Goal: Task Accomplishment & Management: Manage account settings

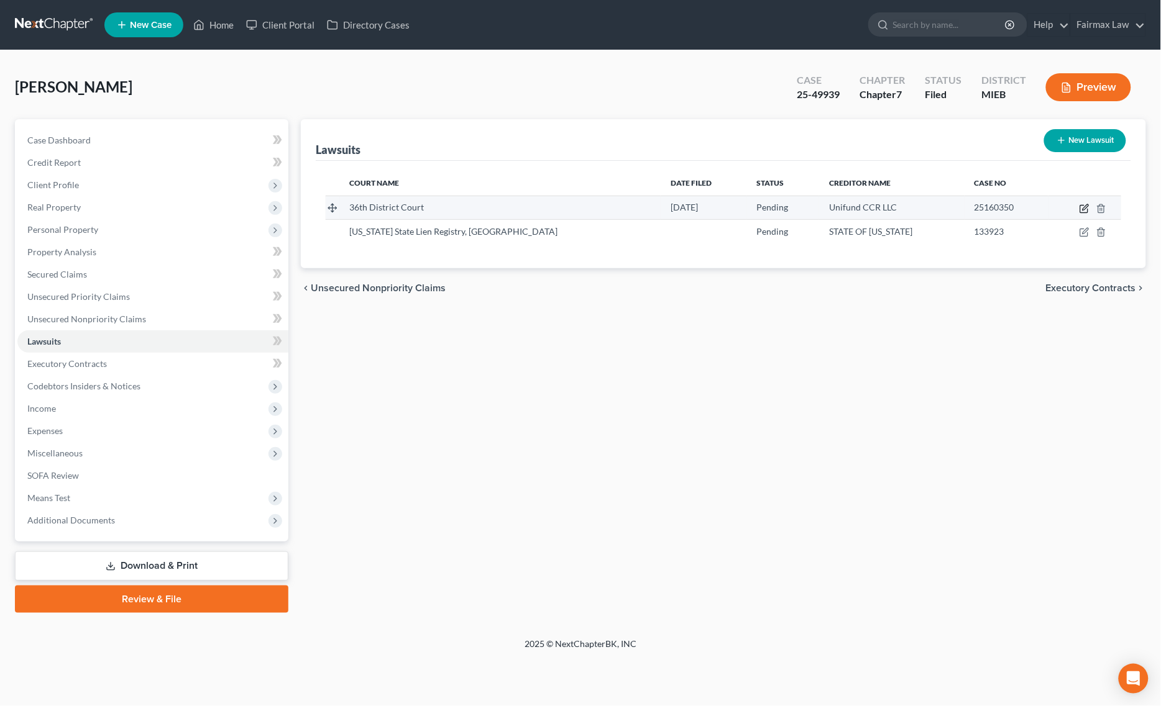
click at [1088, 208] on icon "button" at bounding box center [1084, 209] width 10 height 10
select select "23"
select select "0"
select select "4"
select select "36"
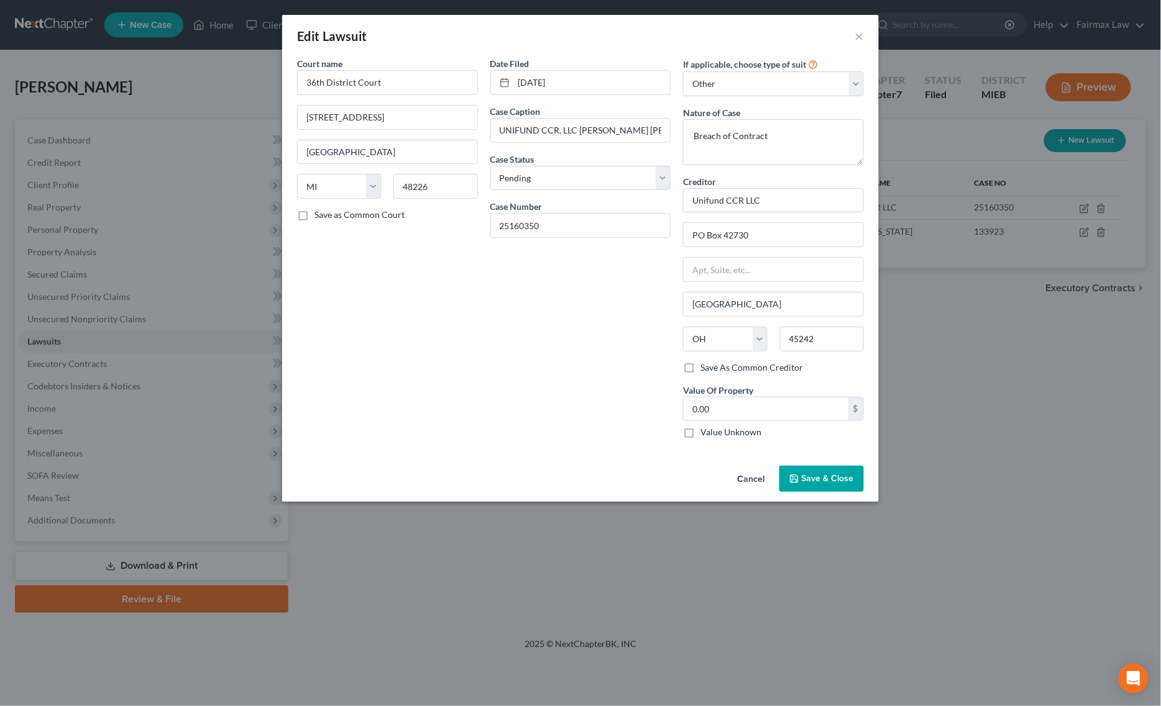
click at [829, 483] on span "Save & Close" at bounding box center [827, 478] width 52 height 11
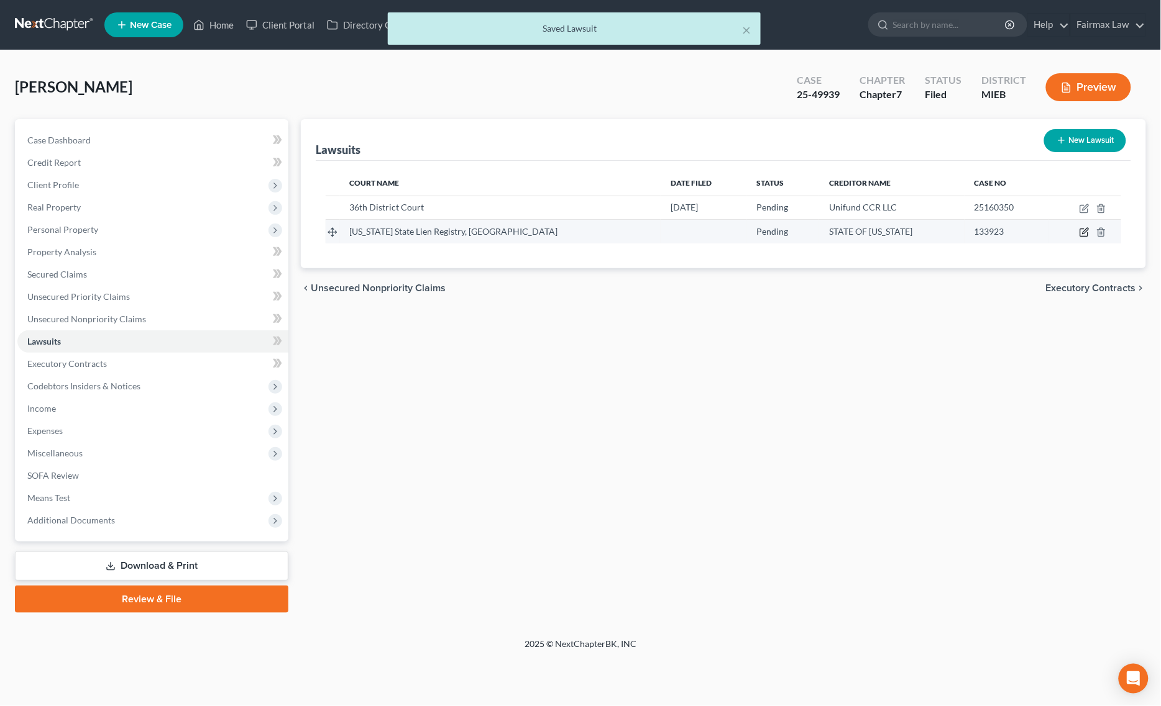
click at [1082, 231] on icon "button" at bounding box center [1084, 232] width 10 height 10
select select "14"
select select "0"
select select "3"
select select "14"
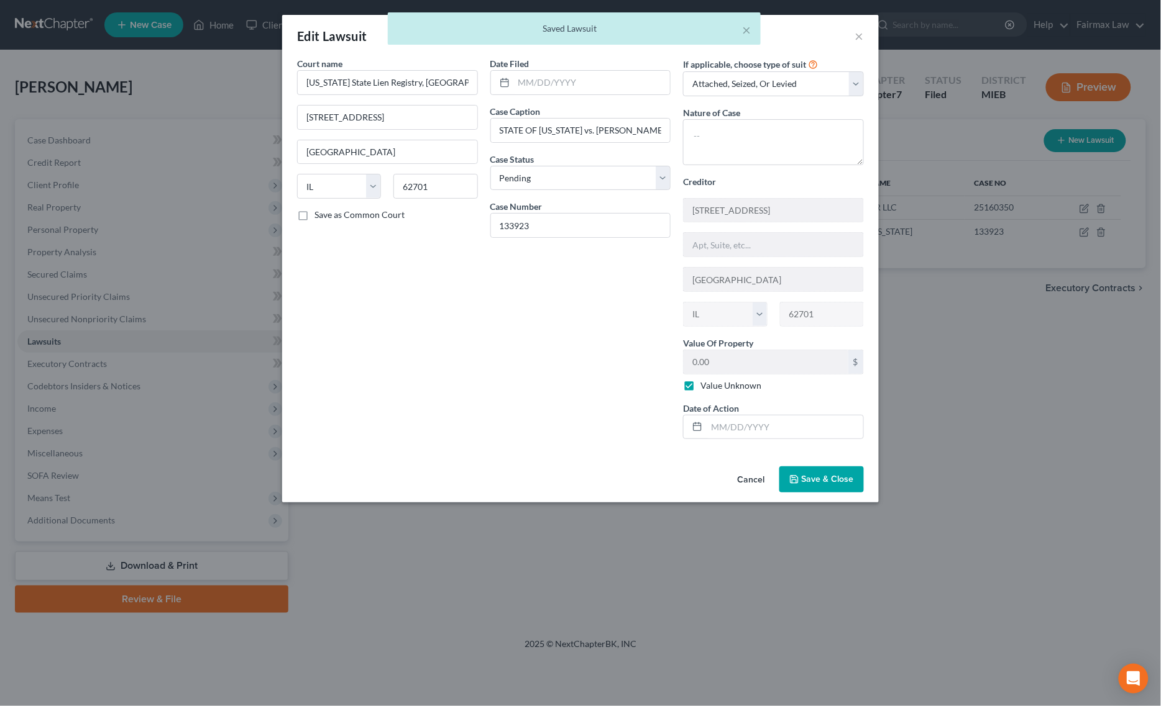
drag, startPoint x: 839, startPoint y: 493, endPoint x: 817, endPoint y: 497, distance: 22.2
click at [838, 493] on button "Save & Close" at bounding box center [821, 480] width 84 height 26
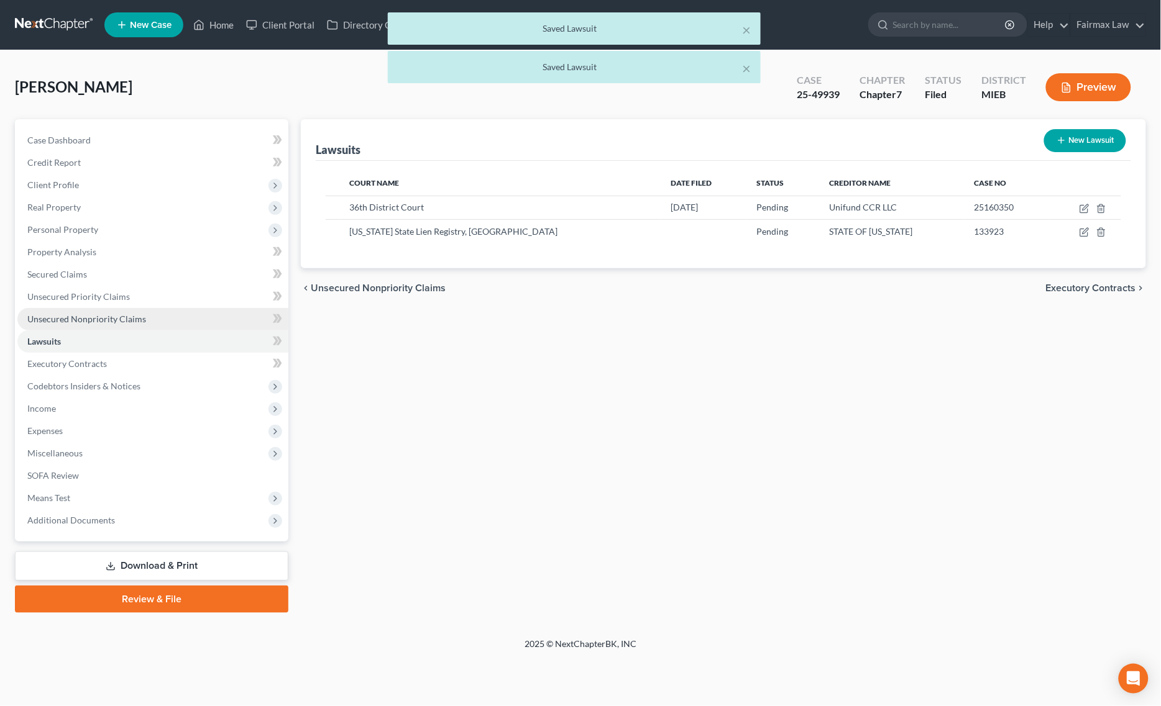
click at [92, 317] on span "Unsecured Nonpriority Claims" at bounding box center [86, 319] width 119 height 11
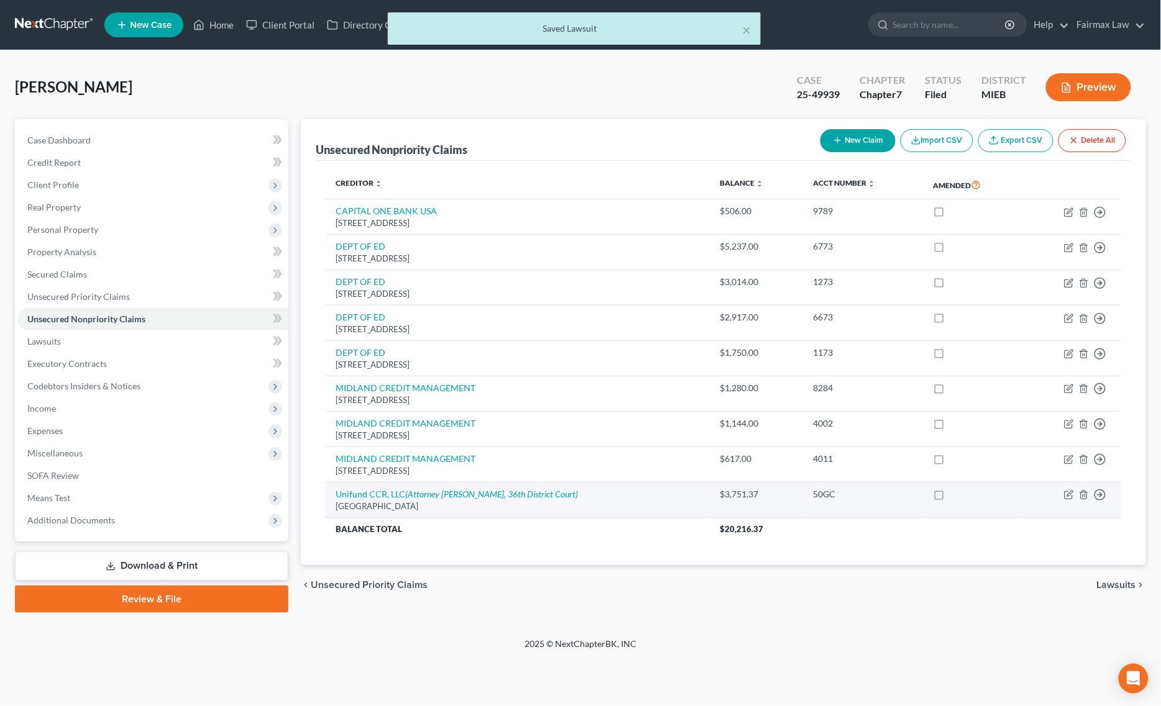
click at [1075, 498] on td "Move to D Move to E Move to G Move to Notice Only" at bounding box center [1072, 500] width 98 height 35
click at [1067, 495] on icon "button" at bounding box center [1069, 495] width 10 height 10
select select "36"
select select "1"
select select "0"
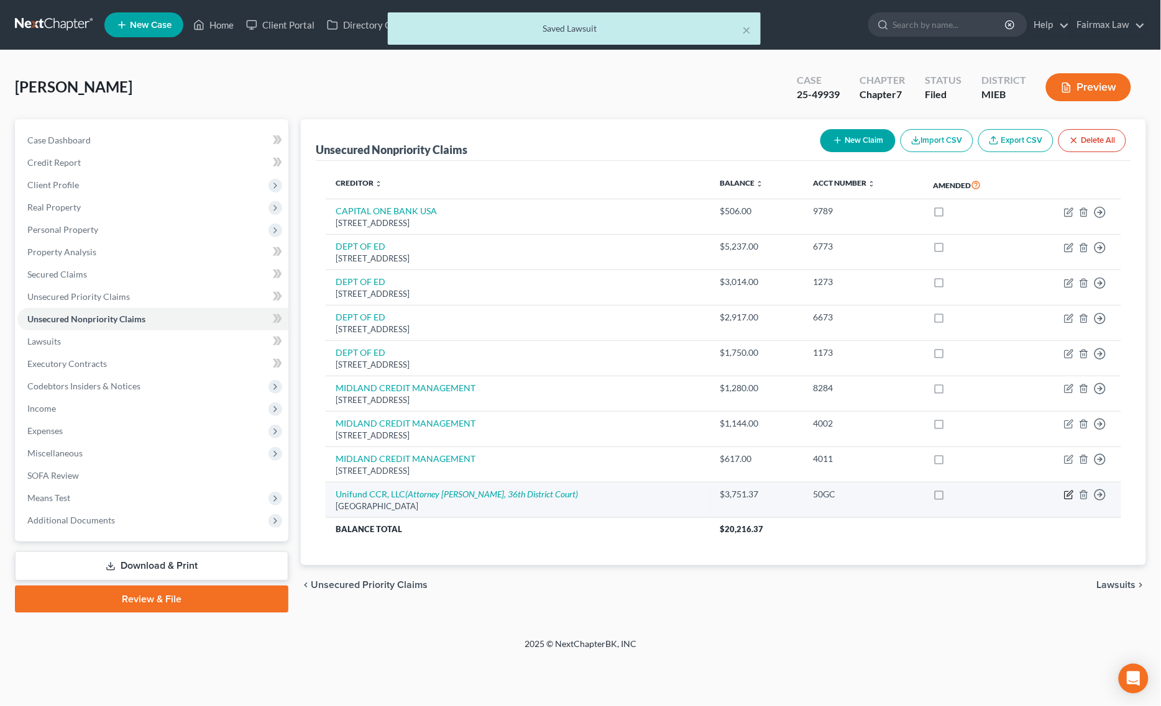
select select "52"
select select "23"
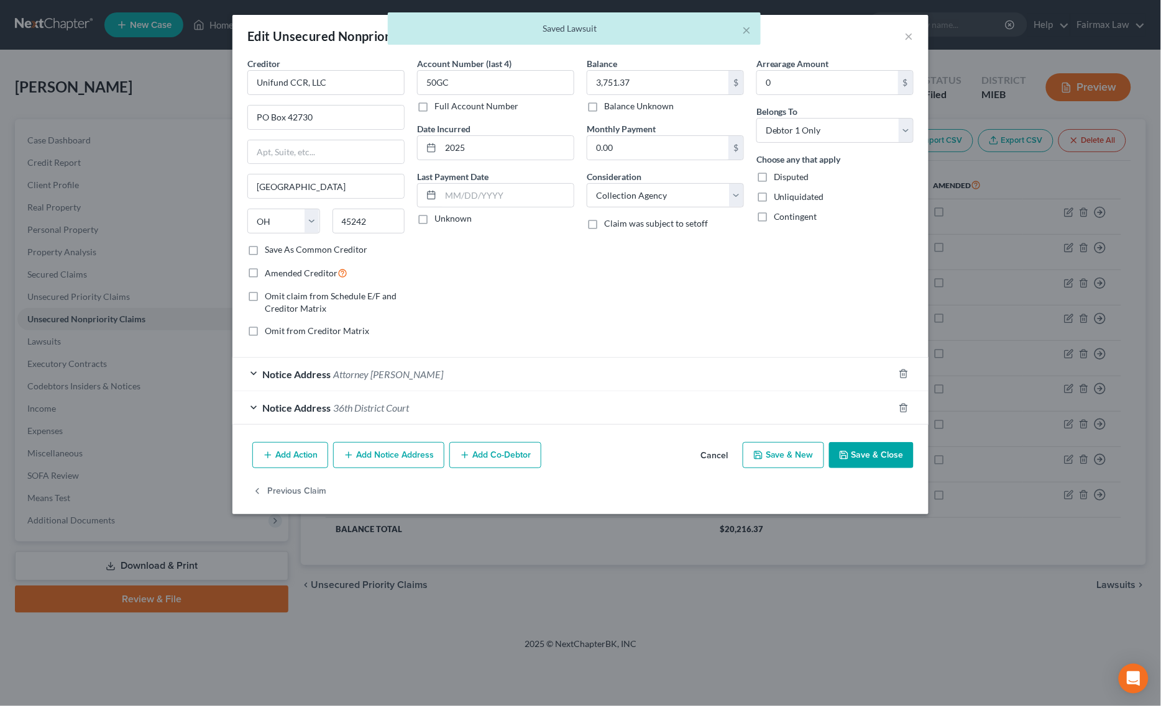
click at [411, 382] on div "Notice Address Attorney Ashley M. Nelson" at bounding box center [562, 374] width 661 height 33
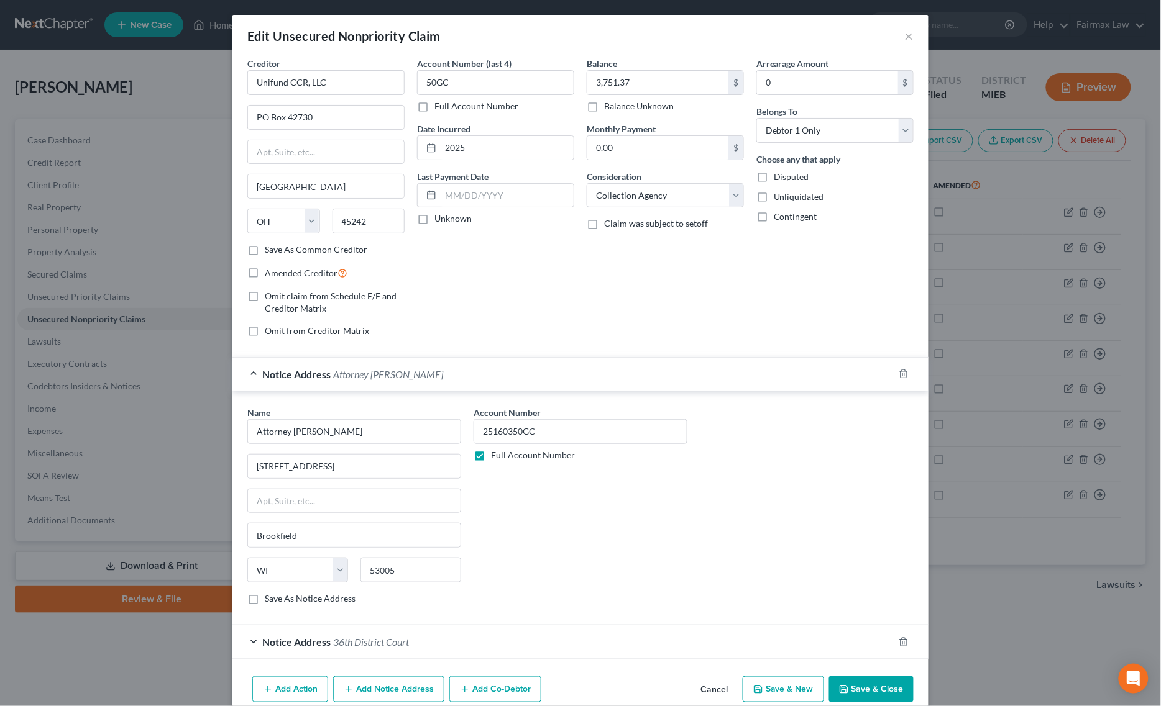
scroll to position [60, 0]
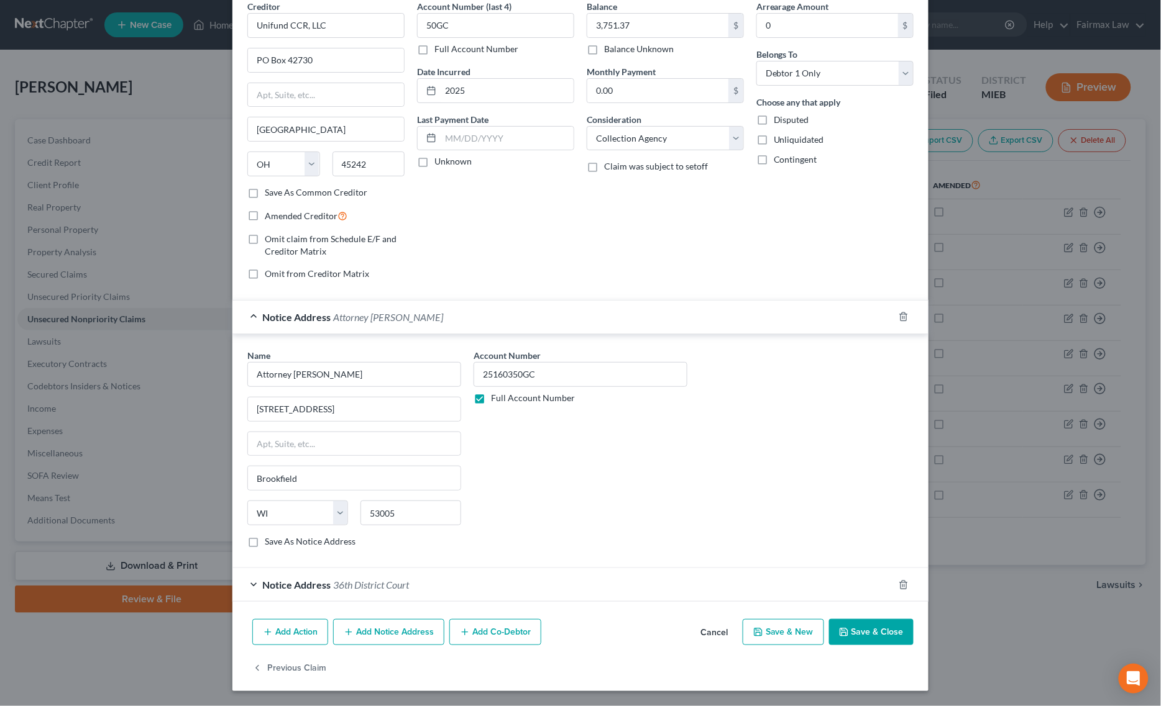
click at [324, 590] on span "Notice Address" at bounding box center [296, 585] width 68 height 12
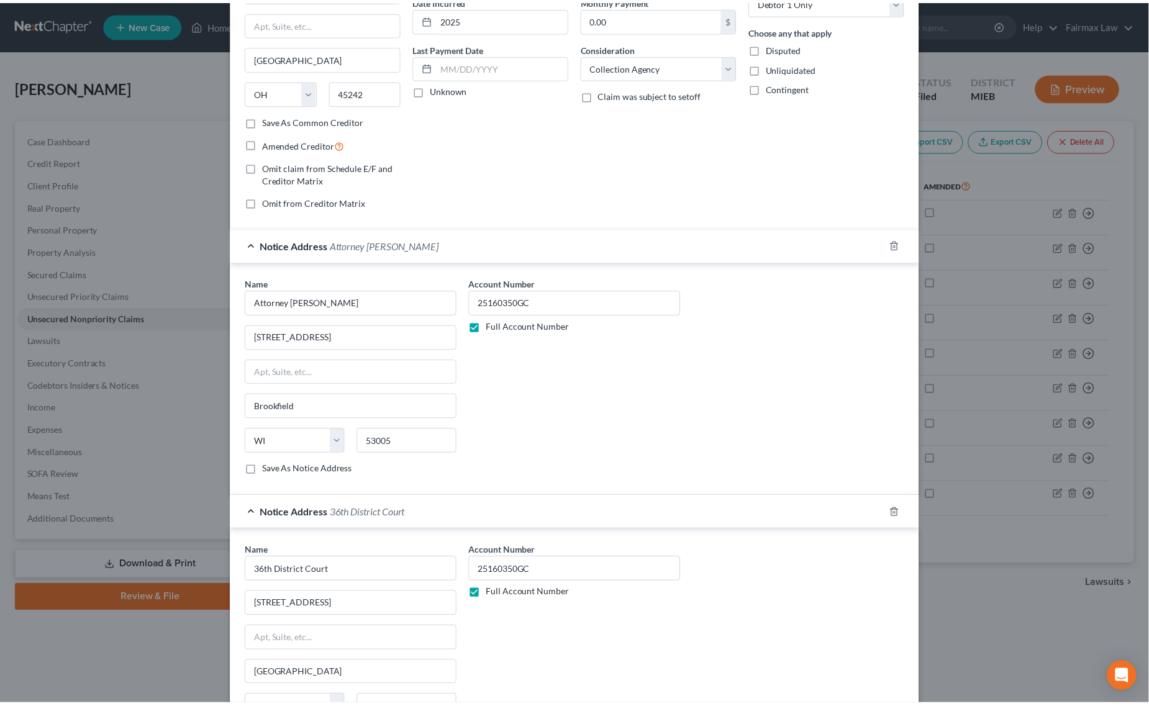
scroll to position [296, 0]
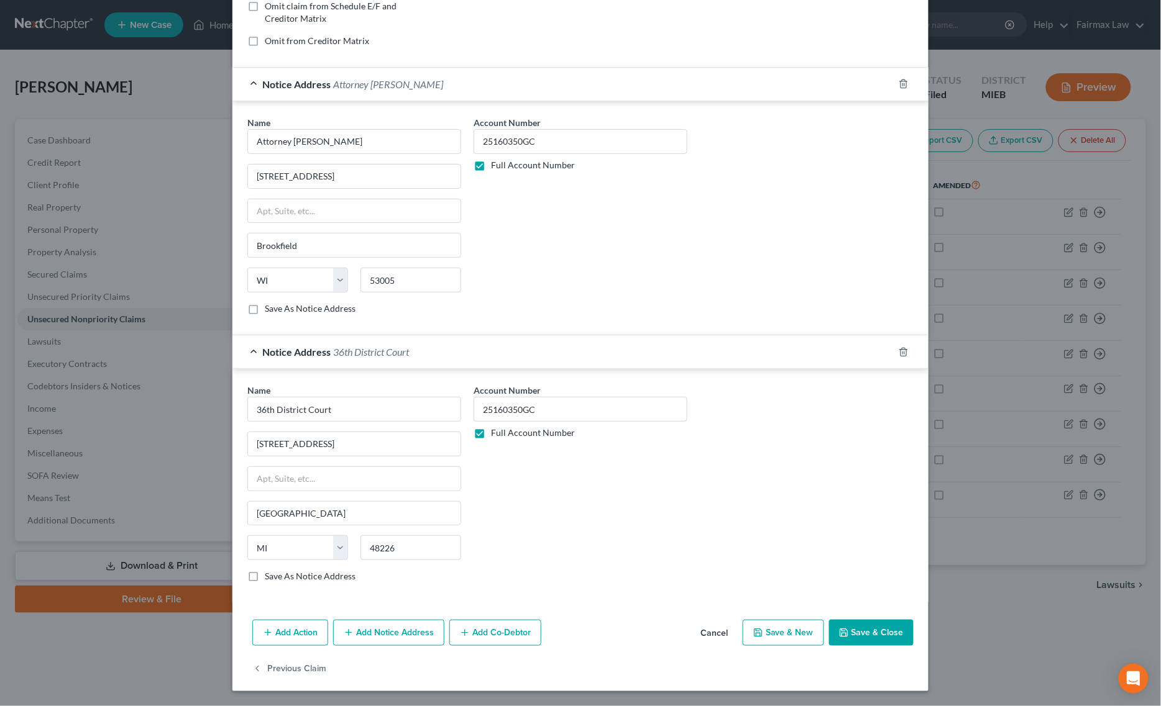
click at [849, 623] on button "Save & Close" at bounding box center [871, 633] width 84 height 26
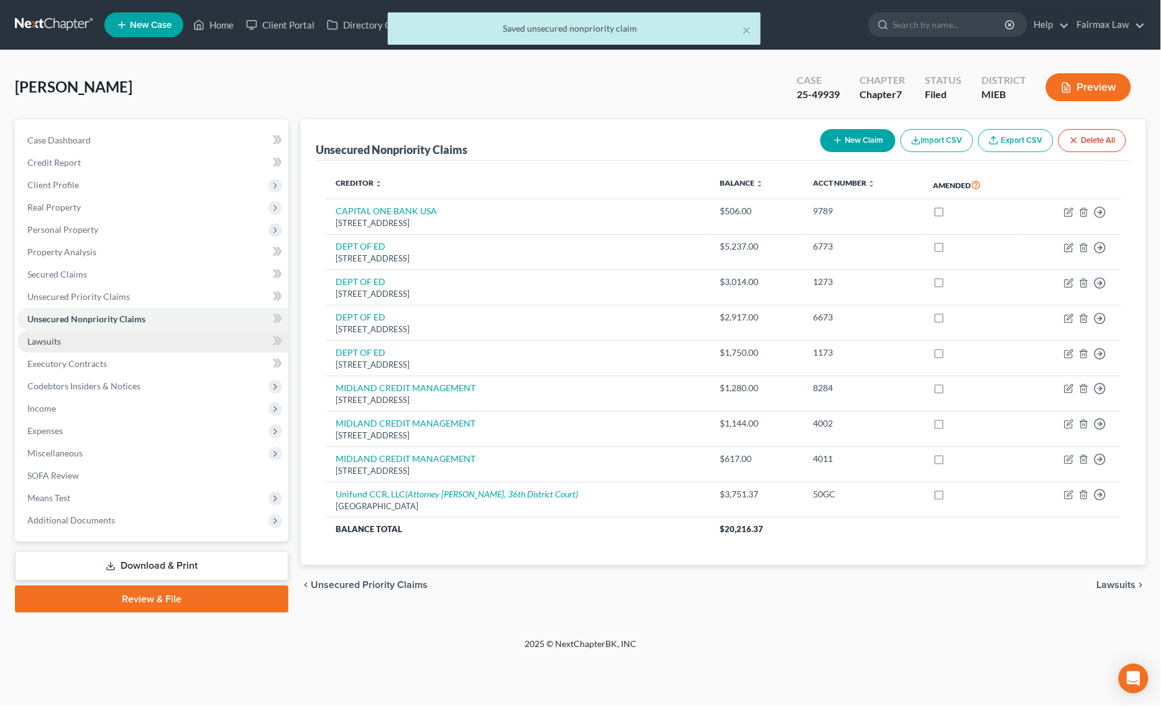
click at [81, 340] on link "Lawsuits" at bounding box center [152, 342] width 271 height 22
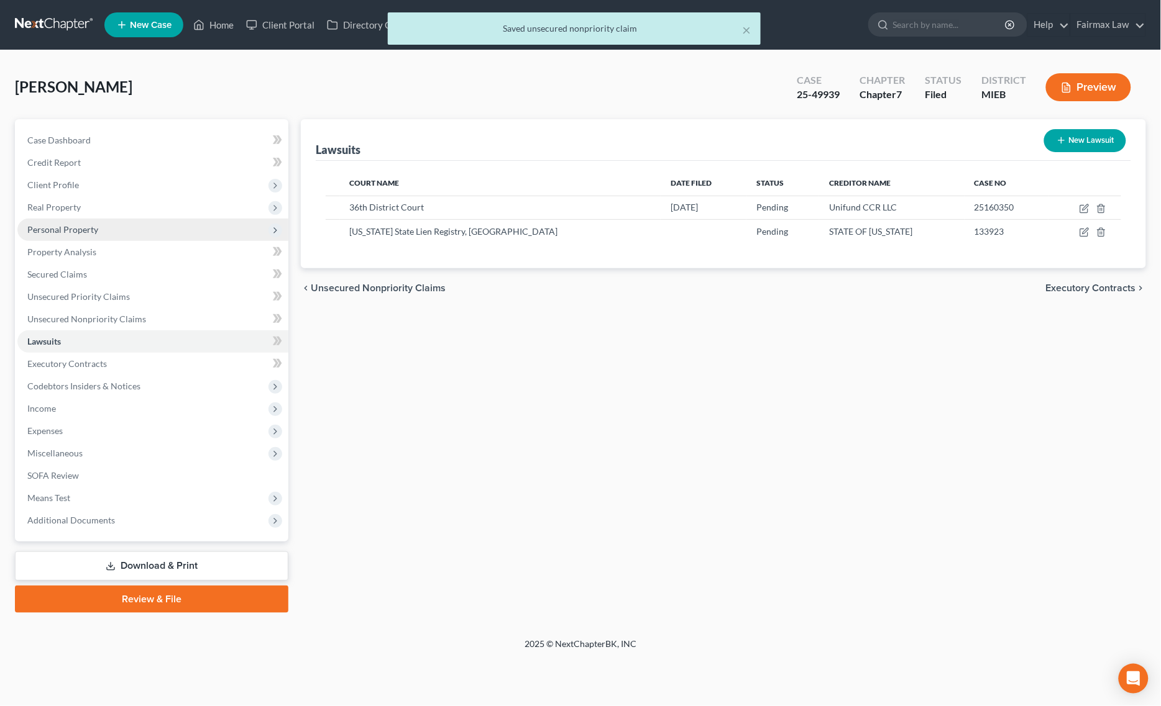
click at [110, 225] on span "Personal Property" at bounding box center [152, 230] width 271 height 22
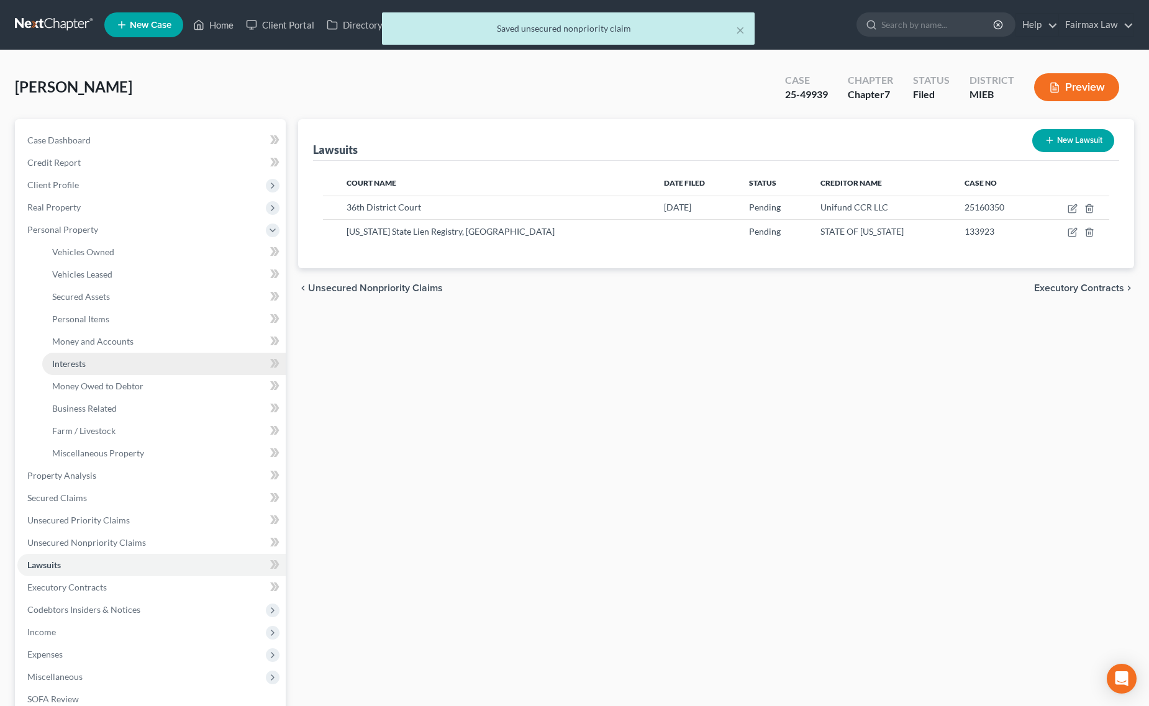
click at [140, 372] on link "Interests" at bounding box center [164, 364] width 244 height 22
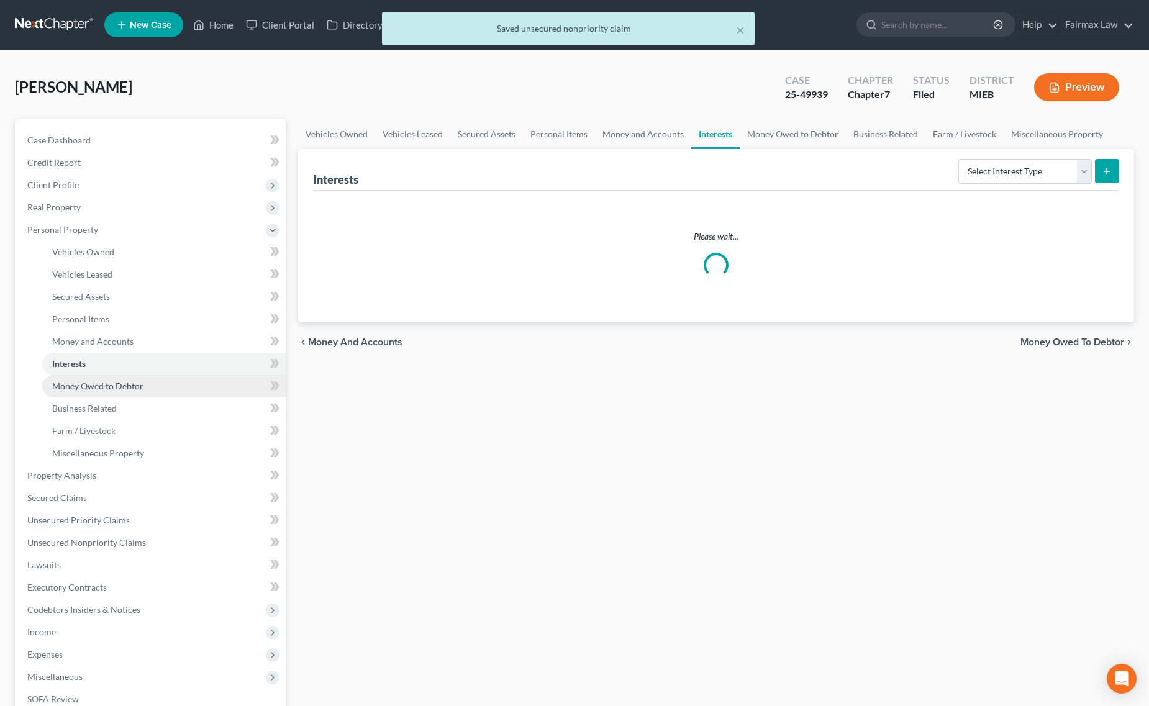
click at [144, 378] on link "Money Owed to Debtor" at bounding box center [164, 386] width 244 height 22
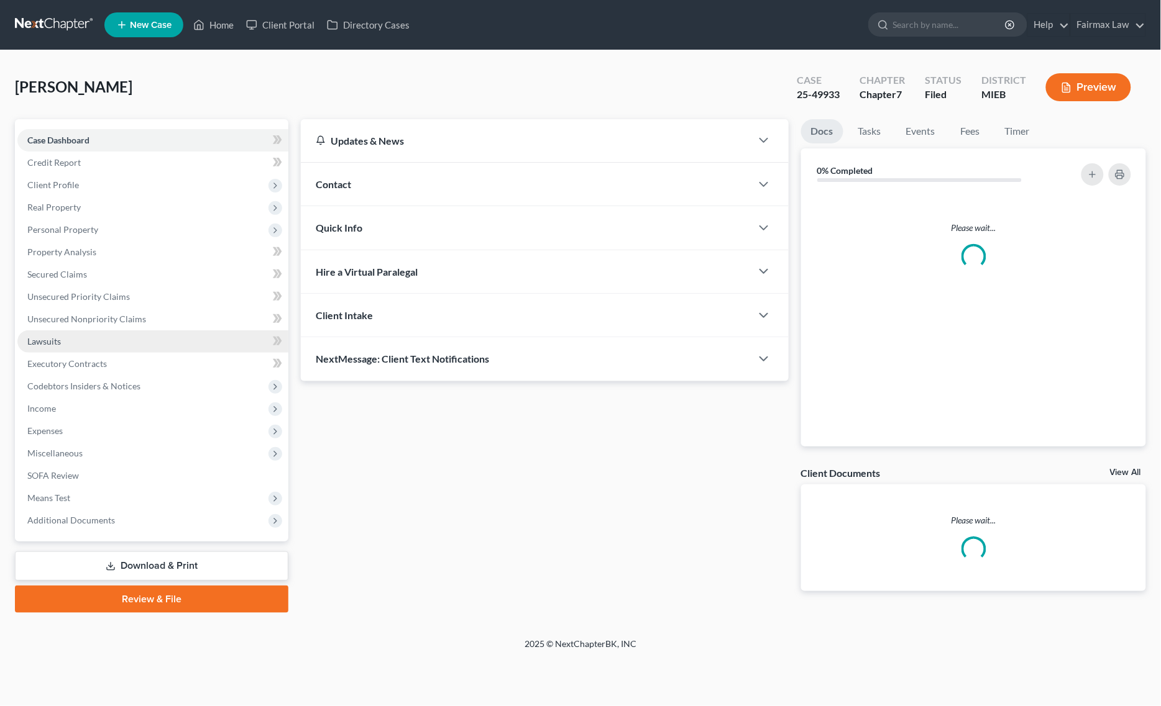
click at [127, 342] on link "Lawsuits" at bounding box center [152, 342] width 271 height 22
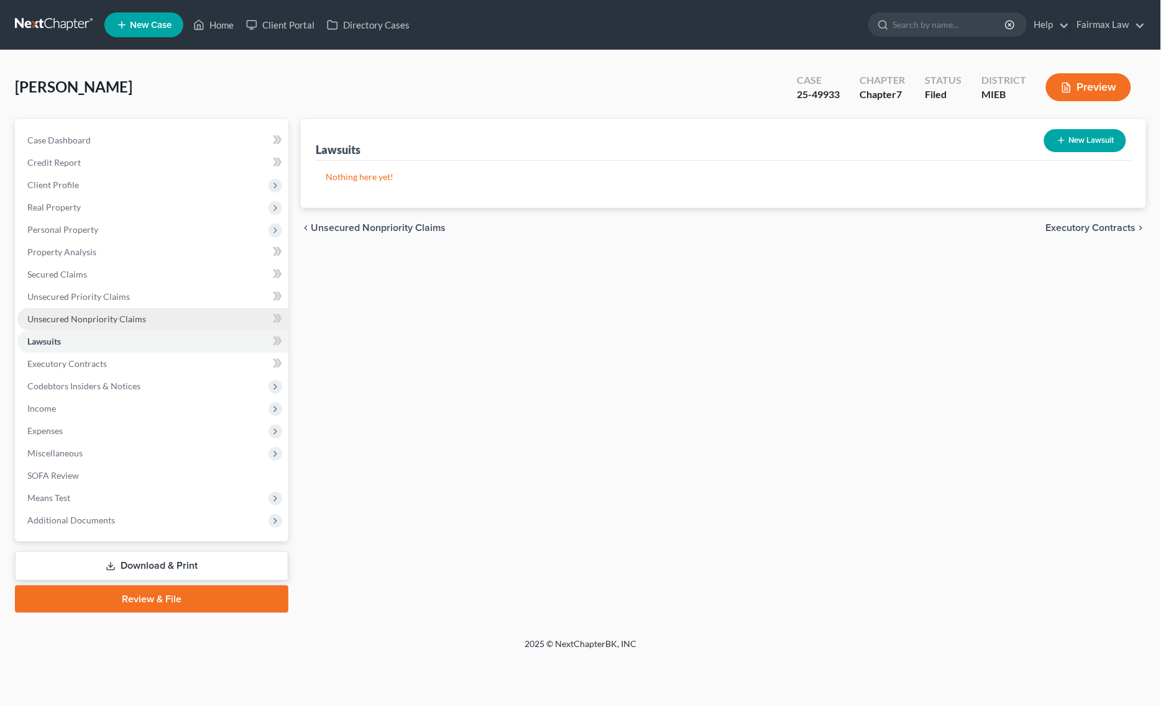
click at [160, 327] on link "Unsecured Nonpriority Claims" at bounding box center [152, 319] width 271 height 22
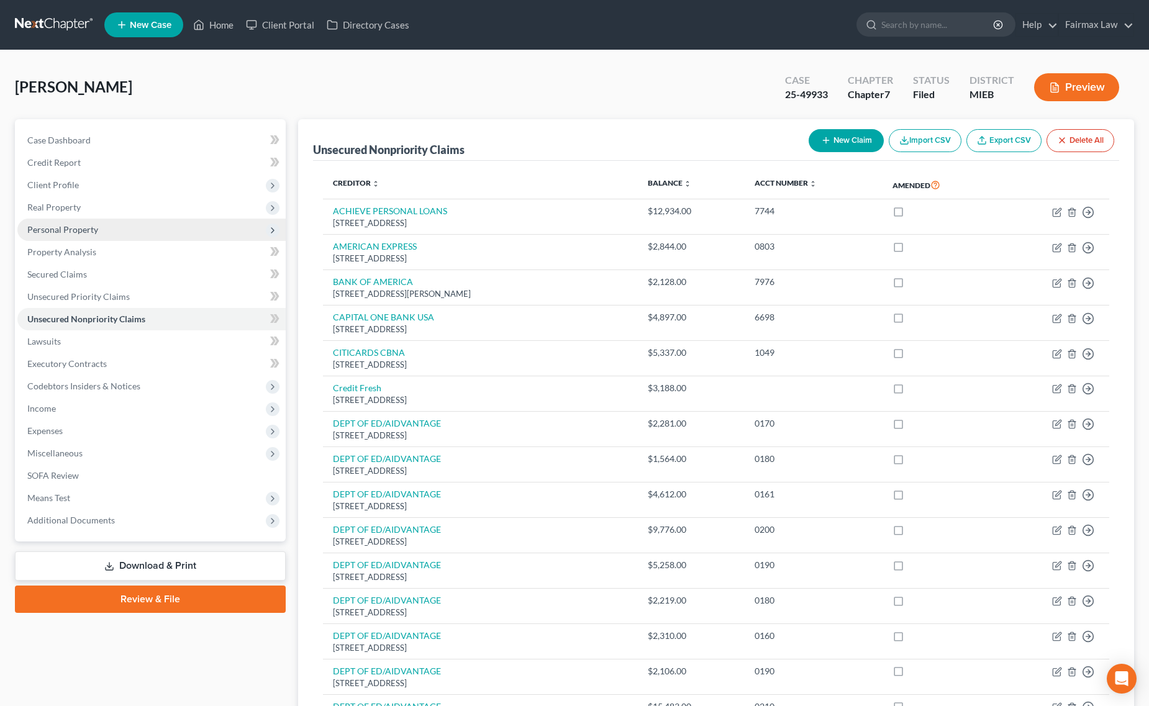
click at [94, 227] on span "Personal Property" at bounding box center [62, 229] width 71 height 11
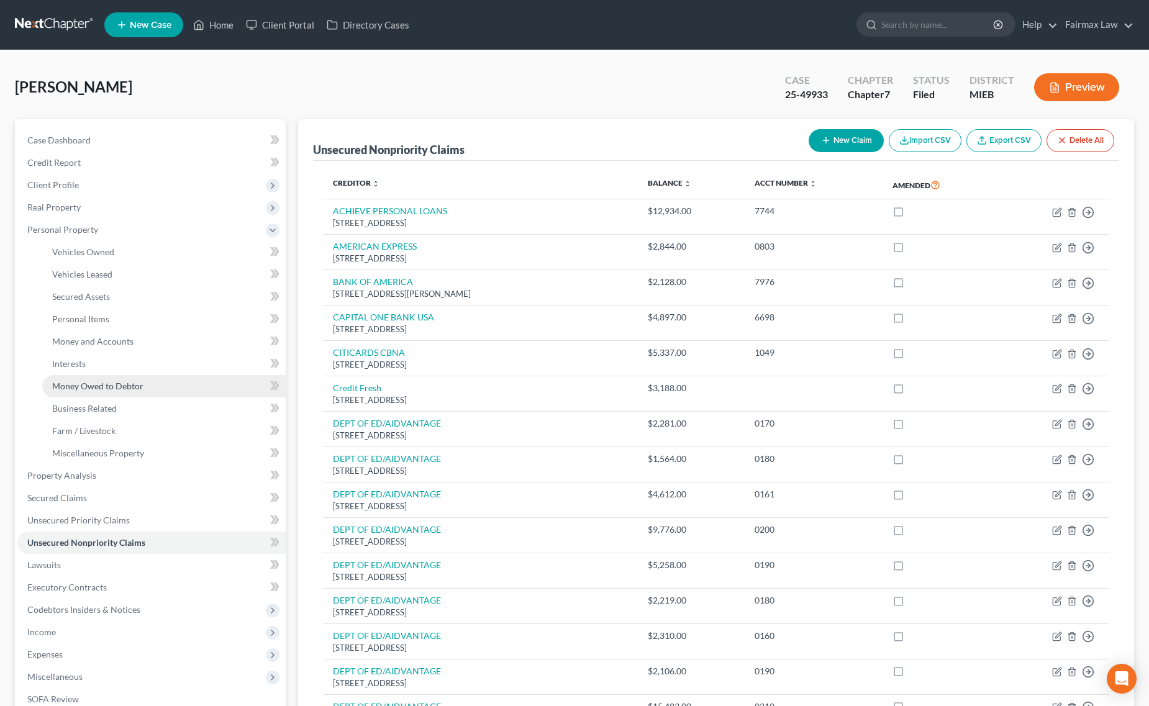
click at [137, 390] on span "Money Owed to Debtor" at bounding box center [97, 386] width 91 height 11
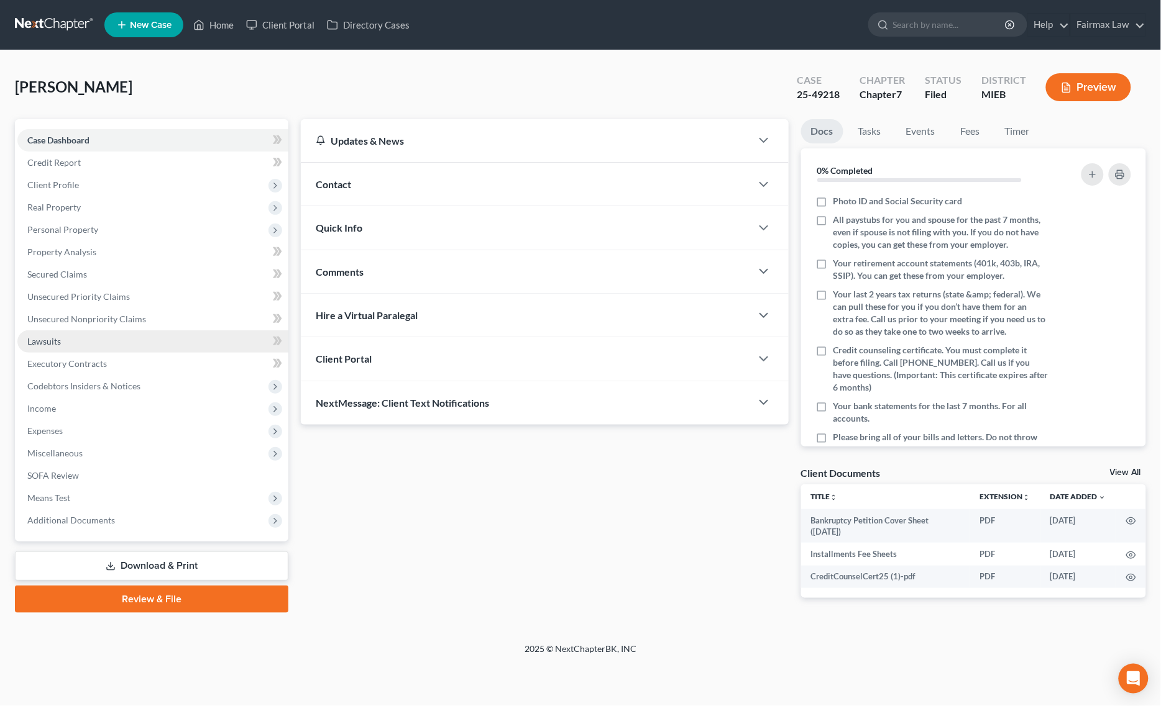
click at [95, 347] on link "Lawsuits" at bounding box center [152, 342] width 271 height 22
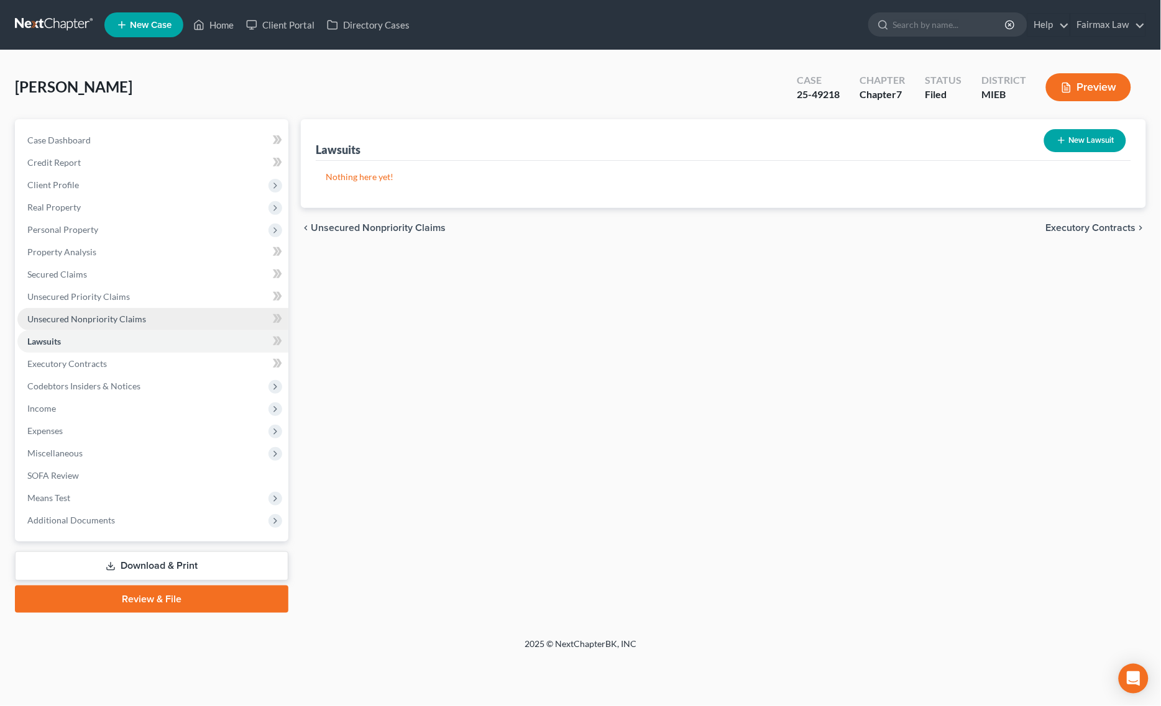
click at [162, 317] on link "Unsecured Nonpriority Claims" at bounding box center [152, 319] width 271 height 22
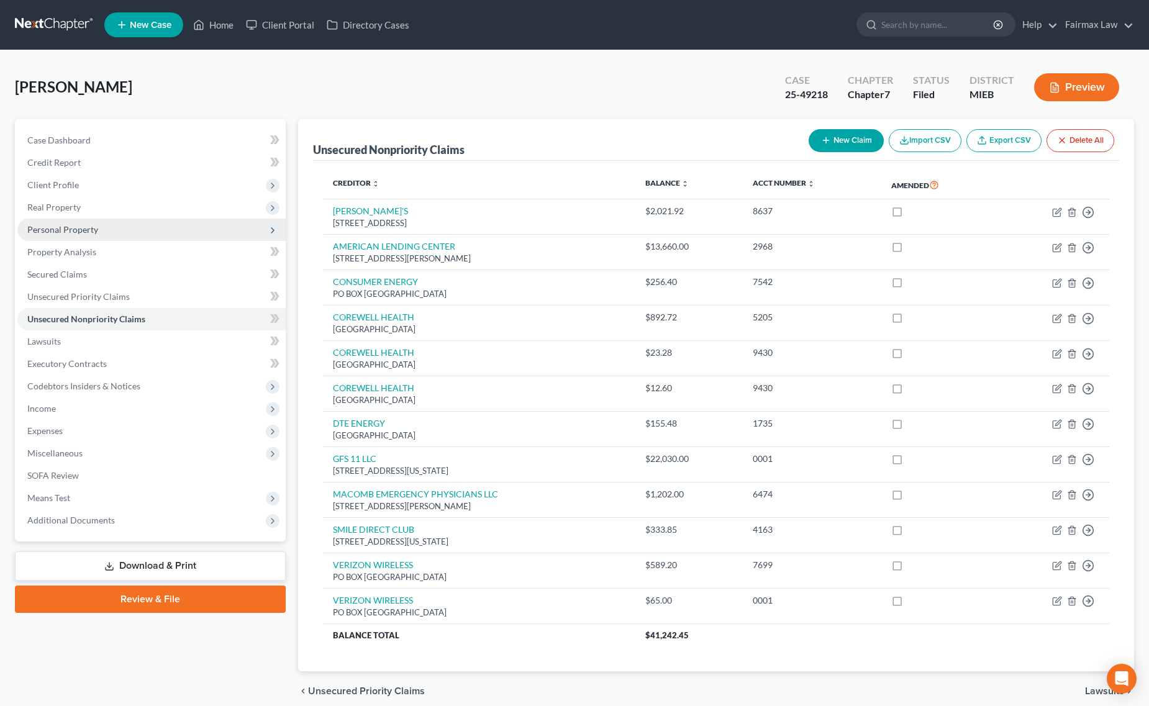
click at [137, 227] on span "Personal Property" at bounding box center [151, 230] width 268 height 22
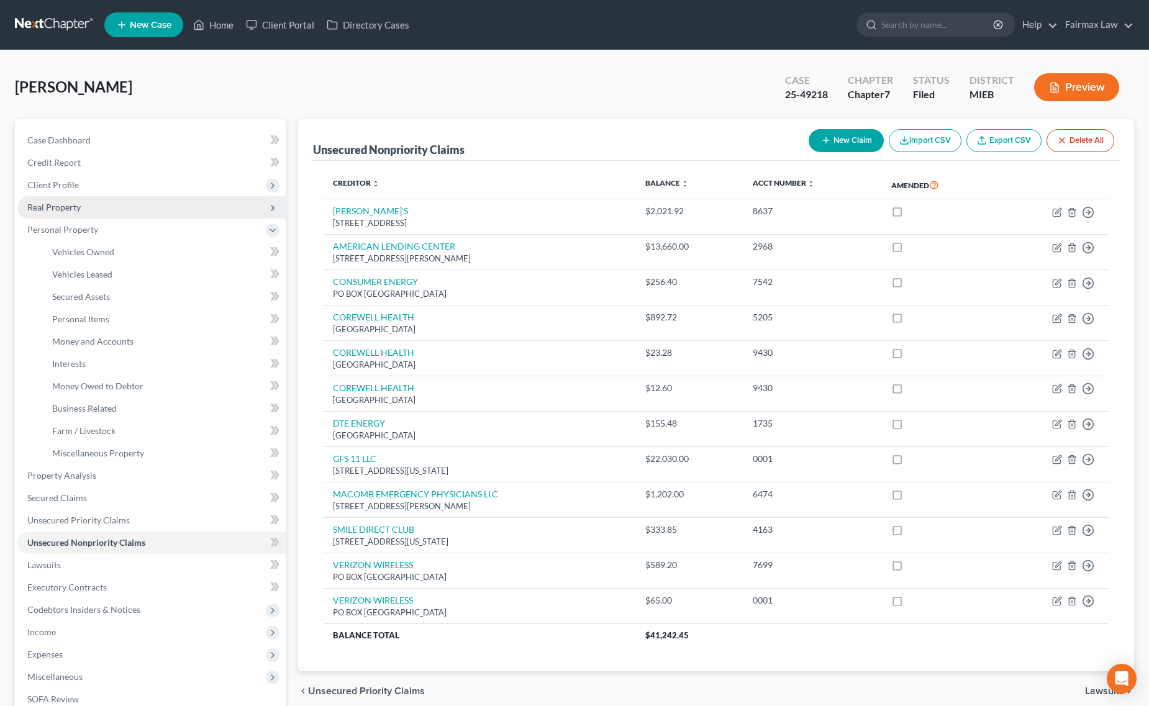
click at [106, 212] on span "Real Property" at bounding box center [151, 207] width 268 height 22
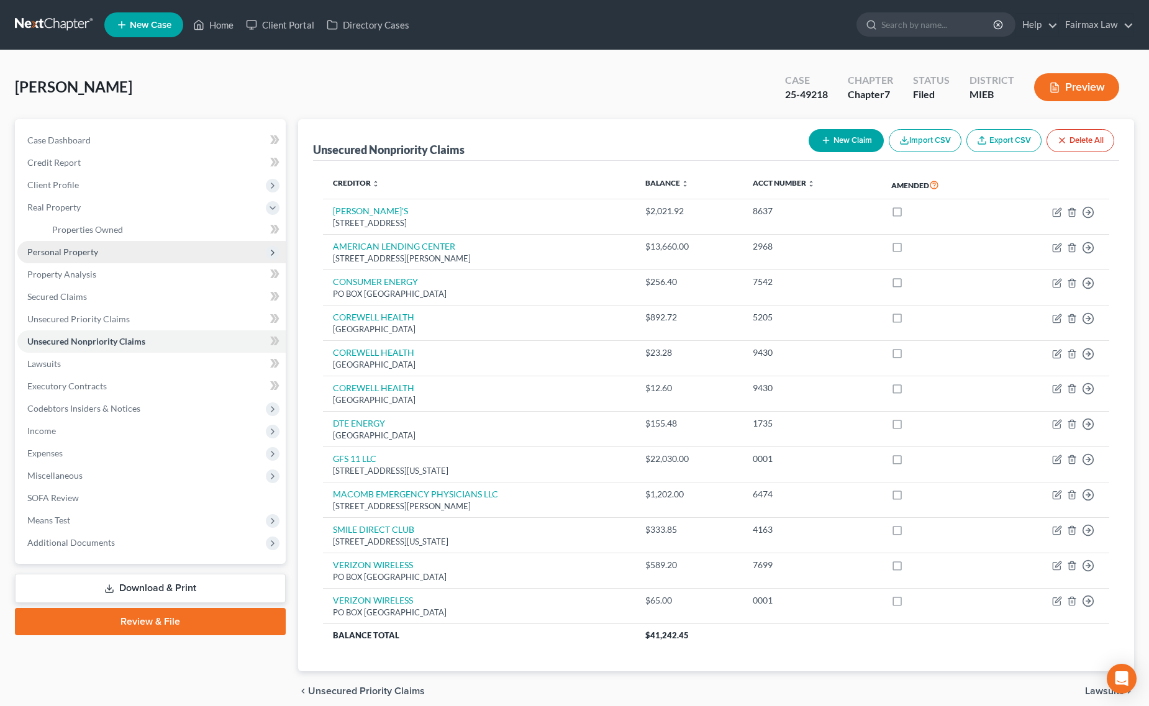
click at [116, 249] on span "Personal Property" at bounding box center [151, 252] width 268 height 22
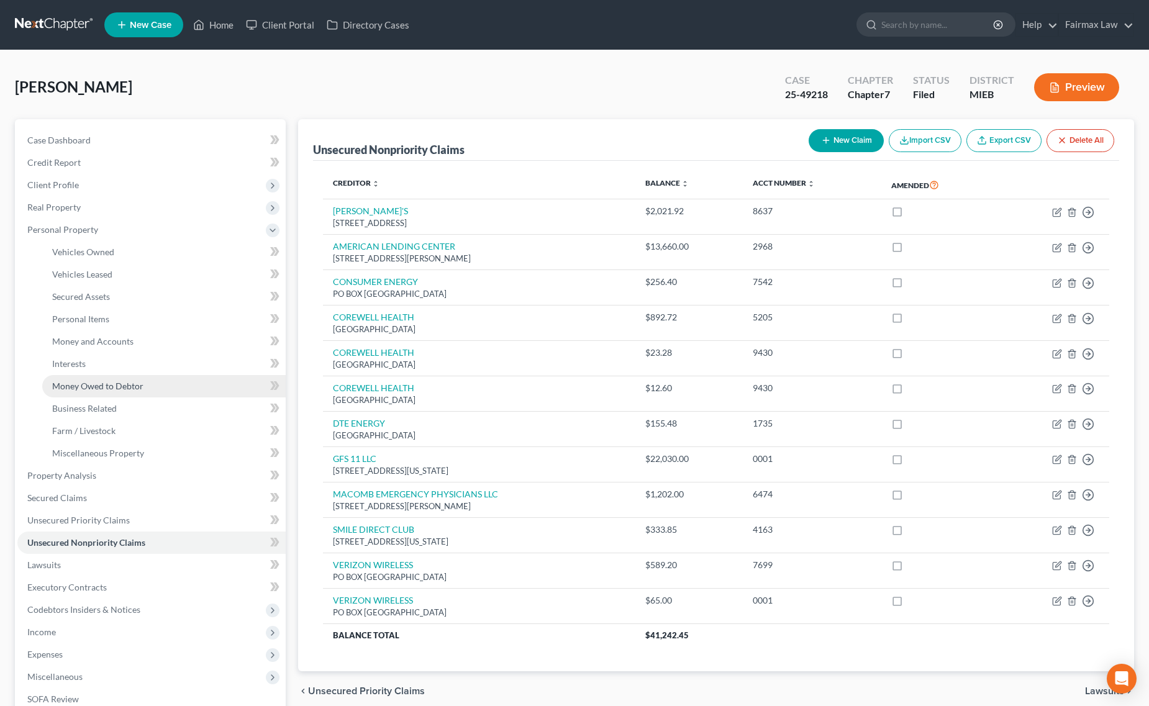
click at [148, 376] on link "Money Owed to Debtor" at bounding box center [164, 386] width 244 height 22
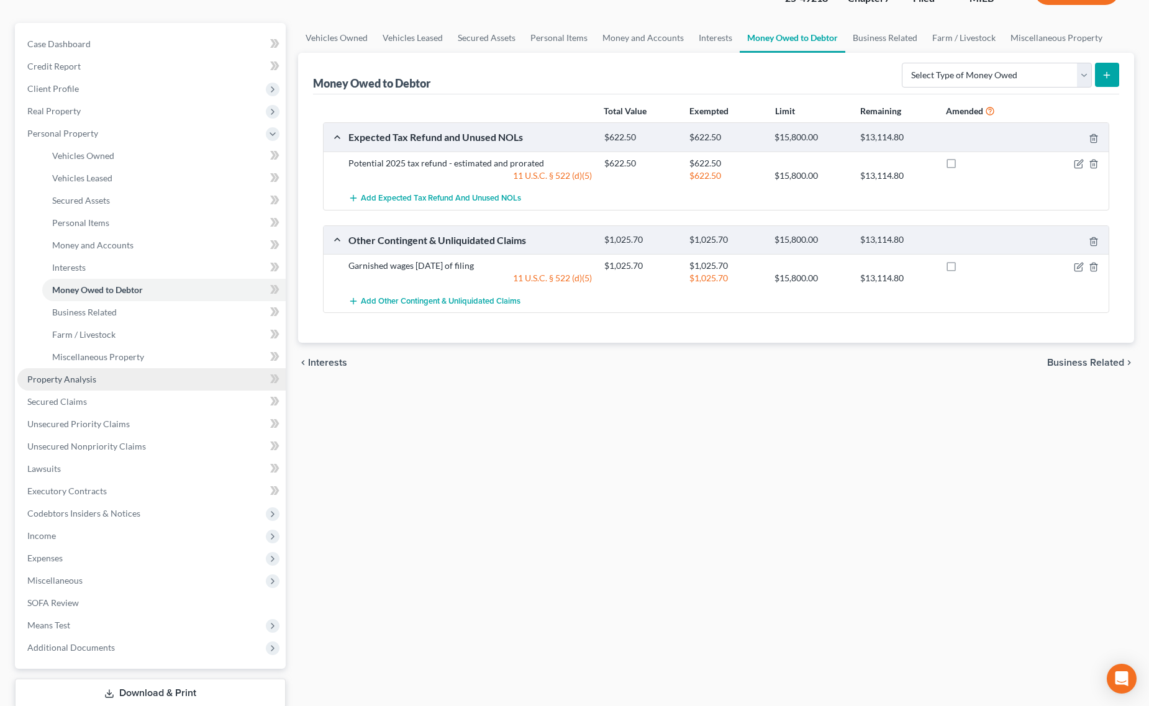
scroll to position [176, 0]
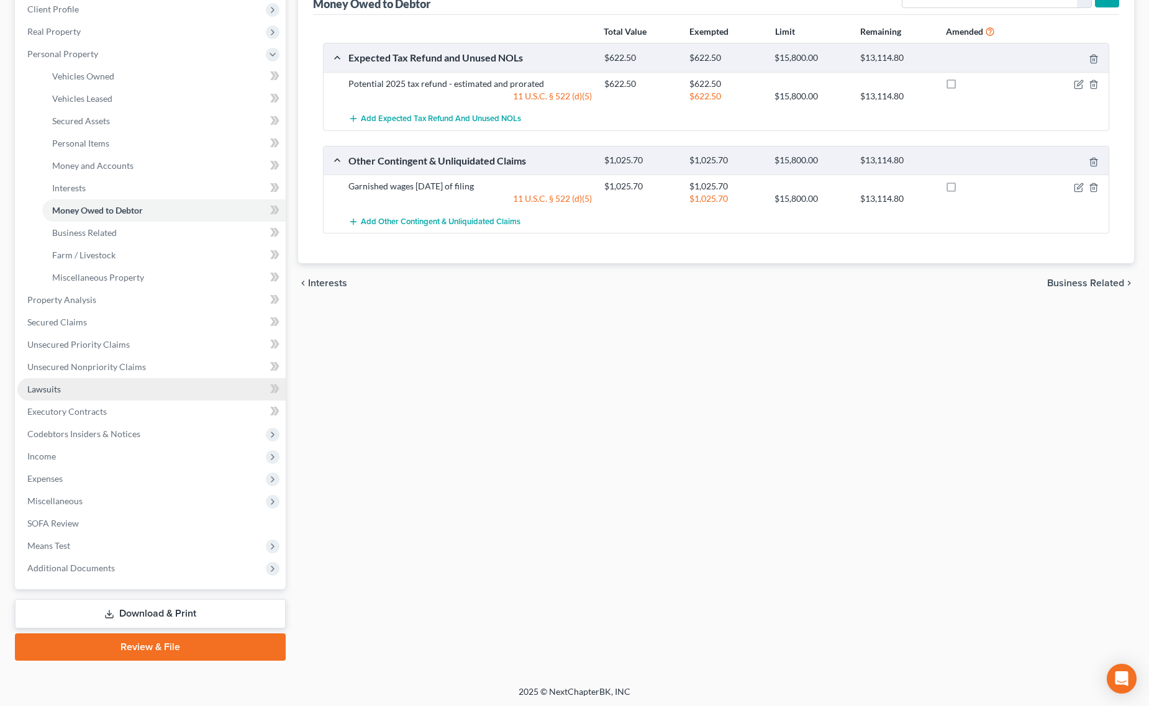
click at [98, 384] on link "Lawsuits" at bounding box center [151, 389] width 268 height 22
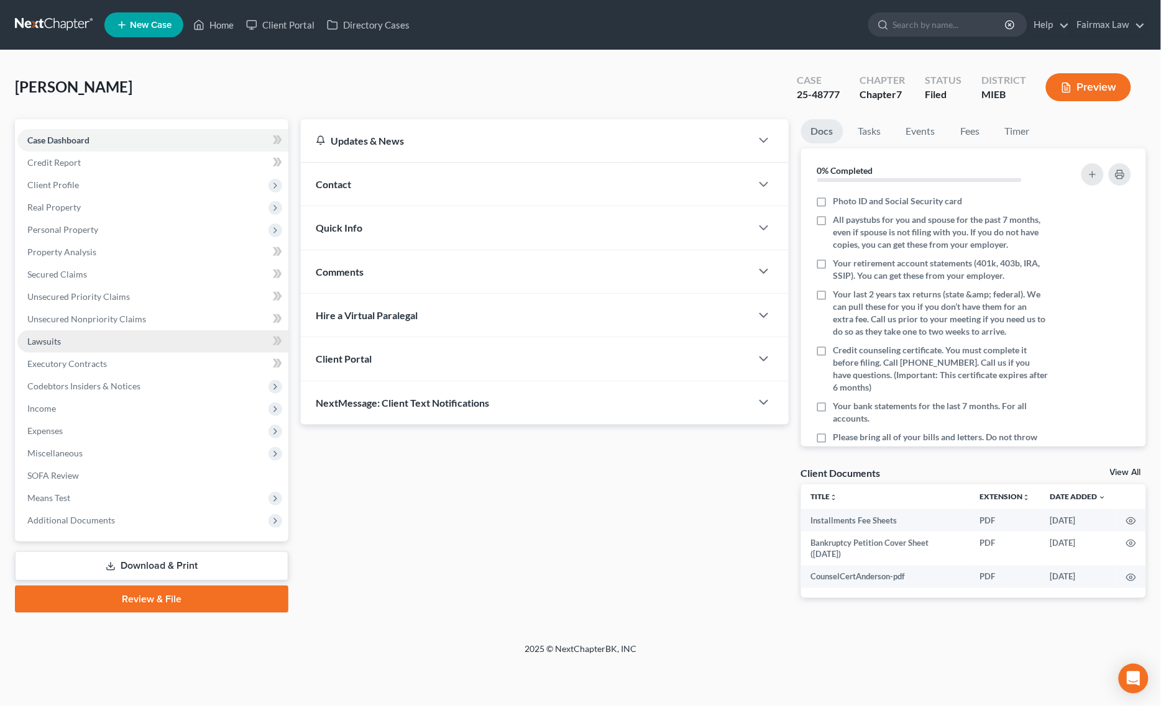
click at [94, 334] on link "Lawsuits" at bounding box center [152, 342] width 271 height 22
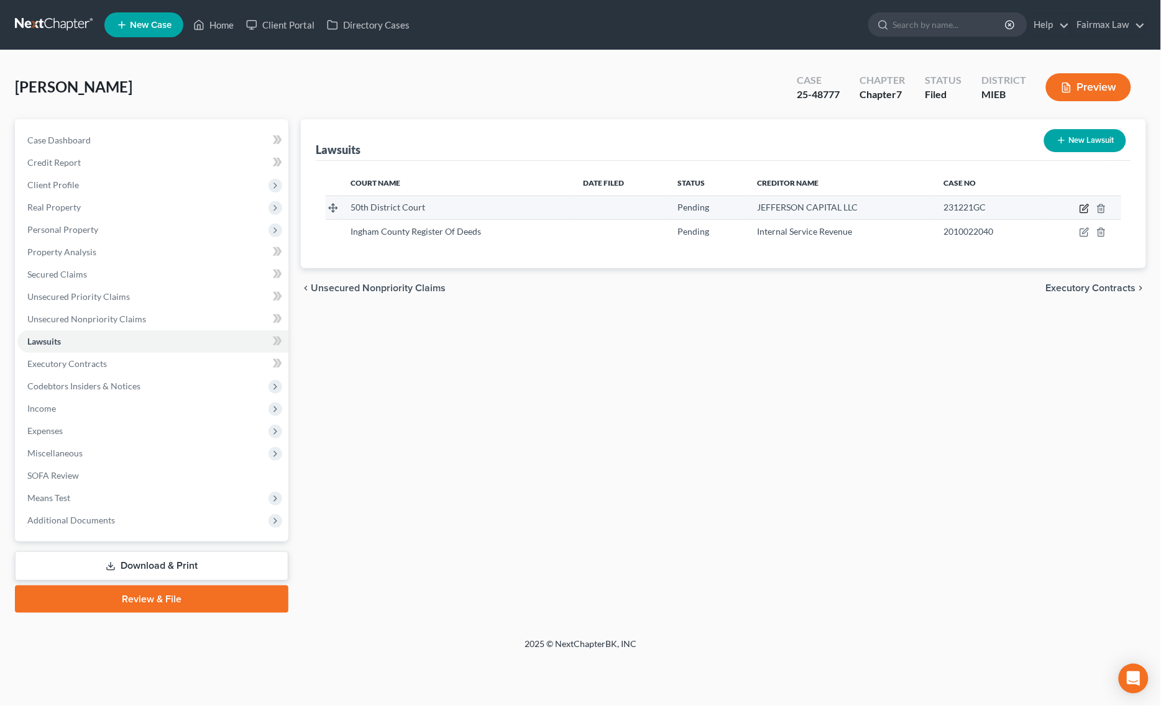
click at [1083, 207] on icon "button" at bounding box center [1084, 209] width 10 height 10
select select "23"
select select "0"
select select "1"
select select "24"
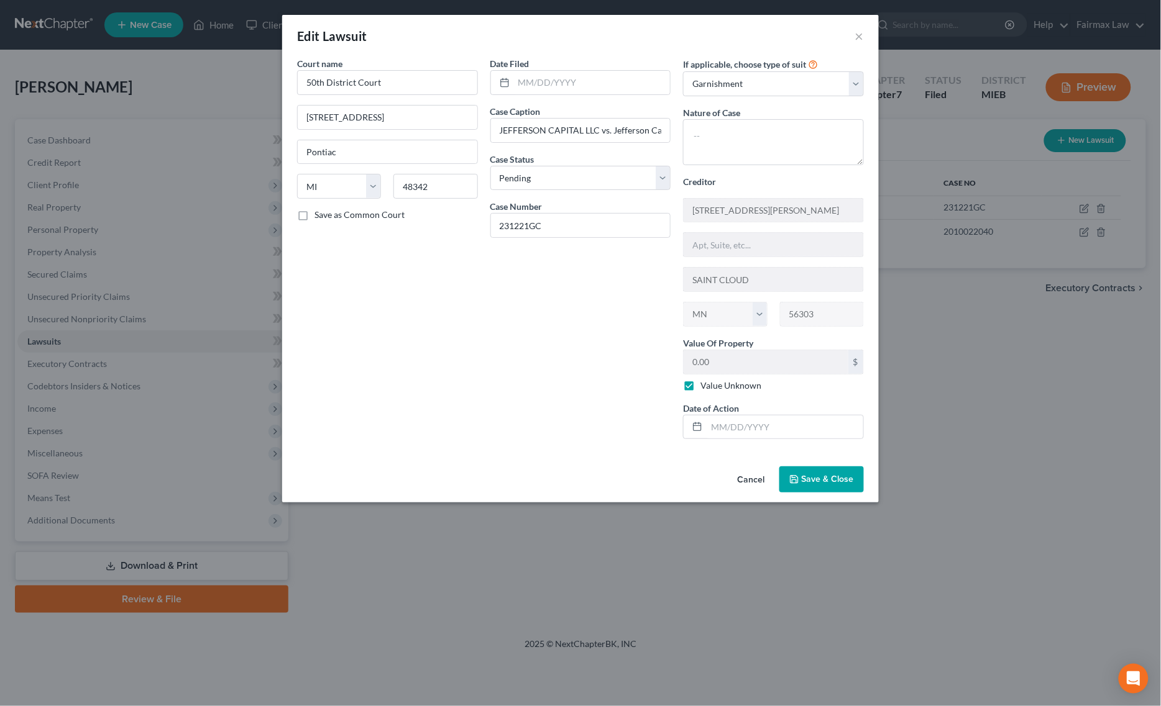
click at [853, 465] on div "Cancel Save & Close" at bounding box center [580, 482] width 596 height 41
click at [805, 467] on div "Cancel Save & Close" at bounding box center [580, 482] width 596 height 41
click at [806, 477] on span "Save & Close" at bounding box center [827, 479] width 52 height 11
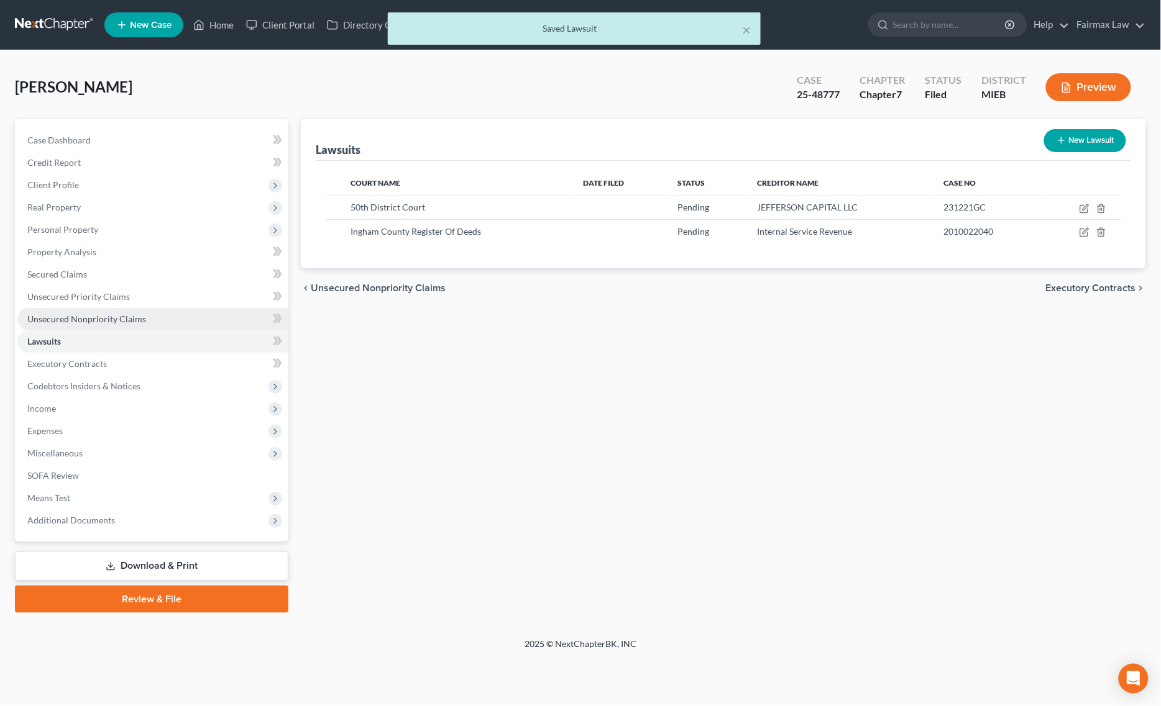
click at [134, 321] on span "Unsecured Nonpriority Claims" at bounding box center [86, 319] width 119 height 11
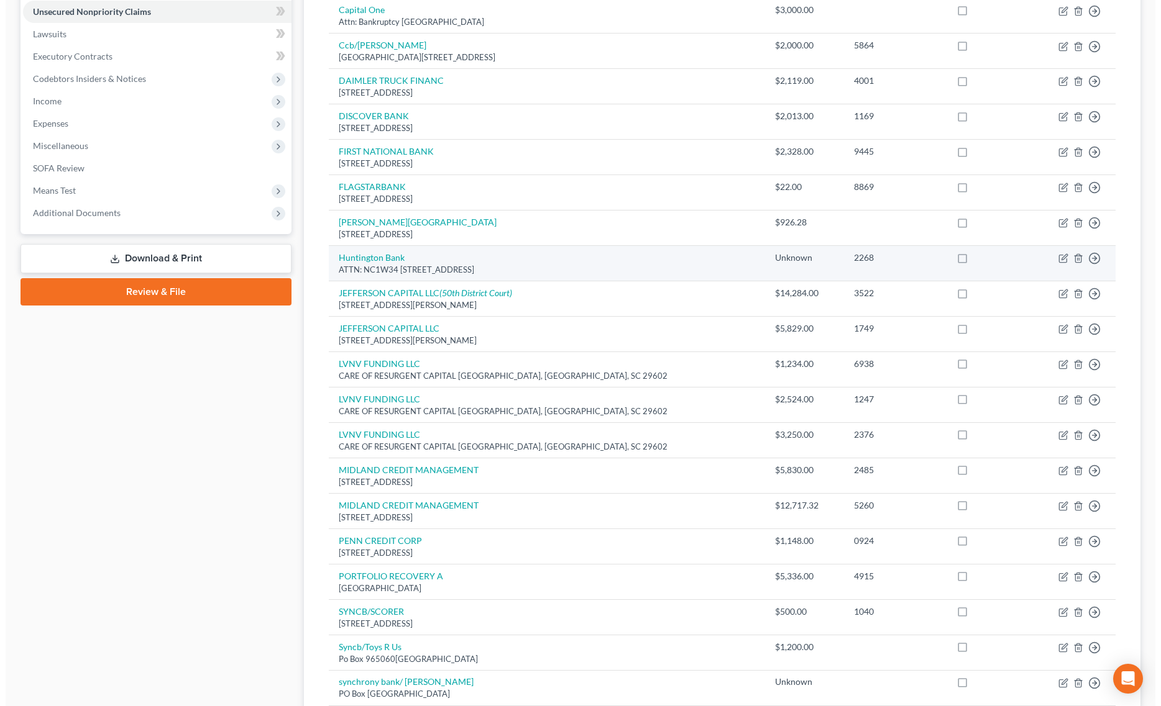
scroll to position [319, 0]
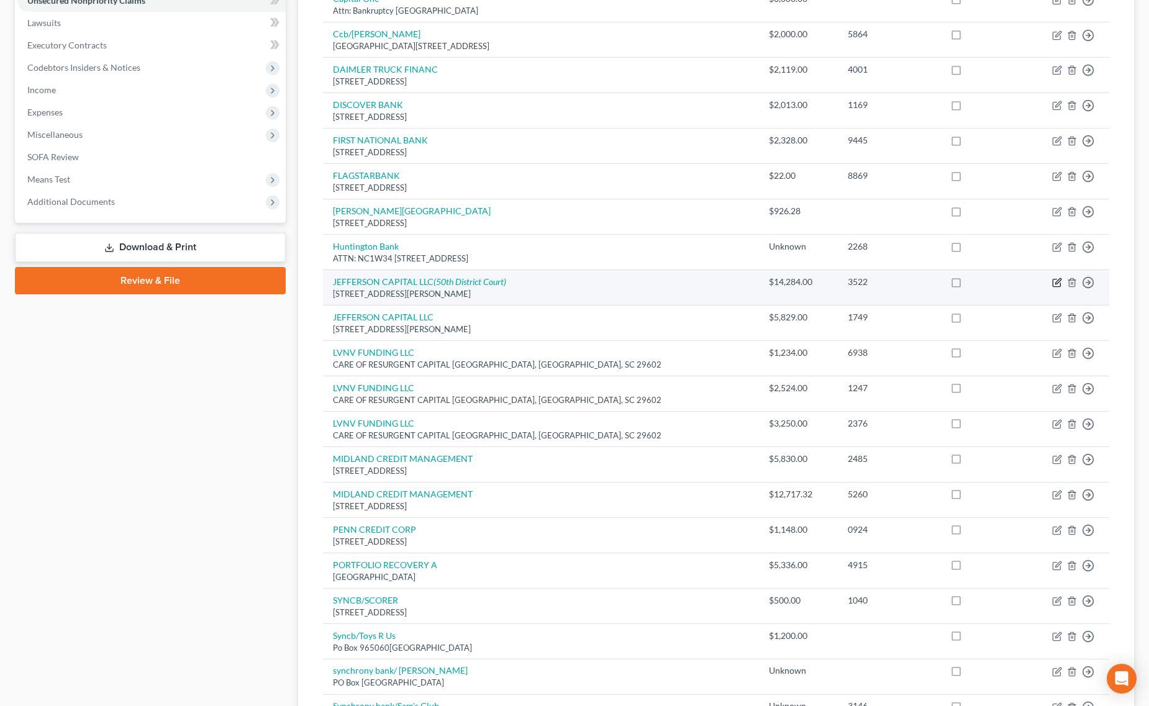
click at [1057, 281] on icon "button" at bounding box center [1056, 283] width 7 height 7
select select "24"
select select "2"
select select "0"
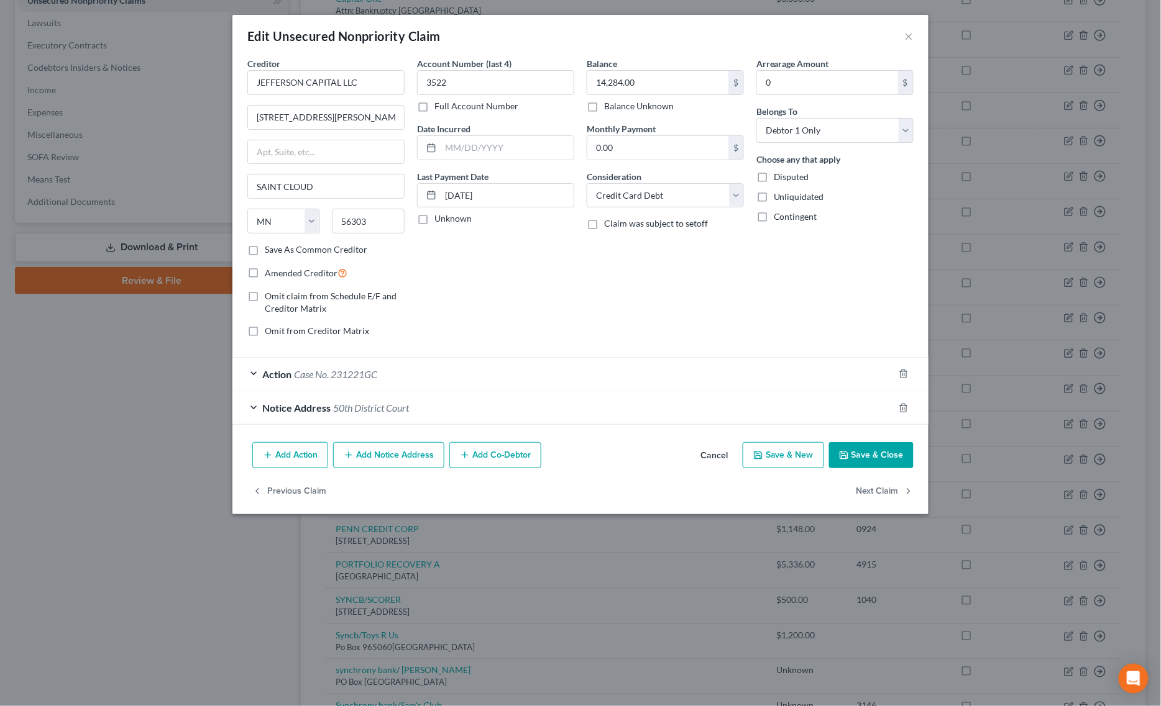
click at [437, 372] on div "Action Case No. 231221GC" at bounding box center [562, 374] width 661 height 33
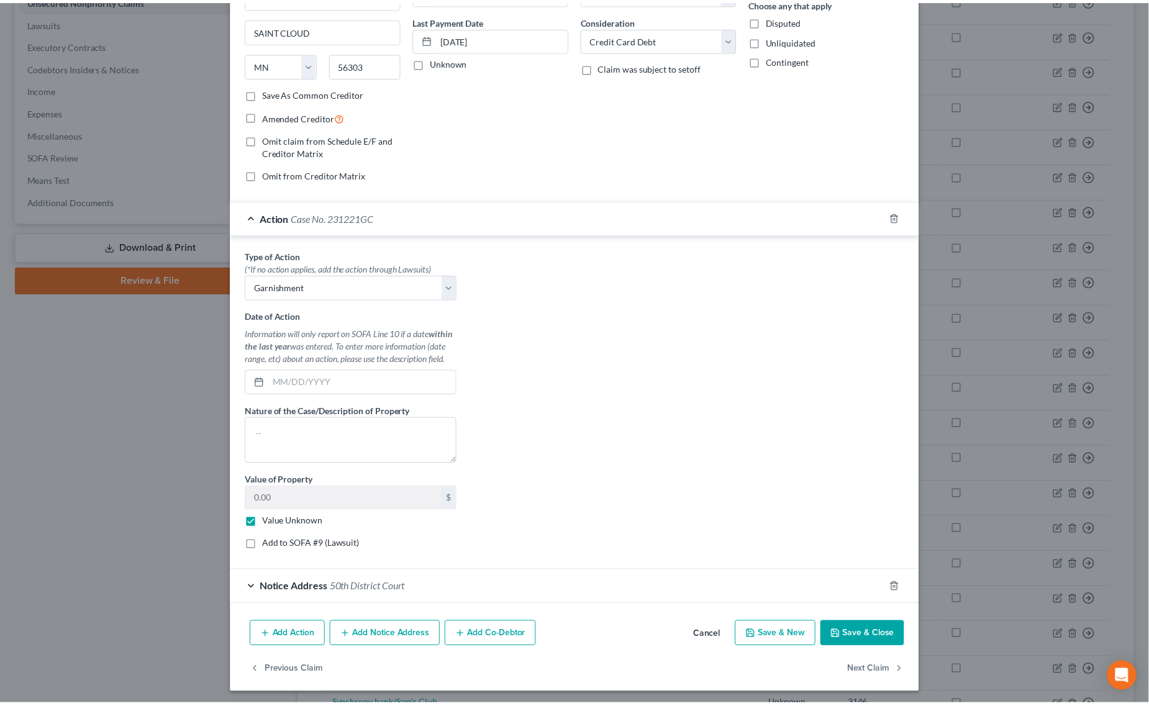
scroll to position [163, 0]
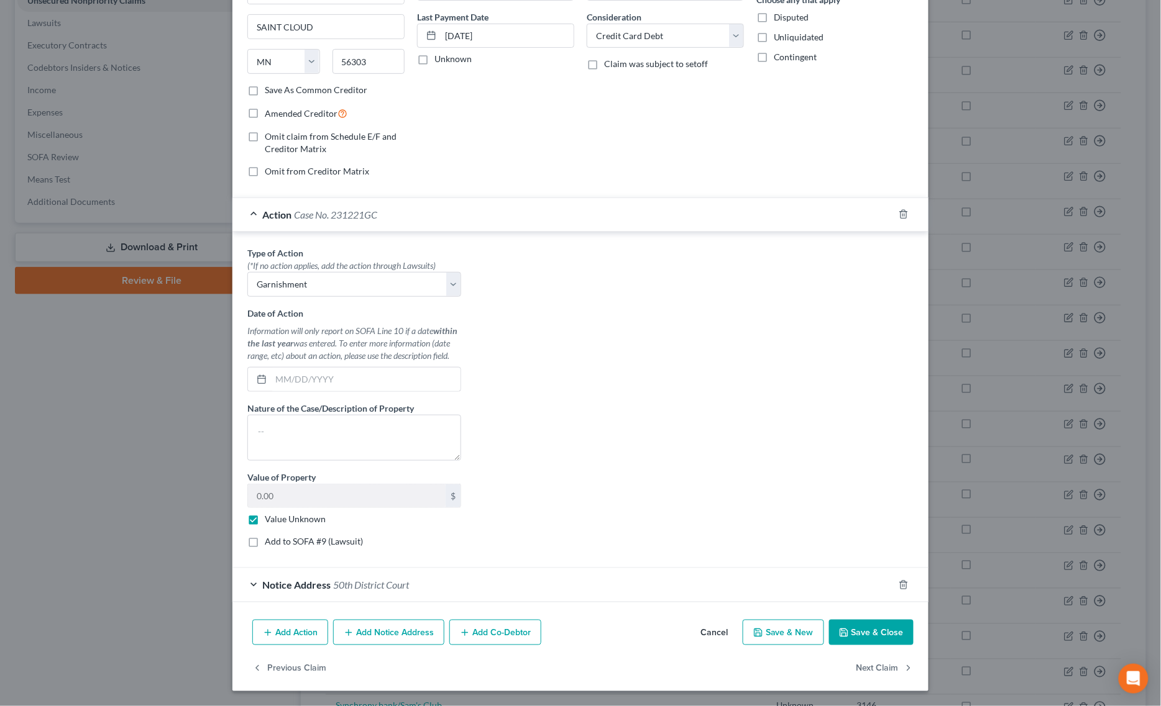
click at [265, 547] on label "Add to SOFA #9 (Lawsuit)" at bounding box center [314, 542] width 98 height 12
click at [270, 544] on input "Add to SOFA #9 (Lawsuit)" at bounding box center [274, 540] width 8 height 8
checkbox input "true"
select select "23"
select select "0"
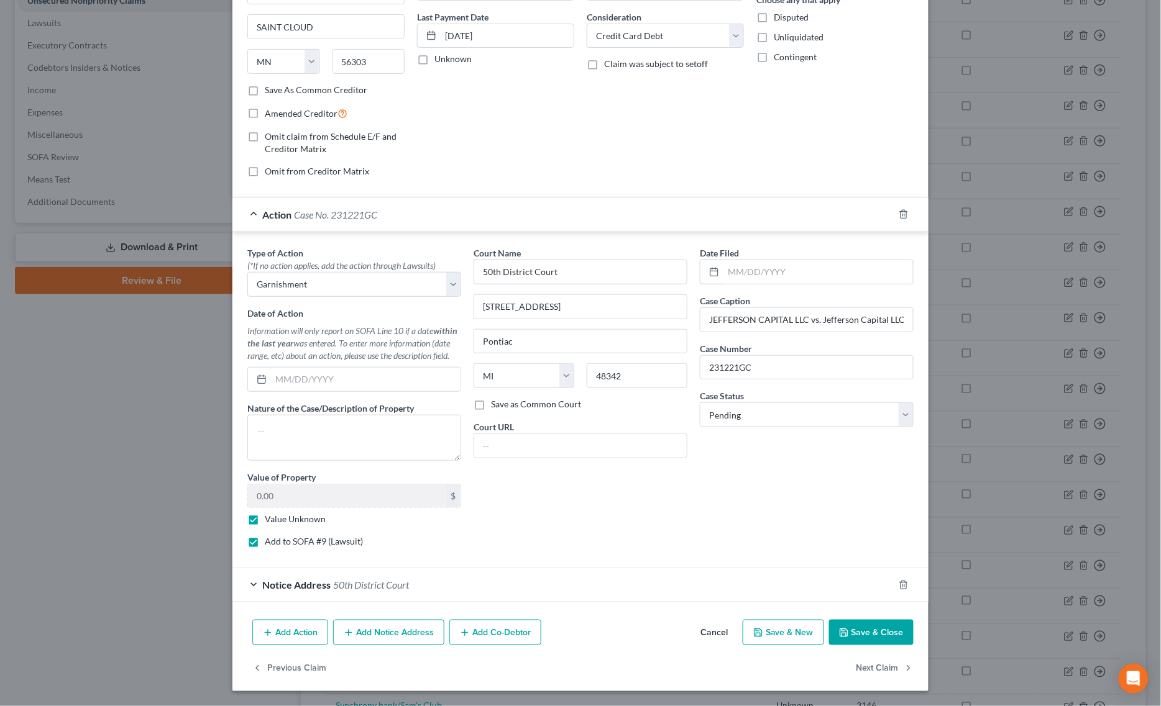
click at [859, 632] on button "Save & Close" at bounding box center [871, 633] width 84 height 26
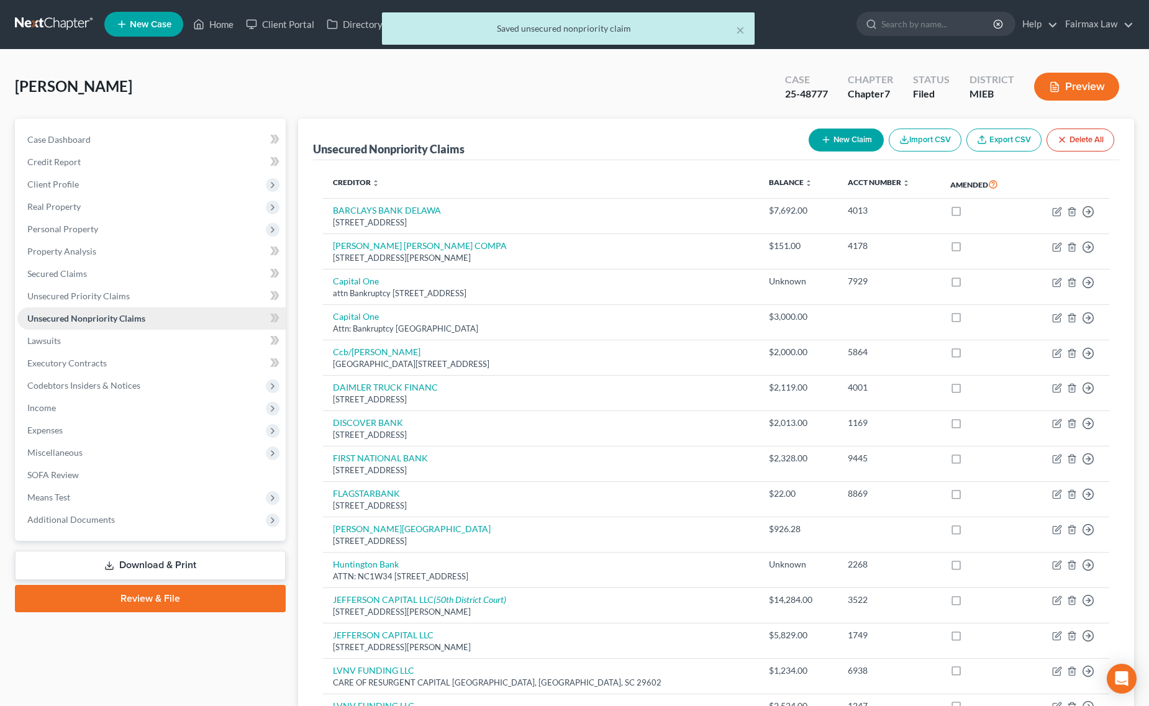
scroll to position [0, 0]
click at [118, 231] on span "Personal Property" at bounding box center [151, 230] width 268 height 22
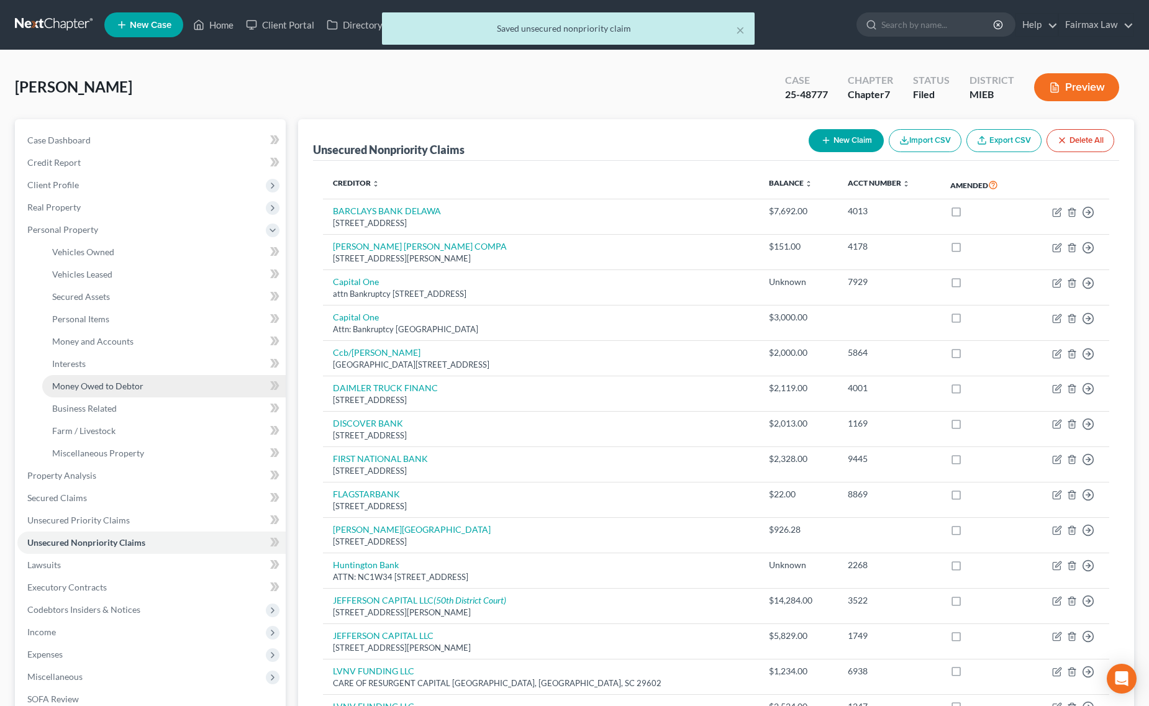
click at [142, 391] on link "Money Owed to Debtor" at bounding box center [164, 386] width 244 height 22
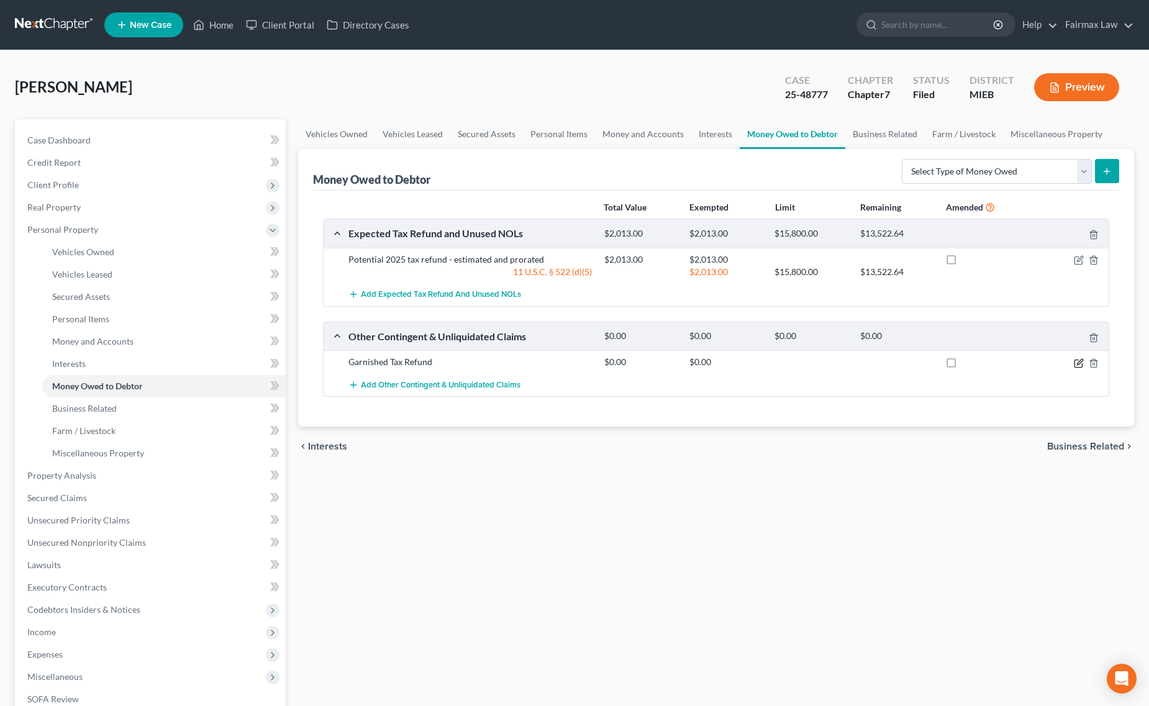
click at [1078, 364] on icon "button" at bounding box center [1080, 362] width 6 height 6
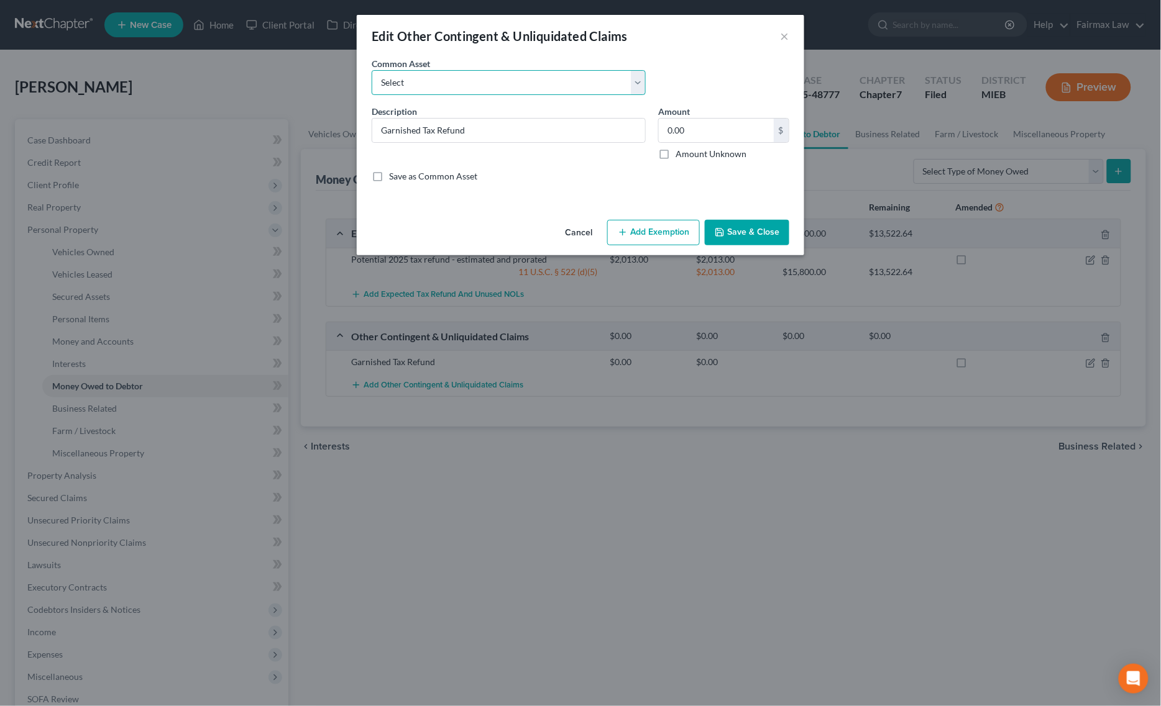
click at [532, 75] on select "Select Rights, including any right of recovery, in wages garnished within 90 da…" at bounding box center [509, 82] width 274 height 25
select select "4"
click at [372, 70] on select "Select Rights, including any right of recovery, in wages garnished within 90 da…" at bounding box center [509, 82] width 274 height 25
type input "Garnished wages within 90 days of filing"
click at [726, 130] on input "3,000.00" at bounding box center [716, 131] width 115 height 24
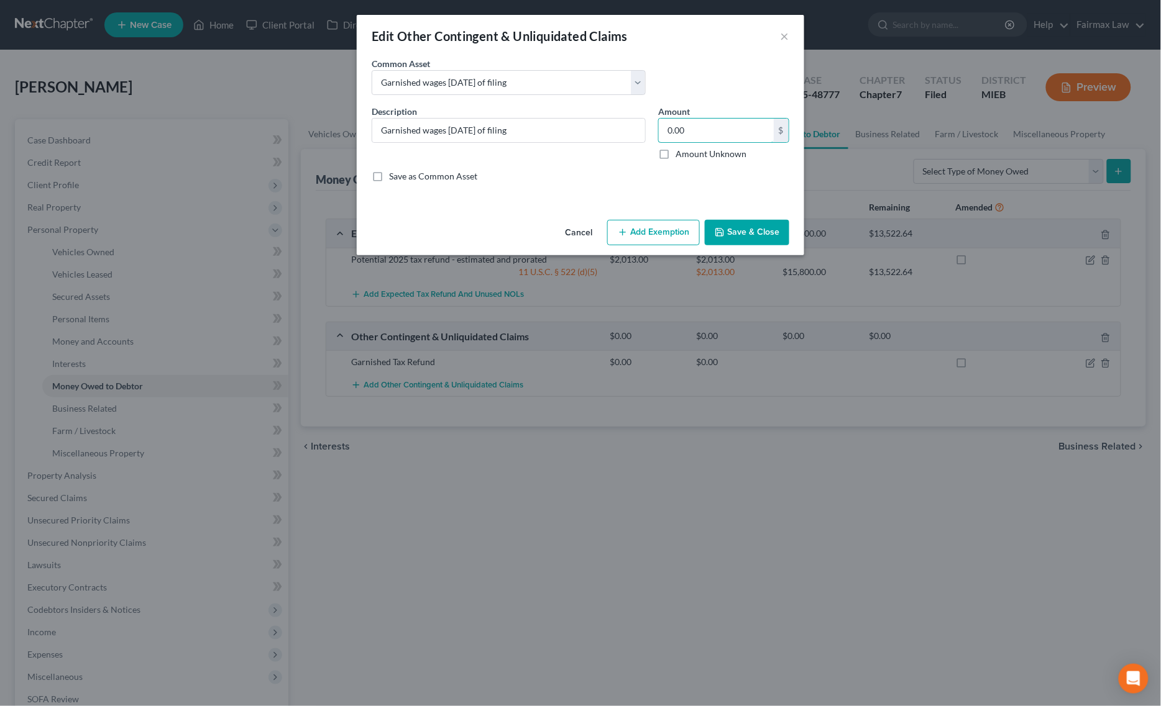
type input "0.00"
click at [765, 233] on button "Save & Close" at bounding box center [747, 233] width 84 height 26
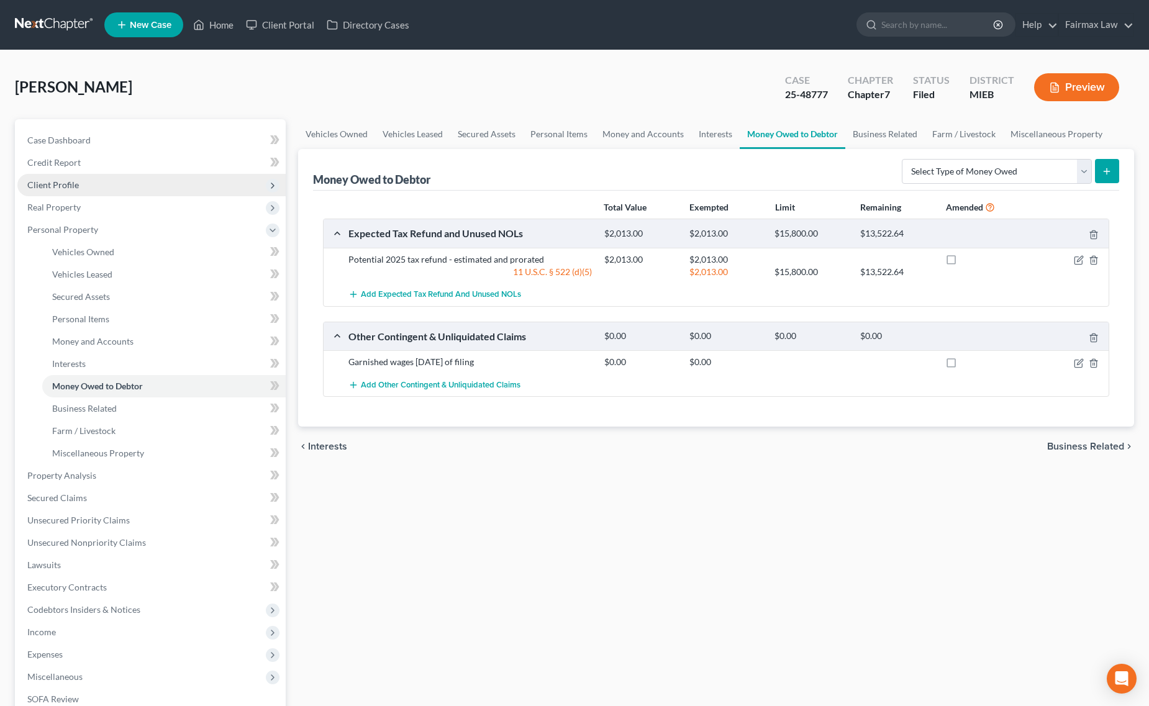
click at [103, 180] on span "Client Profile" at bounding box center [151, 185] width 268 height 22
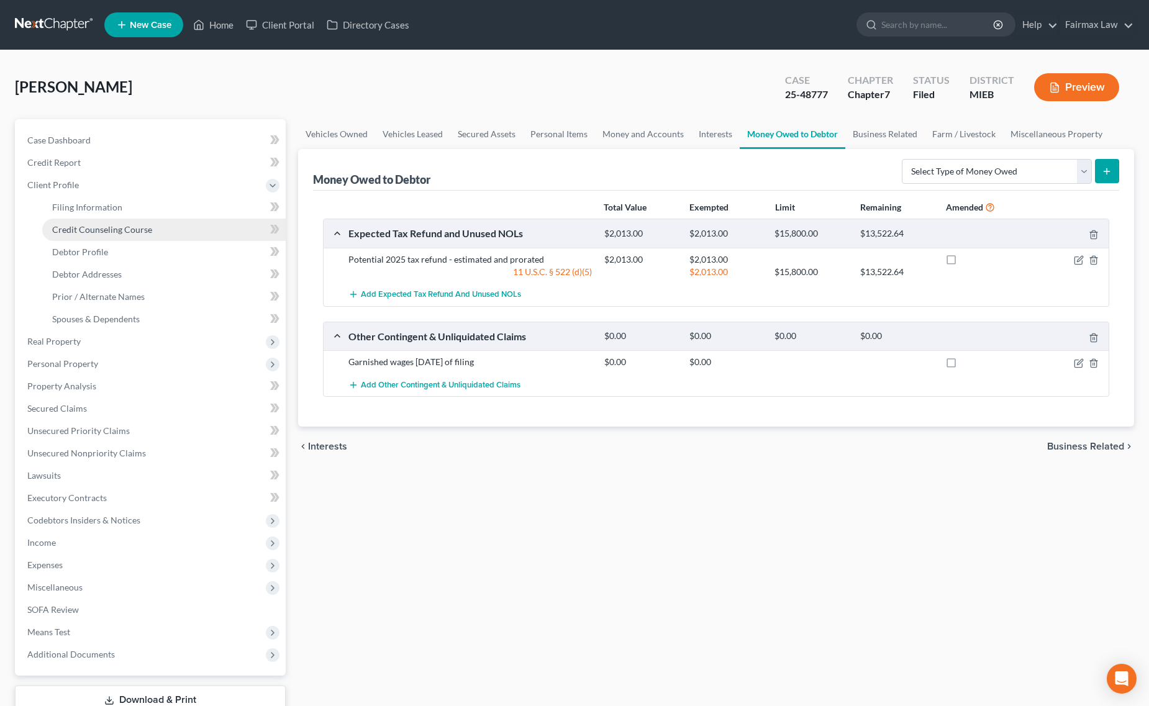
click at [110, 238] on link "Credit Counseling Course" at bounding box center [164, 230] width 244 height 22
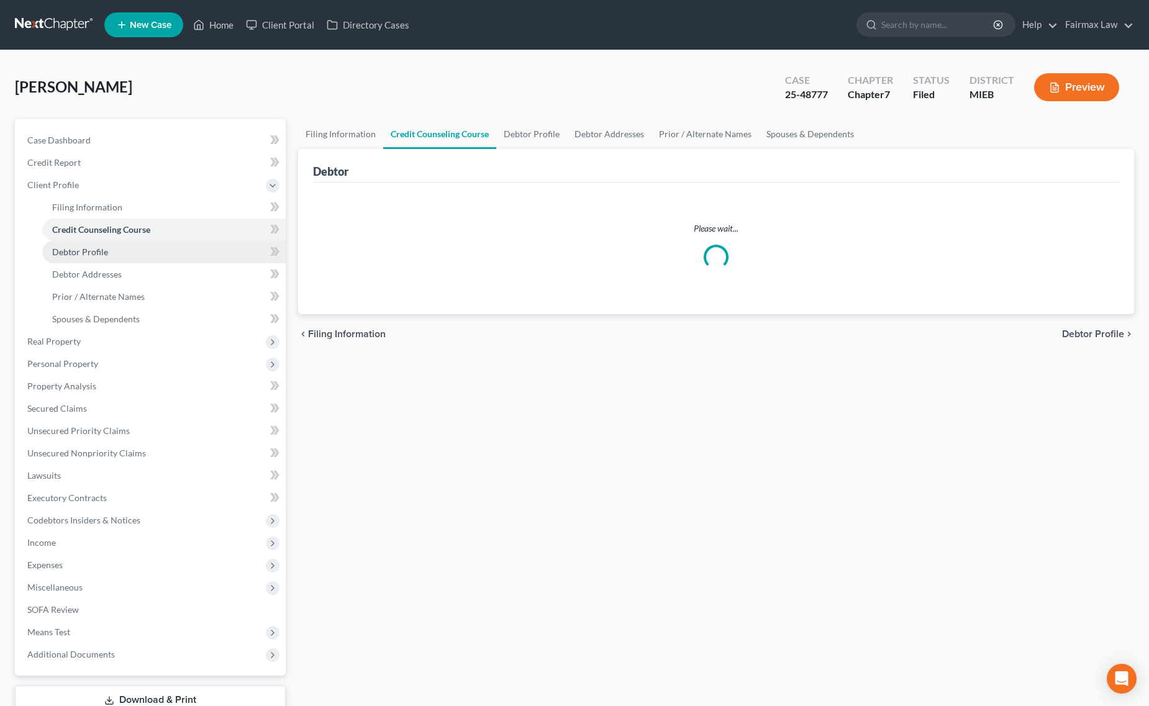
click at [104, 255] on span "Debtor Profile" at bounding box center [80, 252] width 56 height 11
select select "3"
select select "2"
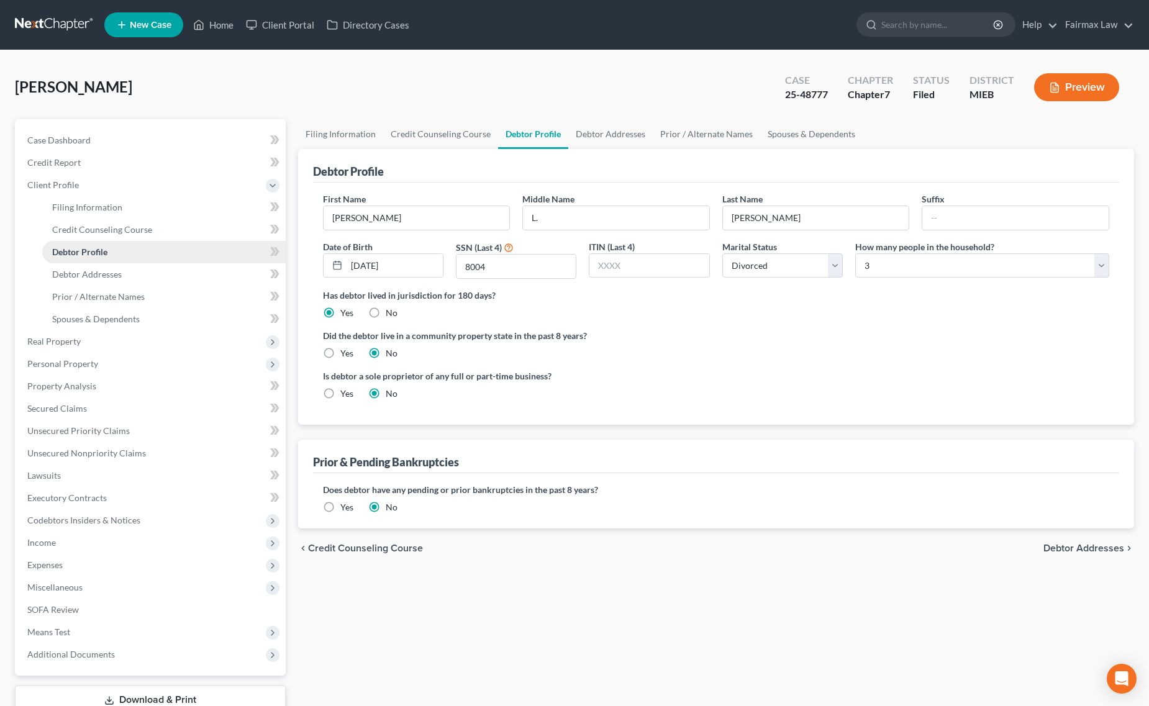
radio input "true"
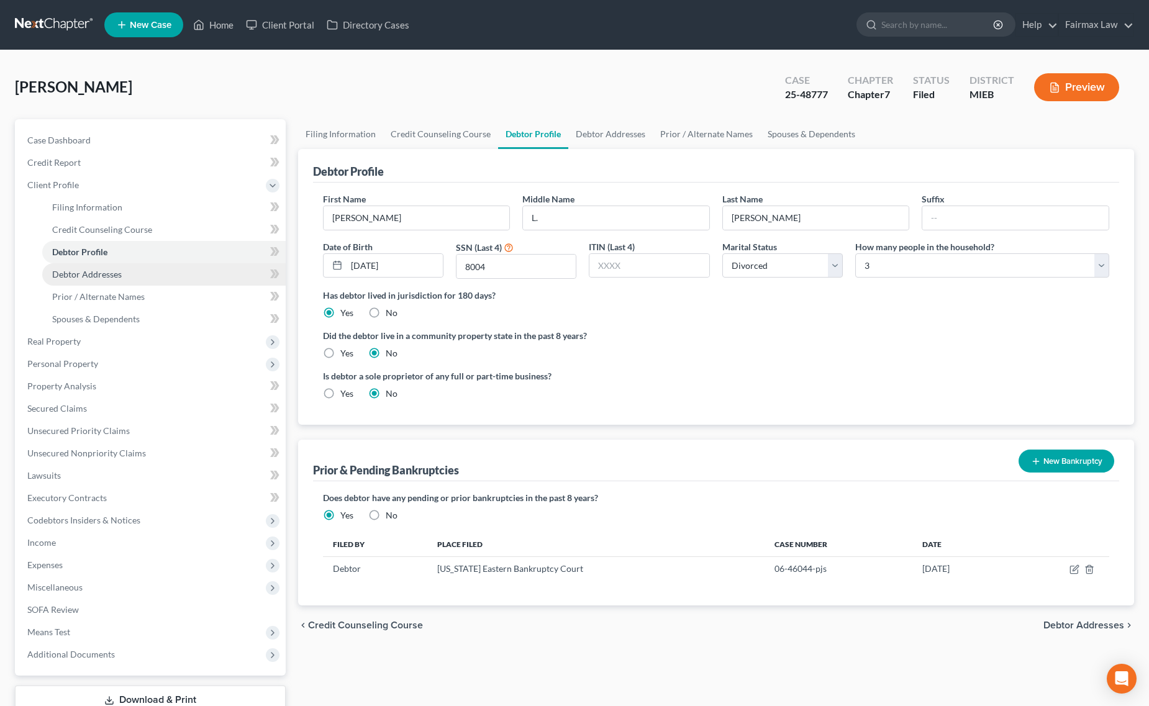
click at [109, 272] on span "Debtor Addresses" at bounding box center [87, 274] width 70 height 11
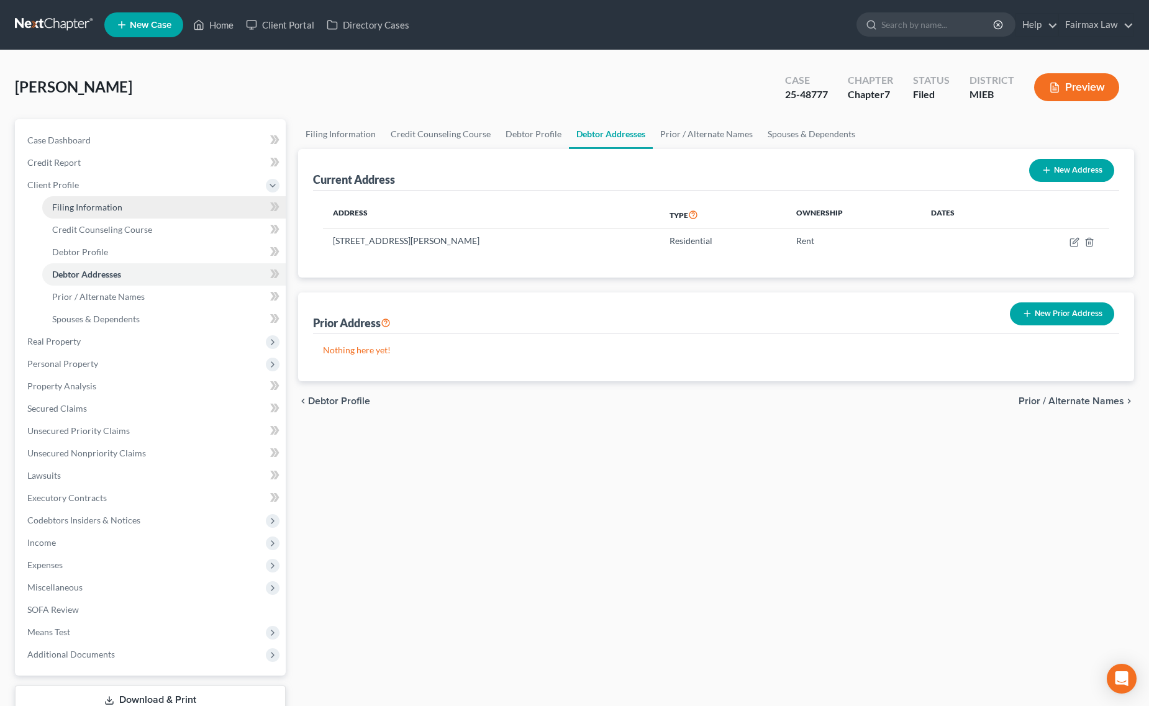
click at [92, 210] on span "Filing Information" at bounding box center [87, 207] width 70 height 11
select select "1"
select select "0"
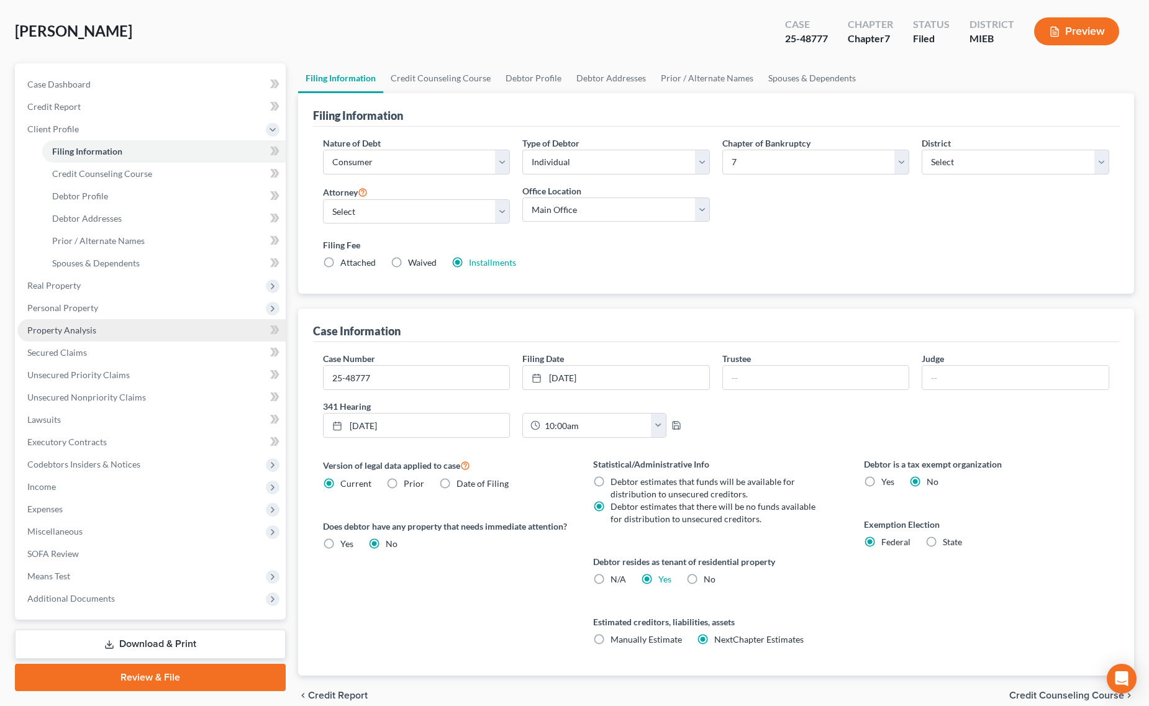
scroll to position [112, 0]
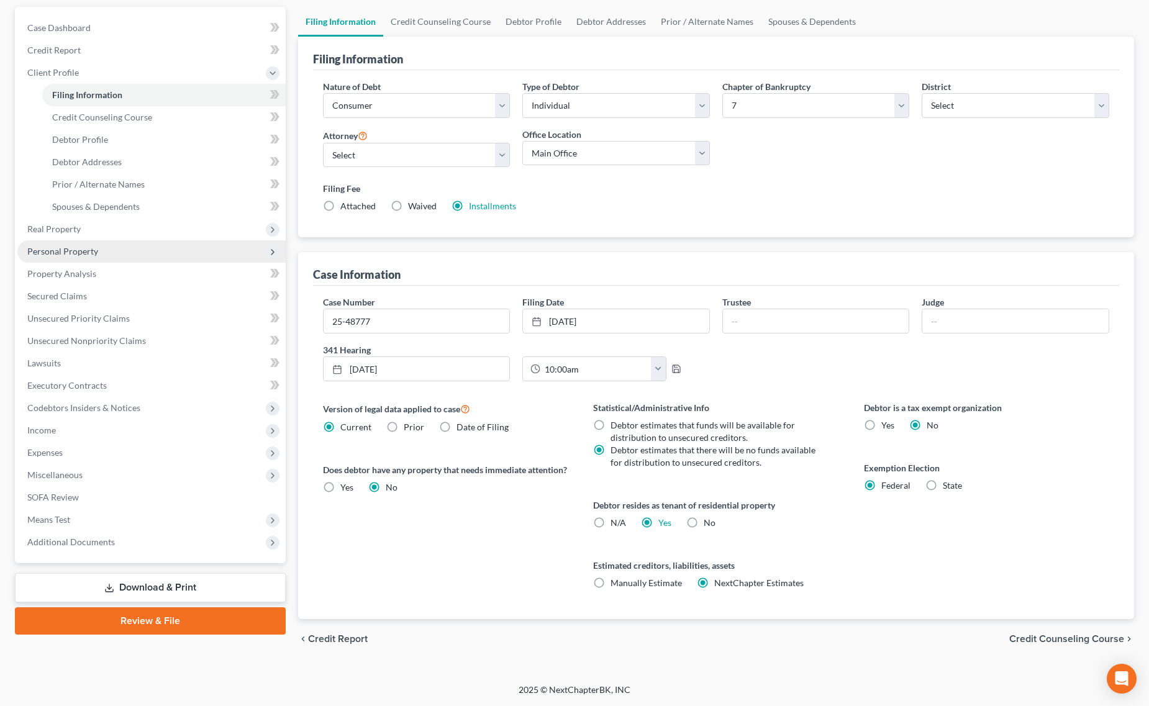
click at [122, 249] on span "Personal Property" at bounding box center [151, 251] width 268 height 22
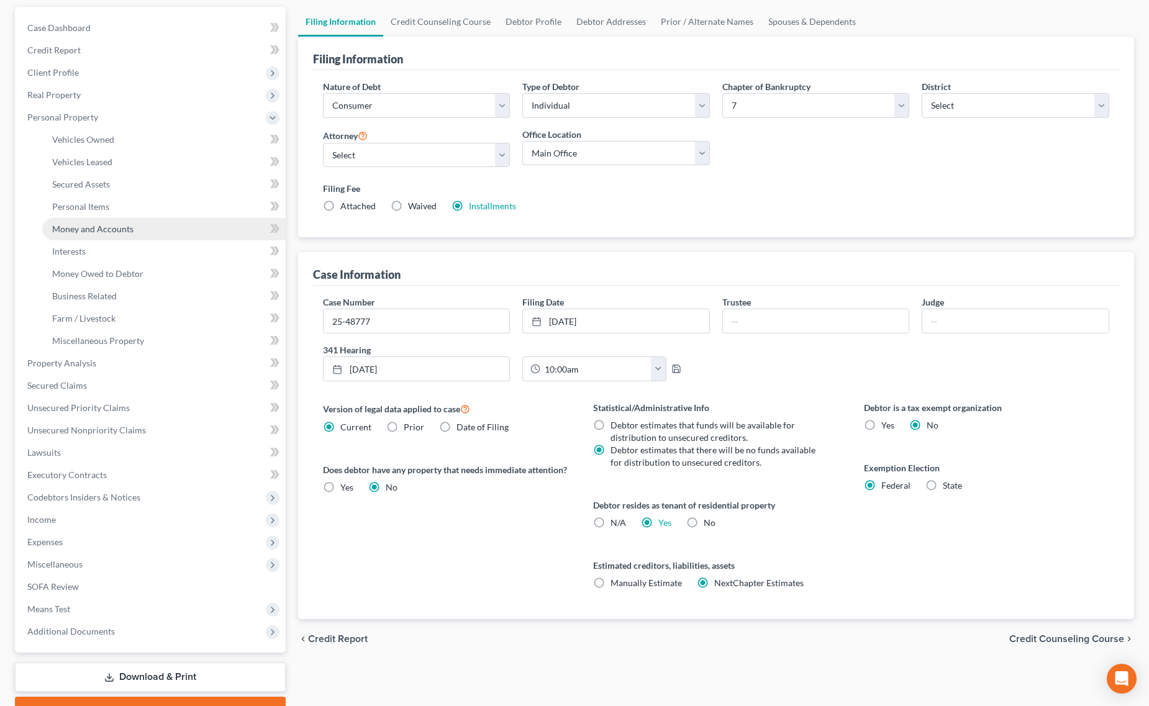
click at [150, 221] on link "Money and Accounts" at bounding box center [164, 229] width 244 height 22
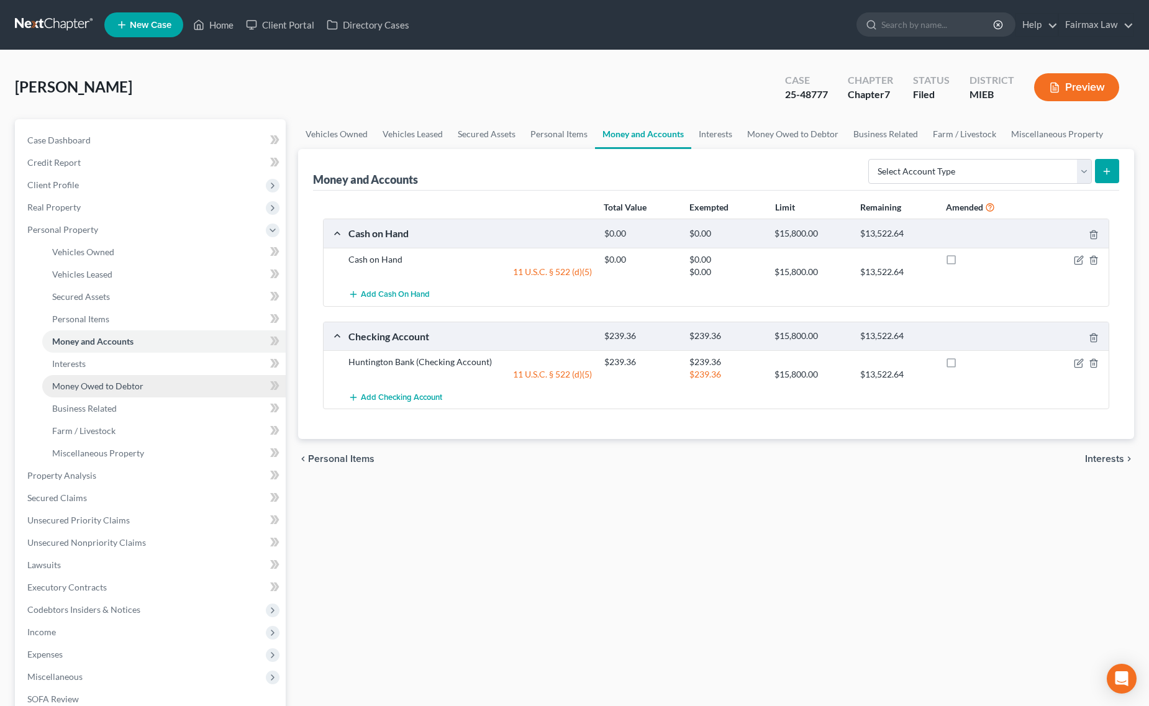
click at [147, 379] on link "Money Owed to Debtor" at bounding box center [164, 386] width 244 height 22
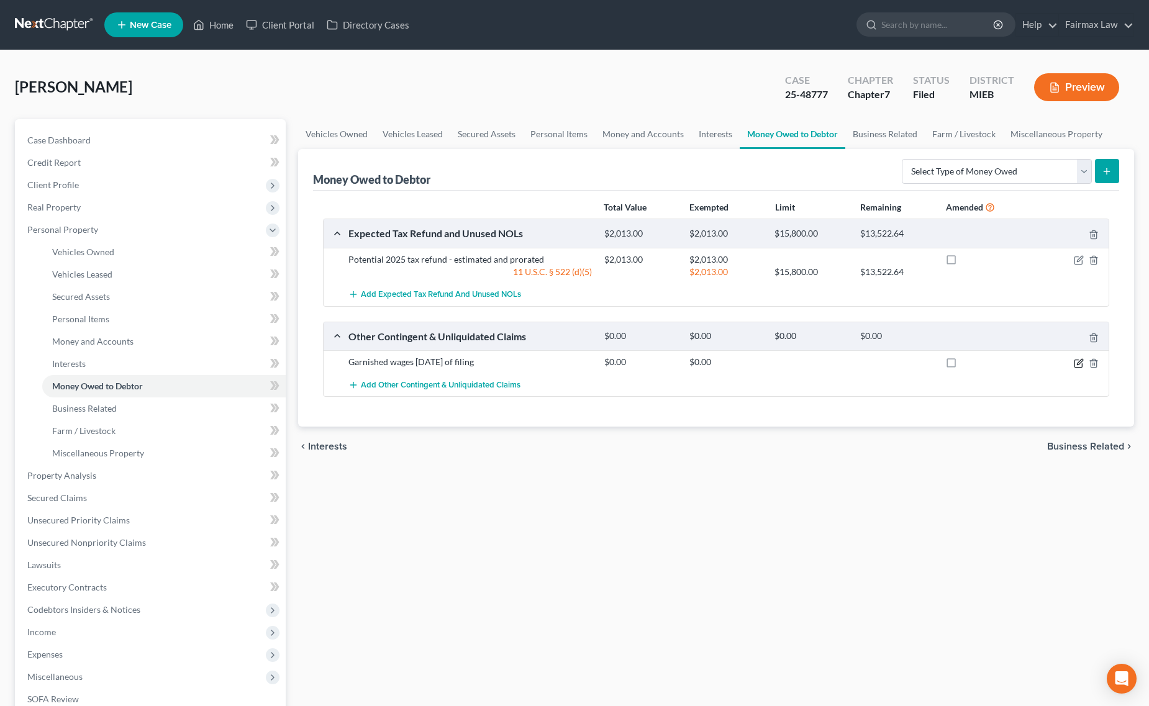
click at [1079, 362] on icon "button" at bounding box center [1080, 362] width 6 height 6
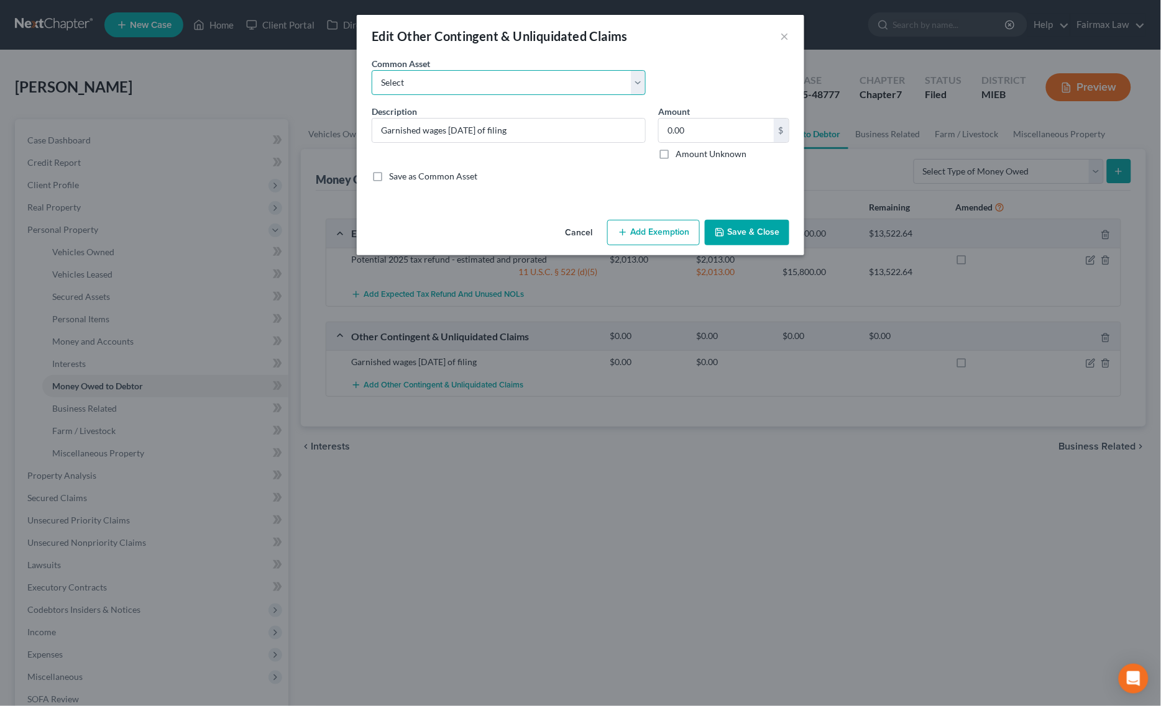
click at [436, 83] on select "Select Rights, including any right of recovery, in wages garnished within 90 da…" at bounding box center [509, 82] width 274 height 25
select select "4"
click at [372, 70] on select "Select Rights, including any right of recovery, in wages garnished within 90 da…" at bounding box center [509, 82] width 274 height 25
type input "3,000.00"
click at [445, 75] on select "Select Rights, including any right of recovery, in wages garnished within 90 da…" at bounding box center [509, 82] width 274 height 25
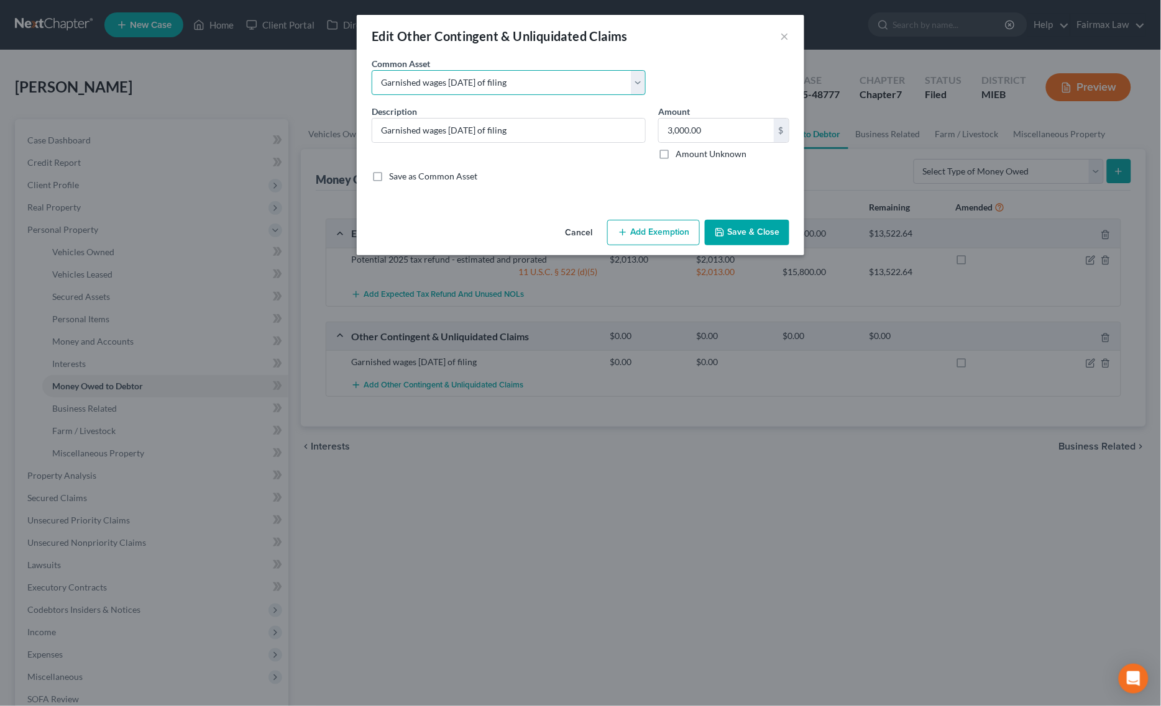
select select "6"
click at [372, 70] on select "Select Rights, including any right of recovery, in wages garnished within 90 da…" at bounding box center [509, 82] width 274 height 25
type input "Potential Slip and Fall Claim"
type input "0.00"
checkbox input "true"
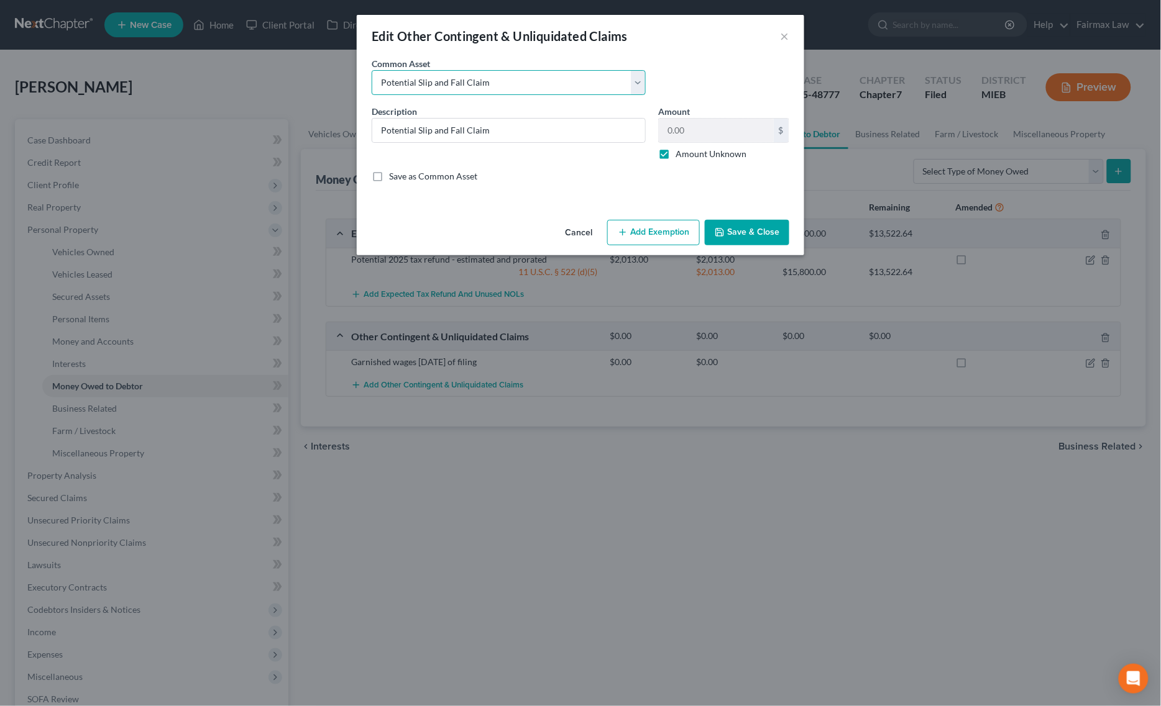
click at [430, 90] on select "Select Rights, including any right of recovery, in wages garnished within 90 da…" at bounding box center [509, 82] width 274 height 25
select select "5"
click at [372, 70] on select "Select Rights, including any right of recovery, in wages garnished within 90 da…" at bounding box center [509, 82] width 274 height 25
type input "Garnished Tax Refund"
type input "2,000.00"
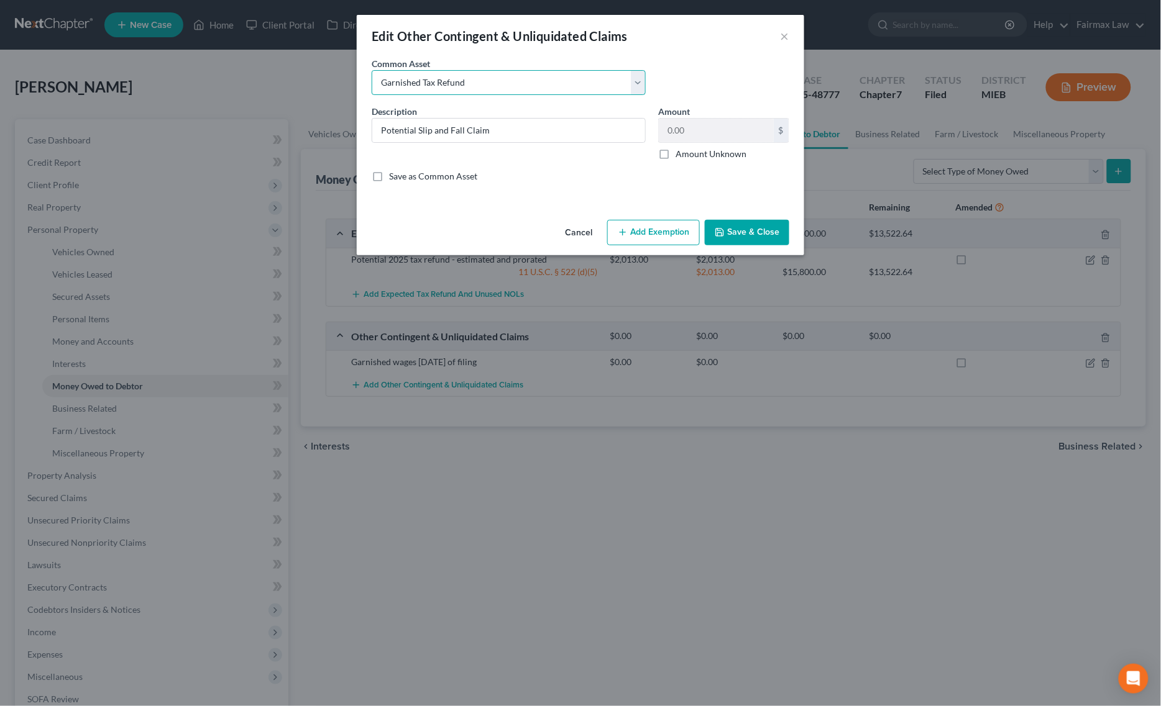
checkbox input "false"
click at [787, 37] on button "×" at bounding box center [784, 36] width 9 height 15
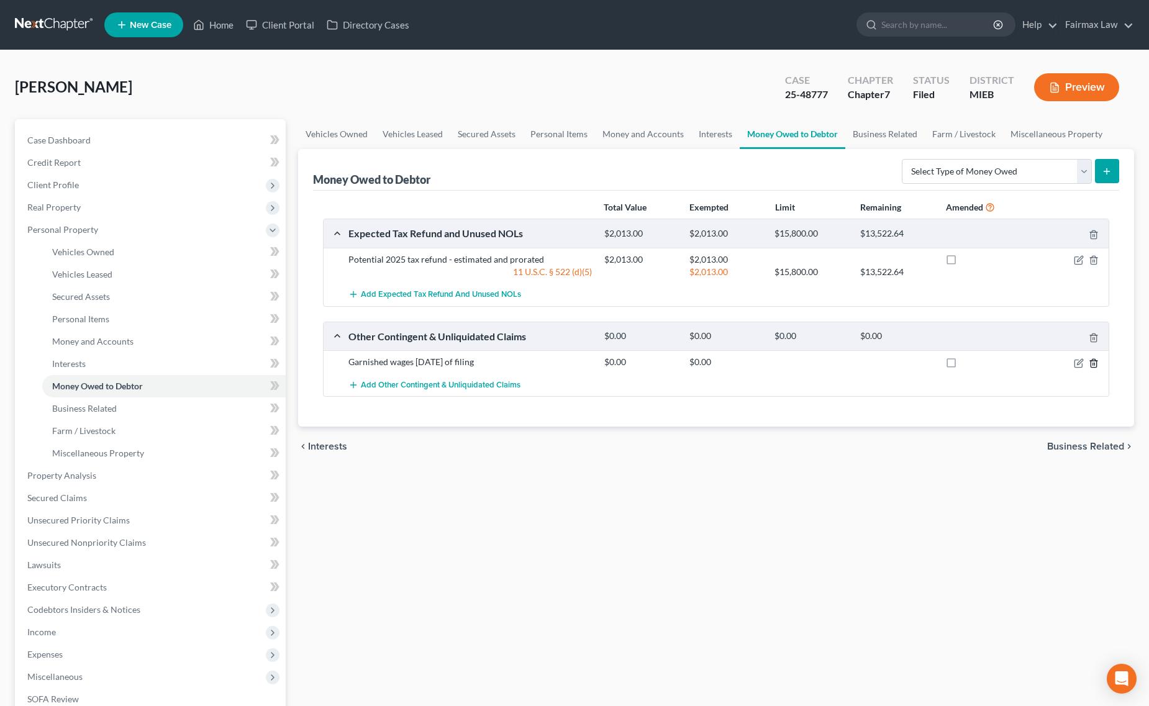
click at [1094, 367] on icon "button" at bounding box center [1094, 363] width 10 height 10
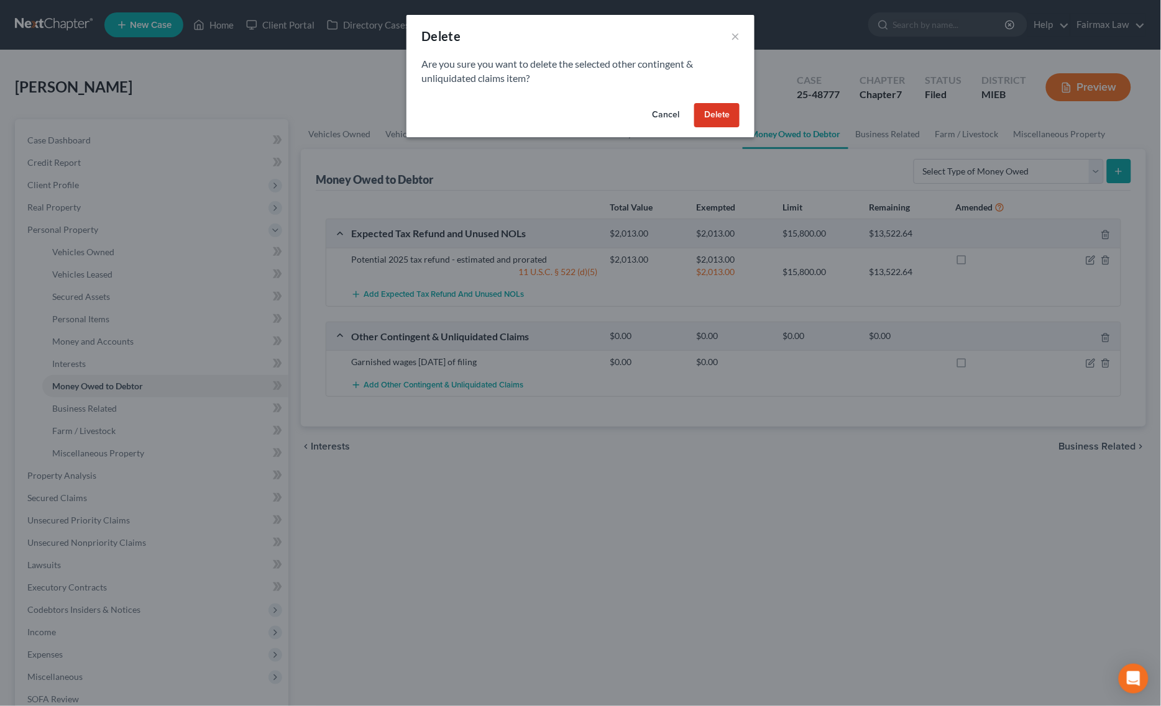
click at [725, 118] on button "Delete" at bounding box center [716, 115] width 45 height 25
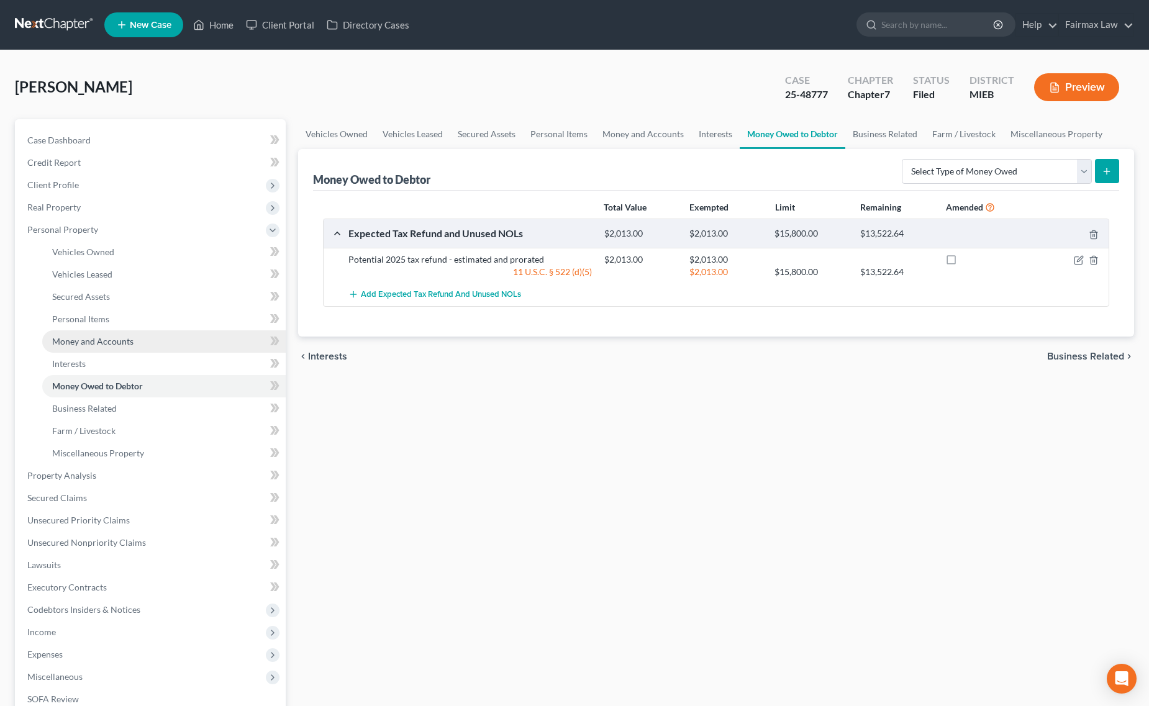
click at [104, 336] on span "Money and Accounts" at bounding box center [92, 341] width 81 height 11
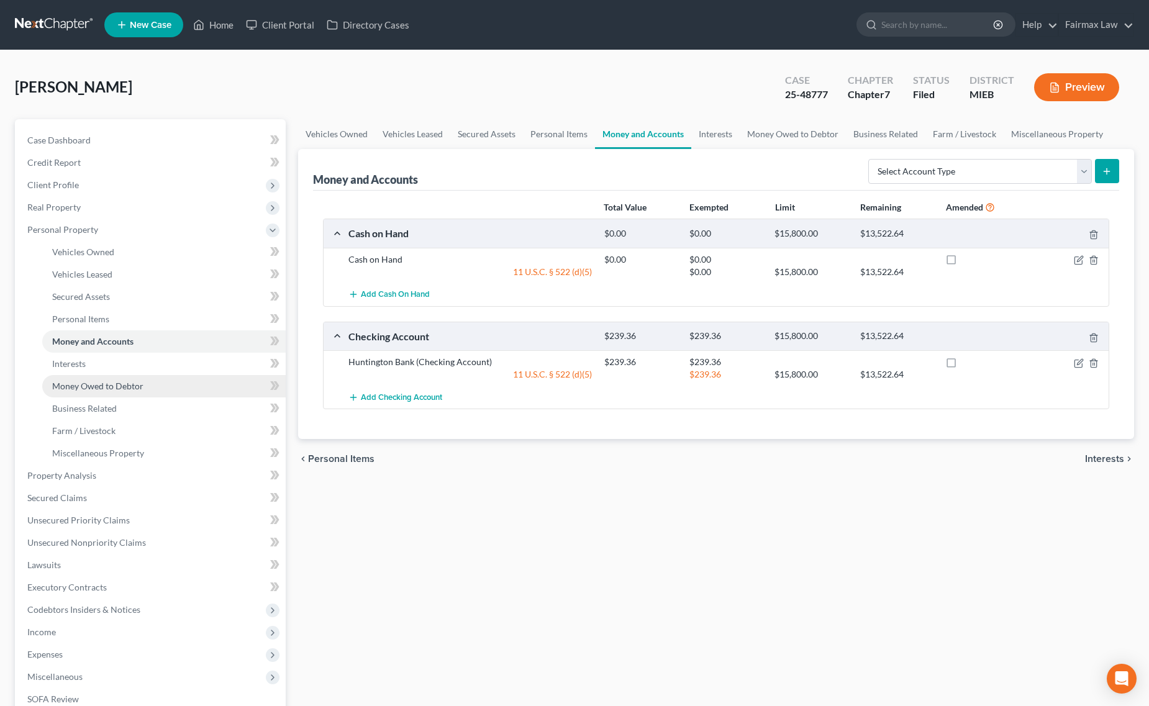
click at [103, 384] on span "Money Owed to Debtor" at bounding box center [97, 386] width 91 height 11
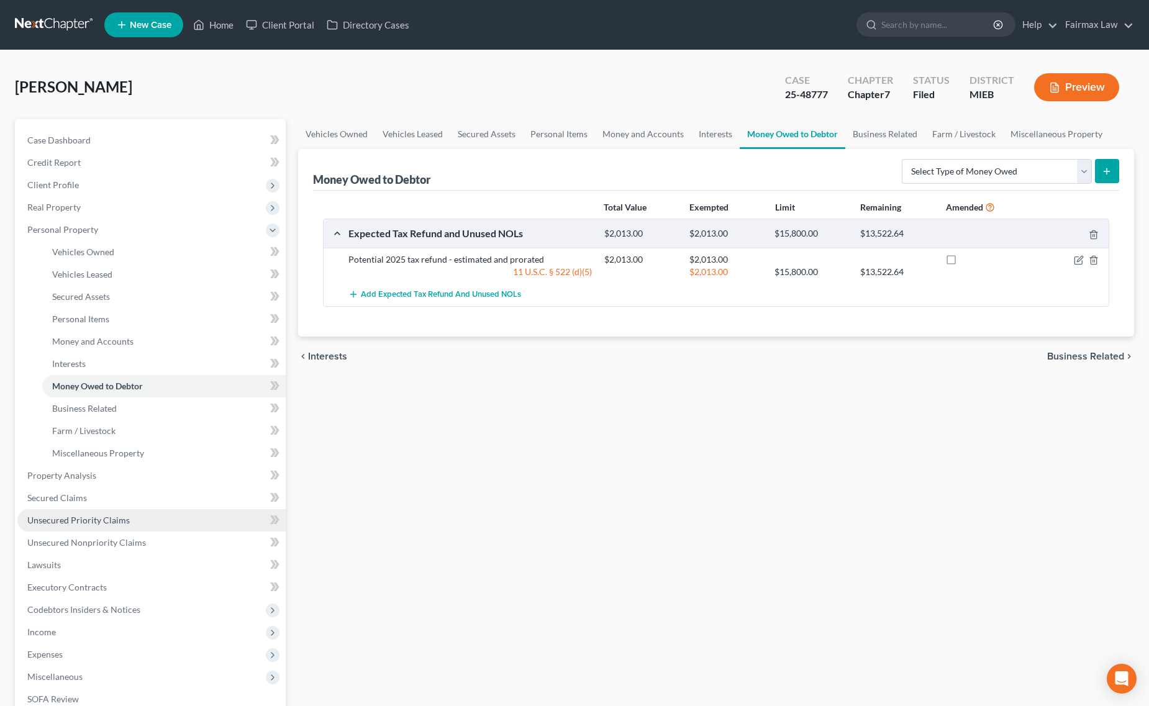
click at [109, 515] on span "Unsecured Priority Claims" at bounding box center [78, 520] width 103 height 11
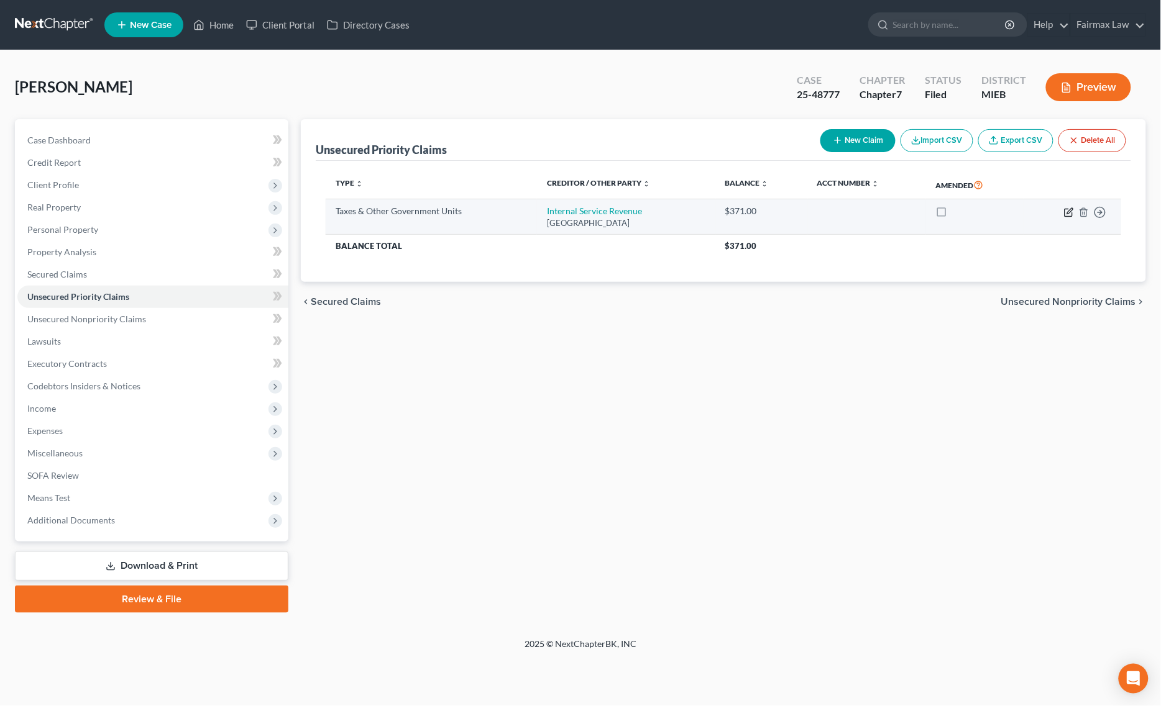
click at [1070, 209] on icon "button" at bounding box center [1070, 211] width 6 height 6
select select "2"
select select "18"
select select "0"
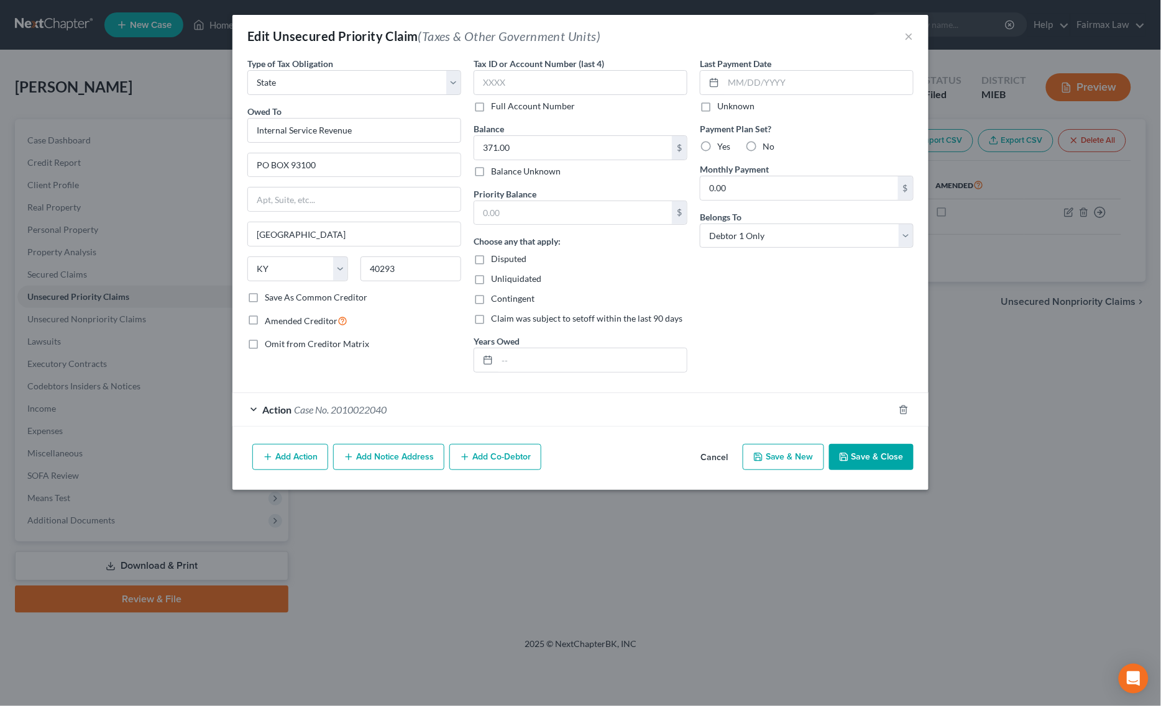
click at [318, 414] on span "Case No. 2010022040" at bounding box center [340, 410] width 93 height 12
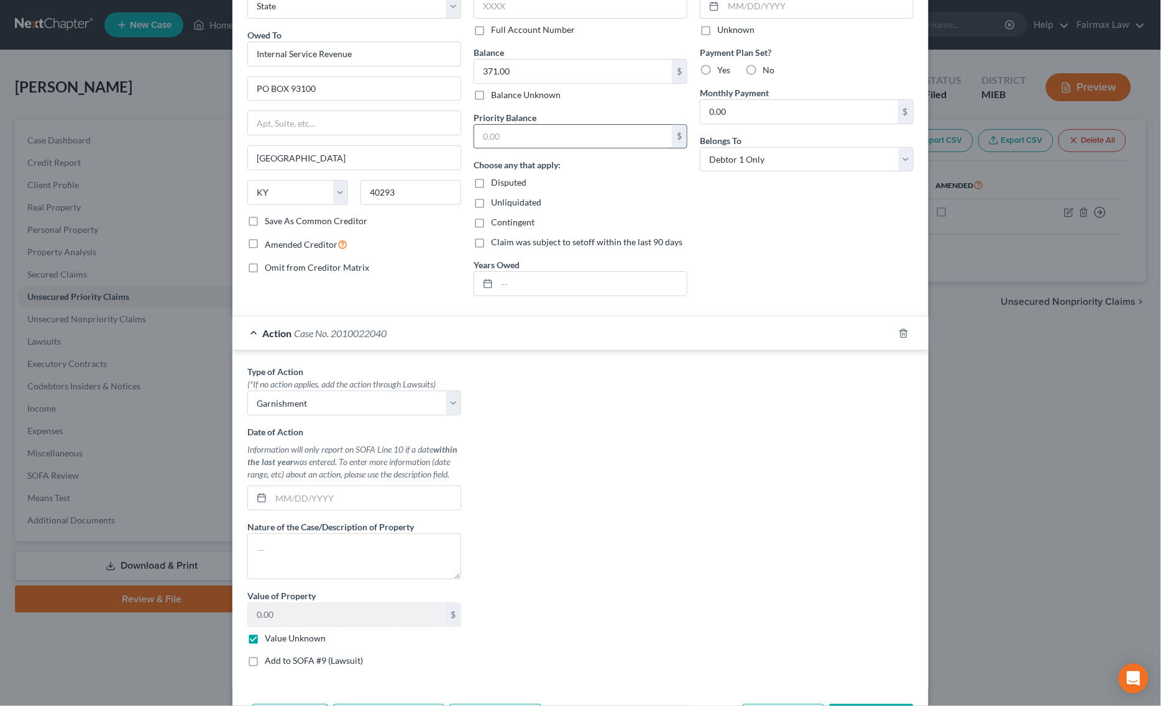
scroll to position [78, 0]
click at [529, 69] on input "371.00" at bounding box center [573, 70] width 198 height 24
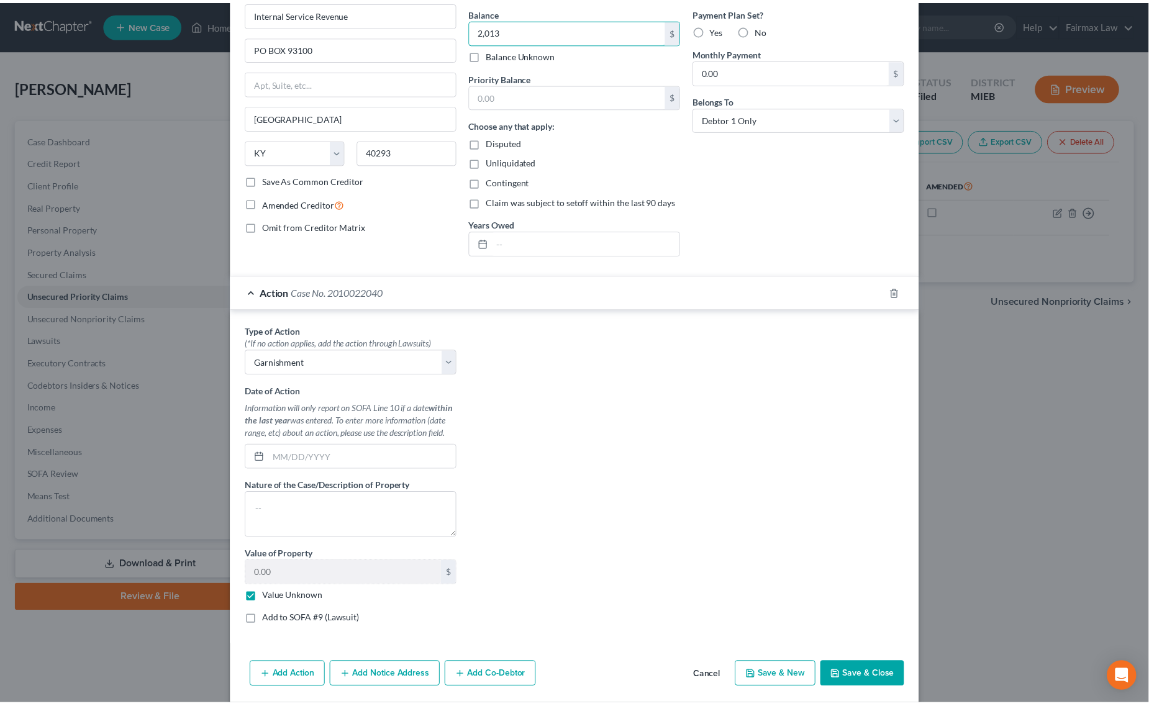
scroll to position [137, 0]
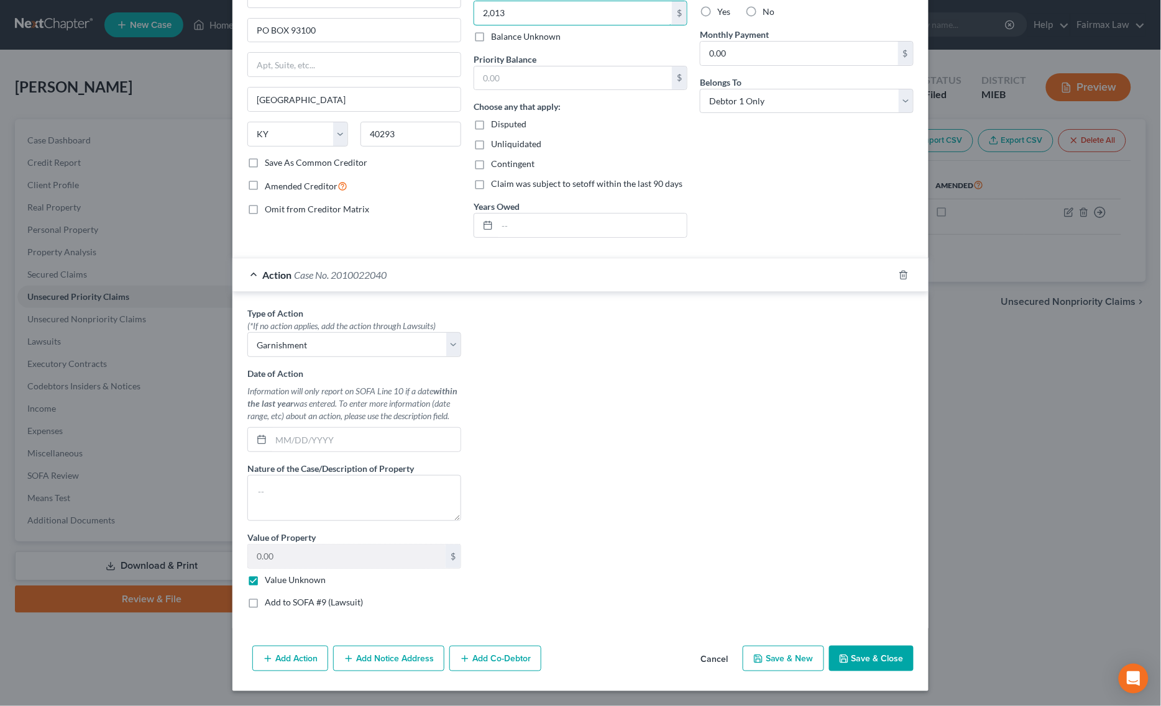
type input "2,013"
click at [864, 660] on button "Save & Close" at bounding box center [871, 659] width 84 height 26
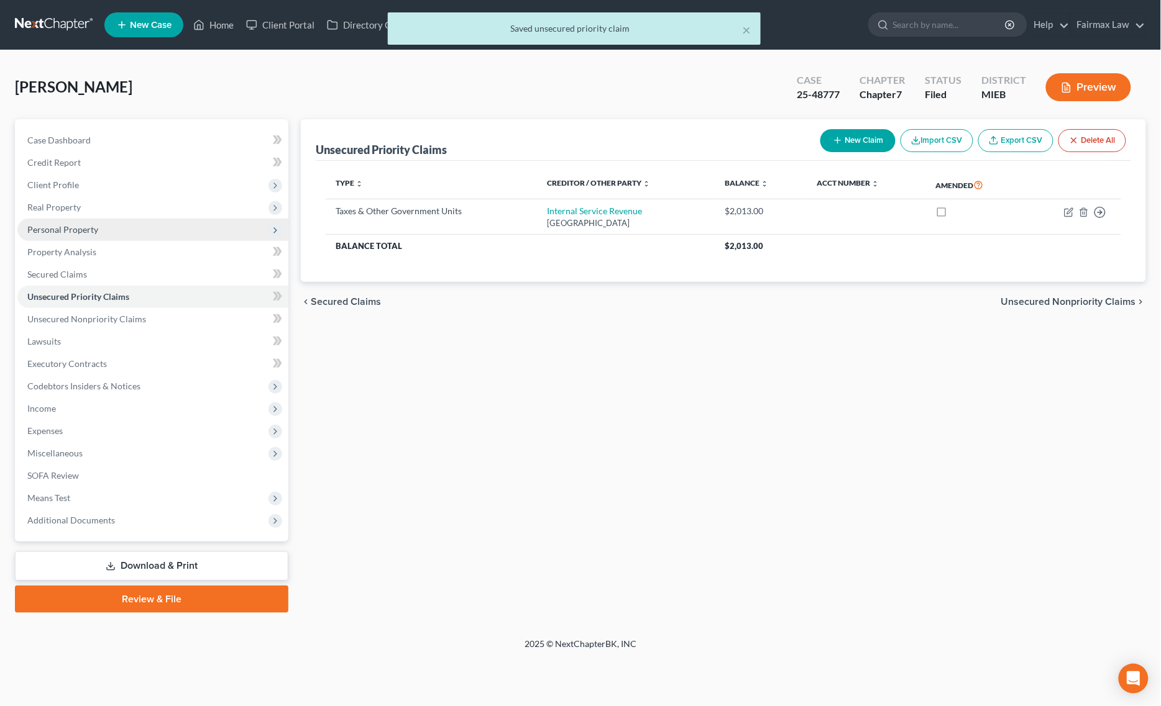
click at [107, 234] on span "Personal Property" at bounding box center [152, 230] width 271 height 22
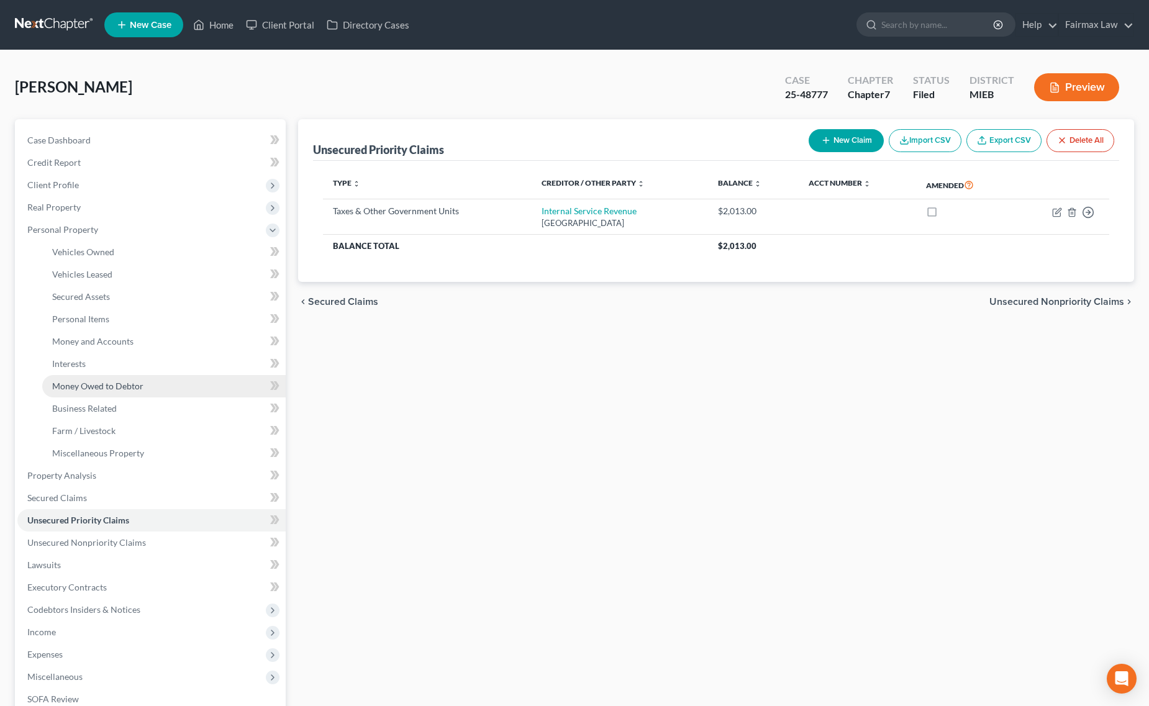
click at [178, 389] on link "Money Owed to Debtor" at bounding box center [164, 386] width 244 height 22
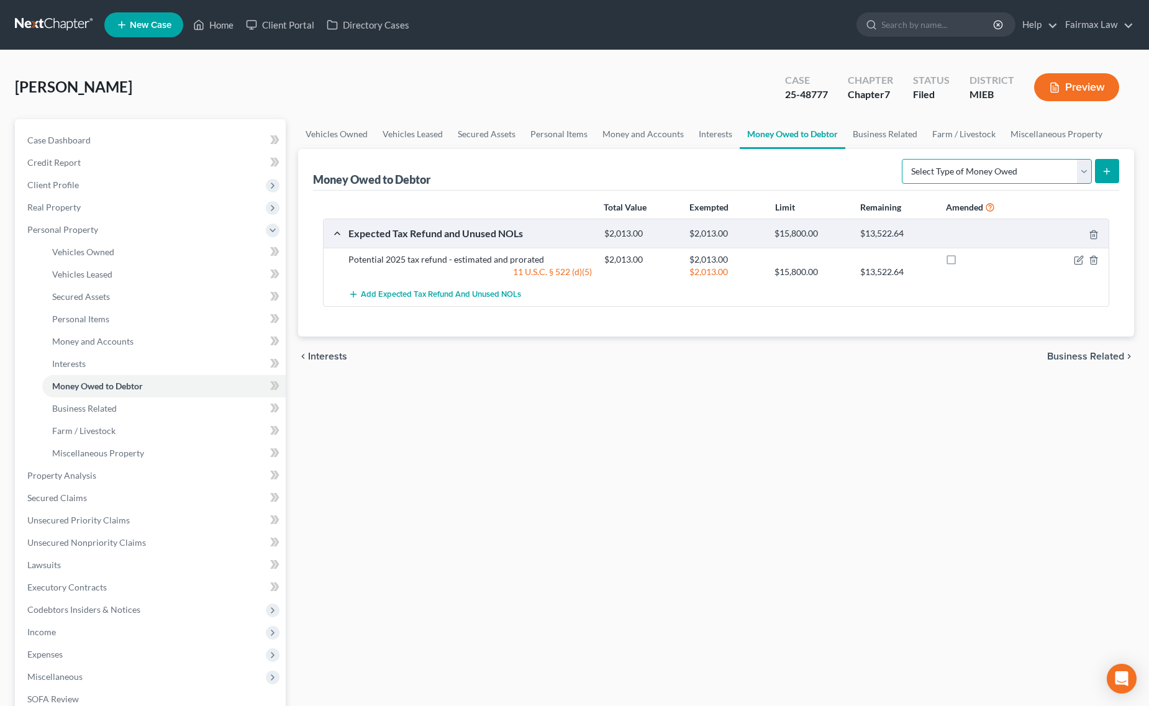
click at [914, 173] on select "Select Type of Money Owed Accounts Receivable Alimony Child Support Claims Agai…" at bounding box center [997, 171] width 190 height 25
click at [819, 440] on div "Vehicles Owned Vehicles Leased Secured Assets Personal Items Money and Accounts…" at bounding box center [716, 478] width 849 height 718
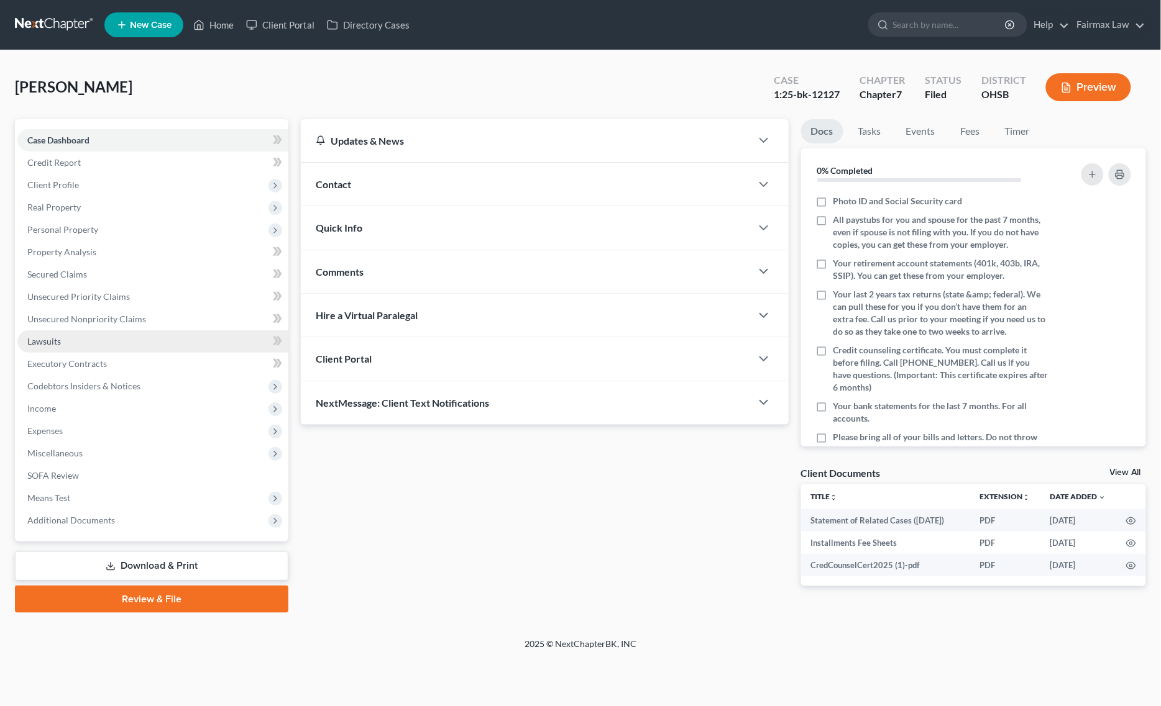
click at [118, 336] on link "Lawsuits" at bounding box center [152, 342] width 271 height 22
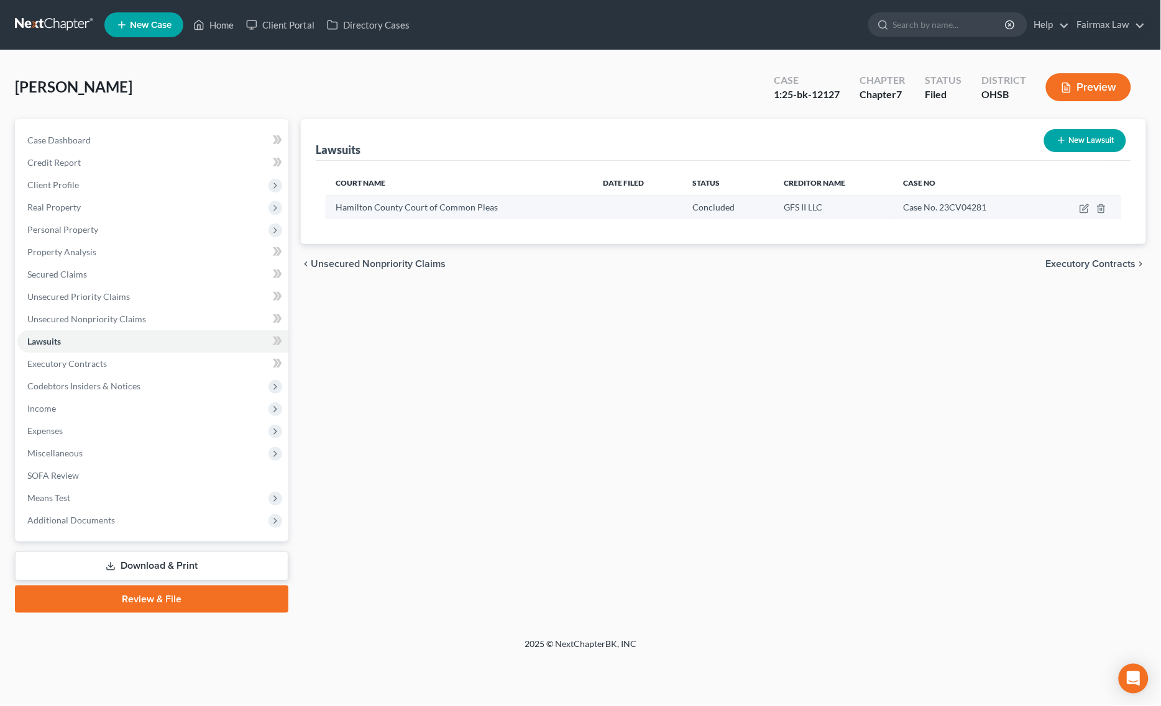
click at [1088, 202] on td at bounding box center [1083, 208] width 76 height 24
click at [1085, 207] on icon "button" at bounding box center [1085, 207] width 6 height 6
select select "36"
select select "2"
select select "4"
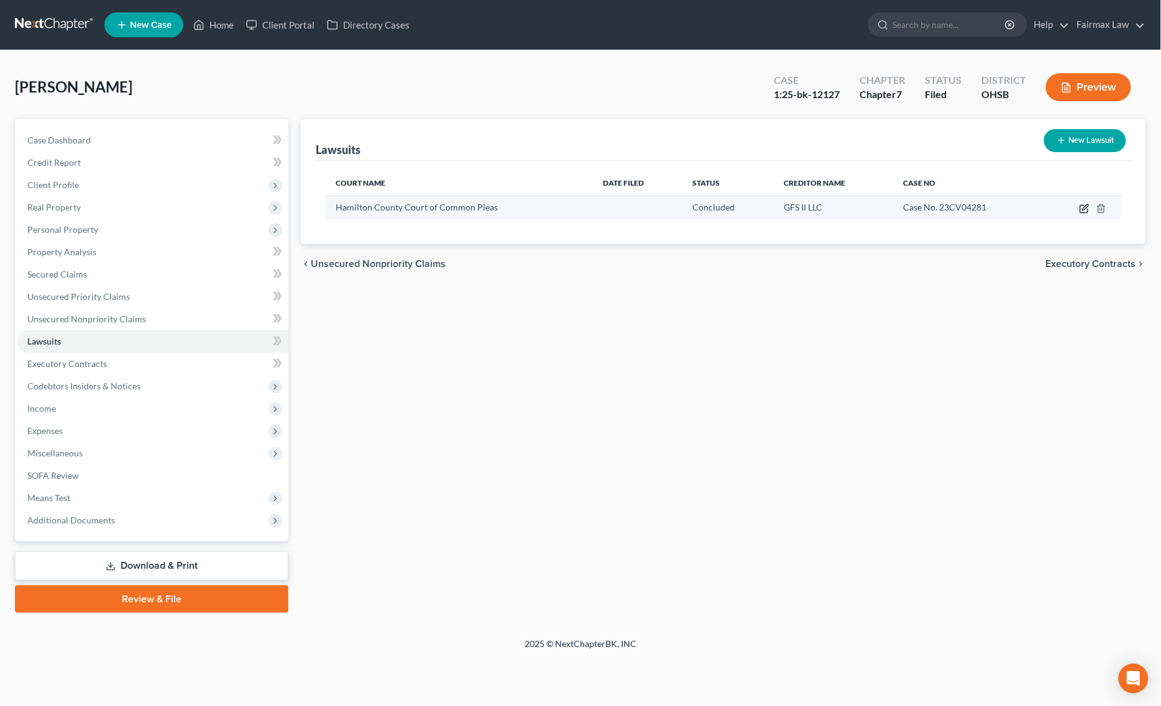
select select "23"
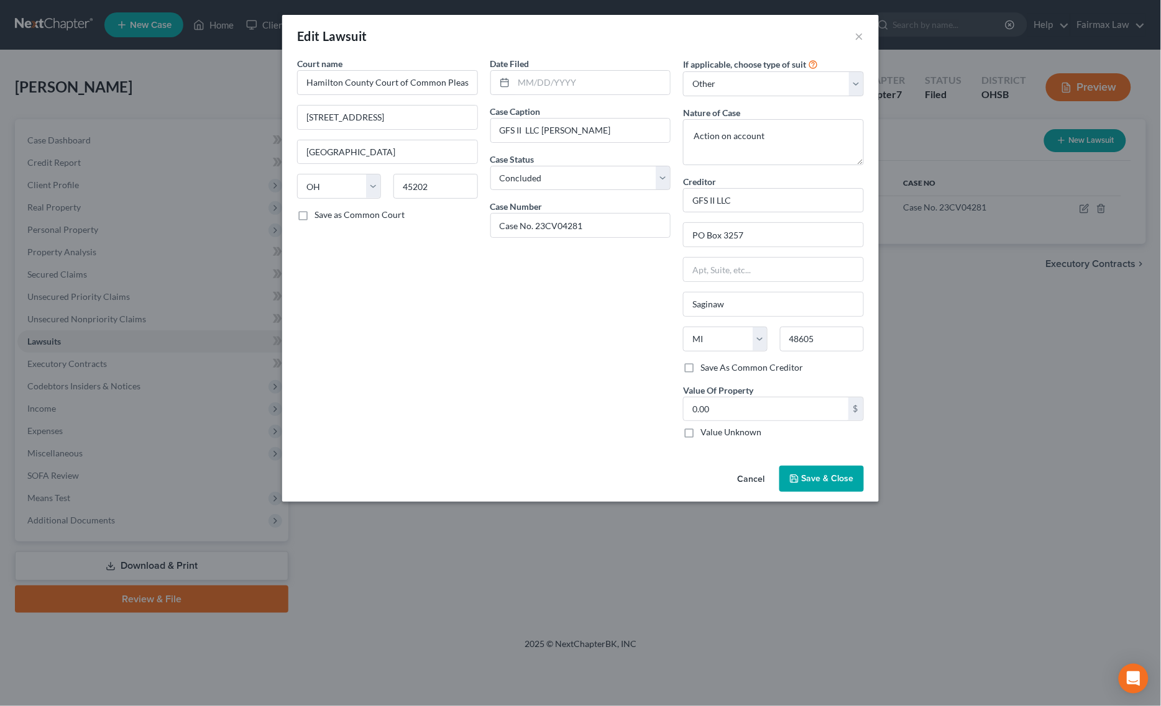
click at [826, 461] on div "Court name * Hamilton County Court of Common Pleas 1000 Main St Cincinnati Stat…" at bounding box center [580, 259] width 596 height 404
click at [824, 470] on button "Save & Close" at bounding box center [821, 479] width 84 height 26
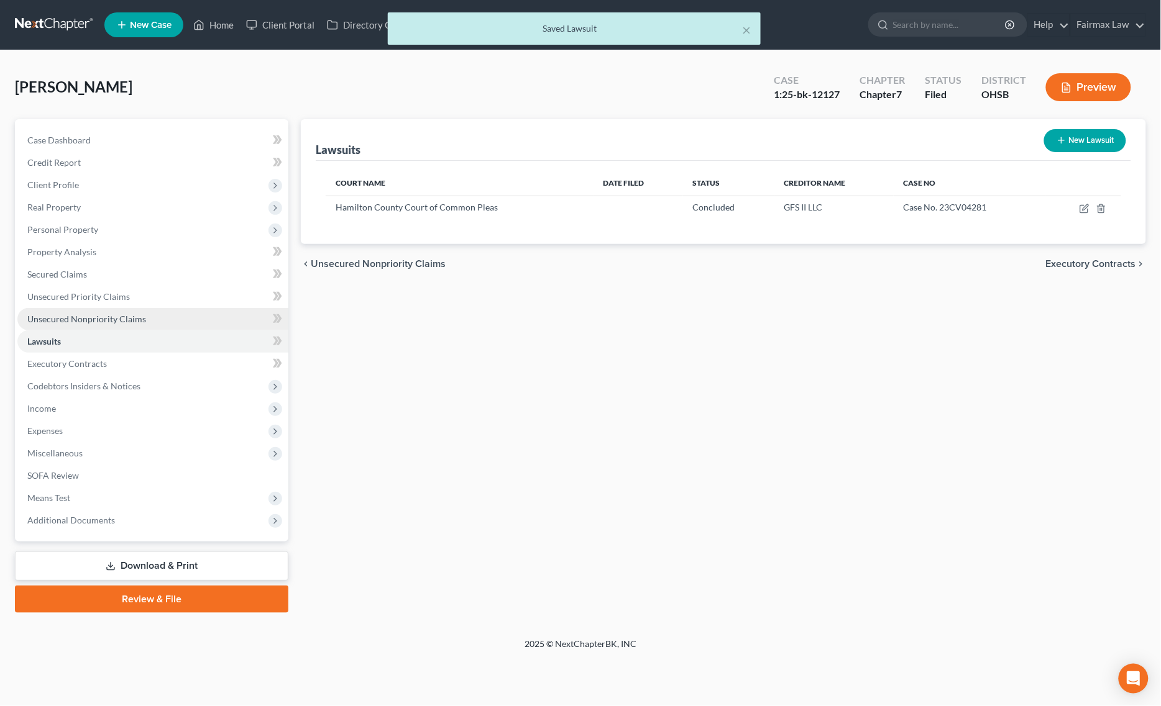
click at [144, 327] on link "Unsecured Nonpriority Claims" at bounding box center [152, 319] width 271 height 22
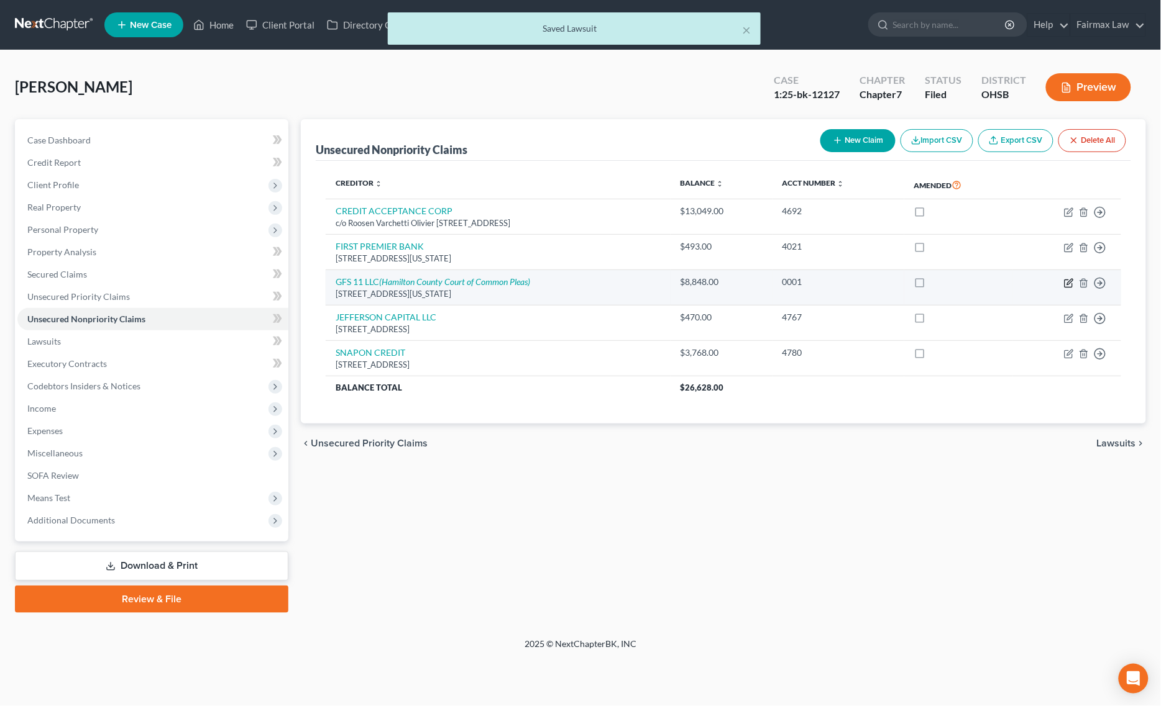
click at [1064, 284] on icon "button" at bounding box center [1067, 283] width 7 height 7
select select "23"
select select "14"
select select "0"
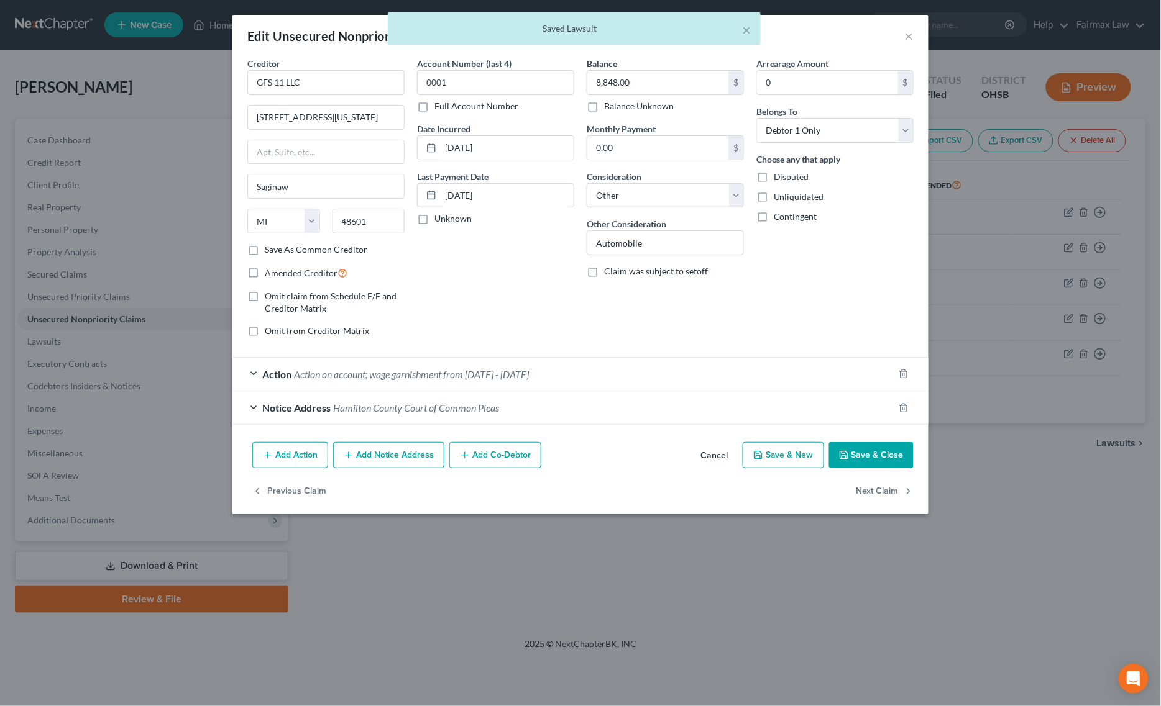
click at [337, 373] on span "Action on account; wage garnishment from 4/25/25 - 6/27/25" at bounding box center [411, 374] width 235 height 12
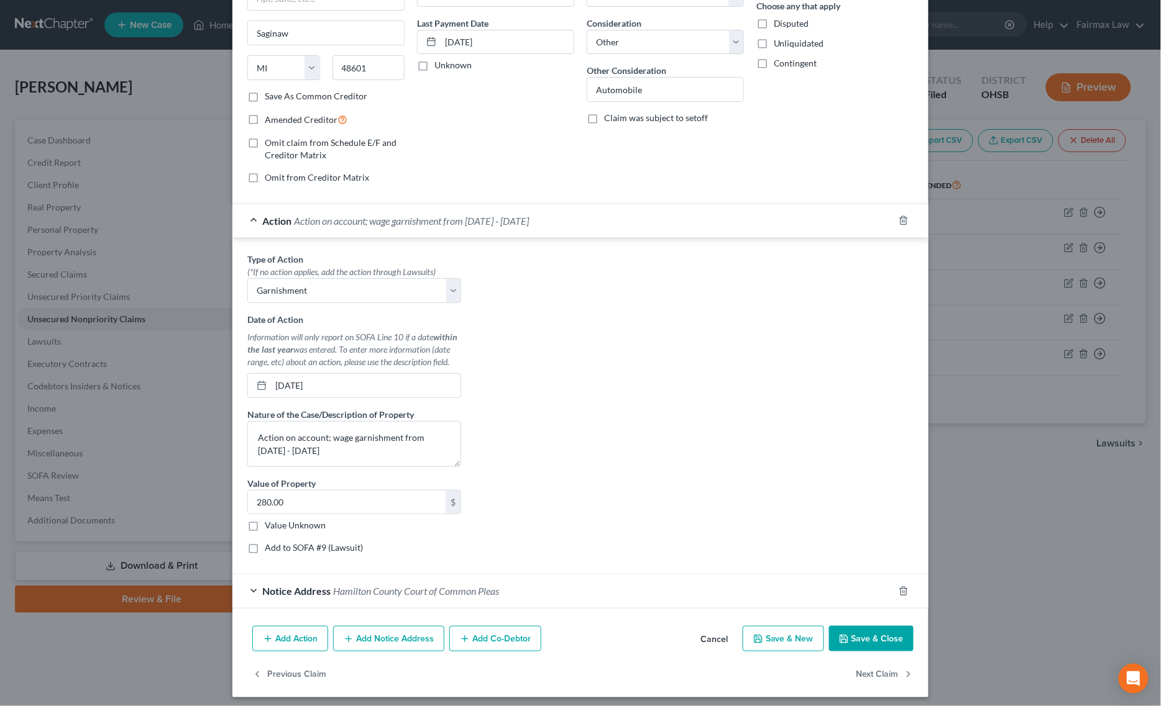
scroll to position [163, 0]
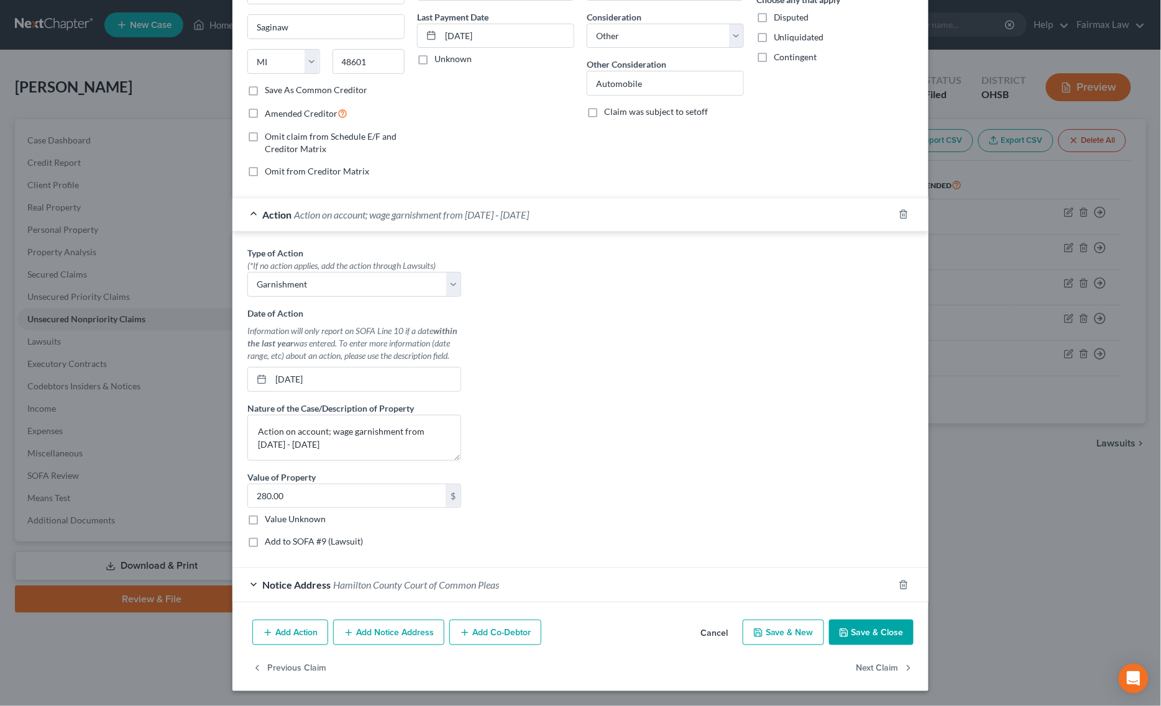
click at [876, 637] on button "Save & Close" at bounding box center [871, 633] width 84 height 26
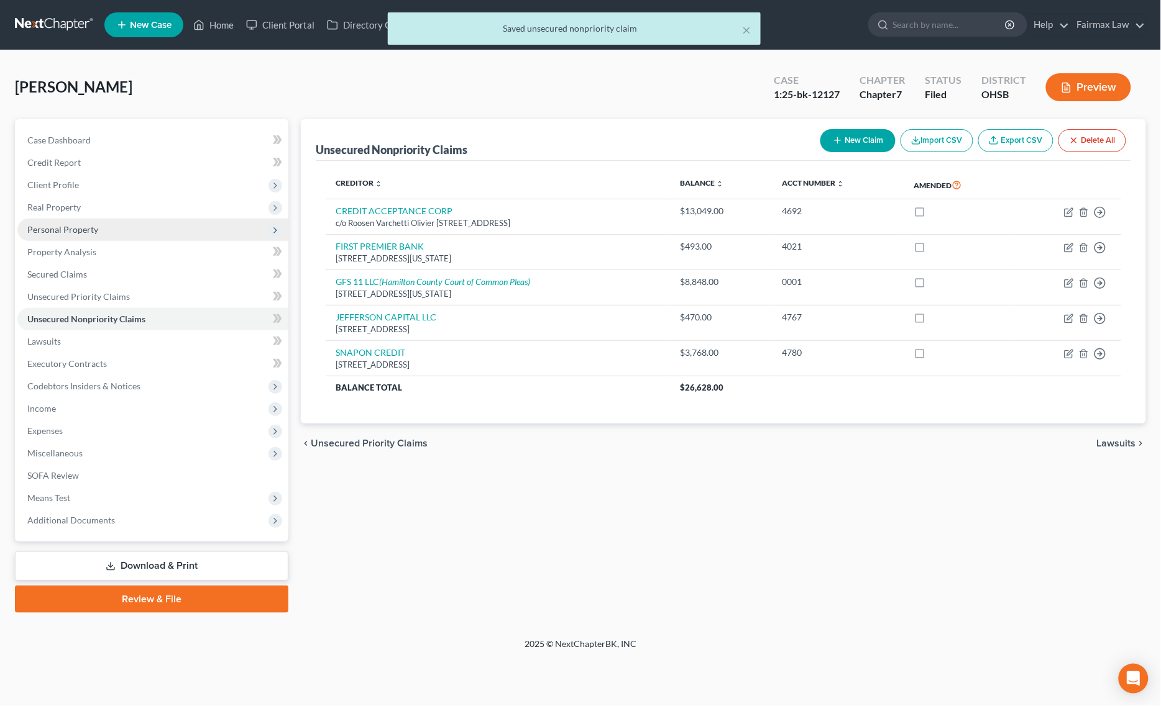
click at [95, 231] on span "Personal Property" at bounding box center [62, 229] width 71 height 11
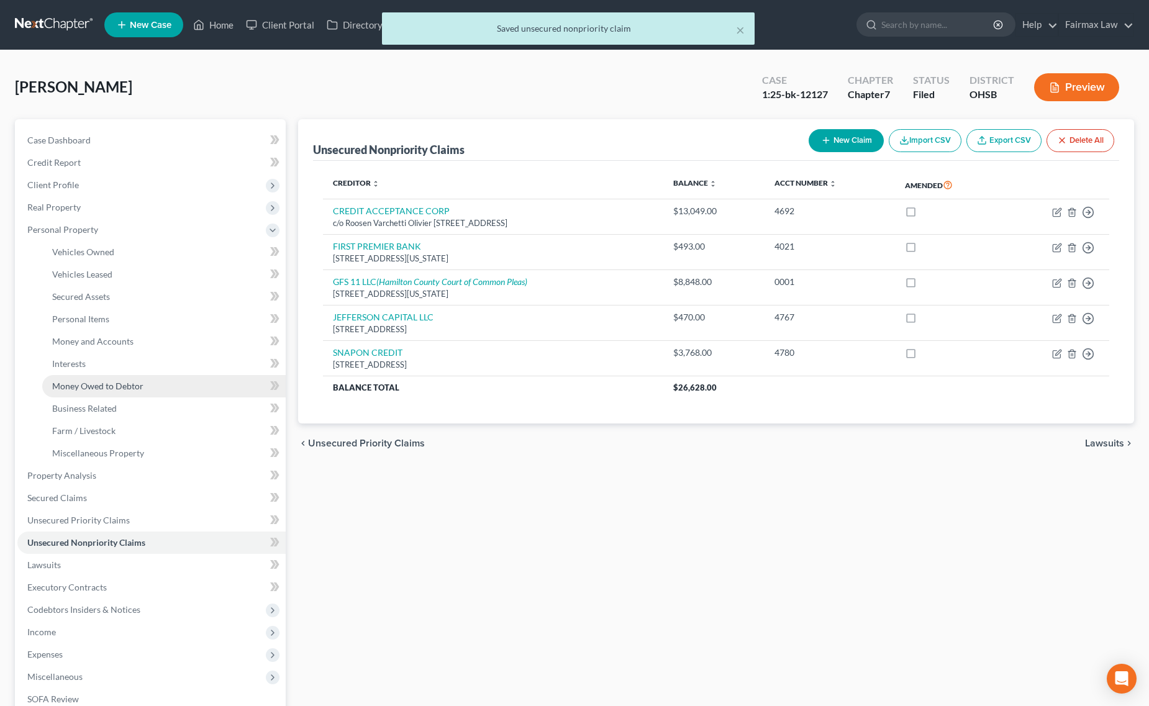
click at [130, 384] on span "Money Owed to Debtor" at bounding box center [97, 386] width 91 height 11
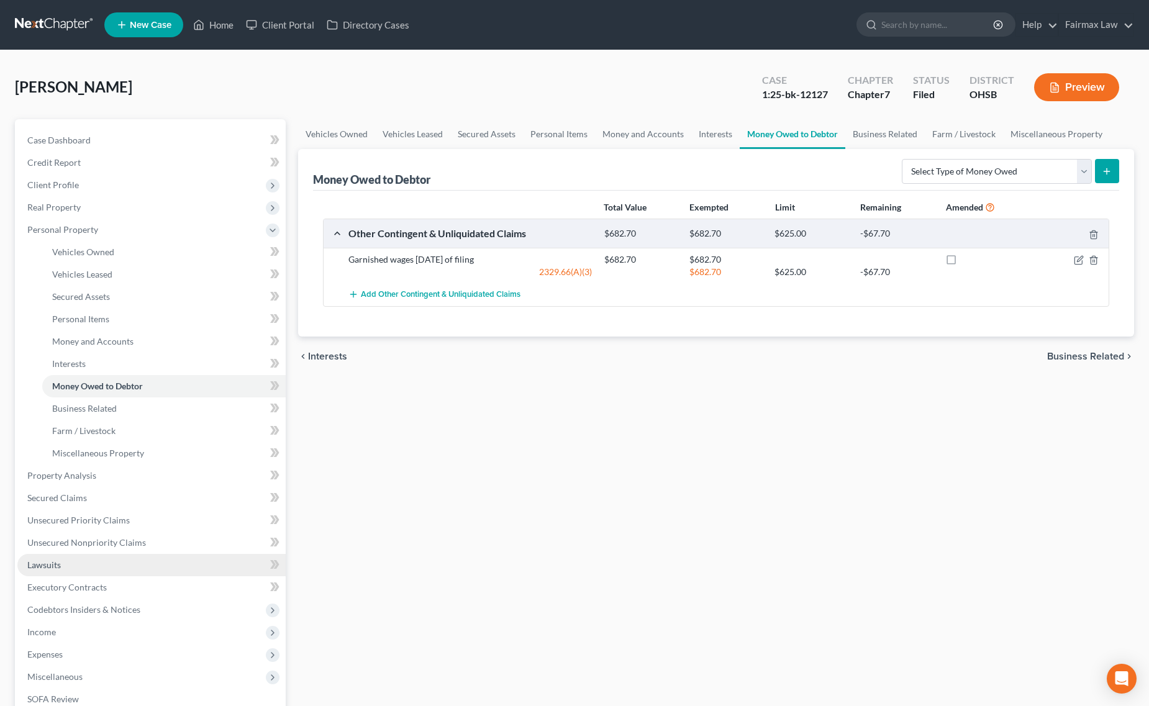
click at [119, 564] on link "Lawsuits" at bounding box center [151, 565] width 268 height 22
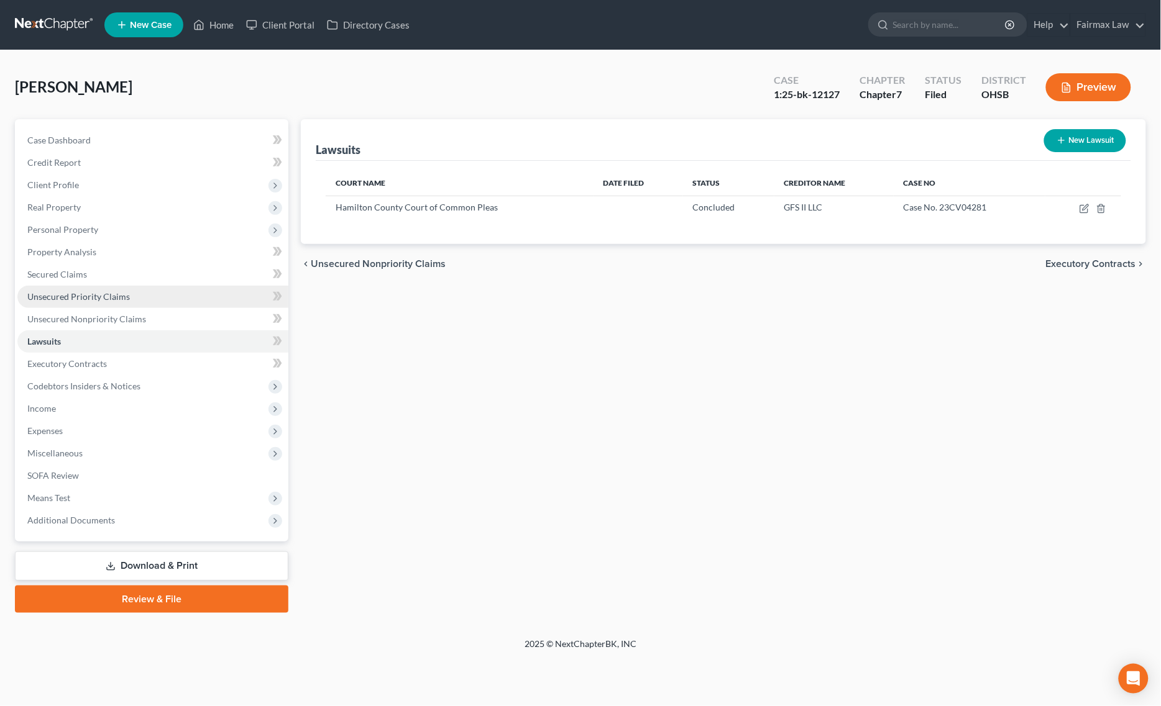
click at [122, 306] on link "Unsecured Priority Claims" at bounding box center [152, 297] width 271 height 22
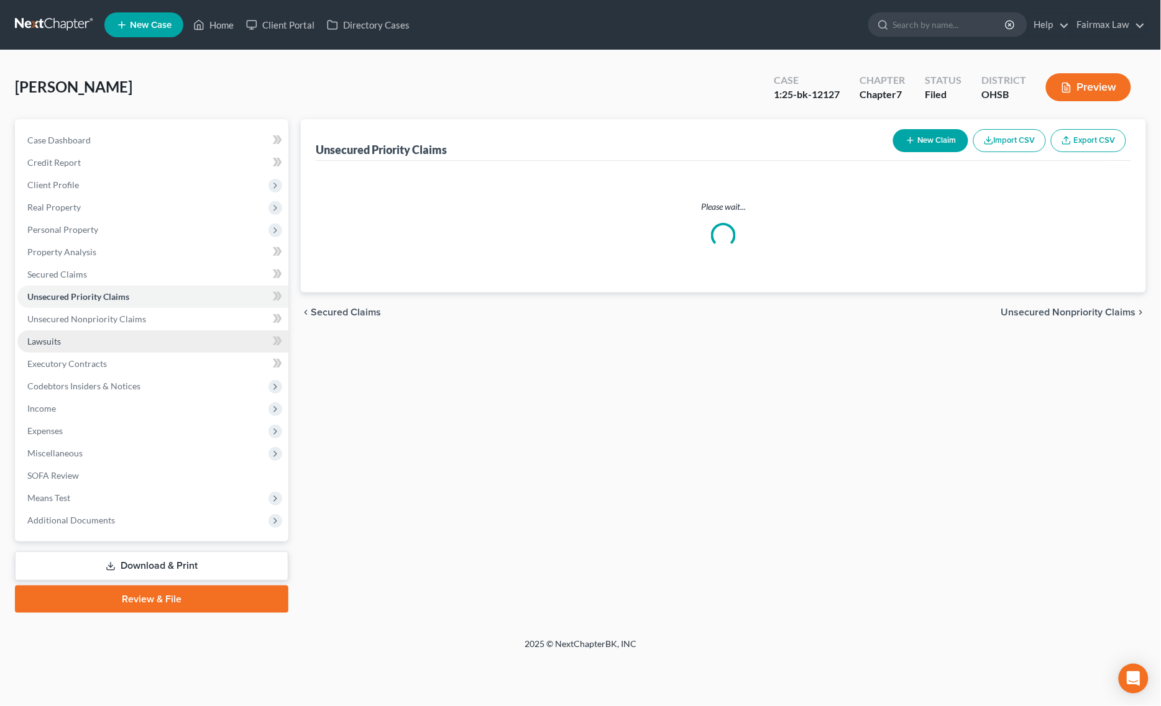
click at [76, 345] on link "Lawsuits" at bounding box center [152, 342] width 271 height 22
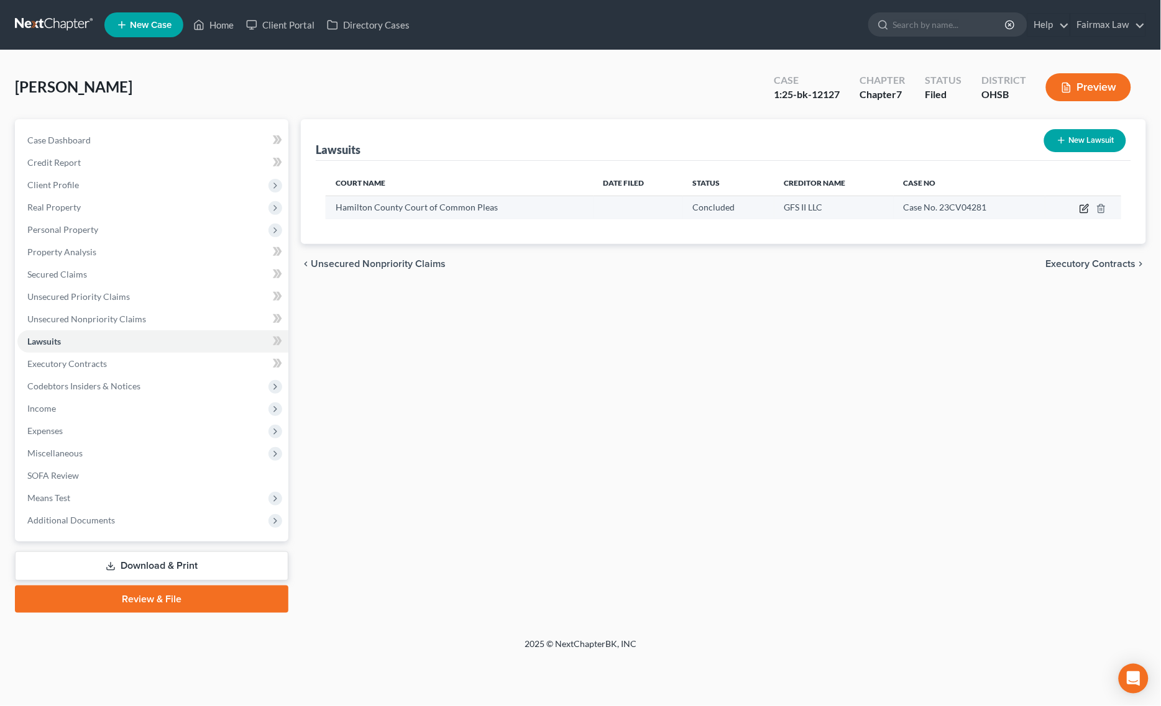
click at [1088, 204] on icon "button" at bounding box center [1085, 207] width 6 height 6
select select "36"
select select "2"
select select "4"
select select "23"
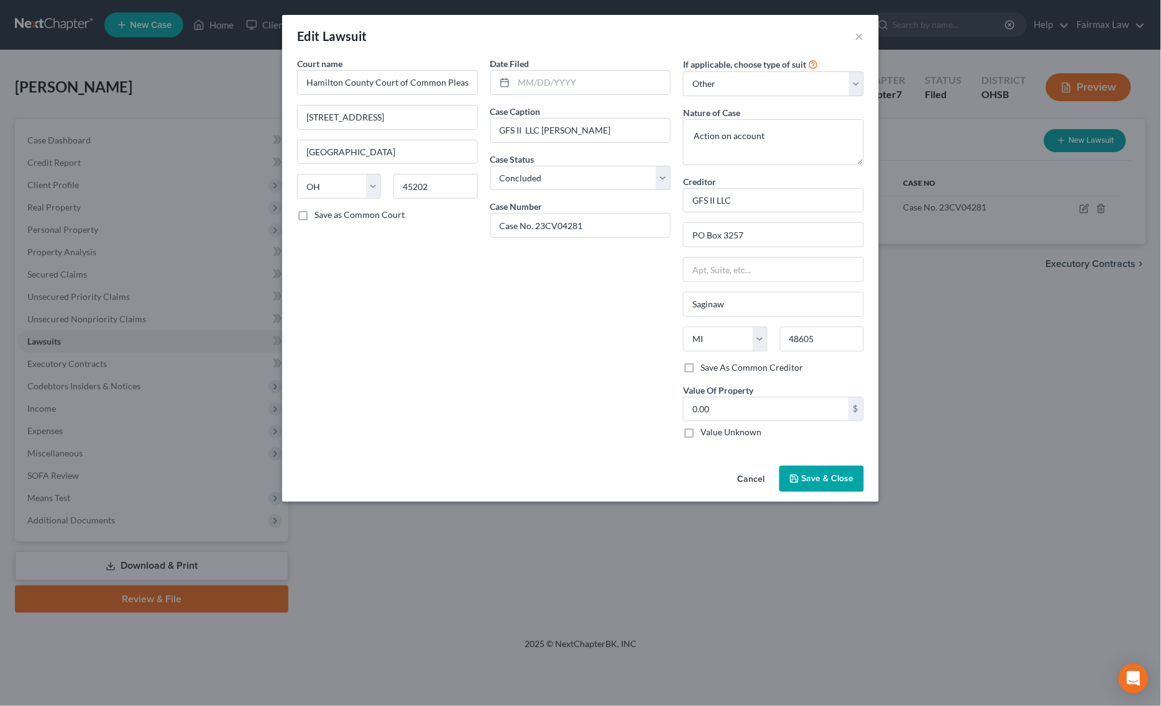
click at [649, 601] on div "Edit Lawsuit × Court name * Hamilton County Court of Common Pleas 1000 Main St …" at bounding box center [580, 353] width 1161 height 706
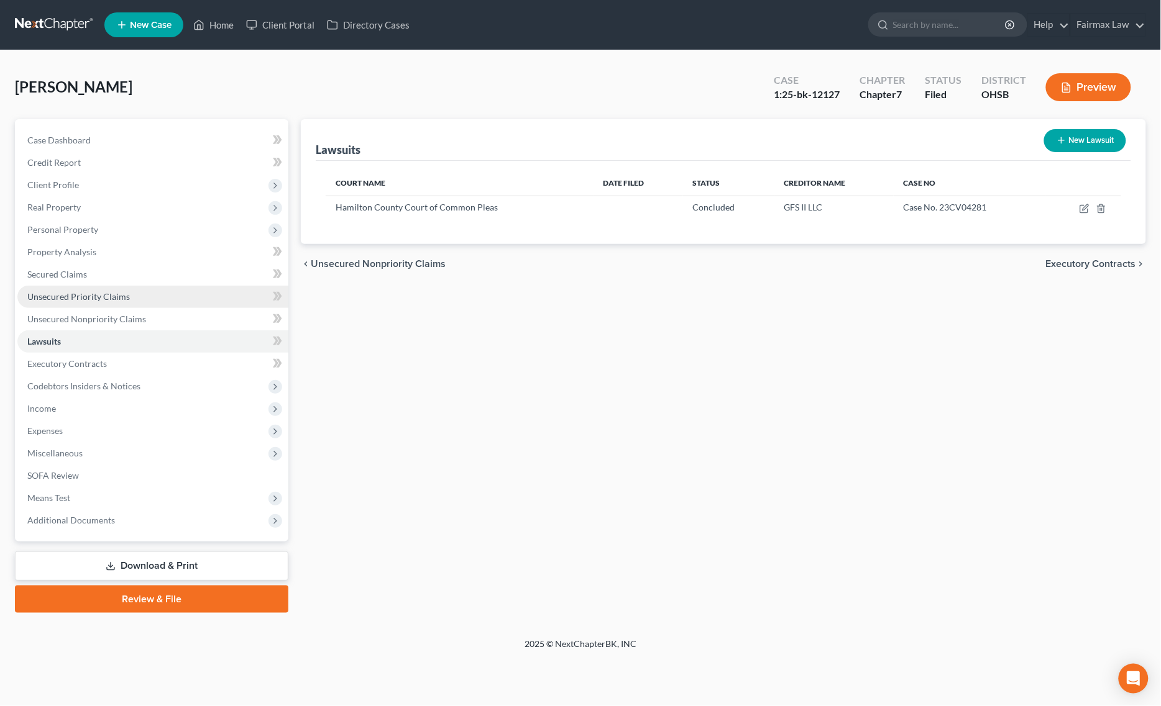
click at [88, 291] on span "Unsecured Priority Claims" at bounding box center [78, 296] width 103 height 11
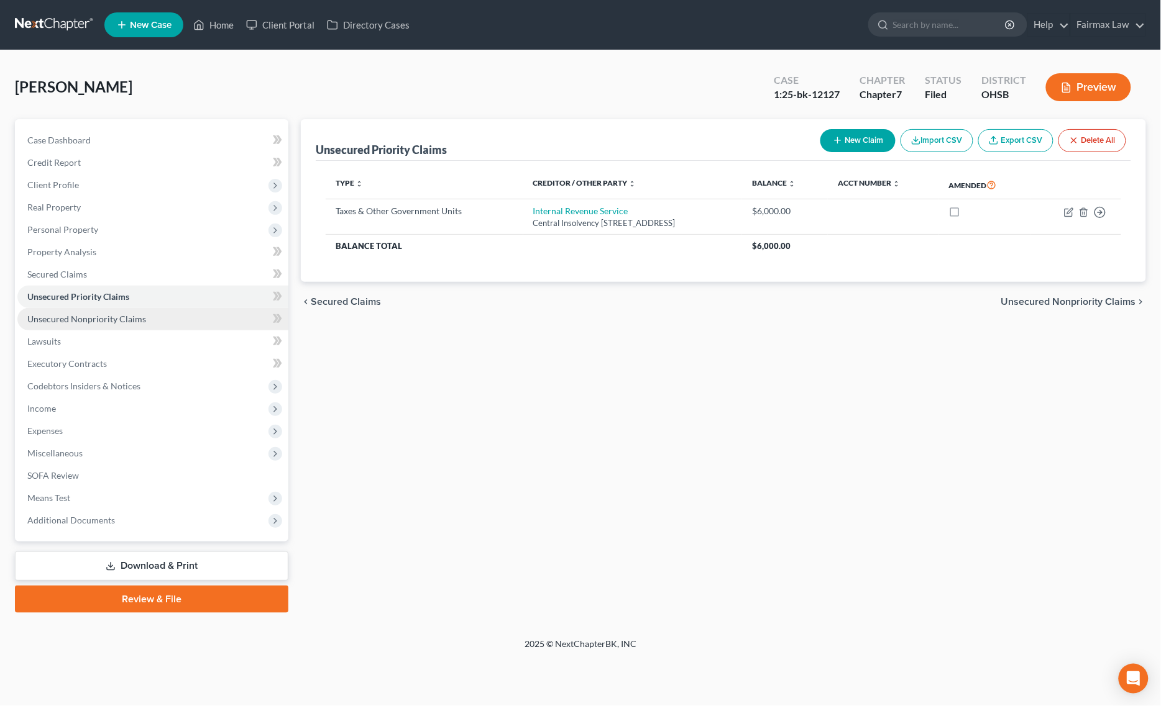
click at [121, 309] on link "Unsecured Nonpriority Claims" at bounding box center [152, 319] width 271 height 22
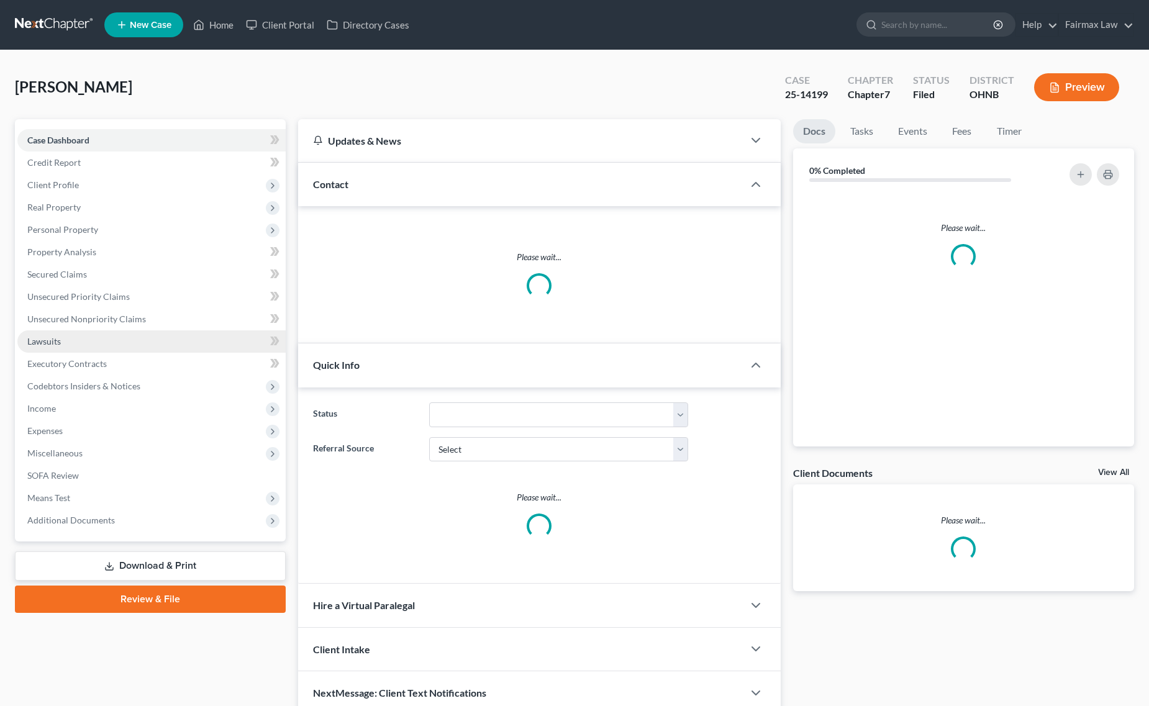
click at [73, 348] on link "Lawsuits" at bounding box center [151, 342] width 268 height 22
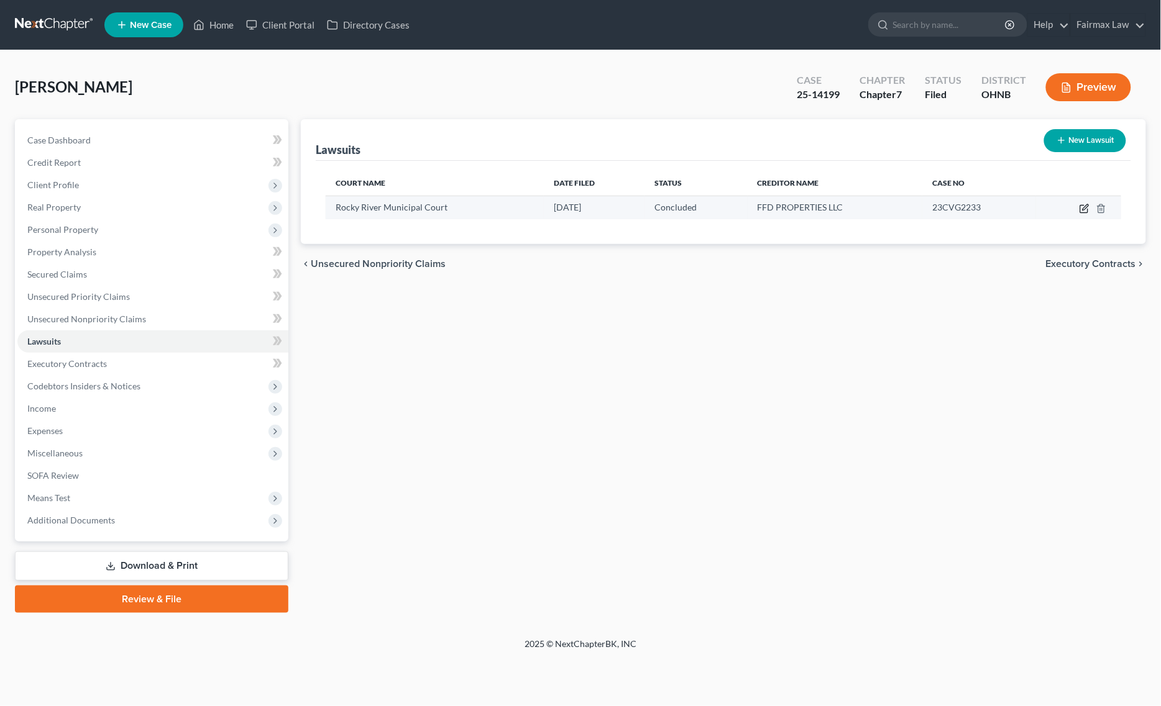
click at [1083, 209] on icon "button" at bounding box center [1085, 207] width 6 height 6
select select "36"
select select "2"
select select "1"
select select "9"
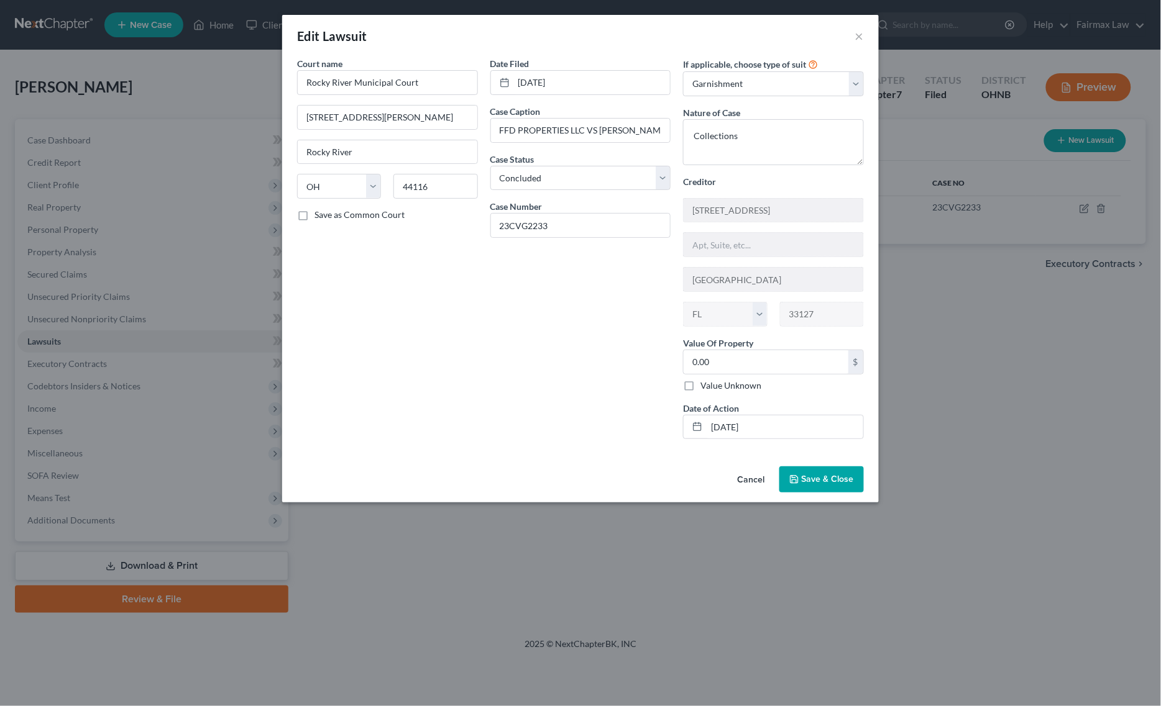
click at [813, 485] on span "Save & Close" at bounding box center [827, 479] width 52 height 11
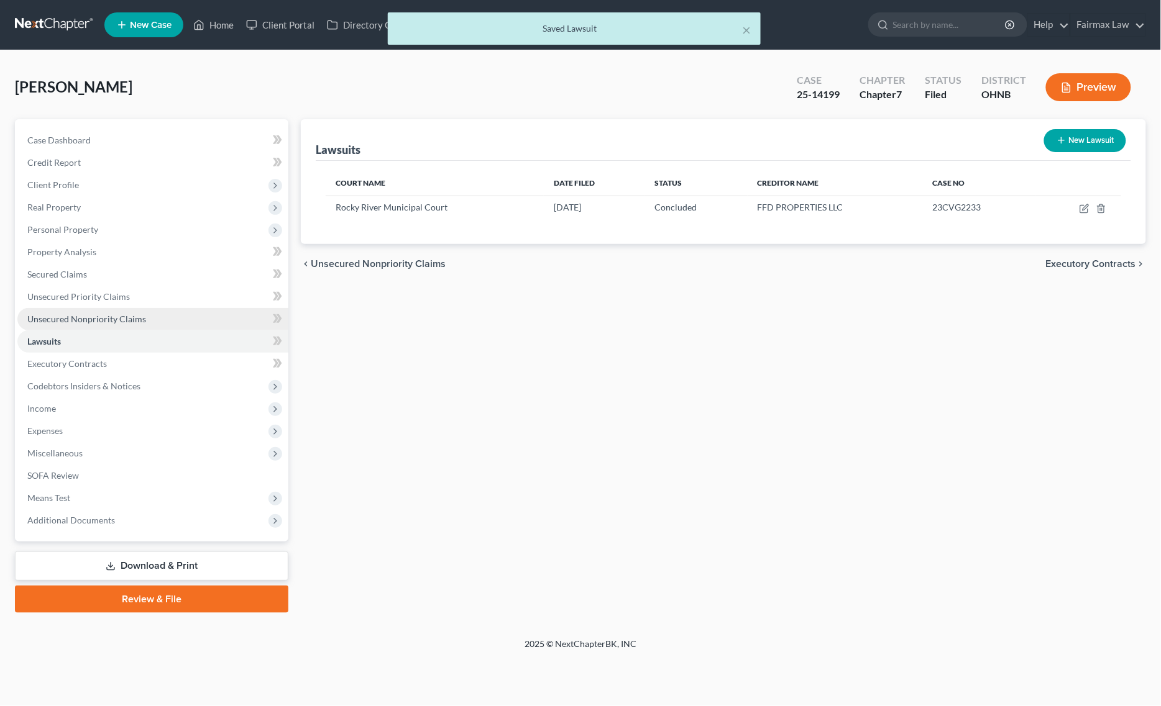
click at [138, 318] on span "Unsecured Nonpriority Claims" at bounding box center [86, 319] width 119 height 11
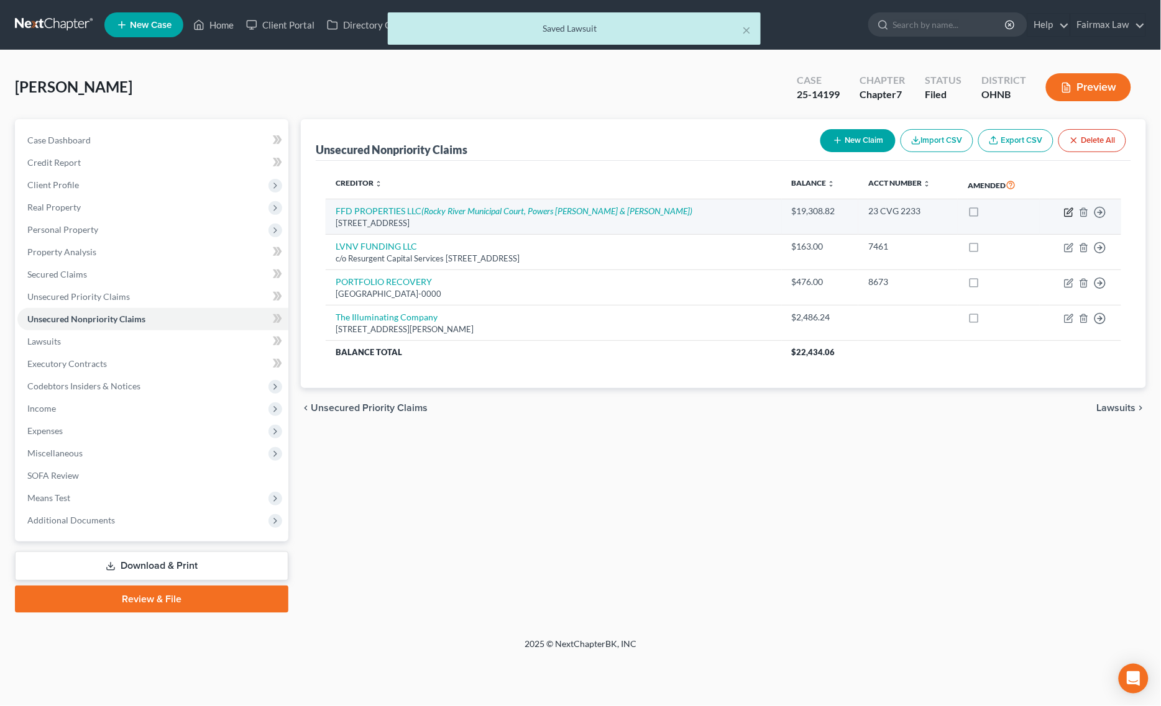
click at [1070, 208] on icon "button" at bounding box center [1069, 213] width 10 height 10
select select "9"
select select "8"
select select "3"
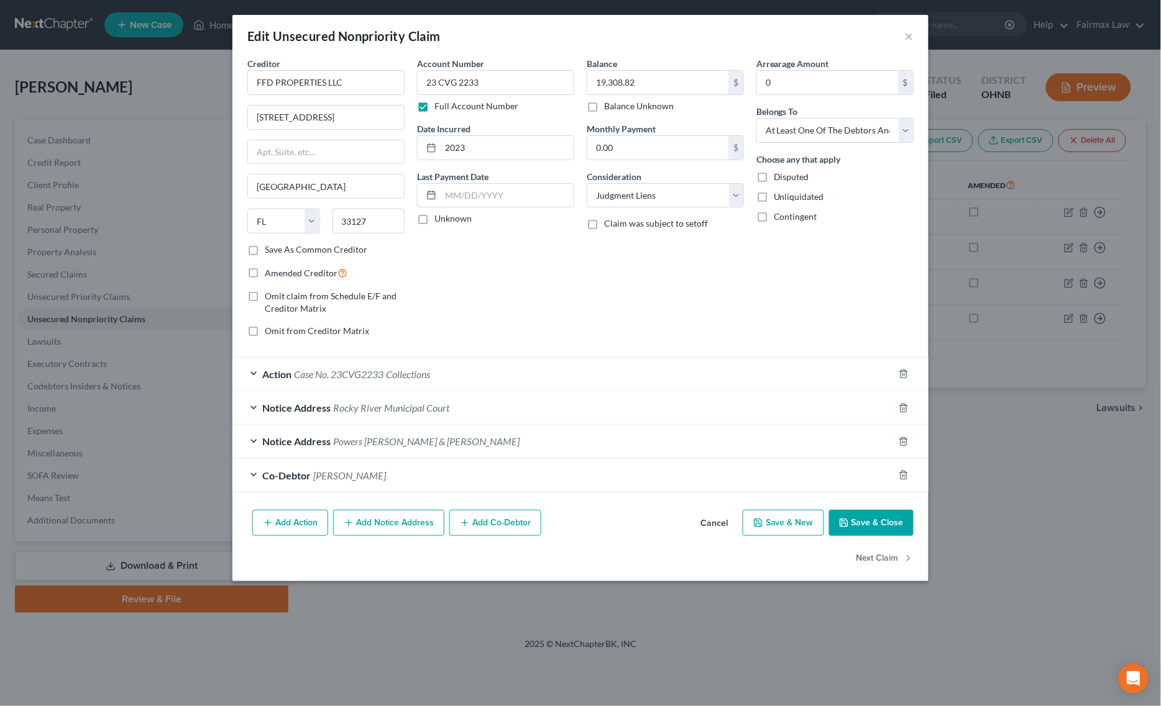
click at [430, 375] on span "Collections" at bounding box center [408, 374] width 44 height 12
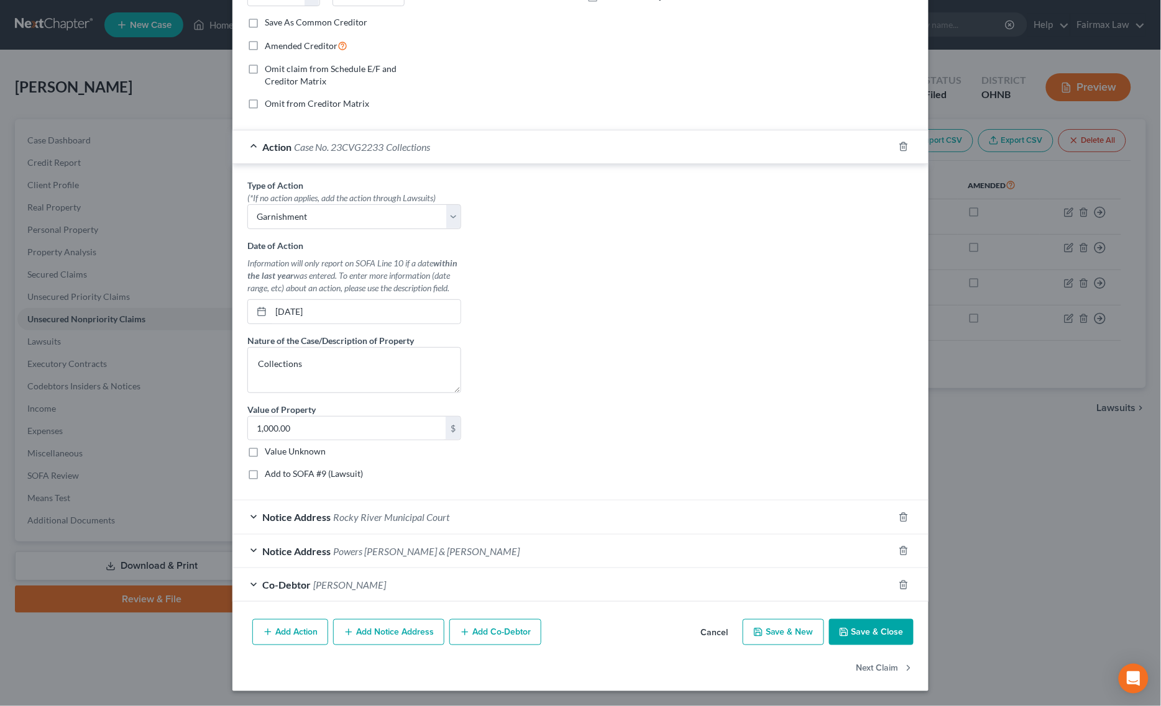
scroll to position [231, 0]
click at [265, 474] on label "Add to SOFA #9 (Lawsuit)" at bounding box center [314, 474] width 98 height 12
click at [270, 474] on input "Add to SOFA #9 (Lawsuit)" at bounding box center [274, 472] width 8 height 8
checkbox input "true"
select select "36"
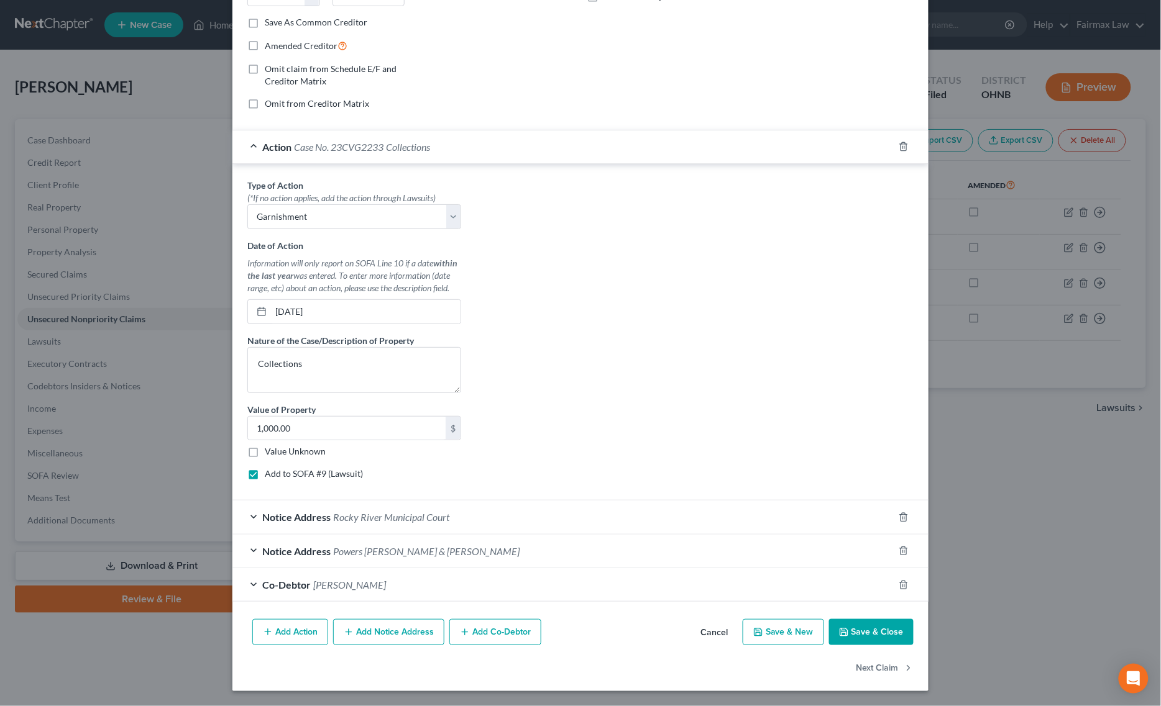
select select "2"
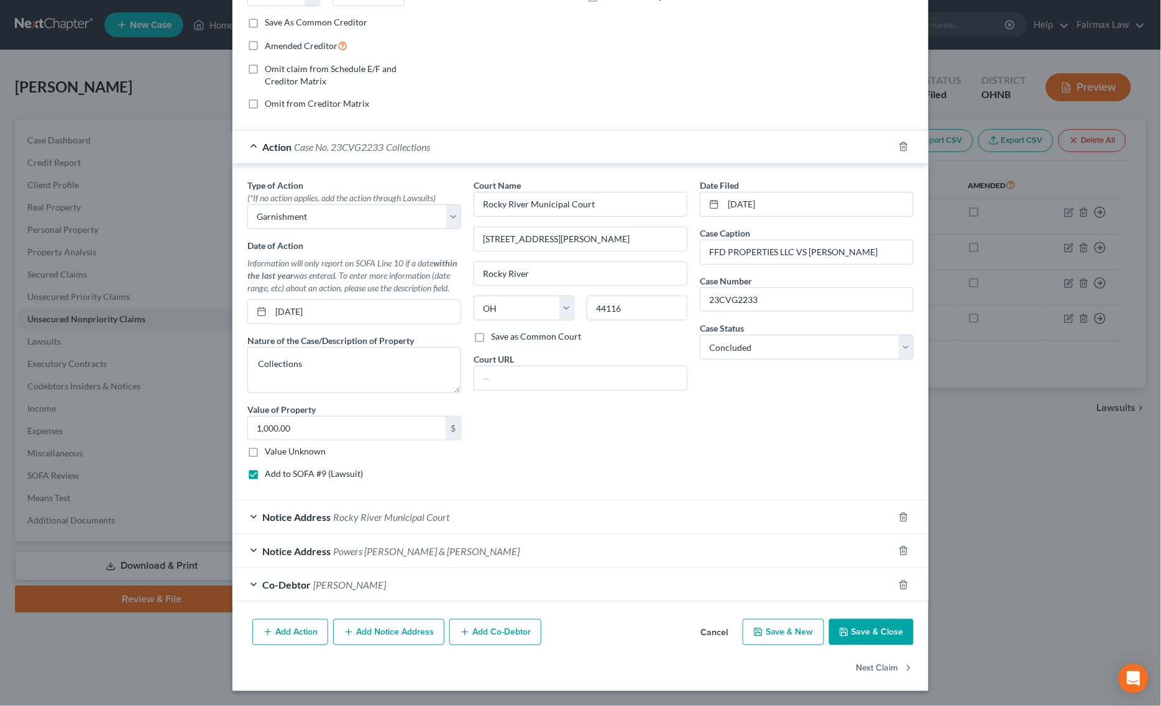
click at [847, 636] on button "Save & Close" at bounding box center [871, 632] width 84 height 26
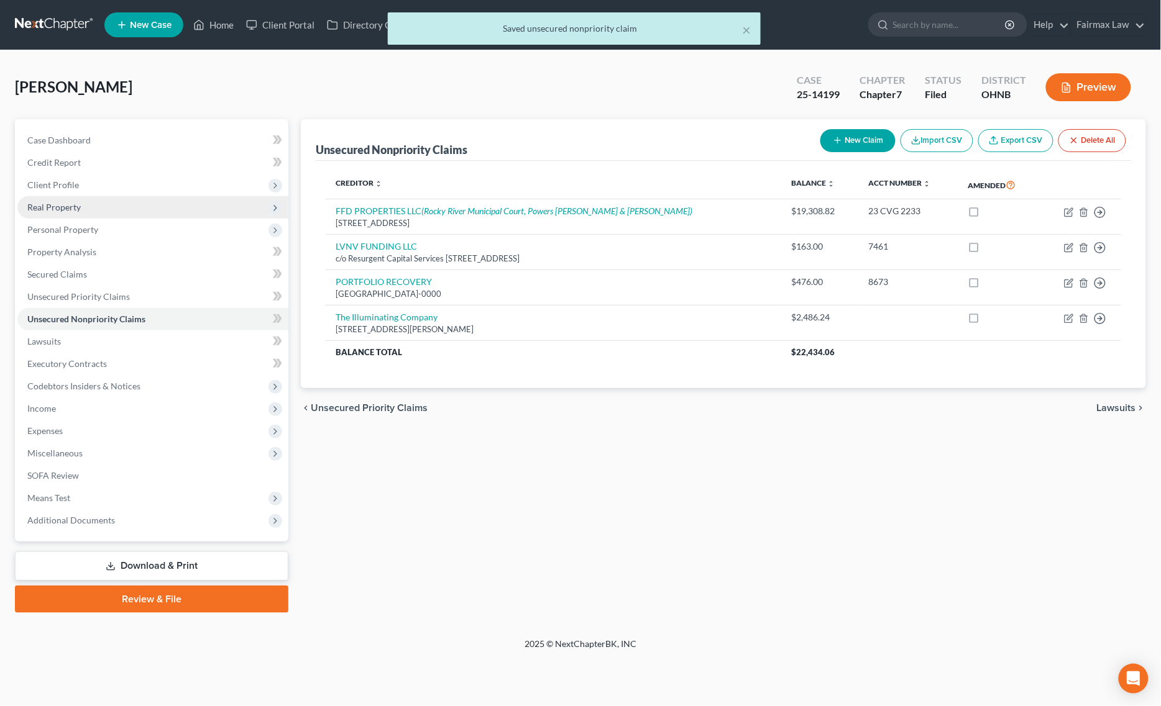
click at [125, 216] on span "Real Property" at bounding box center [152, 207] width 271 height 22
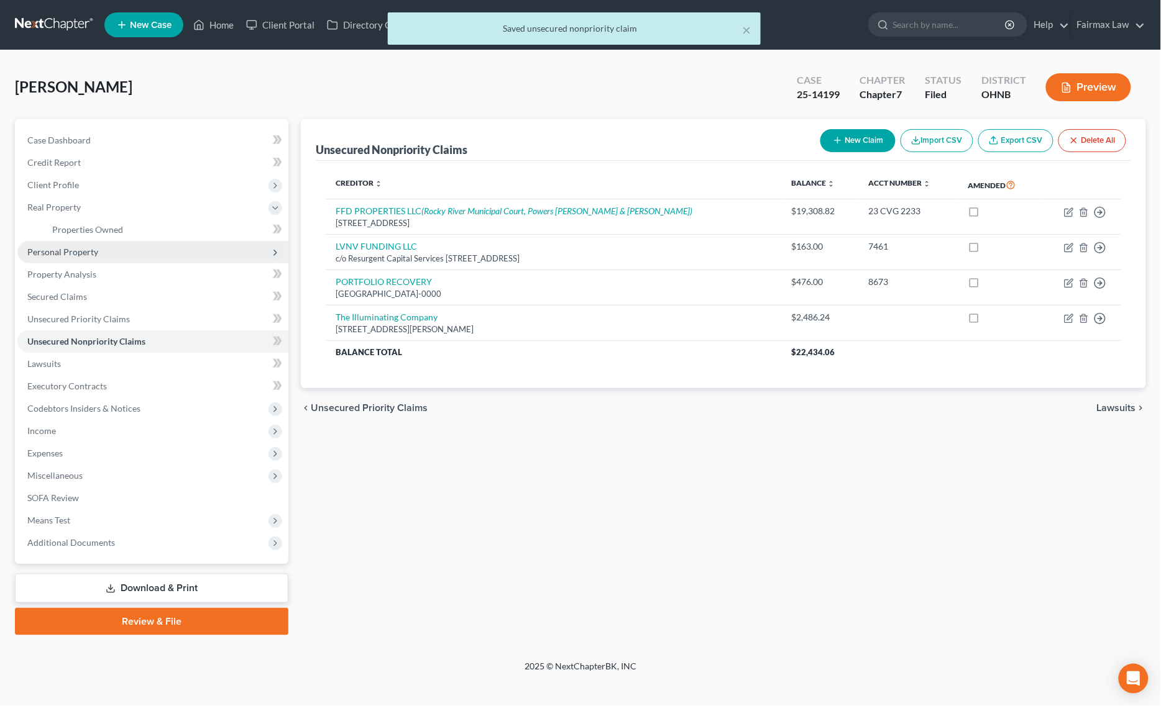
click at [116, 247] on span "Personal Property" at bounding box center [152, 252] width 271 height 22
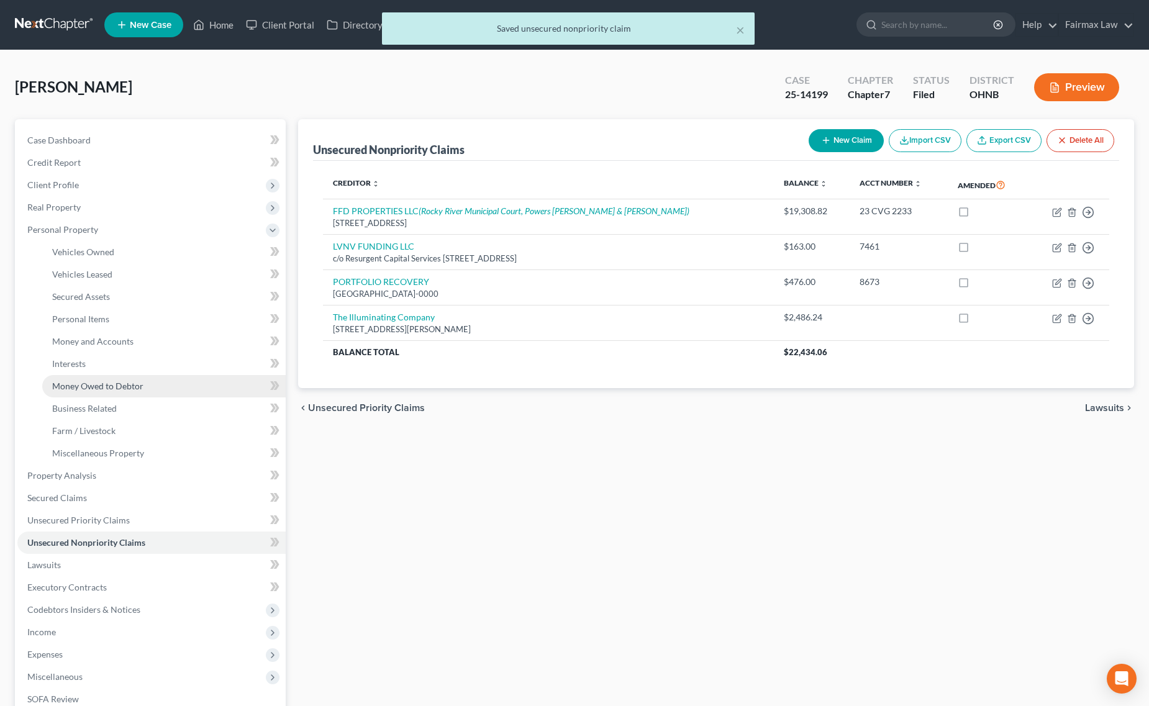
click at [140, 381] on span "Money Owed to Debtor" at bounding box center [97, 386] width 91 height 11
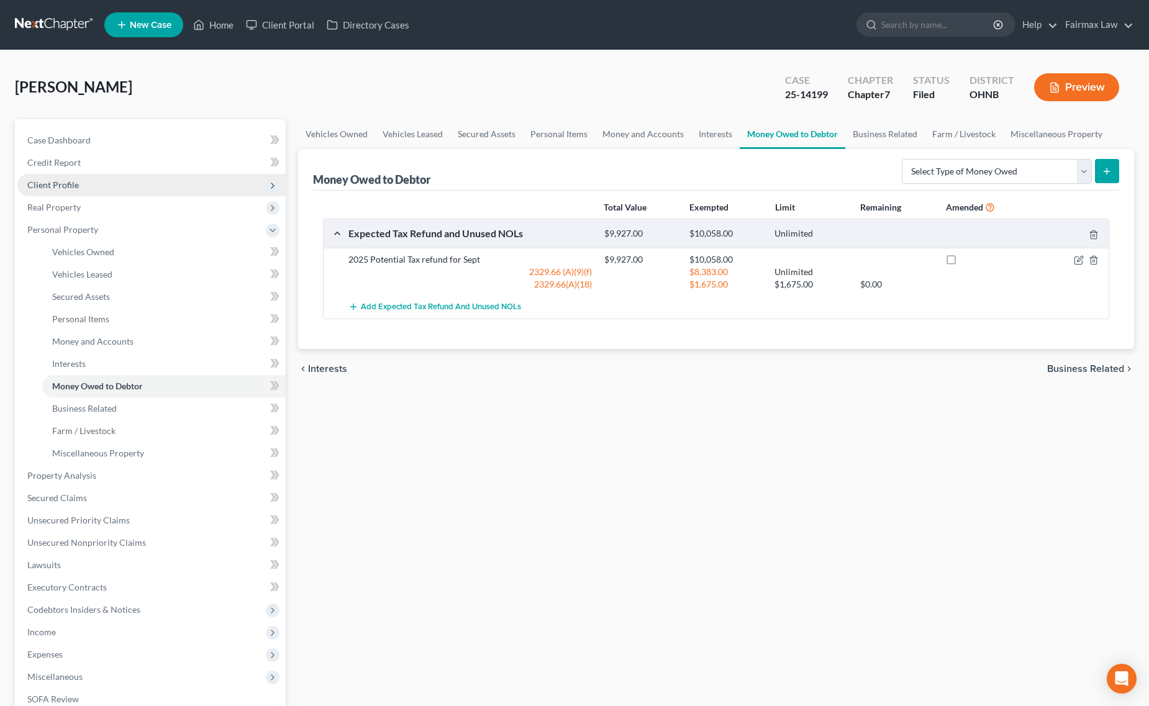
click at [93, 183] on span "Client Profile" at bounding box center [151, 185] width 268 height 22
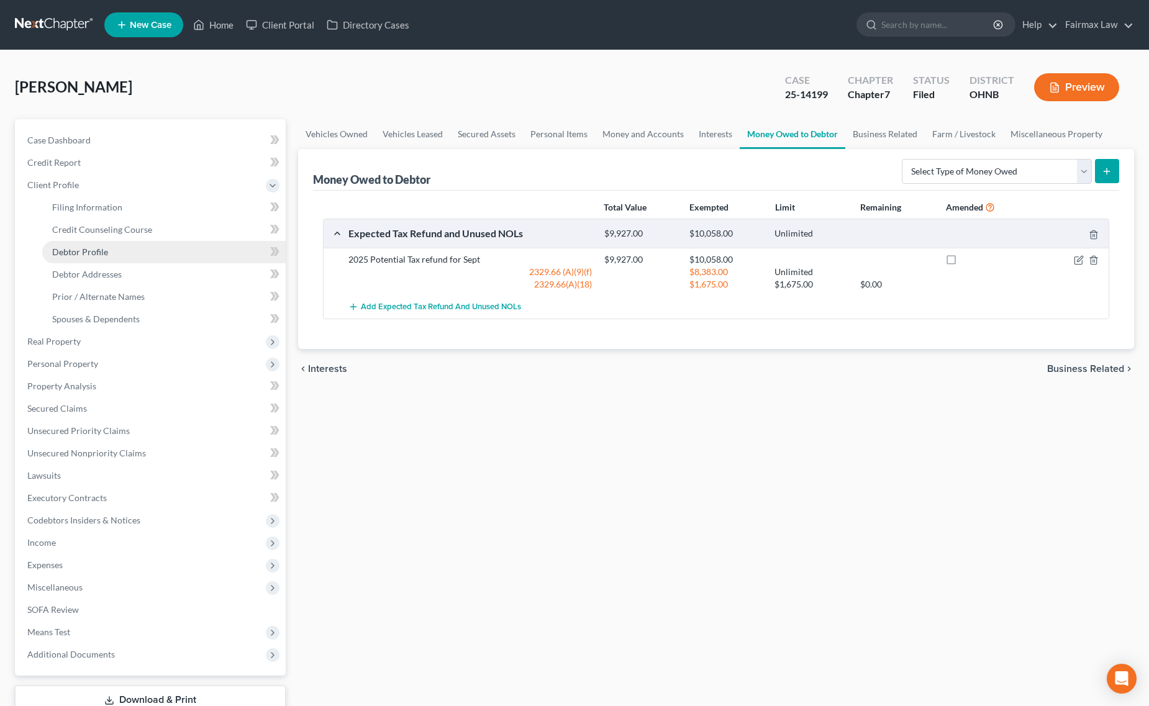
click at [87, 250] on span "Debtor Profile" at bounding box center [80, 252] width 56 height 11
select select "1"
select select "5"
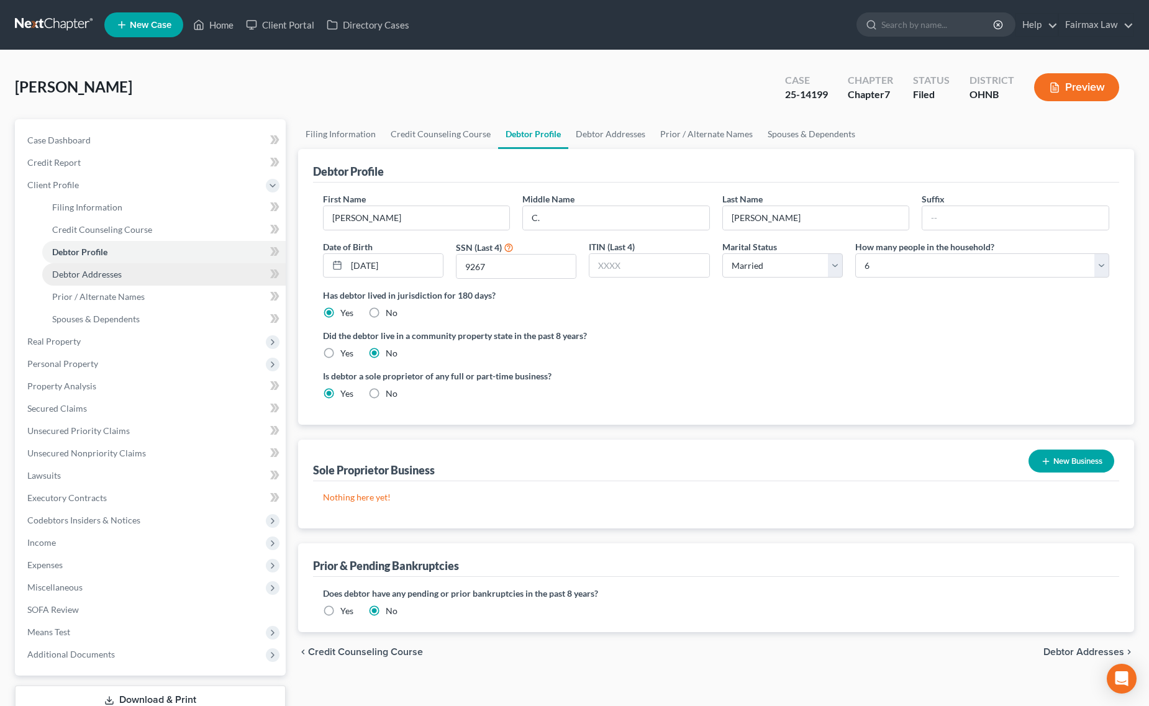
click at [106, 275] on span "Debtor Addresses" at bounding box center [87, 274] width 70 height 11
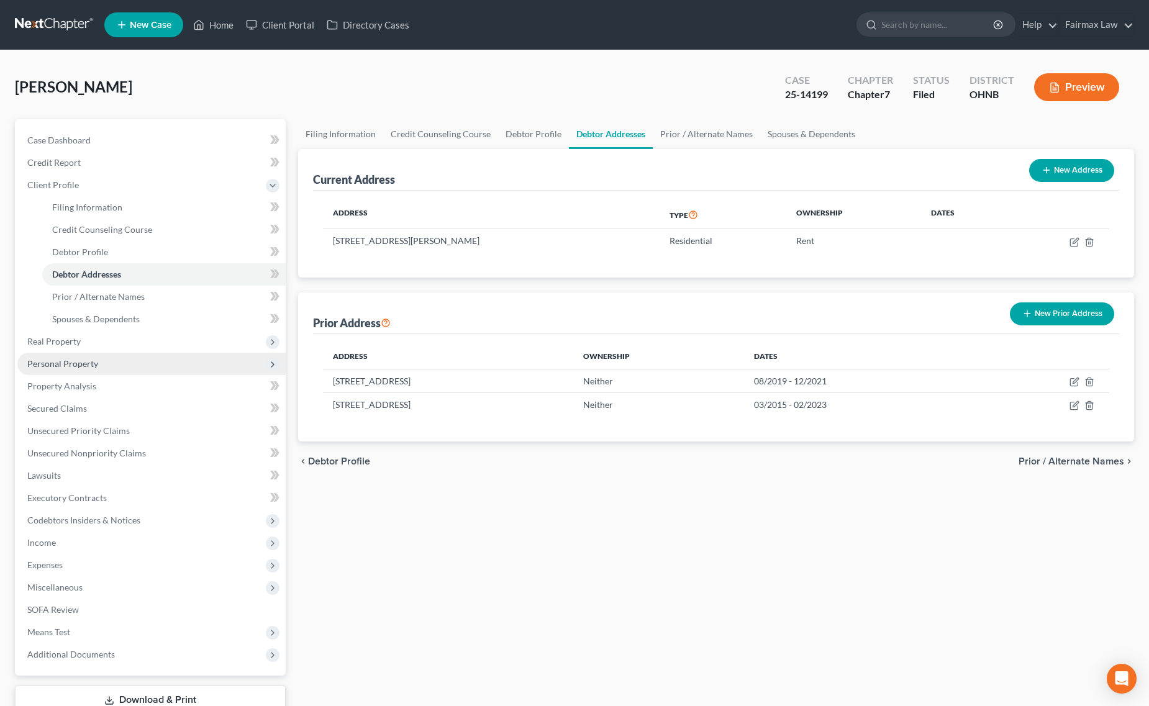
click at [72, 367] on span "Personal Property" at bounding box center [62, 363] width 71 height 11
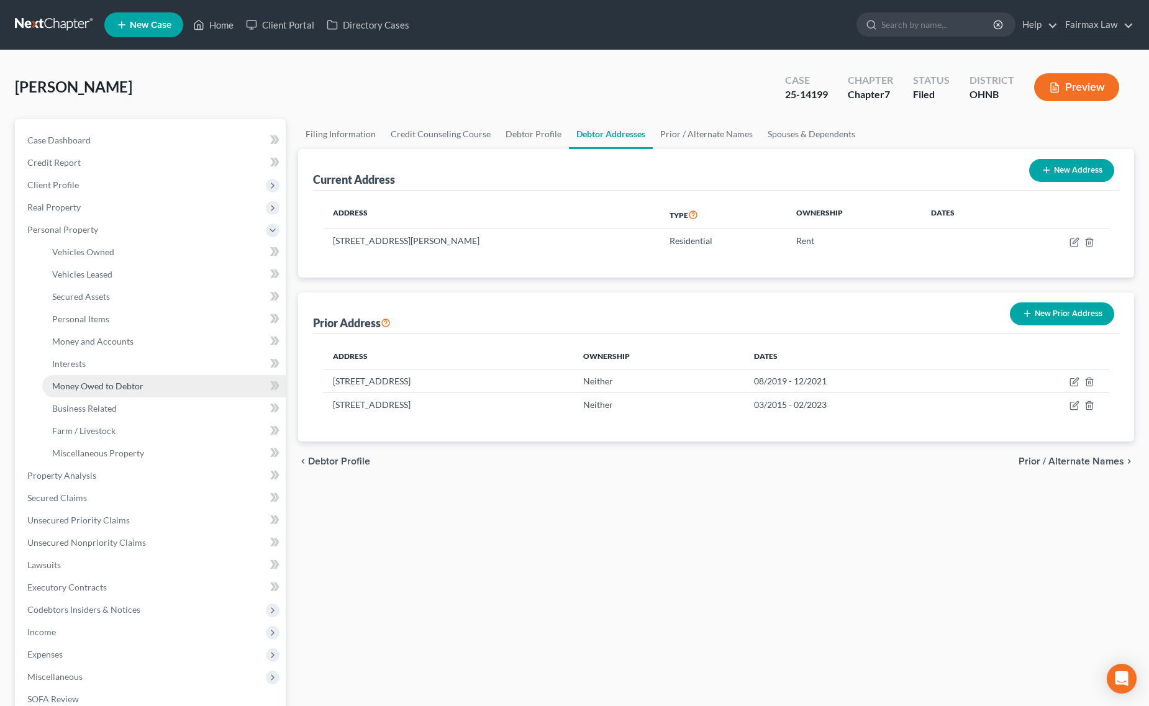
click at [119, 377] on link "Money Owed to Debtor" at bounding box center [164, 386] width 244 height 22
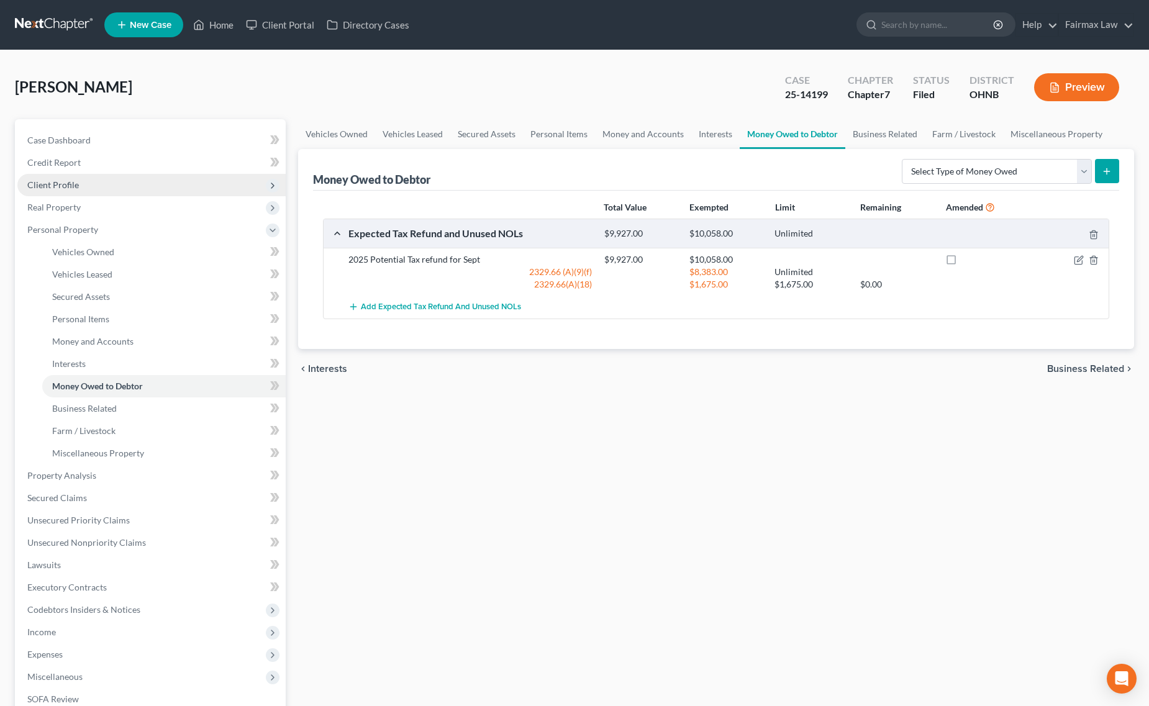
click at [118, 188] on span "Client Profile" at bounding box center [151, 185] width 268 height 22
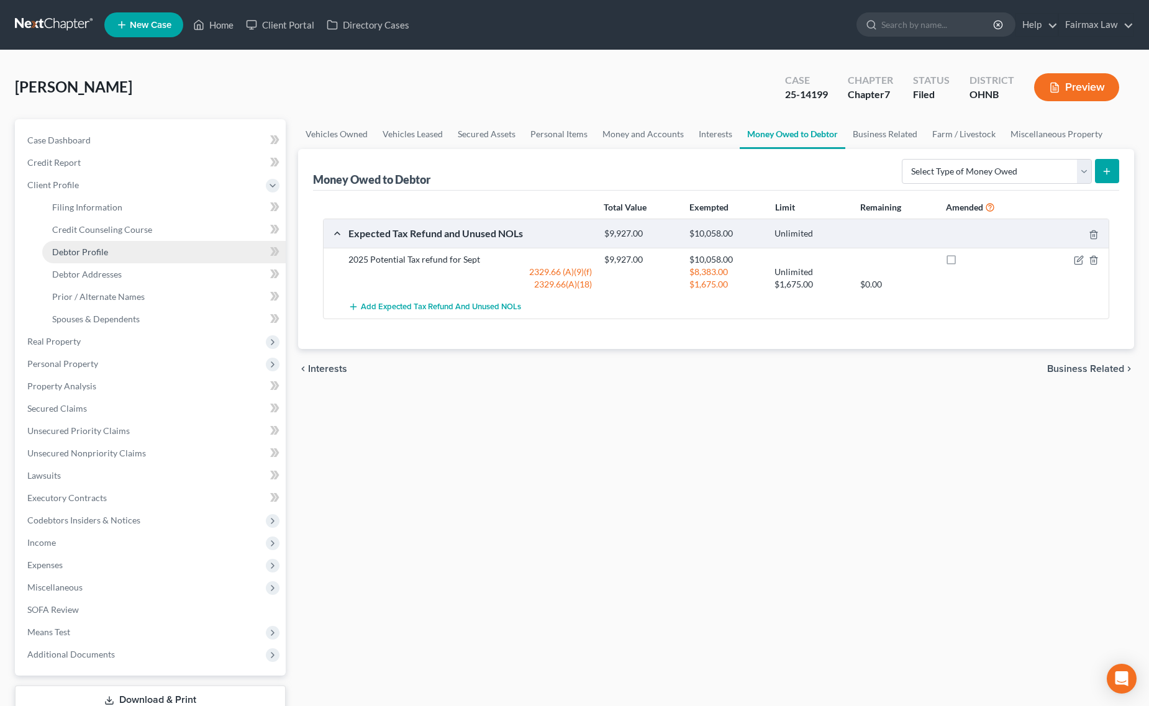
click at [106, 255] on span "Debtor Profile" at bounding box center [80, 252] width 56 height 11
select select "1"
select select "5"
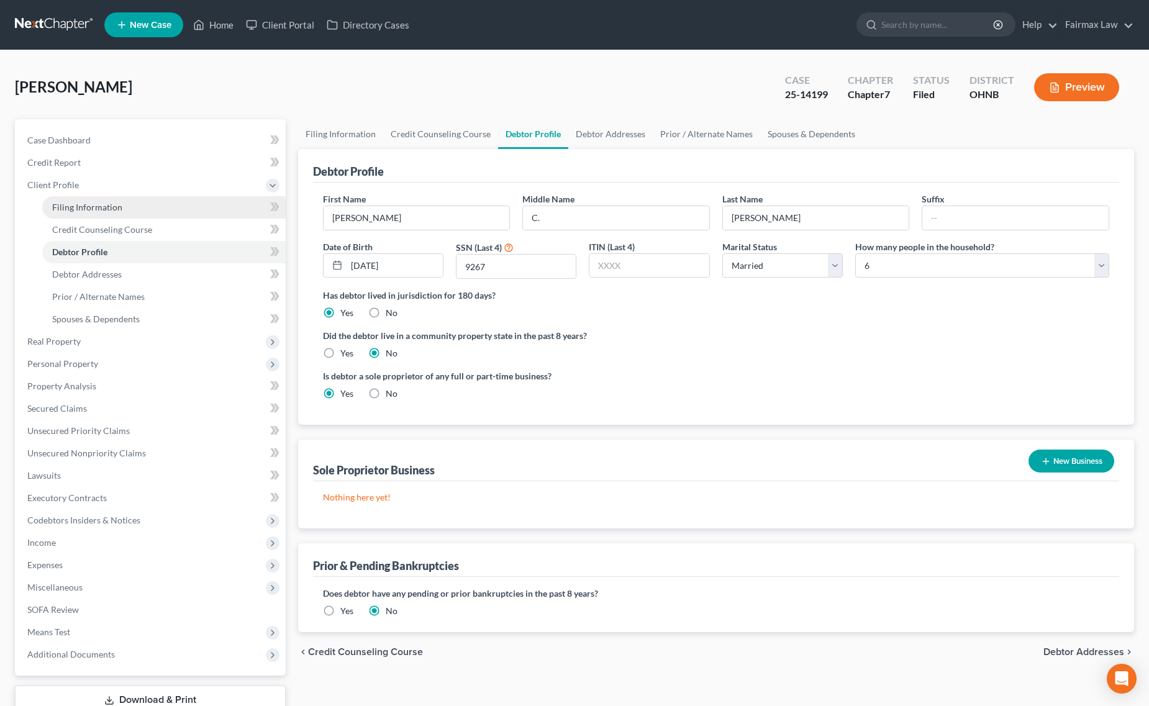
click at [119, 213] on link "Filing Information" at bounding box center [164, 207] width 244 height 22
select select "1"
select select "0"
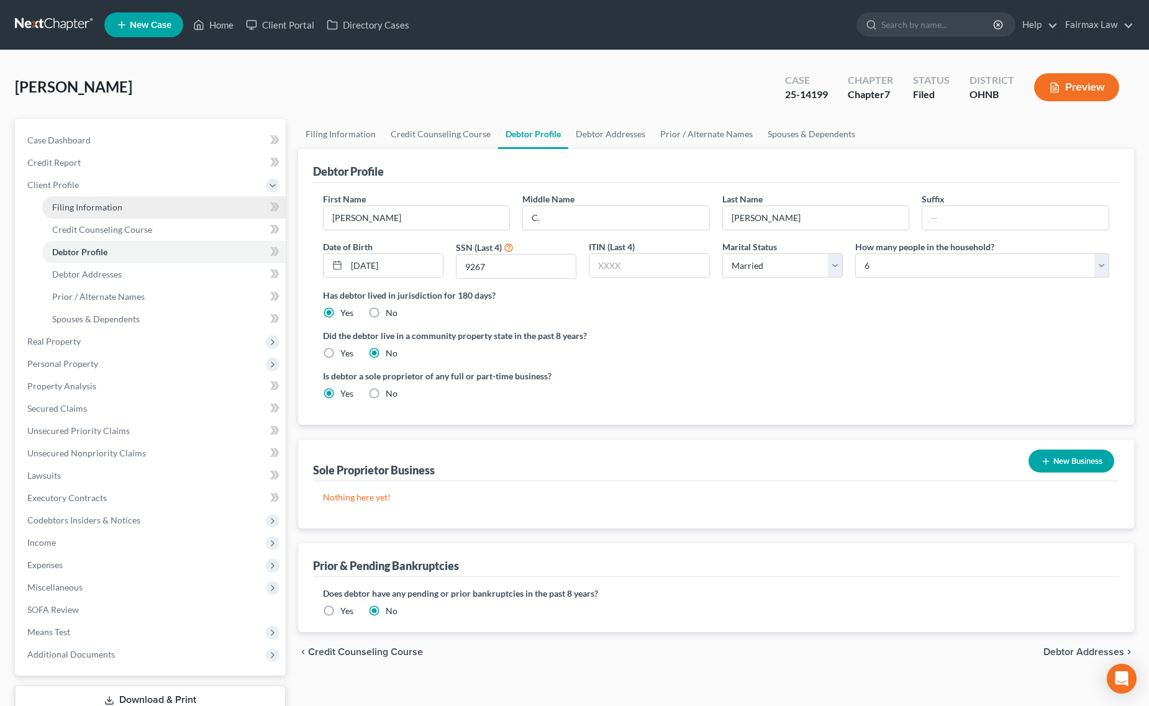
select select "36"
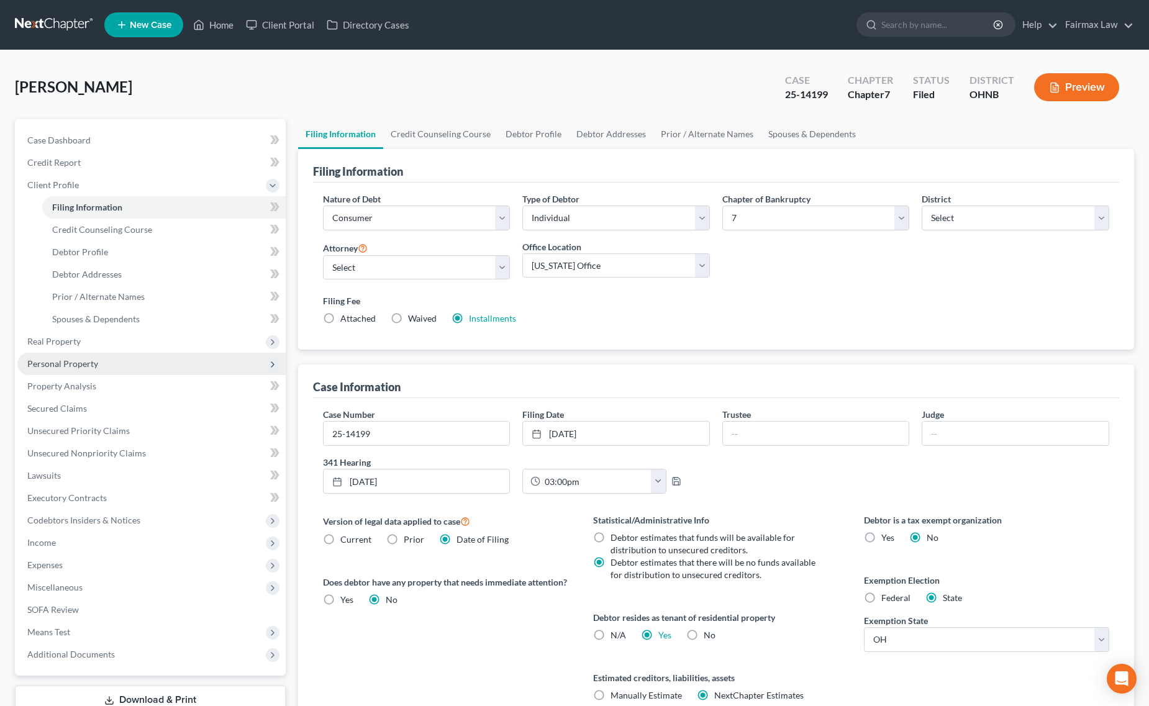
click at [91, 365] on span "Personal Property" at bounding box center [62, 363] width 71 height 11
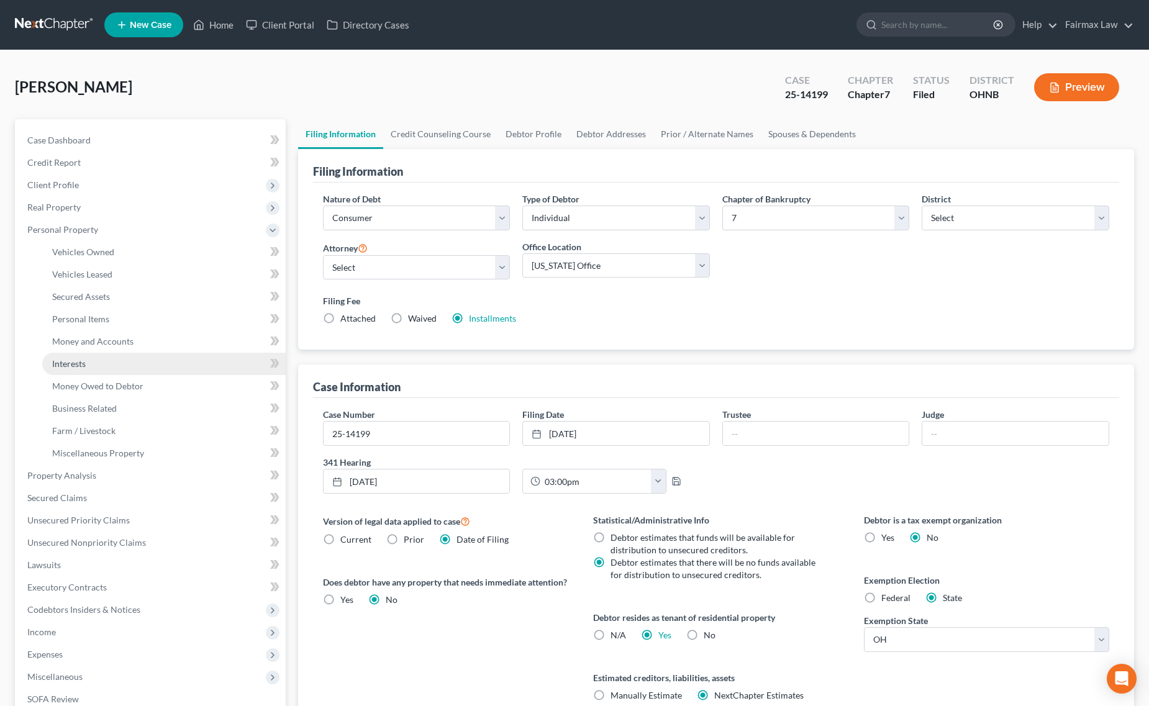
click at [92, 356] on link "Interests" at bounding box center [164, 364] width 244 height 22
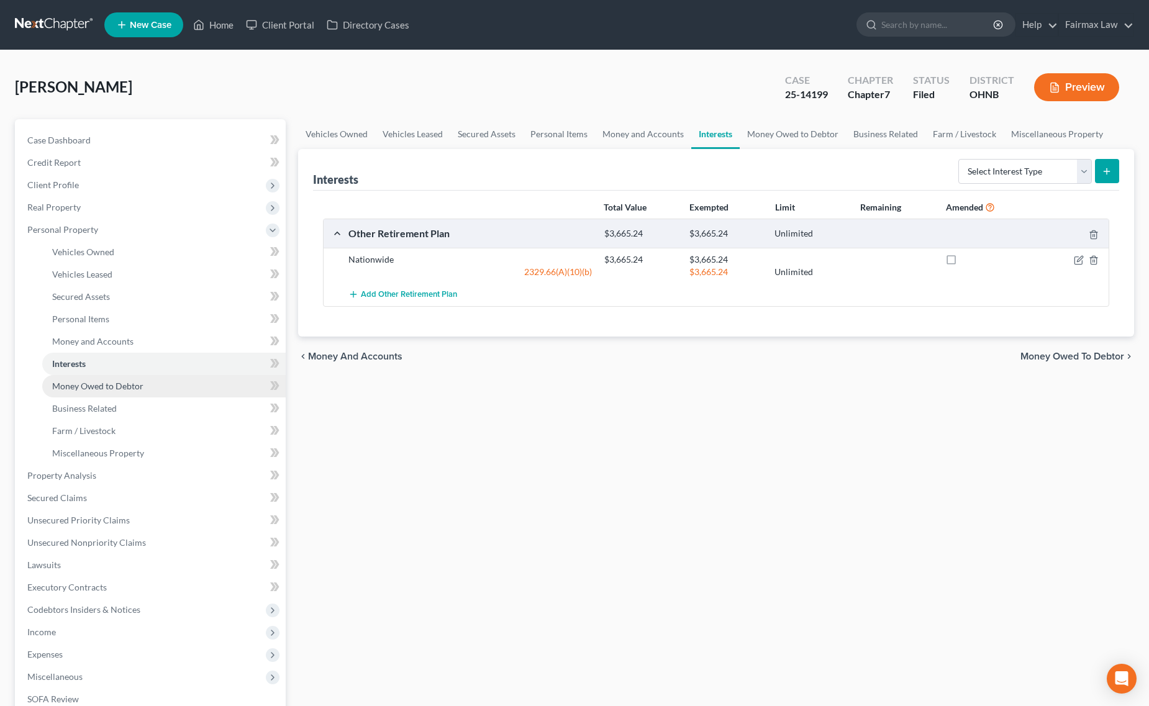
click at [145, 382] on link "Money Owed to Debtor" at bounding box center [164, 386] width 244 height 22
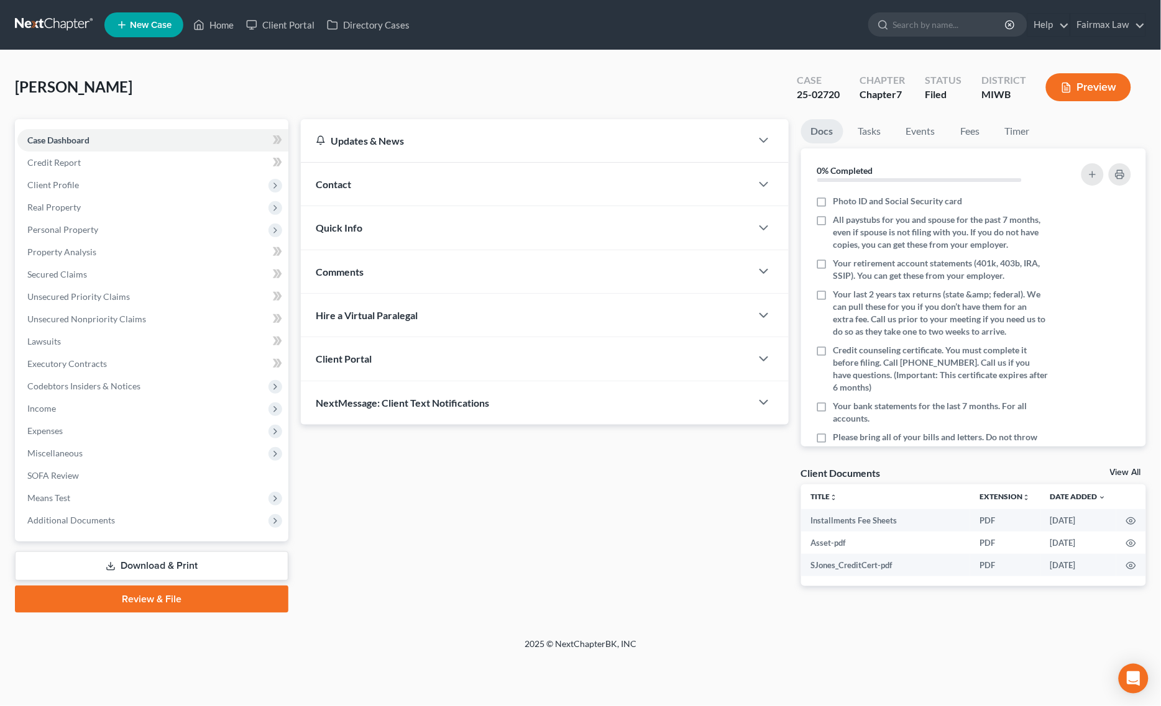
click at [215, 39] on ul "New Case Home Client Portal Directory Cases - No Result - See all results Or Pr…" at bounding box center [624, 25] width 1041 height 32
click at [216, 31] on link "Home" at bounding box center [213, 25] width 53 height 22
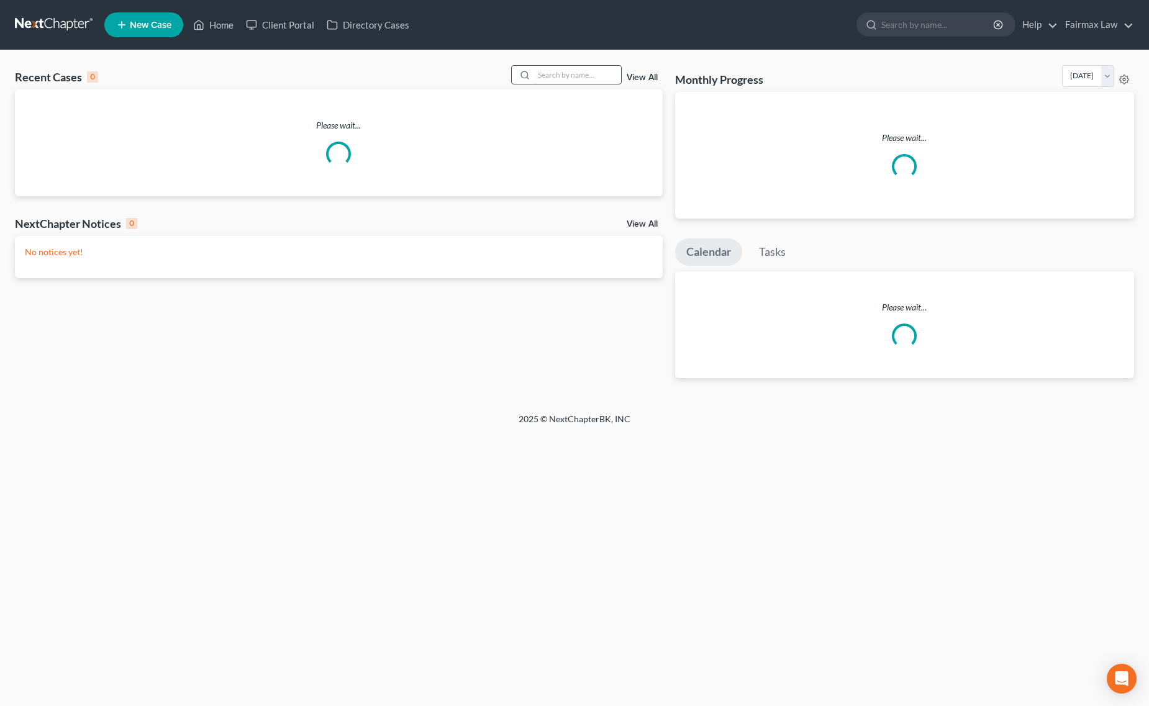
click at [589, 69] on input "search" at bounding box center [577, 75] width 87 height 18
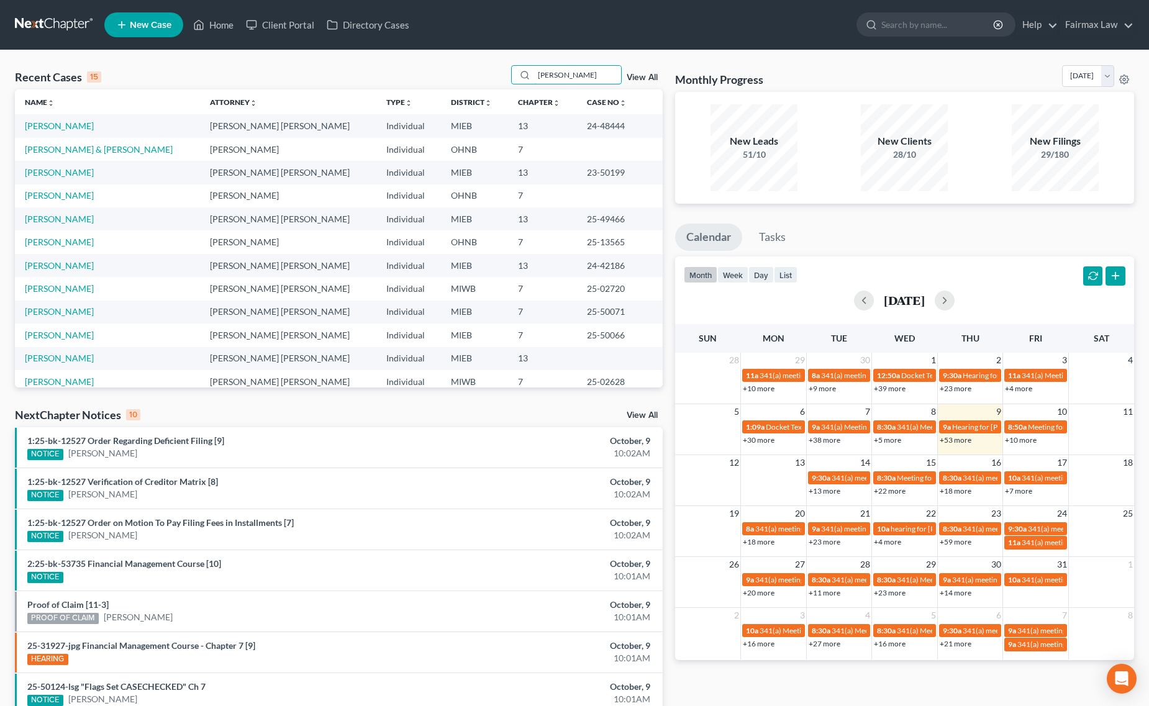
drag, startPoint x: 573, startPoint y: 71, endPoint x: 434, endPoint y: 80, distance: 139.4
click at [435, 80] on div "Recent Cases 15 Alicia Penn View All" at bounding box center [339, 77] width 648 height 24
type input "Alicia Penn"
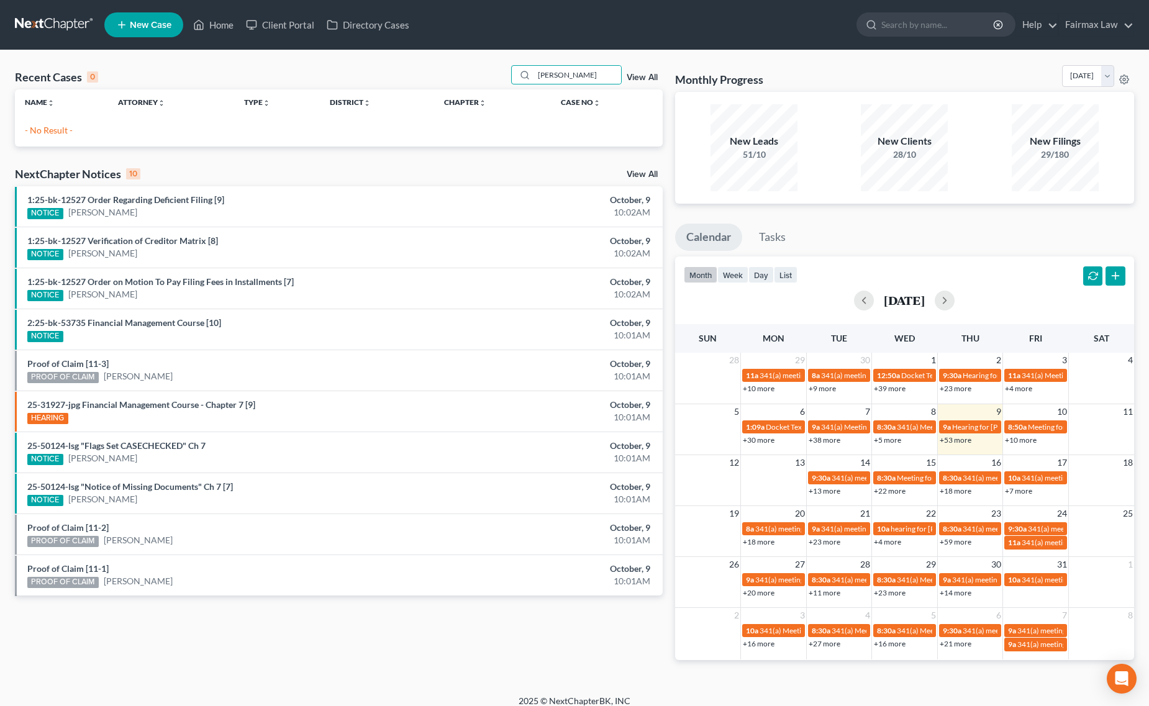
click at [423, 90] on th "District unfold_more expand_more expand_less" at bounding box center [377, 101] width 114 height 25
click at [445, 53] on div "Recent Cases 0 Alicia Penn View All Name unfold_more expand_more expand_less At…" at bounding box center [574, 372] width 1149 height 645
drag, startPoint x: 590, startPoint y: 70, endPoint x: 457, endPoint y: 69, distance: 133.6
click at [459, 70] on div "Recent Cases 0 Alicia Penn View All" at bounding box center [339, 77] width 648 height 24
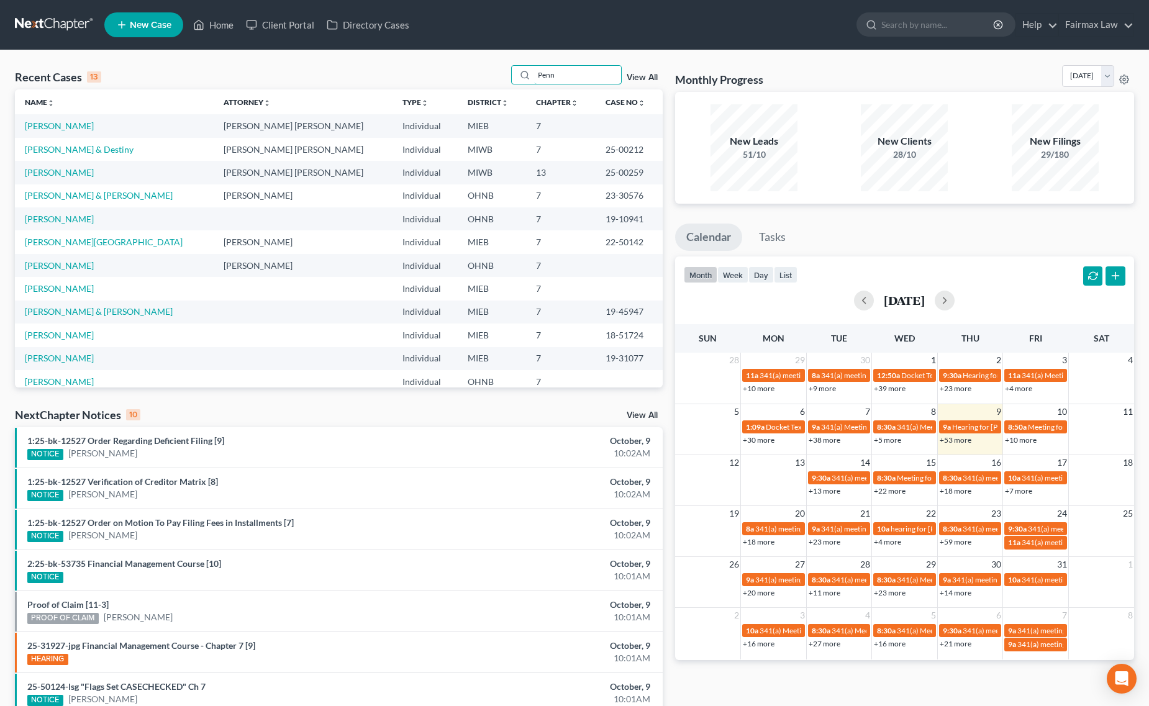
type input "Penn"
click at [40, 123] on link "Penn, Alica" at bounding box center [59, 126] width 69 height 11
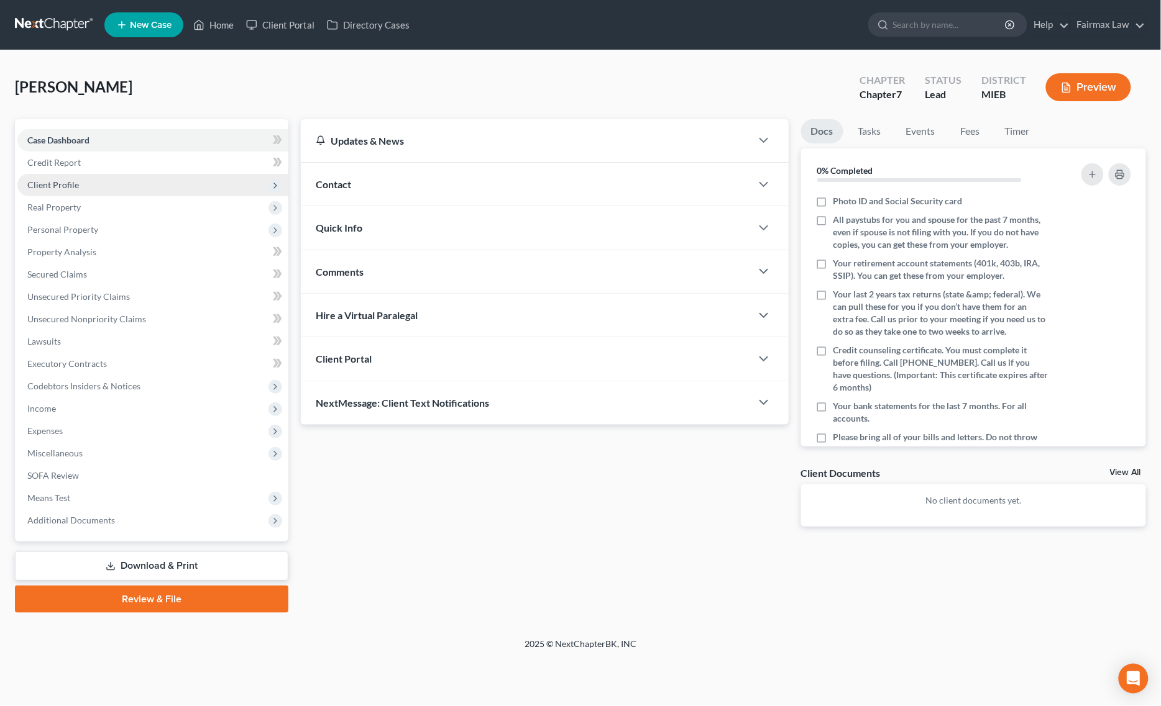
click at [107, 191] on span "Client Profile" at bounding box center [152, 185] width 271 height 22
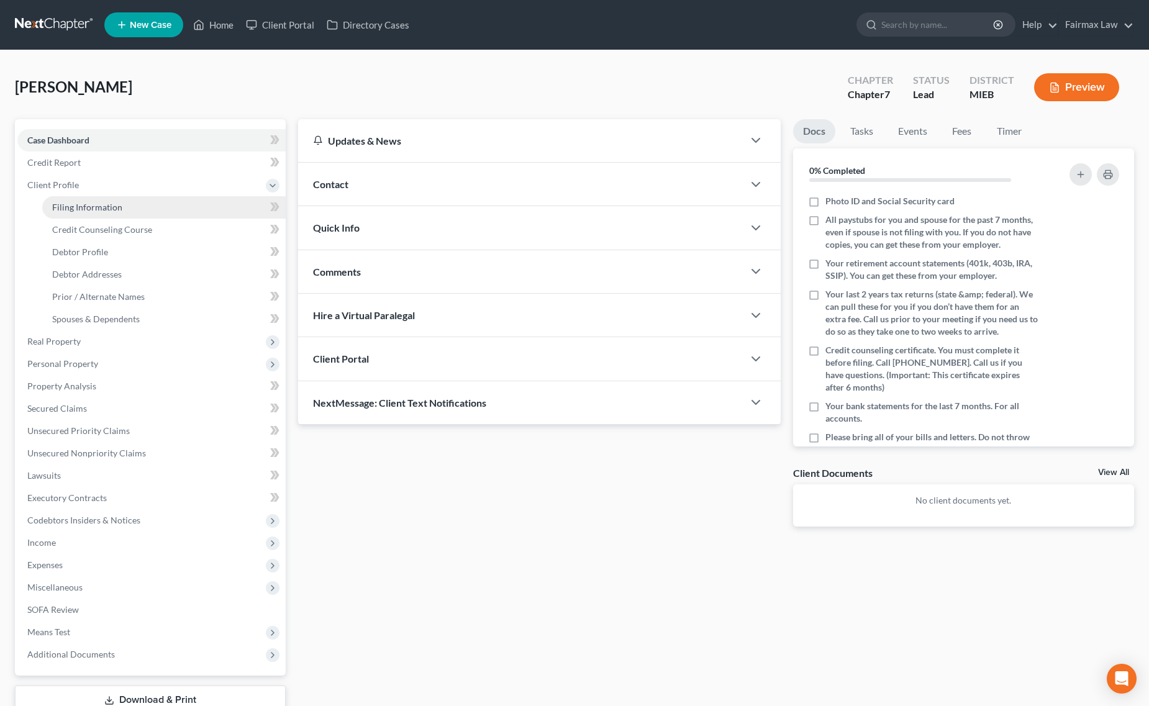
drag, startPoint x: 104, startPoint y: 203, endPoint x: 110, endPoint y: 216, distance: 14.2
click at [104, 205] on span "Filing Information" at bounding box center [87, 207] width 70 height 11
select select "1"
select select "0"
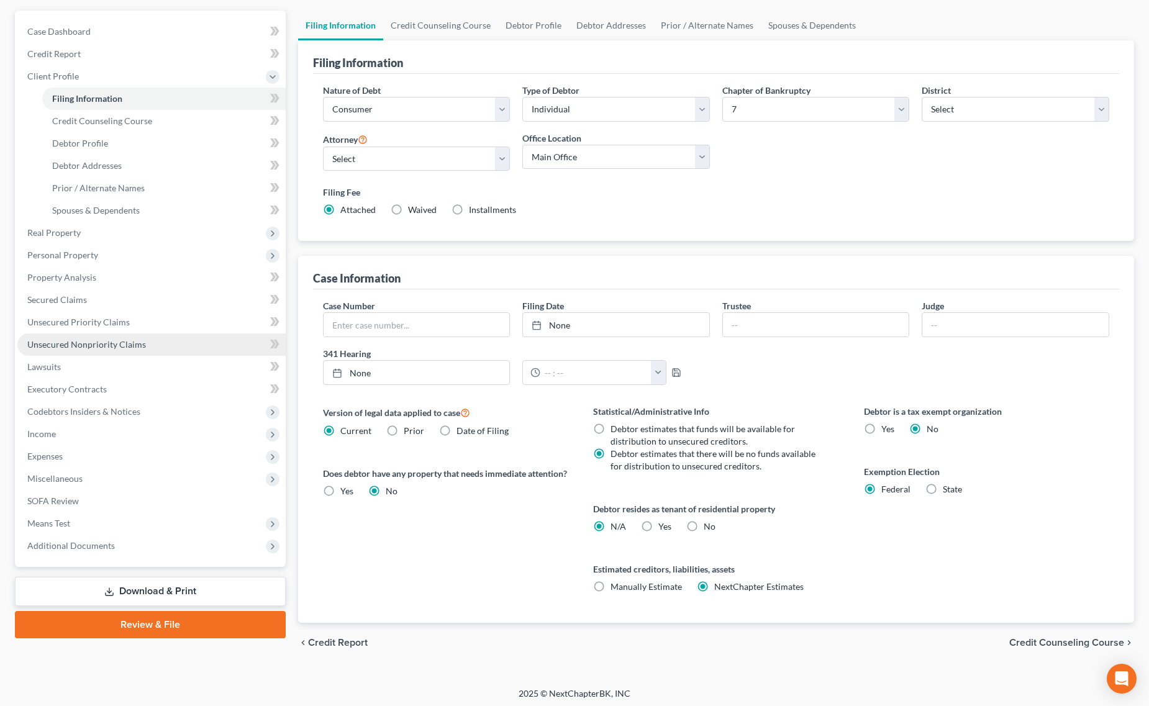
scroll to position [112, 0]
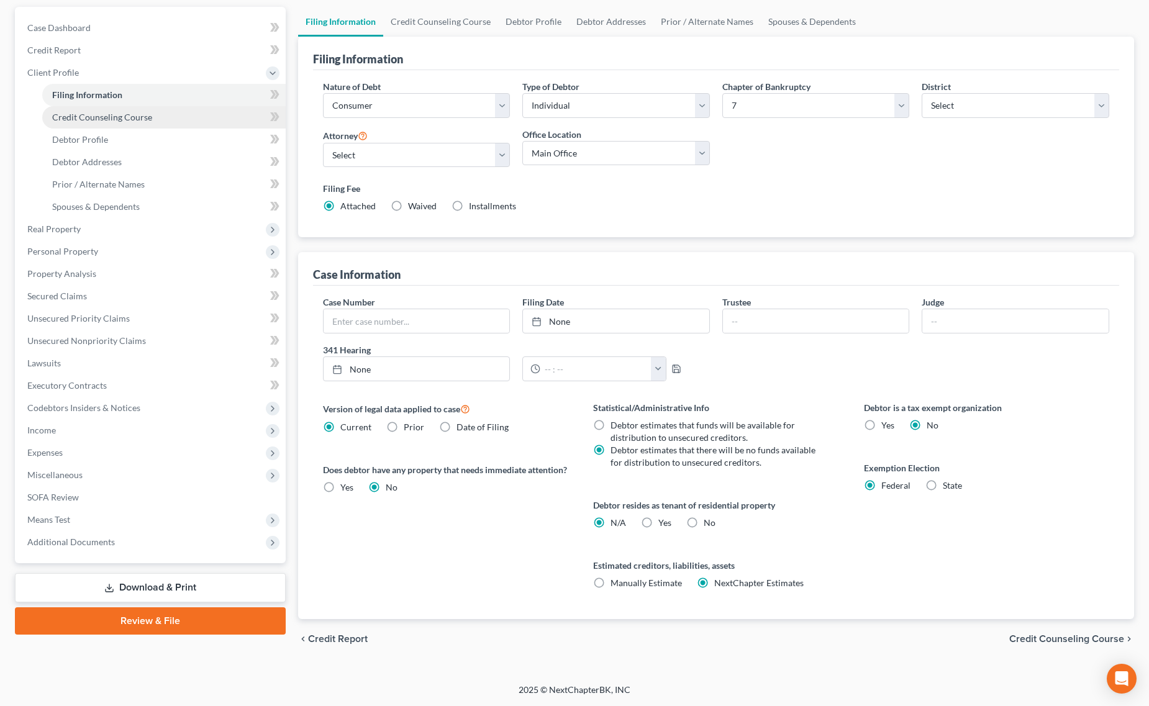
click at [142, 126] on link "Credit Counseling Course" at bounding box center [164, 117] width 244 height 22
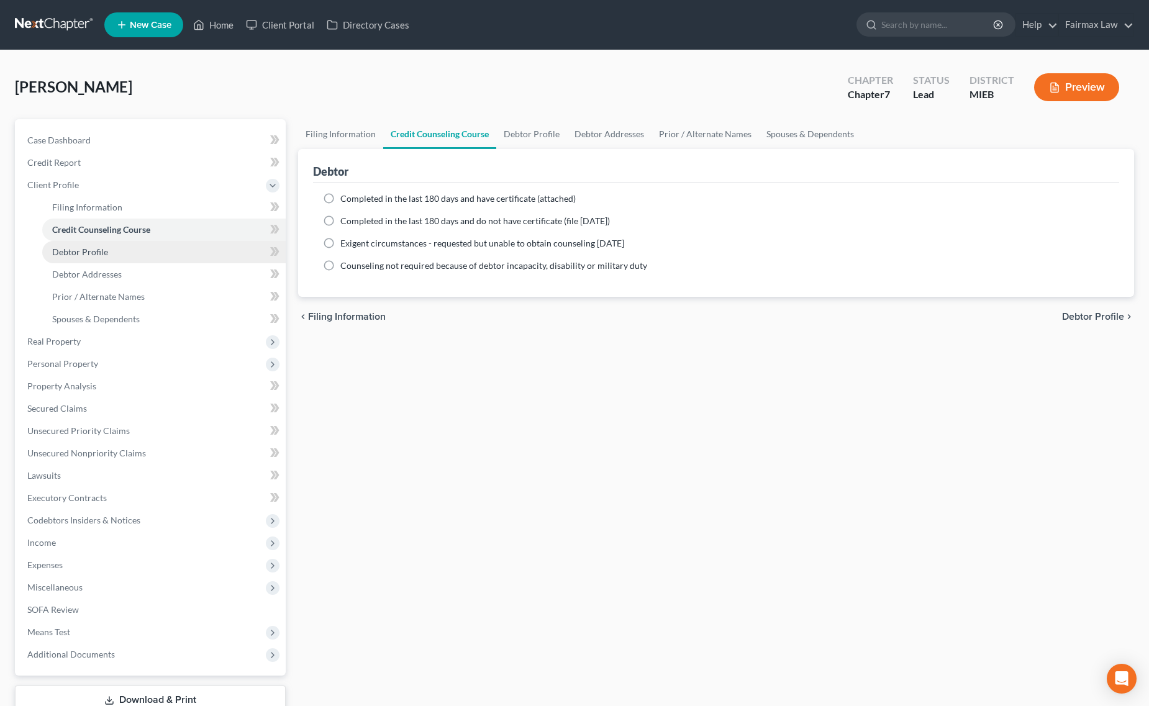
click at [88, 255] on span "Debtor Profile" at bounding box center [80, 252] width 56 height 11
select select "0"
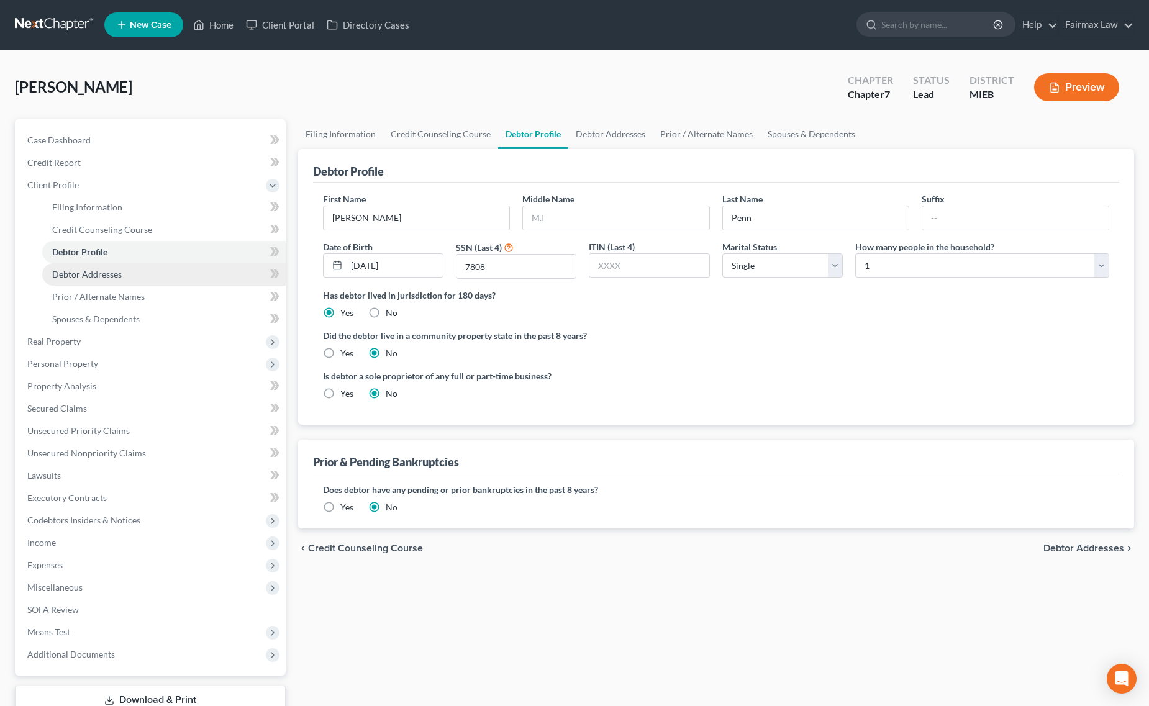
click at [129, 273] on link "Debtor Addresses" at bounding box center [164, 274] width 244 height 22
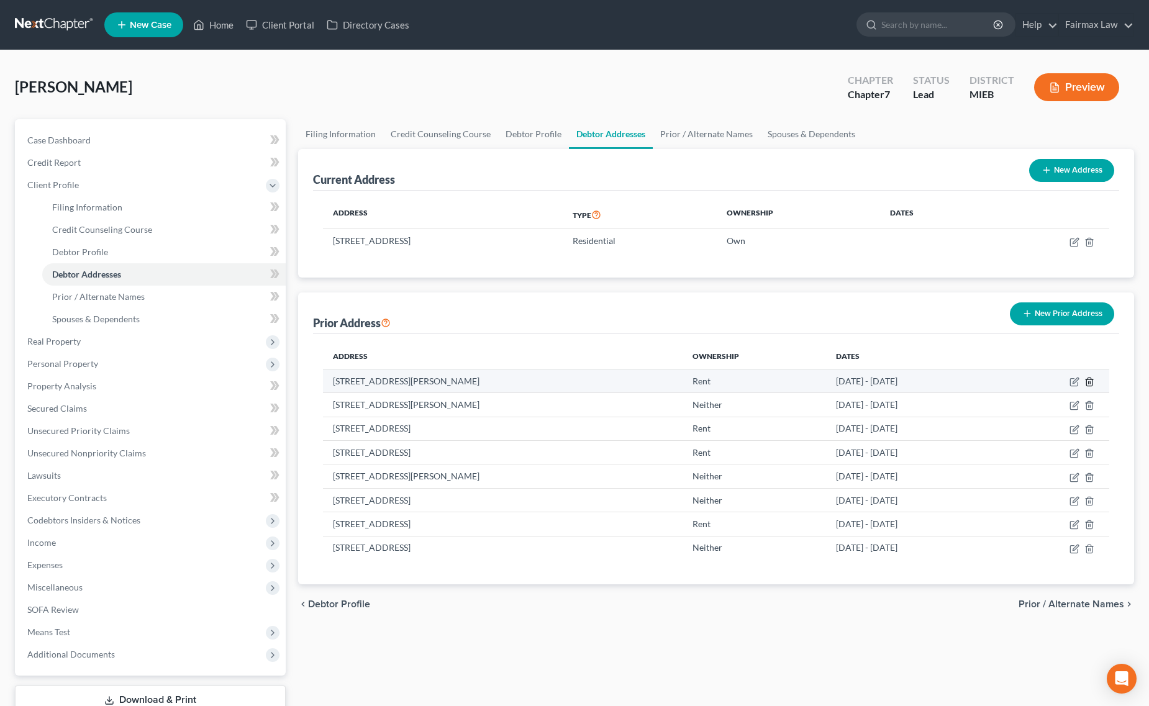
click at [1089, 382] on line "button" at bounding box center [1089, 382] width 0 height 2
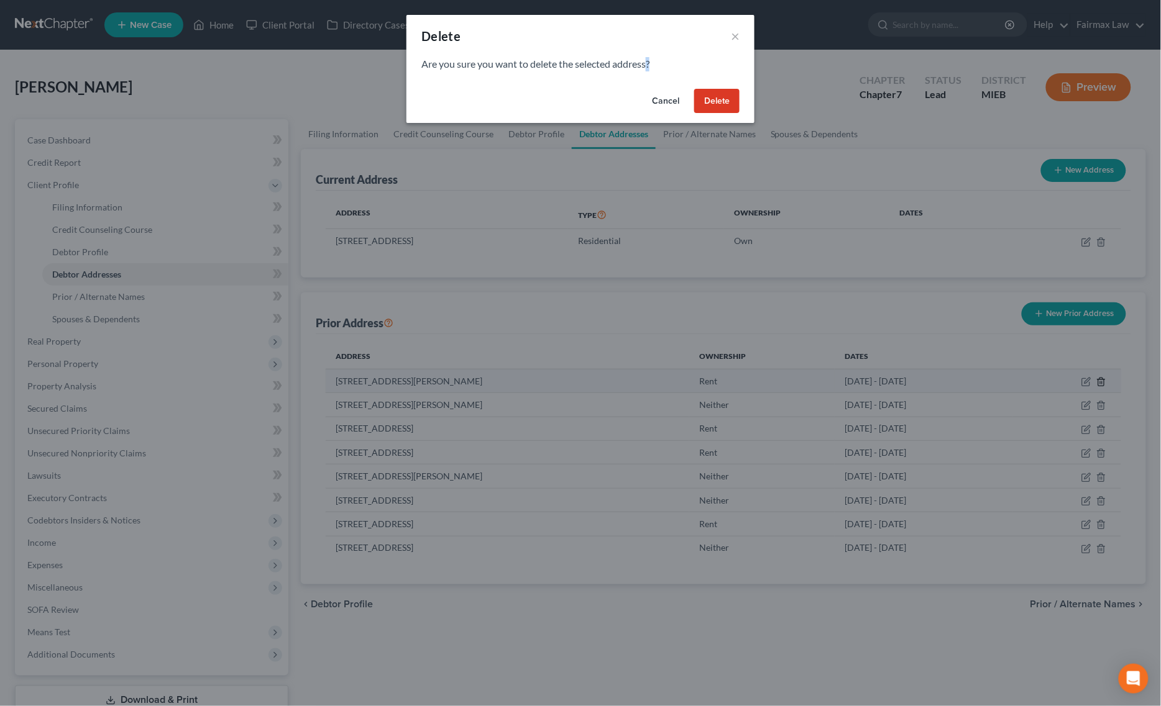
click at [1089, 382] on div "Delete × Are you sure you want to delete the selected address? Cancel Delete" at bounding box center [580, 353] width 1161 height 706
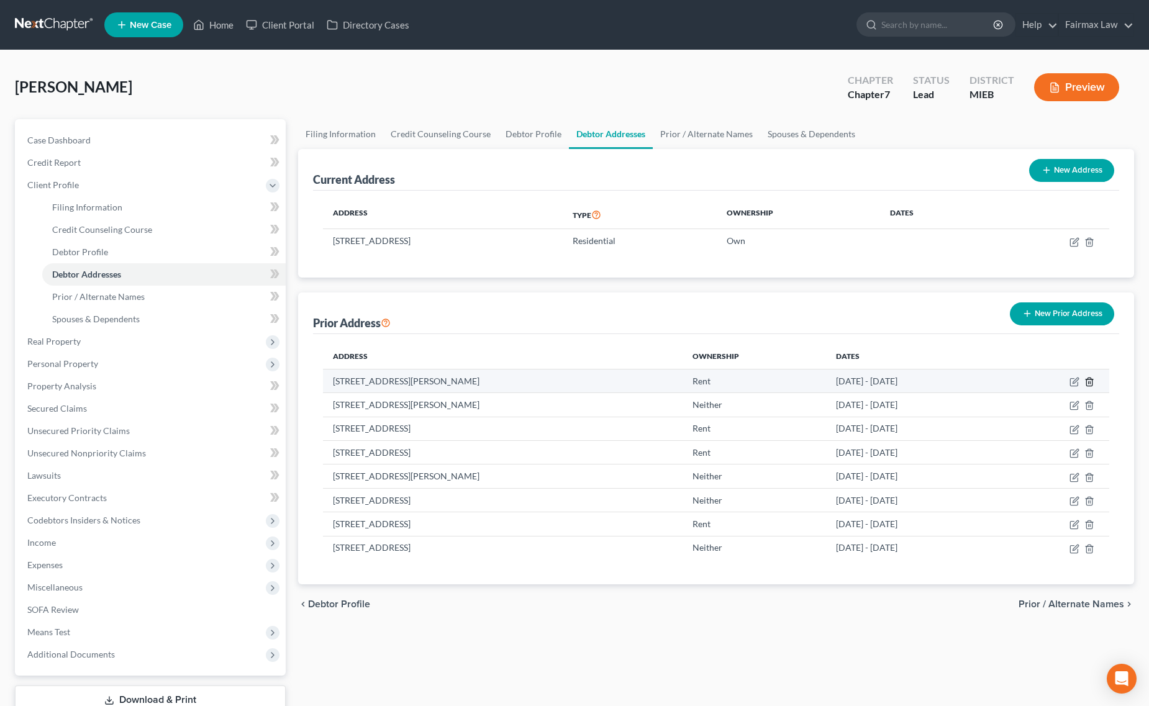
click at [1085, 377] on icon "button" at bounding box center [1090, 382] width 10 height 10
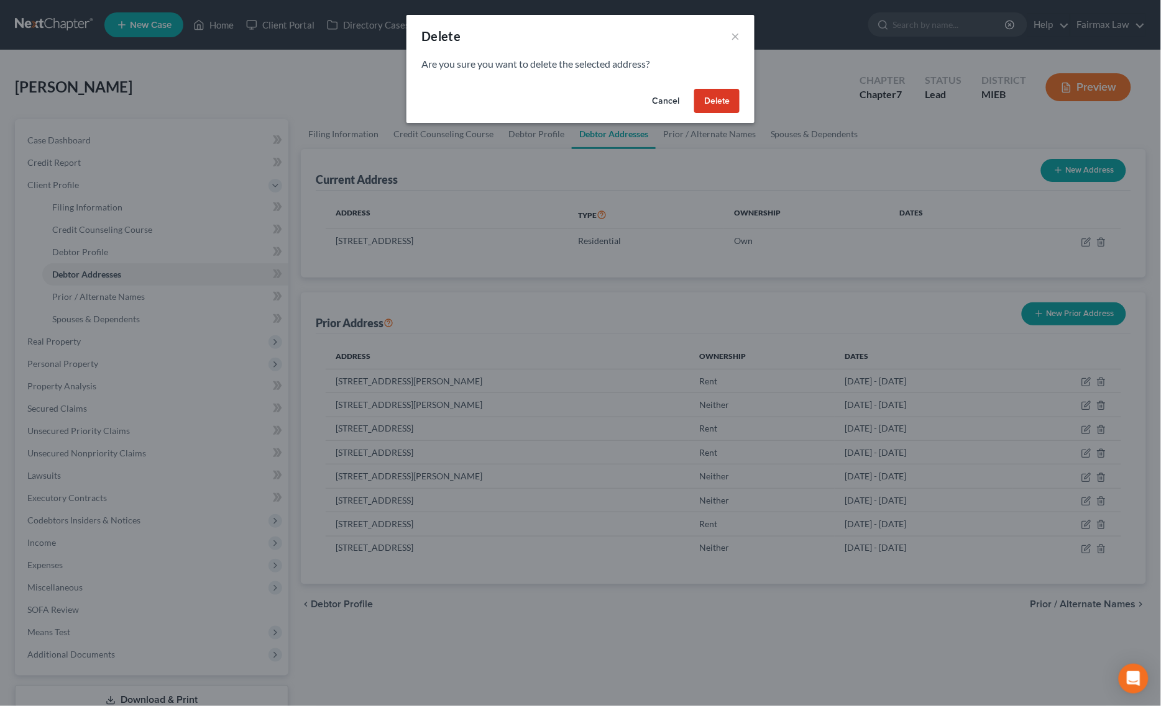
click at [719, 99] on button "Delete" at bounding box center [716, 101] width 45 height 25
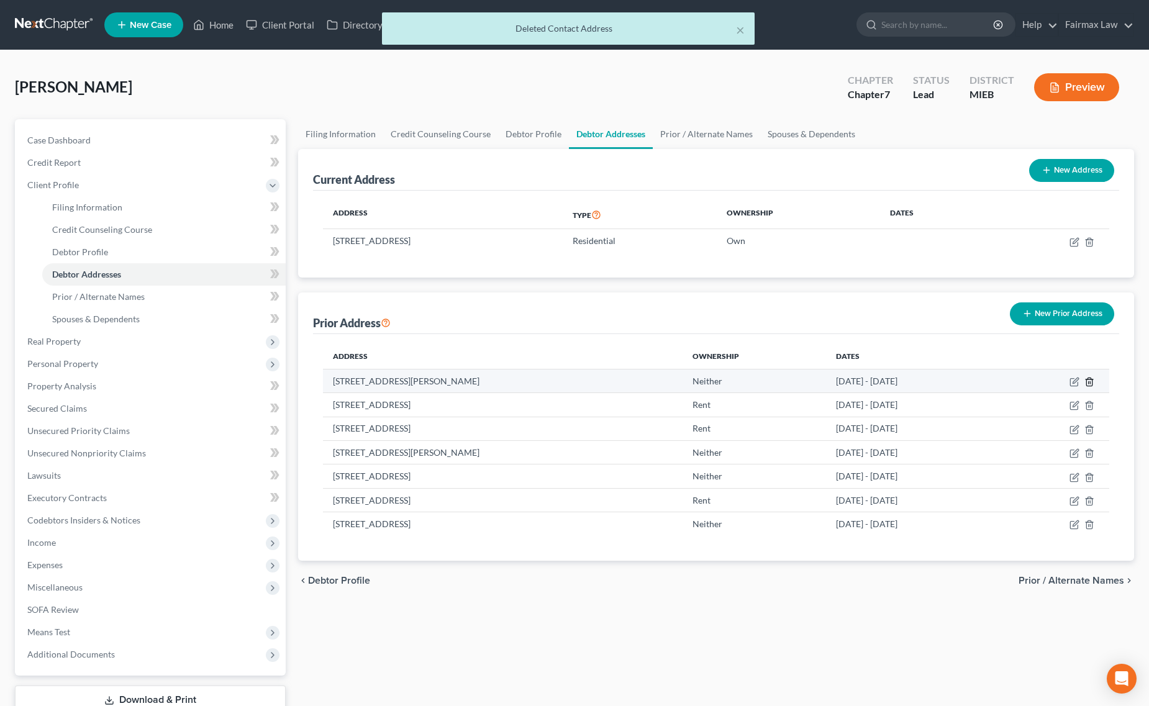
click at [1090, 386] on icon "button" at bounding box center [1090, 382] width 6 height 8
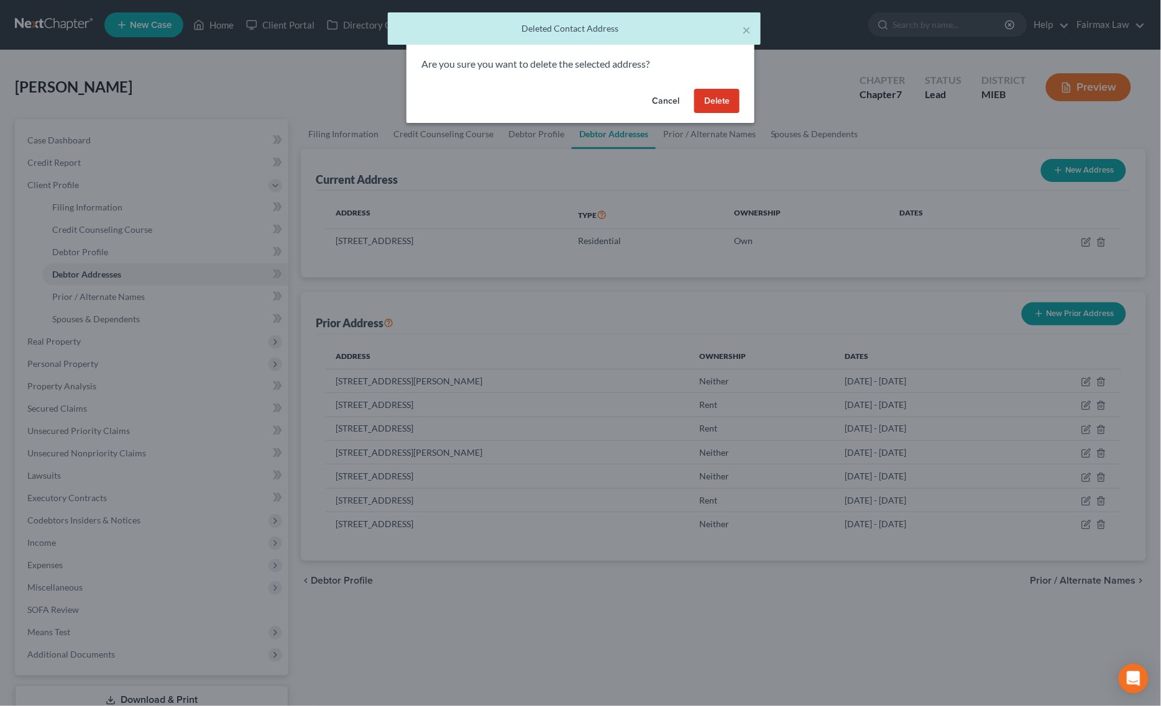
click at [727, 101] on button "Delete" at bounding box center [716, 101] width 45 height 25
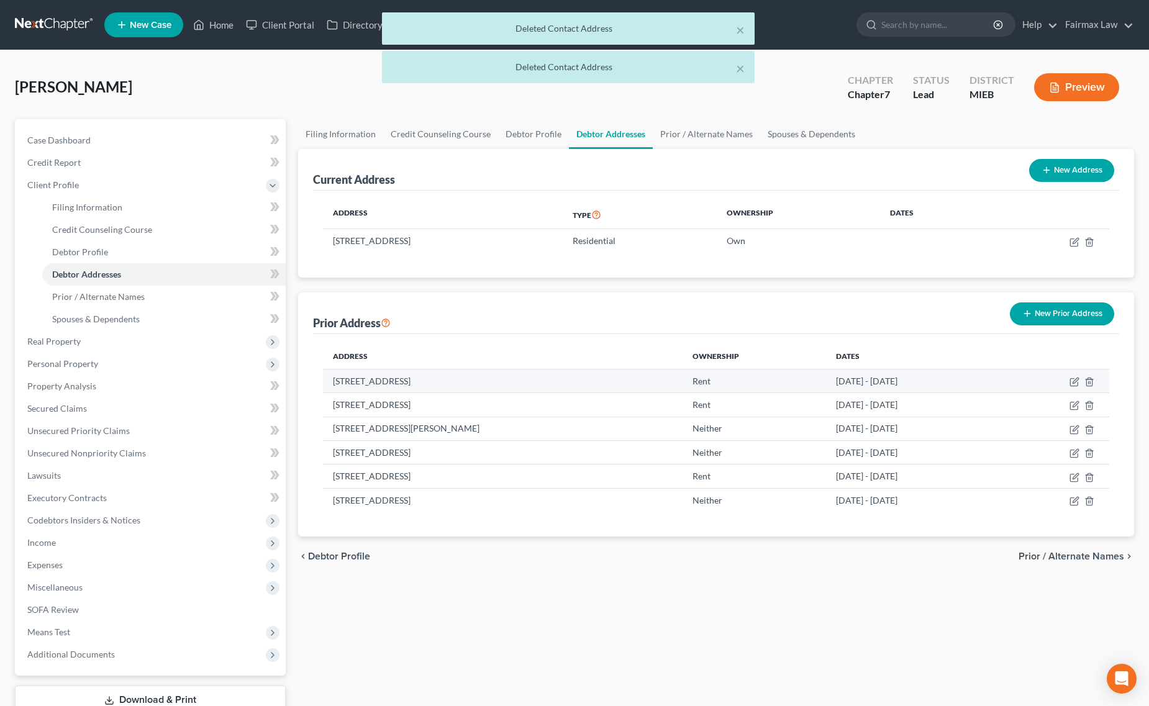
click at [1083, 377] on td at bounding box center [1055, 381] width 107 height 24
click at [1088, 378] on icon "button" at bounding box center [1090, 382] width 6 height 8
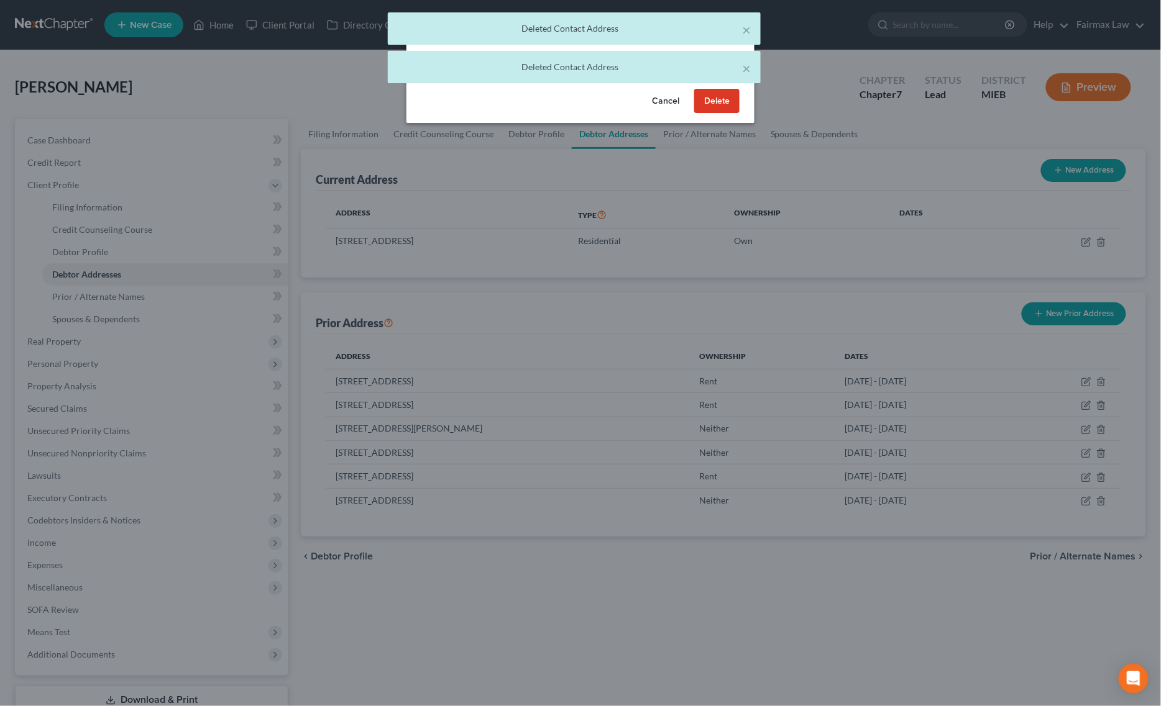
click at [714, 97] on button "Delete" at bounding box center [716, 101] width 45 height 25
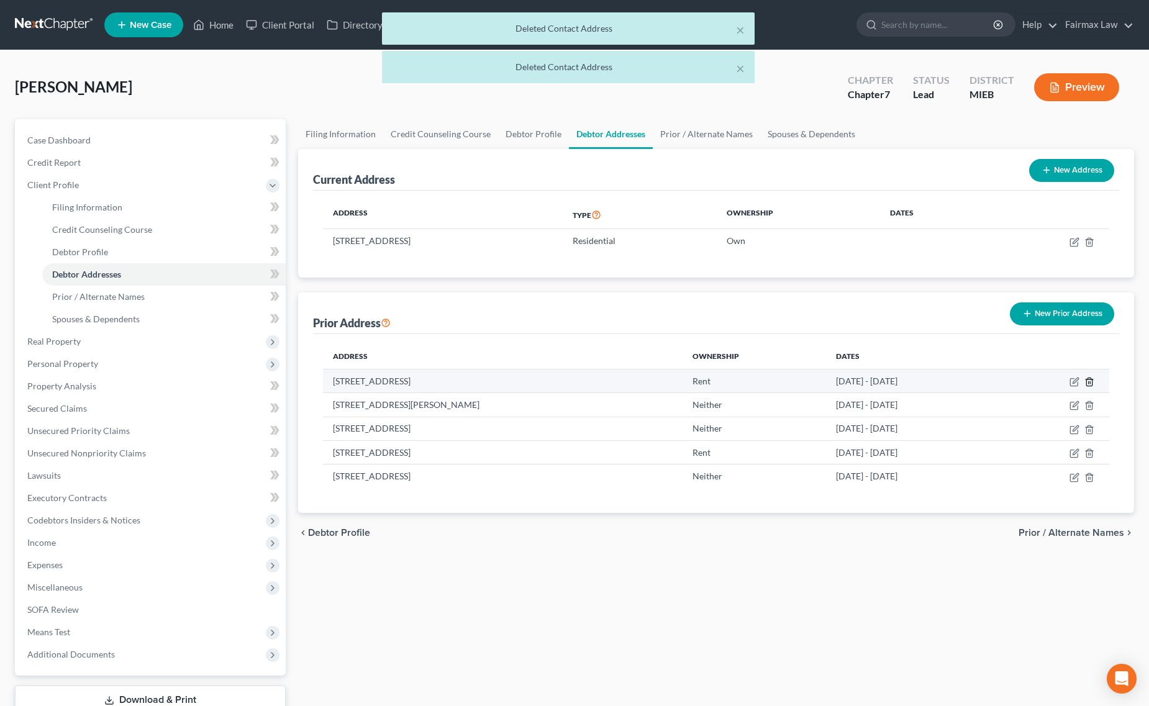
click at [1092, 386] on icon "button" at bounding box center [1090, 382] width 10 height 10
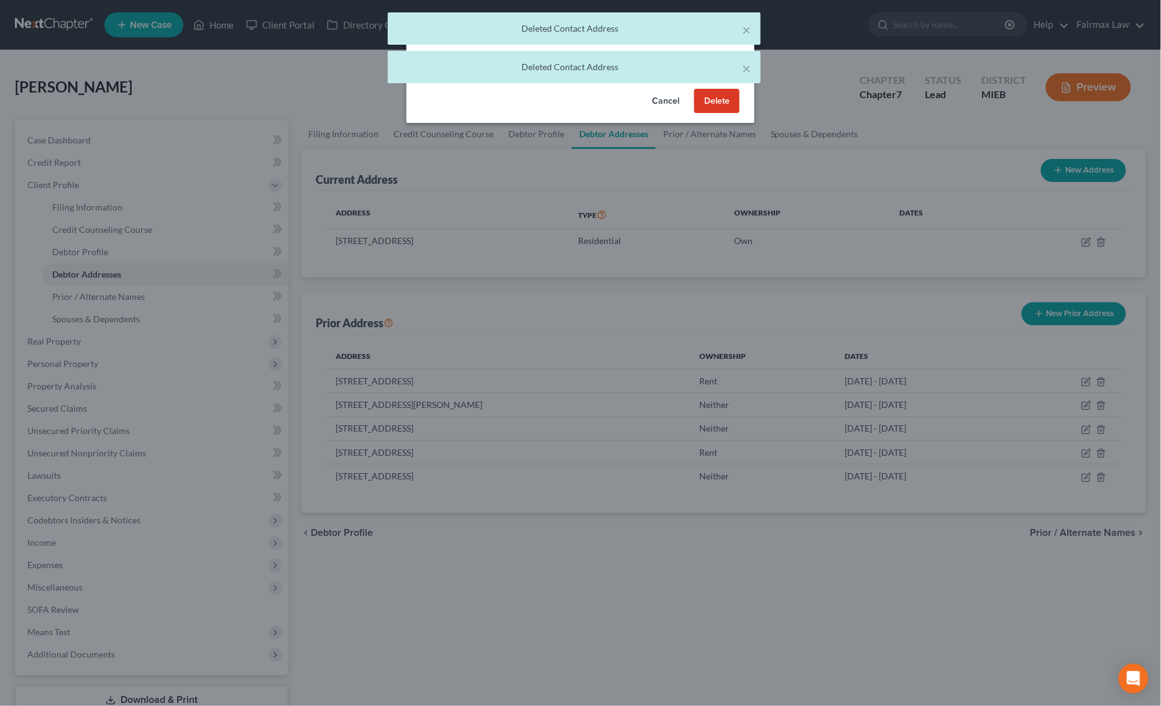
click at [728, 98] on button "Delete" at bounding box center [716, 101] width 45 height 25
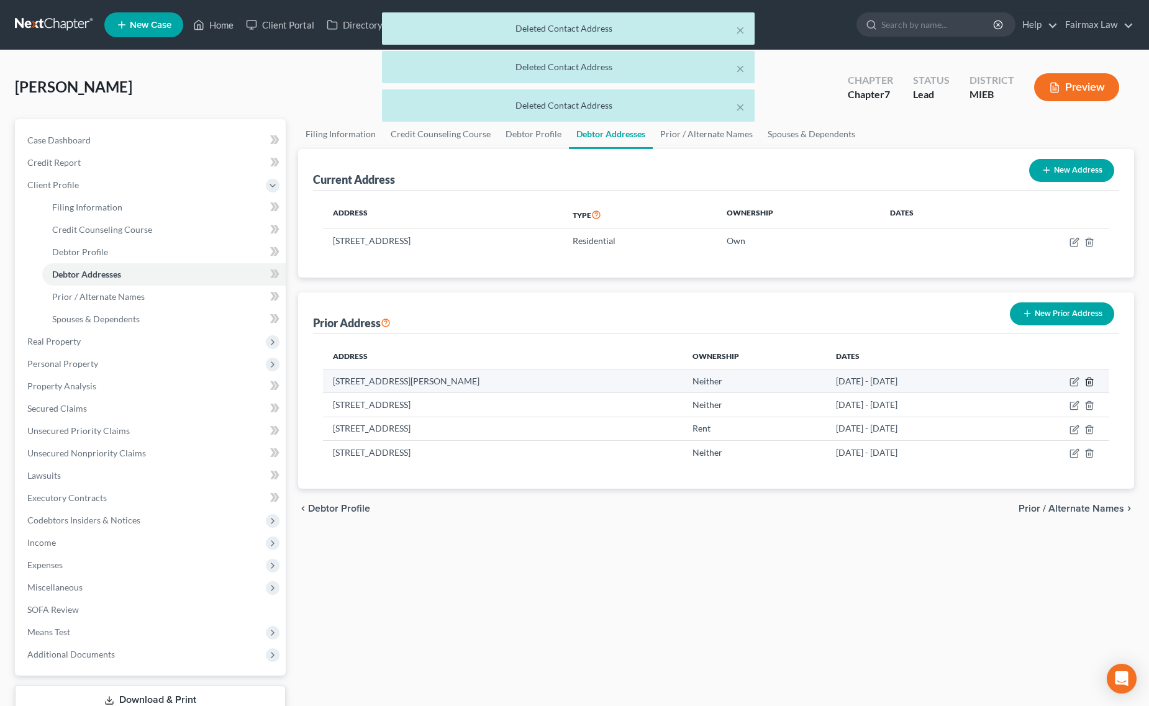
click at [1088, 383] on icon "button" at bounding box center [1090, 382] width 10 height 10
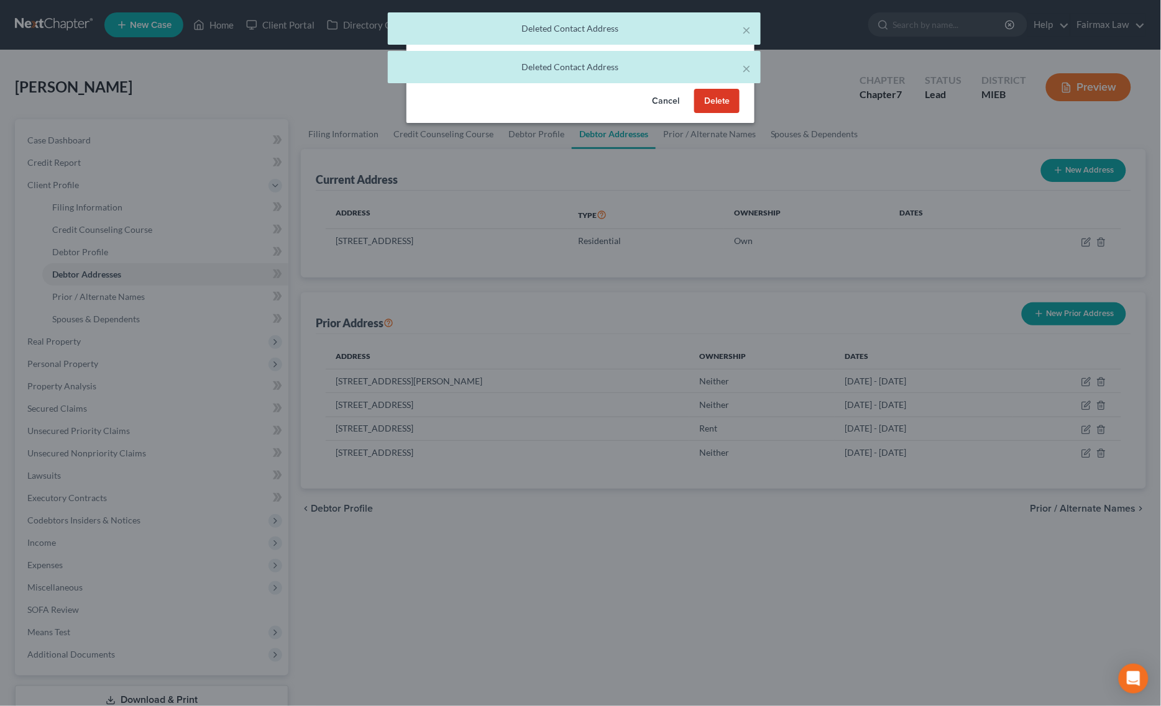
click at [728, 101] on button "Delete" at bounding box center [716, 101] width 45 height 25
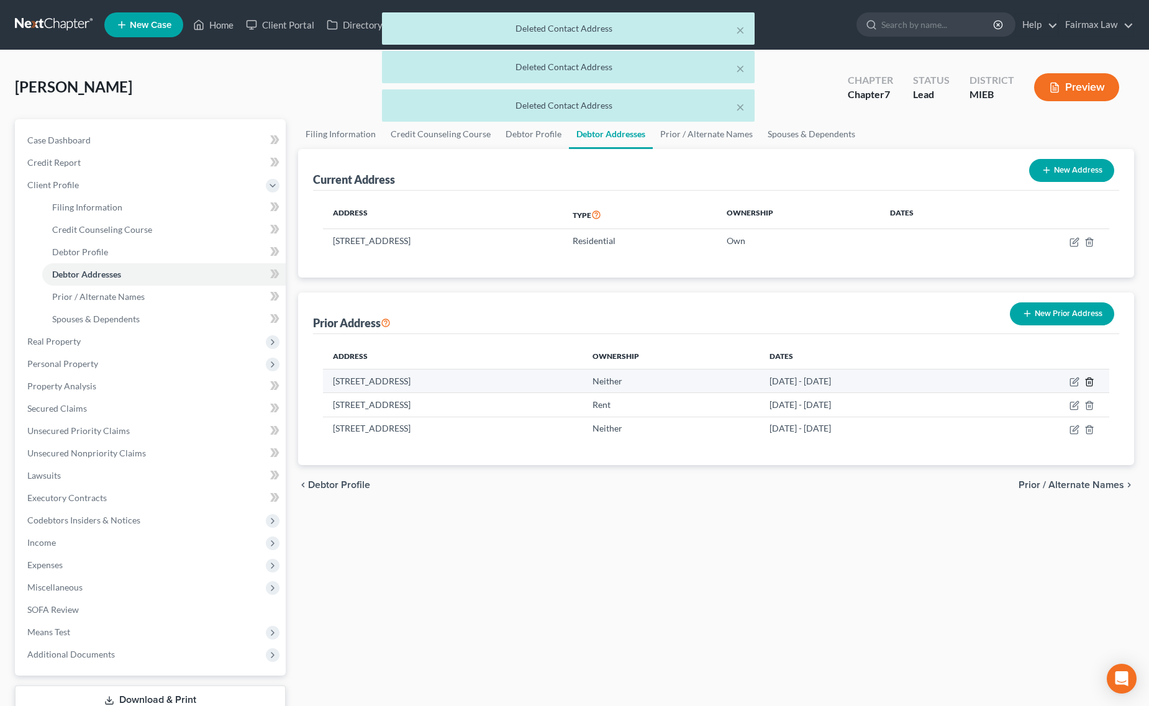
click at [1089, 382] on line "button" at bounding box center [1089, 382] width 0 height 2
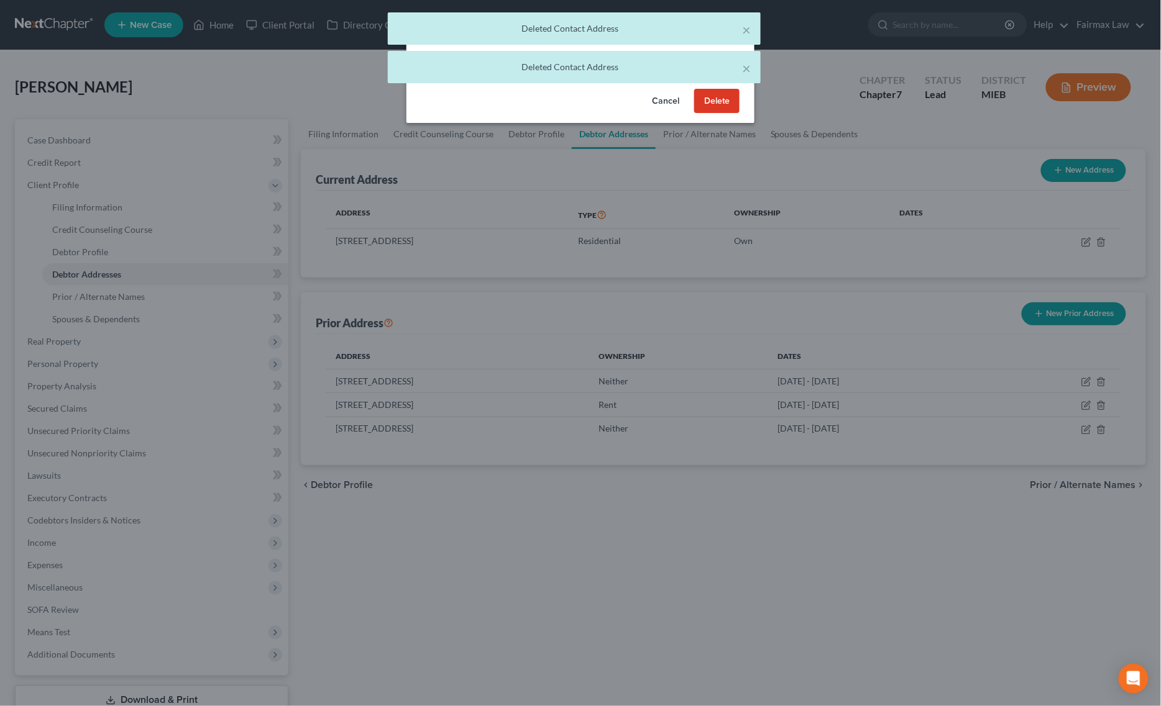
click at [726, 103] on button "Delete" at bounding box center [716, 101] width 45 height 25
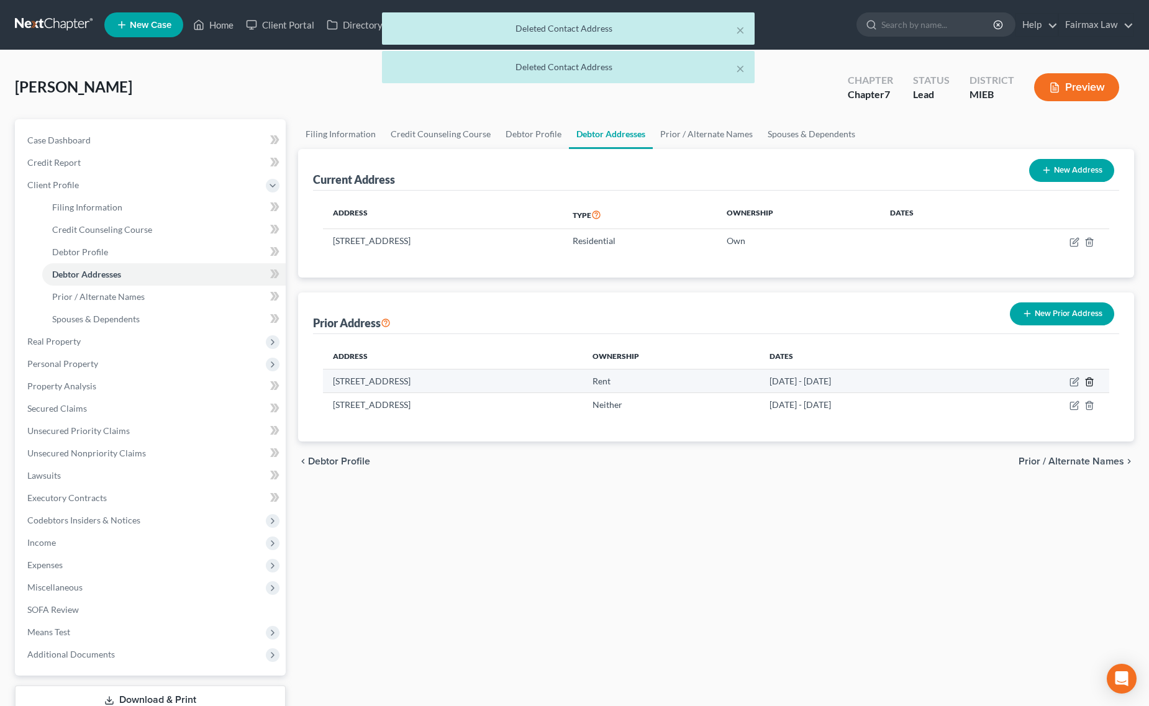
click at [1092, 379] on icon "button" at bounding box center [1090, 382] width 10 height 10
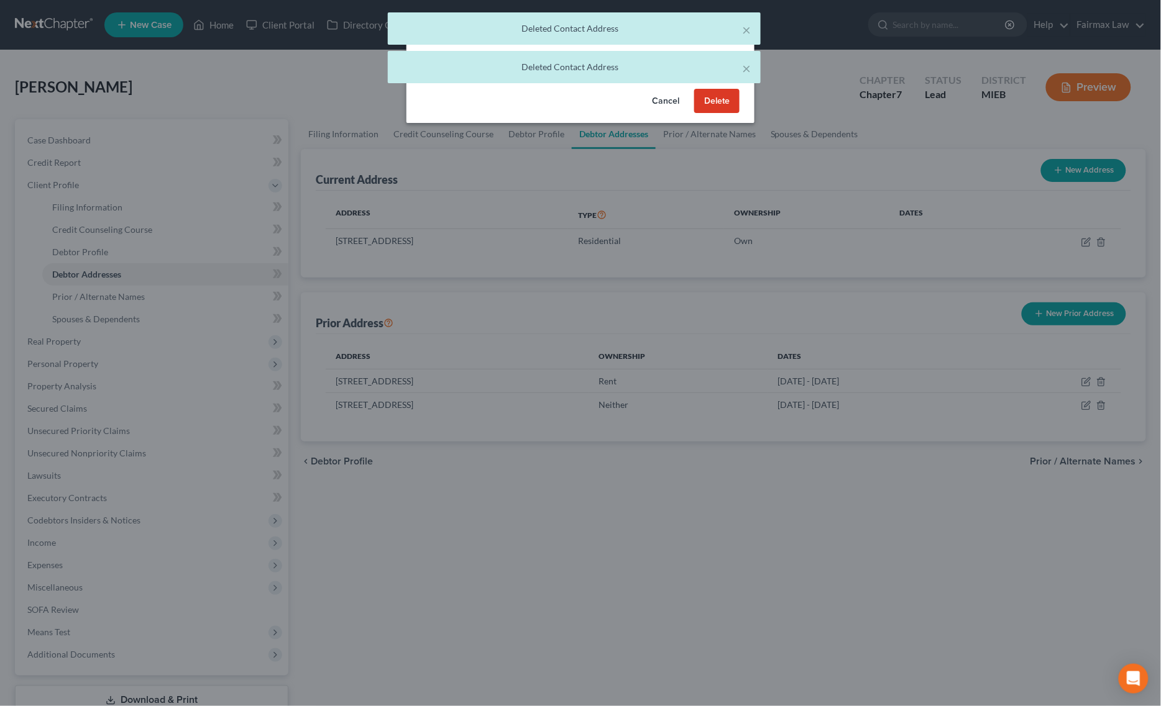
click at [736, 103] on button "Delete" at bounding box center [716, 101] width 45 height 25
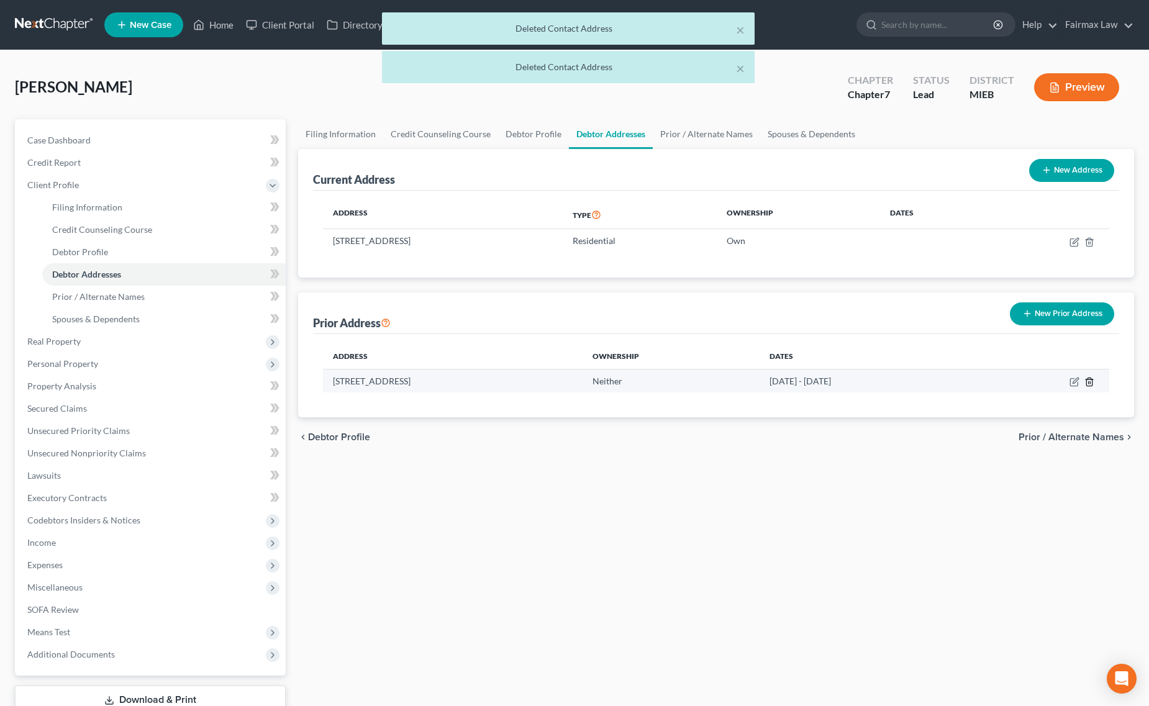
click at [1087, 380] on icon "button" at bounding box center [1090, 382] width 6 height 8
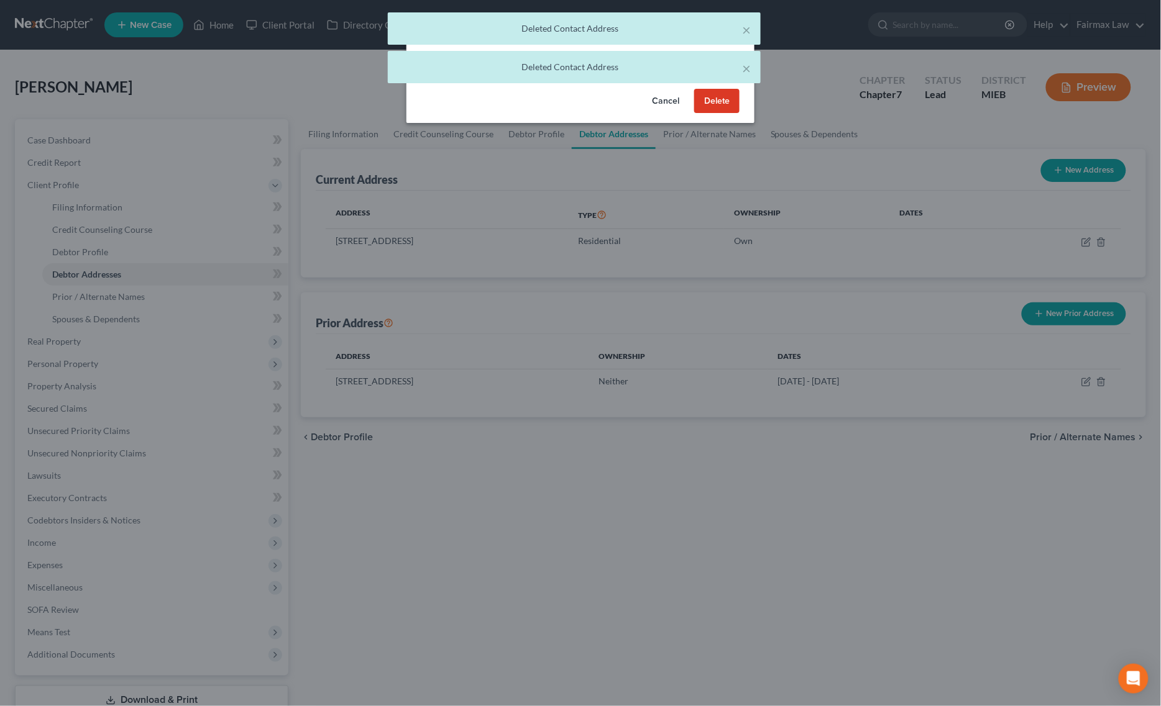
click at [722, 103] on button "Delete" at bounding box center [716, 101] width 45 height 25
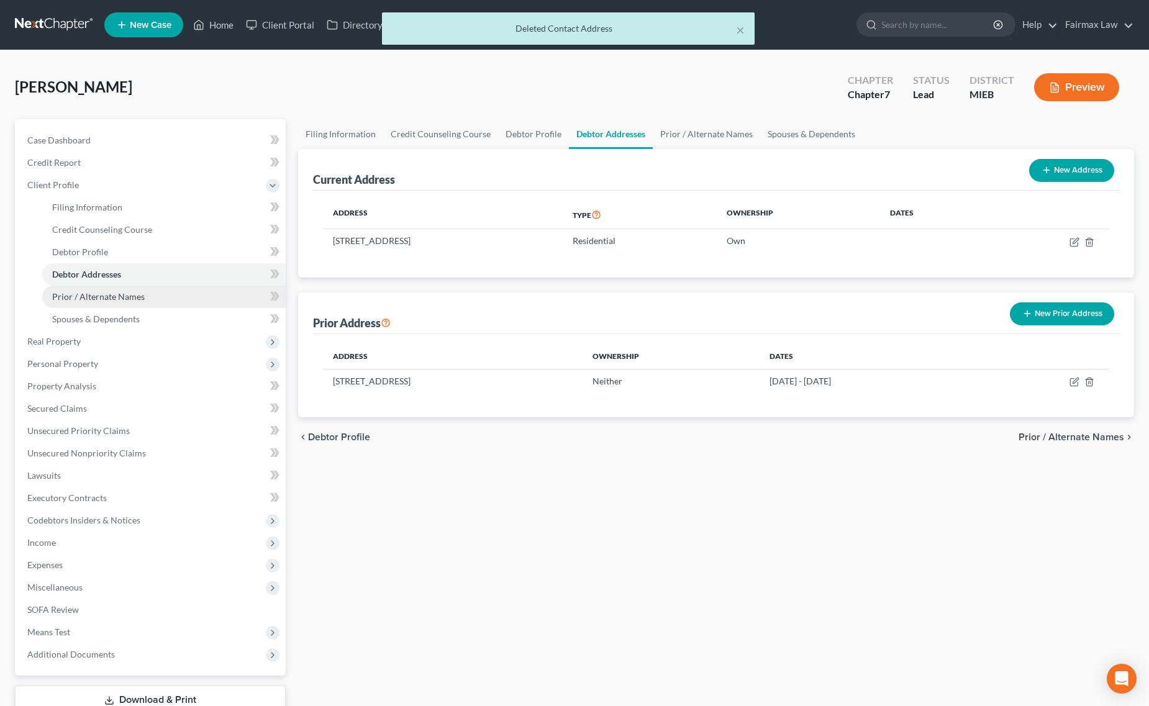
click at [83, 293] on span "Prior / Alternate Names" at bounding box center [98, 296] width 93 height 11
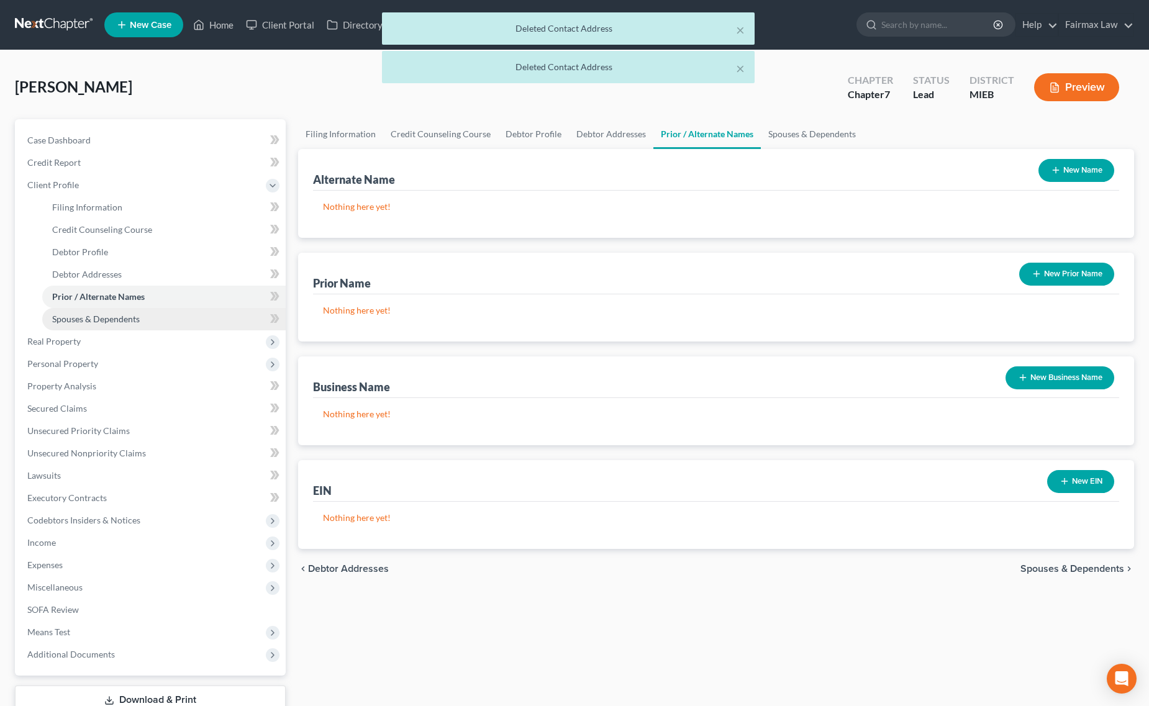
click at [119, 316] on span "Spouses & Dependents" at bounding box center [96, 319] width 88 height 11
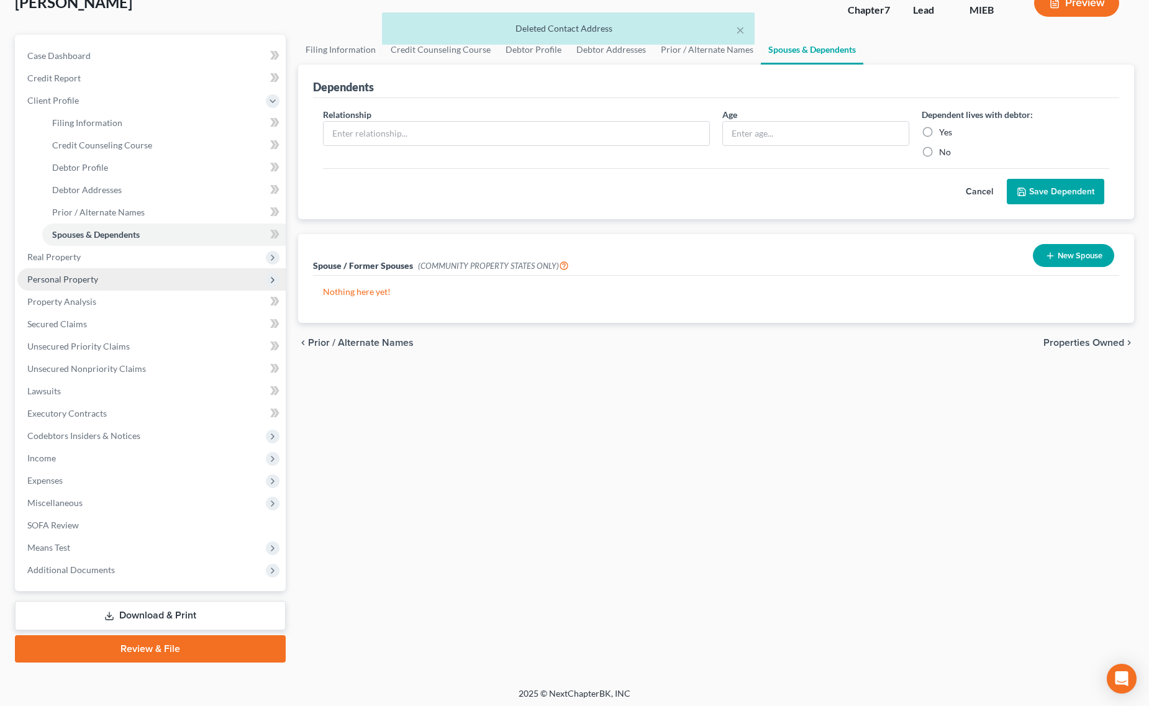
scroll to position [87, 0]
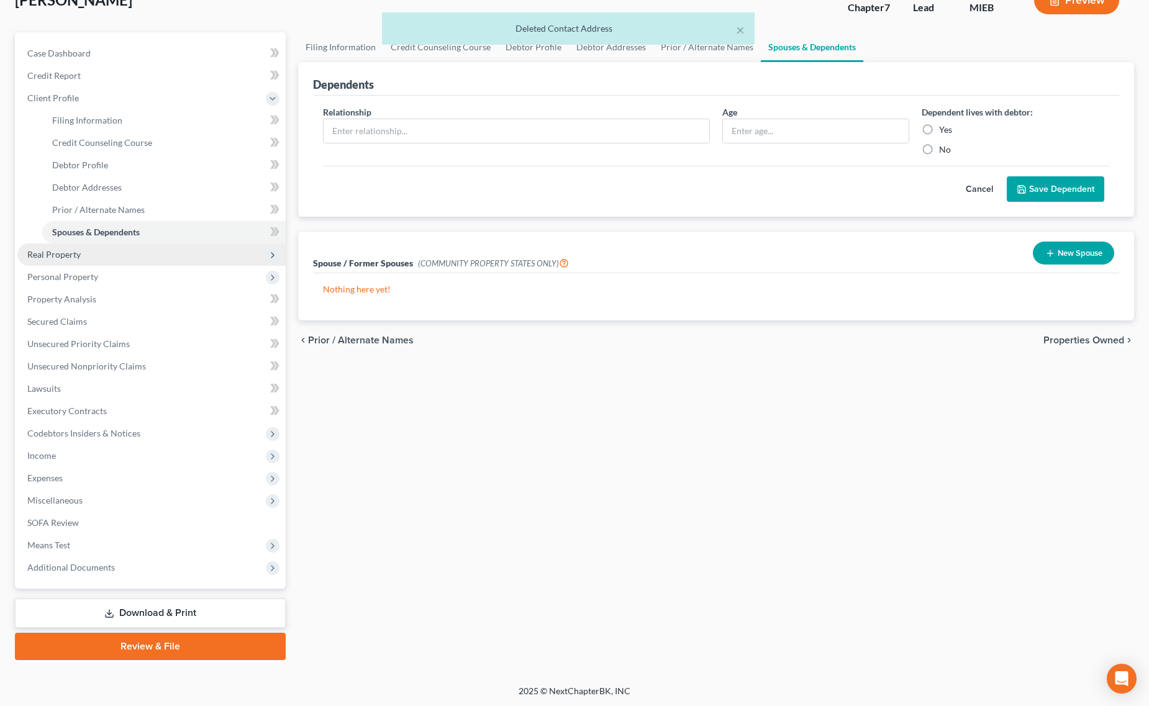
click at [94, 250] on span "Real Property" at bounding box center [151, 255] width 268 height 22
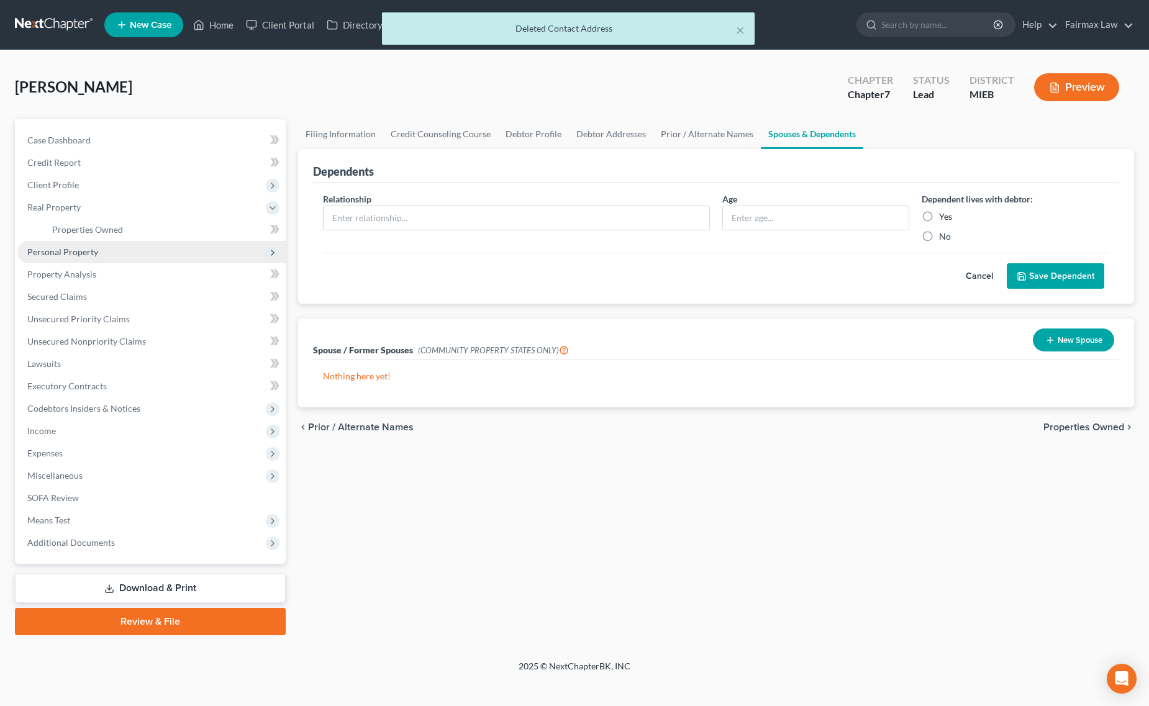
scroll to position [0, 0]
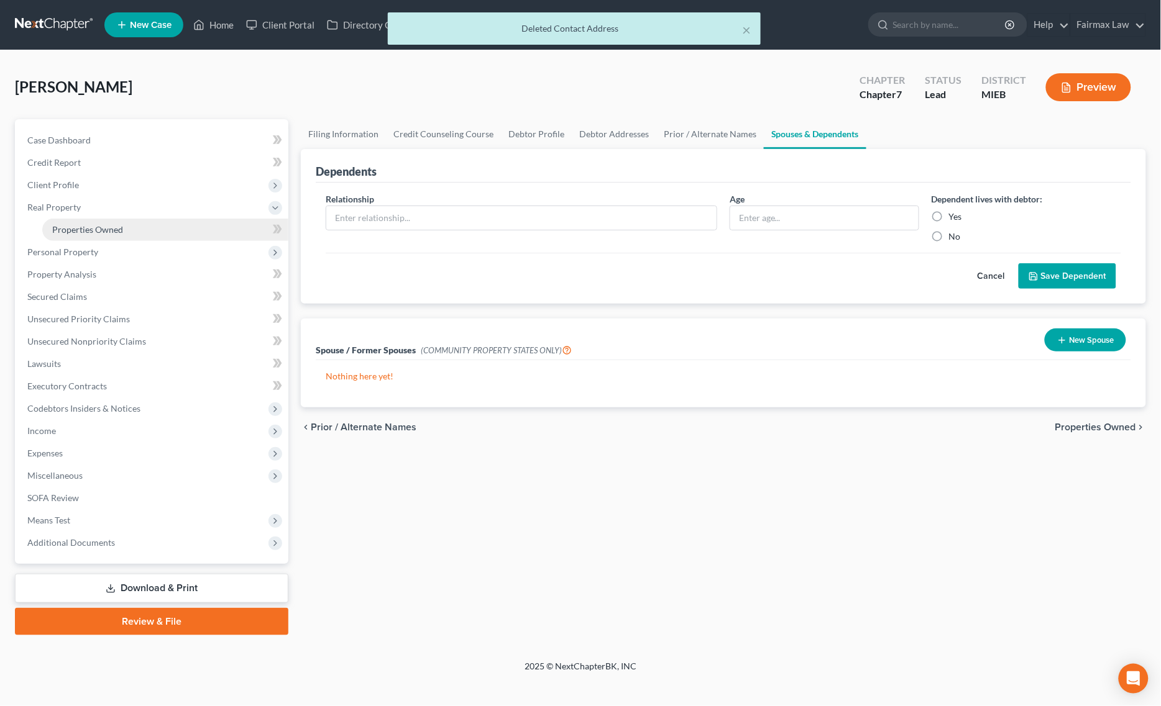
click at [115, 224] on span "Properties Owned" at bounding box center [87, 229] width 71 height 11
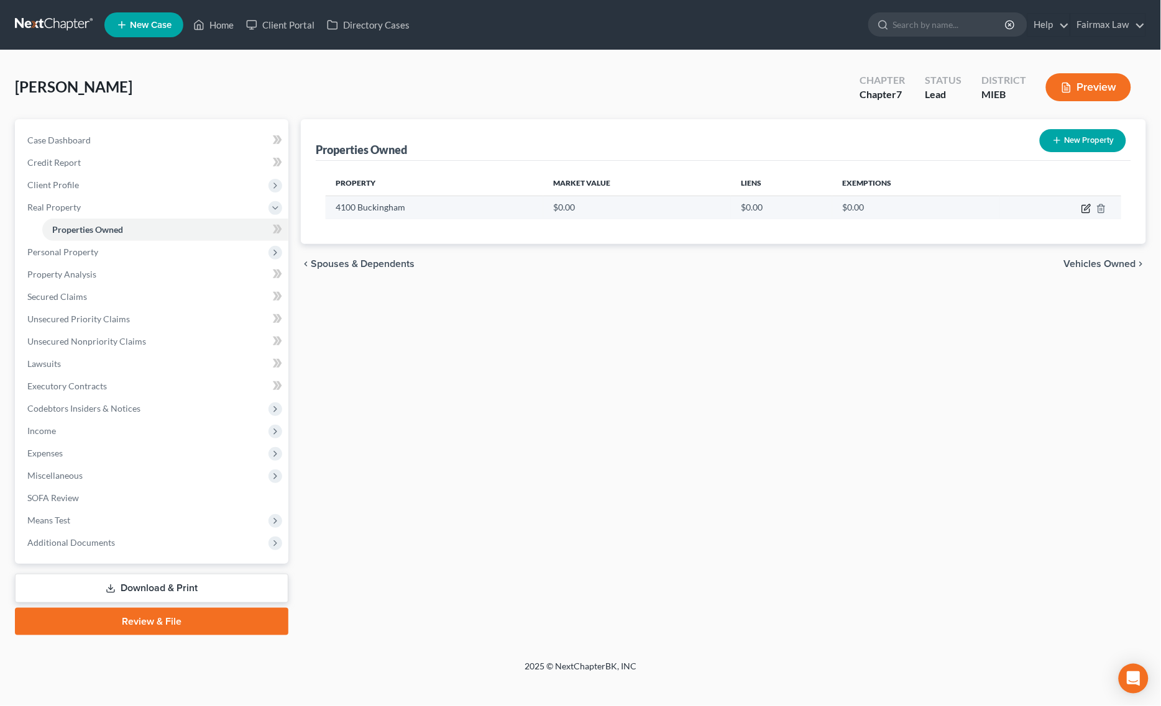
click at [1088, 211] on icon "button" at bounding box center [1086, 209] width 10 height 10
select select "23"
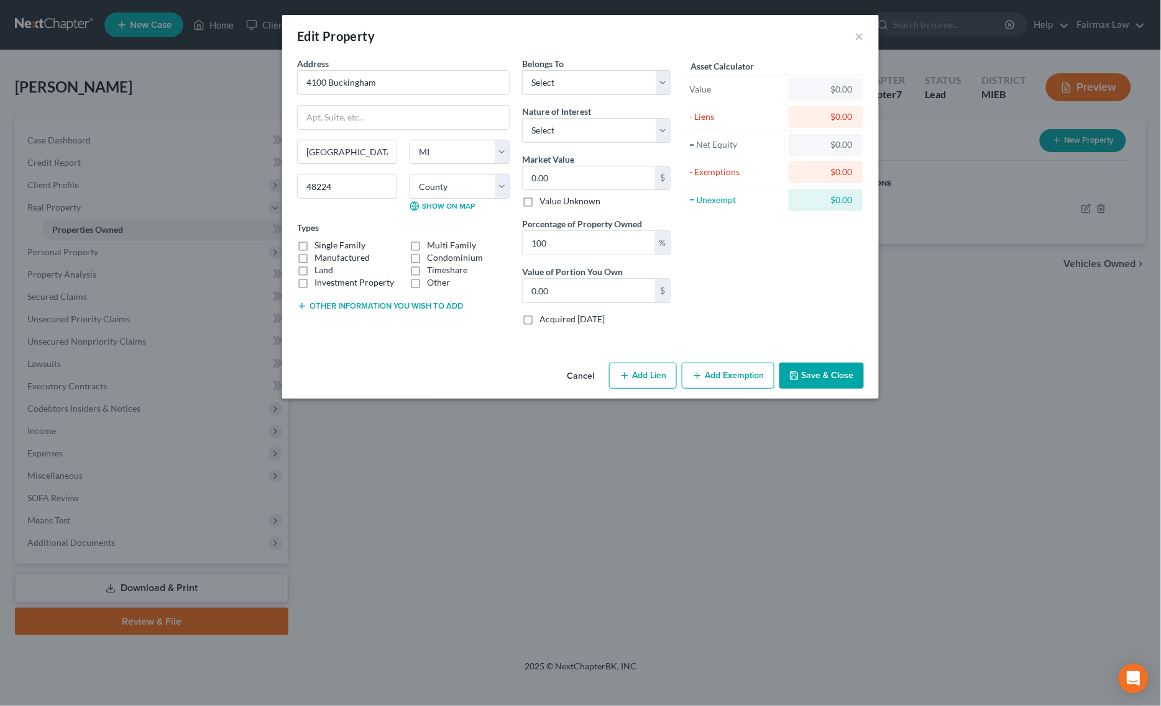
click at [842, 364] on button "Save & Close" at bounding box center [821, 376] width 84 height 26
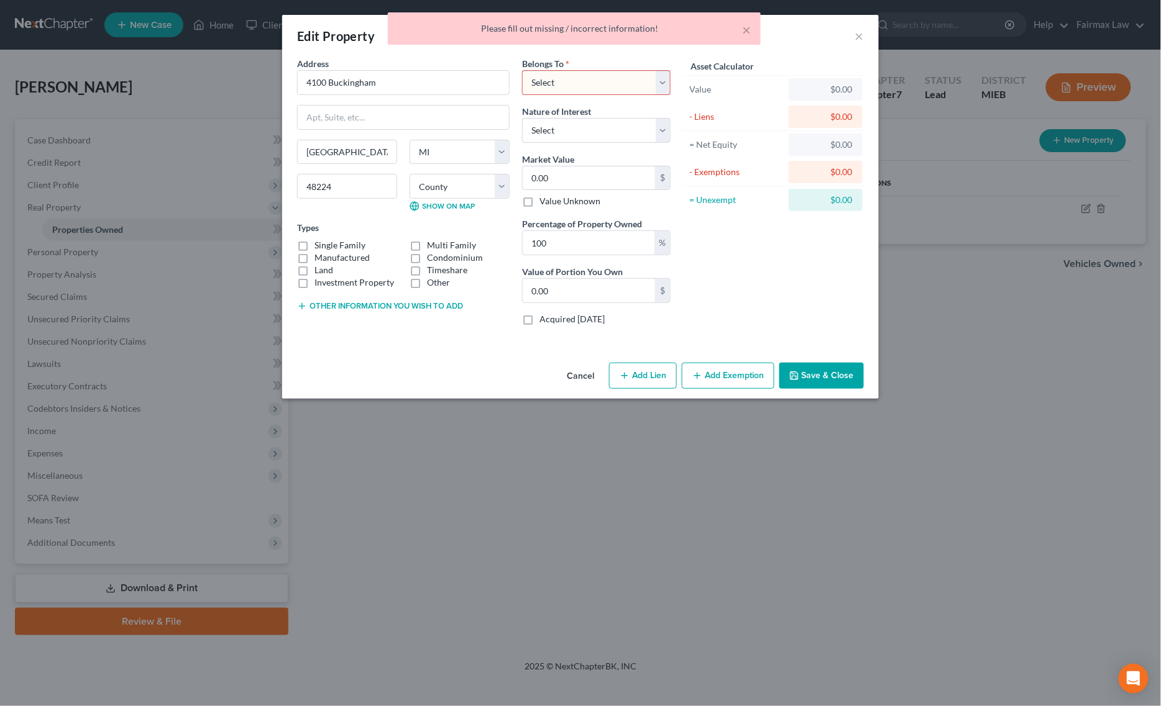
click at [586, 98] on div "Belongs To * Select Debtor 1 Only Debtor 2 Only Debtor 1 And Debtor 2 Only At L…" at bounding box center [596, 196] width 161 height 278
click at [591, 89] on select "Select Debtor 1 Only Debtor 2 Only Debtor 1 And Debtor 2 Only At Least One Of T…" at bounding box center [596, 82] width 148 height 25
click at [522, 70] on select "Select Debtor 1 Only Debtor 2 Only Debtor 1 And Debtor 2 Only At Least One Of T…" at bounding box center [596, 82] width 148 height 25
click at [585, 88] on select "Select Debtor 1 Only Debtor 2 Only Debtor 1 And Debtor 2 Only At Least One Of T…" at bounding box center [596, 82] width 148 height 25
select select "0"
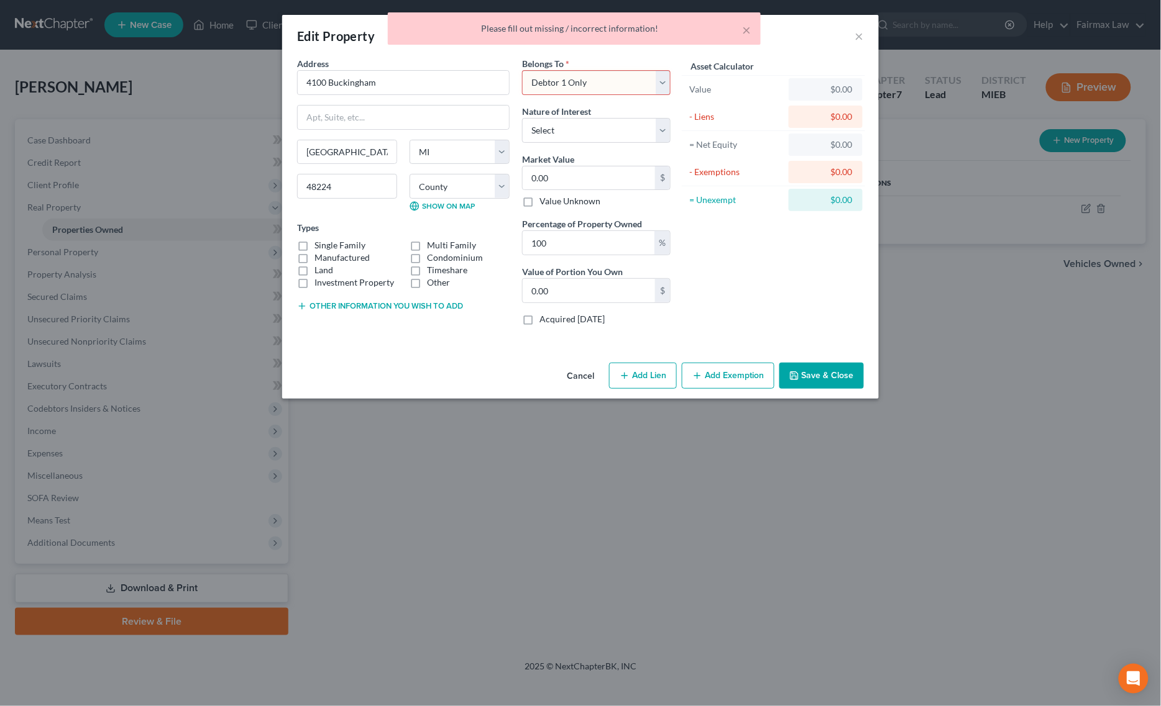
click at [522, 70] on select "Select Debtor 1 Only Debtor 2 Only Debtor 1 And Debtor 2 Only At Least One Of T…" at bounding box center [596, 82] width 148 height 25
click at [578, 119] on select "Select Fee Simple Joint Tenant Life Estate Equitable Interest Future Interest T…" at bounding box center [596, 130] width 148 height 25
select select "0"
click at [522, 118] on select "Select Fee Simple Joint Tenant Life Estate Equitable Interest Future Interest T…" at bounding box center [596, 130] width 148 height 25
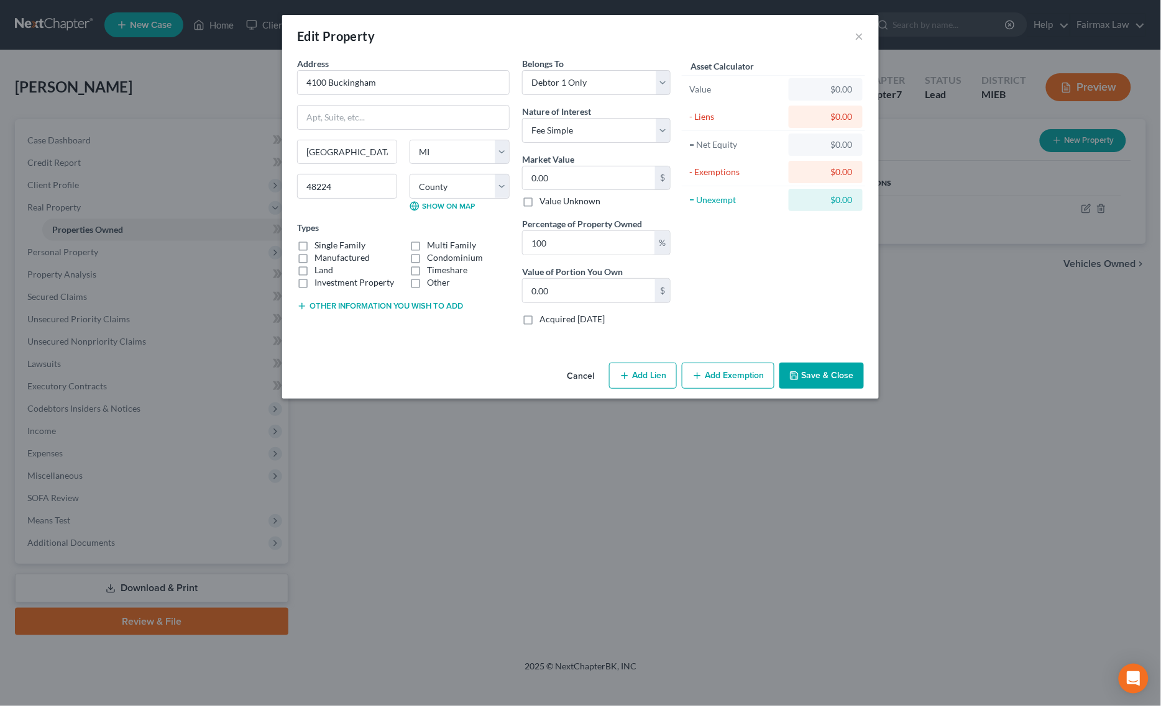
click at [314, 245] on label "Single Family" at bounding box center [339, 245] width 51 height 12
click at [319, 245] on input "Single Family" at bounding box center [323, 243] width 8 height 8
checkbox input "true"
click at [825, 377] on button "Save & Close" at bounding box center [821, 376] width 84 height 26
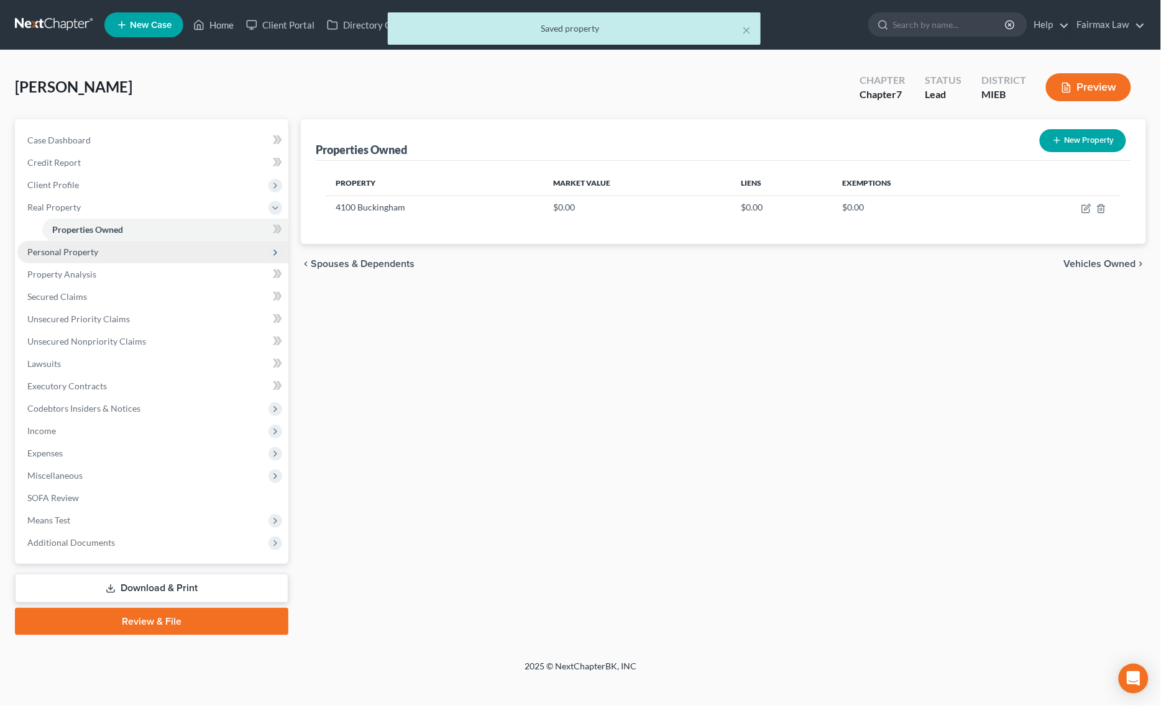
click at [57, 258] on span "Personal Property" at bounding box center [152, 252] width 271 height 22
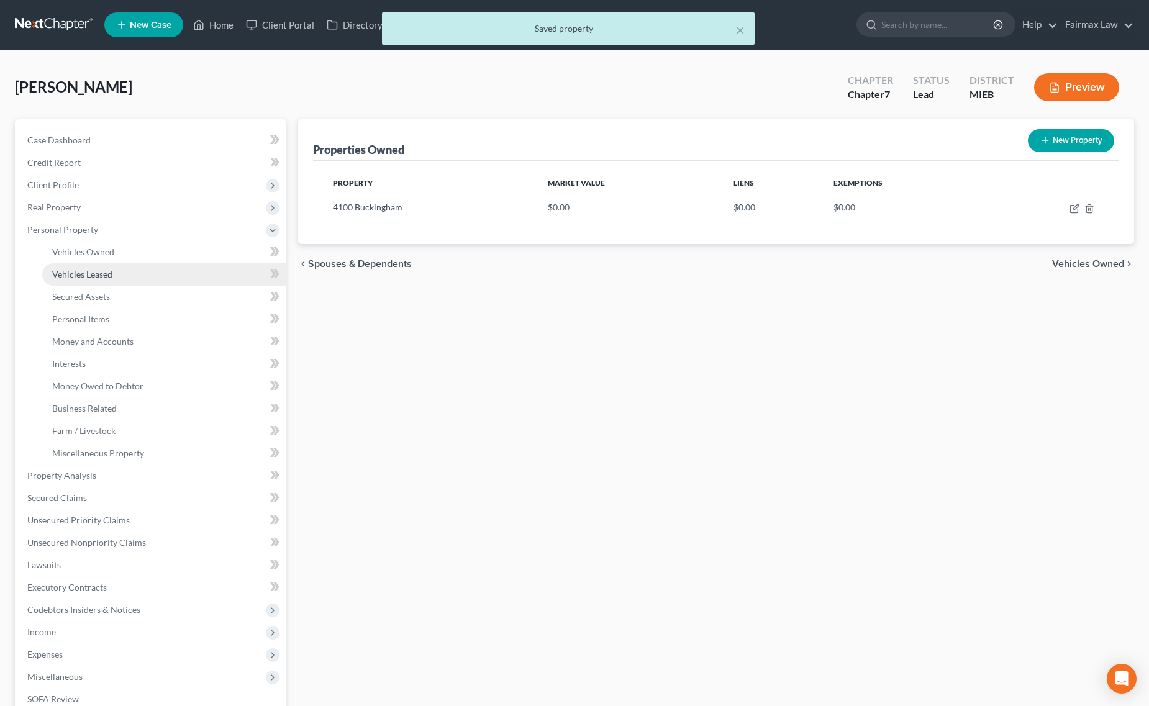
click at [94, 264] on link "Vehicles Leased" at bounding box center [164, 274] width 244 height 22
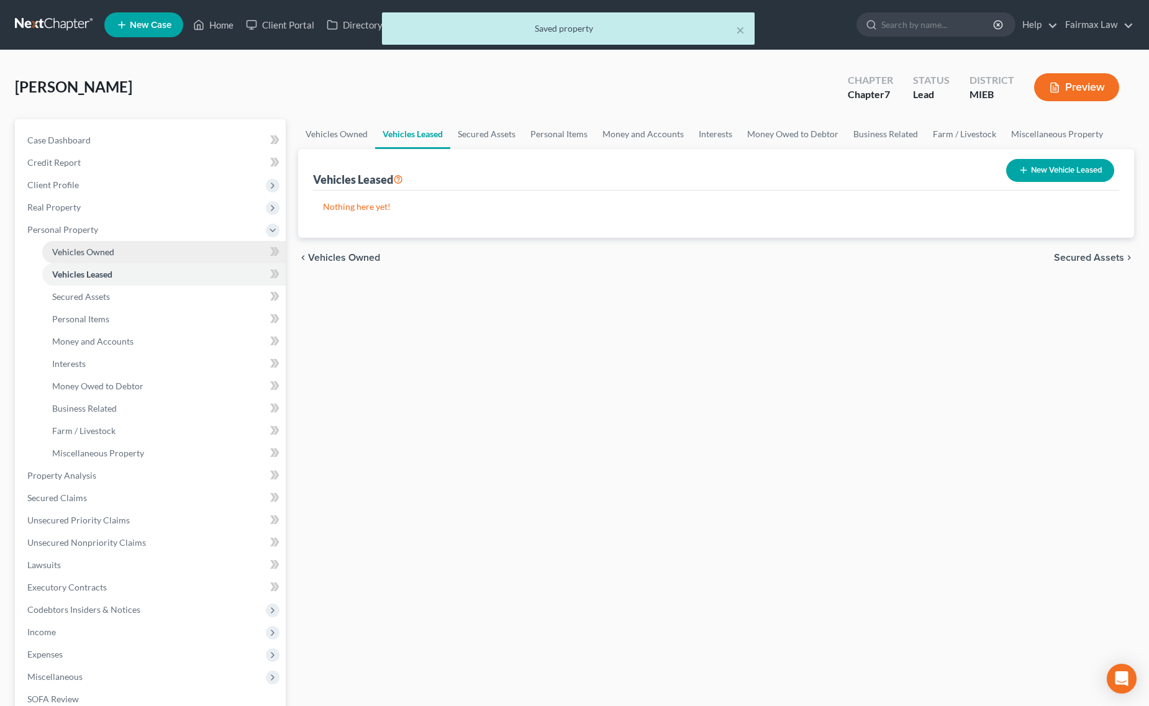
click at [106, 249] on span "Vehicles Owned" at bounding box center [83, 252] width 62 height 11
click at [564, 125] on link "Personal Items" at bounding box center [559, 134] width 72 height 30
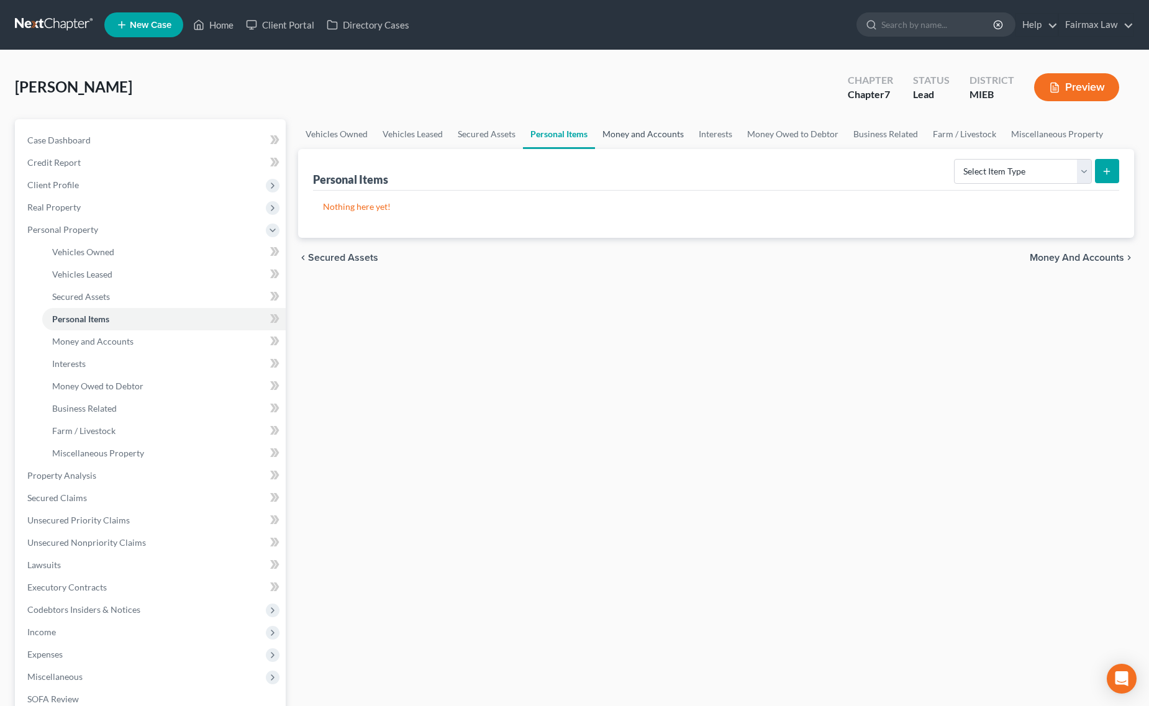
click at [655, 130] on link "Money and Accounts" at bounding box center [643, 134] width 96 height 30
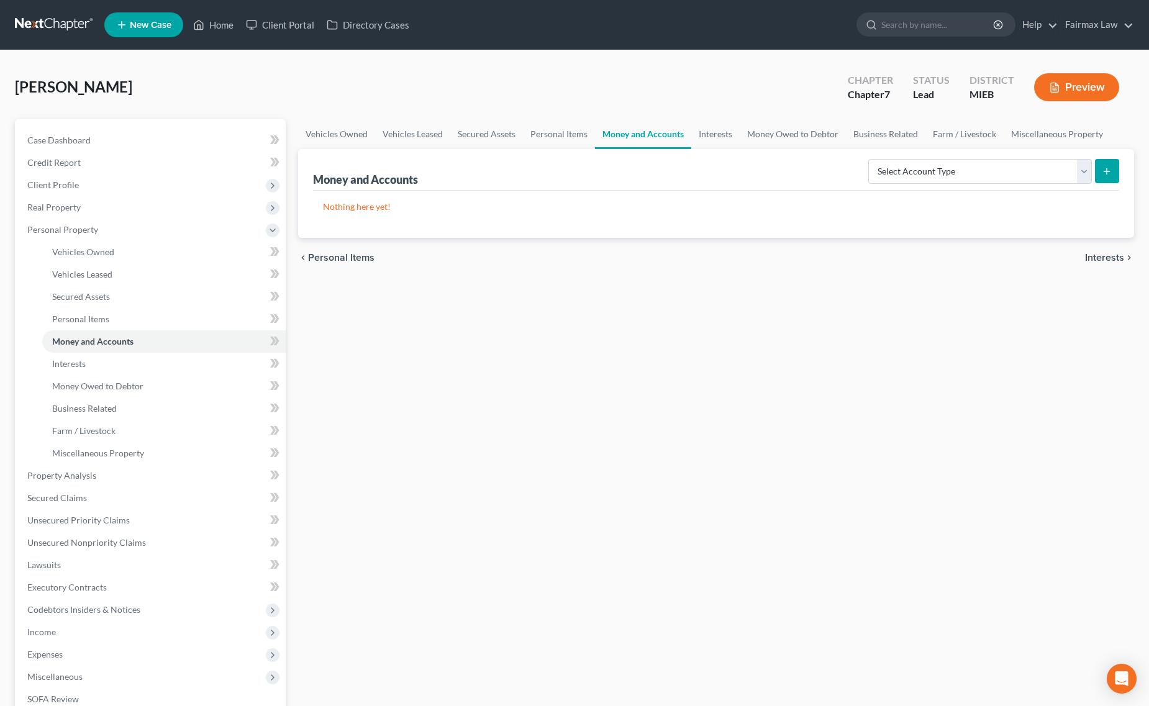
scroll to position [176, 0]
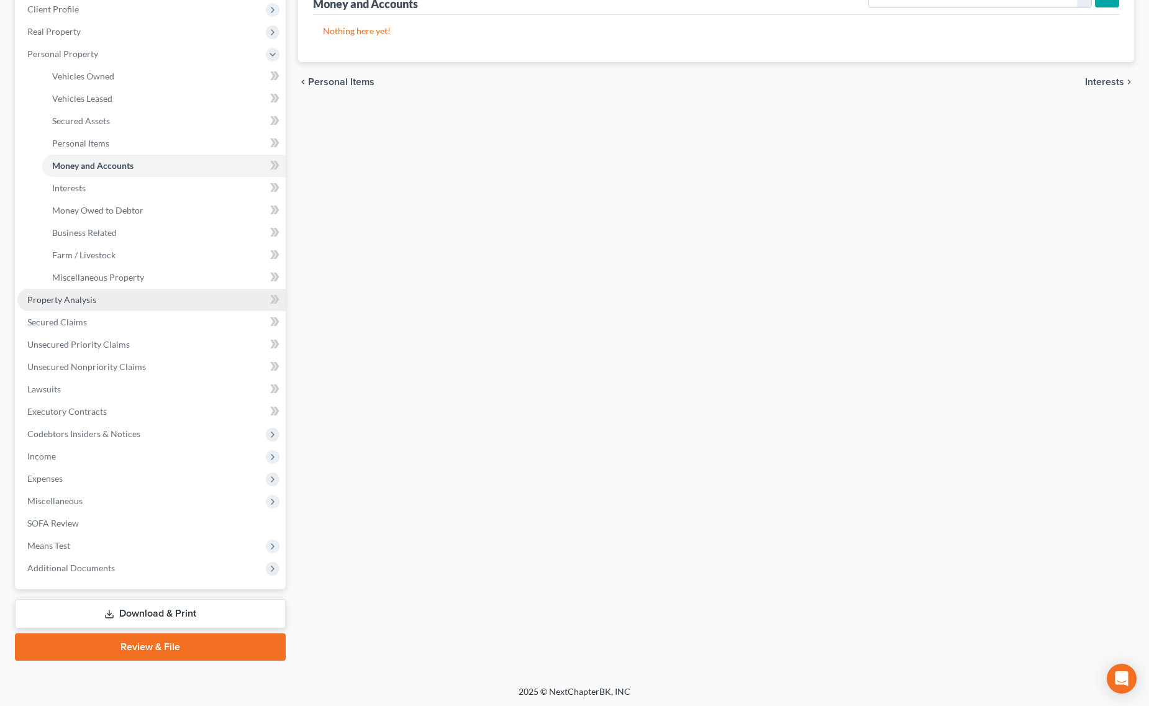
click at [126, 295] on link "Property Analysis" at bounding box center [151, 300] width 268 height 22
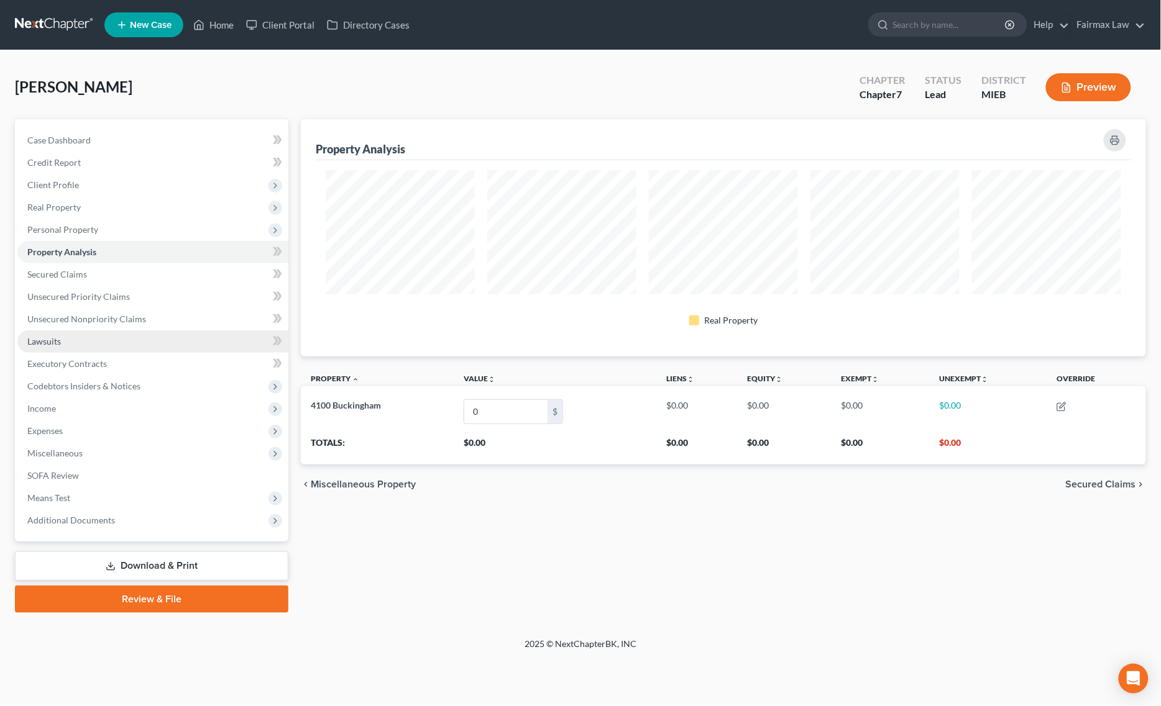
click at [84, 349] on link "Lawsuits" at bounding box center [152, 342] width 271 height 22
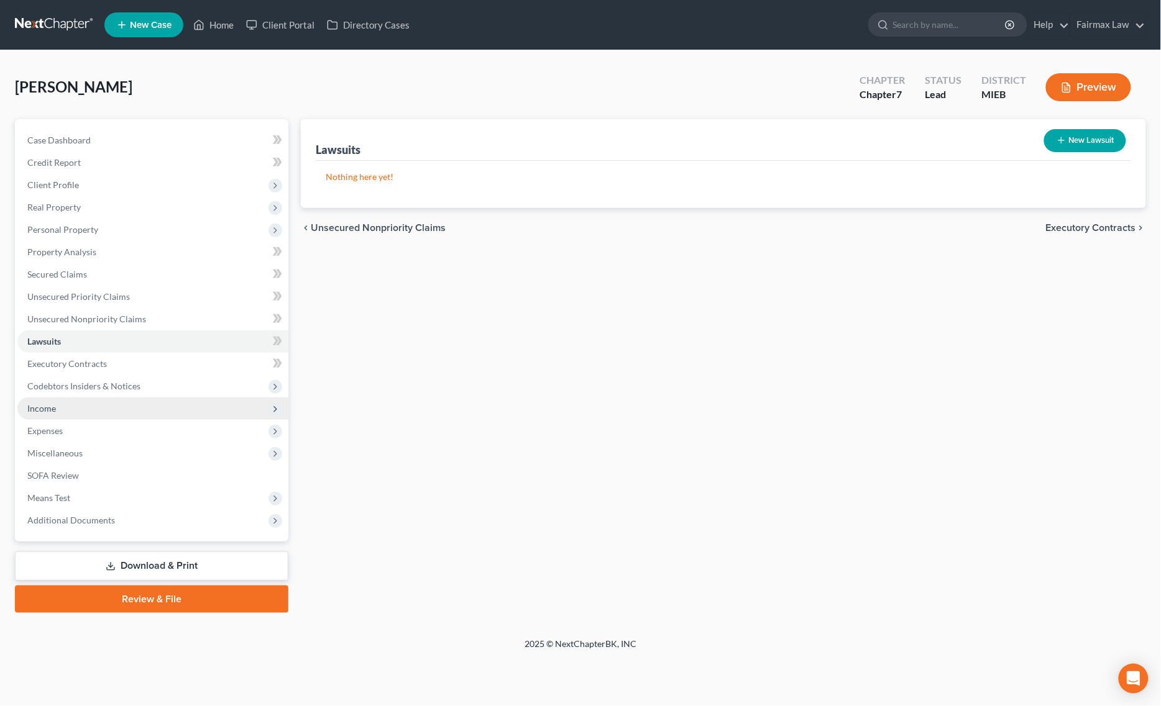
click at [75, 412] on span "Income" at bounding box center [152, 409] width 271 height 22
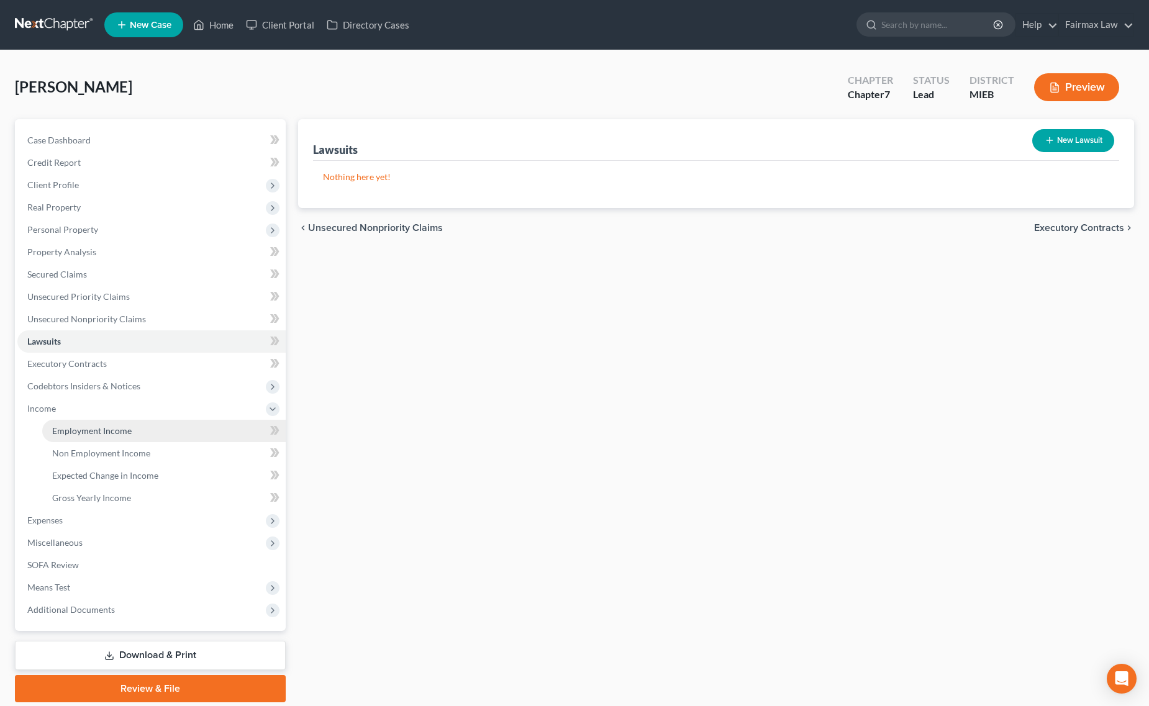
click at [103, 426] on span "Employment Income" at bounding box center [92, 431] width 80 height 11
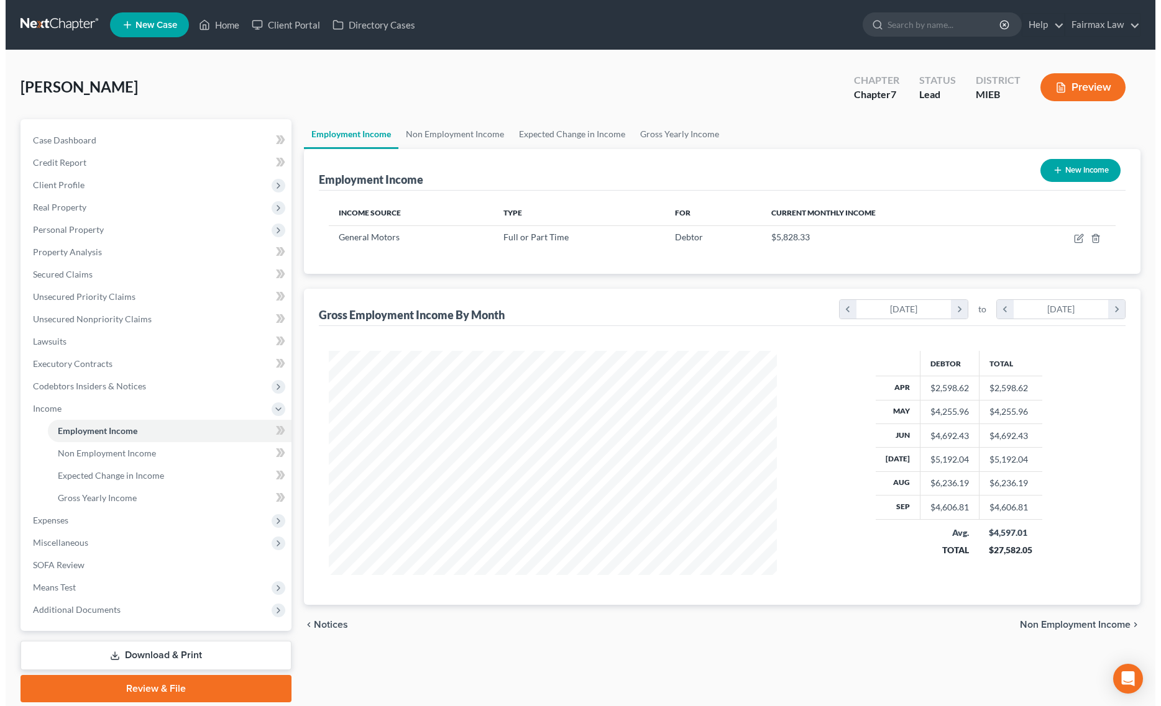
scroll to position [224, 473]
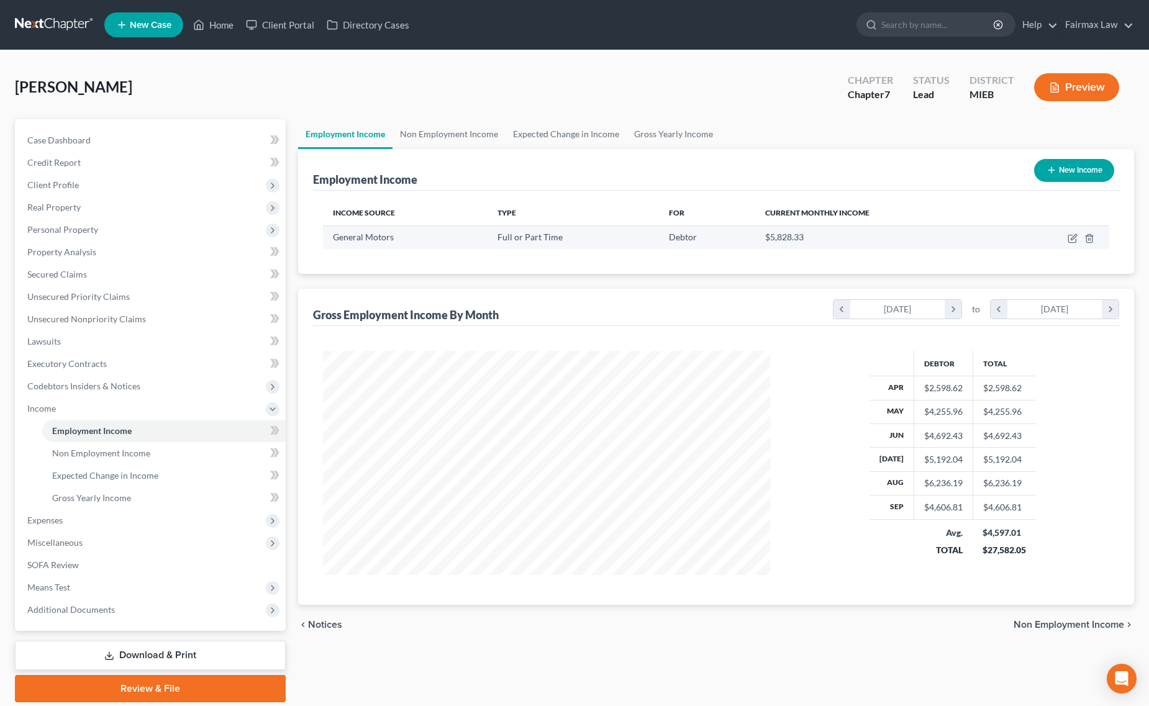
click at [1067, 231] on td at bounding box center [1058, 238] width 104 height 24
click at [1069, 235] on icon "button" at bounding box center [1072, 238] width 7 height 7
select select "0"
select select "23"
select select "3"
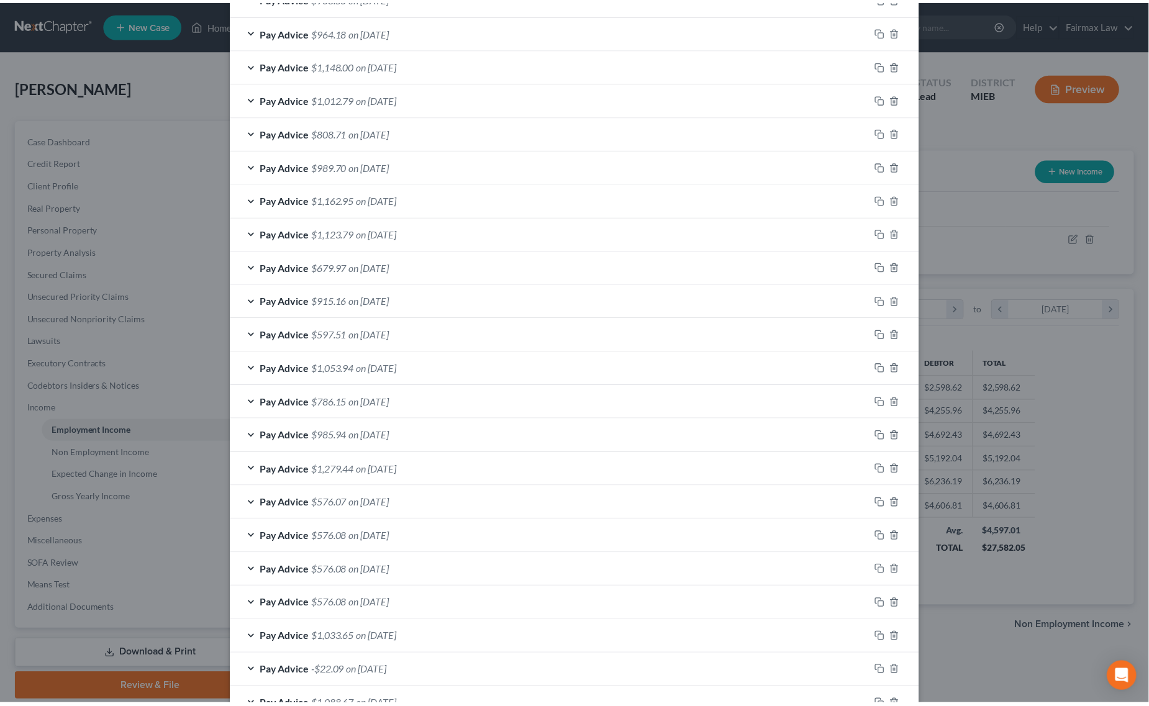
scroll to position [629, 0]
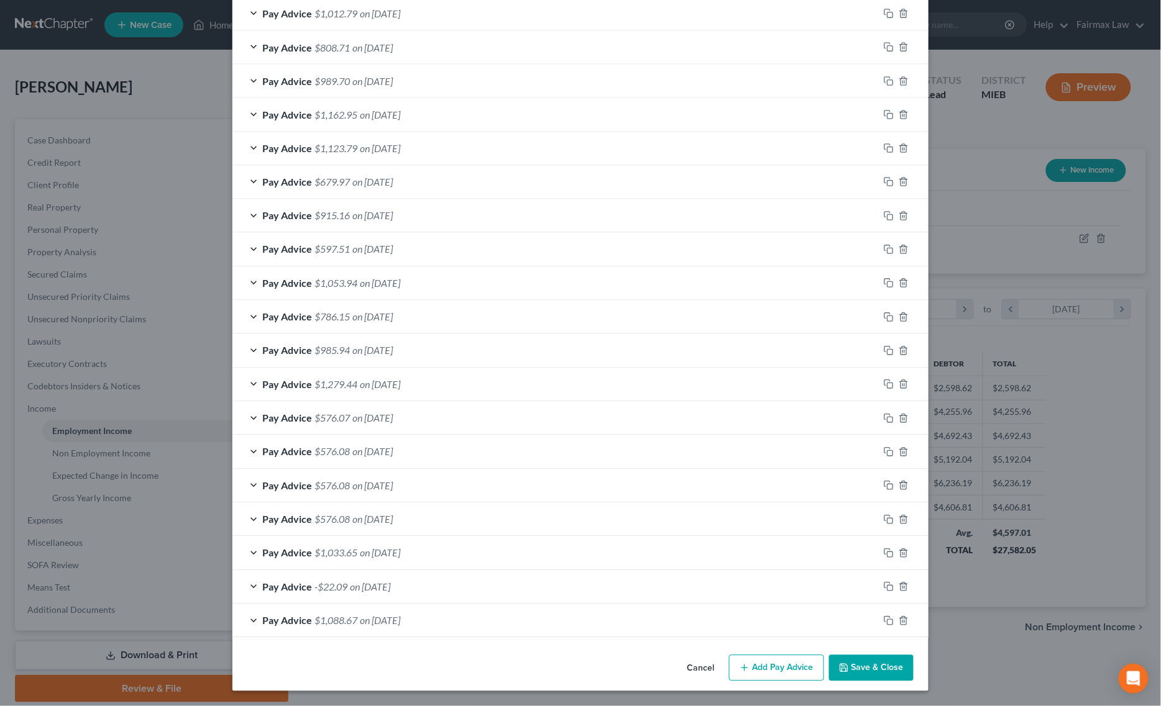
click at [845, 665] on button "Save & Close" at bounding box center [871, 668] width 84 height 26
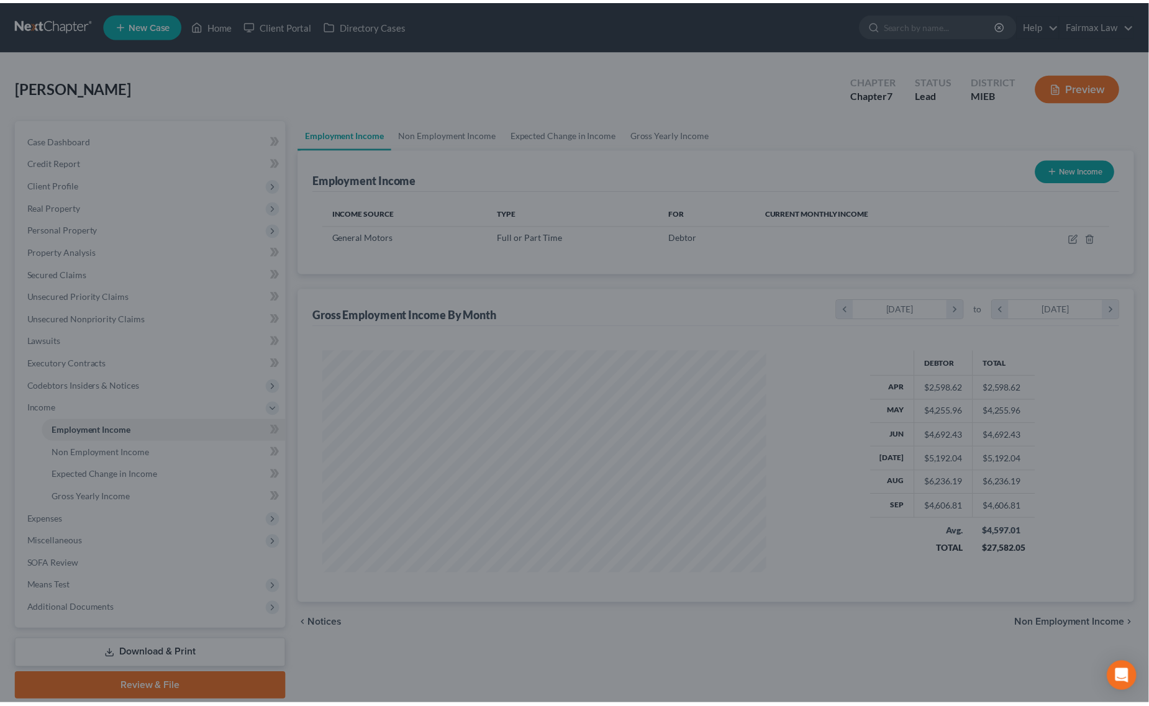
scroll to position [621073, 620823]
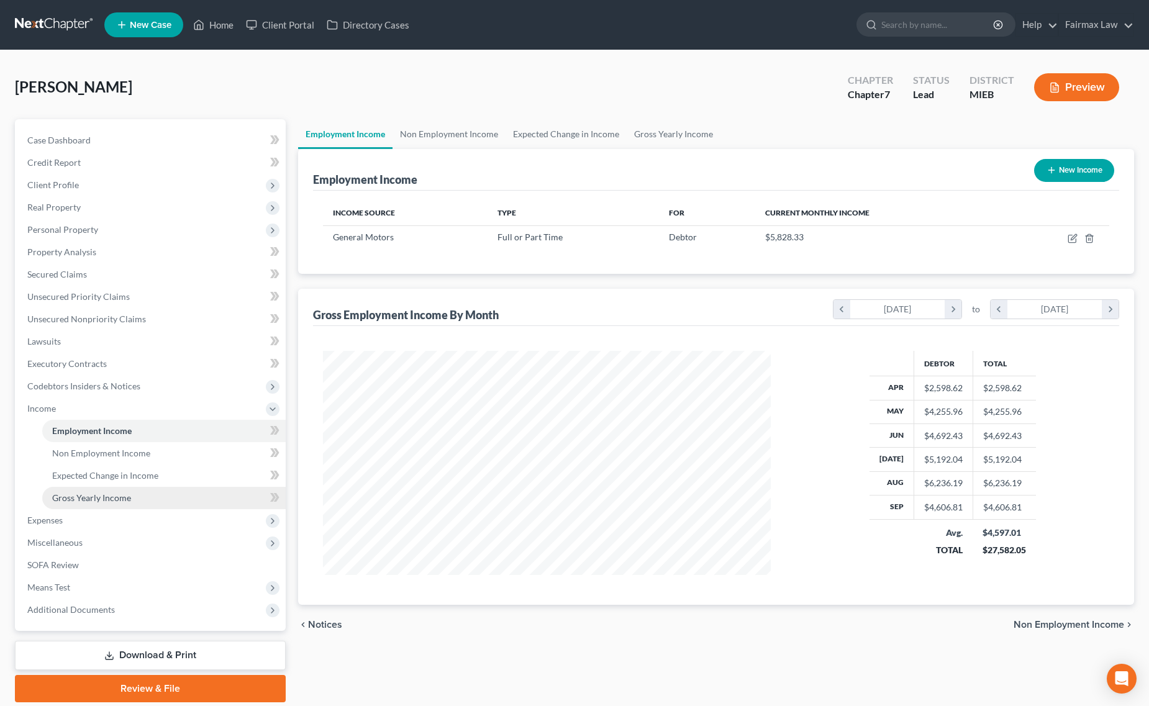
click at [119, 501] on span "Gross Yearly Income" at bounding box center [91, 498] width 79 height 11
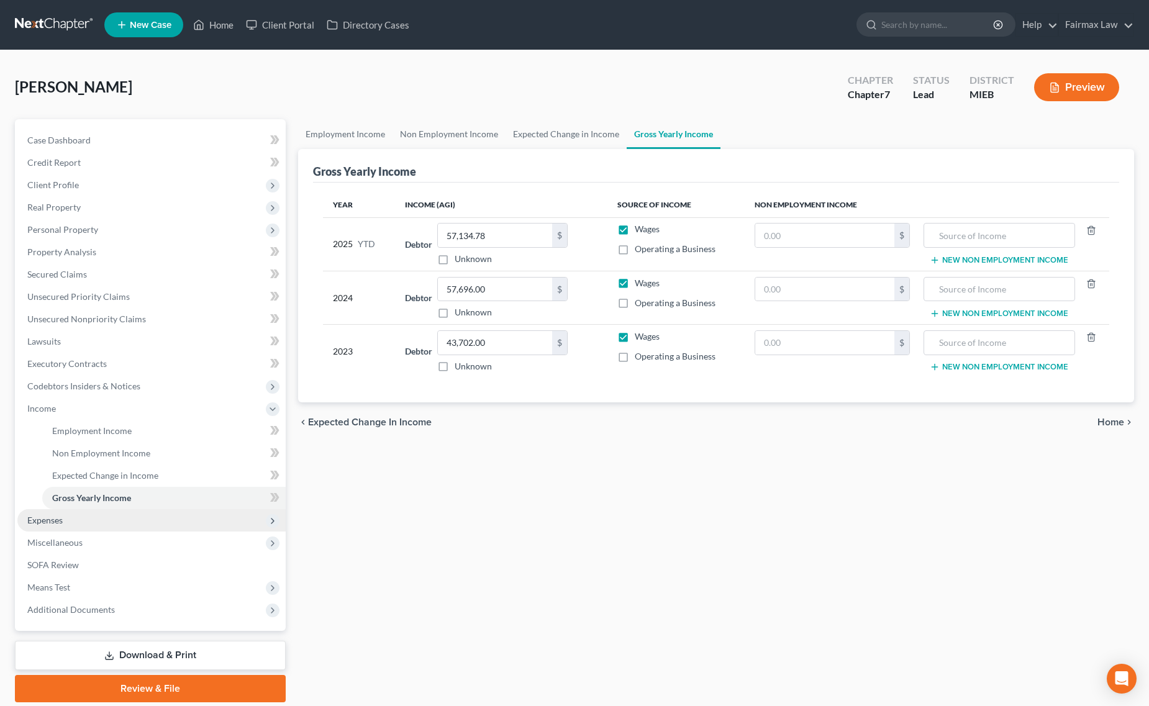
click at [57, 521] on span "Expenses" at bounding box center [44, 520] width 35 height 11
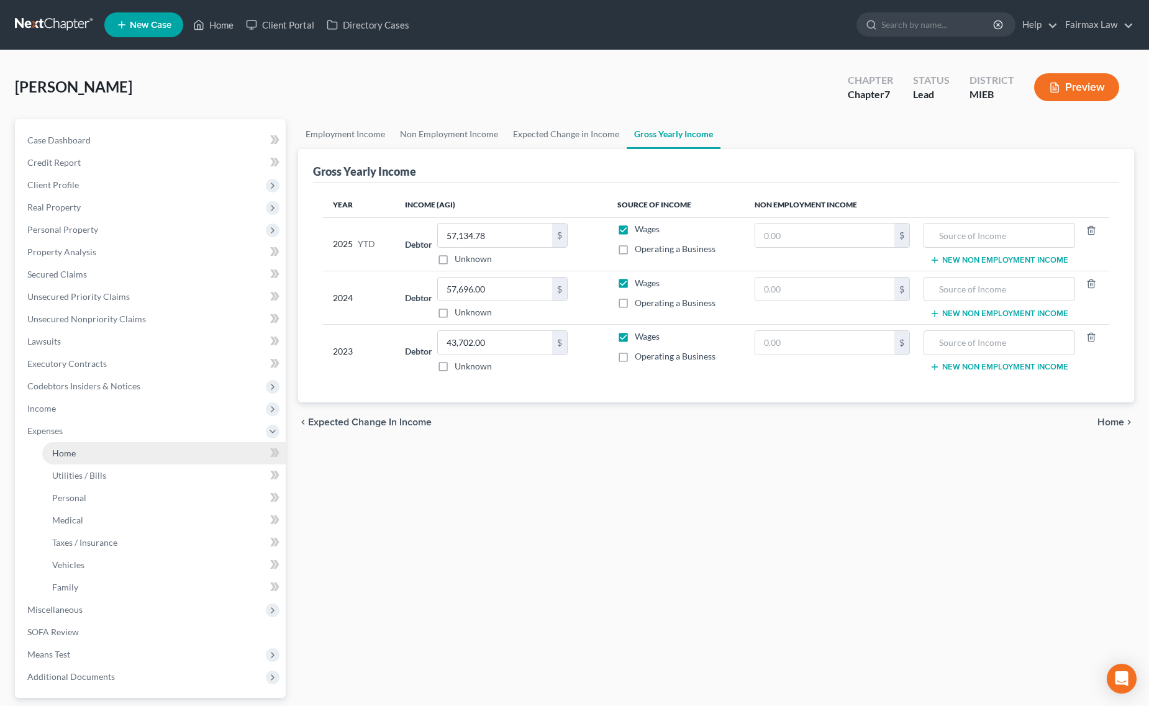
click at [85, 455] on link "Home" at bounding box center [164, 453] width 244 height 22
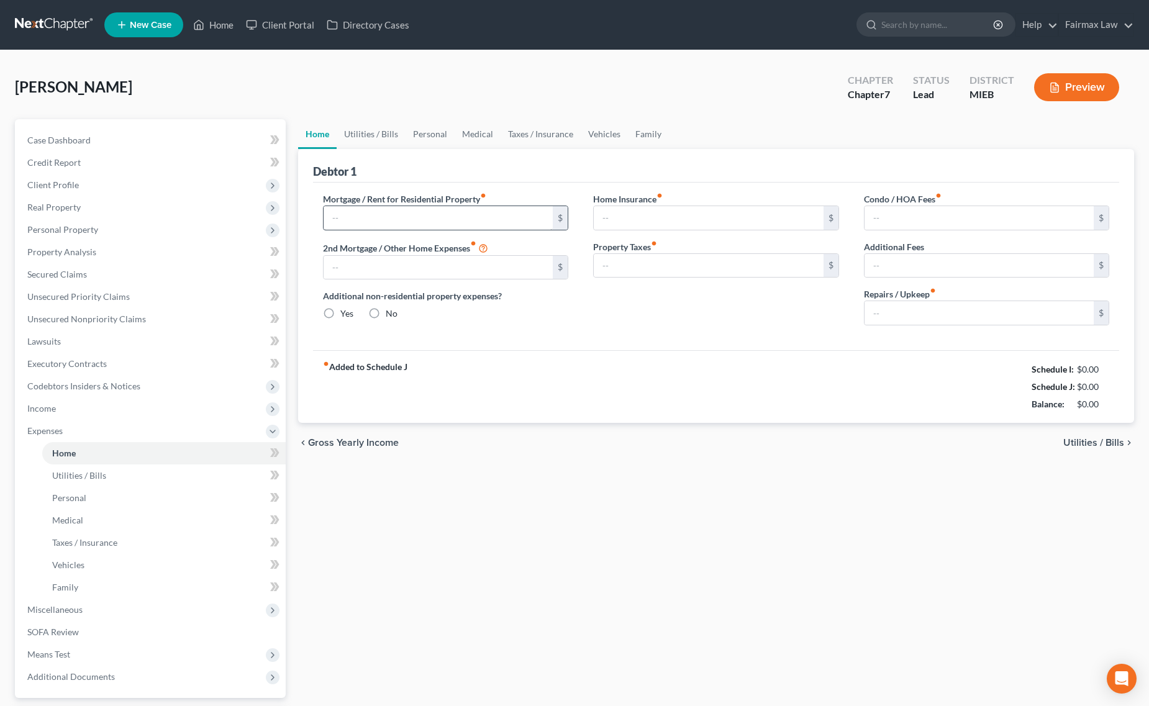
type input "1,300.00"
type input "0.00"
radio input "true"
type input "0.00"
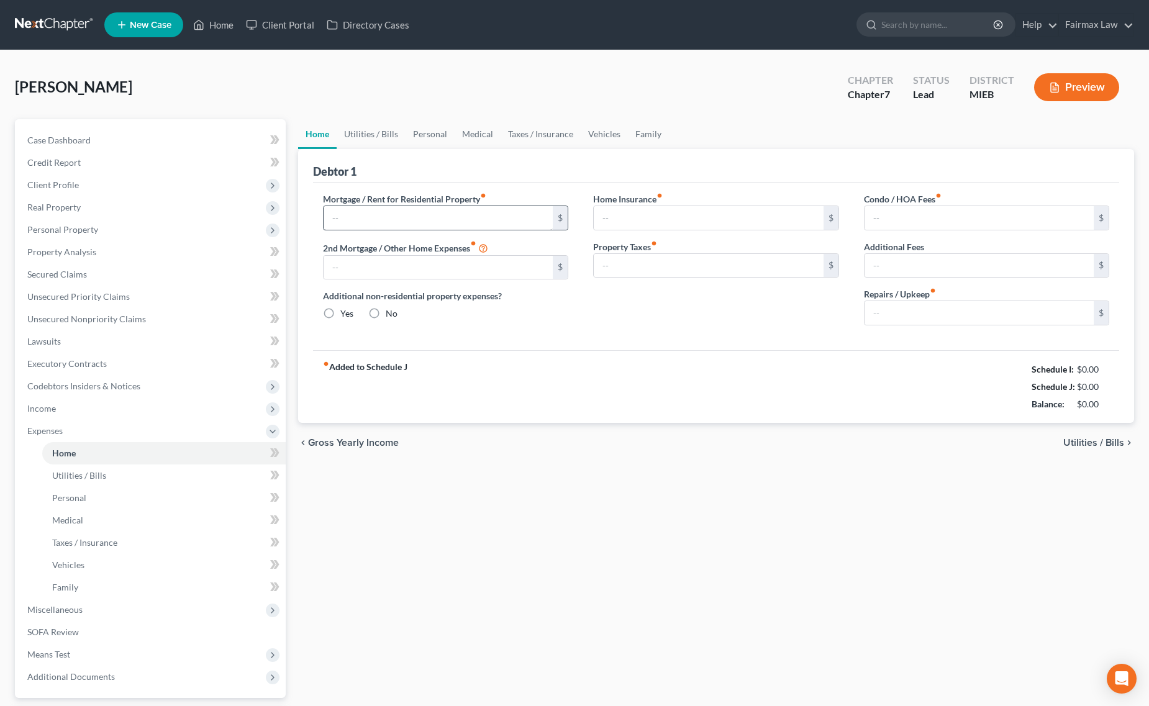
type input "0.00"
type input "83.00"
click at [365, 135] on link "Utilities / Bills" at bounding box center [371, 134] width 69 height 30
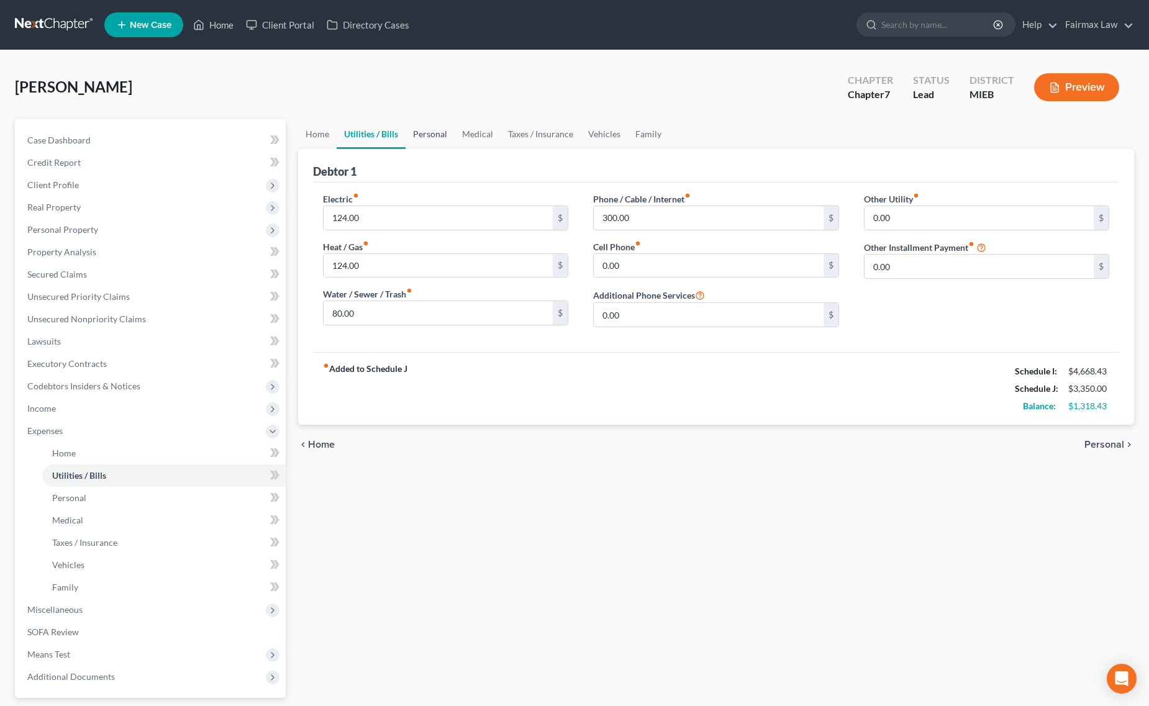
click at [432, 129] on link "Personal" at bounding box center [430, 134] width 49 height 30
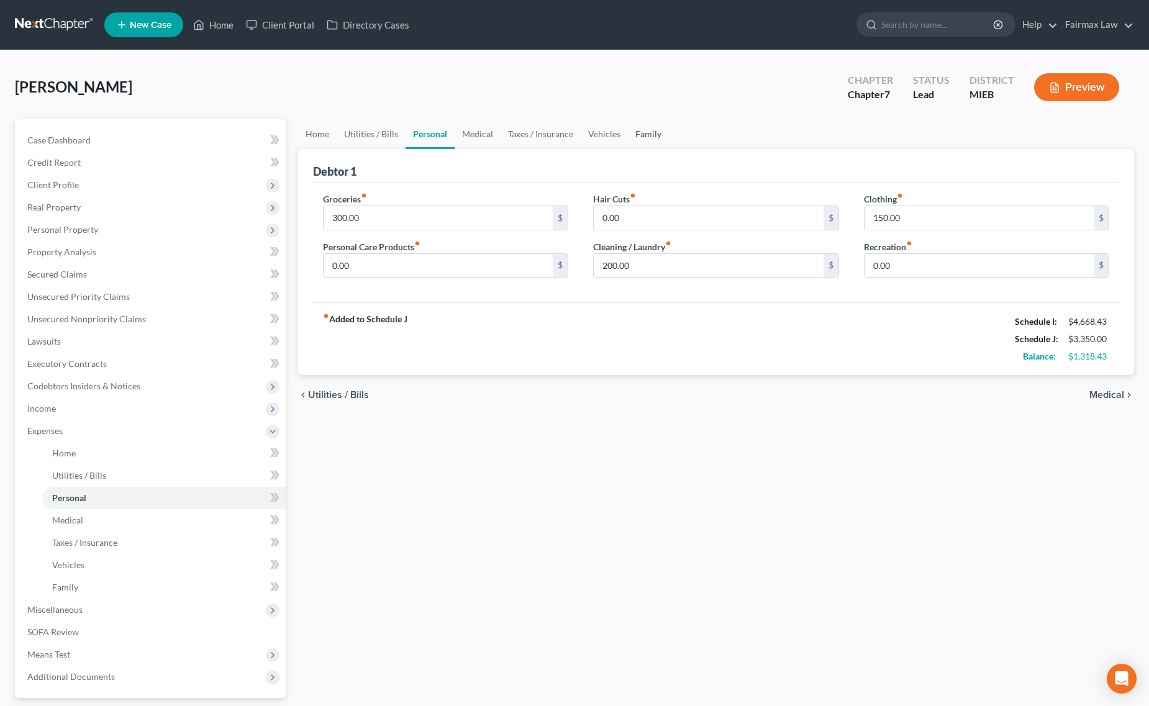
click at [645, 130] on link "Family" at bounding box center [648, 134] width 41 height 30
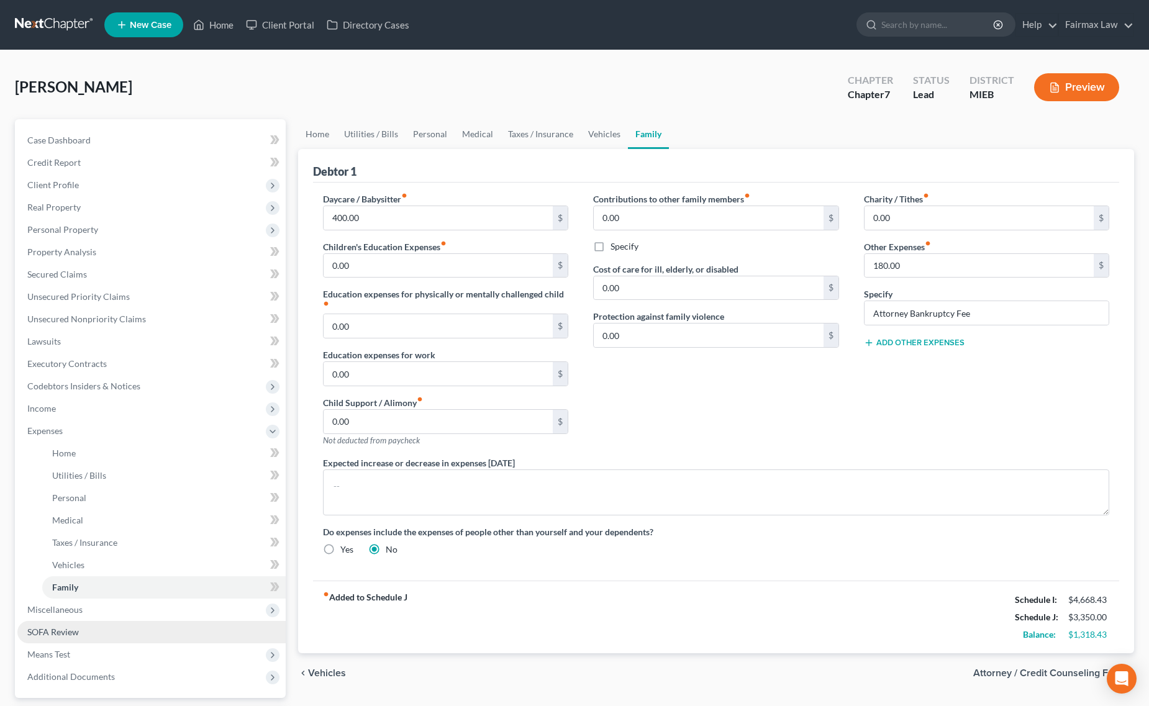
click at [122, 621] on link "SOFA Review" at bounding box center [151, 632] width 268 height 22
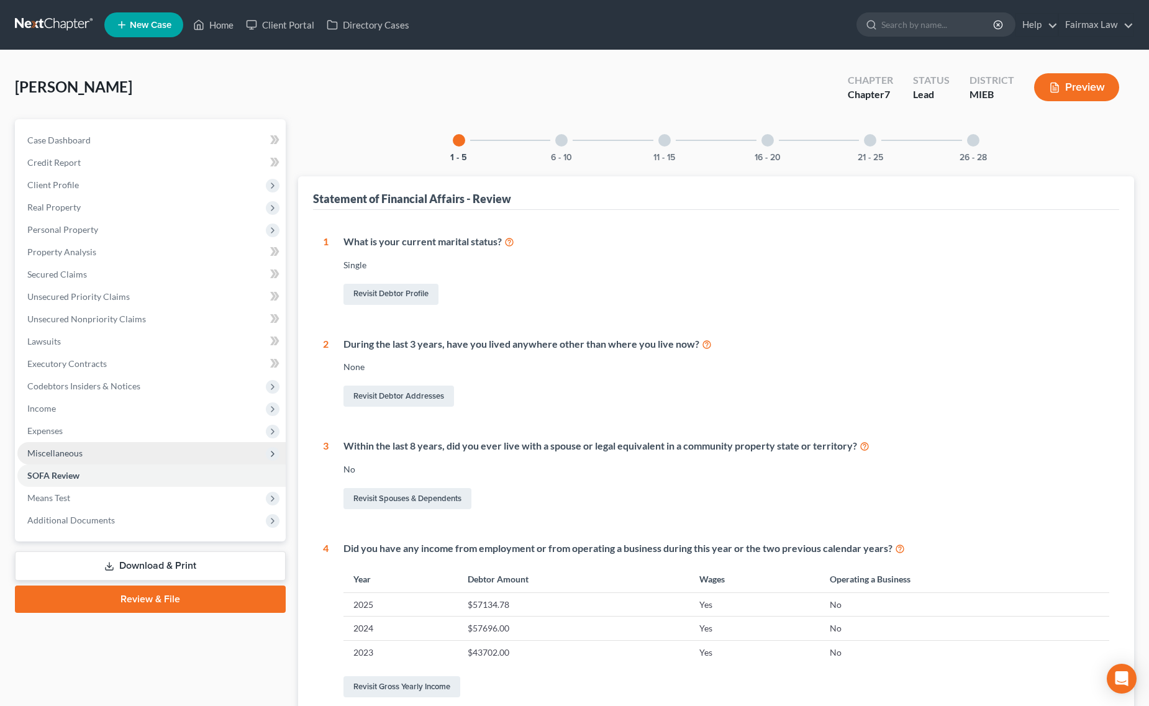
click at [122, 452] on span "Miscellaneous" at bounding box center [151, 453] width 268 height 22
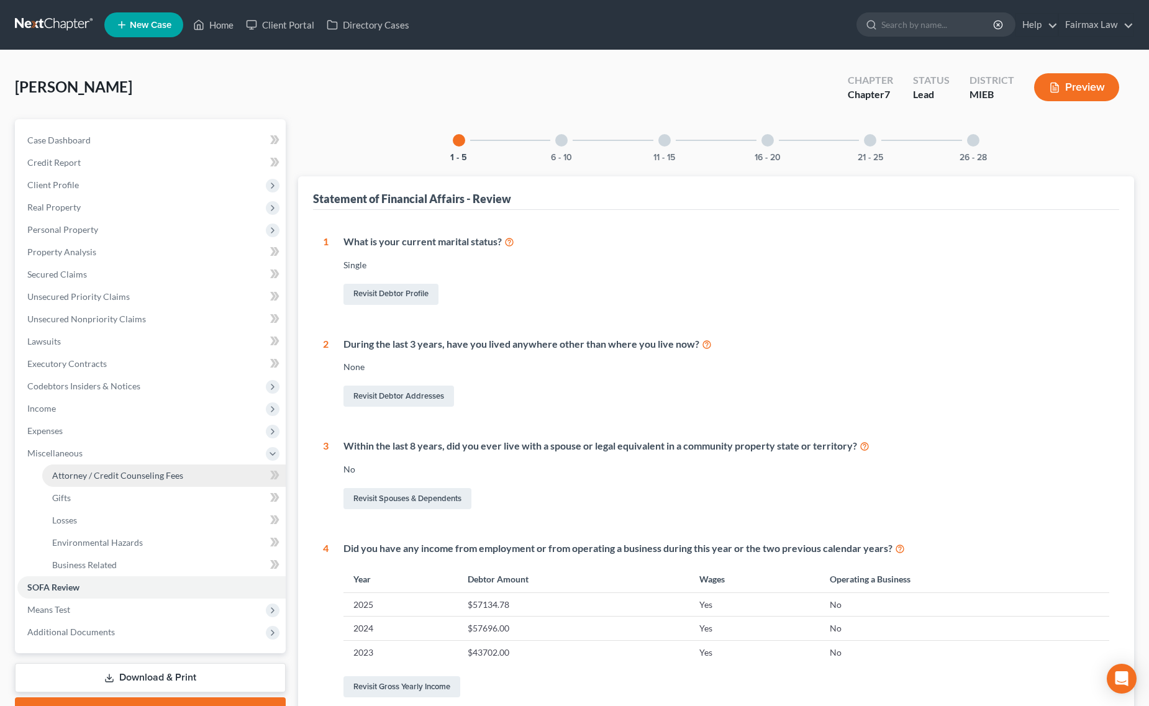
click at [126, 466] on link "Attorney / Credit Counseling Fees" at bounding box center [164, 476] width 244 height 22
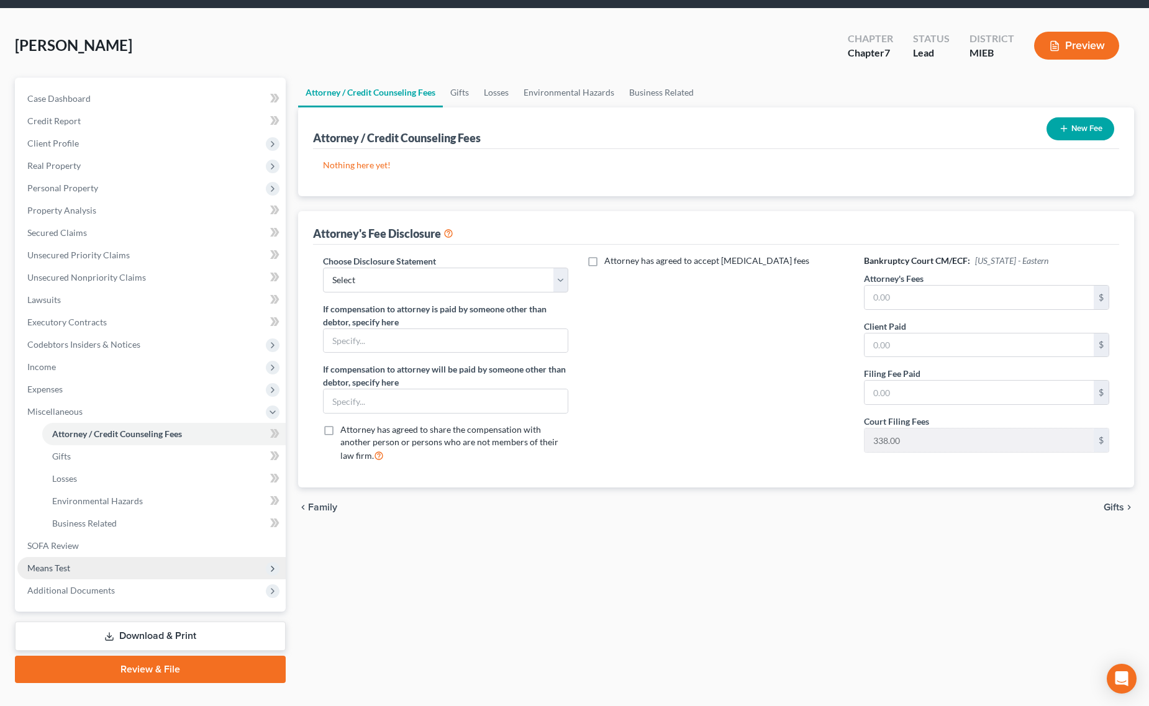
scroll to position [64, 0]
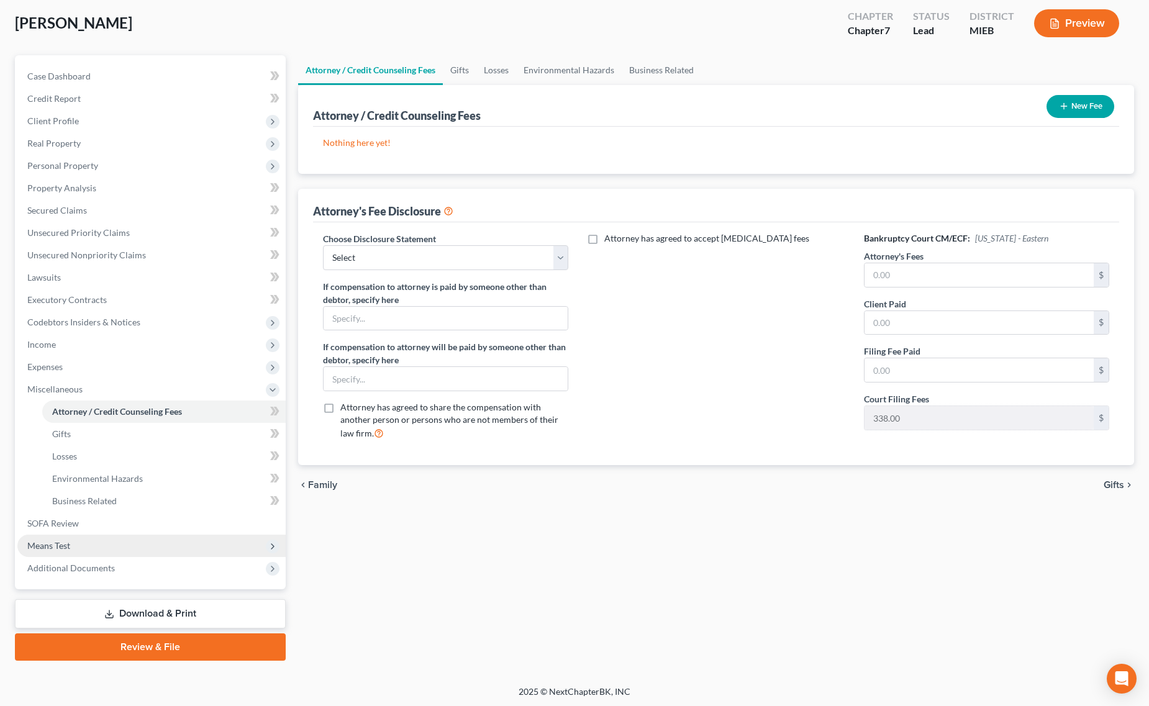
click at [91, 542] on span "Means Test" at bounding box center [151, 546] width 268 height 22
click at [112, 541] on span "Calculation and Presumption" at bounding box center [108, 546] width 113 height 11
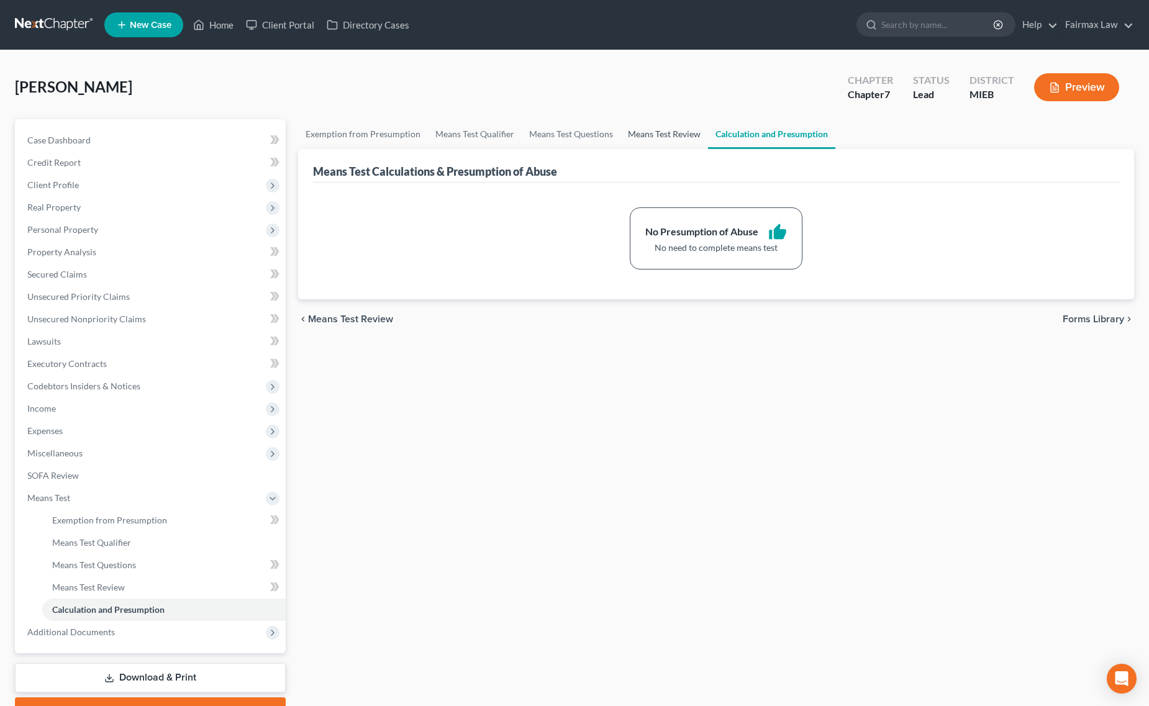
click at [644, 129] on link "Means Test Review" at bounding box center [665, 134] width 88 height 30
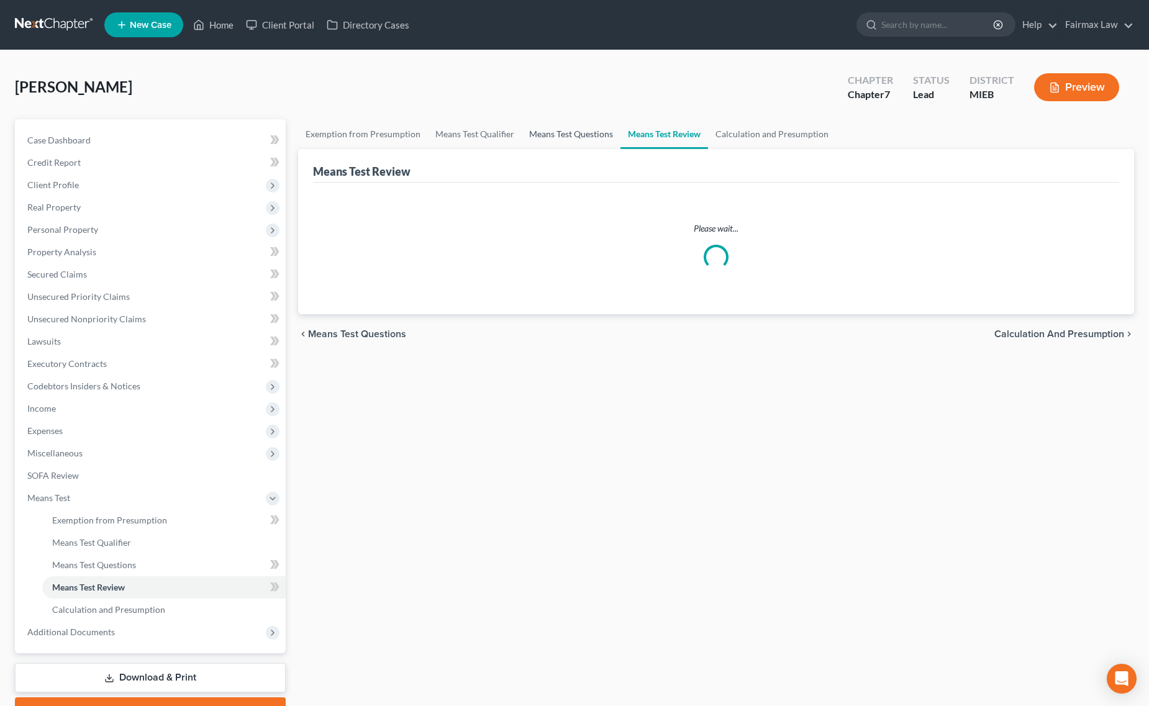
click at [557, 137] on link "Means Test Questions" at bounding box center [571, 134] width 99 height 30
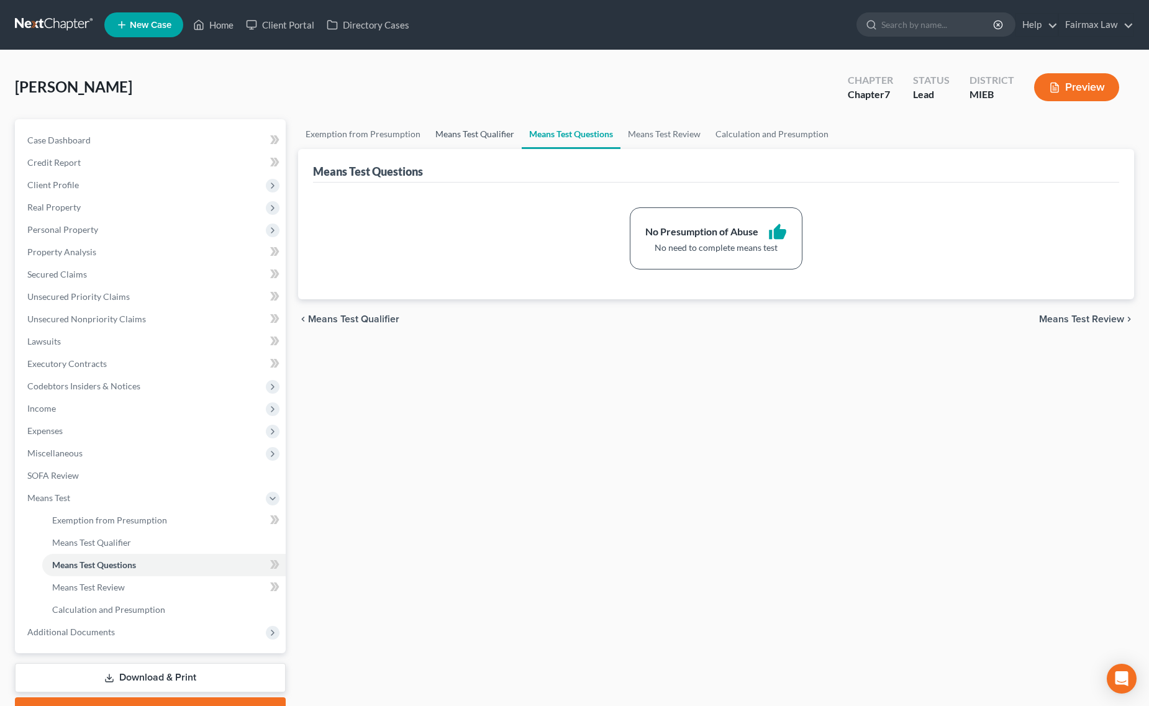
click at [472, 129] on link "Means Test Qualifier" at bounding box center [475, 134] width 94 height 30
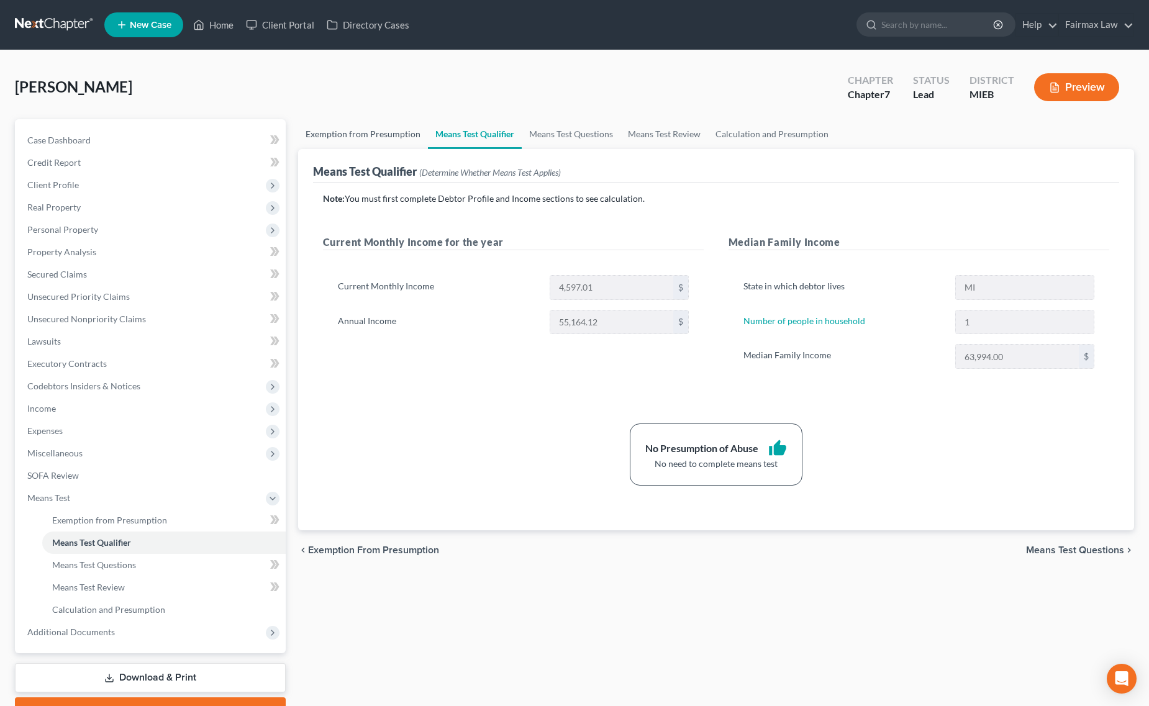
click at [337, 122] on link "Exemption from Presumption" at bounding box center [363, 134] width 130 height 30
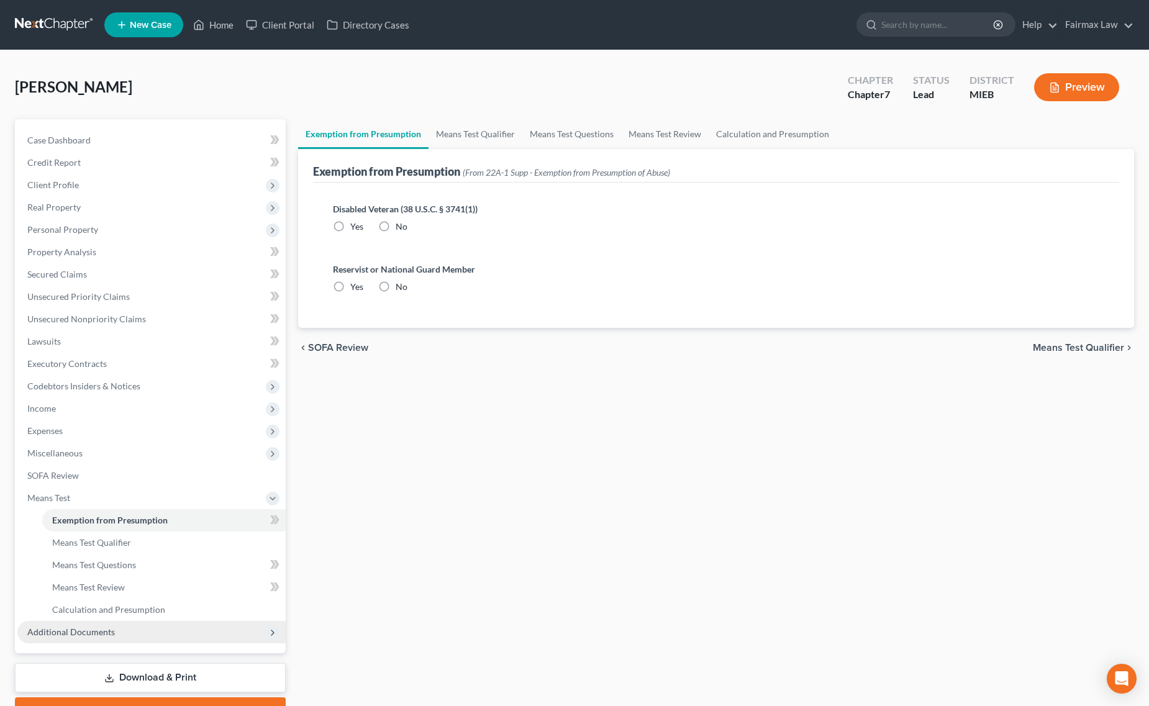
click at [75, 625] on span "Additional Documents" at bounding box center [151, 632] width 268 height 22
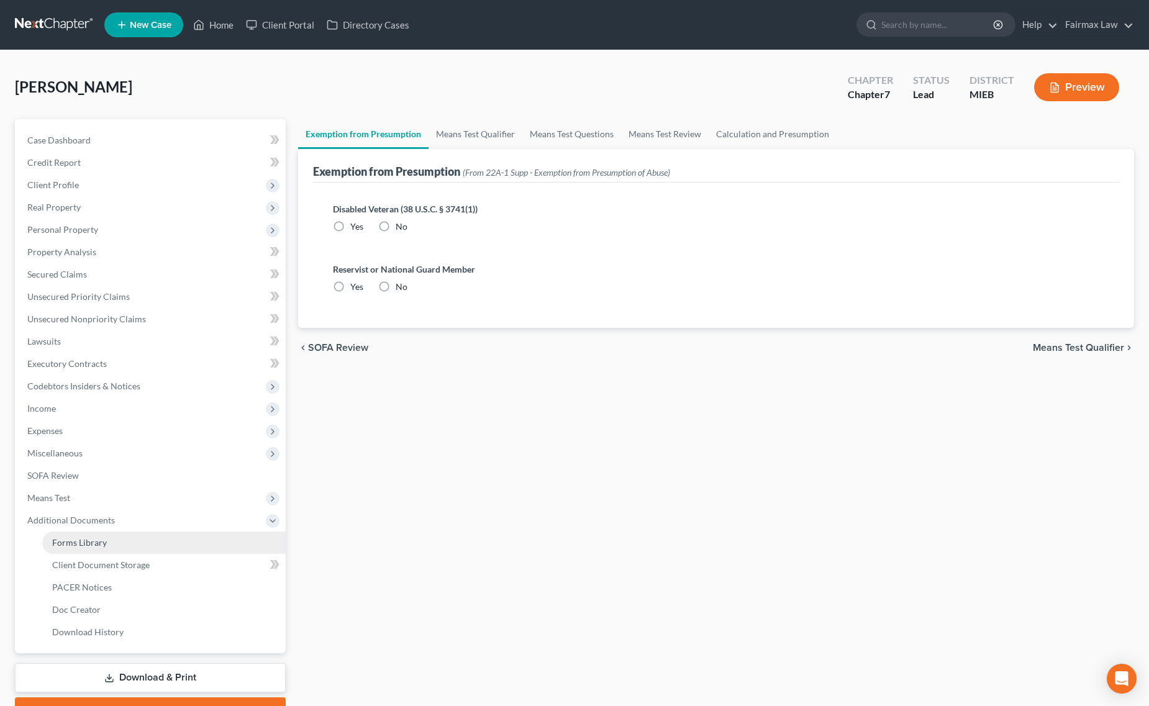
click at [168, 547] on link "Forms Library" at bounding box center [164, 543] width 244 height 22
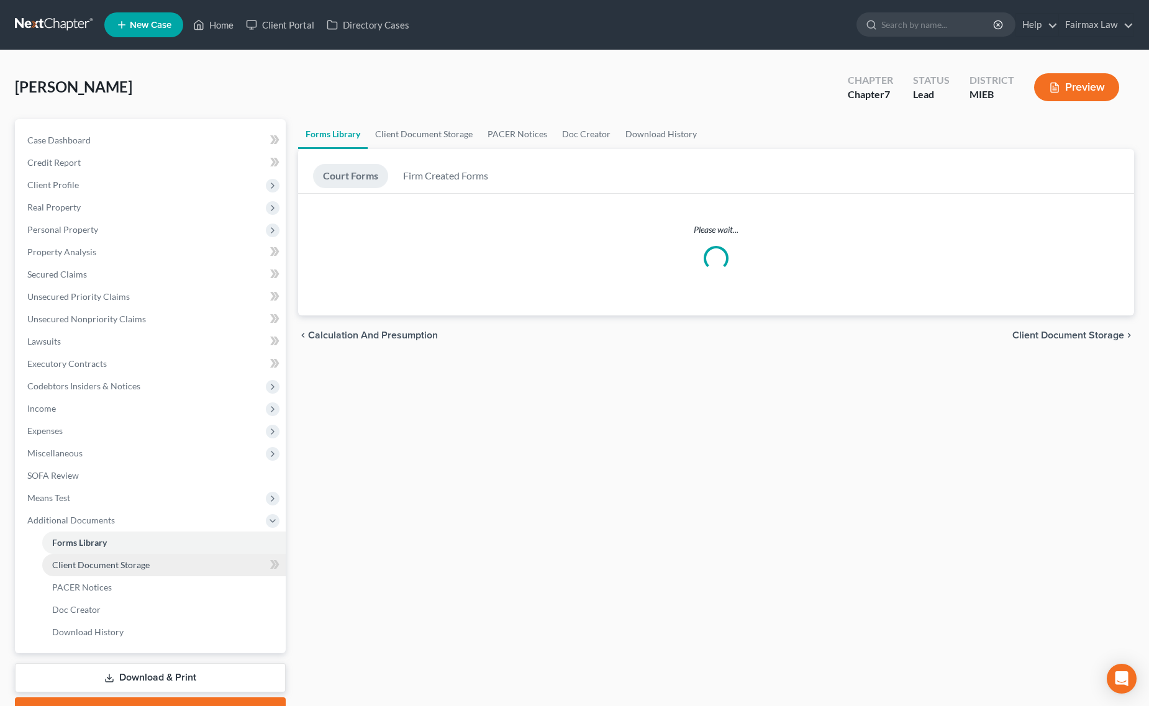
click at [157, 573] on link "Client Document Storage" at bounding box center [164, 565] width 244 height 22
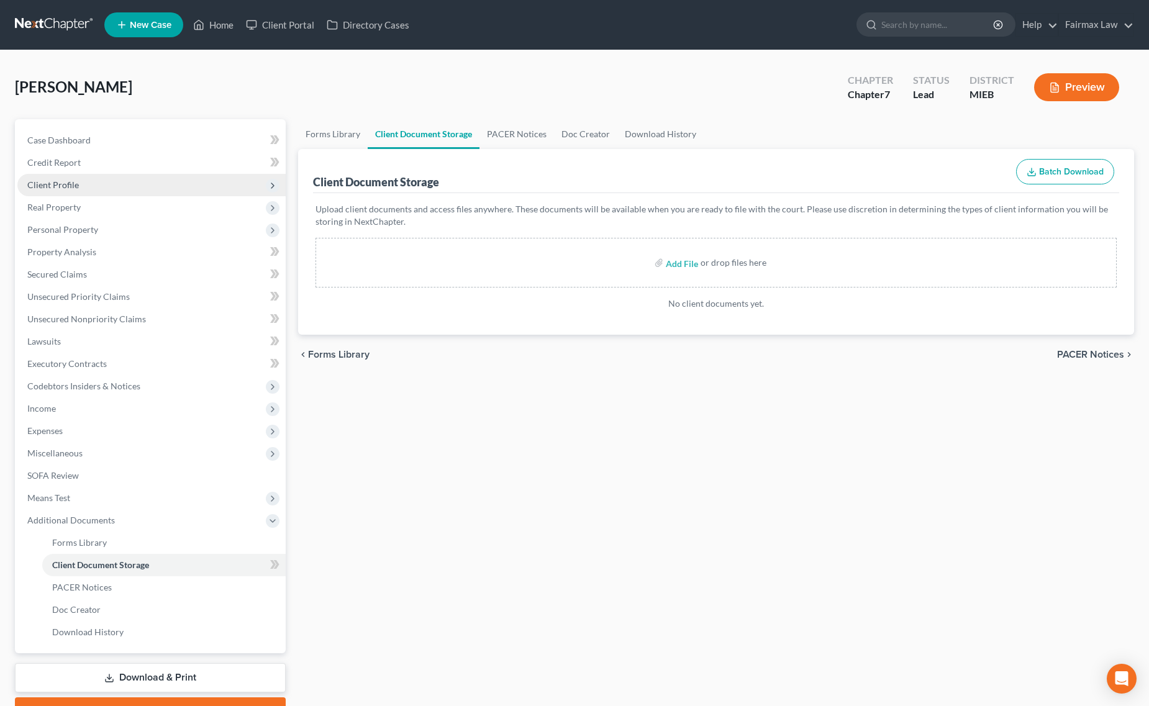
click at [122, 184] on span "Client Profile" at bounding box center [151, 185] width 268 height 22
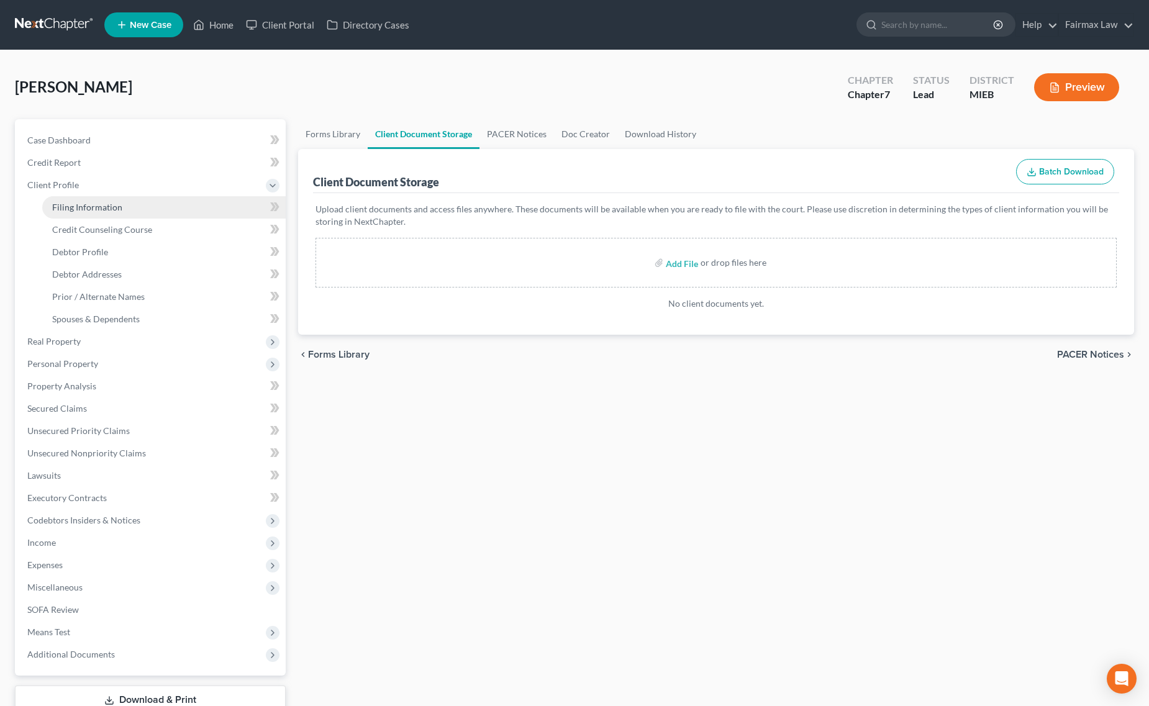
click at [112, 206] on span "Filing Information" at bounding box center [87, 207] width 70 height 11
select select "1"
select select "0"
select select "40"
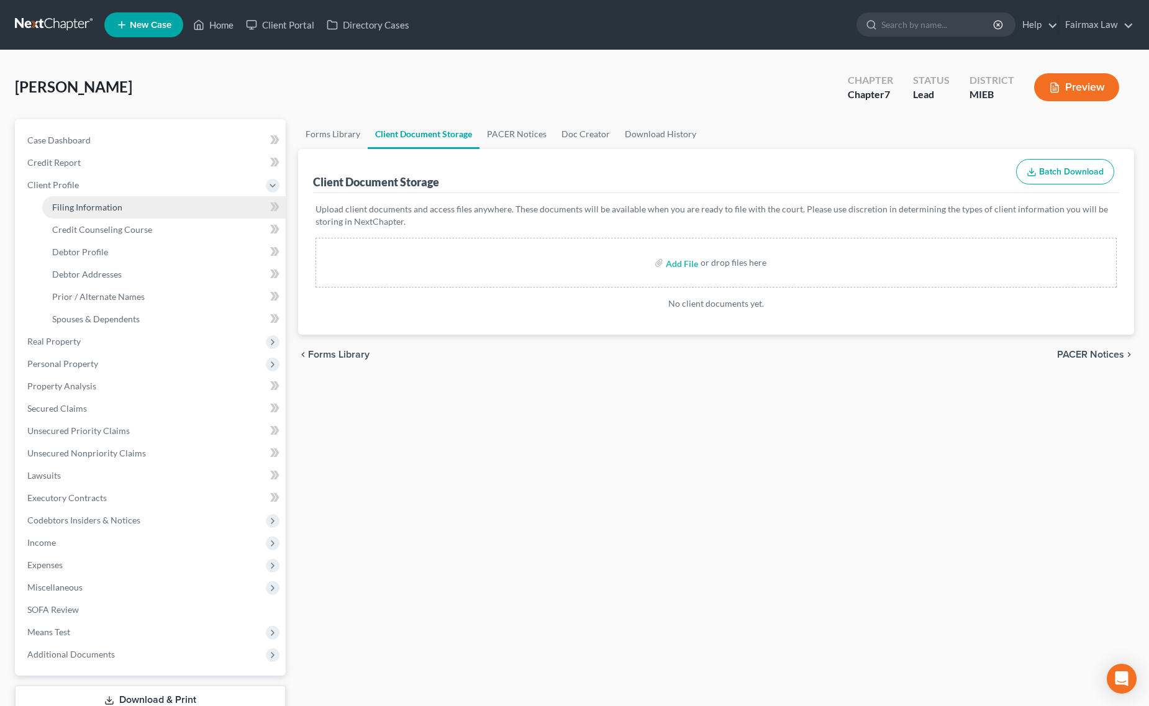
select select "0"
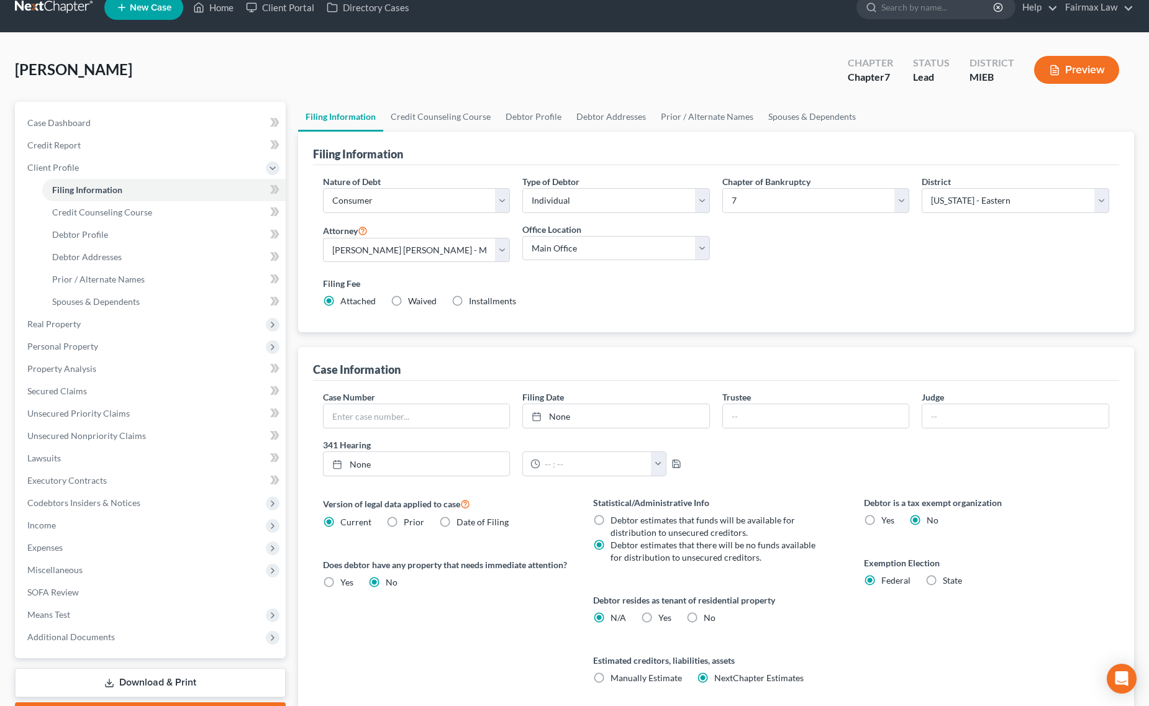
scroll to position [78, 0]
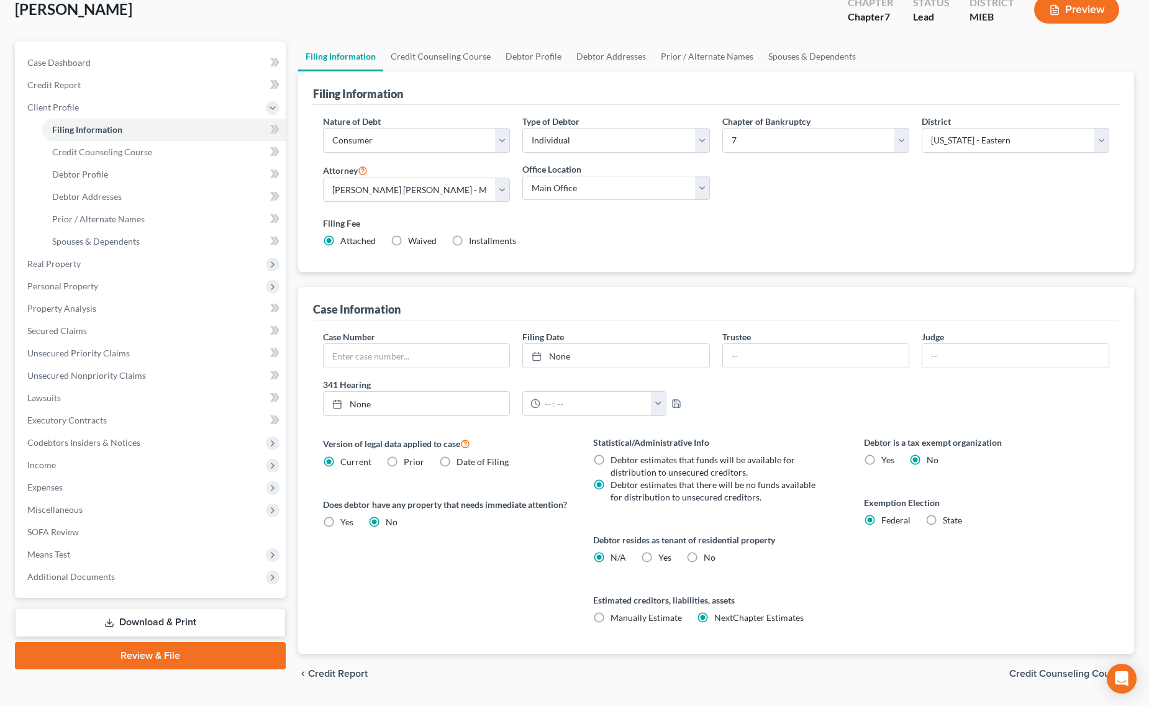
click at [106, 593] on div "Case Dashboard Payments Invoices Payments Payments Credit Report Client Profile…" at bounding box center [150, 320] width 271 height 557
click at [110, 584] on span "Additional Documents" at bounding box center [151, 577] width 268 height 22
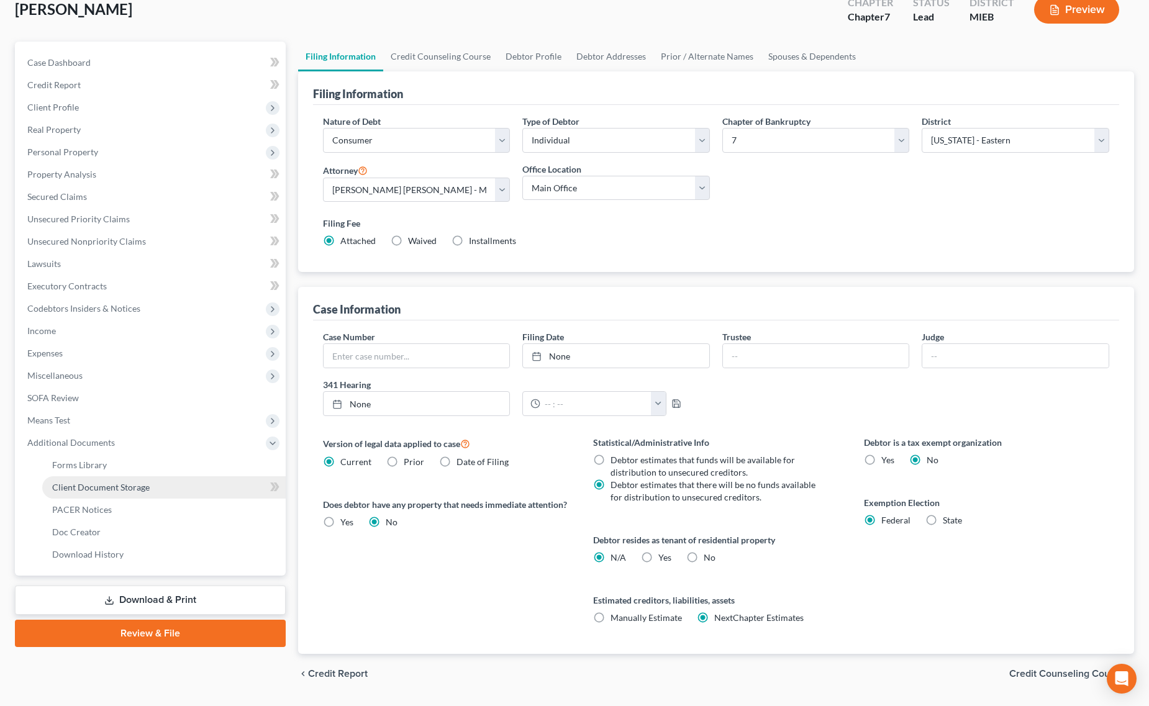
click at [158, 493] on link "Client Document Storage" at bounding box center [164, 488] width 244 height 22
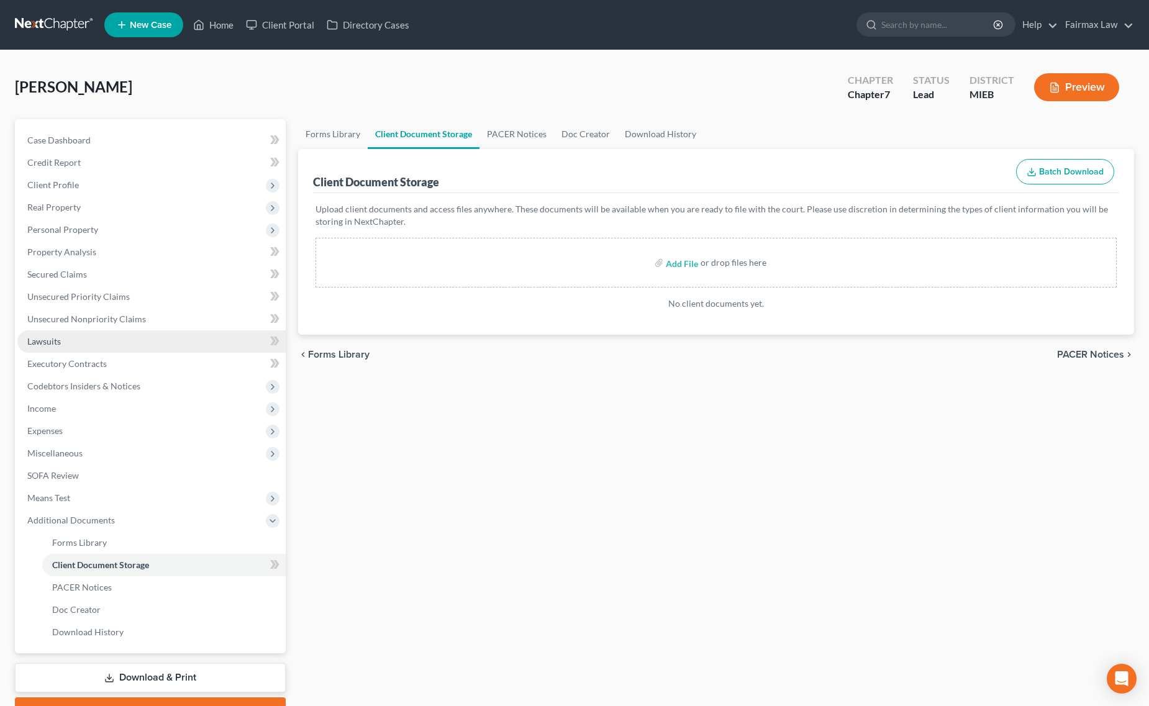
click at [106, 342] on link "Lawsuits" at bounding box center [151, 342] width 268 height 22
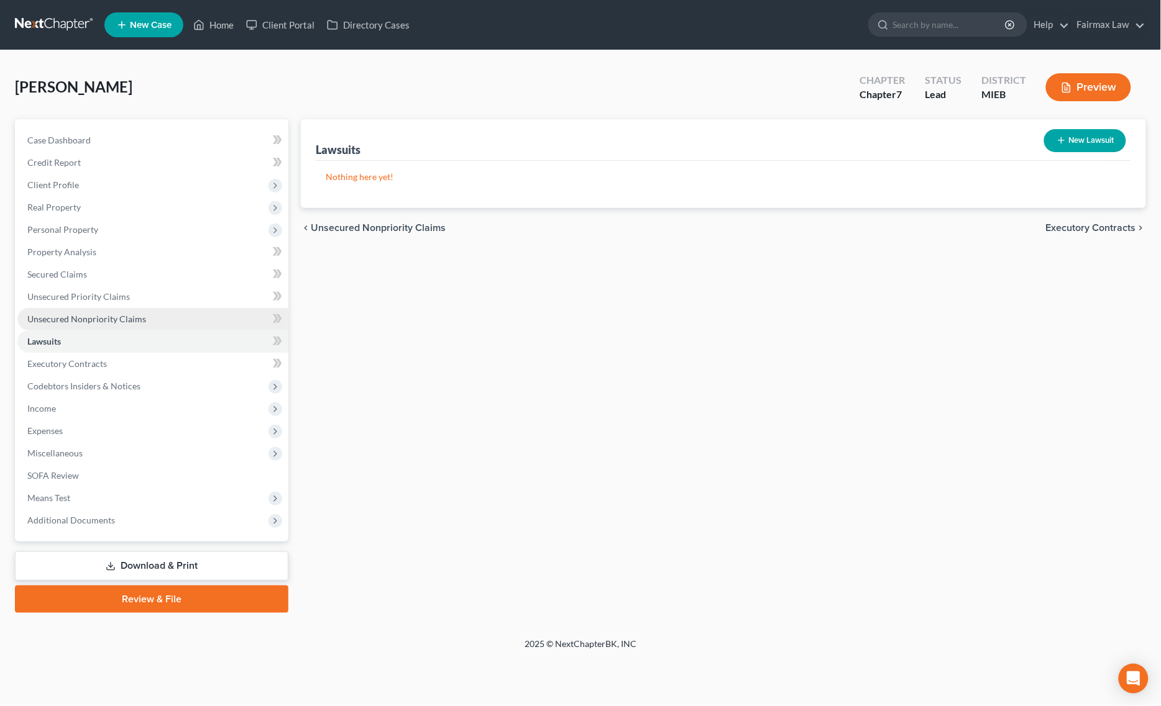
click at [137, 320] on span "Unsecured Nonpriority Claims" at bounding box center [86, 319] width 119 height 11
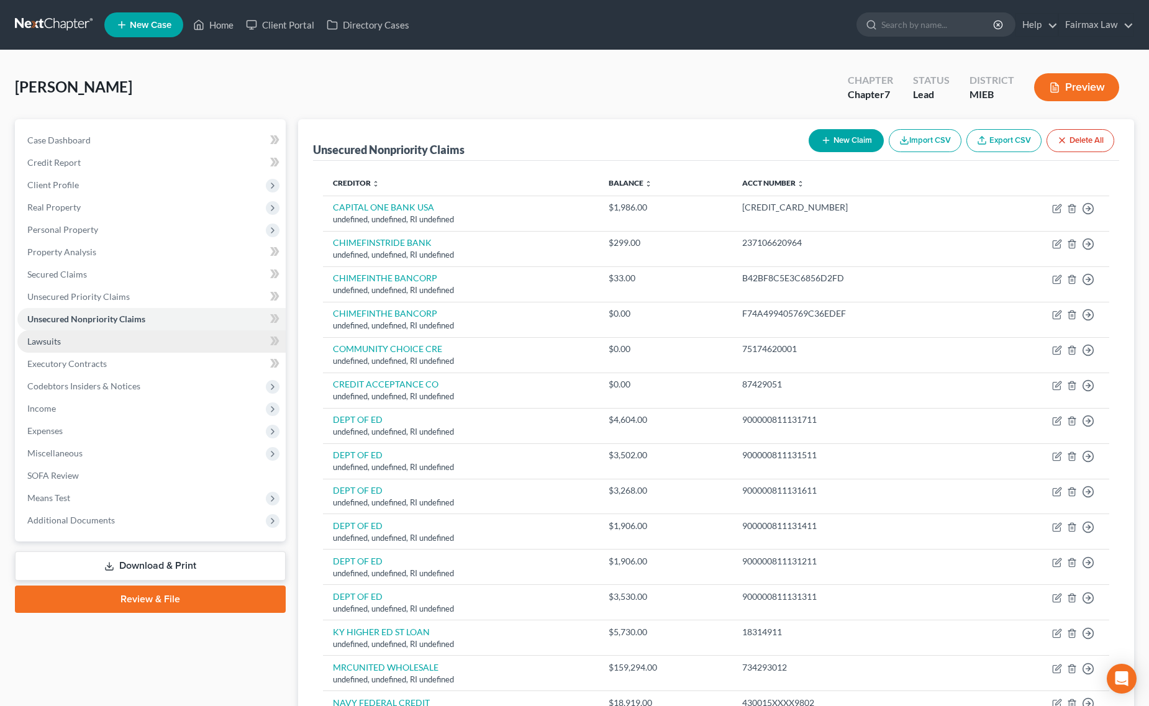
click at [122, 337] on link "Lawsuits" at bounding box center [151, 342] width 268 height 22
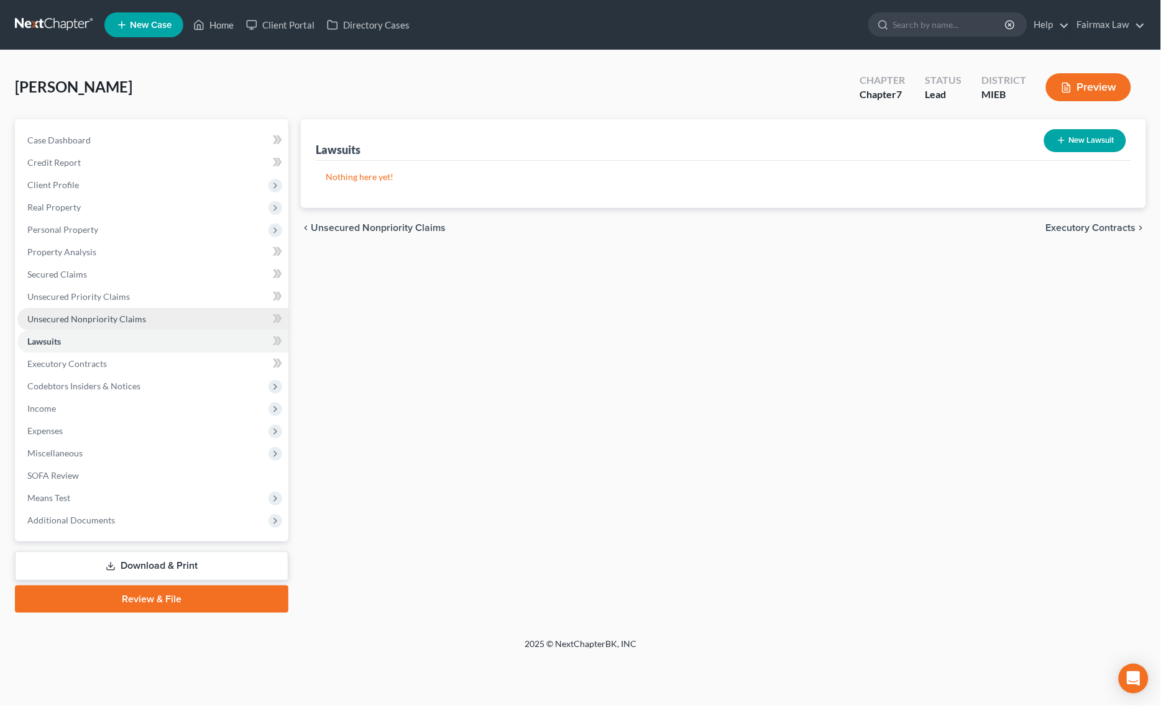
click at [98, 327] on link "Unsecured Nonpriority Claims" at bounding box center [152, 319] width 271 height 22
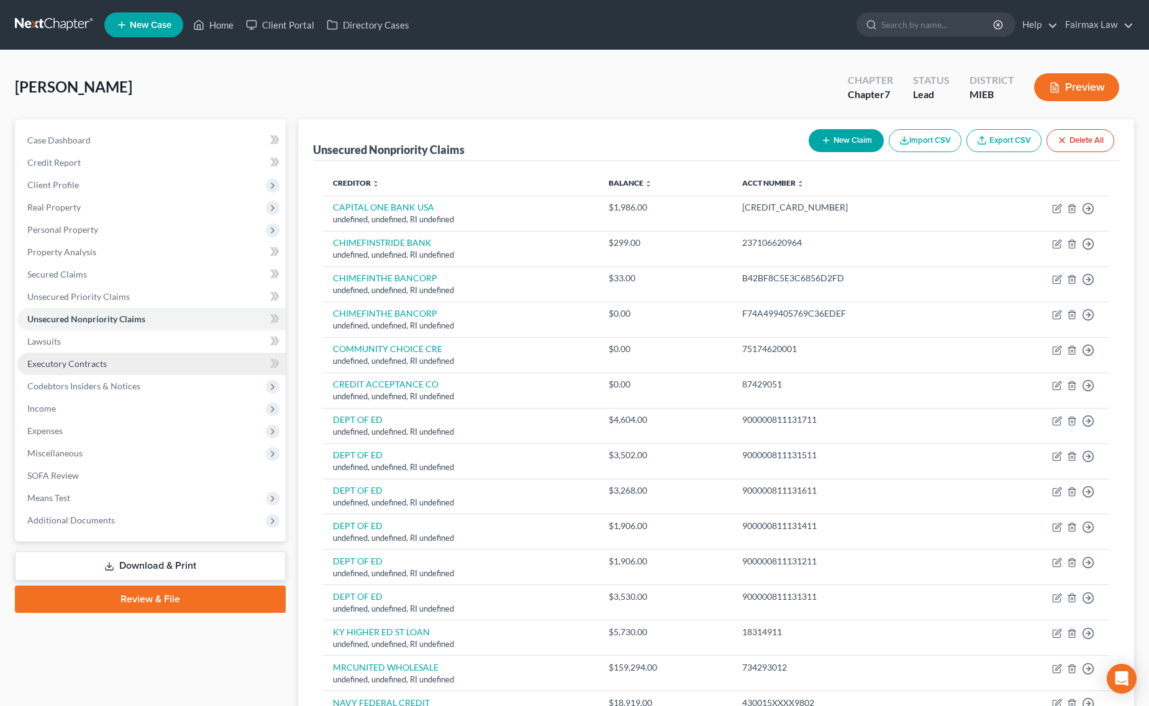
click at [150, 353] on link "Executory Contracts" at bounding box center [151, 364] width 268 height 22
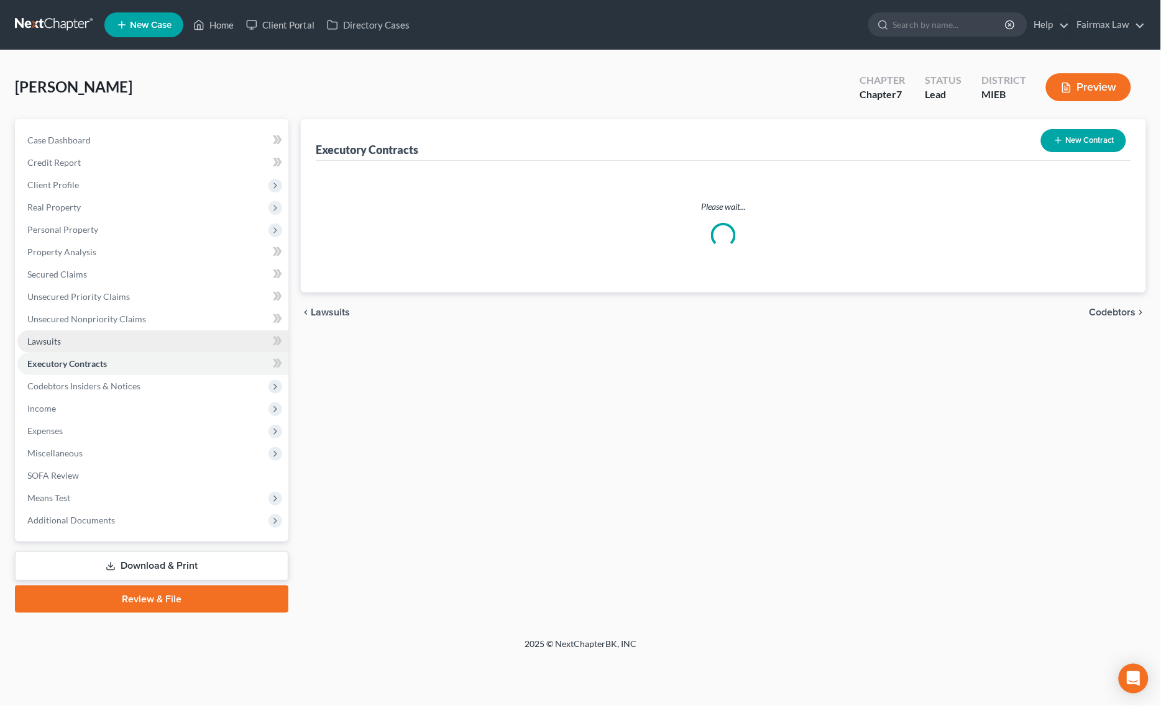
click at [162, 340] on link "Lawsuits" at bounding box center [152, 342] width 271 height 22
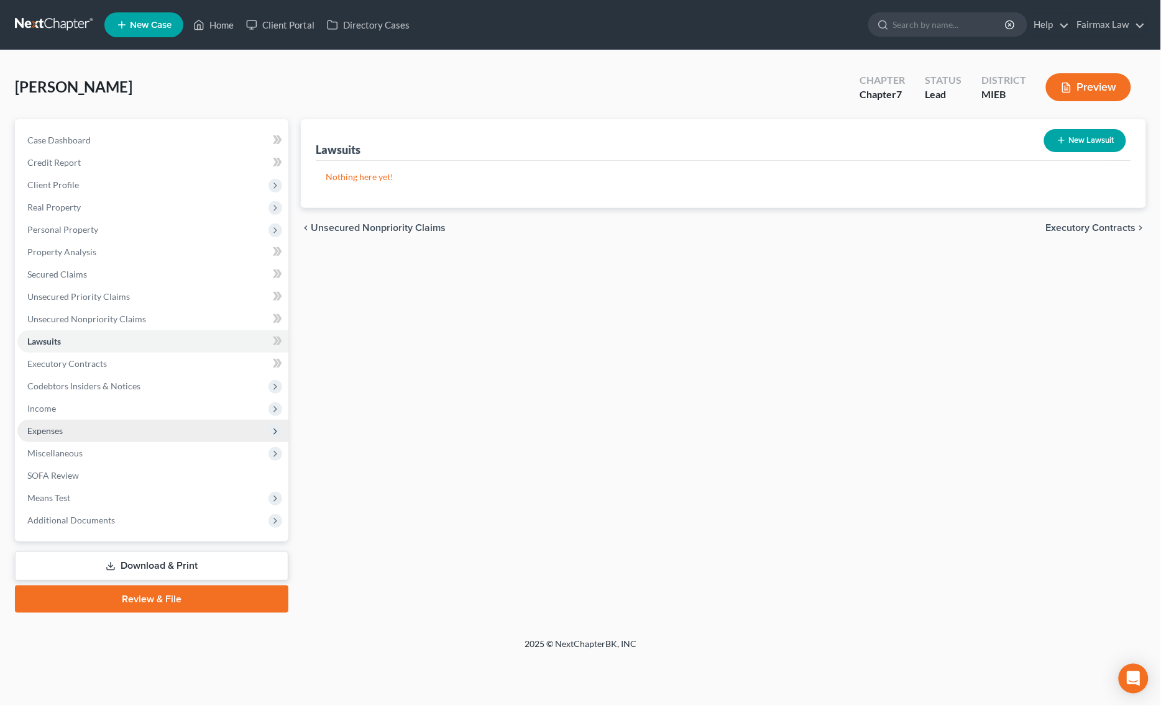
click at [120, 434] on span "Expenses" at bounding box center [152, 431] width 271 height 22
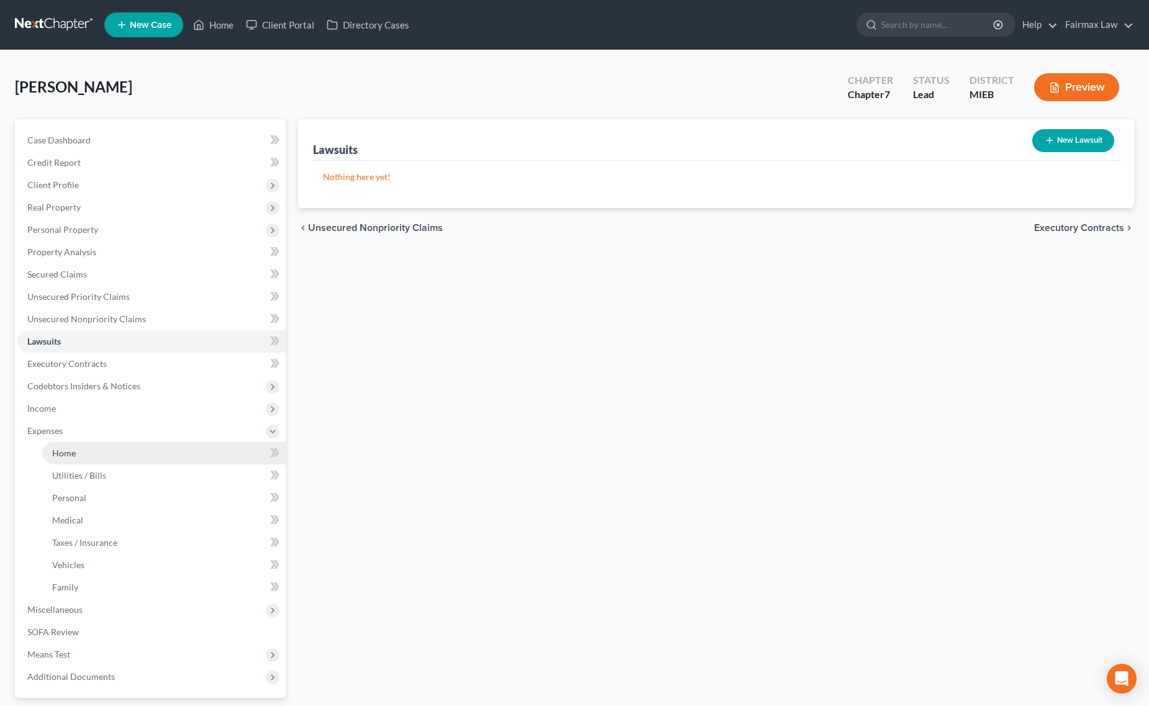
click at [90, 445] on link "Home" at bounding box center [164, 453] width 244 height 22
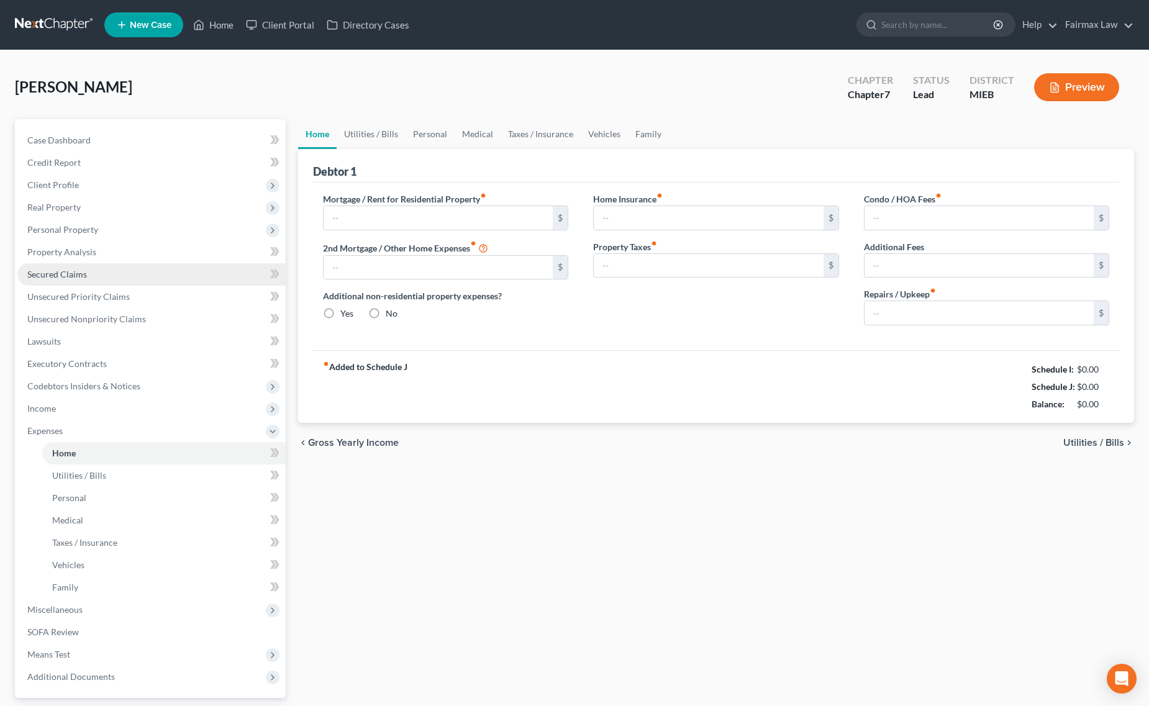
type input "1,300.00"
type input "0.00"
radio input "true"
type input "0.00"
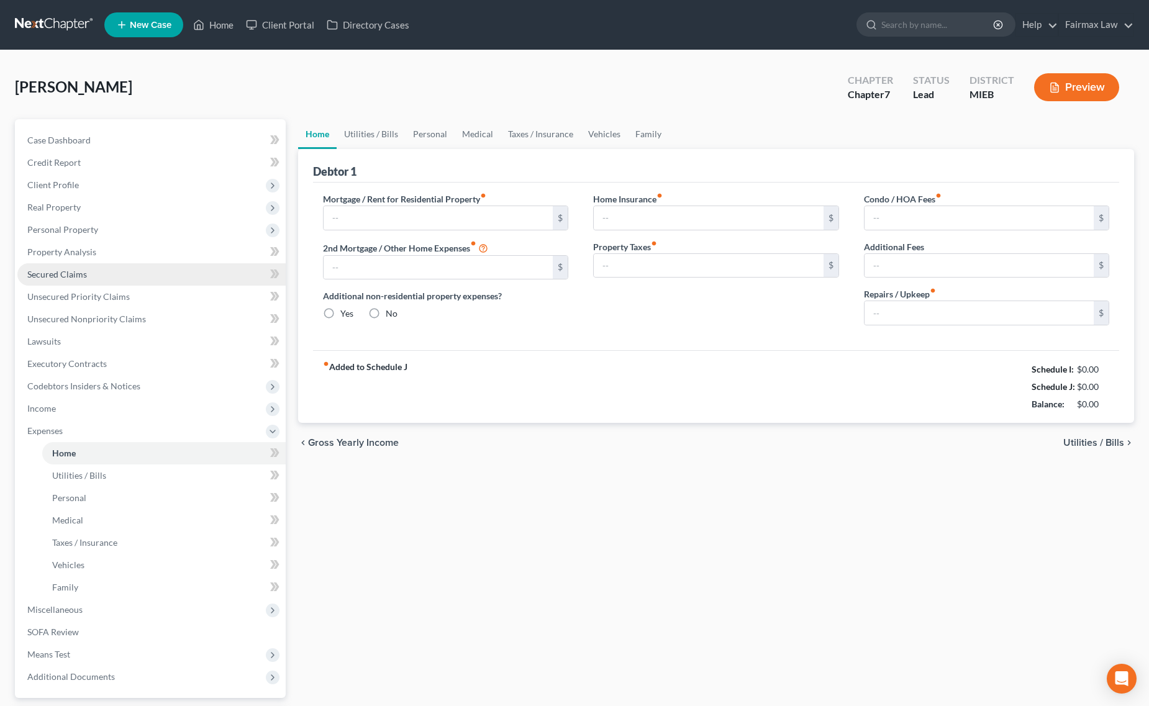
type input "0.00"
type input "83.00"
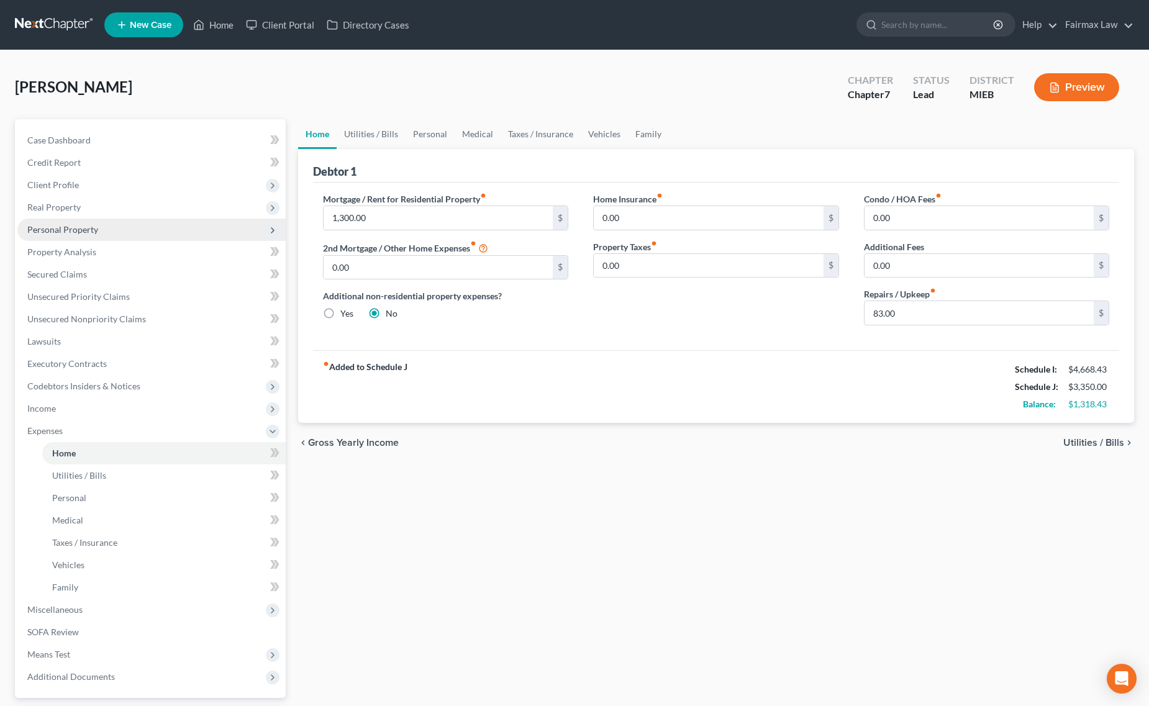
click at [123, 231] on span "Personal Property" at bounding box center [151, 230] width 268 height 22
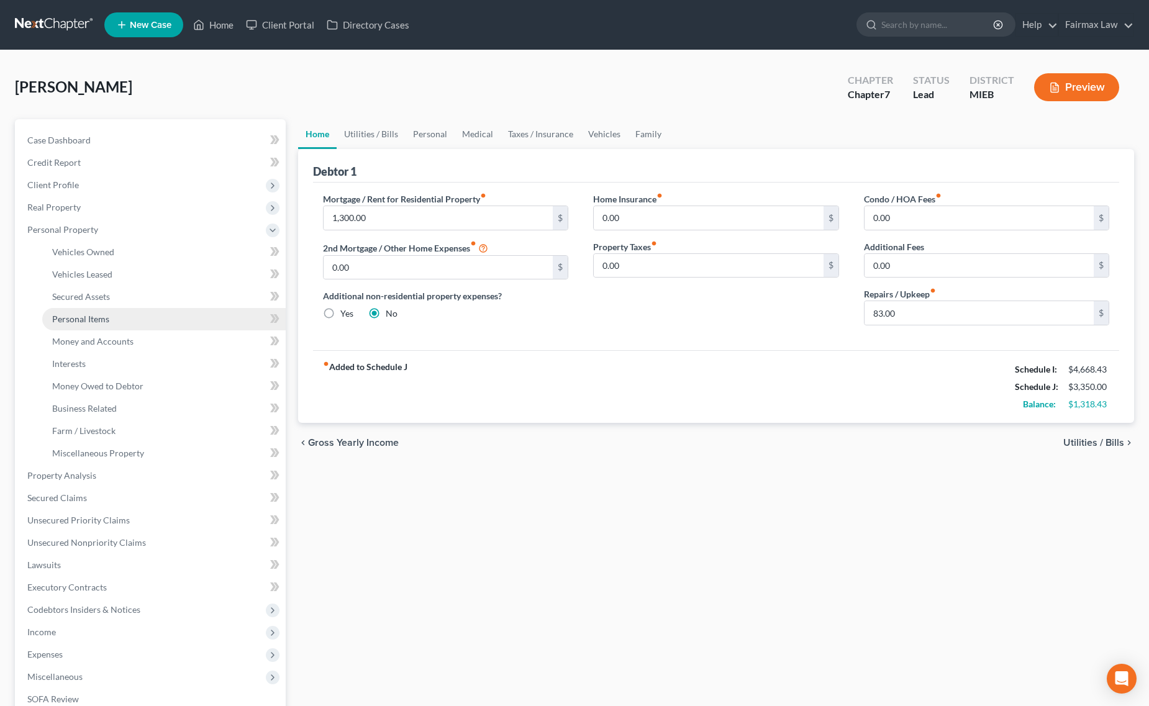
click at [109, 317] on link "Personal Items" at bounding box center [164, 319] width 244 height 22
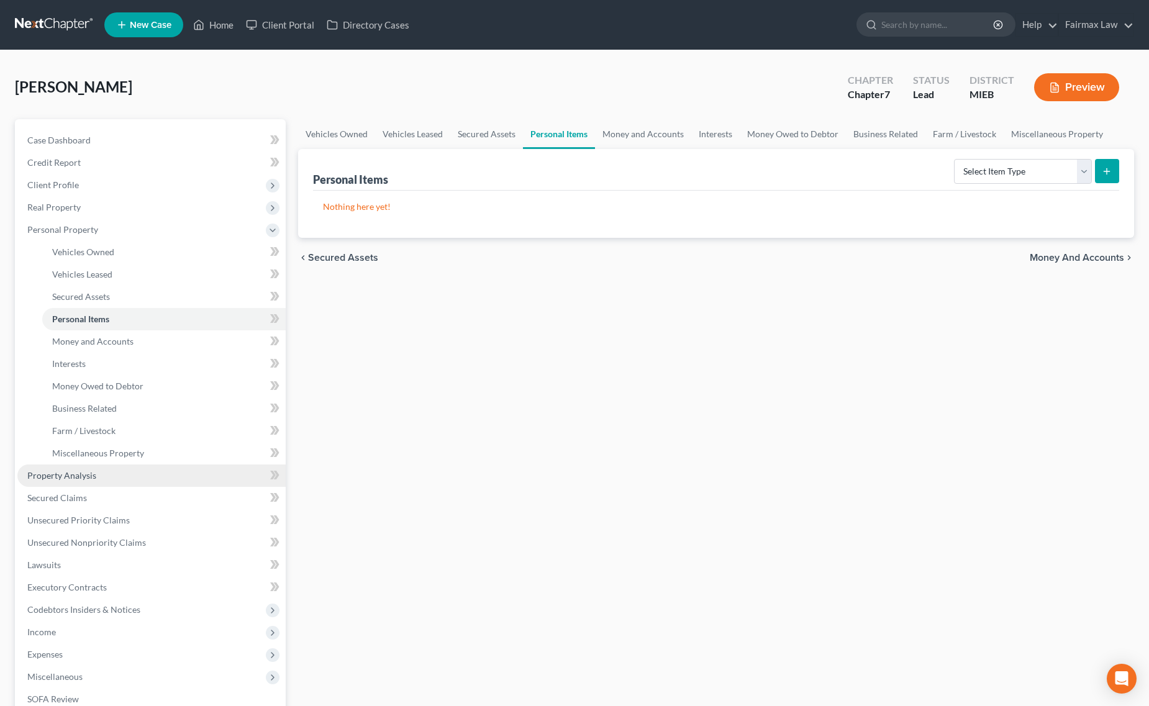
click at [120, 477] on link "Property Analysis" at bounding box center [151, 476] width 268 height 22
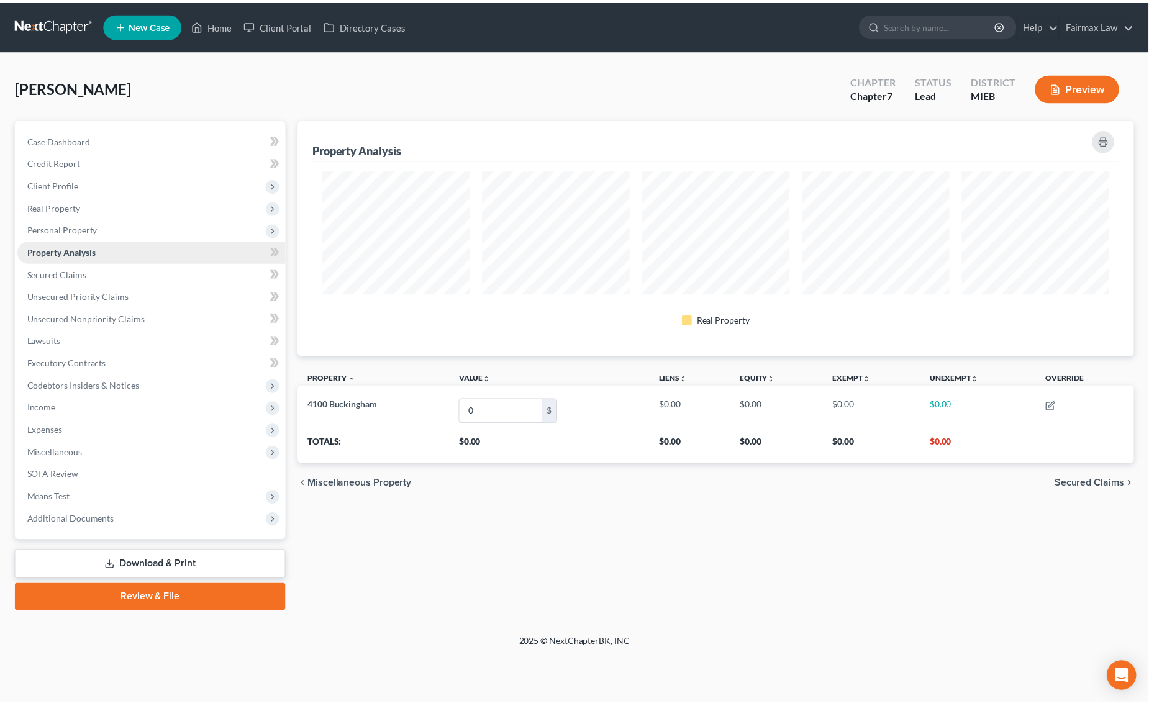
scroll to position [237, 846]
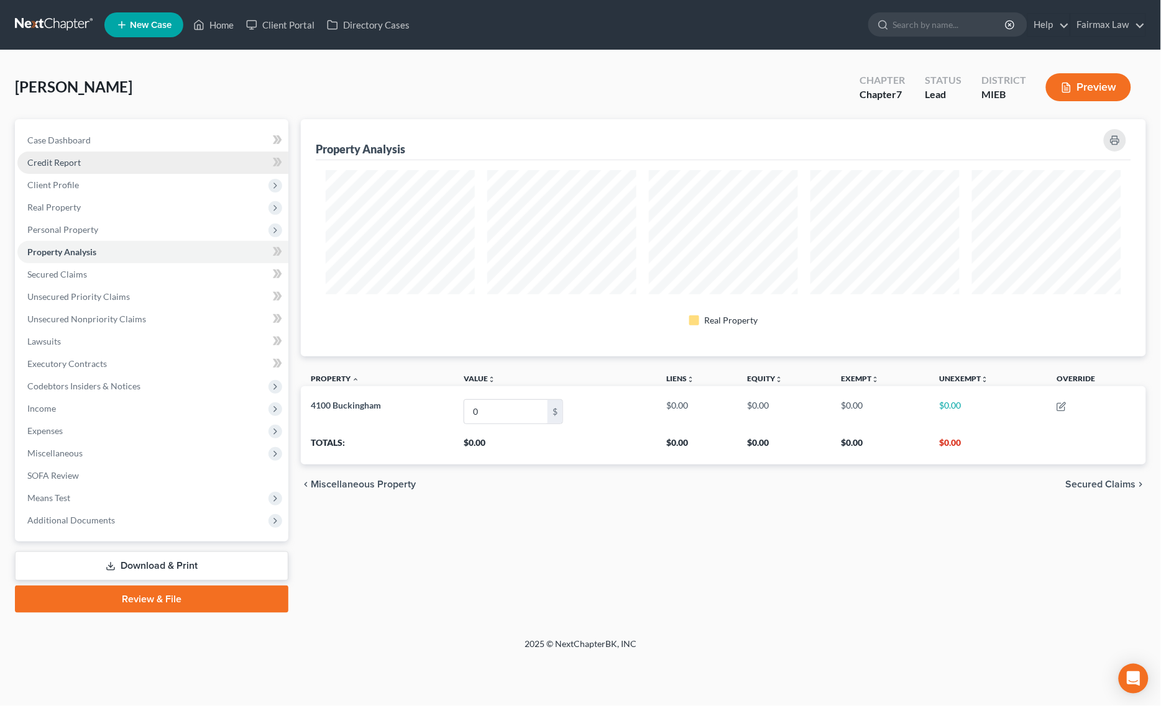
click at [150, 170] on link "Credit Report" at bounding box center [152, 163] width 271 height 22
click at [132, 191] on span "Client Profile" at bounding box center [152, 185] width 271 height 22
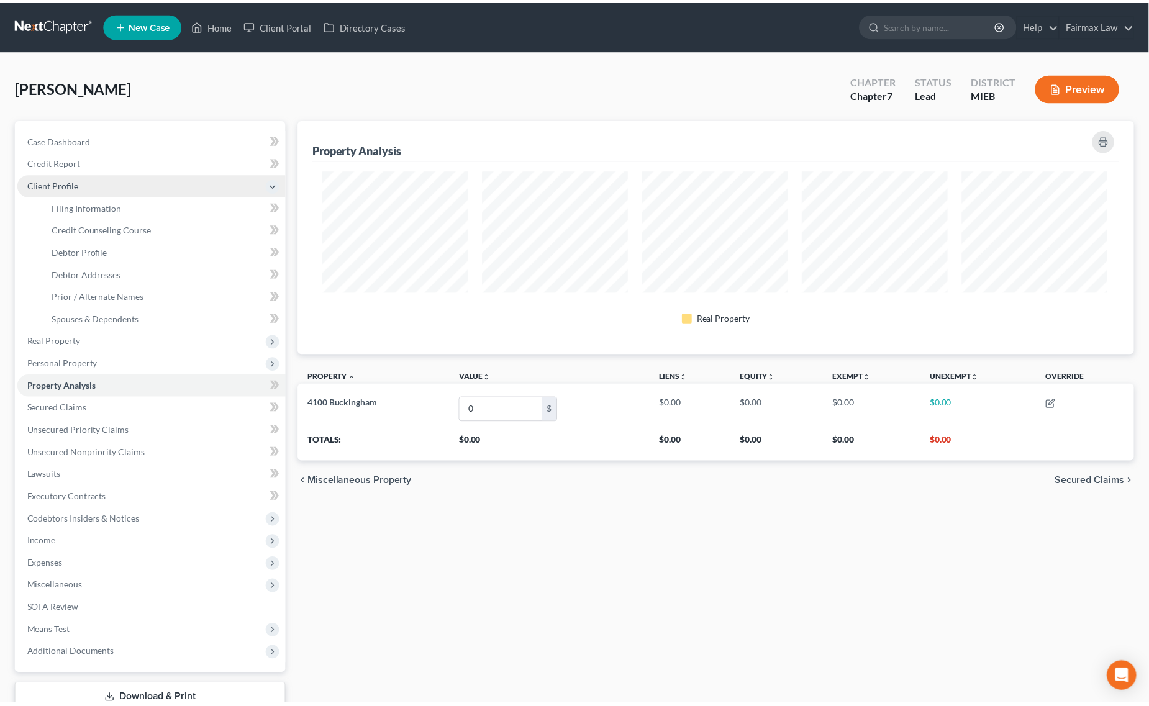
scroll to position [621062, 620461]
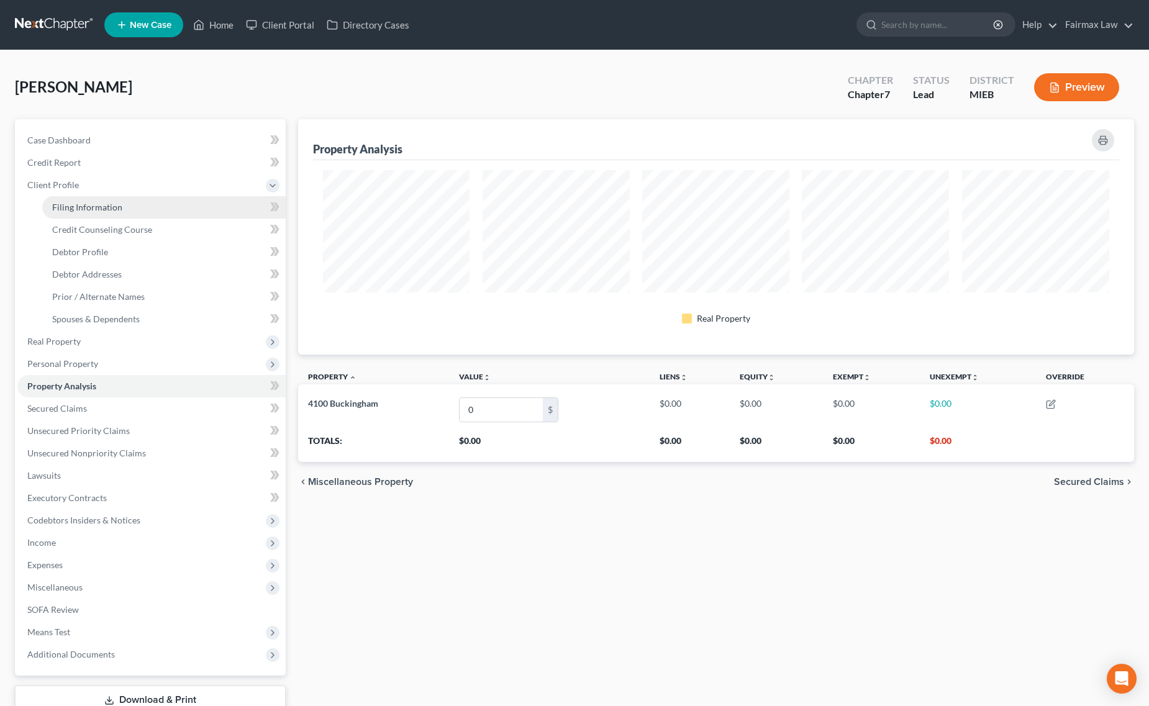
click at [121, 209] on link "Filing Information" at bounding box center [164, 207] width 244 height 22
select select "1"
select select "0"
select select "40"
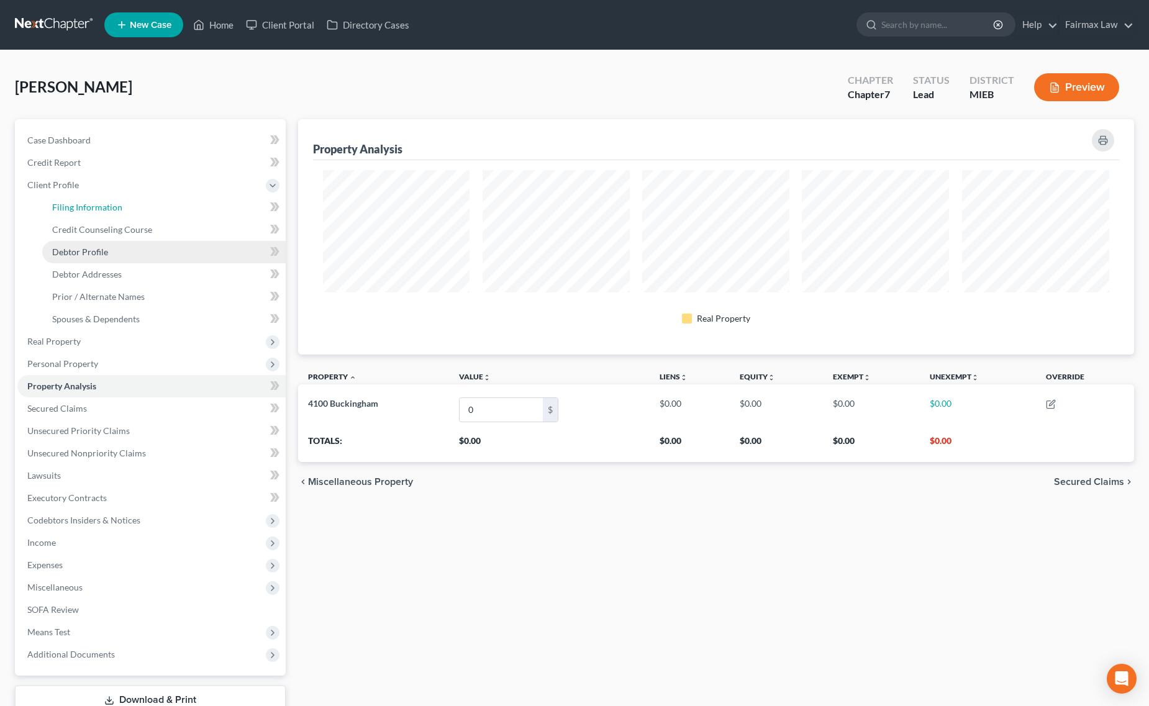
select select "0"
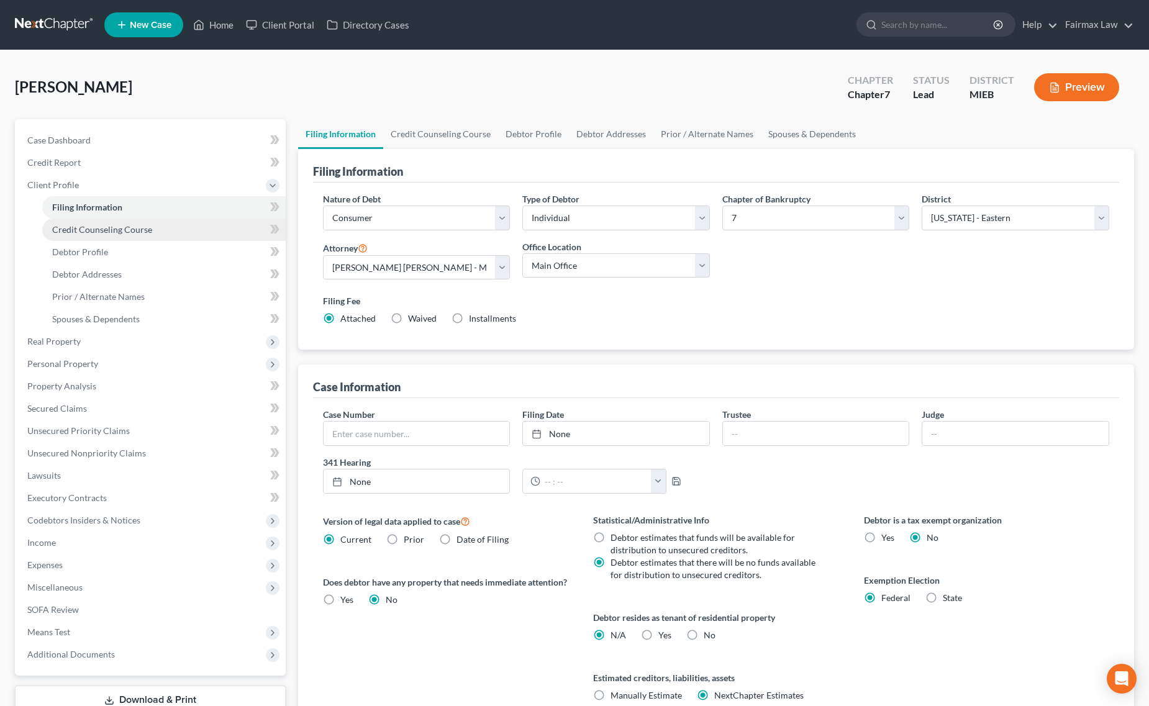
click at [101, 222] on link "Credit Counseling Course" at bounding box center [164, 230] width 244 height 22
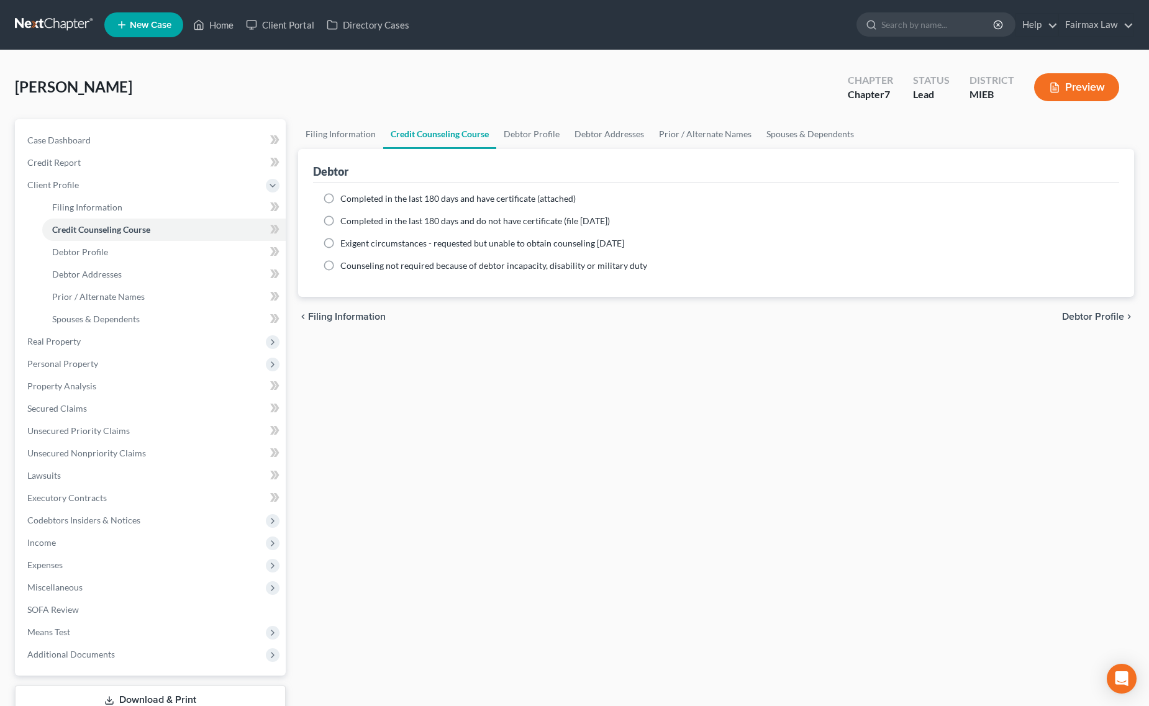
click at [340, 221] on label "Completed in the last 180 days and do not have certificate (file within 14 days)" at bounding box center [475, 221] width 270 height 12
click at [345, 221] on input "Completed in the last 180 days and do not have certificate (file within 14 days)" at bounding box center [349, 219] width 8 height 8
radio input "true"
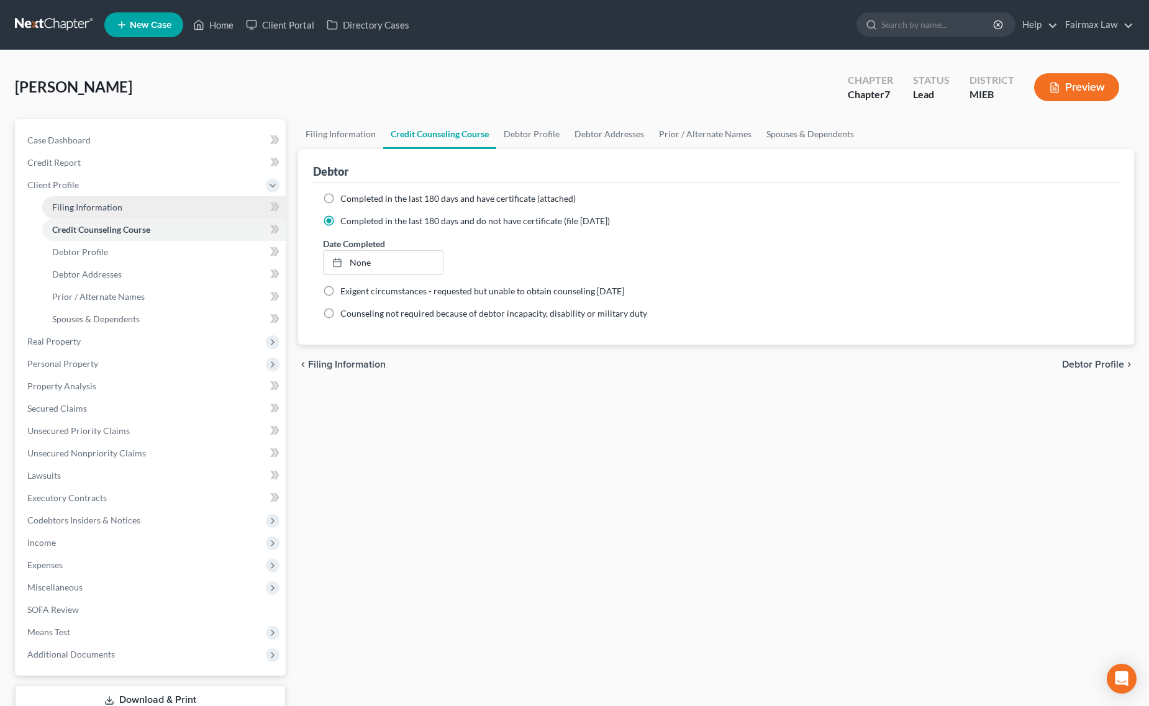
click at [112, 211] on span "Filing Information" at bounding box center [87, 207] width 70 height 11
select select "1"
select select "0"
select select "40"
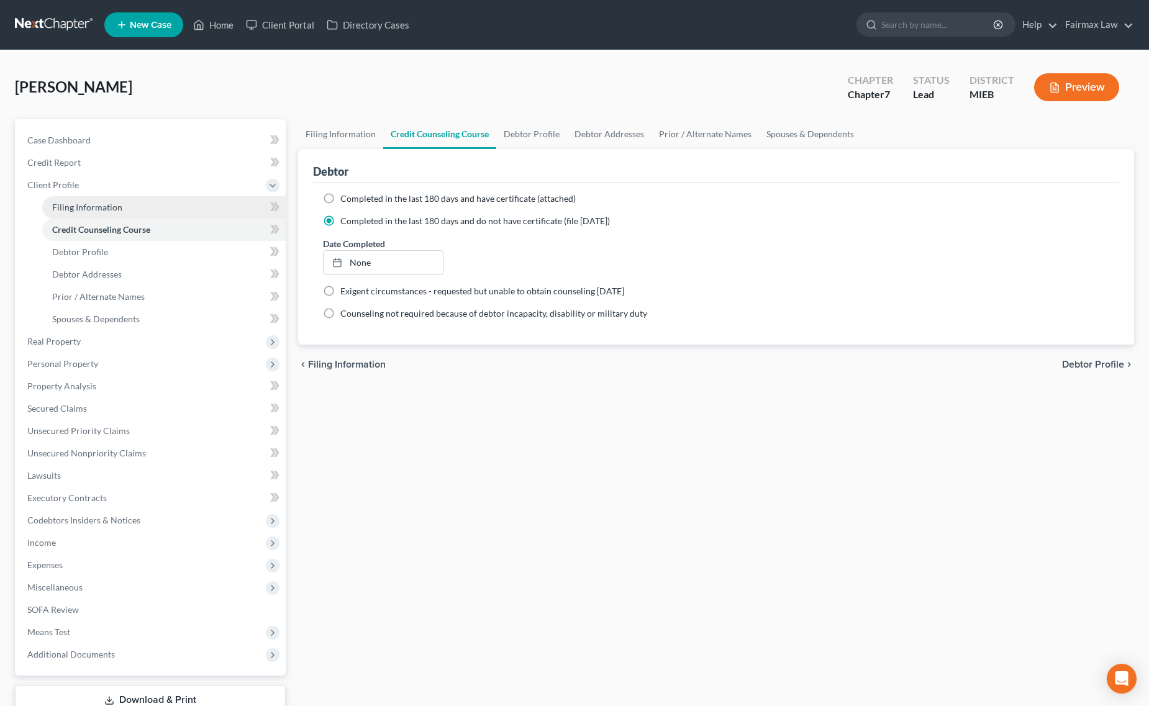
select select "0"
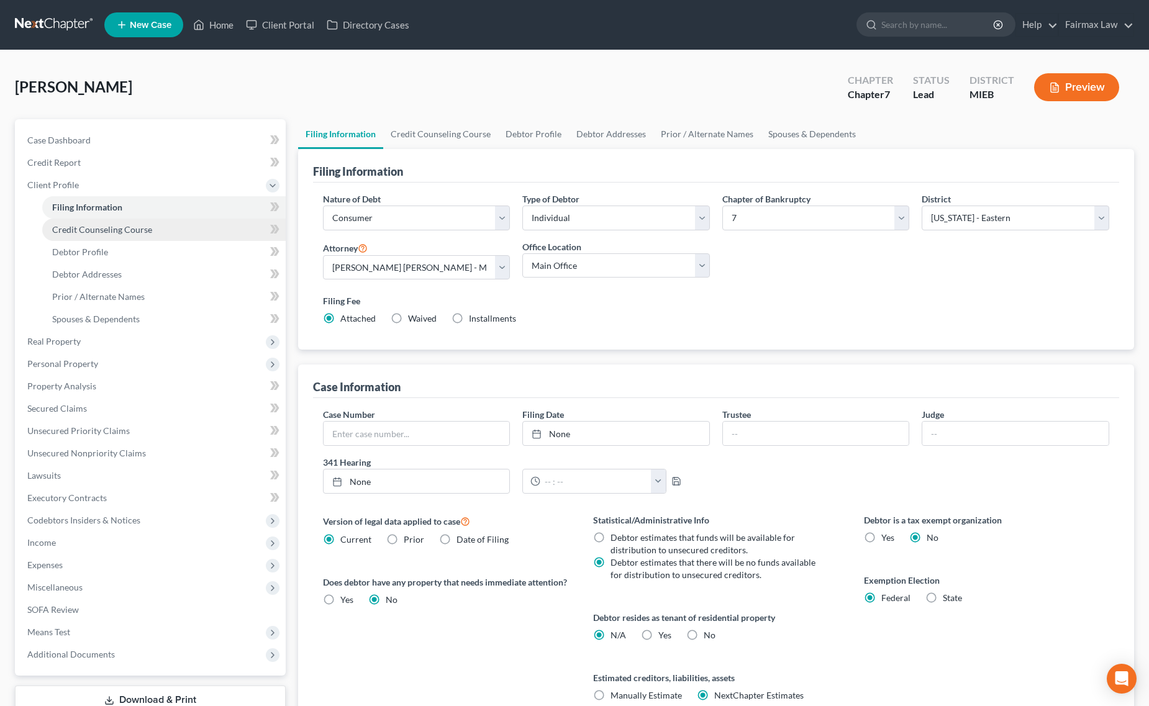
click at [150, 230] on link "Credit Counseling Course" at bounding box center [164, 230] width 244 height 22
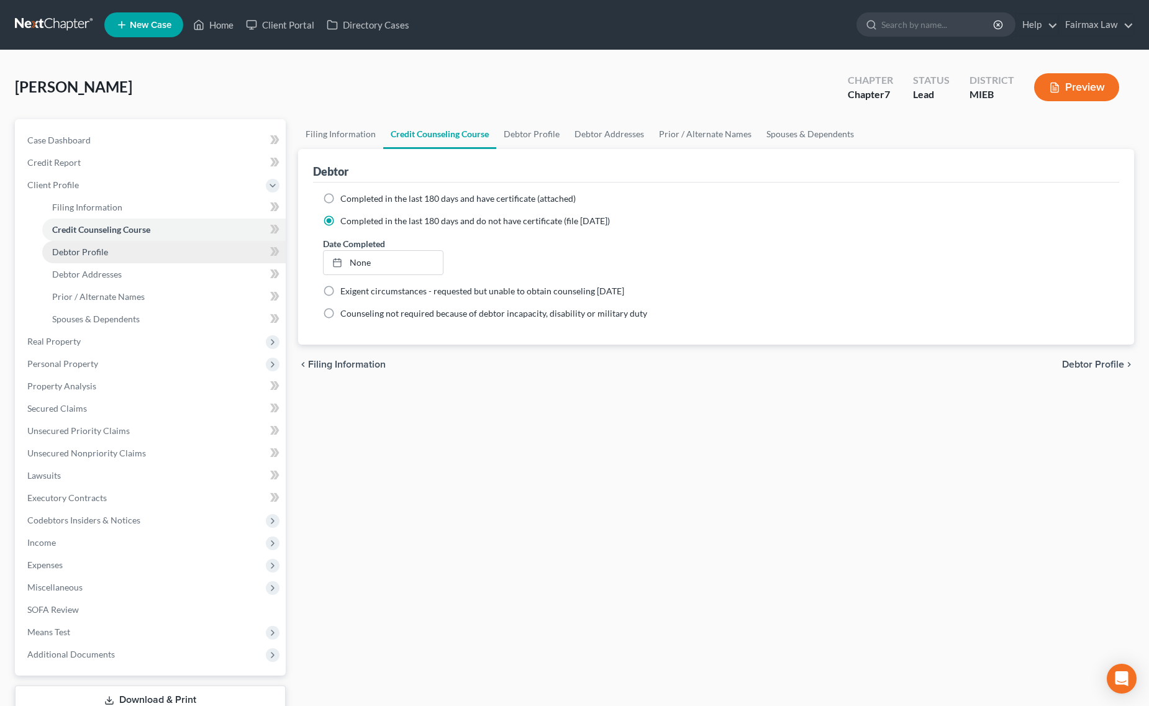
click at [98, 243] on link "Debtor Profile" at bounding box center [164, 252] width 244 height 22
select select "0"
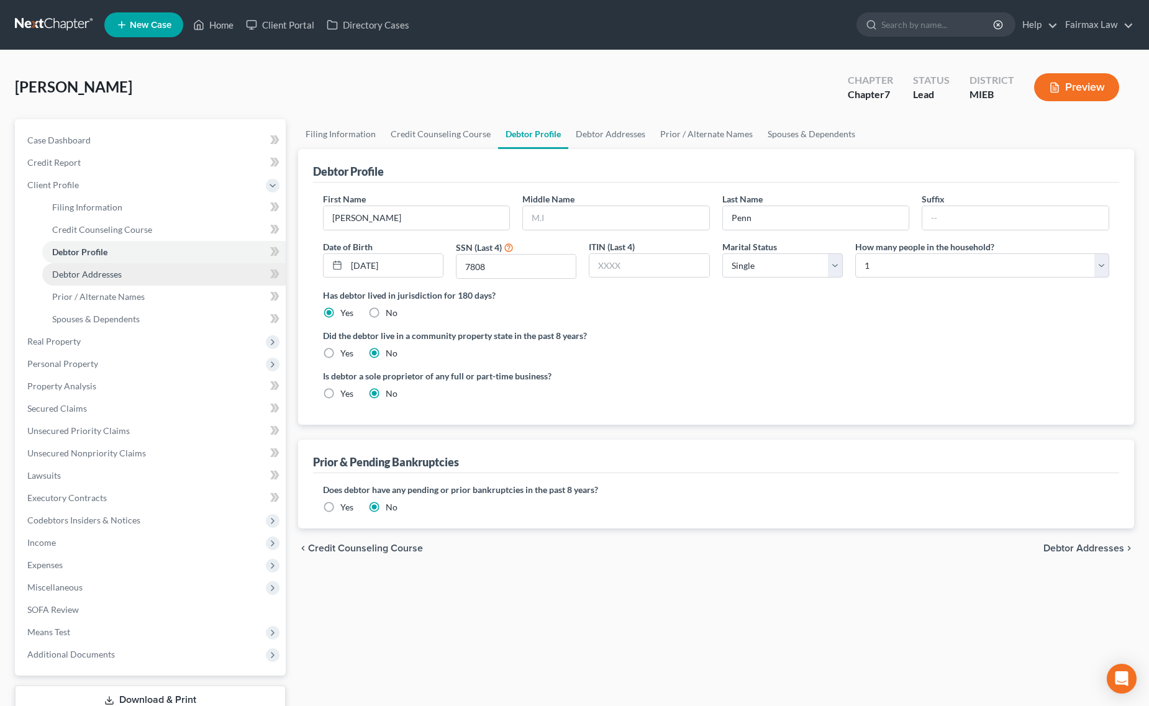
click at [185, 277] on link "Debtor Addresses" at bounding box center [164, 274] width 244 height 22
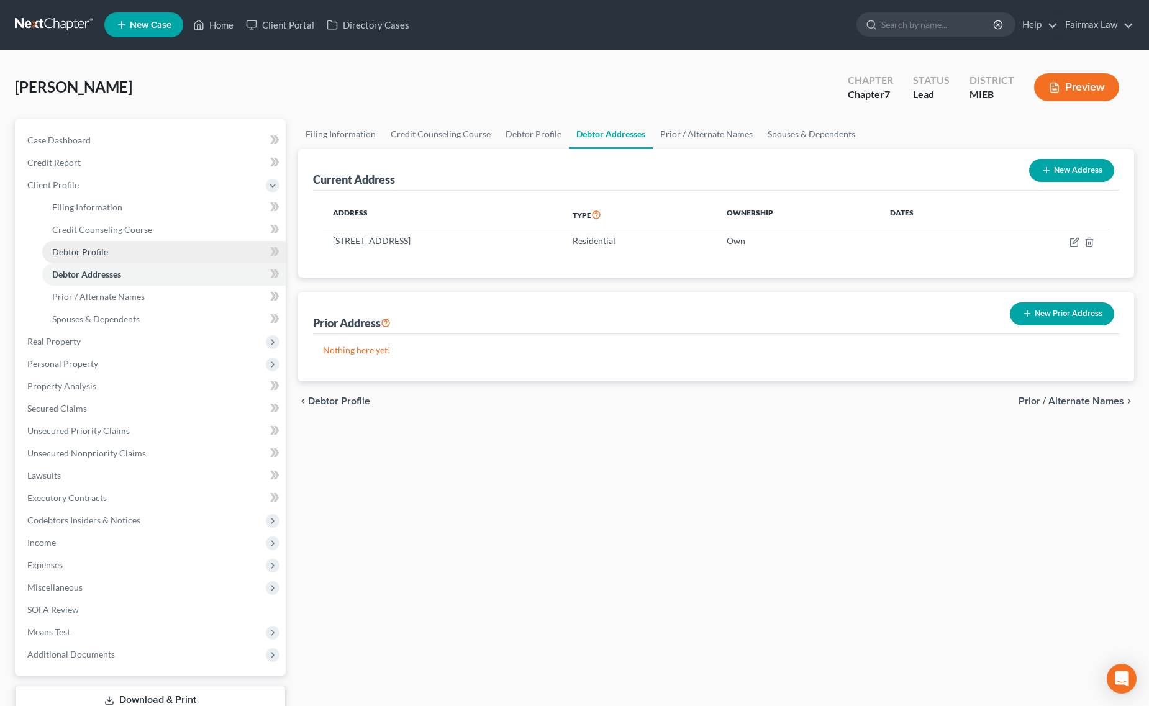
click at [106, 258] on link "Debtor Profile" at bounding box center [164, 252] width 244 height 22
select select "0"
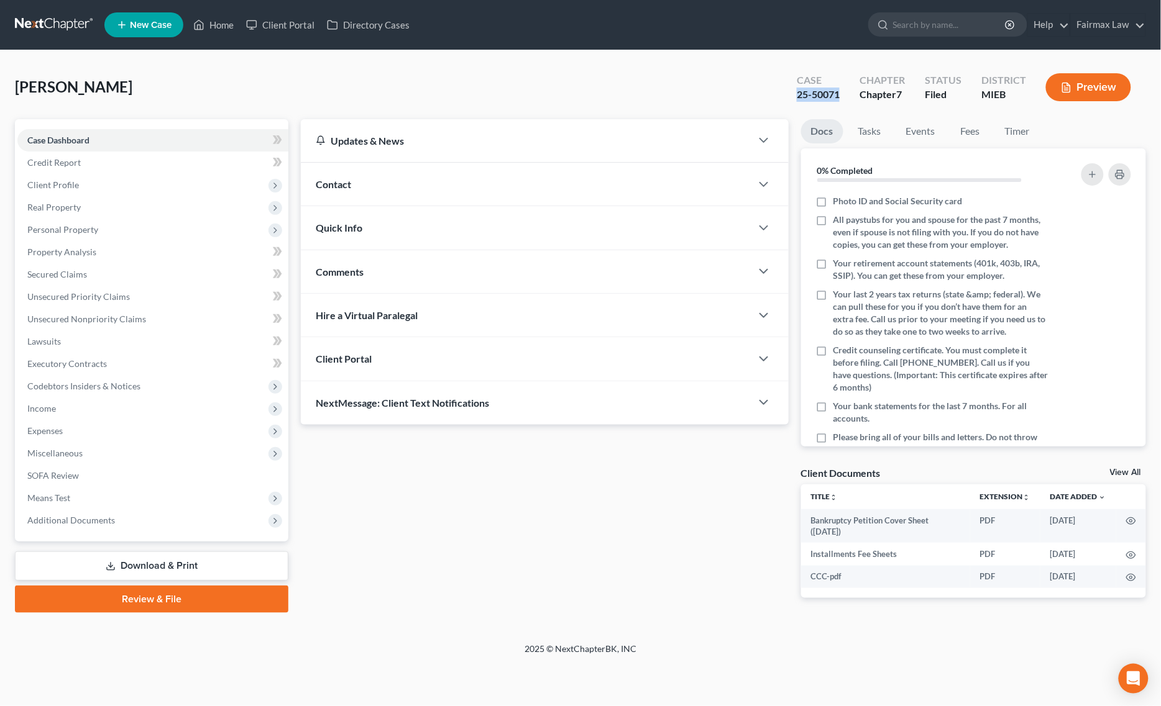
drag, startPoint x: 788, startPoint y: 103, endPoint x: 847, endPoint y: 95, distance: 59.6
click at [847, 95] on div "Case 25-50071" at bounding box center [818, 88] width 63 height 37
copy div "25-50071"
click at [85, 189] on span "Client Profile" at bounding box center [152, 185] width 271 height 22
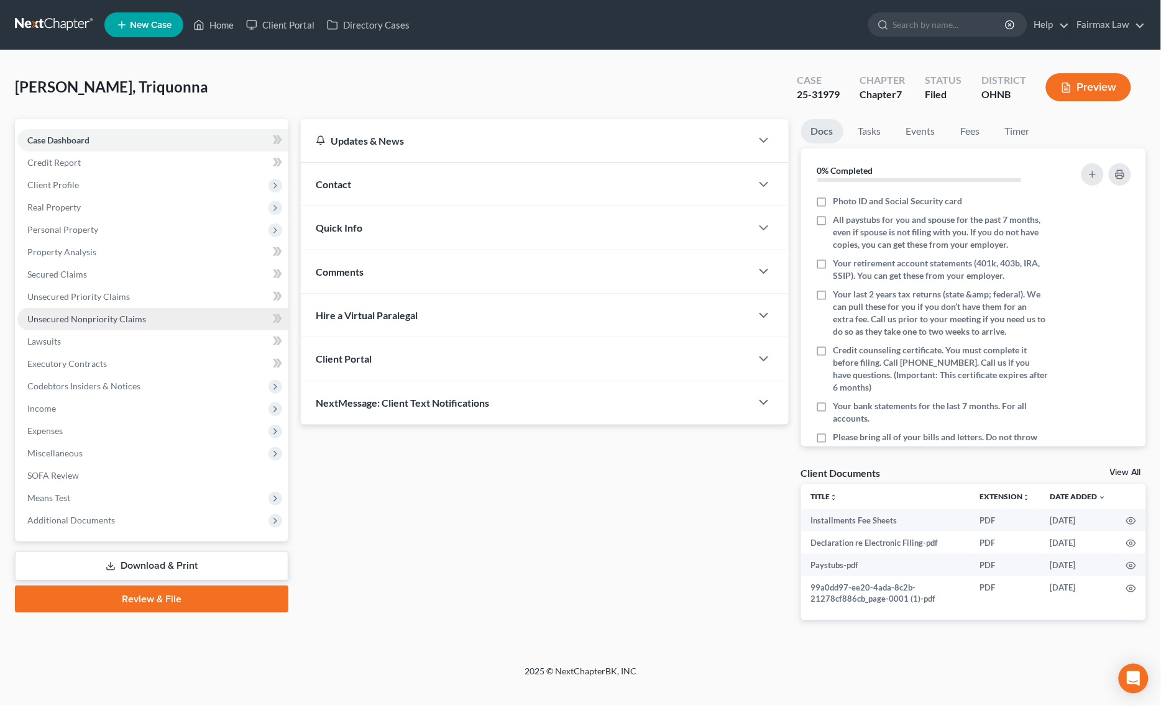
click at [129, 323] on span "Unsecured Nonpriority Claims" at bounding box center [86, 319] width 119 height 11
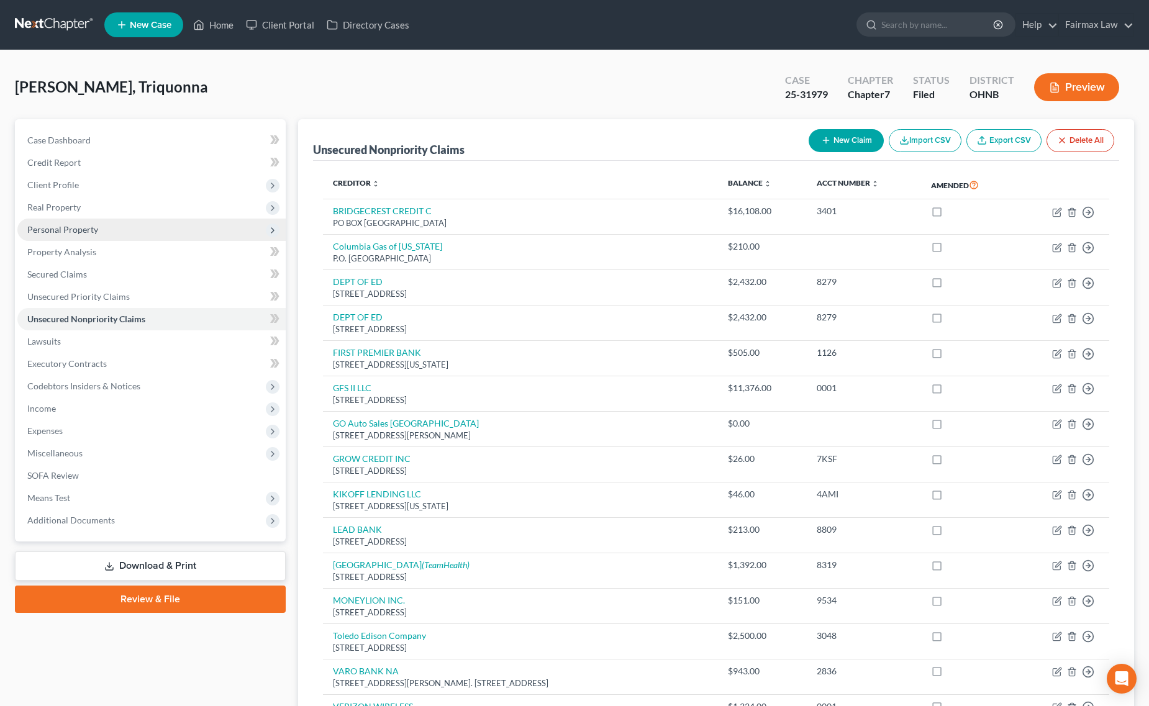
click at [111, 231] on span "Personal Property" at bounding box center [151, 230] width 268 height 22
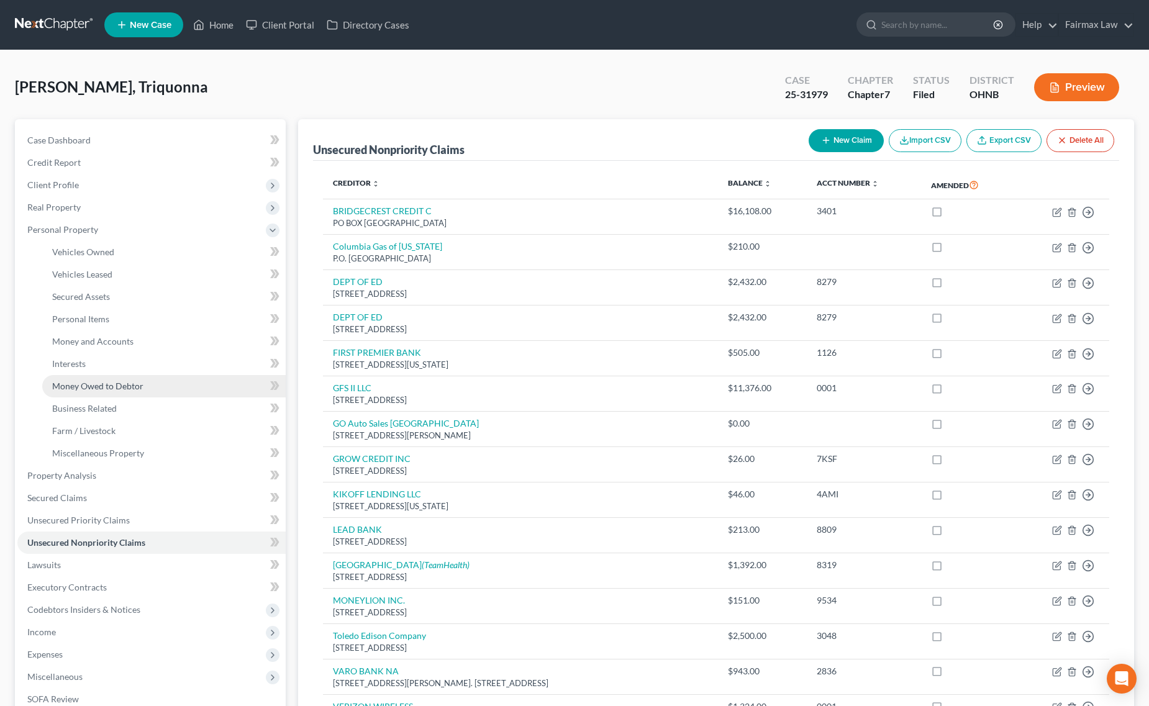
click at [123, 381] on span "Money Owed to Debtor" at bounding box center [97, 386] width 91 height 11
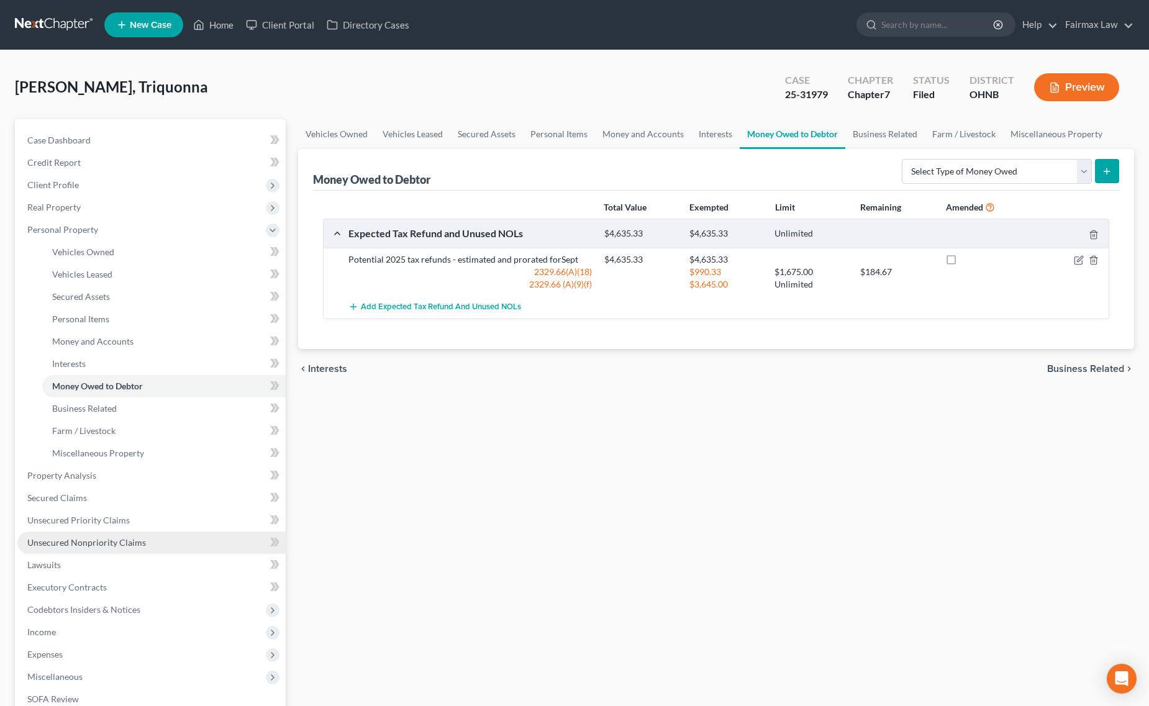
click at [112, 544] on span "Unsecured Nonpriority Claims" at bounding box center [86, 542] width 119 height 11
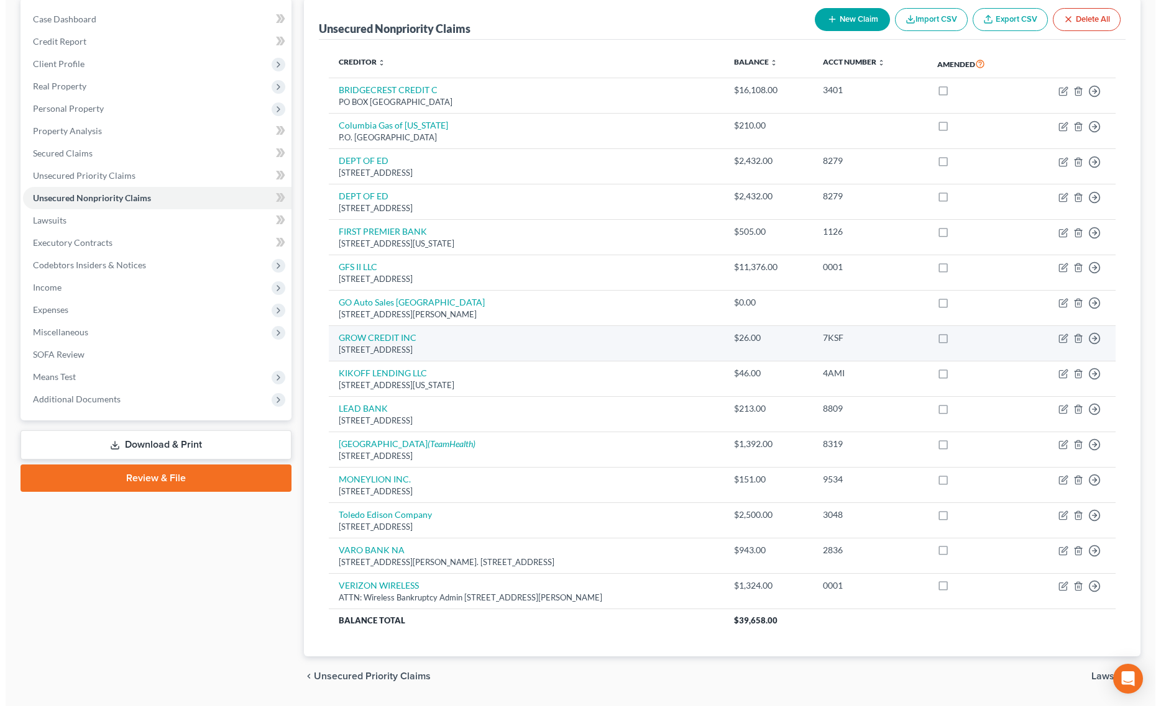
scroll to position [83, 0]
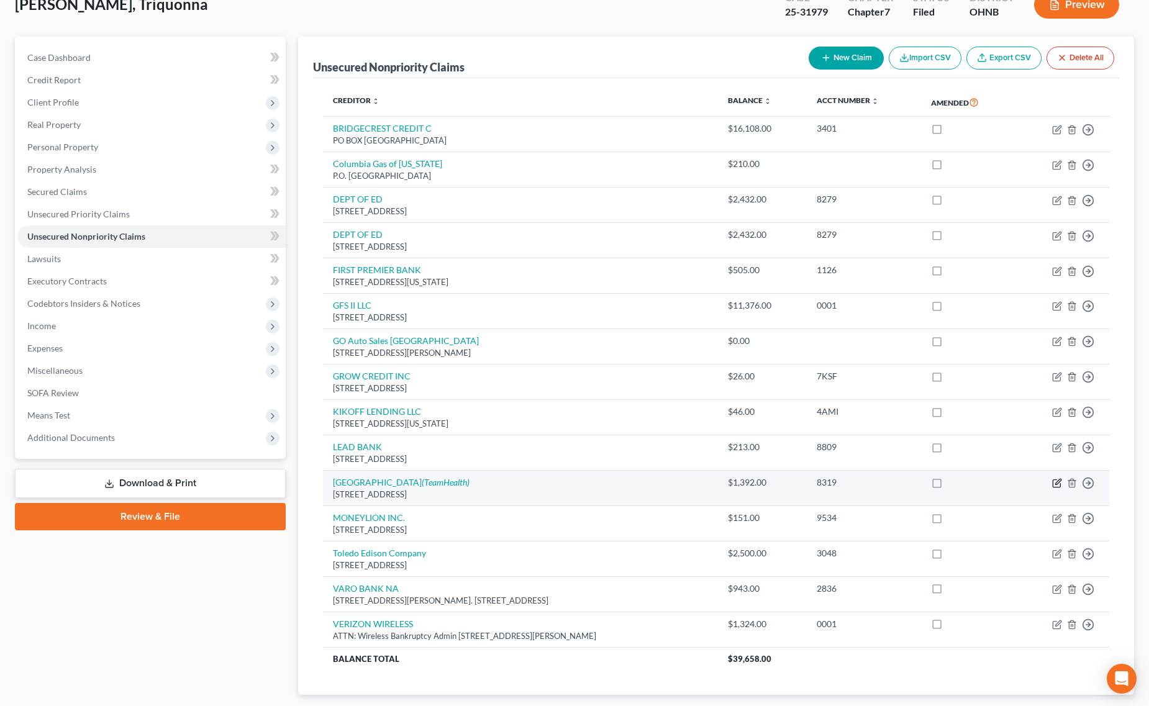
click at [1055, 485] on icon "button" at bounding box center [1057, 483] width 10 height 10
select select "36"
select select "9"
select select "0"
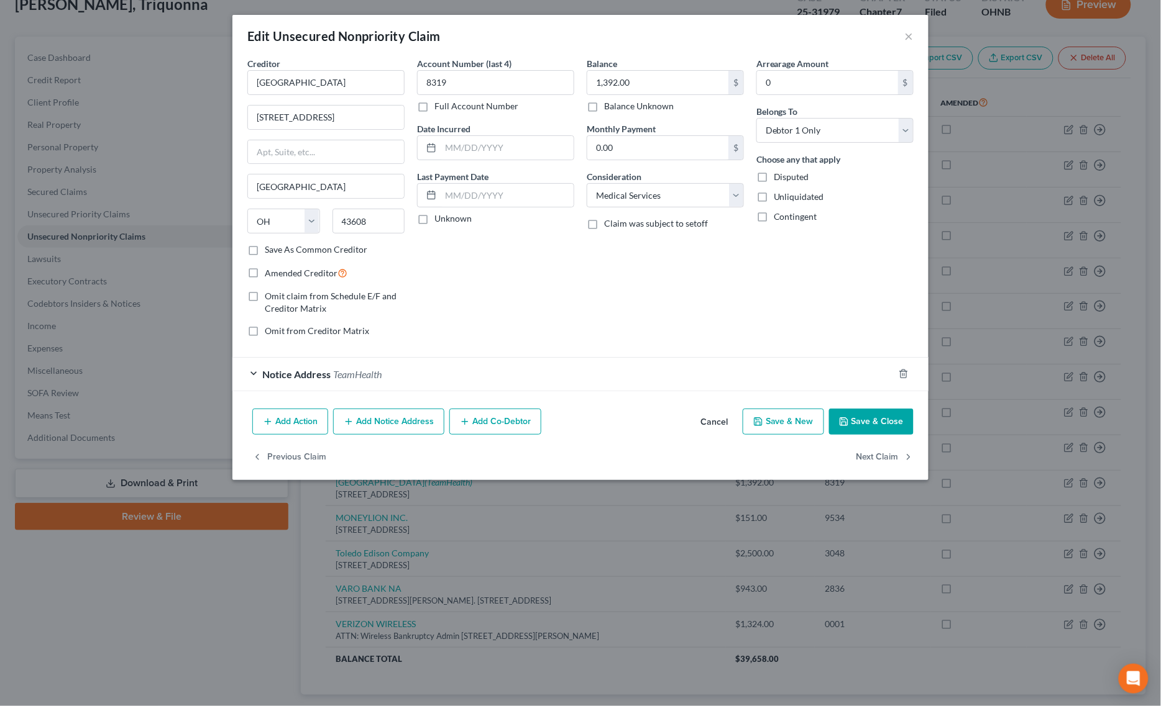
click at [343, 391] on div "Notice Address TeamHealth" at bounding box center [562, 374] width 661 height 33
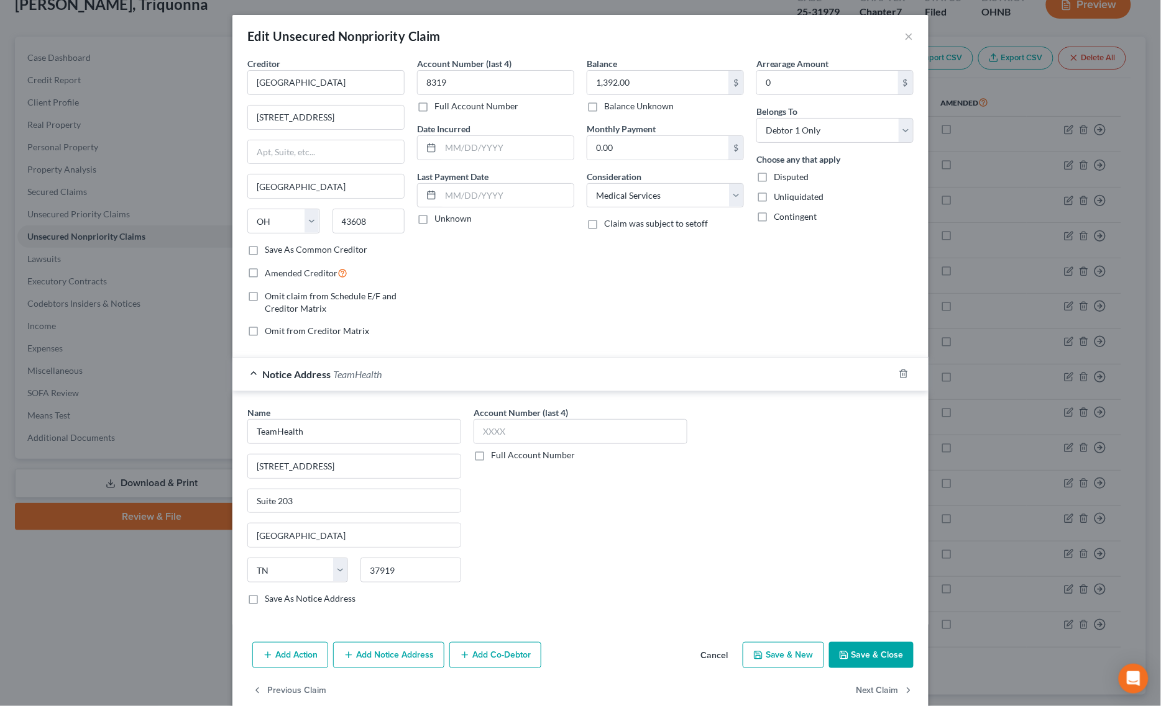
click at [877, 657] on button "Save & Close" at bounding box center [871, 655] width 84 height 26
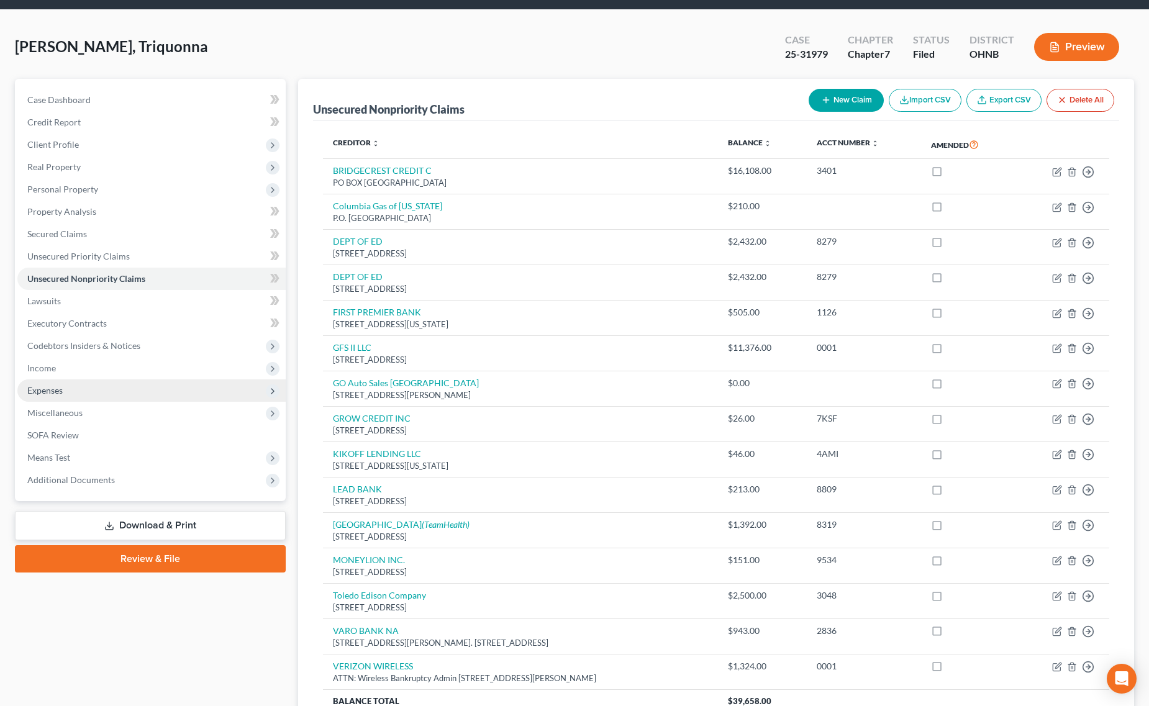
scroll to position [0, 0]
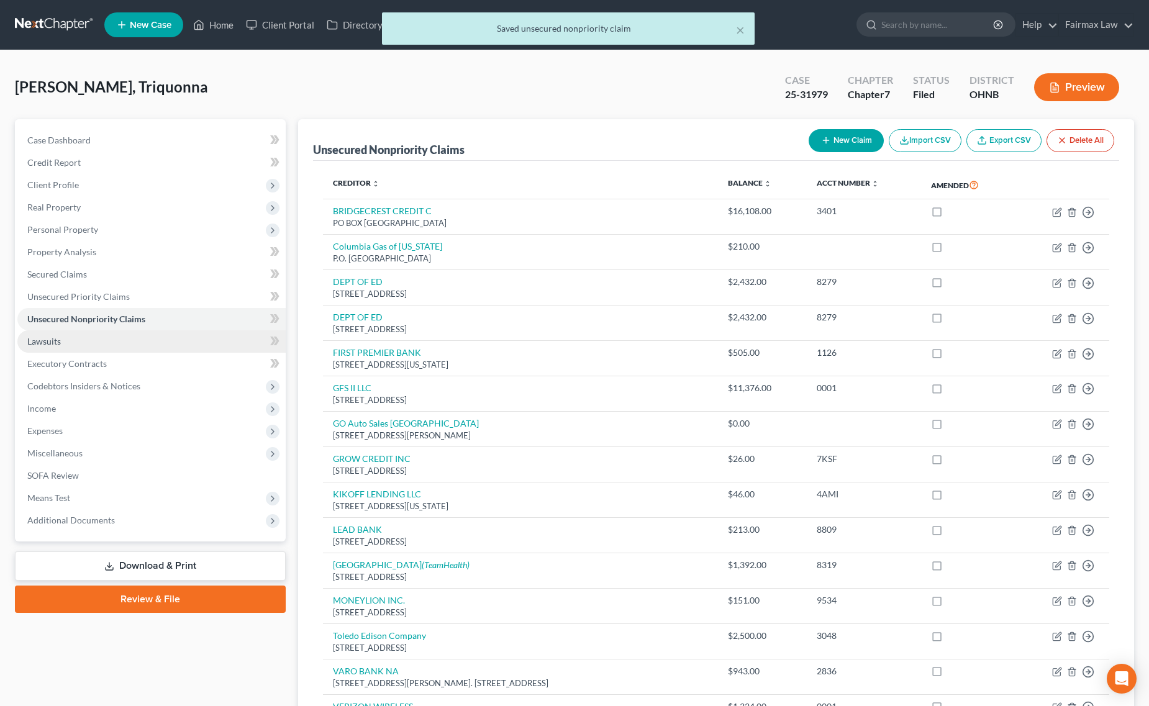
click at [66, 349] on link "Lawsuits" at bounding box center [151, 342] width 268 height 22
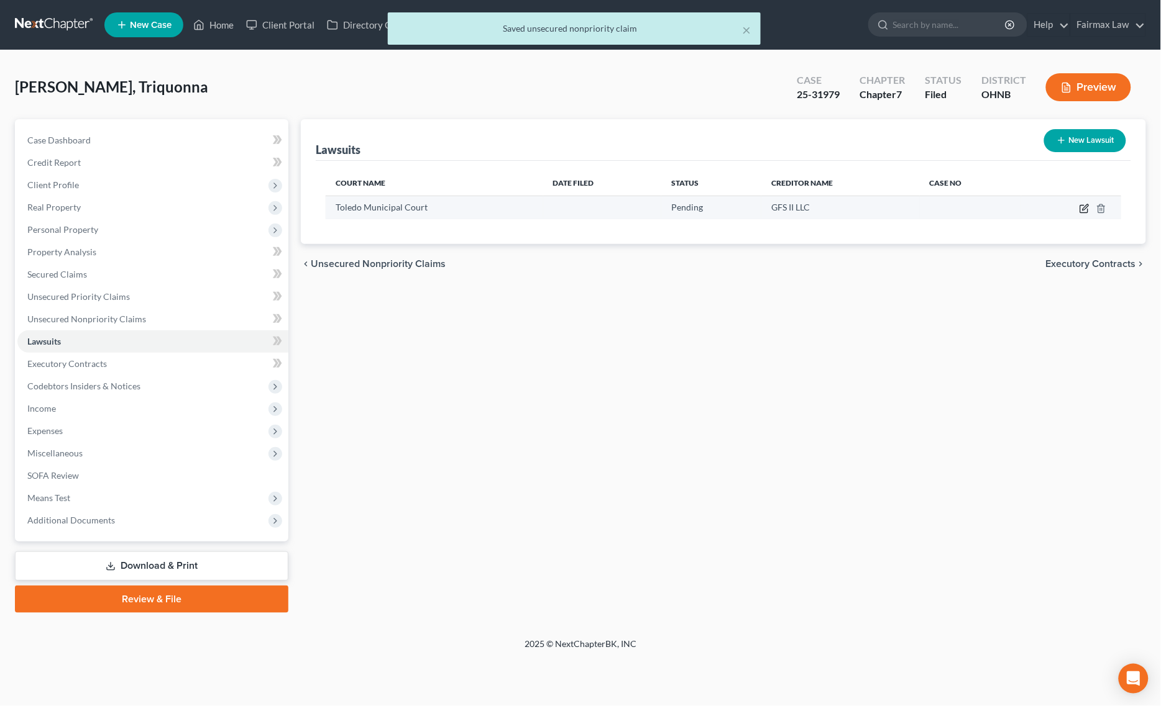
click at [1088, 208] on icon "button" at bounding box center [1084, 209] width 10 height 10
select select "36"
select select "0"
select select "1"
select select "23"
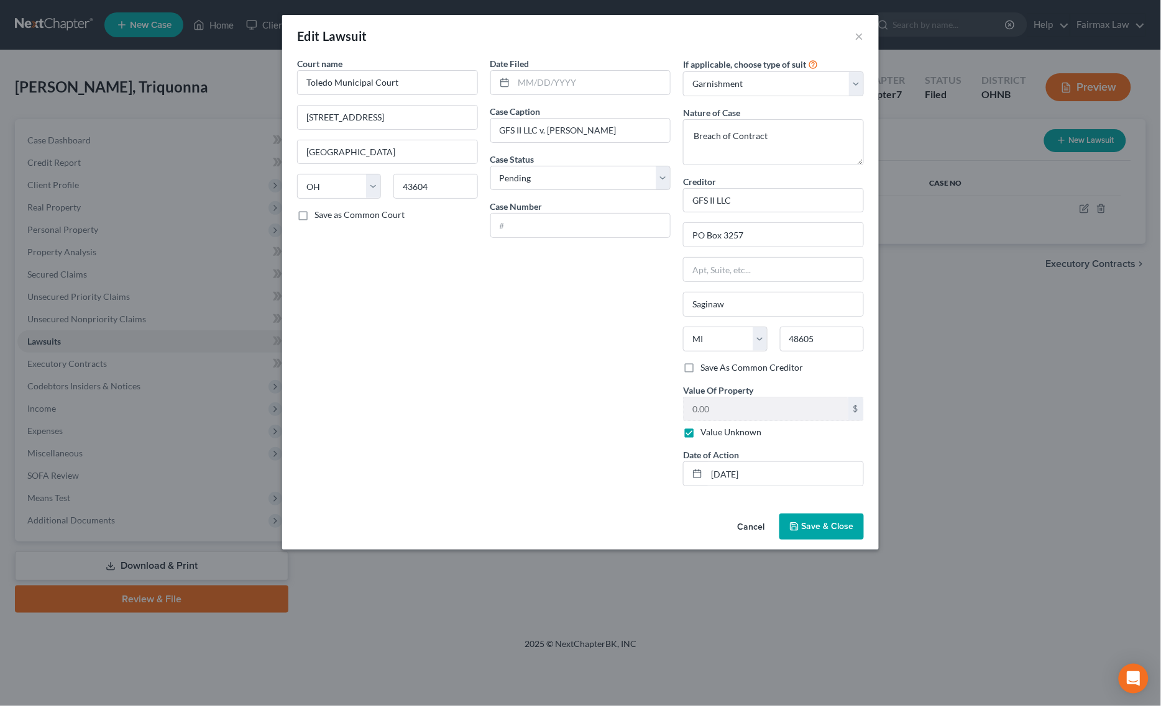
click at [839, 528] on span "Save & Close" at bounding box center [827, 526] width 52 height 11
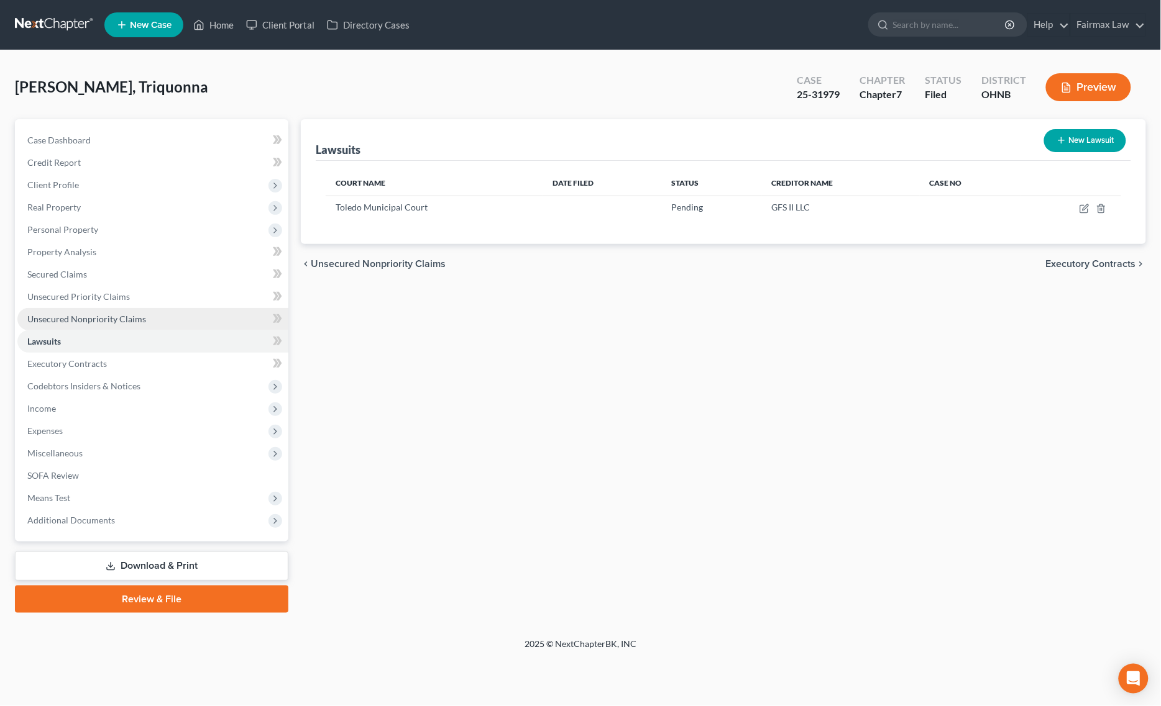
click at [111, 315] on span "Unsecured Nonpriority Claims" at bounding box center [86, 319] width 119 height 11
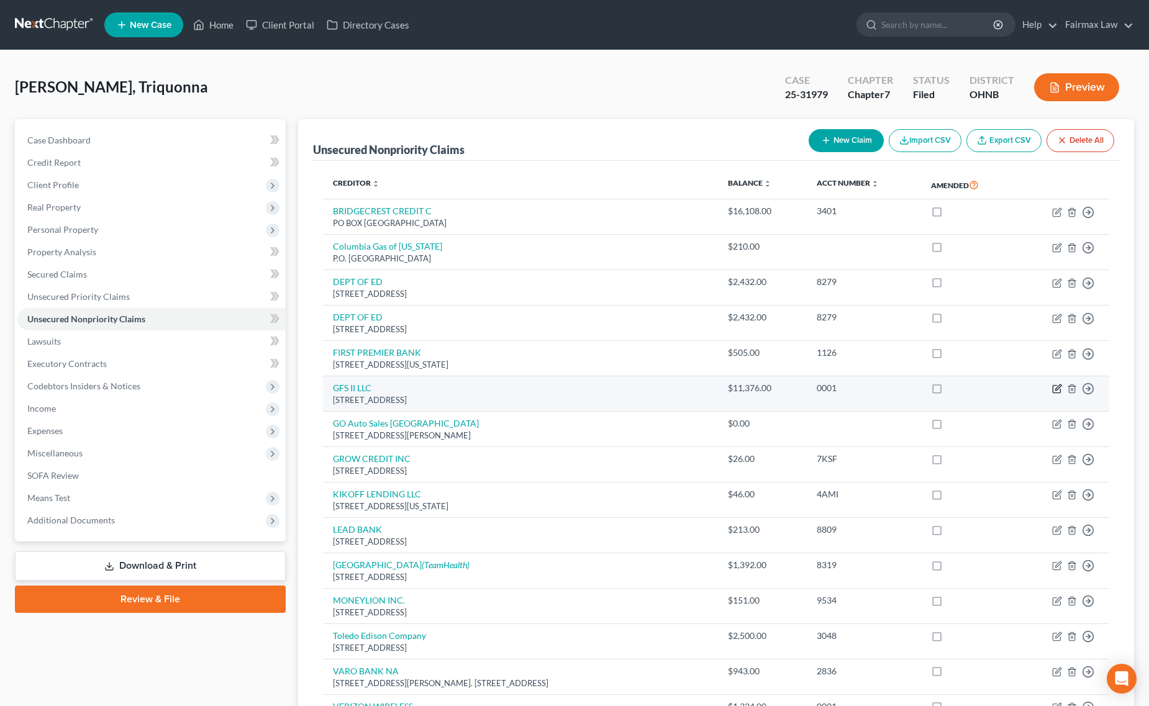
click at [1057, 389] on icon "button" at bounding box center [1059, 388] width 6 height 6
select select "23"
select select "14"
select select "0"
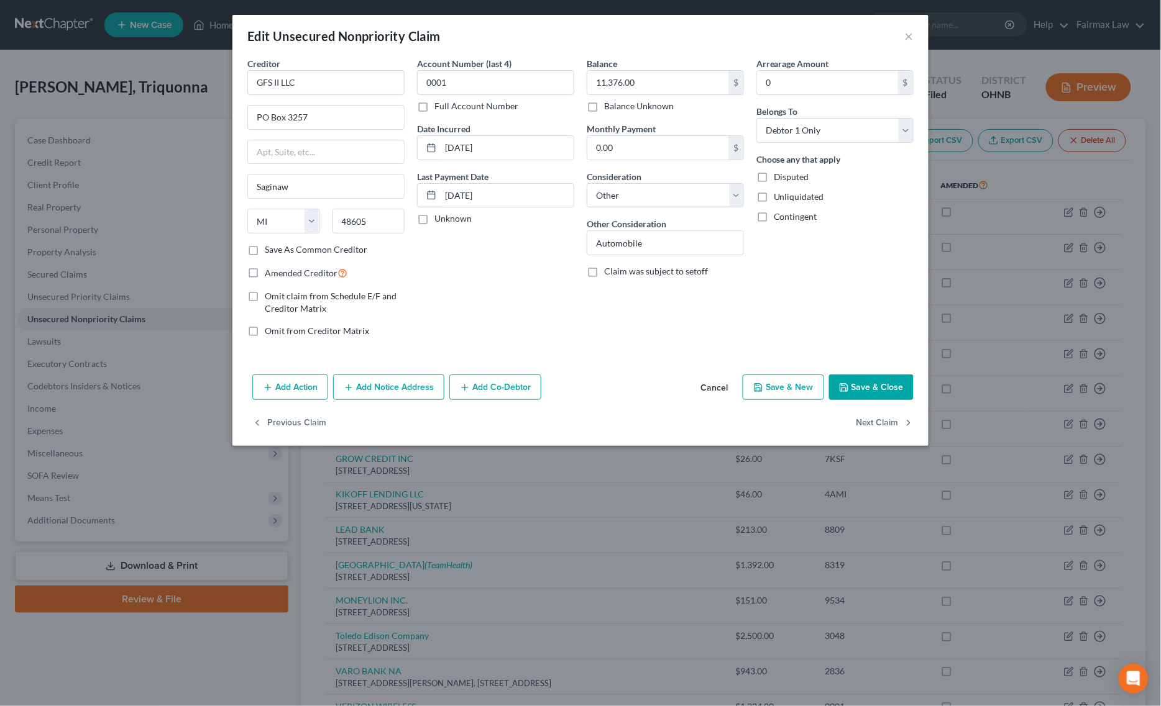
click at [606, 351] on div "Creditor * GFS II LLC PO Box 3257 Saginaw State AL AK AR AZ CA CO CT DE DC FL G…" at bounding box center [580, 213] width 696 height 313
click at [606, 352] on div "Creditor * GFS II LLC PO Box 3257 Saginaw State AL AK AR AZ CA CO CT DE DC FL G…" at bounding box center [580, 213] width 696 height 313
click at [880, 396] on button "Save & Close" at bounding box center [871, 388] width 84 height 26
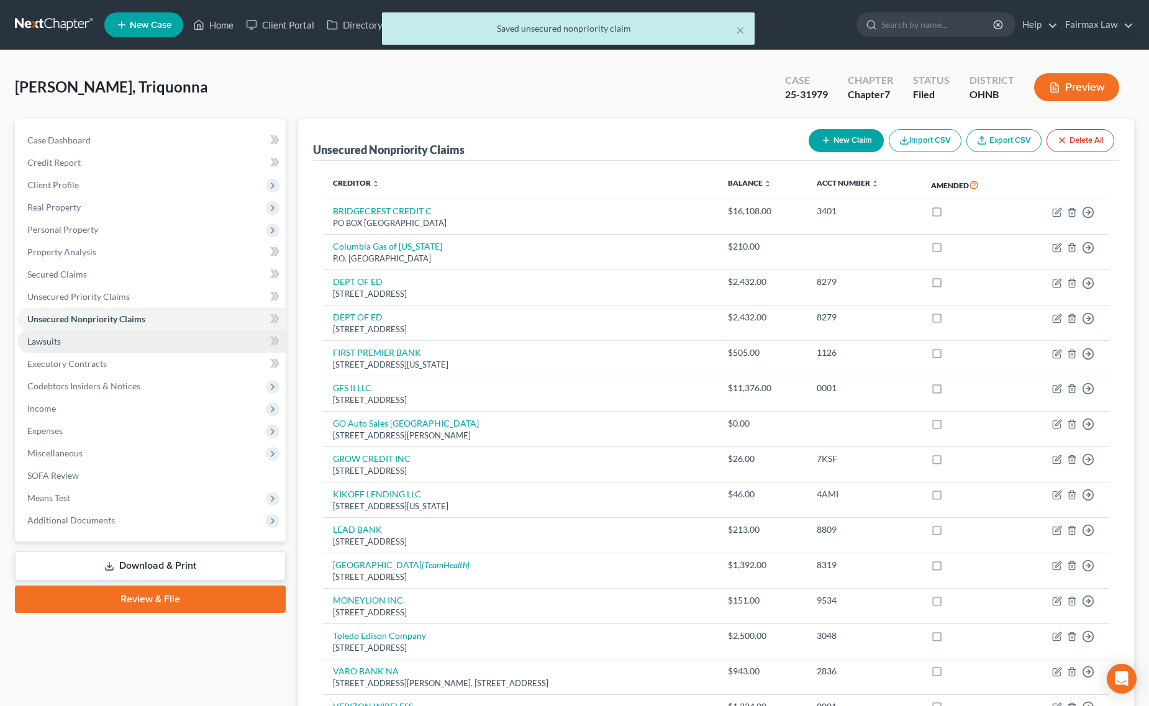
click at [81, 343] on link "Lawsuits" at bounding box center [151, 342] width 268 height 22
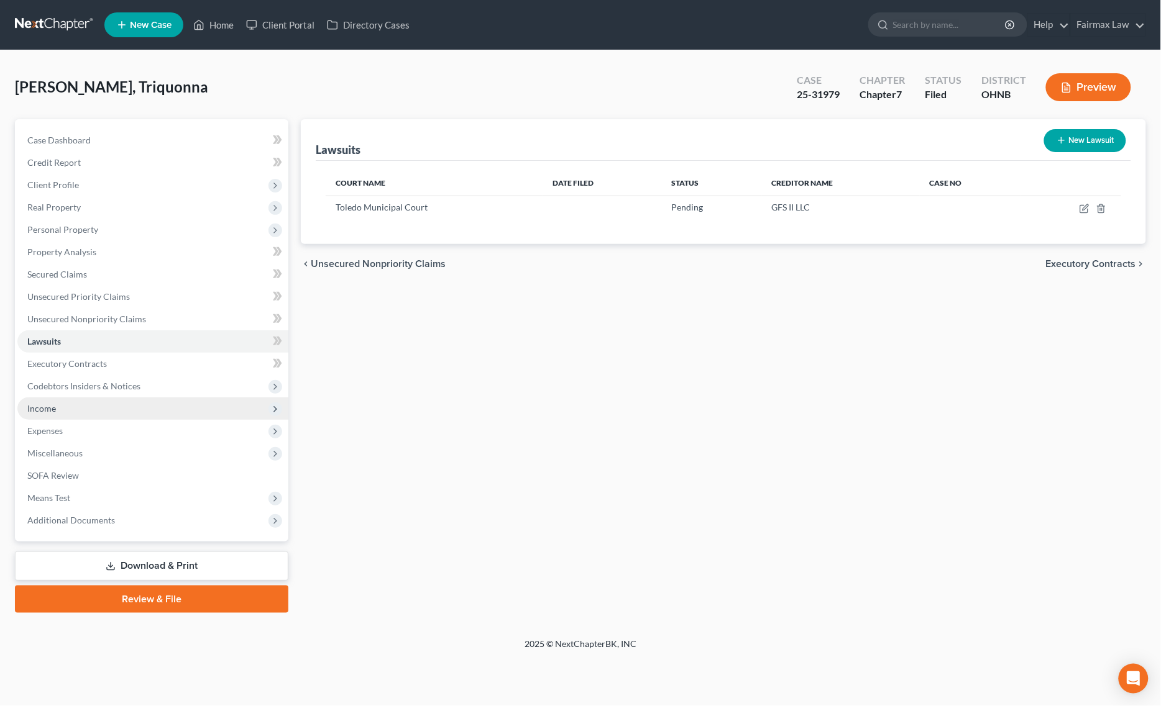
click at [106, 402] on span "Income" at bounding box center [152, 409] width 271 height 22
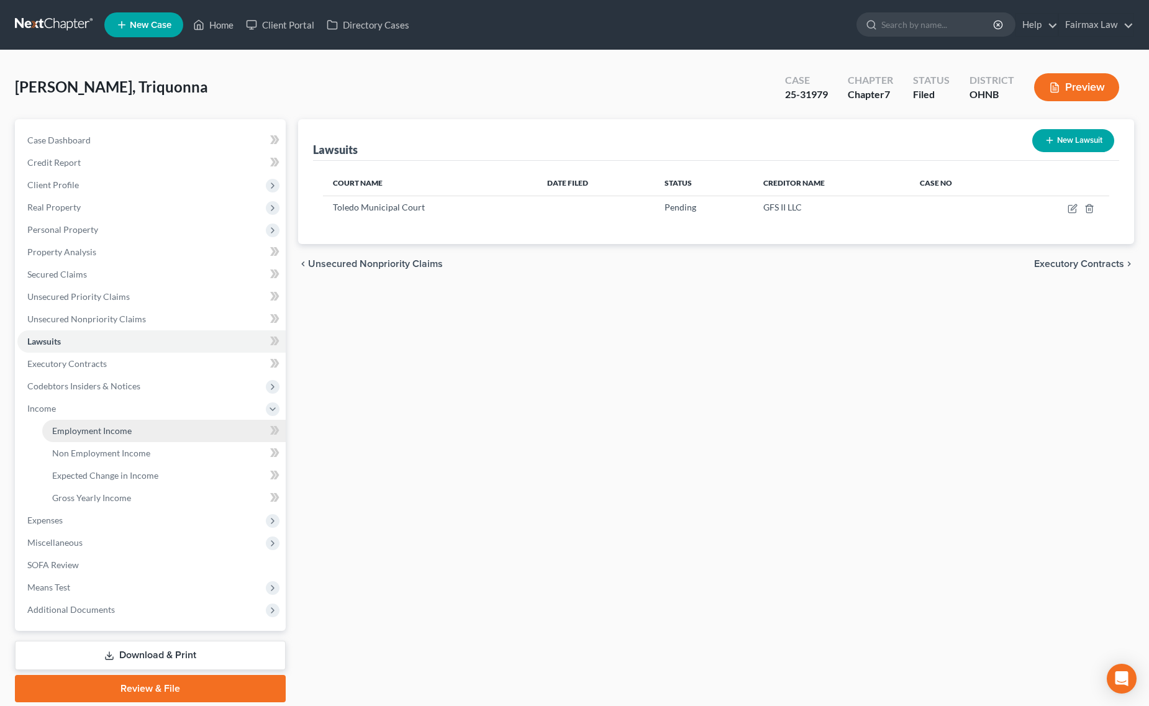
click at [110, 426] on span "Employment Income" at bounding box center [92, 431] width 80 height 11
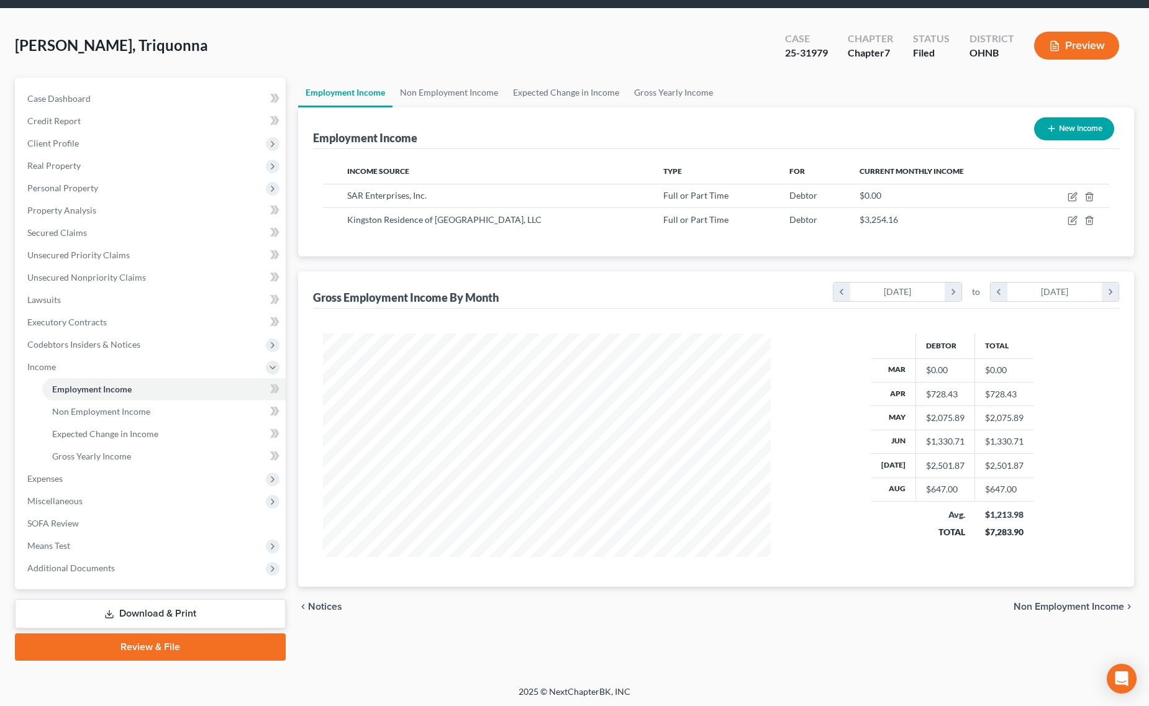
scroll to position [224, 473]
click at [88, 563] on span "Additional Documents" at bounding box center [71, 568] width 88 height 11
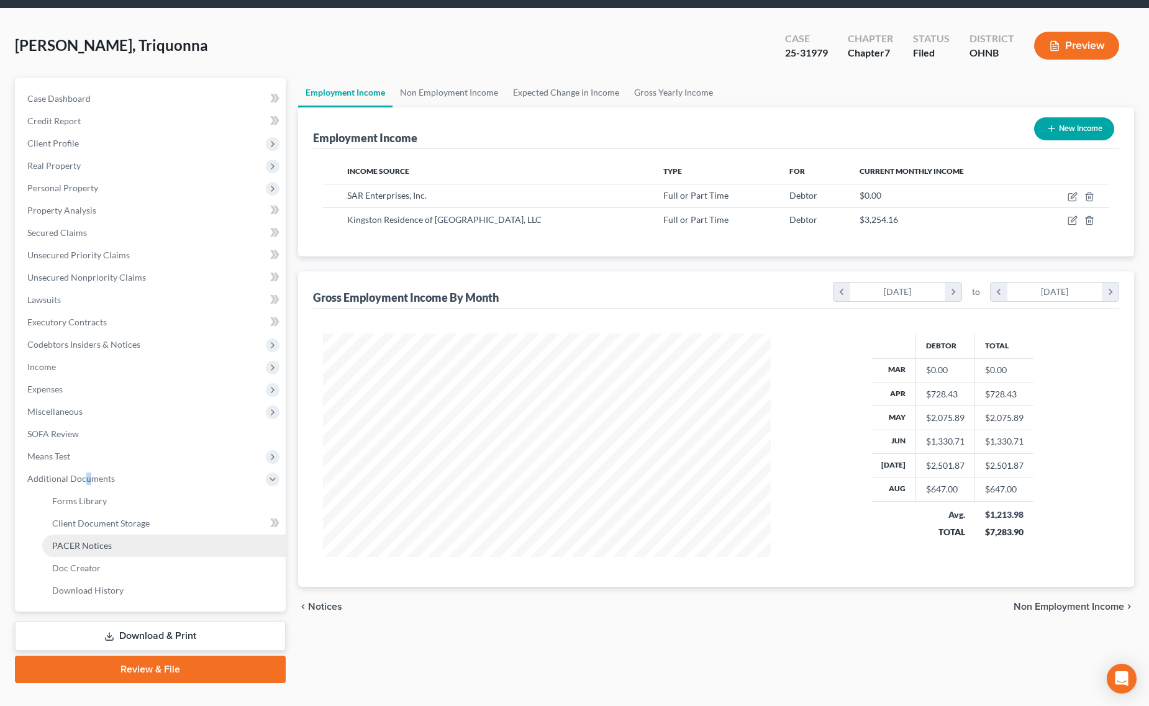
click at [134, 536] on link "PACER Notices" at bounding box center [164, 546] width 244 height 22
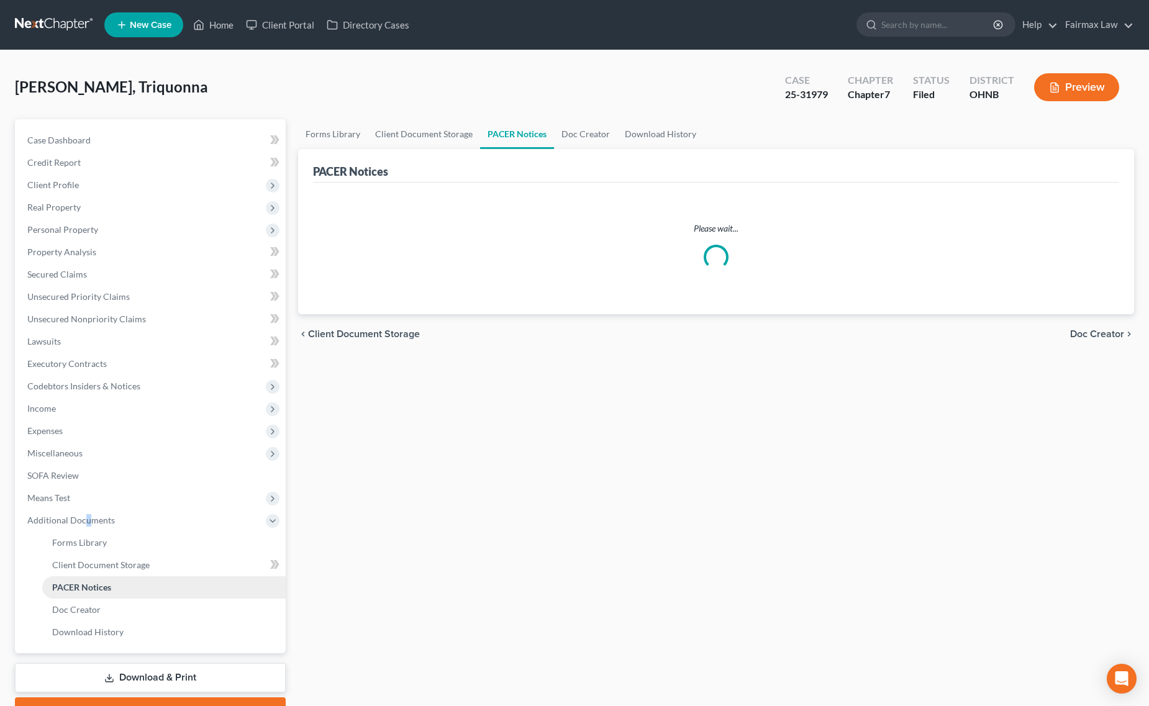
click at [158, 577] on link "PACER Notices" at bounding box center [164, 588] width 244 height 22
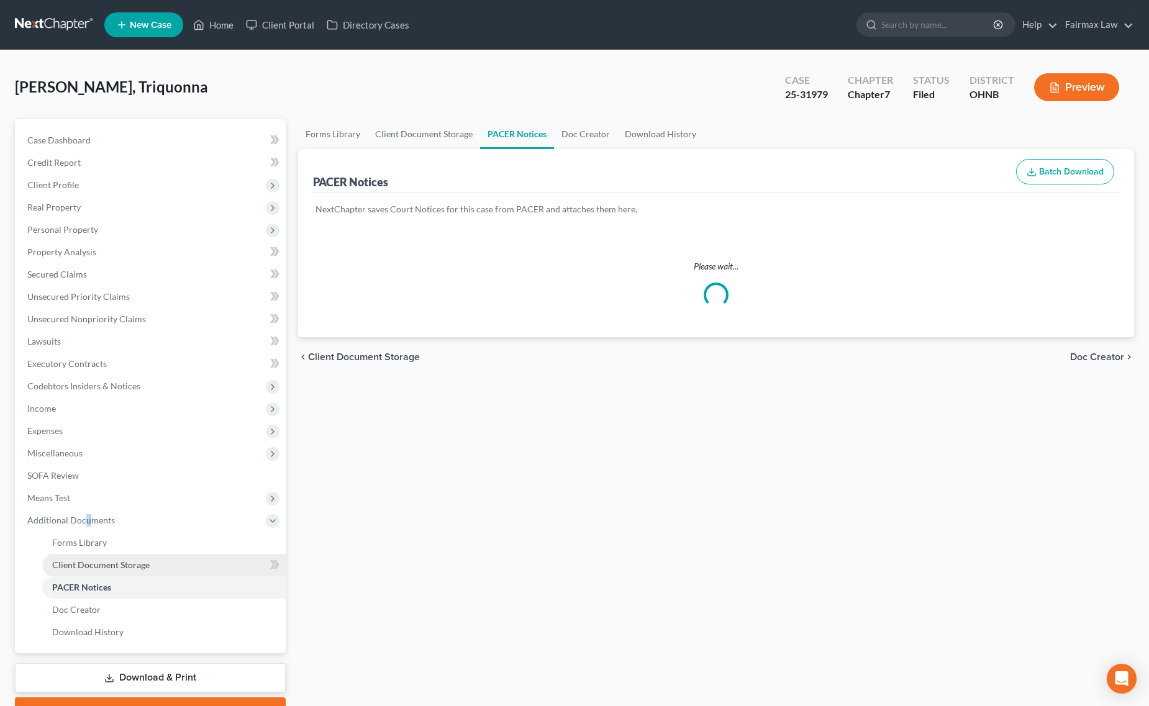
click at [179, 564] on link "Client Document Storage" at bounding box center [164, 565] width 244 height 22
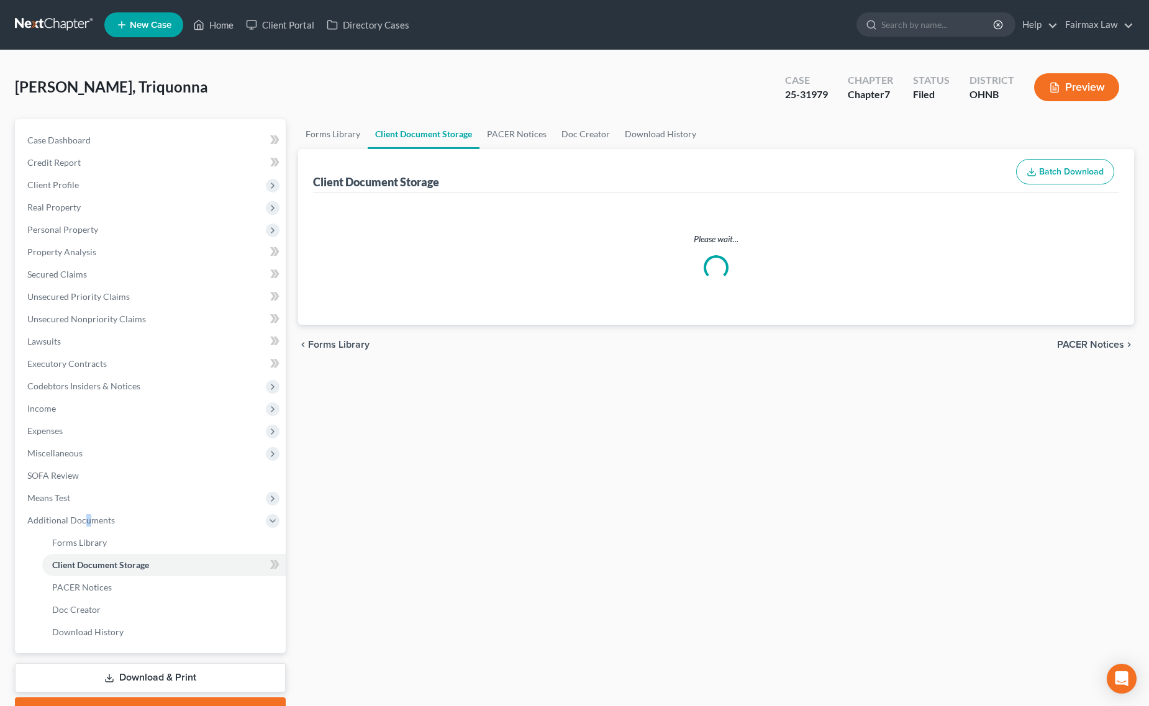
select select "5"
select select "20"
select select "16"
select select "24"
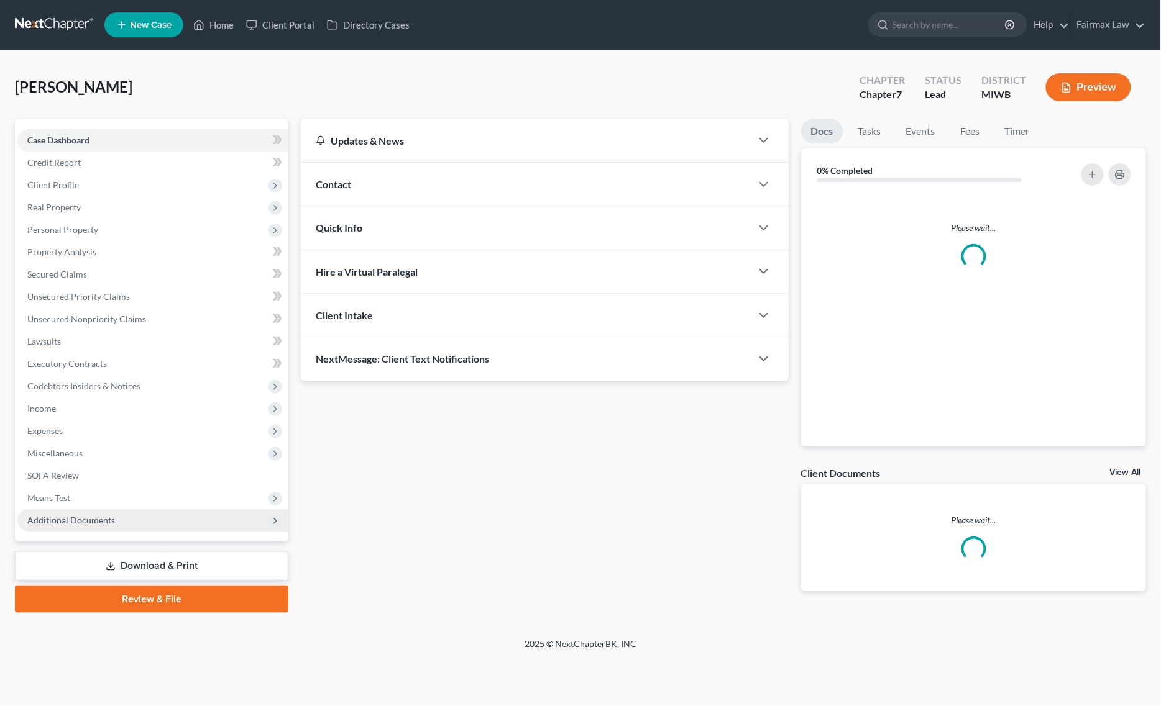
click at [85, 527] on span "Additional Documents" at bounding box center [152, 520] width 271 height 22
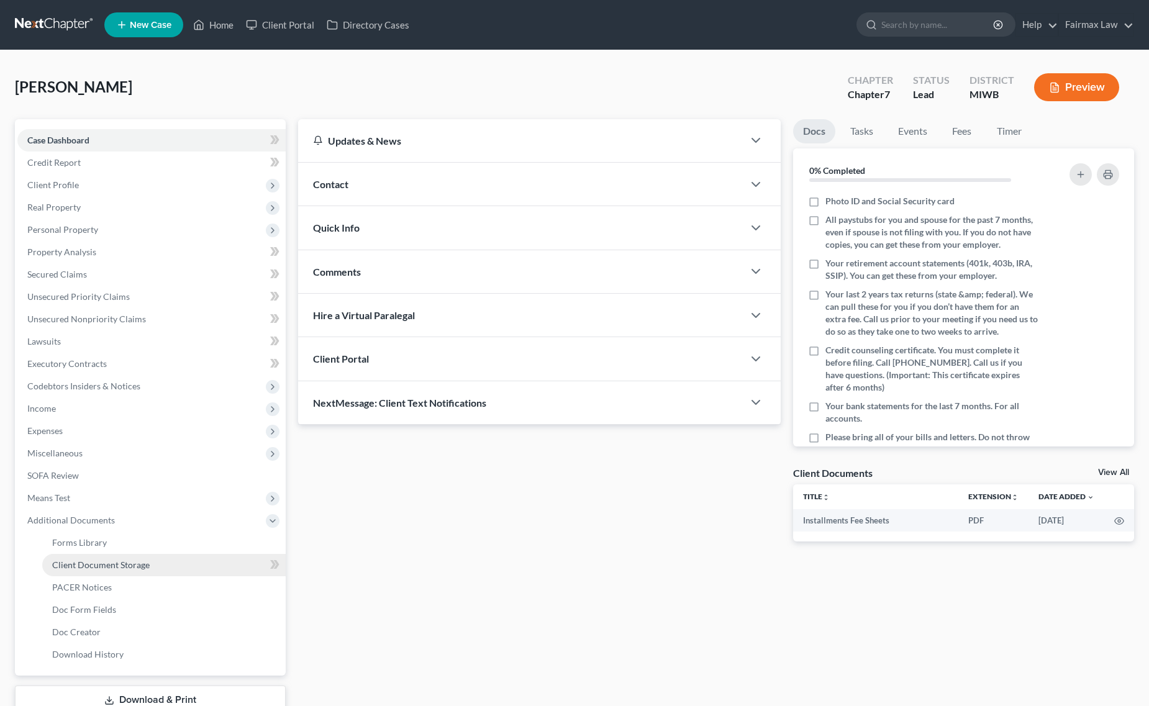
click at [103, 575] on link "Client Document Storage" at bounding box center [164, 565] width 244 height 22
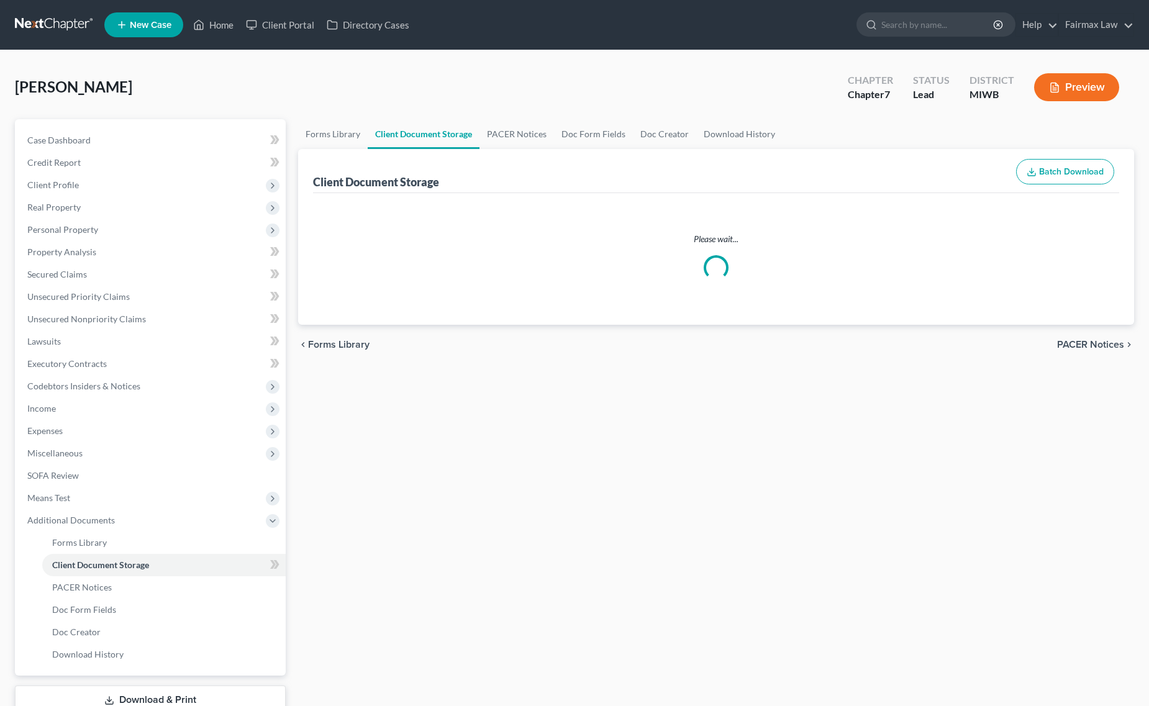
select select "4"
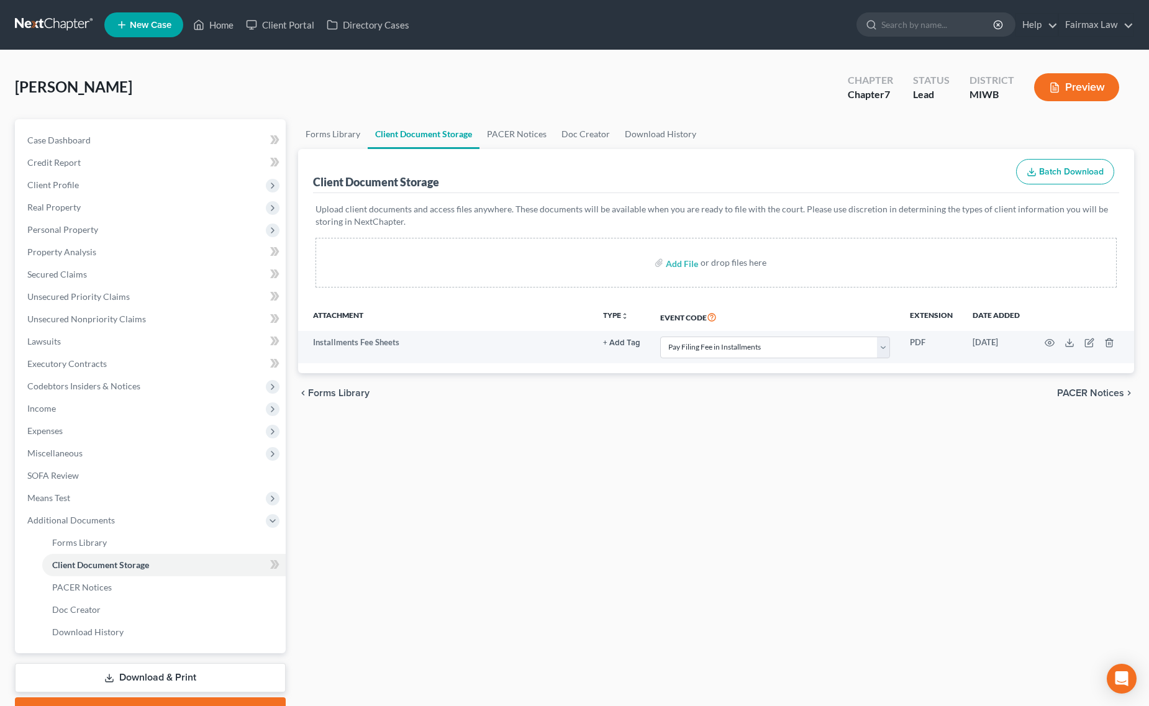
select select "4"
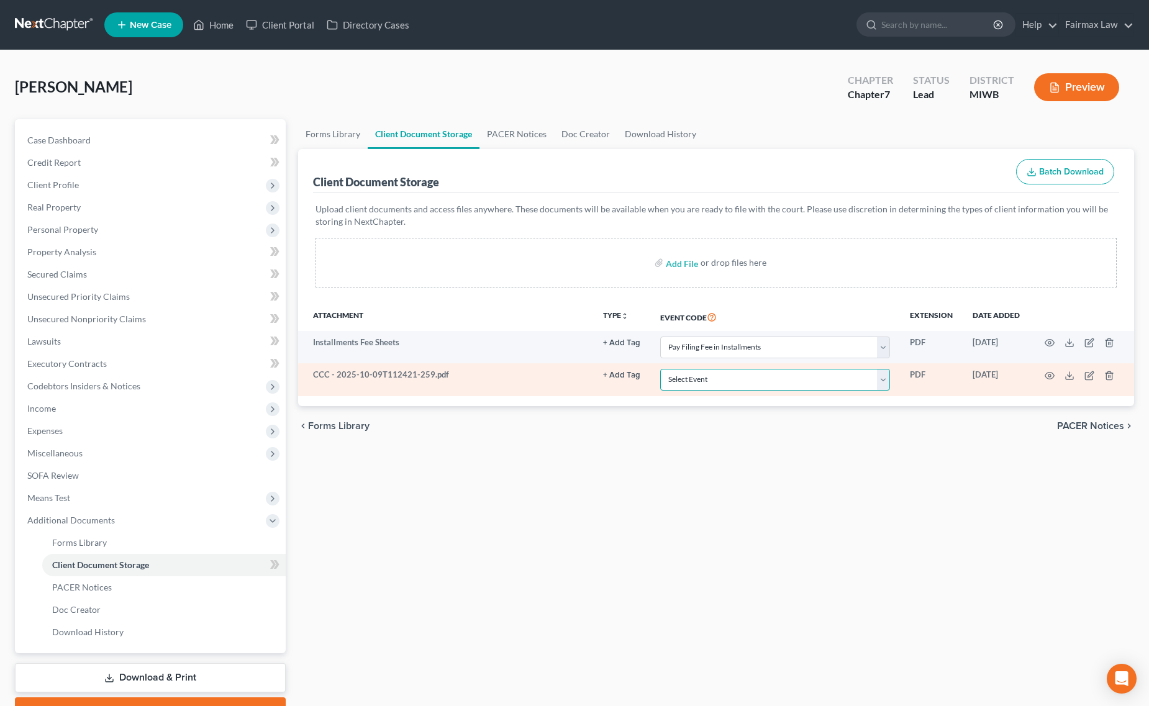
click at [723, 377] on select "Select Event Asset Protection Report Certificate by Credit Counseling Agency (1…" at bounding box center [775, 380] width 230 height 22
select select "1"
click at [660, 369] on select "Select Event Asset Protection Report Certificate by Credit Counseling Agency (1…" at bounding box center [775, 380] width 230 height 22
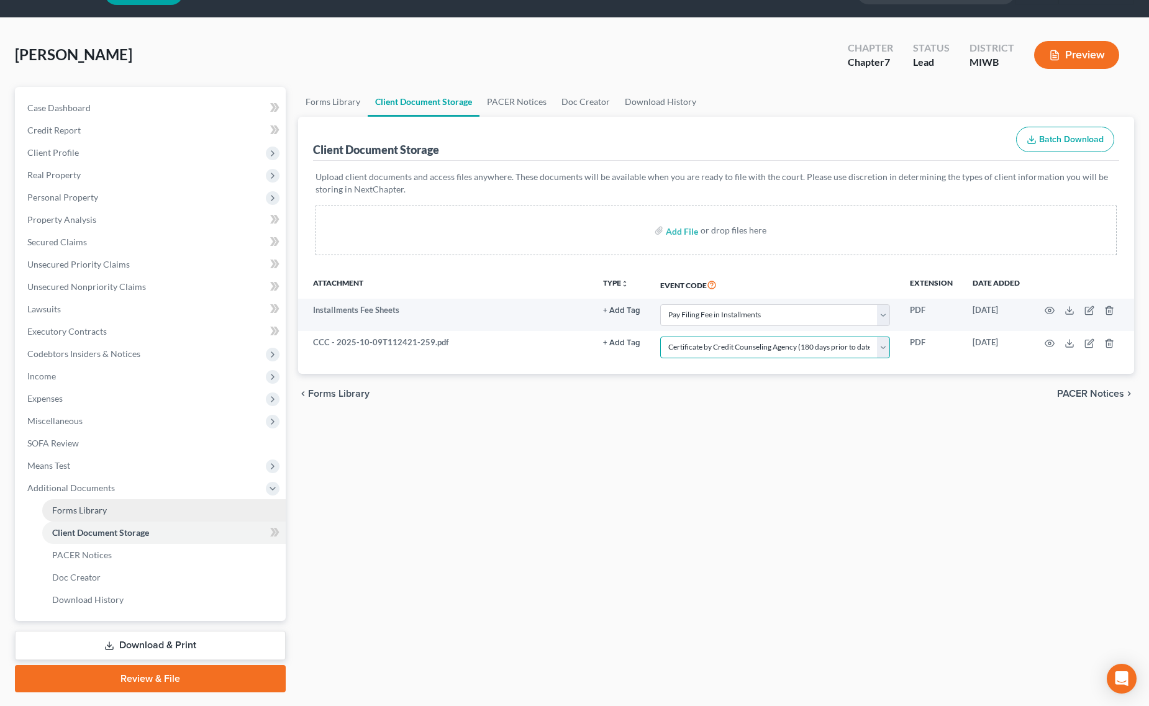
scroll to position [64, 0]
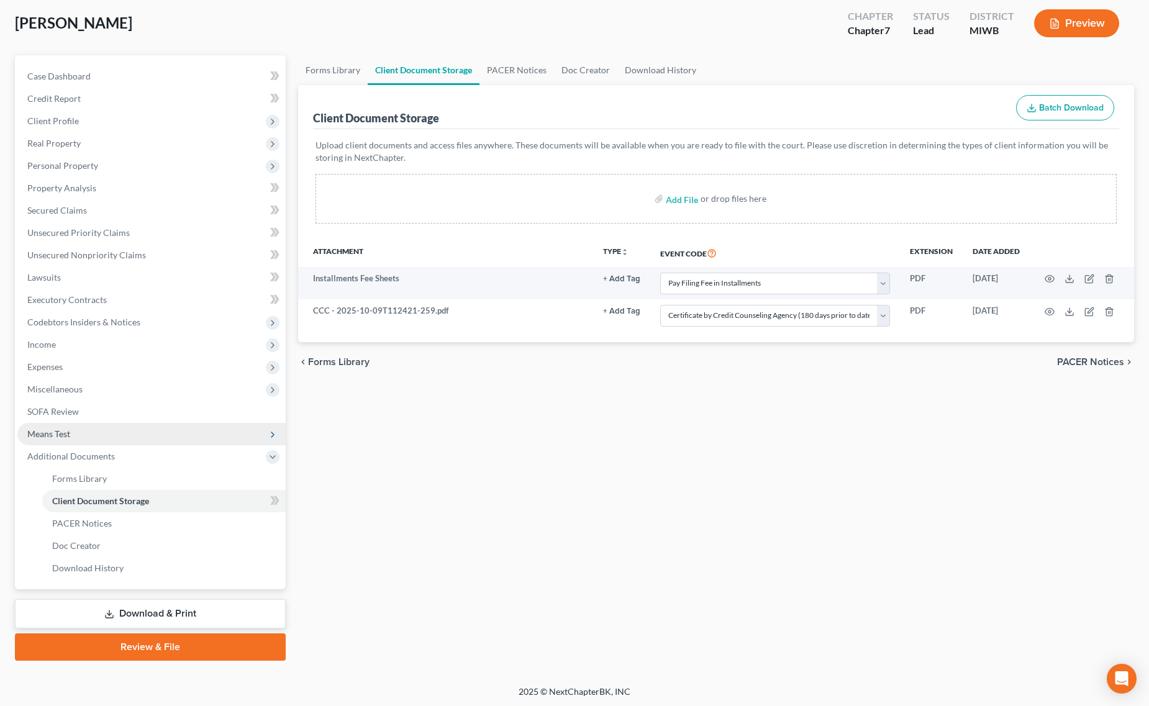
click at [103, 424] on span "Means Test" at bounding box center [151, 434] width 268 height 22
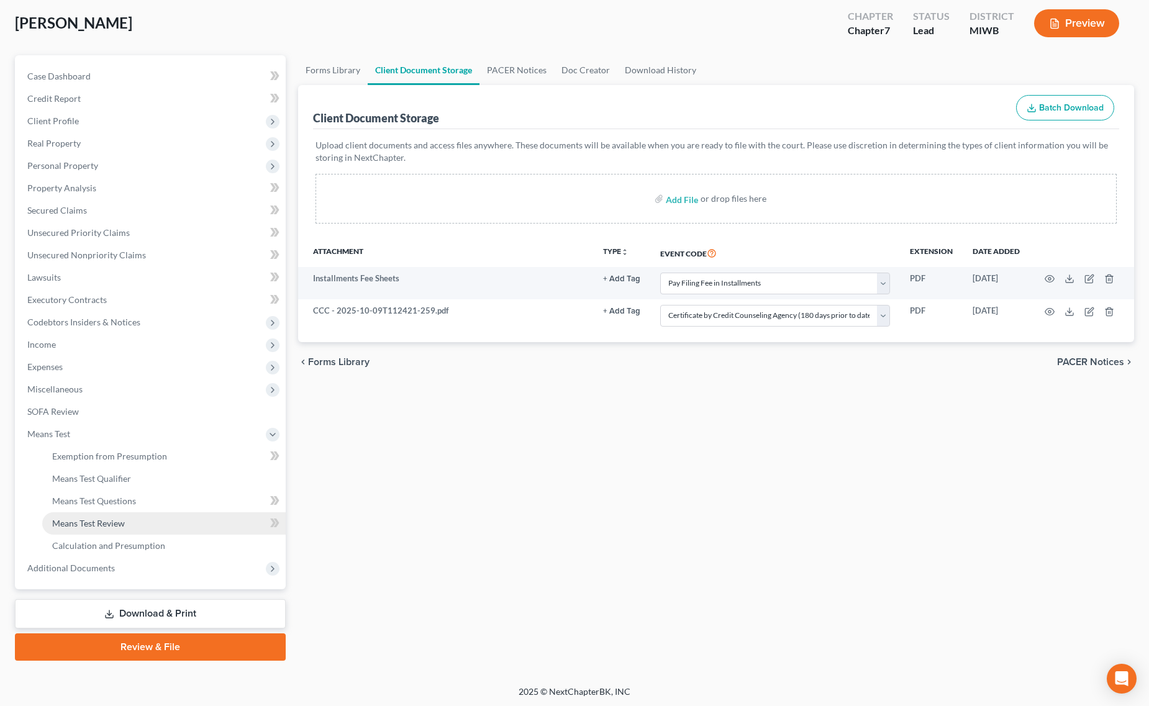
click at [88, 525] on span "Means Test Review" at bounding box center [88, 523] width 73 height 11
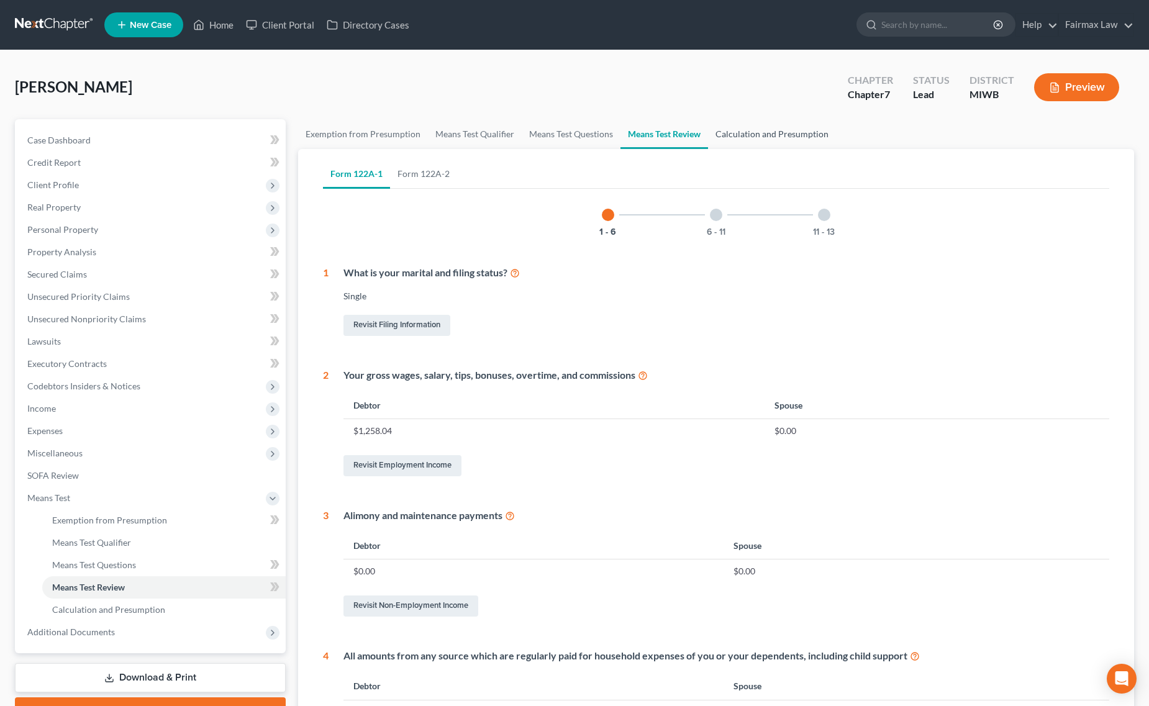
click at [790, 130] on link "Calculation and Presumption" at bounding box center [772, 134] width 128 height 30
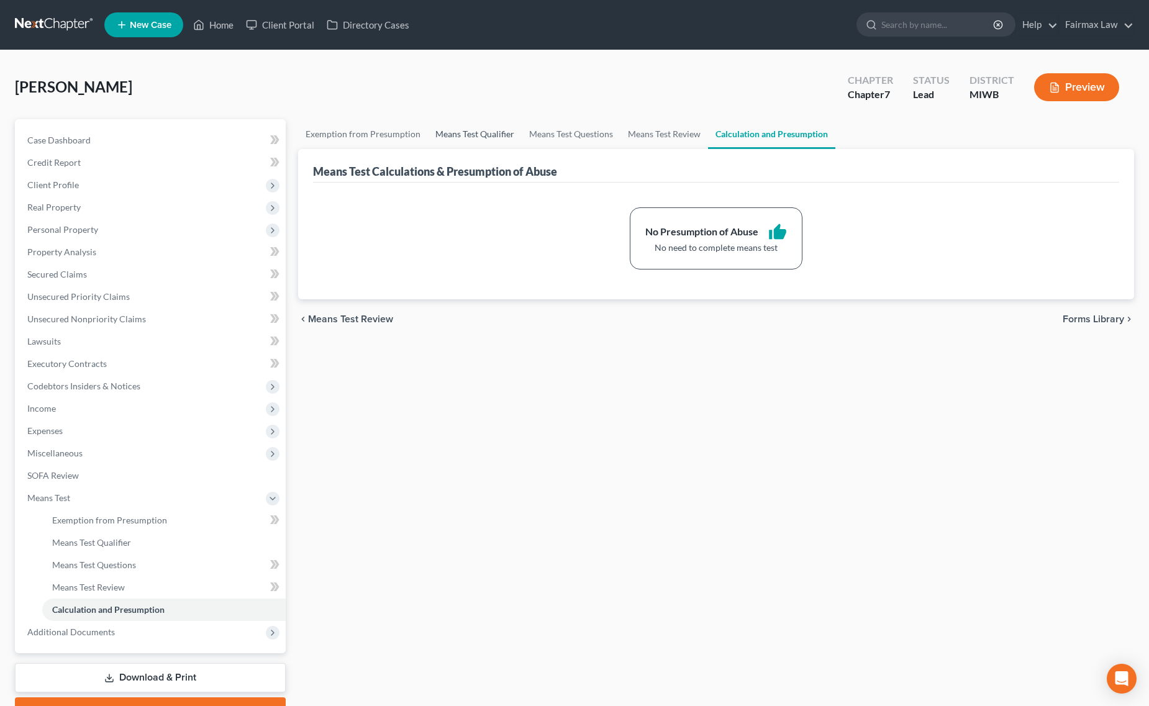
click at [476, 132] on link "Means Test Qualifier" at bounding box center [475, 134] width 94 height 30
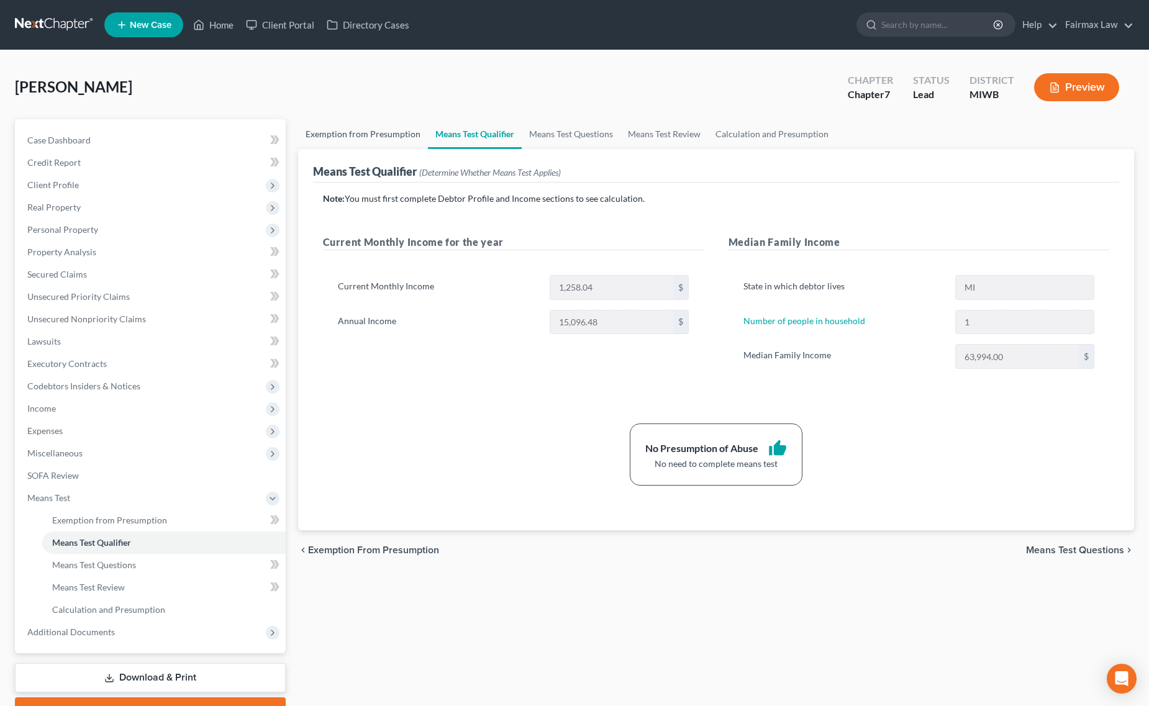
click at [386, 138] on link "Exemption from Presumption" at bounding box center [363, 134] width 130 height 30
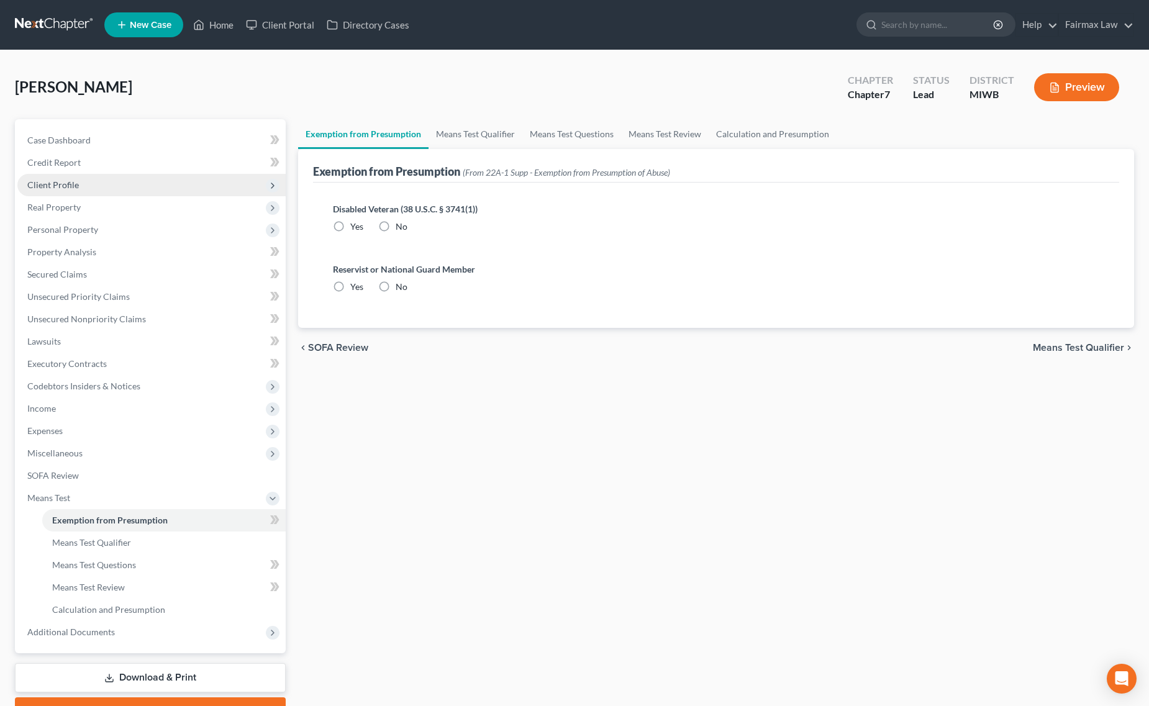
click at [114, 185] on span "Client Profile" at bounding box center [151, 185] width 268 height 22
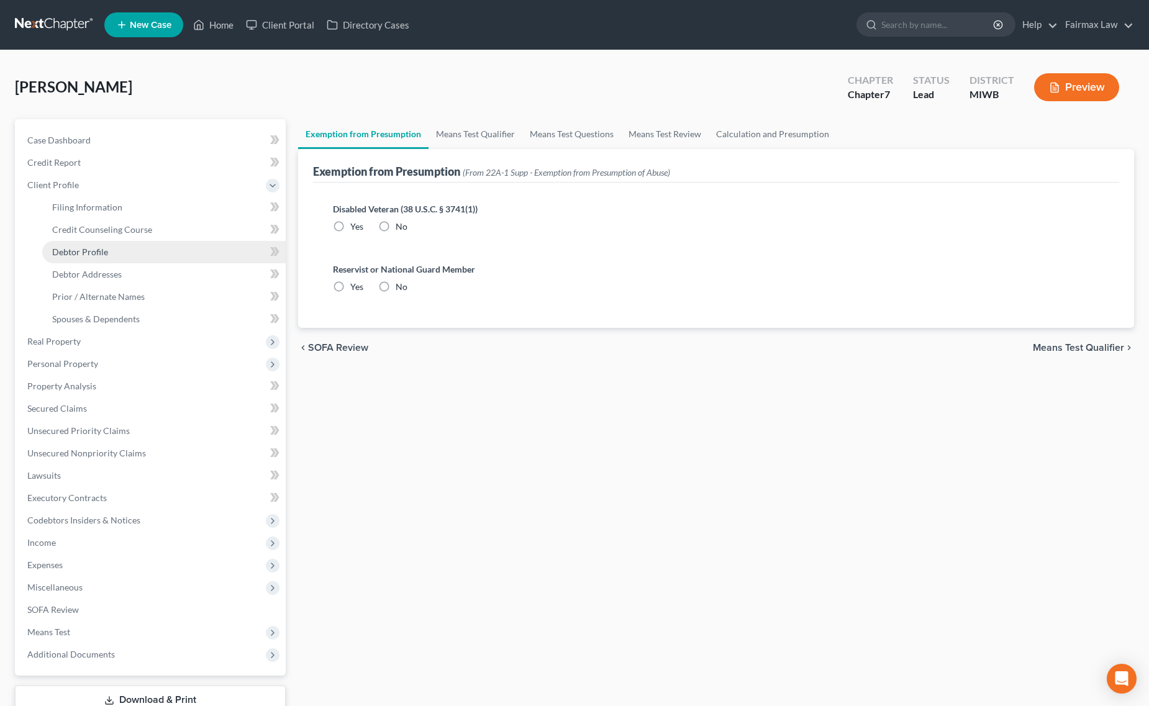
click at [113, 255] on link "Debtor Profile" at bounding box center [164, 252] width 244 height 22
select select "0"
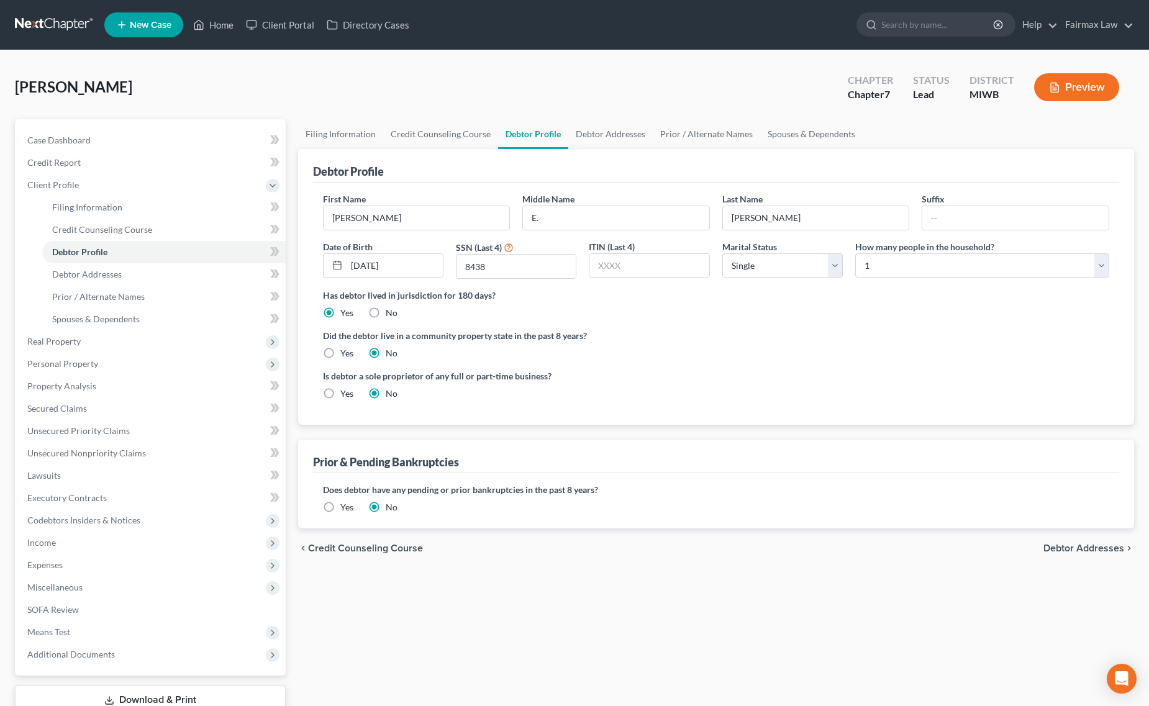
radio input "true"
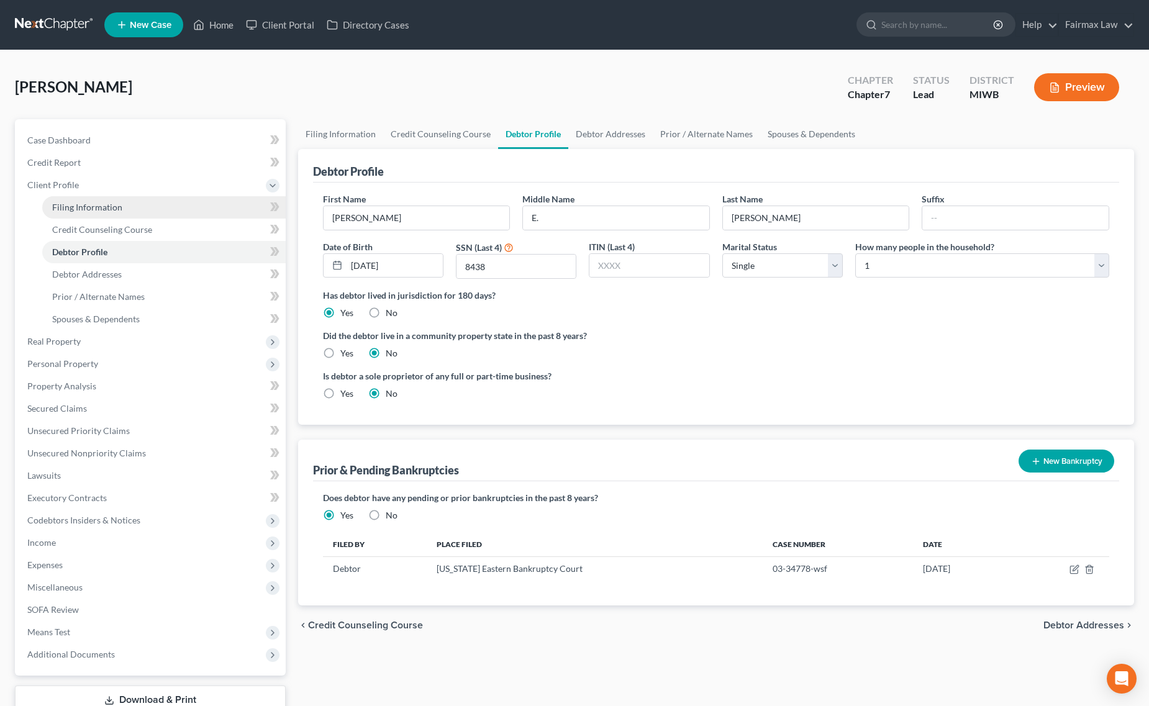
click at [144, 216] on link "Filing Information" at bounding box center [164, 207] width 244 height 22
select select "1"
select select "0"
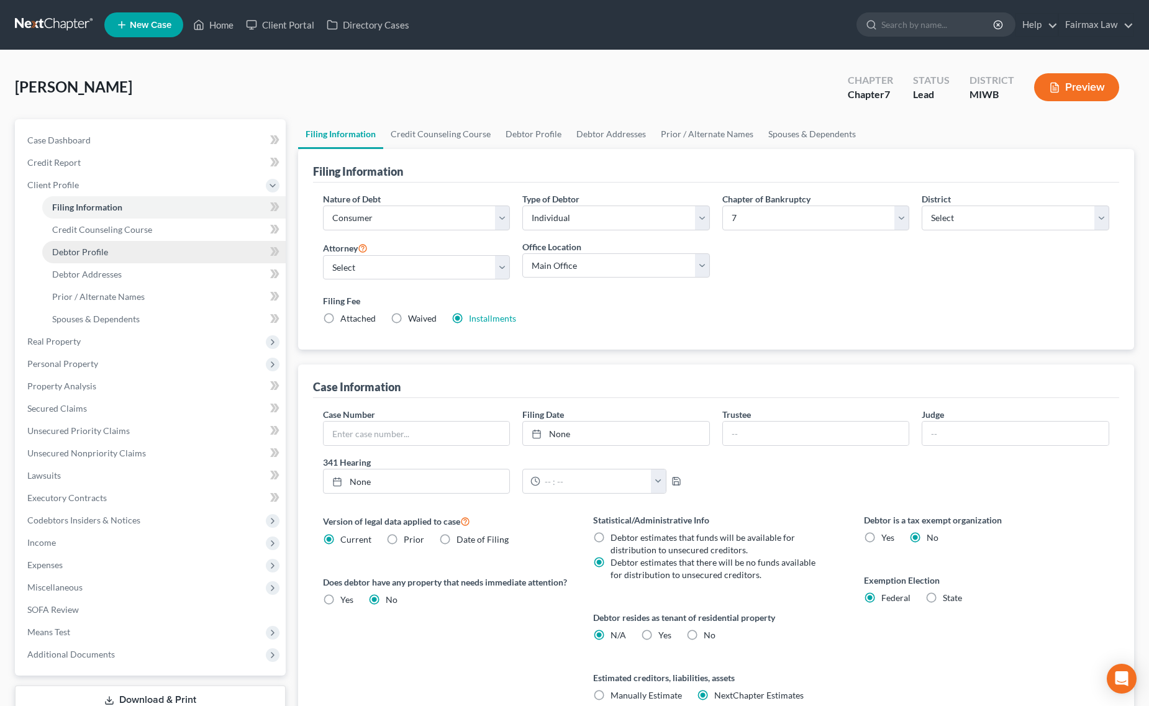
click at [92, 258] on link "Debtor Profile" at bounding box center [164, 252] width 244 height 22
select select "0"
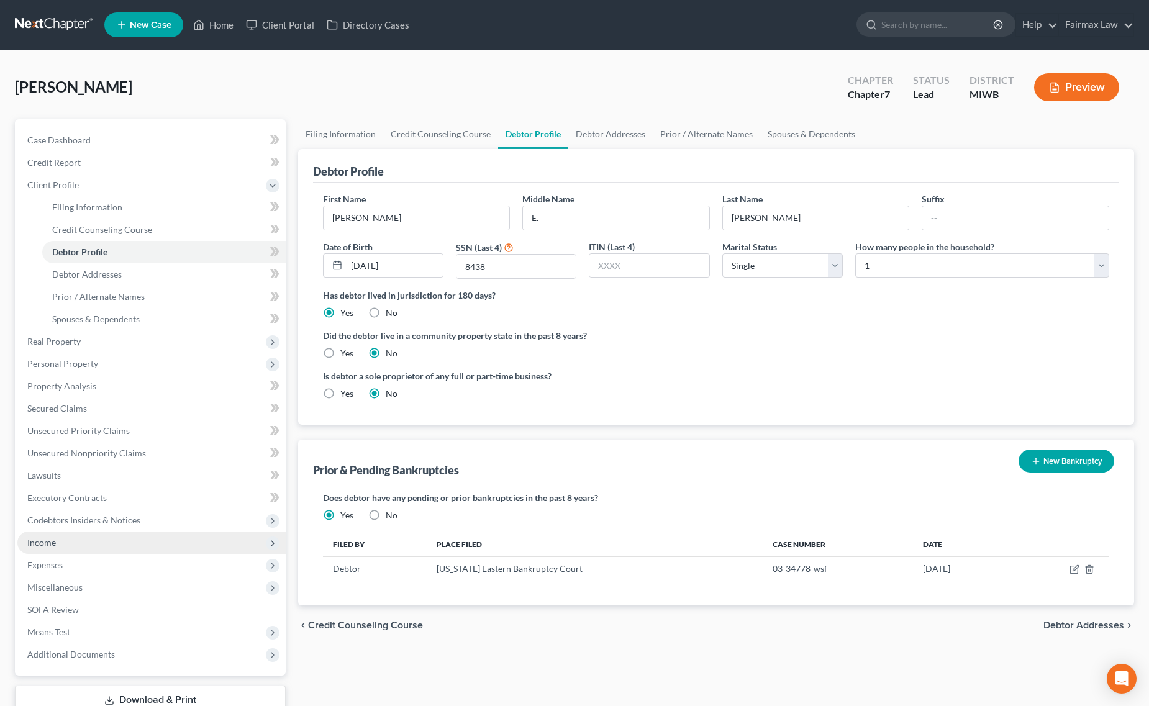
click at [82, 532] on span "Income" at bounding box center [151, 543] width 268 height 22
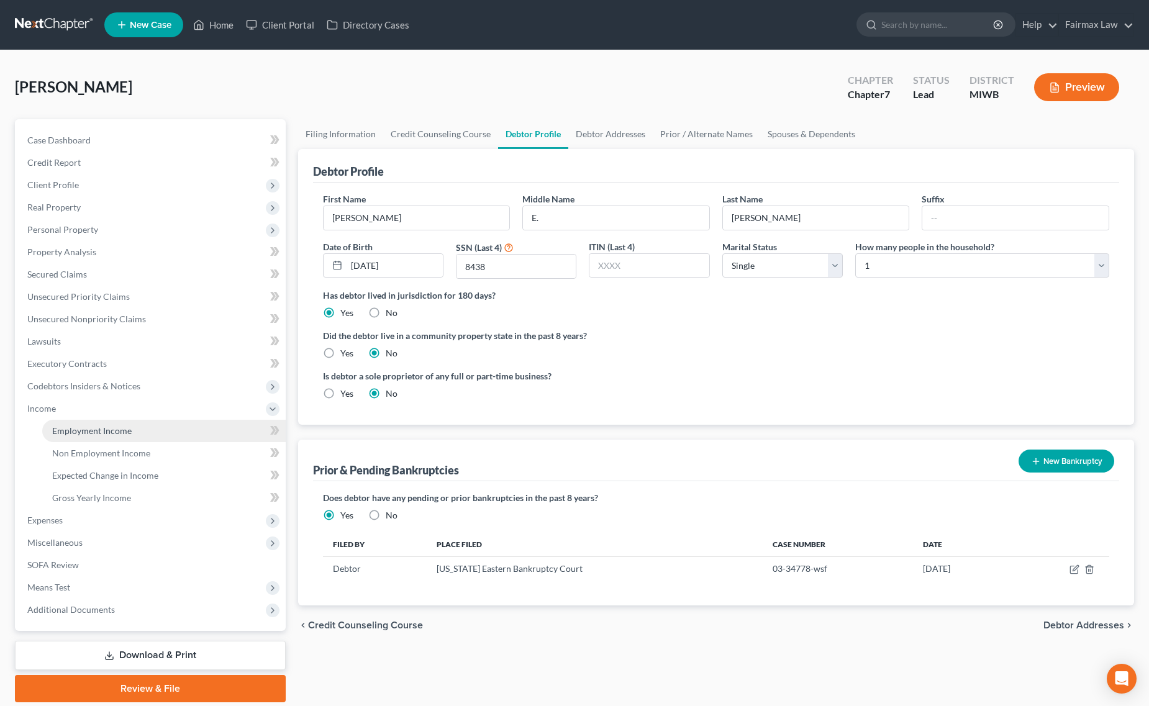
click at [140, 433] on link "Employment Income" at bounding box center [164, 431] width 244 height 22
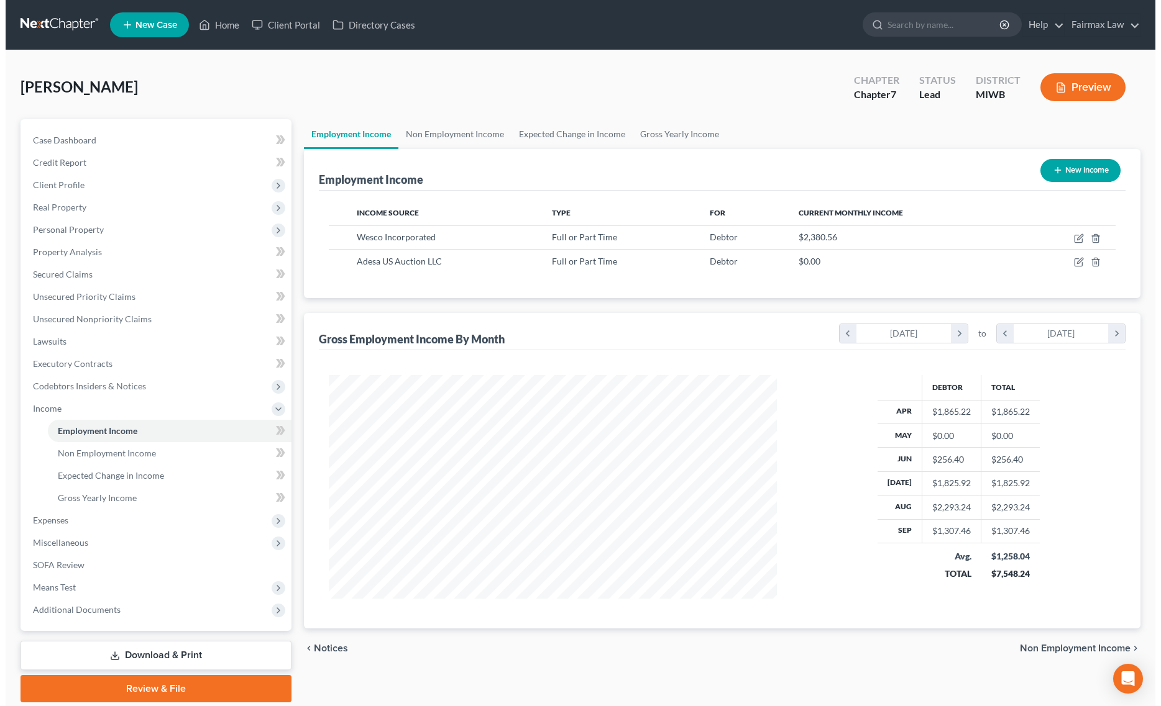
scroll to position [224, 473]
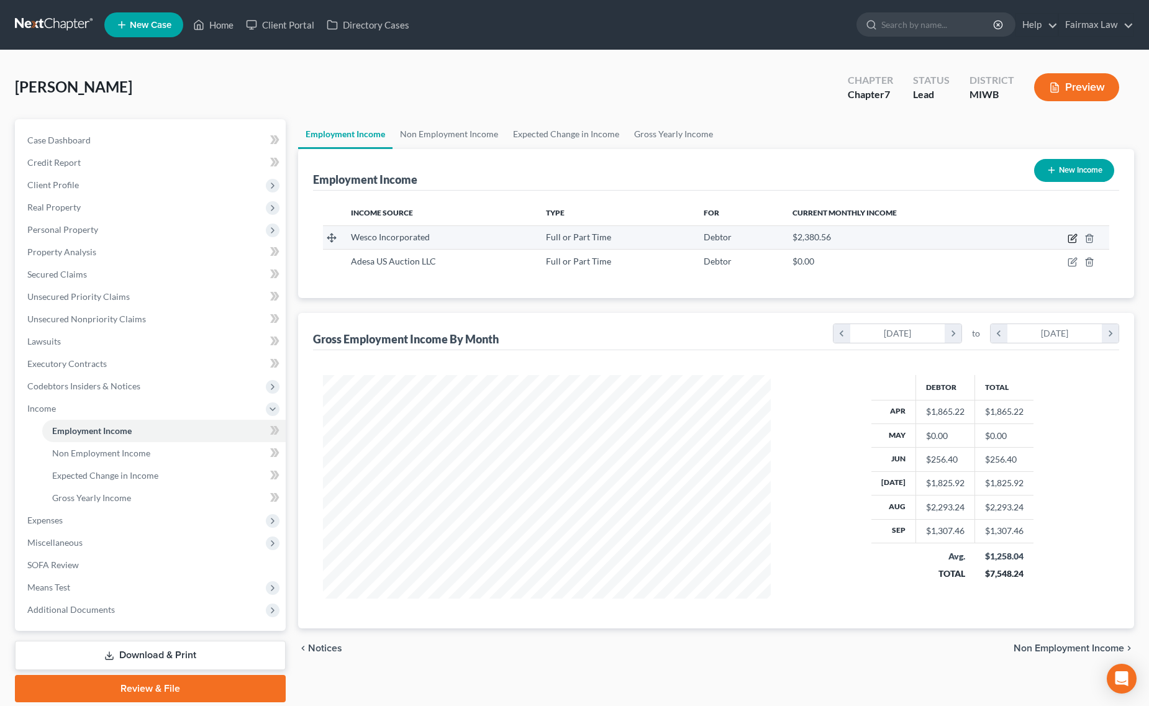
click at [1073, 234] on icon "button" at bounding box center [1073, 239] width 10 height 10
select select "0"
select select "23"
select select "3"
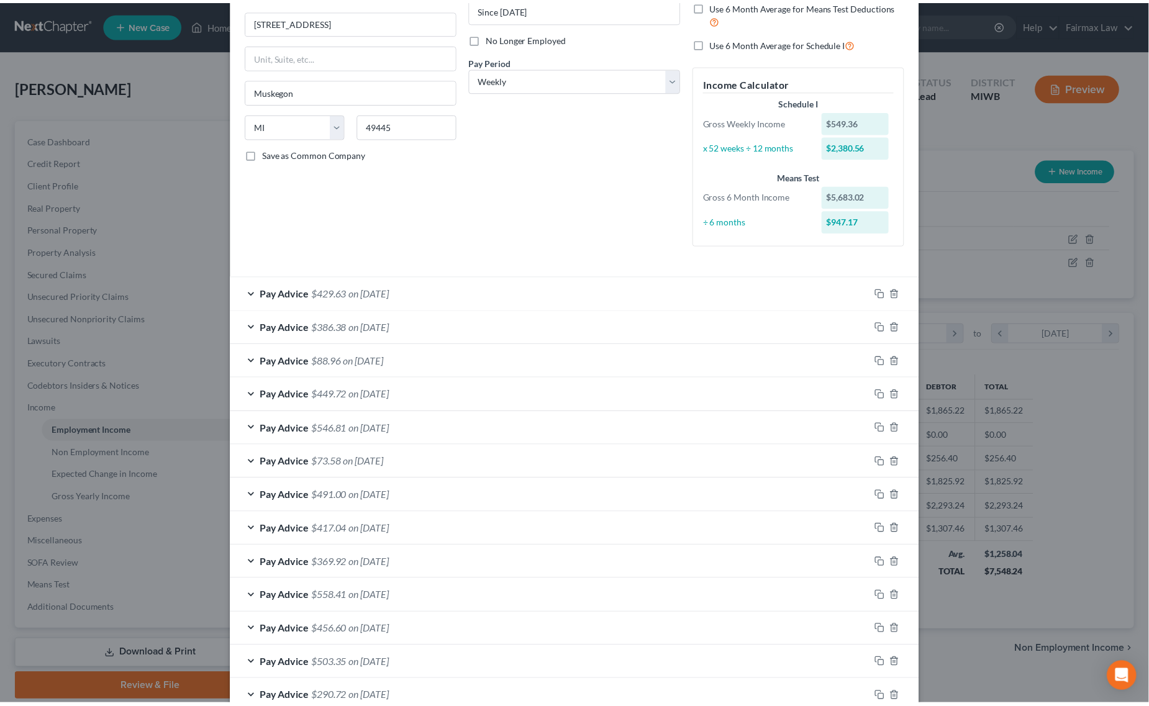
scroll to position [290, 0]
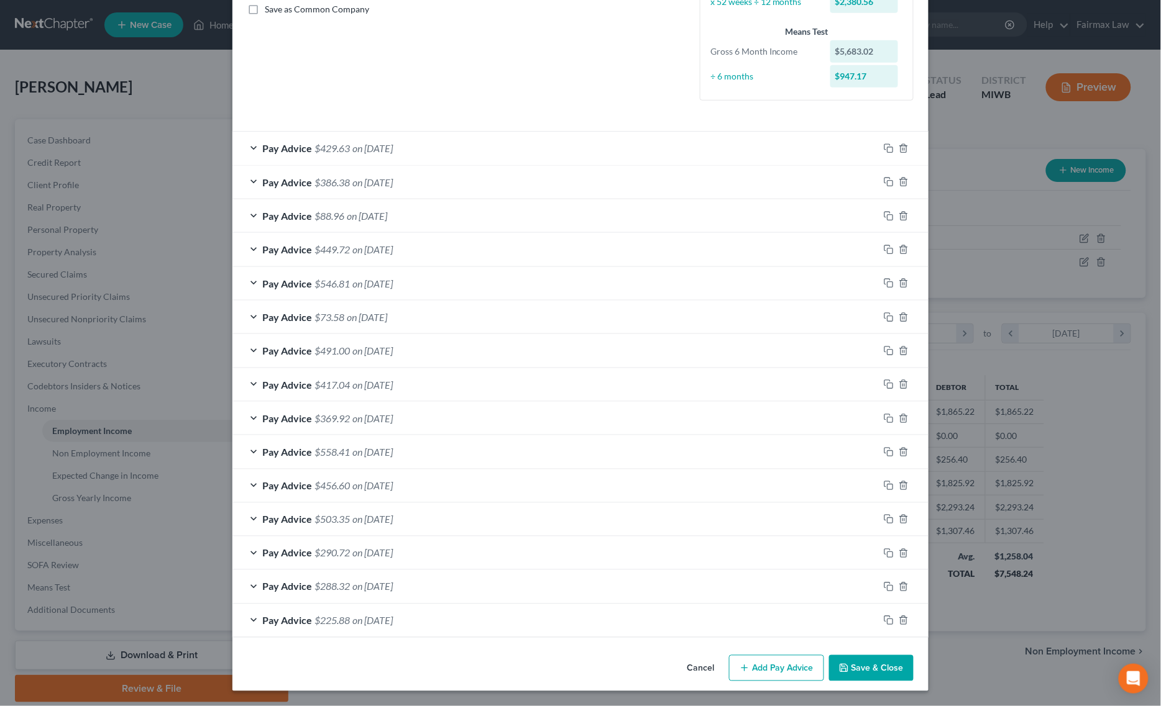
click at [858, 674] on button "Save & Close" at bounding box center [871, 668] width 84 height 26
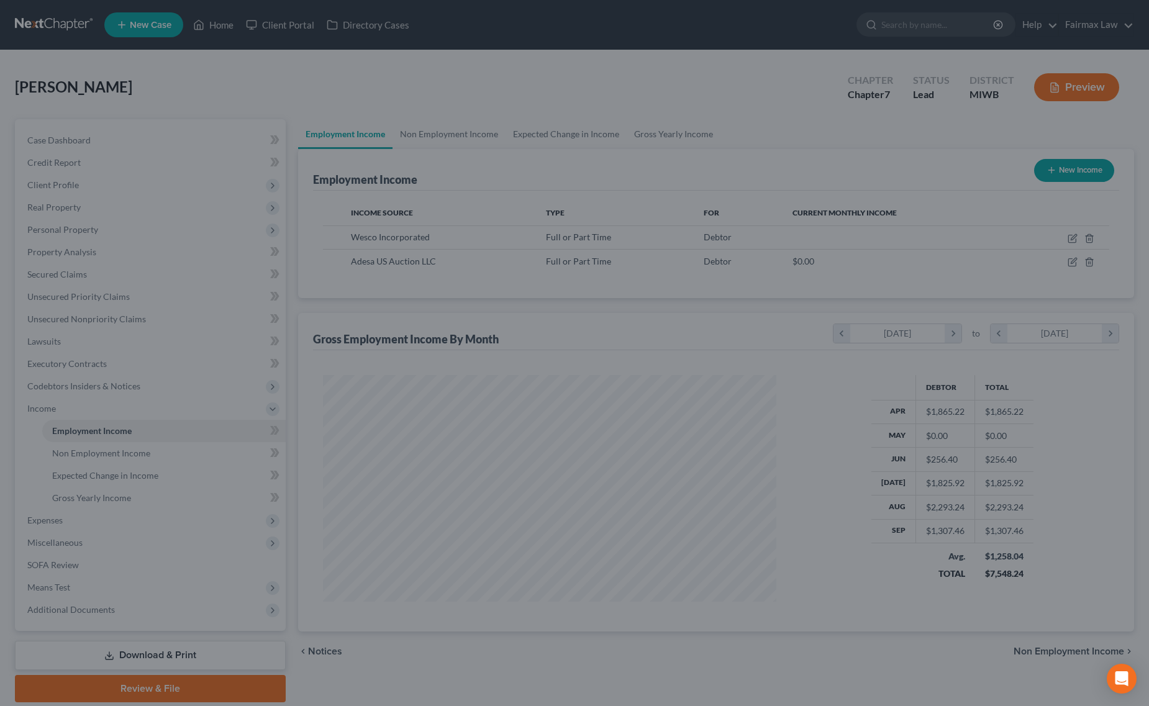
scroll to position [621073, 620823]
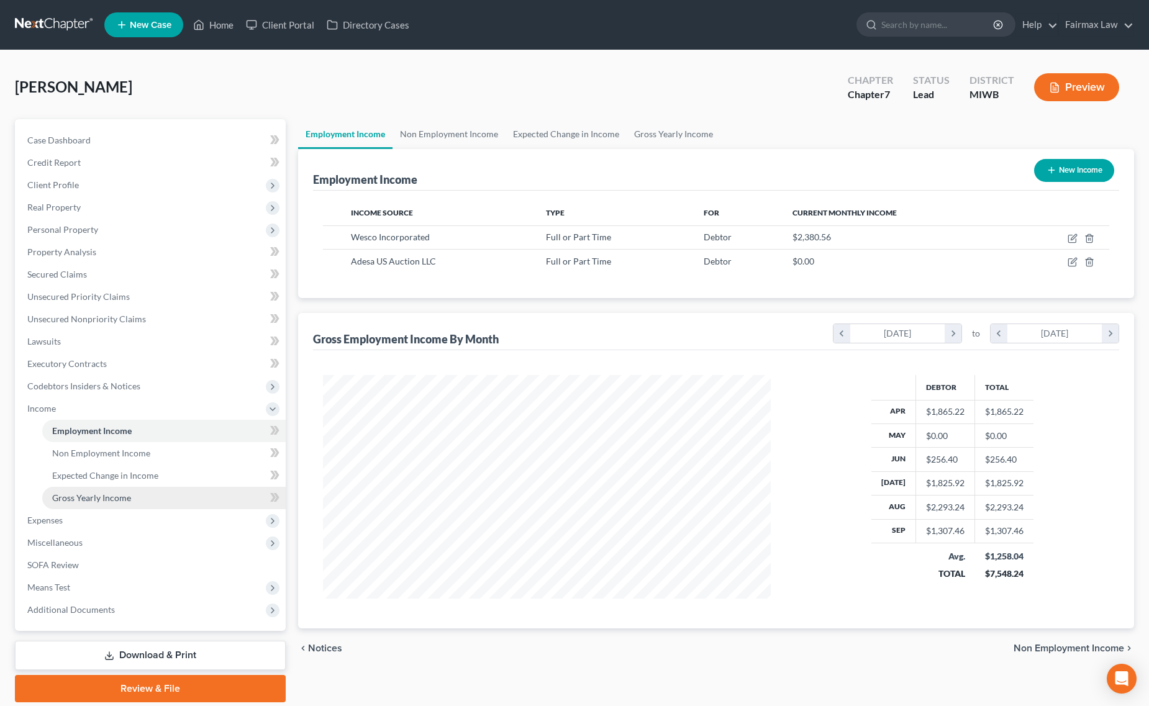
click at [50, 503] on link "Gross Yearly Income" at bounding box center [164, 498] width 244 height 22
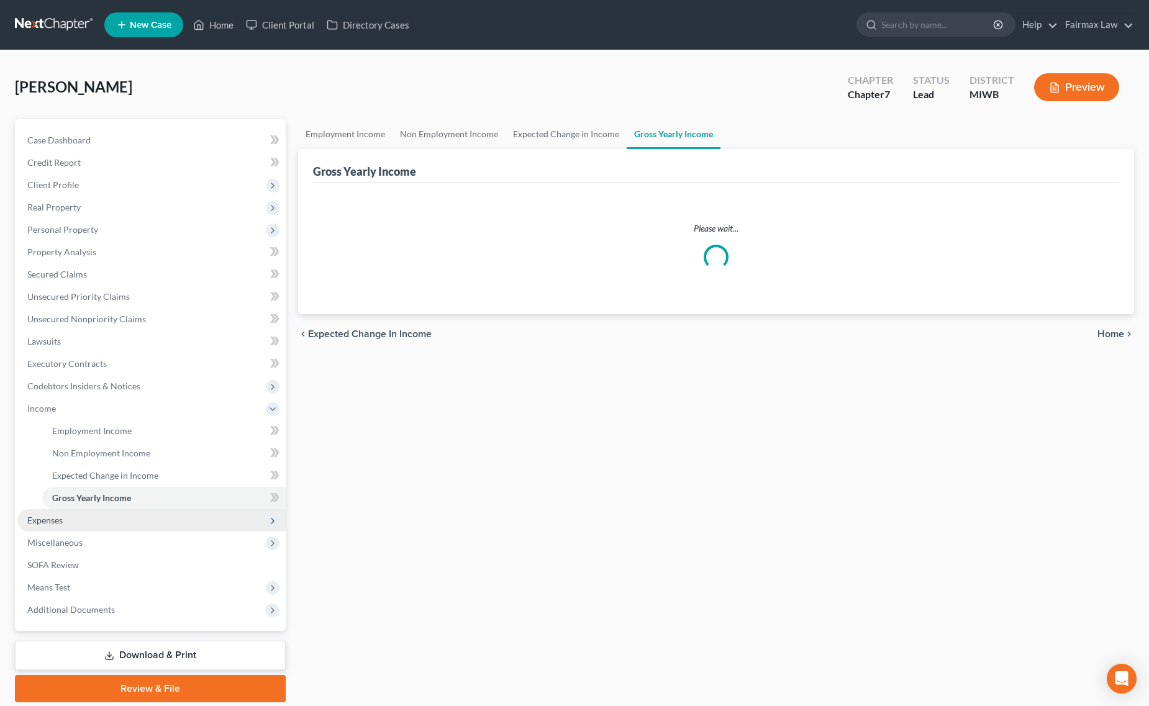
click at [51, 519] on span "Expenses" at bounding box center [44, 520] width 35 height 11
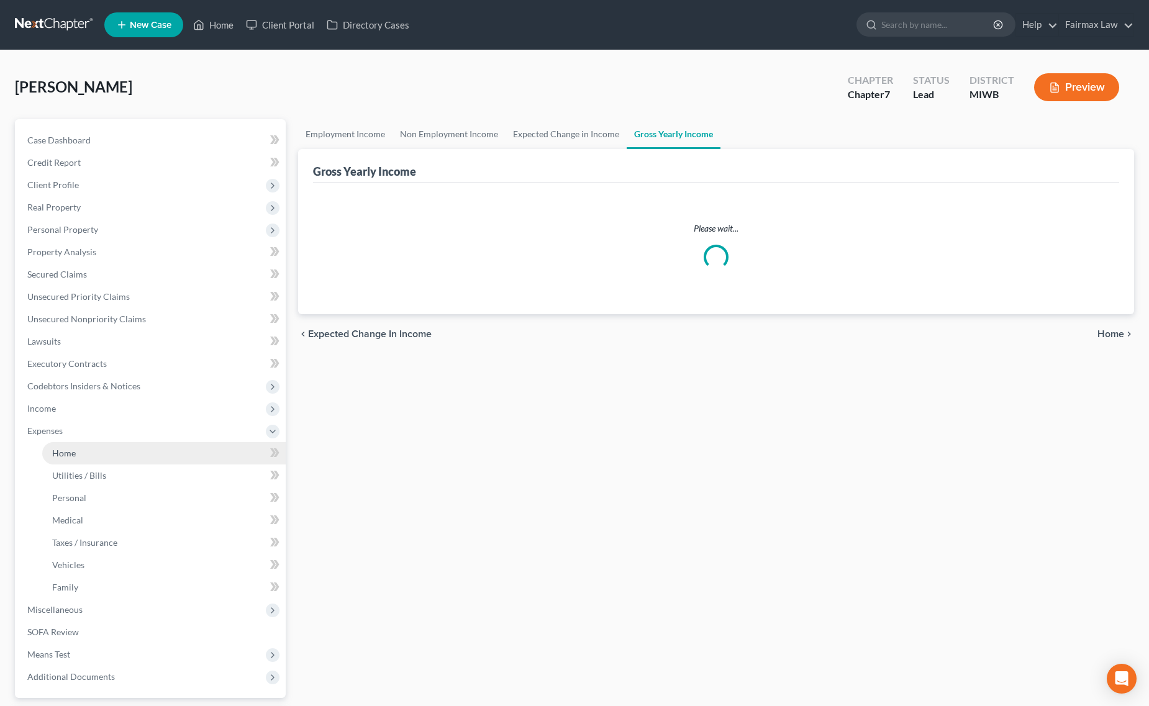
click at [65, 455] on span "Home" at bounding box center [64, 453] width 24 height 11
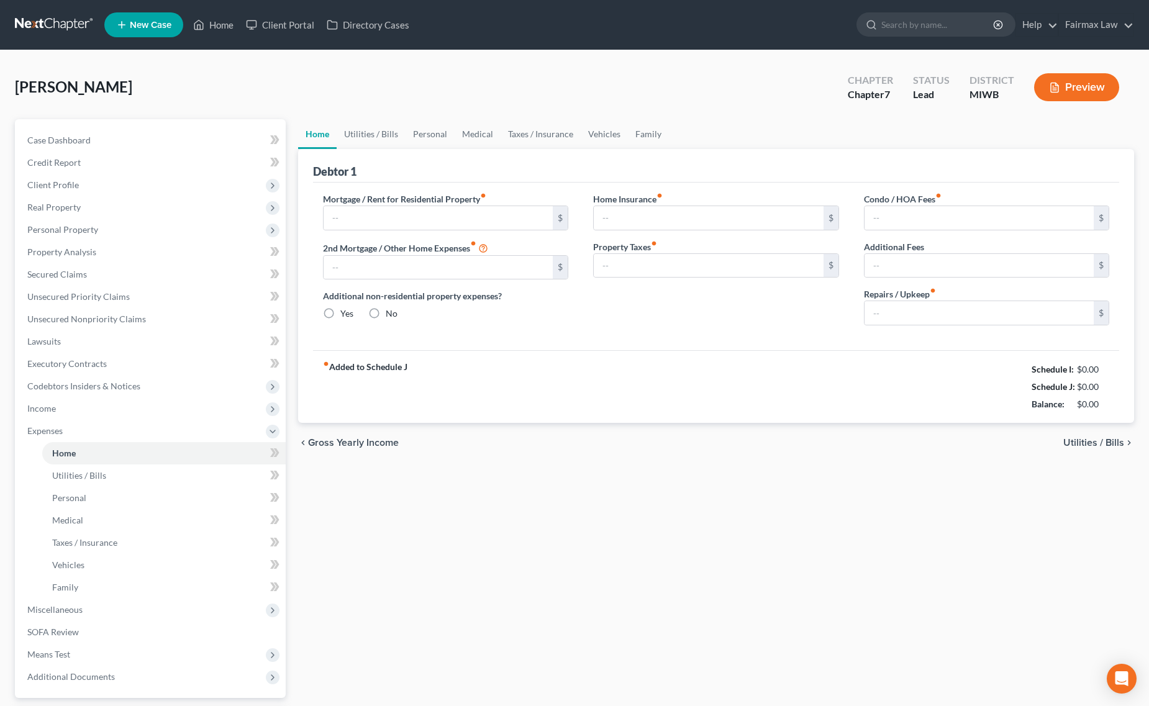
type input "200.00"
type input "0.00"
radio input "true"
type input "0.00"
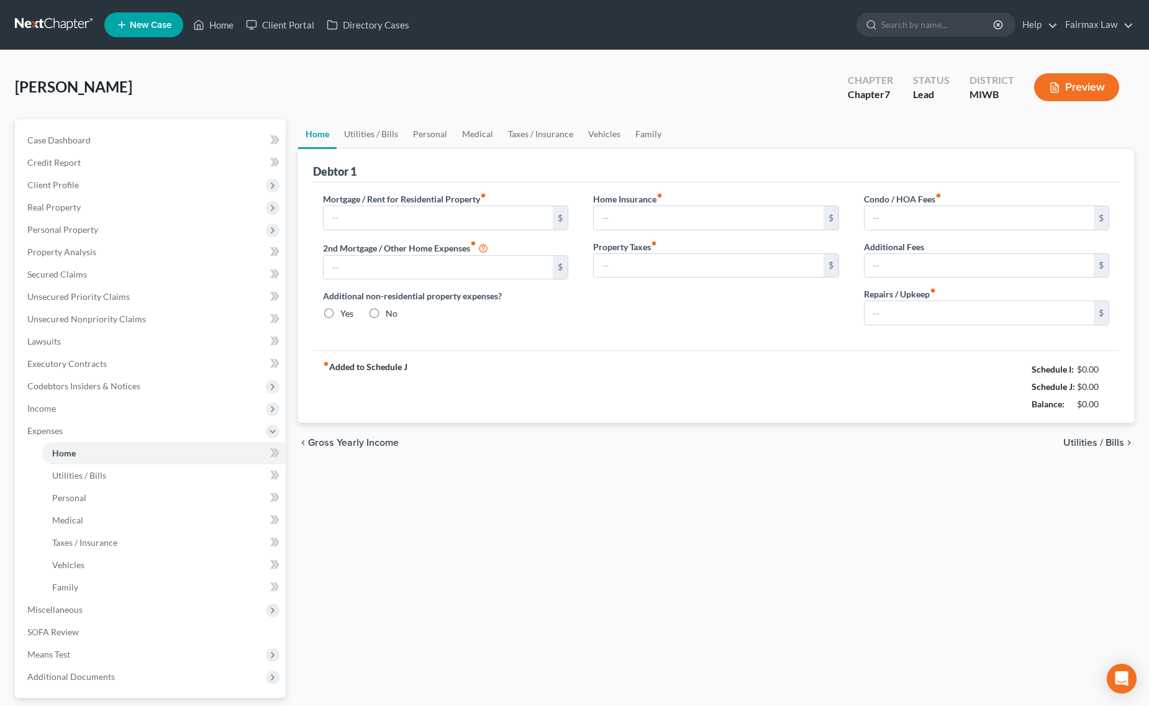
type input "0.00"
drag, startPoint x: 1003, startPoint y: 367, endPoint x: 1136, endPoint y: 424, distance: 144.2
click at [1136, 424] on div "Home Utilities / Bills Personal Medical Taxes / Insurance Vehicles Family Debto…" at bounding box center [716, 444] width 849 height 650
copy ui-view "Schedule I: $1,861.73 Schedule J: $2,106.00 Balance: -$244.27 chevron_left Gros…"
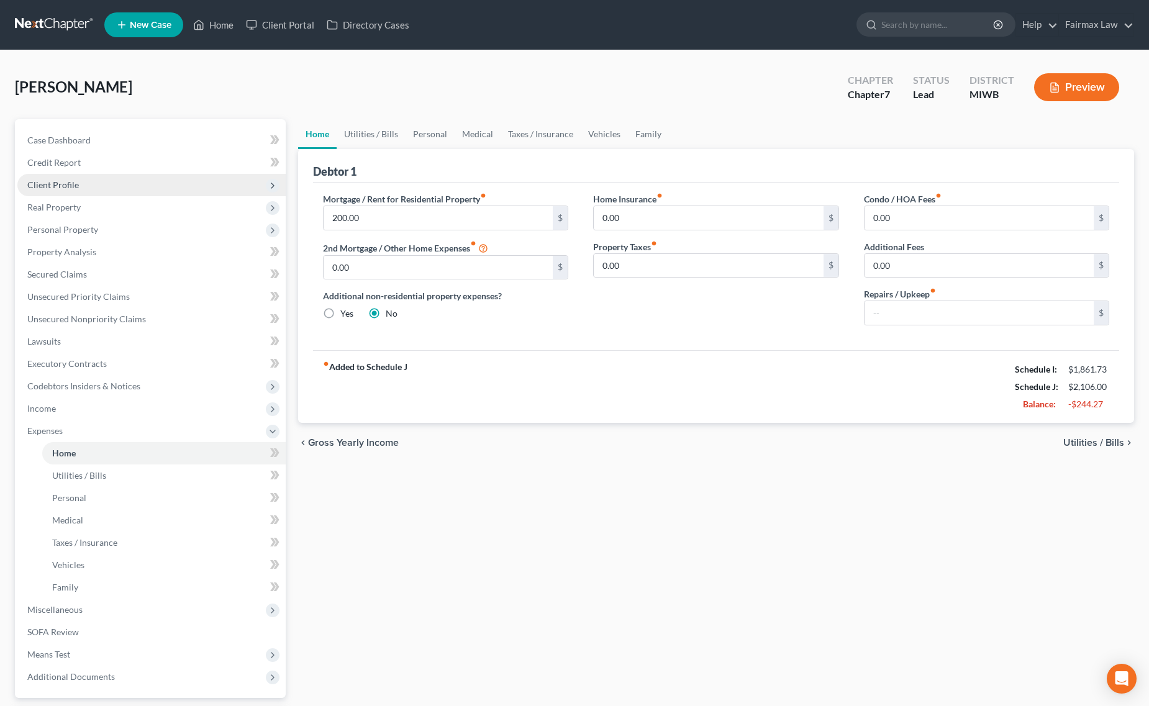
click at [126, 182] on span "Client Profile" at bounding box center [151, 185] width 268 height 22
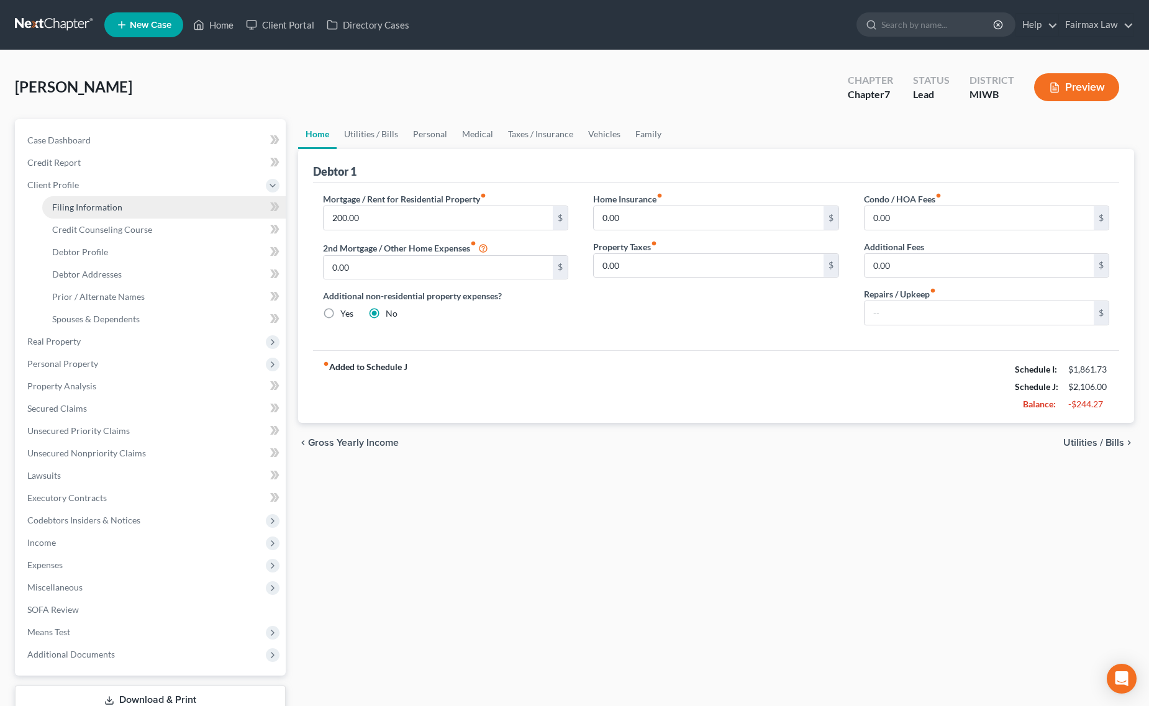
click at [95, 196] on link "Filing Information" at bounding box center [164, 207] width 244 height 22
select select "1"
select select "0"
select select "41"
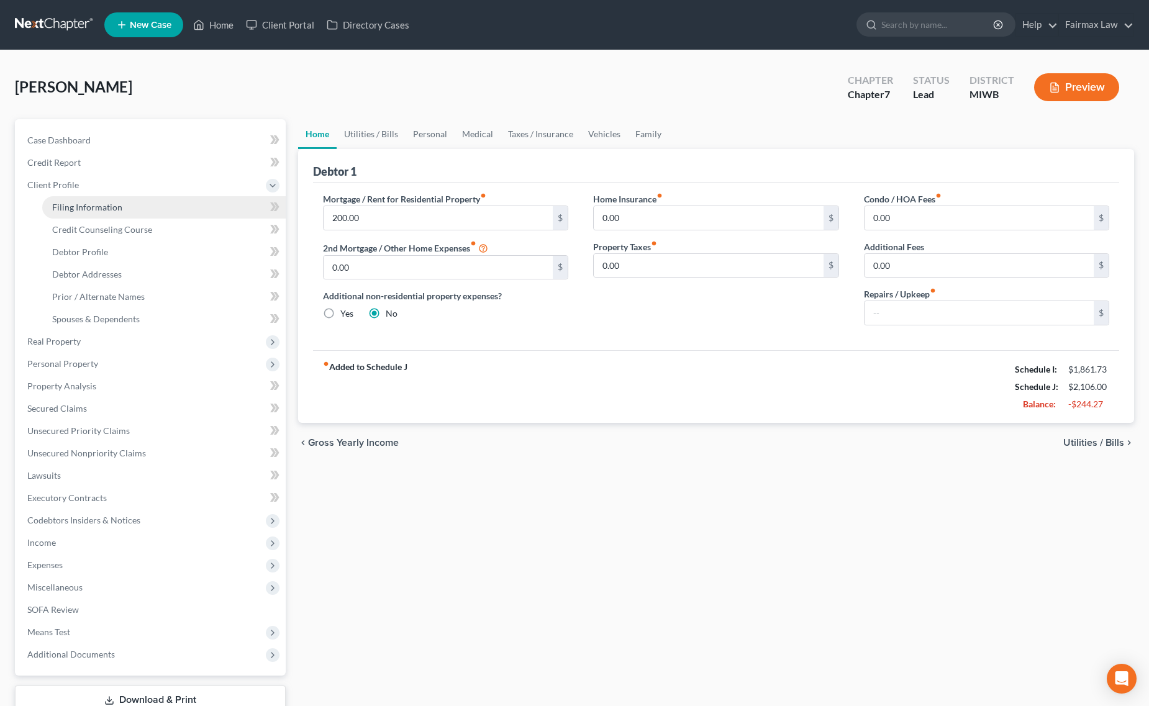
select select "0"
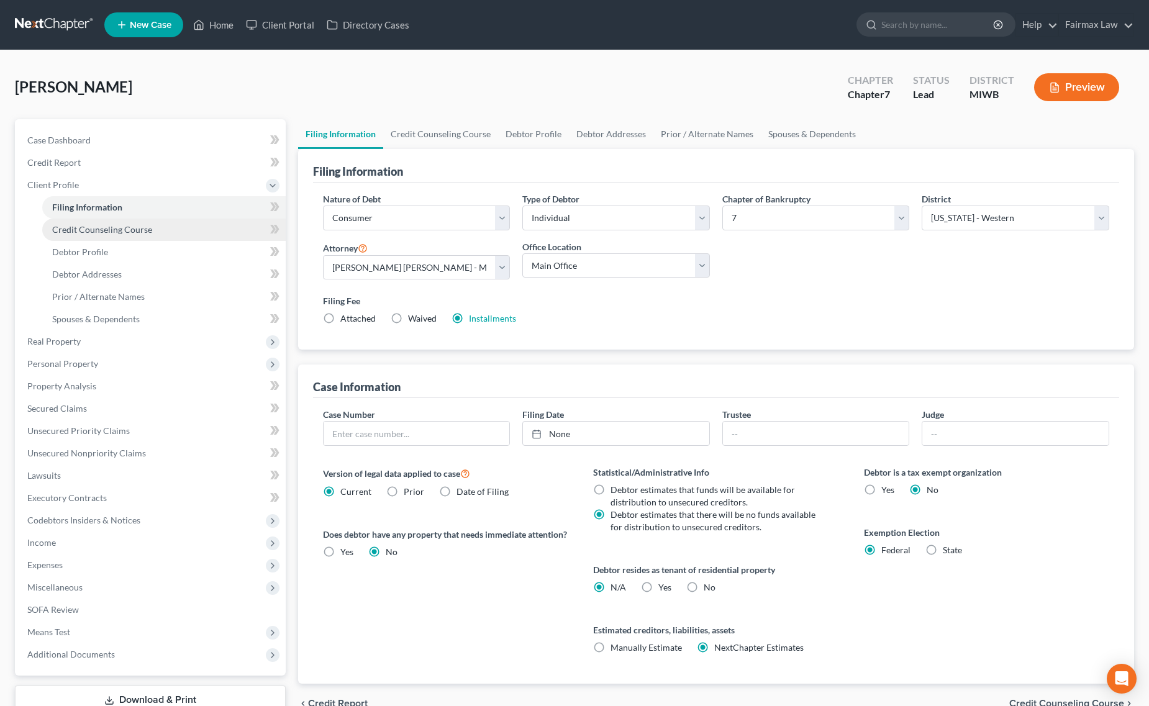
click at [113, 232] on span "Credit Counseling Course" at bounding box center [102, 229] width 100 height 11
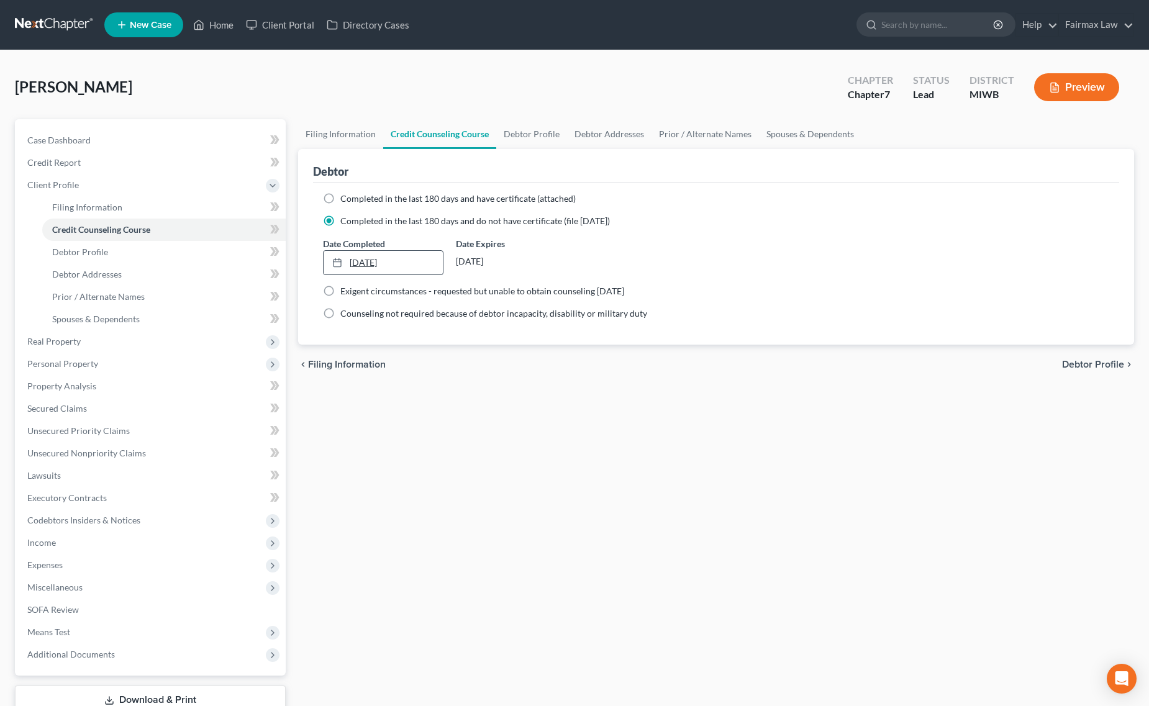
click at [365, 252] on link "10/9/2025" at bounding box center [383, 263] width 119 height 24
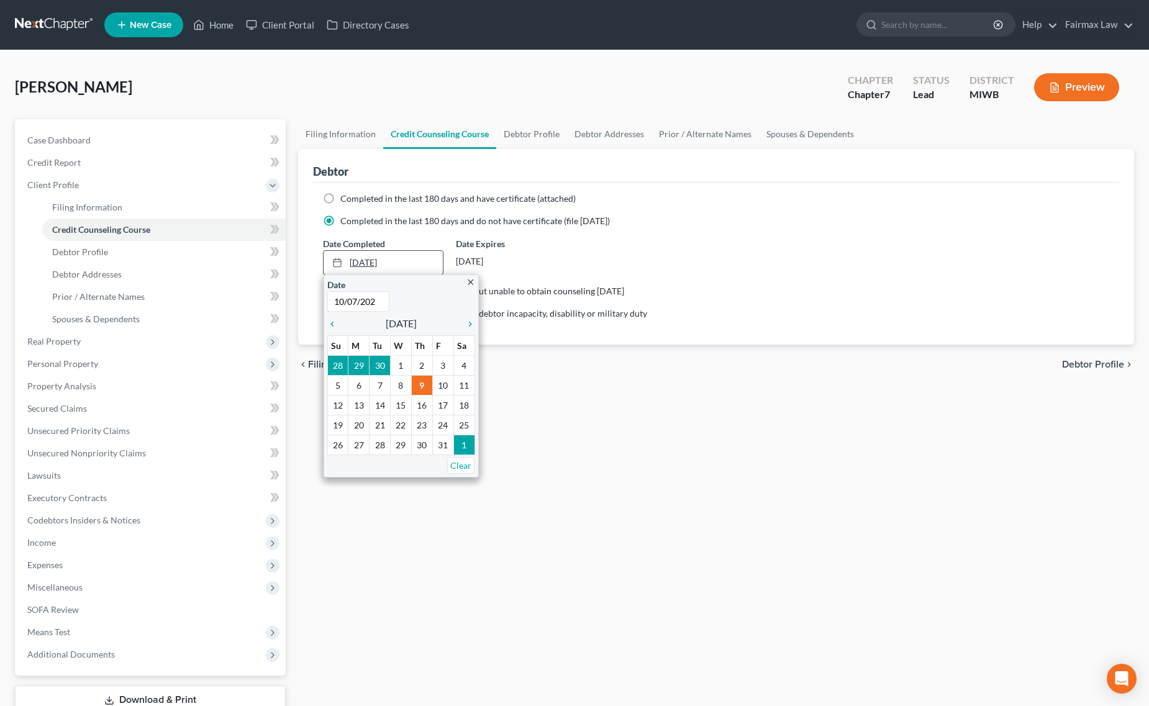
type input "10/07/2025"
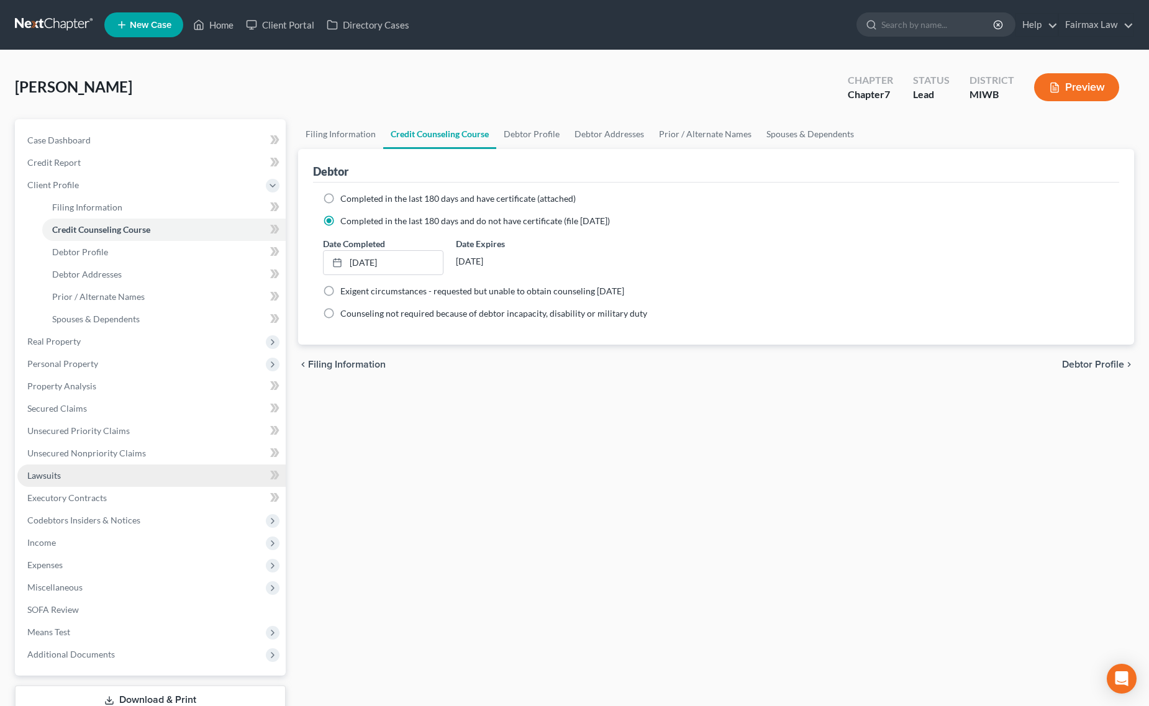
scroll to position [87, 0]
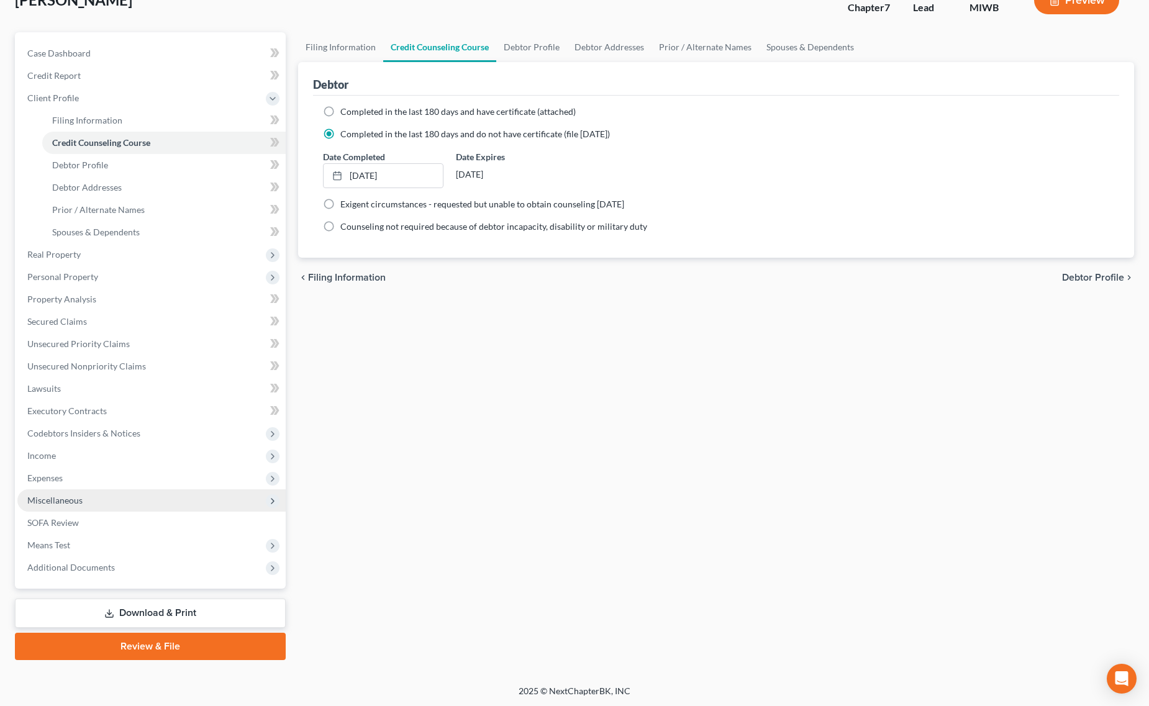
click at [157, 508] on span "Miscellaneous" at bounding box center [151, 501] width 268 height 22
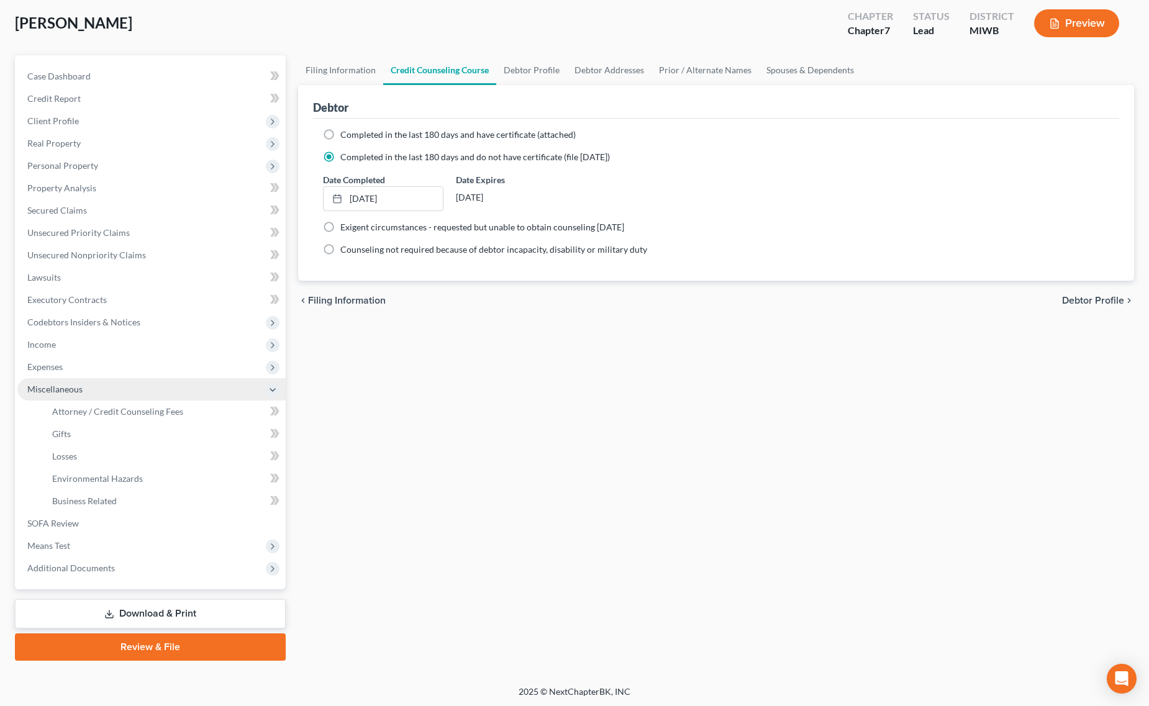
click at [198, 398] on span "Miscellaneous" at bounding box center [151, 389] width 268 height 22
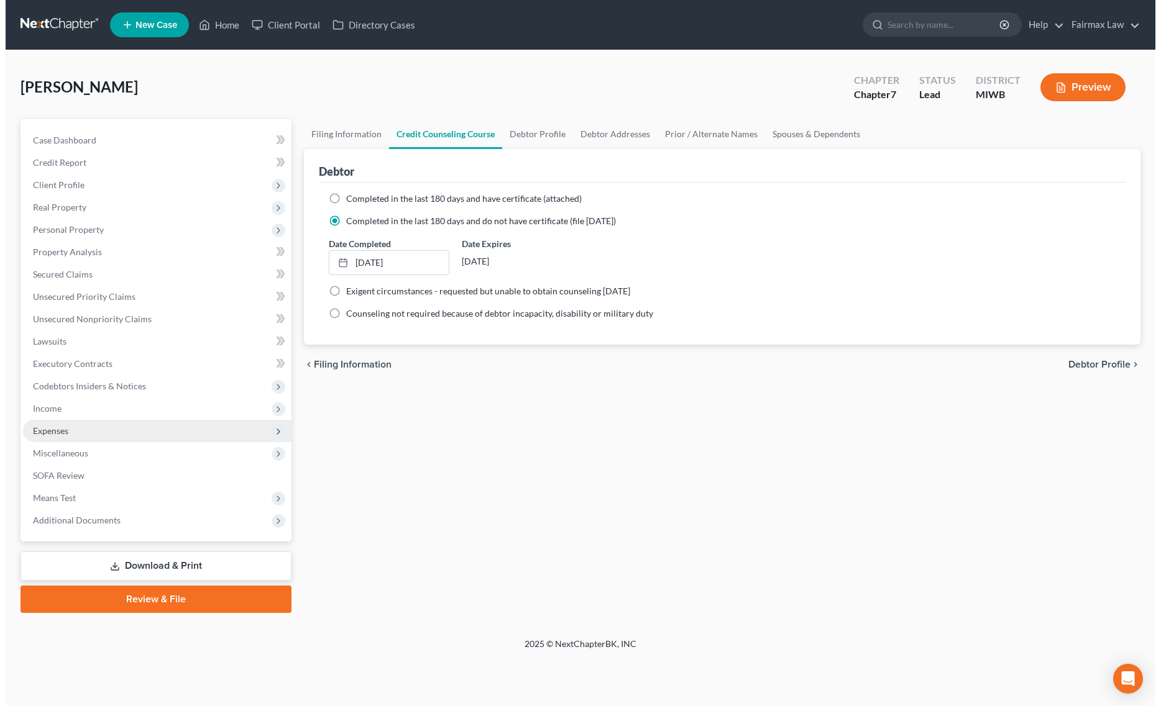
scroll to position [0, 0]
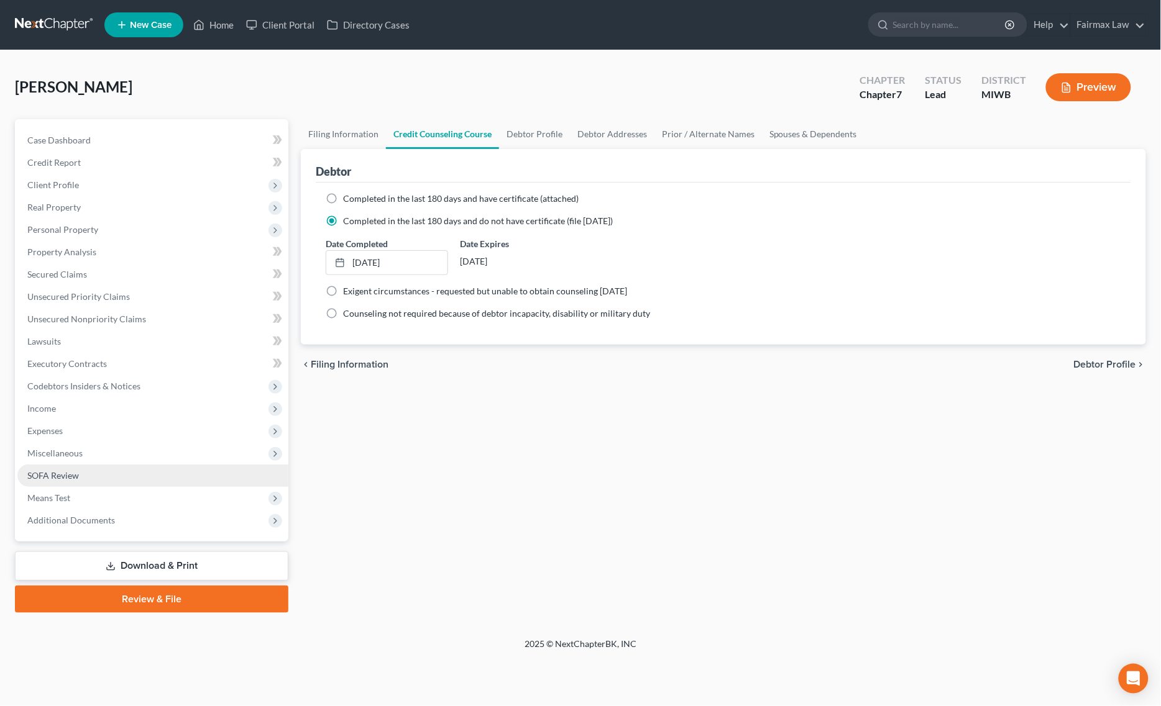
drag, startPoint x: 130, startPoint y: 463, endPoint x: 149, endPoint y: 476, distance: 22.4
click at [130, 465] on link "SOFA Review" at bounding box center [152, 476] width 271 height 22
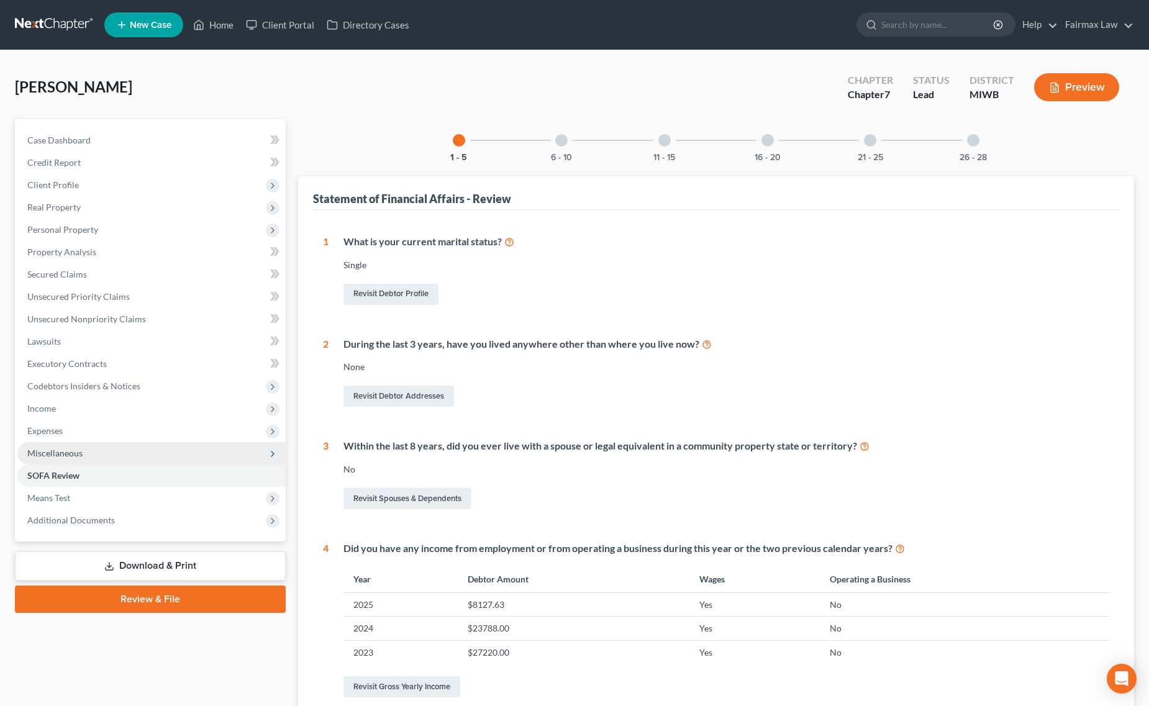
click at [153, 454] on span "Miscellaneous" at bounding box center [151, 453] width 268 height 22
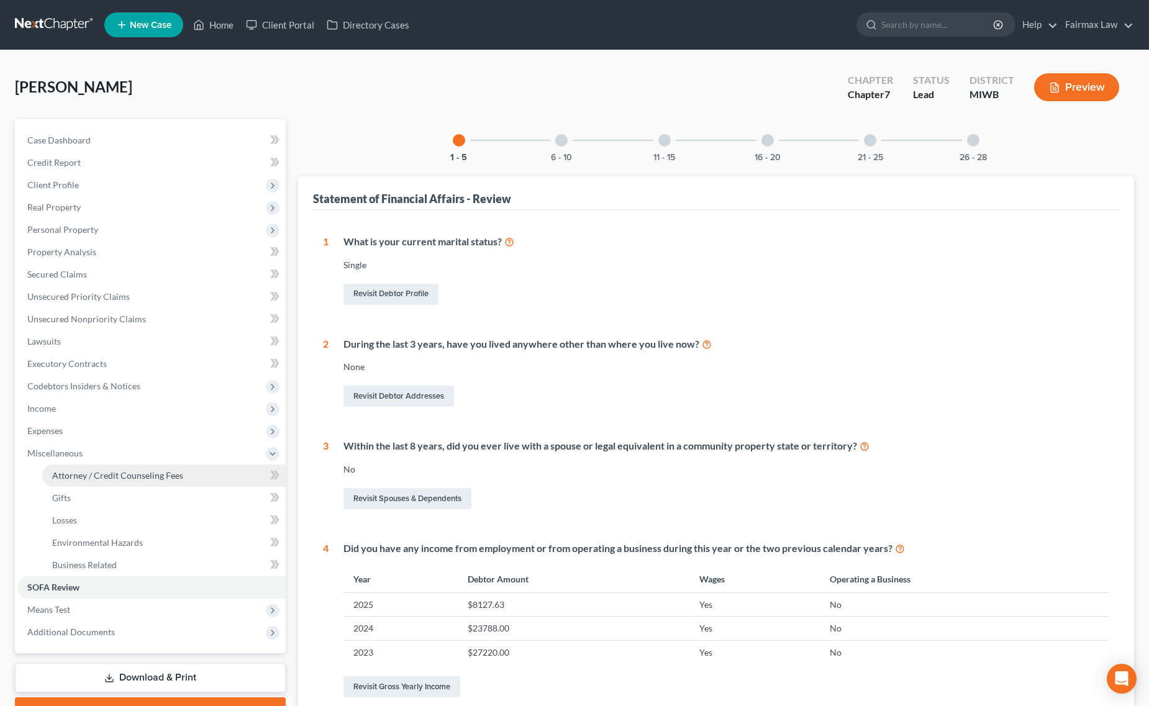
click at [134, 467] on link "Attorney / Credit Counseling Fees" at bounding box center [164, 476] width 244 height 22
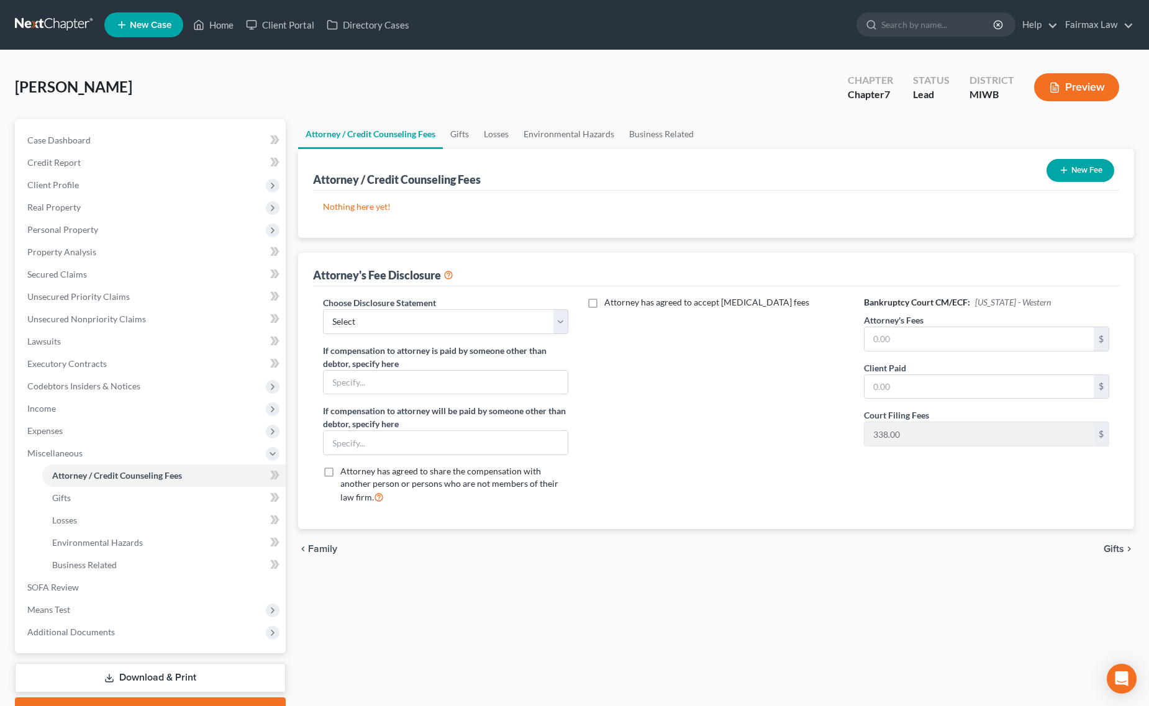
click at [1063, 170] on line "button" at bounding box center [1064, 170] width 6 height 0
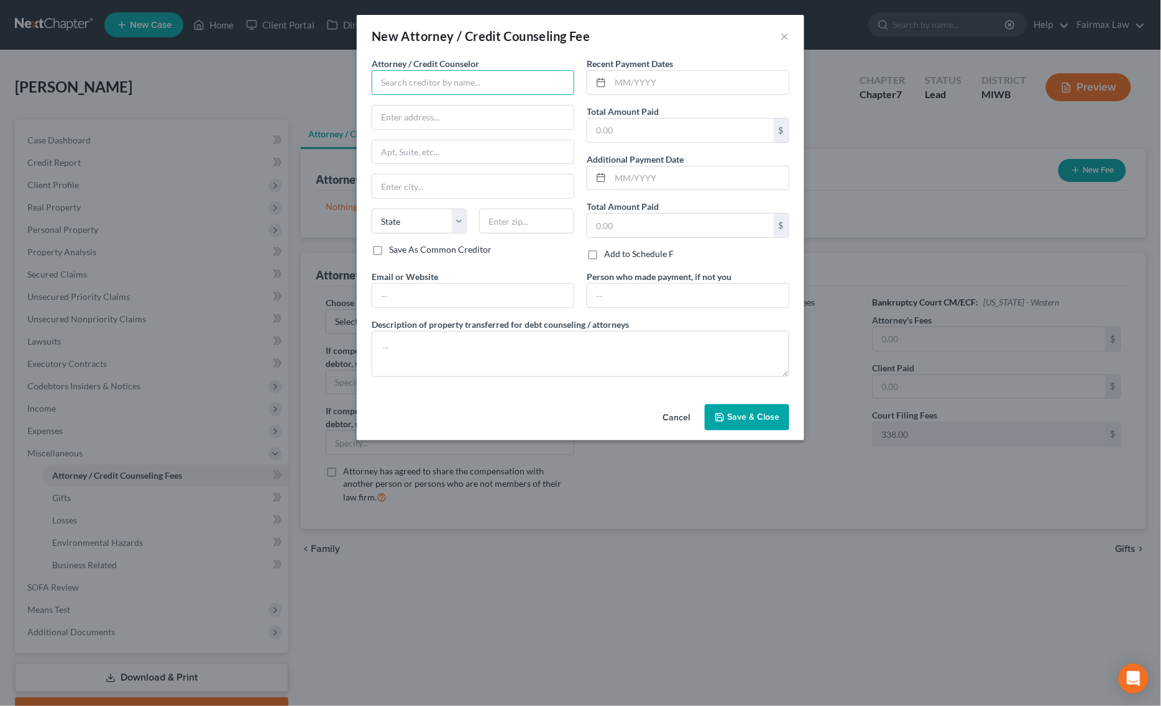
drag, startPoint x: 519, startPoint y: 80, endPoint x: 509, endPoint y: 82, distance: 10.2
click at [514, 80] on input "text" at bounding box center [473, 82] width 203 height 25
type input "Summit Financial Education"
drag, startPoint x: 469, startPoint y: 106, endPoint x: 464, endPoint y: 126, distance: 21.1
click at [468, 106] on div "Summit Financial Education" at bounding box center [445, 104] width 129 height 12
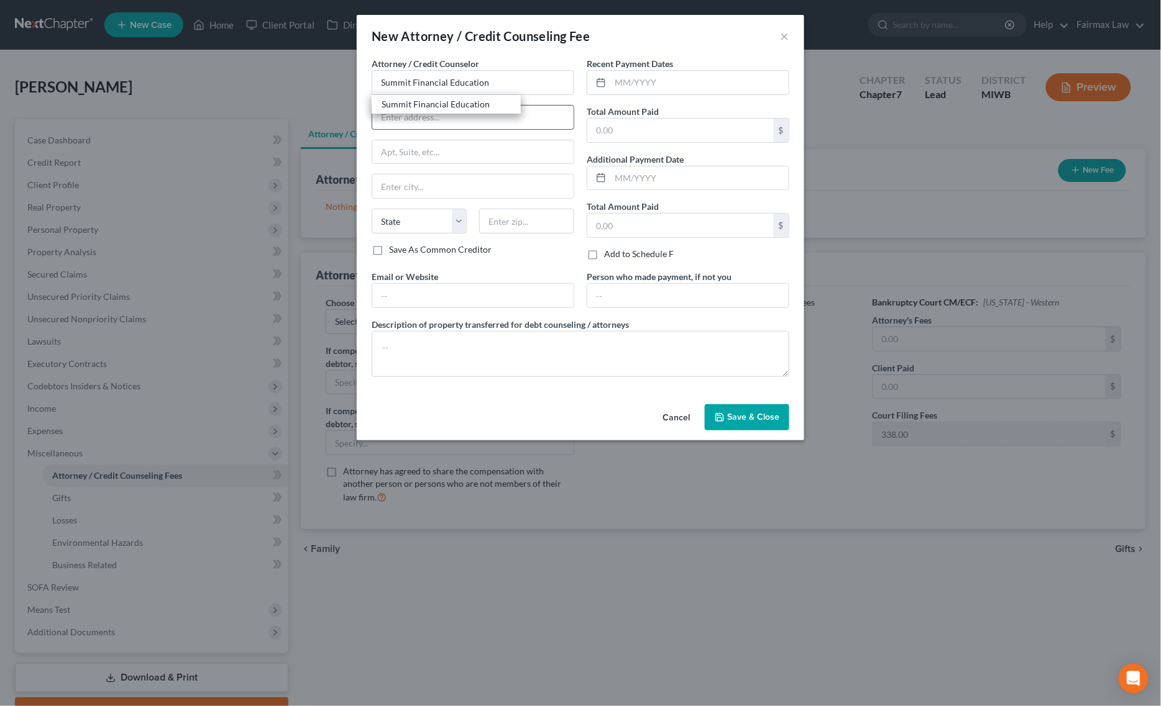
type input "Attn: Customer Service"
type input "4800 E Flower St"
type input "Tucson"
select select "3"
type input "85712"
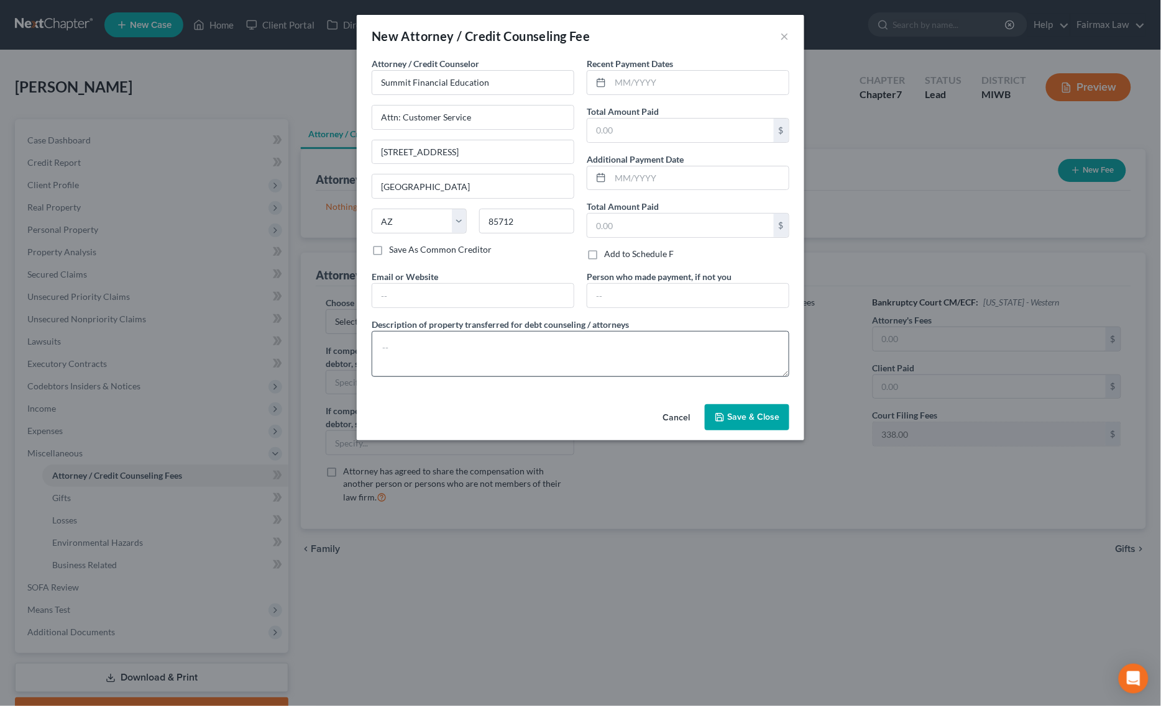
drag, startPoint x: 457, startPoint y: 331, endPoint x: 464, endPoint y: 349, distance: 18.7
click at [459, 331] on label "Description of property transferred for debt counseling / attorneys" at bounding box center [500, 324] width 257 height 13
click at [476, 380] on div "Attorney / Credit Counselor * Summit Financial Education Attn: Customer Service…" at bounding box center [580, 222] width 430 height 330
click at [488, 365] on textarea at bounding box center [581, 354] width 418 height 46
type textarea "X"
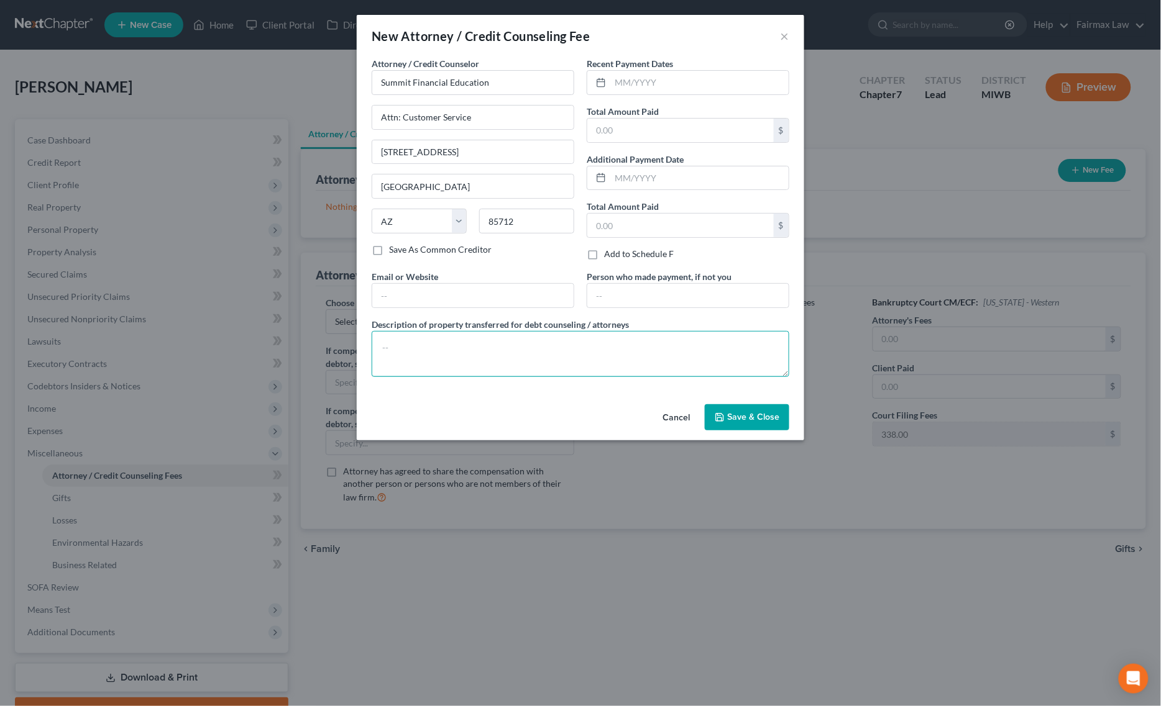
type textarea "c"
type textarea "Certificate of Credit Counseling"
click at [731, 112] on div "Total Amount Paid $" at bounding box center [688, 124] width 203 height 38
click at [722, 128] on input "text" at bounding box center [680, 131] width 186 height 24
type input "14.95"
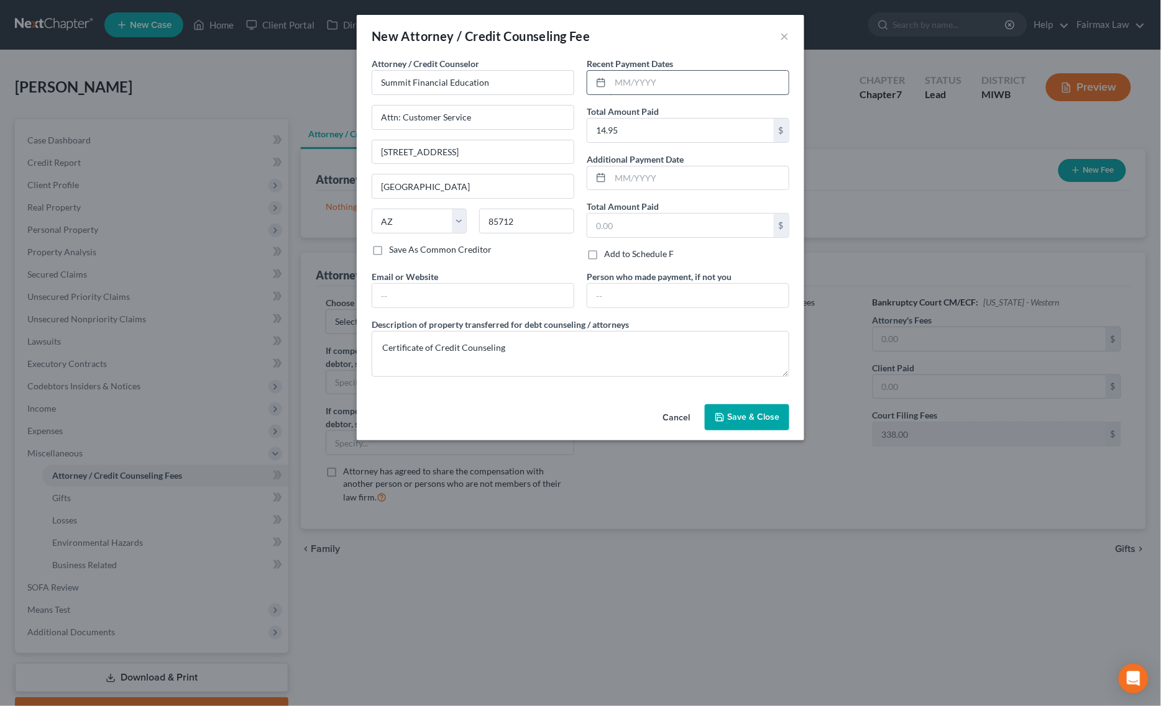
click at [650, 73] on input "text" at bounding box center [699, 83] width 178 height 24
type input "10/2025"
click at [768, 414] on span "Save & Close" at bounding box center [753, 417] width 52 height 11
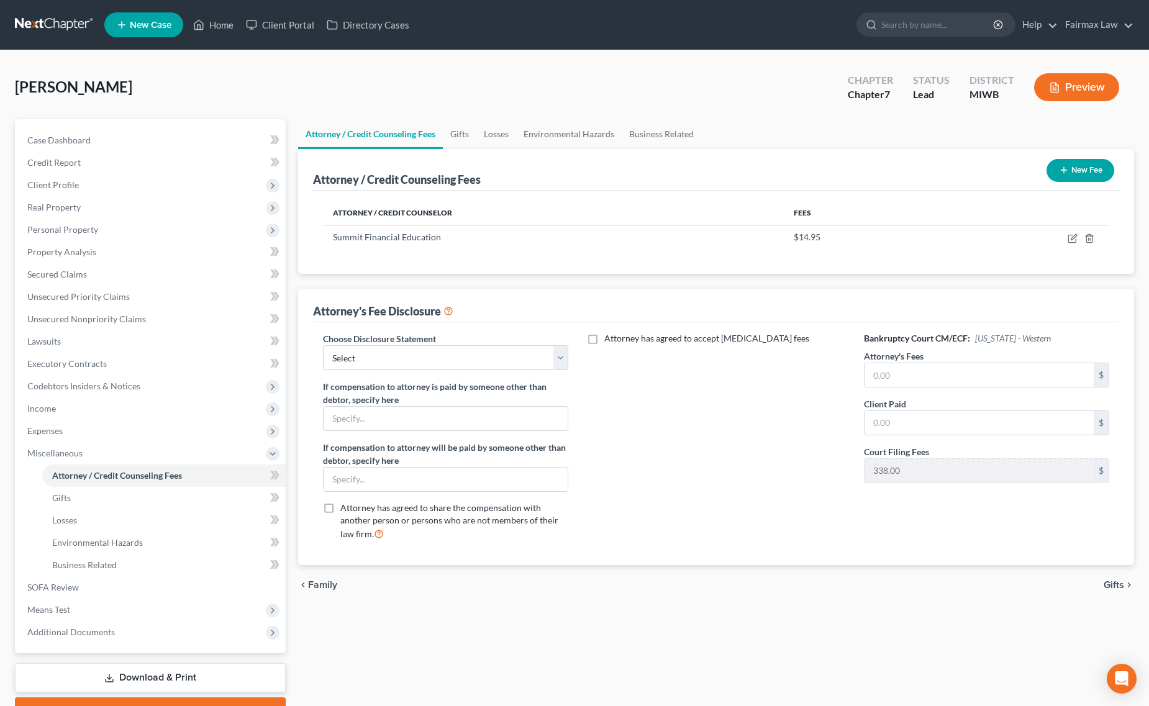
click at [1072, 165] on button "New Fee" at bounding box center [1081, 170] width 68 height 23
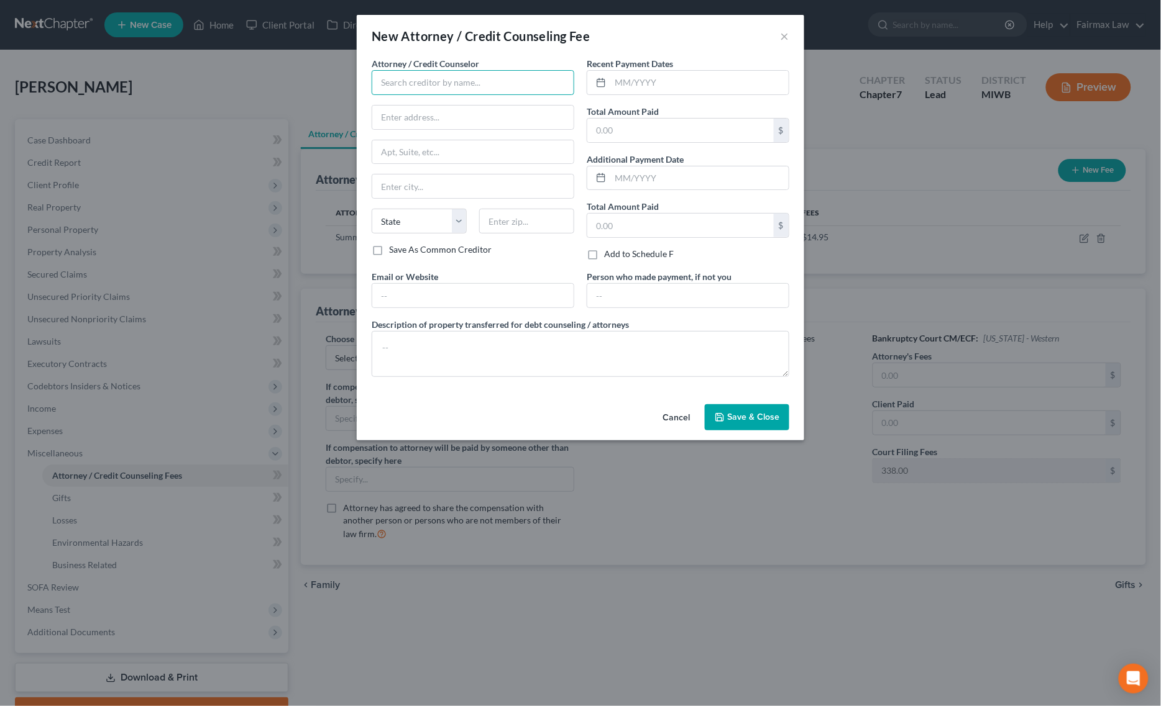
click at [523, 93] on input "text" at bounding box center [473, 82] width 203 height 25
type input "Fairmax Law PLLC"
click at [433, 123] on div "Fairmax Law PLLC" at bounding box center [445, 123] width 129 height 12
type input "25639 Ford Rd"
type input "Suite 201"
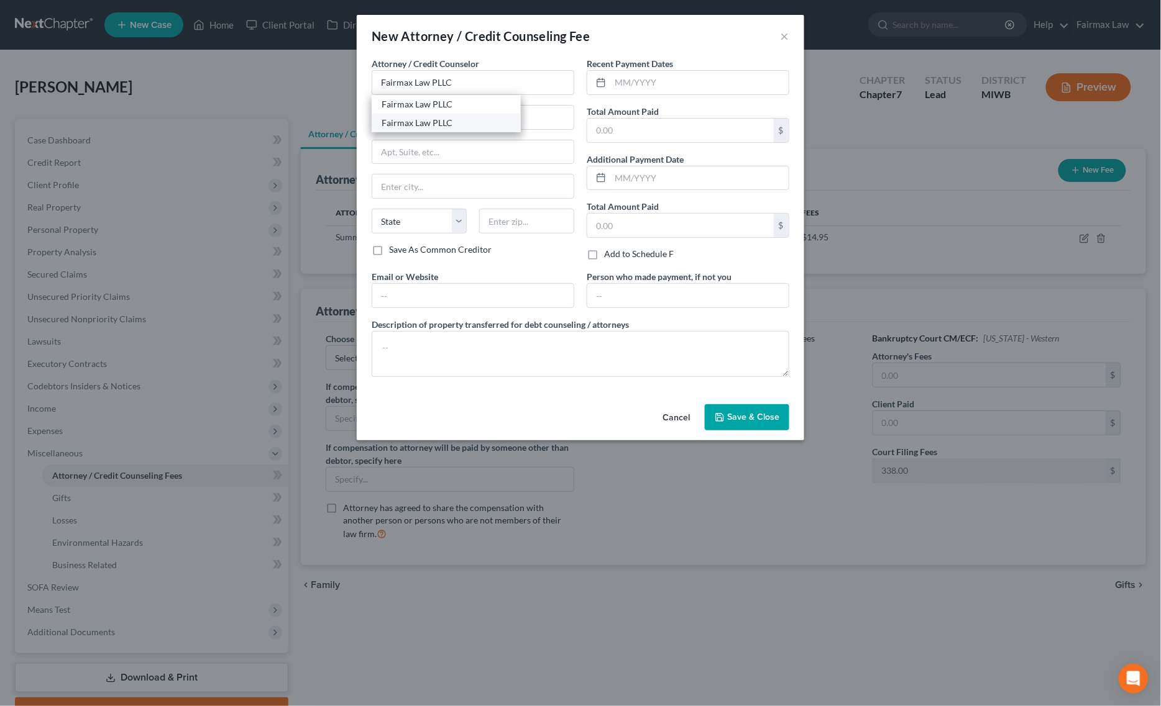
type input "Dearborn Heights"
select select "23"
type input "48127"
click at [645, 132] on input "text" at bounding box center [680, 131] width 186 height 24
type input "0.00"
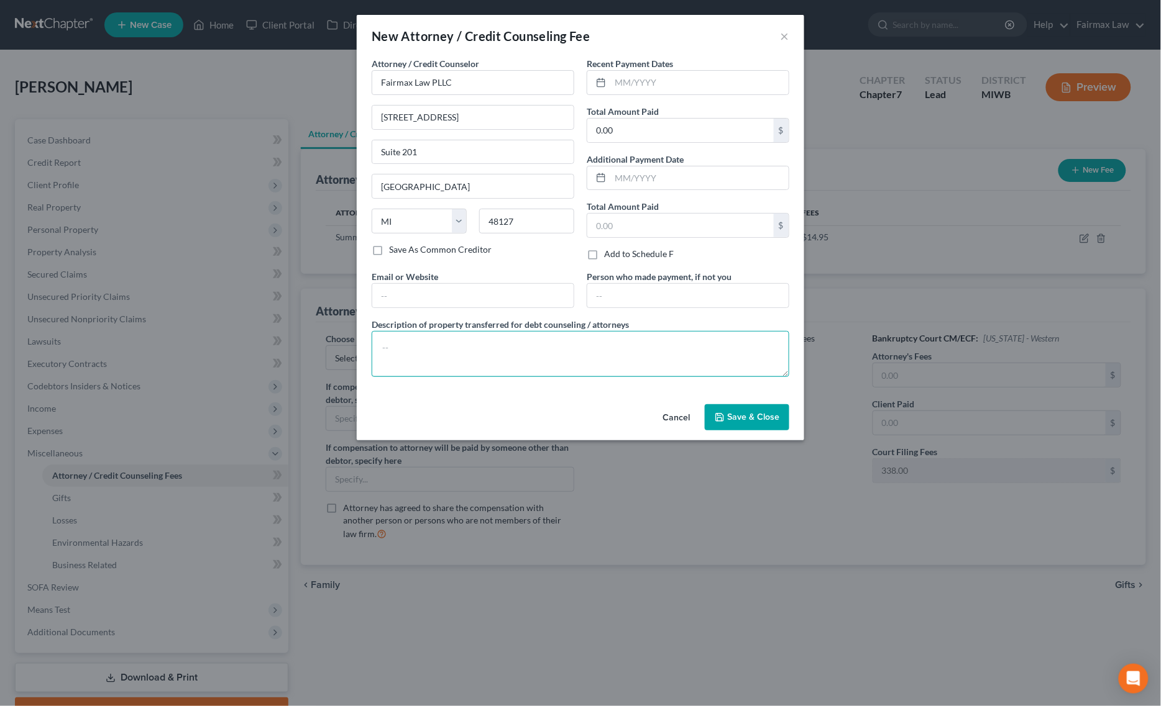
click at [572, 353] on textarea at bounding box center [581, 354] width 418 height 46
paste textarea "Due to the debtor’s limited monthly budget surplus, they are unable to reasonab…"
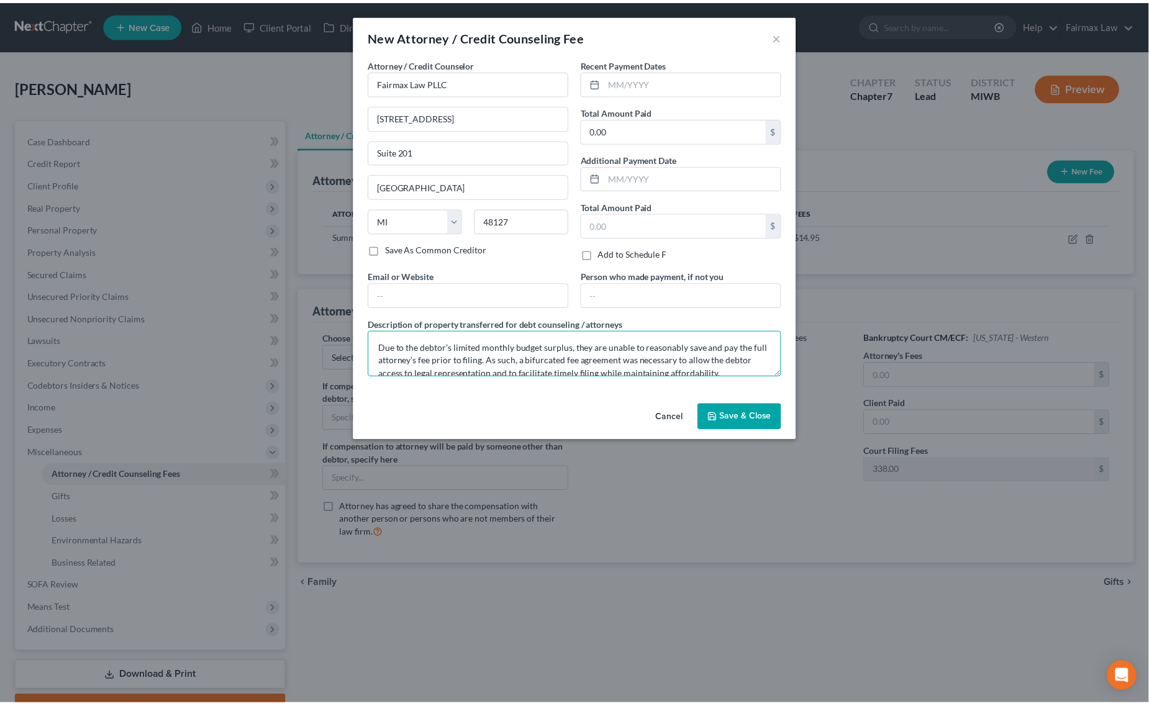
scroll to position [54, 0]
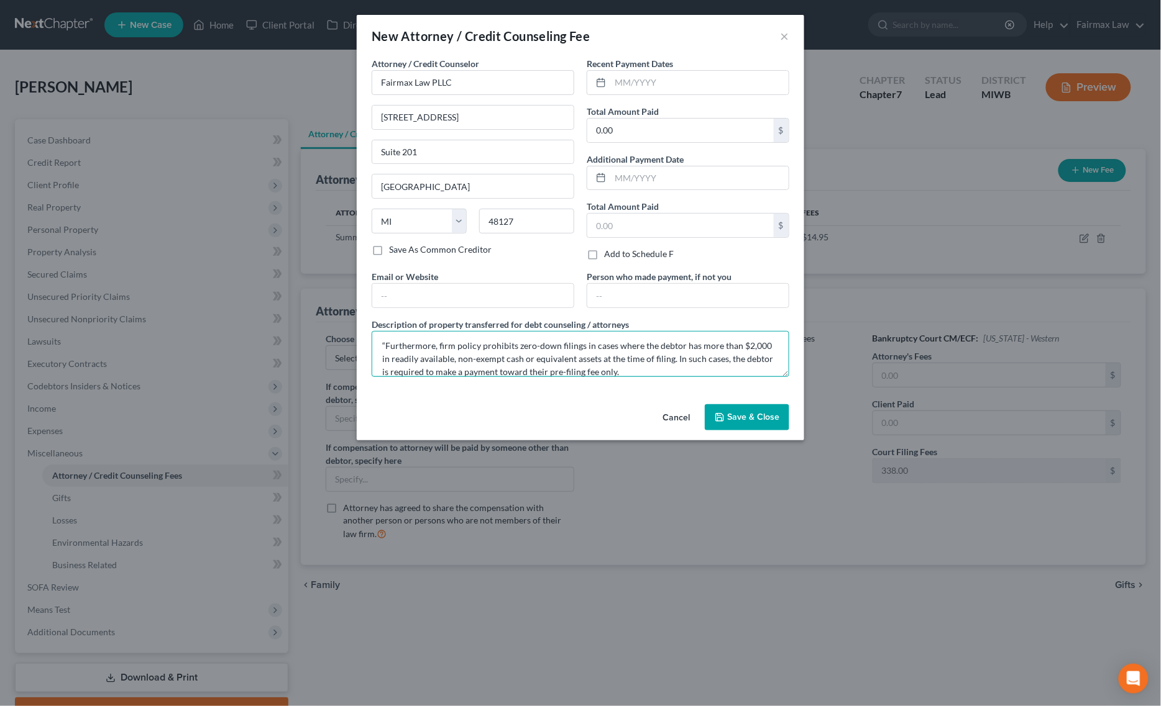
type textarea "Due to the debtor’s limited monthly budget surplus, they are unable to reasonab…"
click at [755, 436] on div "Cancel Save & Close" at bounding box center [580, 419] width 447 height 41
click at [746, 416] on span "Save & Close" at bounding box center [753, 417] width 52 height 11
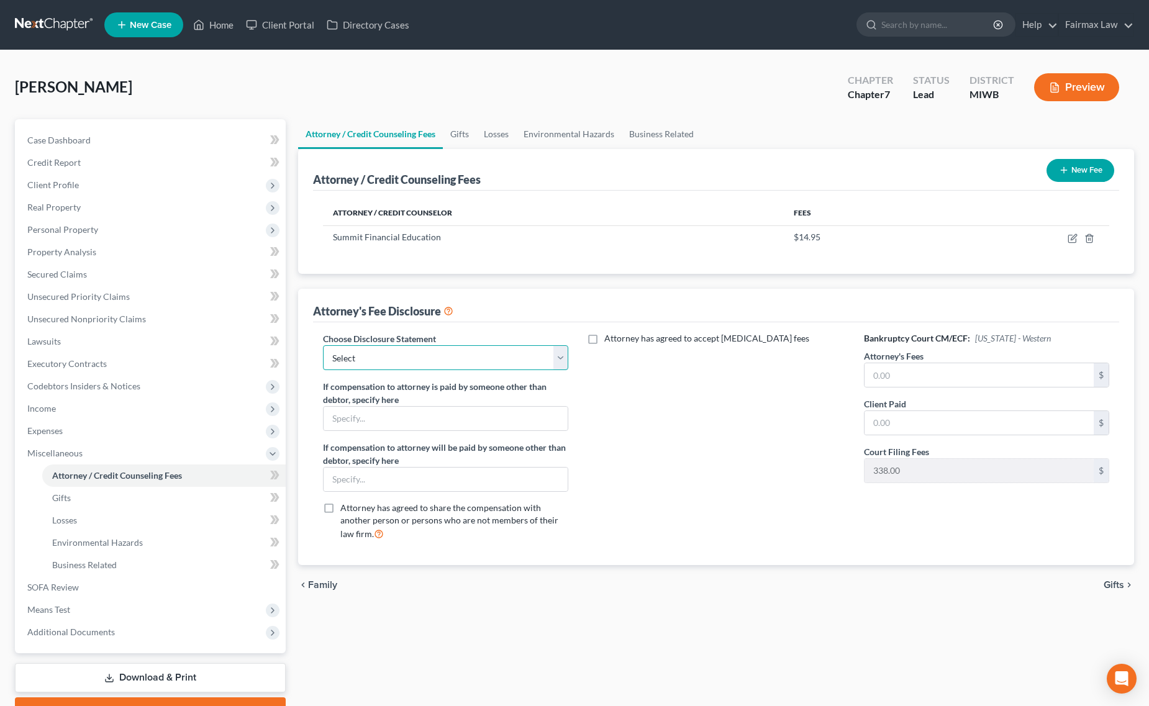
drag, startPoint x: 442, startPoint y: 363, endPoint x: 448, endPoint y: 370, distance: 8.8
click at [442, 363] on select "Select WDMI - Chapter 13 - Disclosure of Attorney Compensation OHNB & MIWB Disc…" at bounding box center [446, 357] width 246 height 25
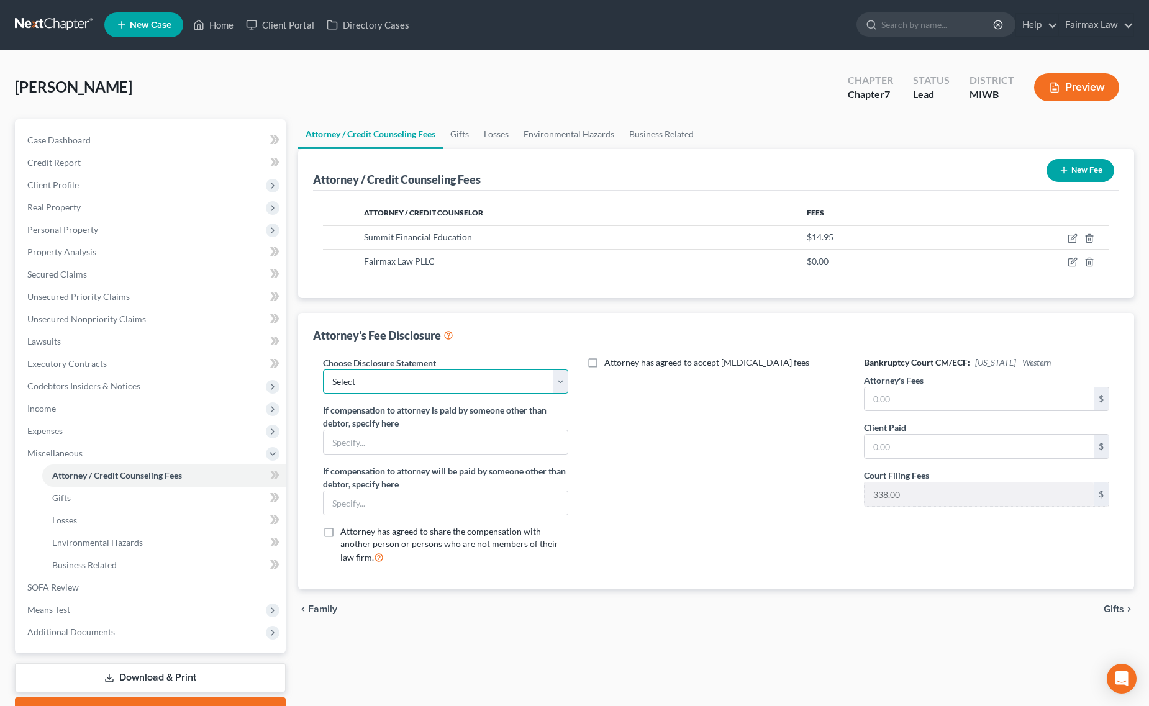
select select "2"
click at [323, 370] on select "Select WDMI - Chapter 13 - Disclosure of Attorney Compensation OHNB & MIWB Disc…" at bounding box center [446, 382] width 246 height 25
click at [893, 395] on input "text" at bounding box center [980, 400] width 230 height 24
click at [937, 439] on input "text" at bounding box center [980, 447] width 230 height 24
click at [928, 398] on input "1,922" at bounding box center [980, 400] width 230 height 24
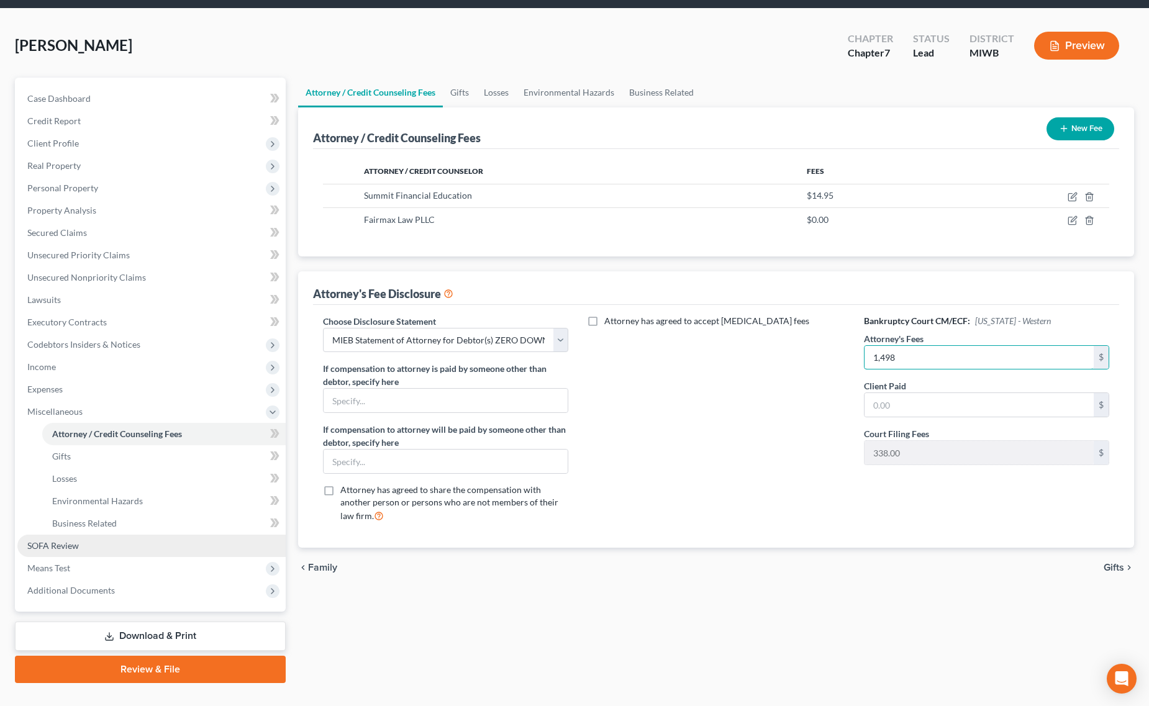
scroll to position [64, 0]
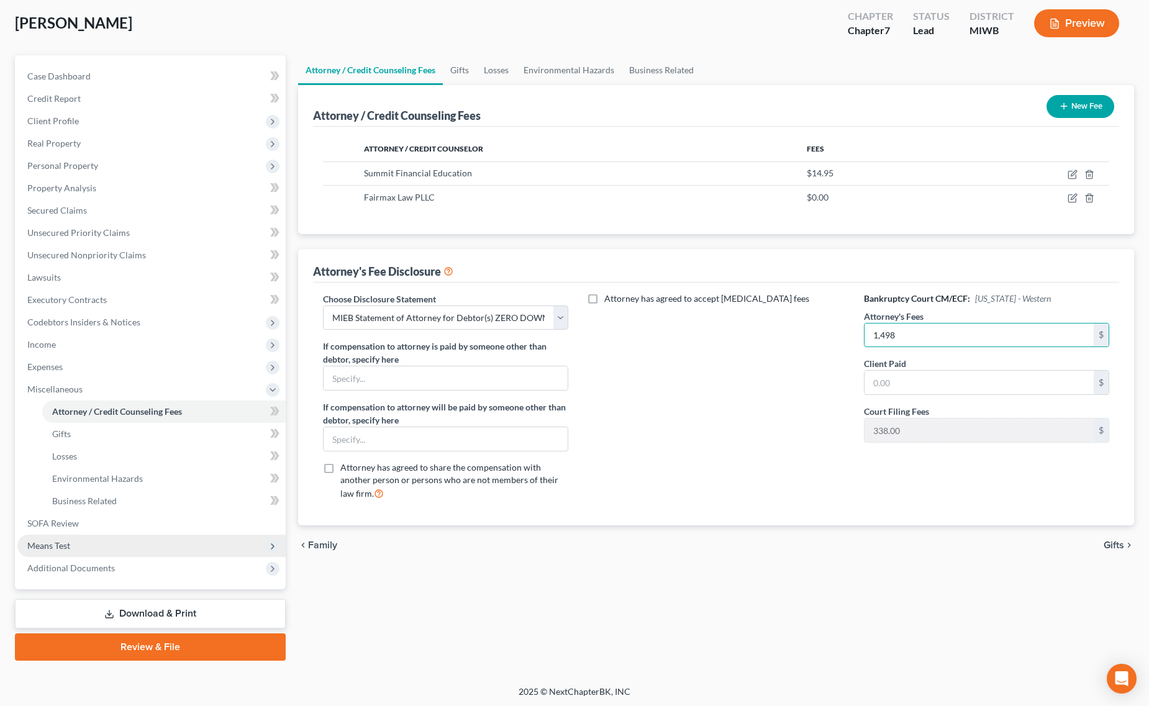
type input "1,498"
click at [101, 549] on span "Means Test" at bounding box center [151, 546] width 268 height 22
click at [120, 550] on link "Calculation and Presumption" at bounding box center [164, 546] width 244 height 22
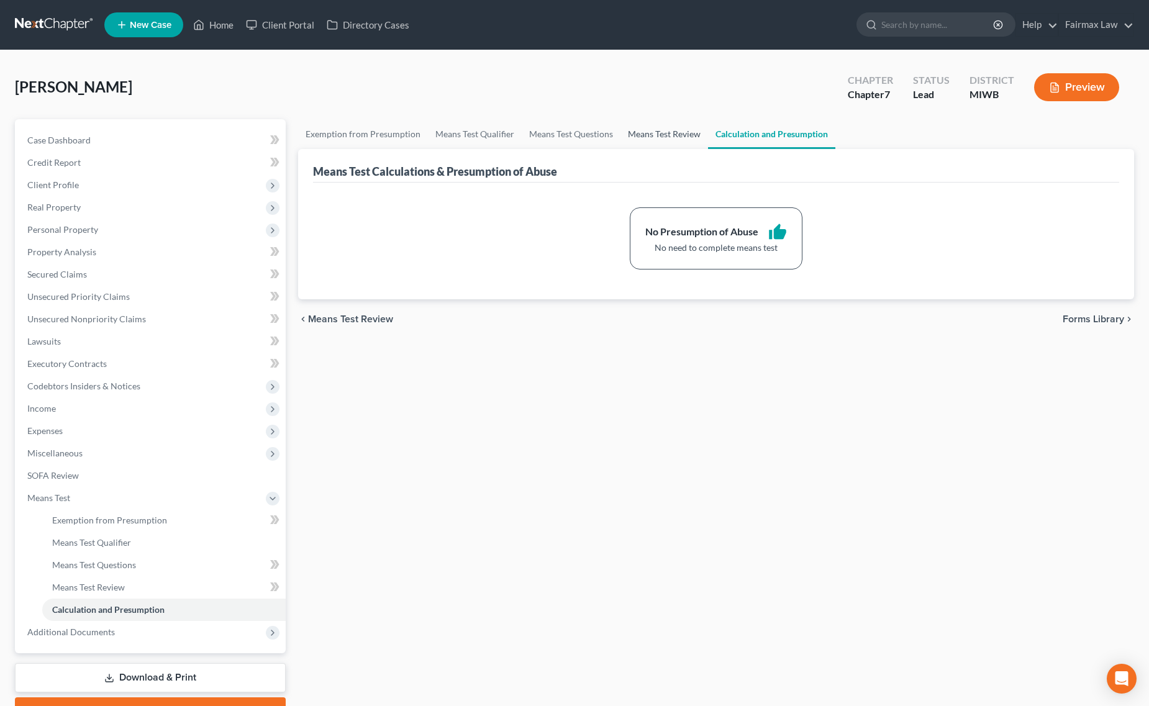
click at [653, 138] on link "Means Test Review" at bounding box center [665, 134] width 88 height 30
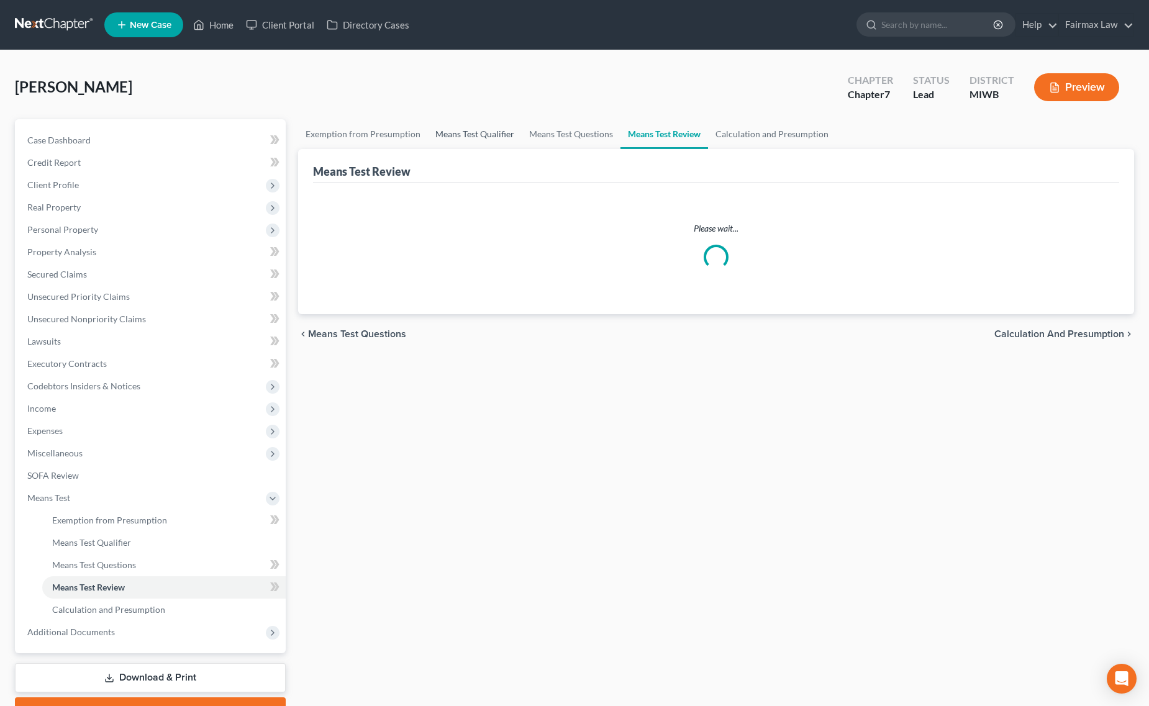
click at [466, 146] on link "Means Test Qualifier" at bounding box center [475, 134] width 94 height 30
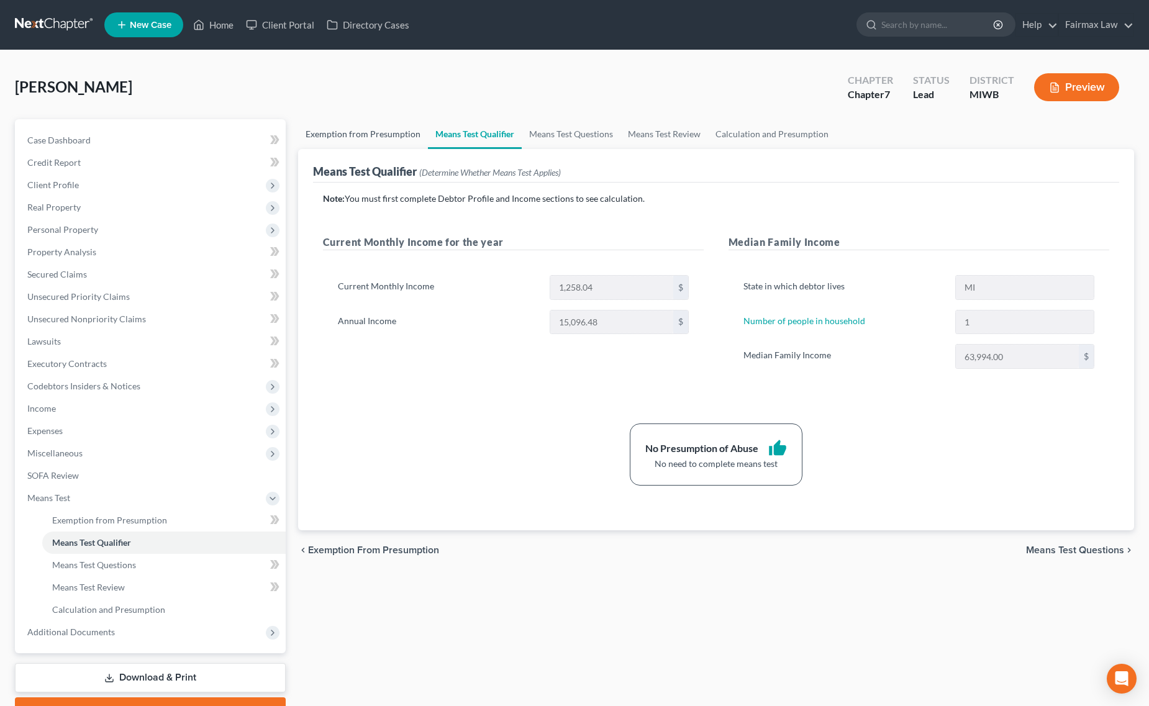
click at [325, 128] on link "Exemption from Presumption" at bounding box center [363, 134] width 130 height 30
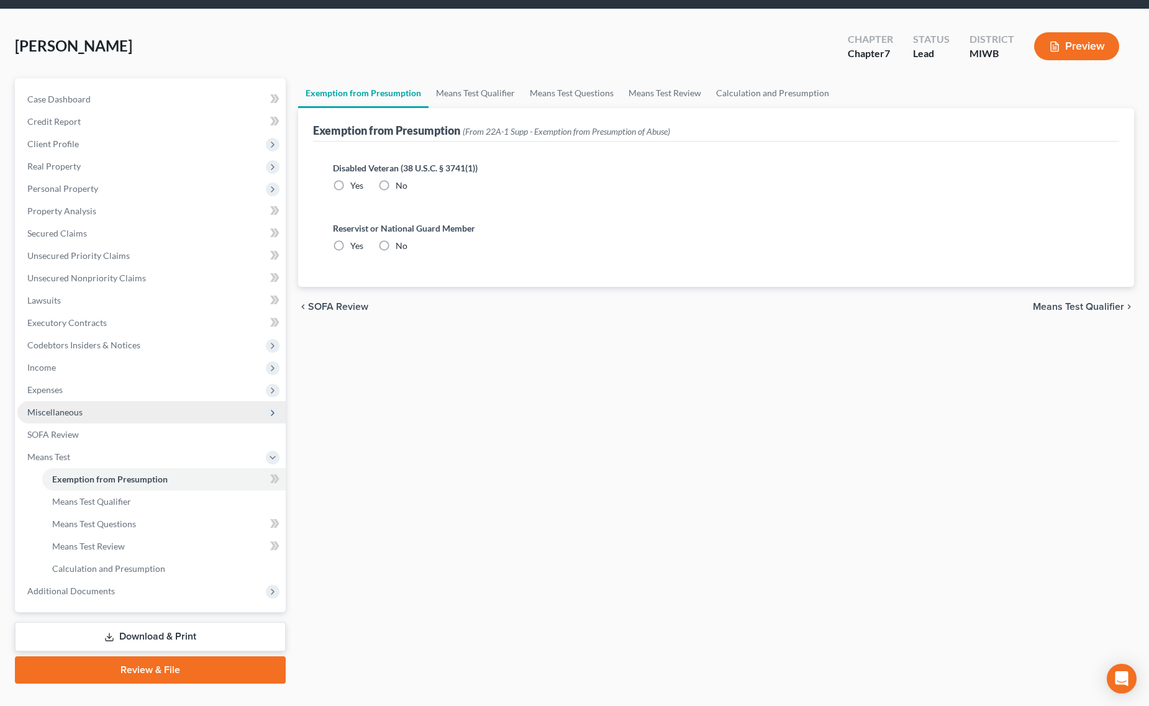
scroll to position [64, 0]
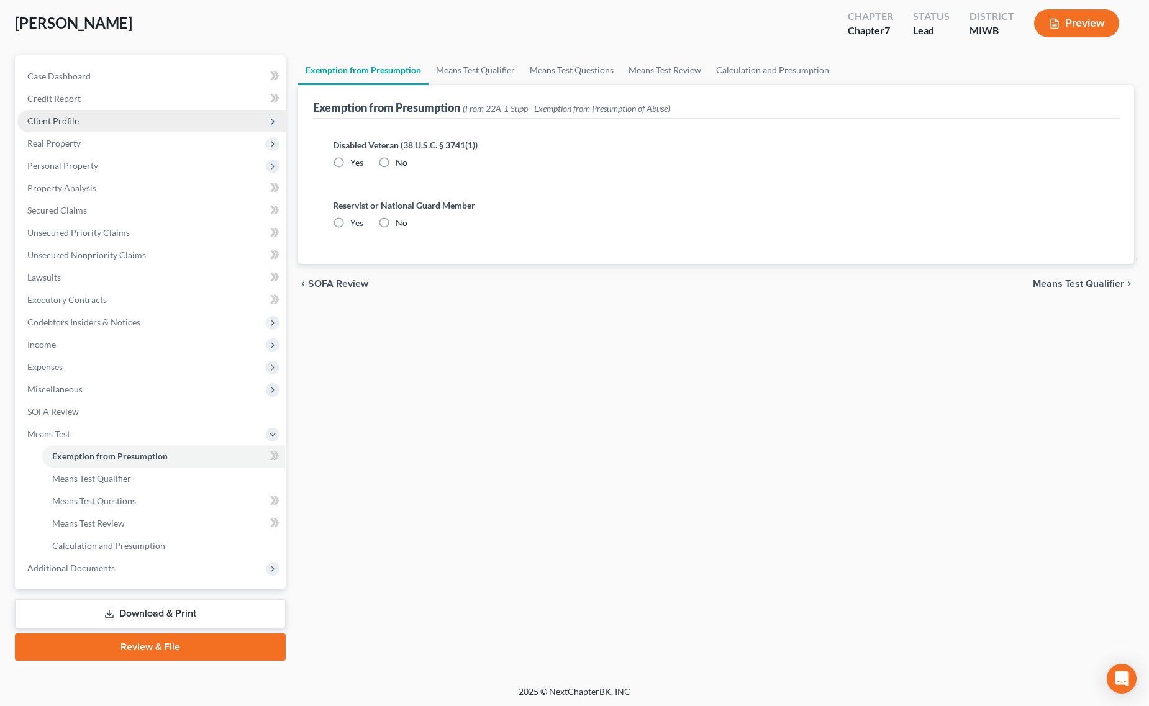
click at [110, 125] on span "Client Profile" at bounding box center [151, 121] width 268 height 22
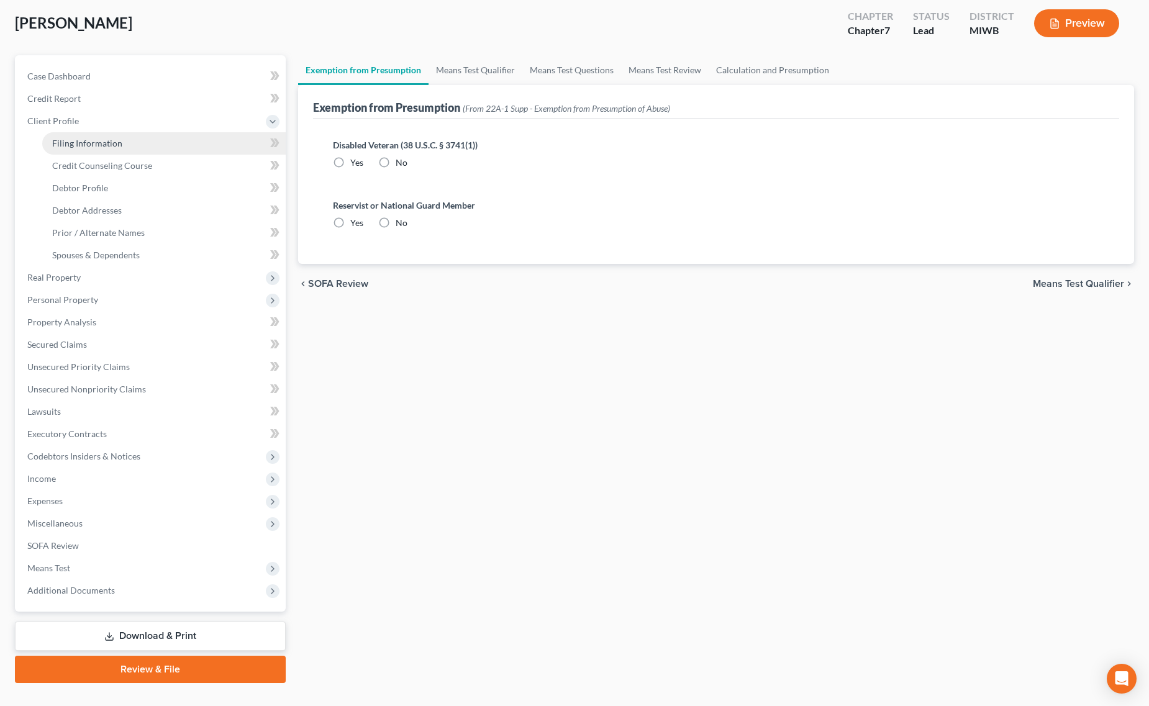
click at [112, 144] on span "Filing Information" at bounding box center [87, 143] width 70 height 11
select select "1"
select select "0"
select select "41"
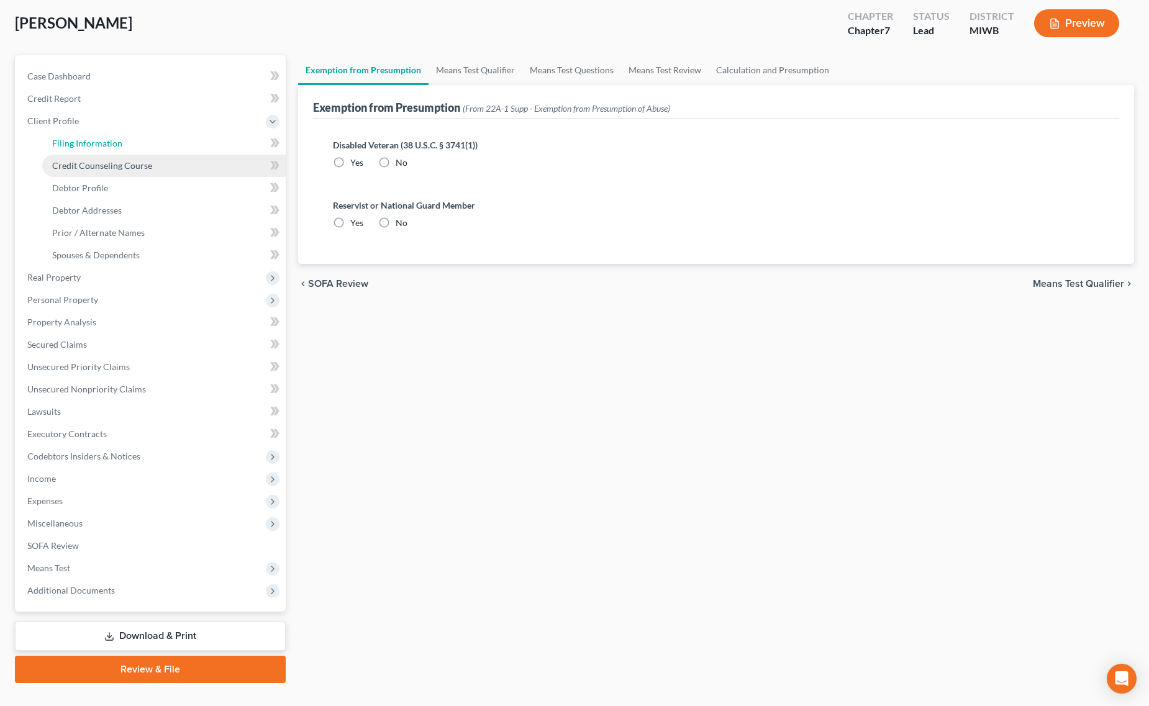
select select "0"
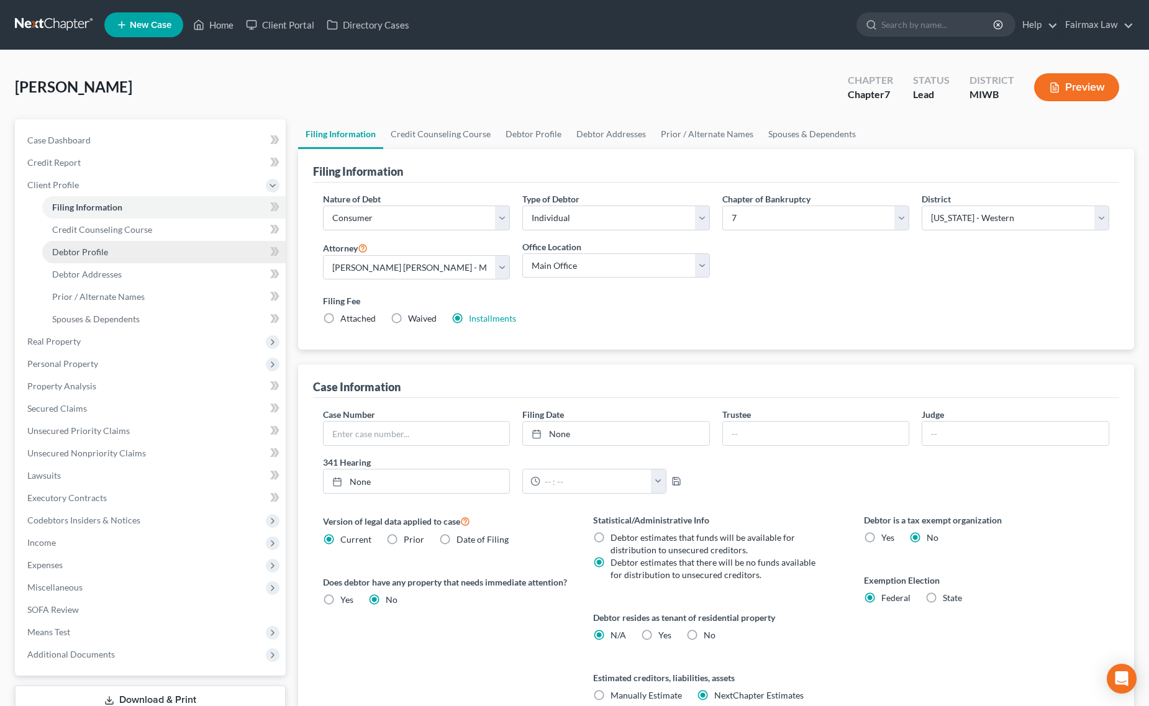
click at [144, 245] on link "Debtor Profile" at bounding box center [164, 252] width 244 height 22
select select "0"
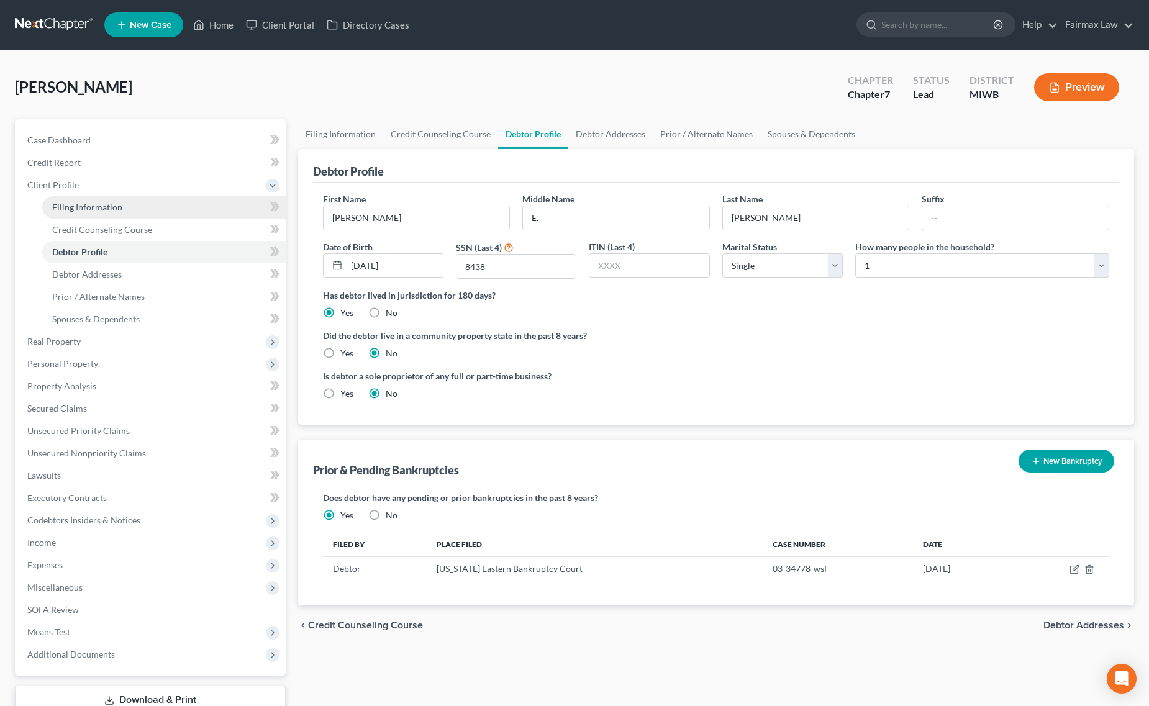
click at [137, 210] on link "Filing Information" at bounding box center [164, 207] width 244 height 22
select select "1"
select select "0"
select select "41"
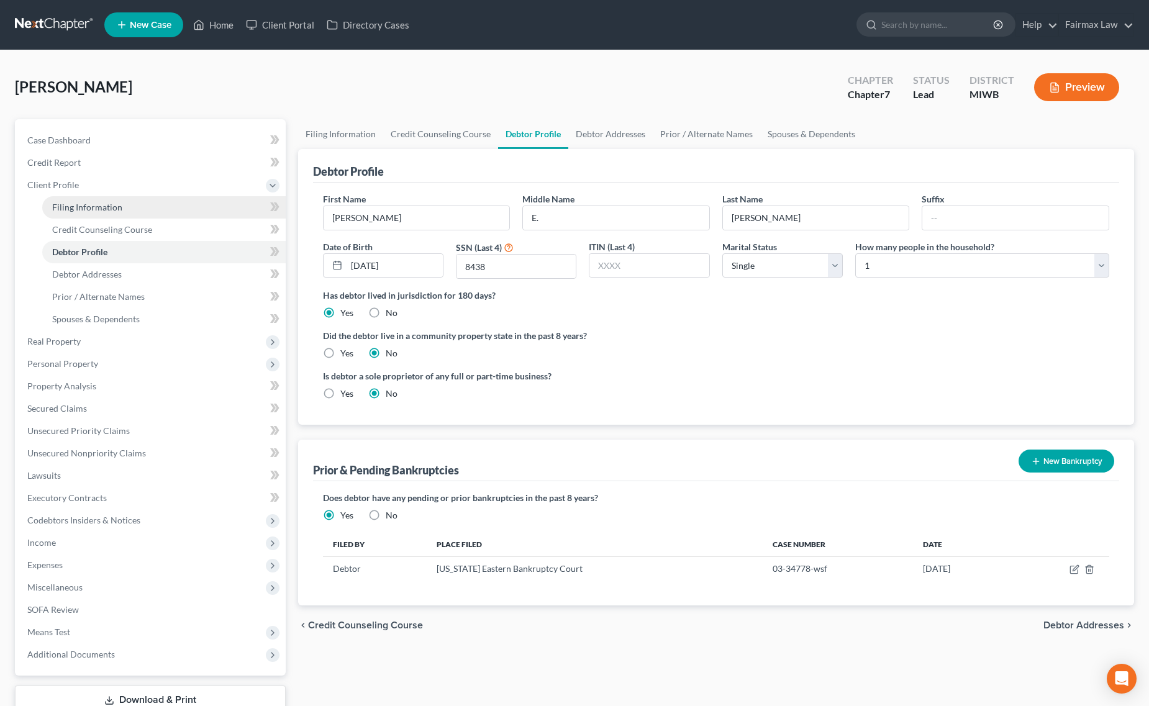
select select "0"
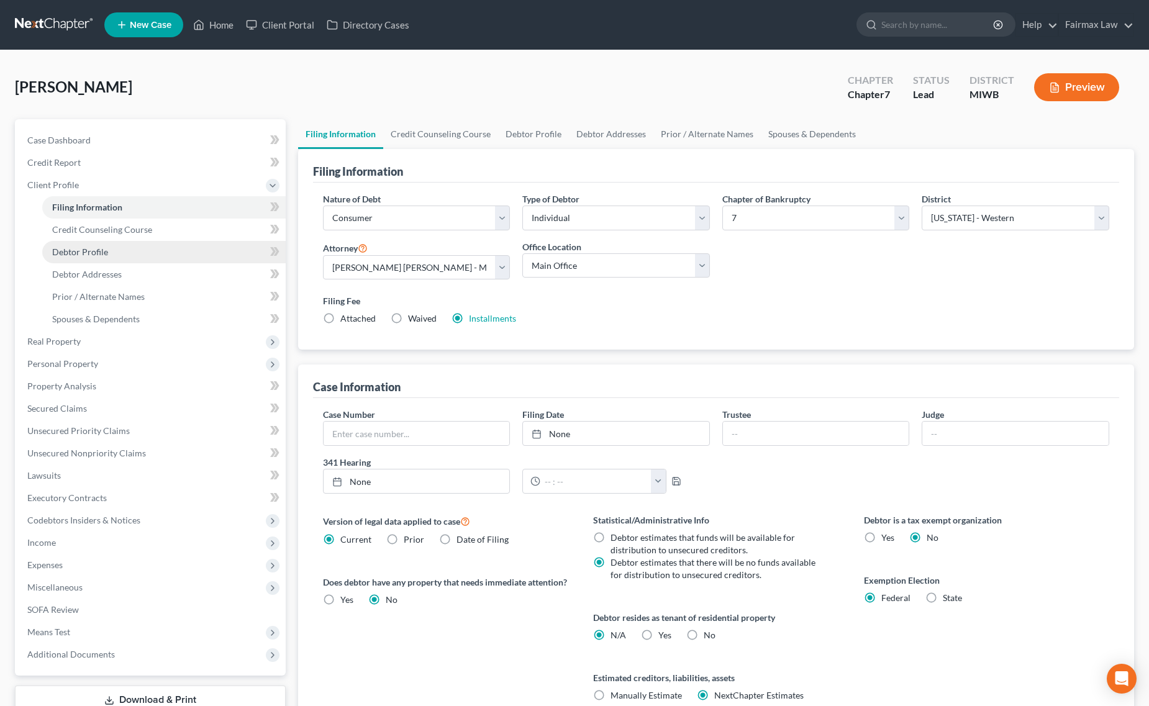
click at [118, 244] on link "Debtor Profile" at bounding box center [164, 252] width 244 height 22
select select "0"
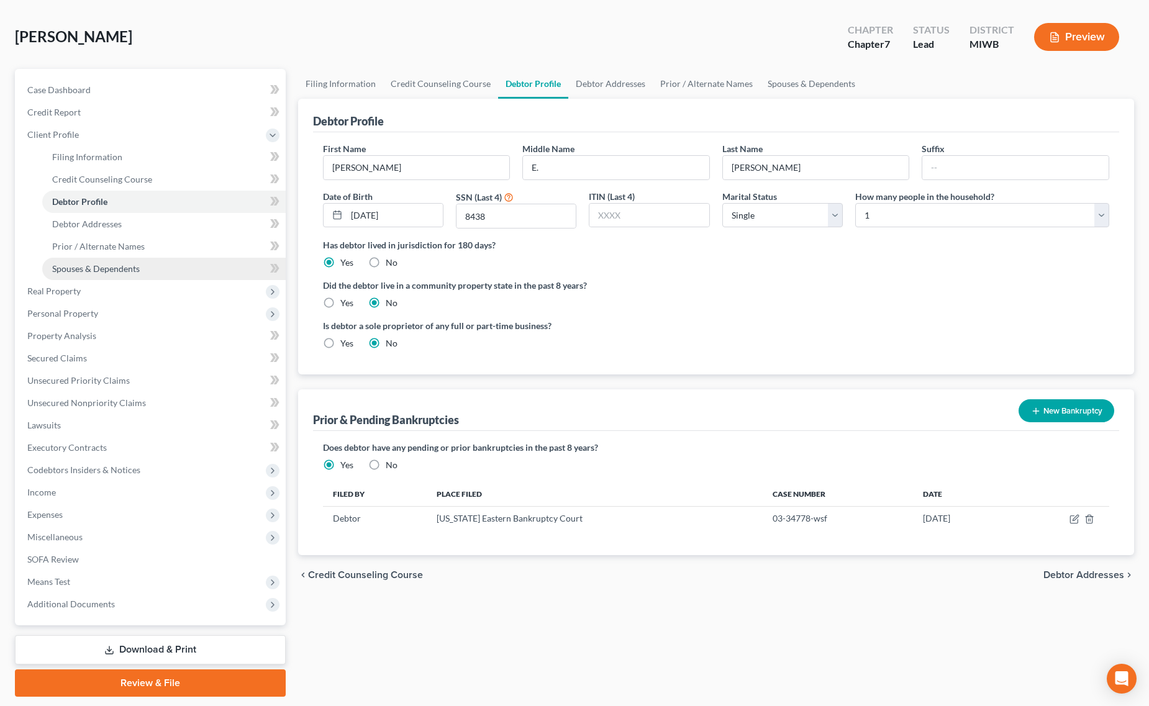
scroll to position [78, 0]
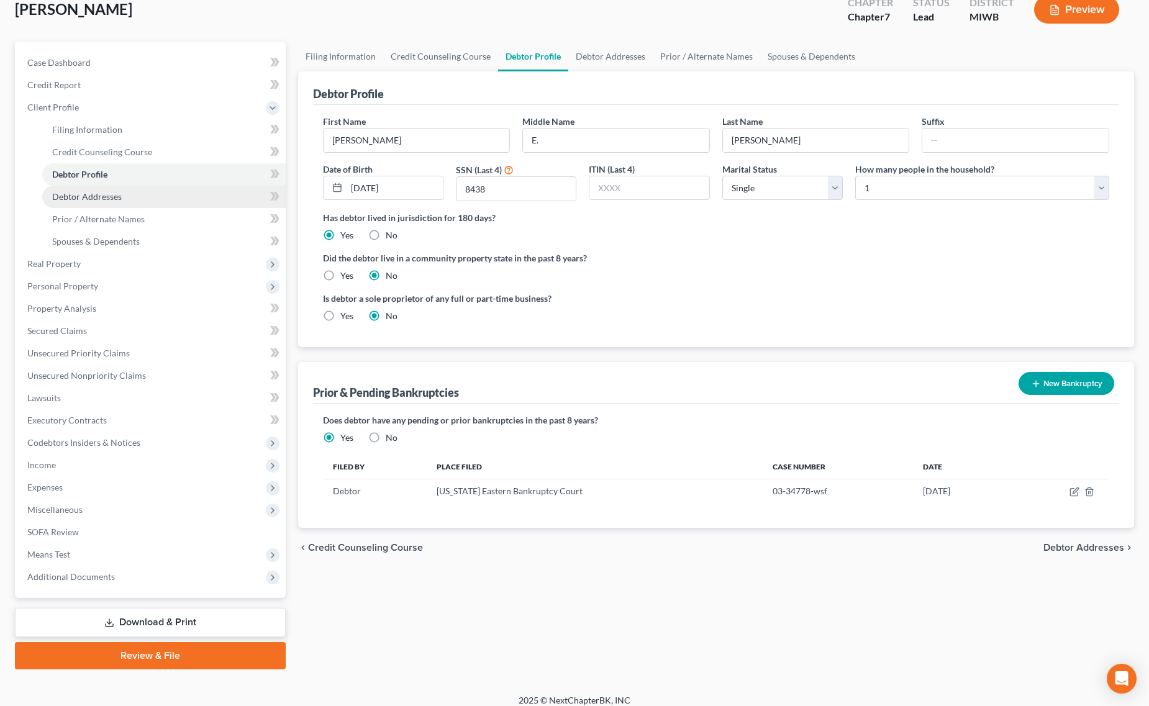
click at [142, 199] on link "Debtor Addresses" at bounding box center [164, 197] width 244 height 22
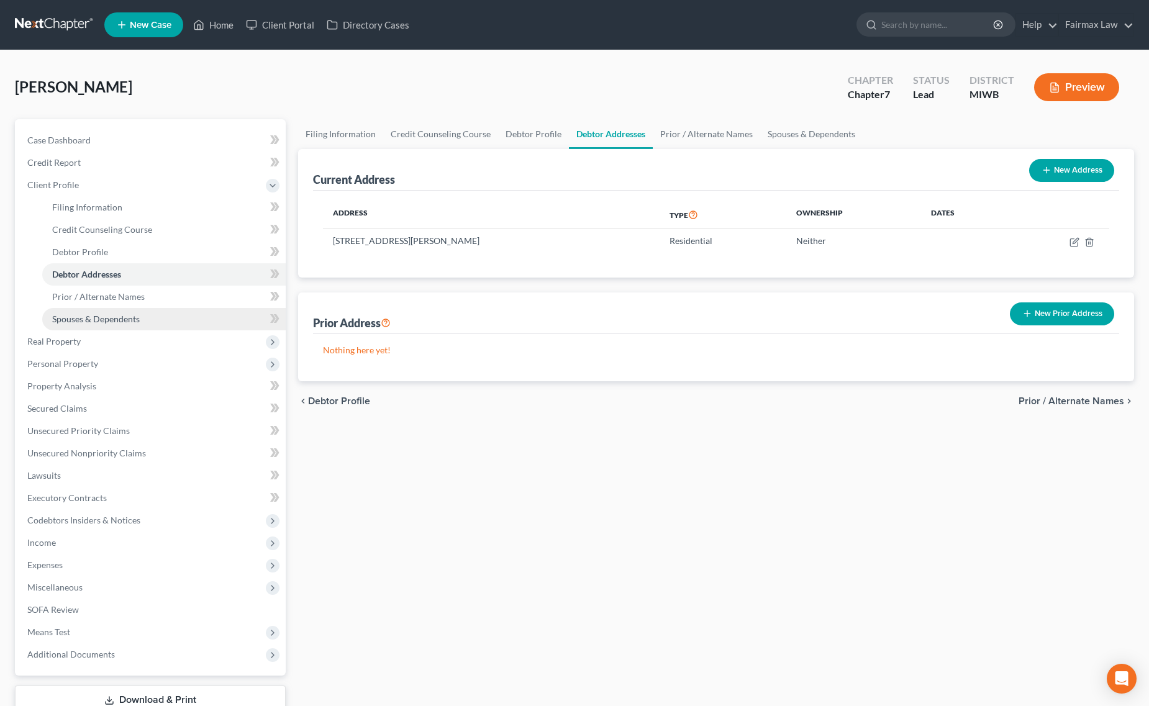
click at [142, 320] on link "Spouses & Dependents" at bounding box center [164, 319] width 244 height 22
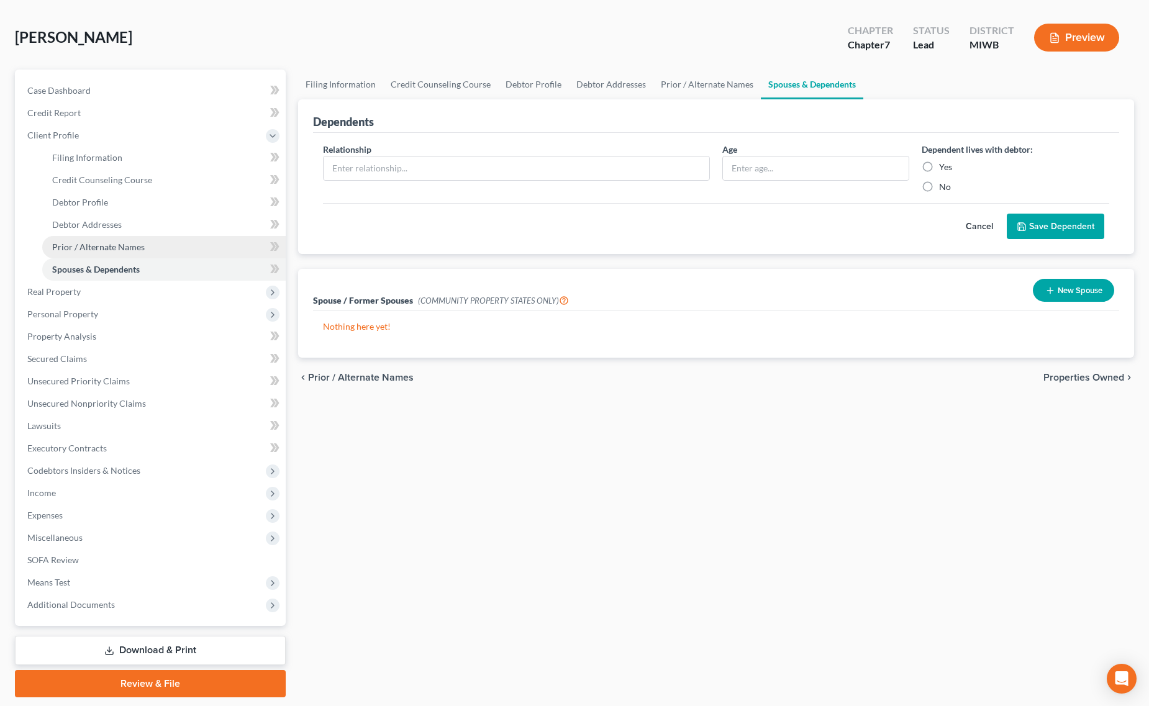
scroll to position [78, 0]
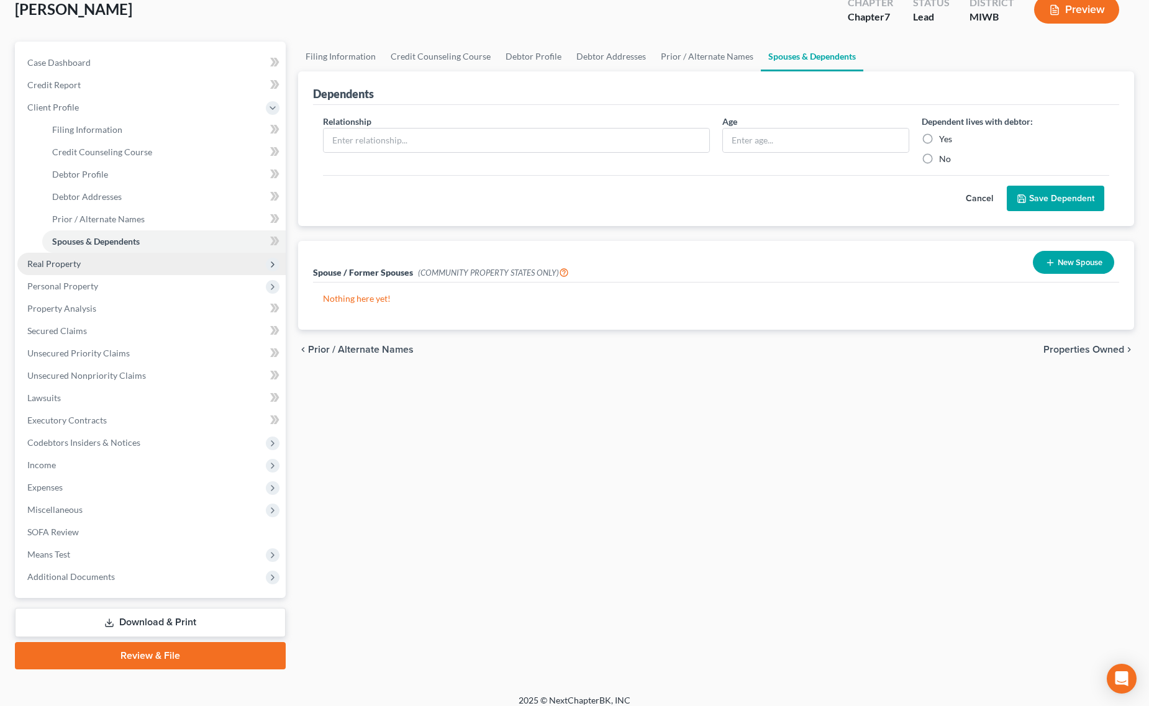
click at [126, 265] on span "Real Property" at bounding box center [151, 264] width 268 height 22
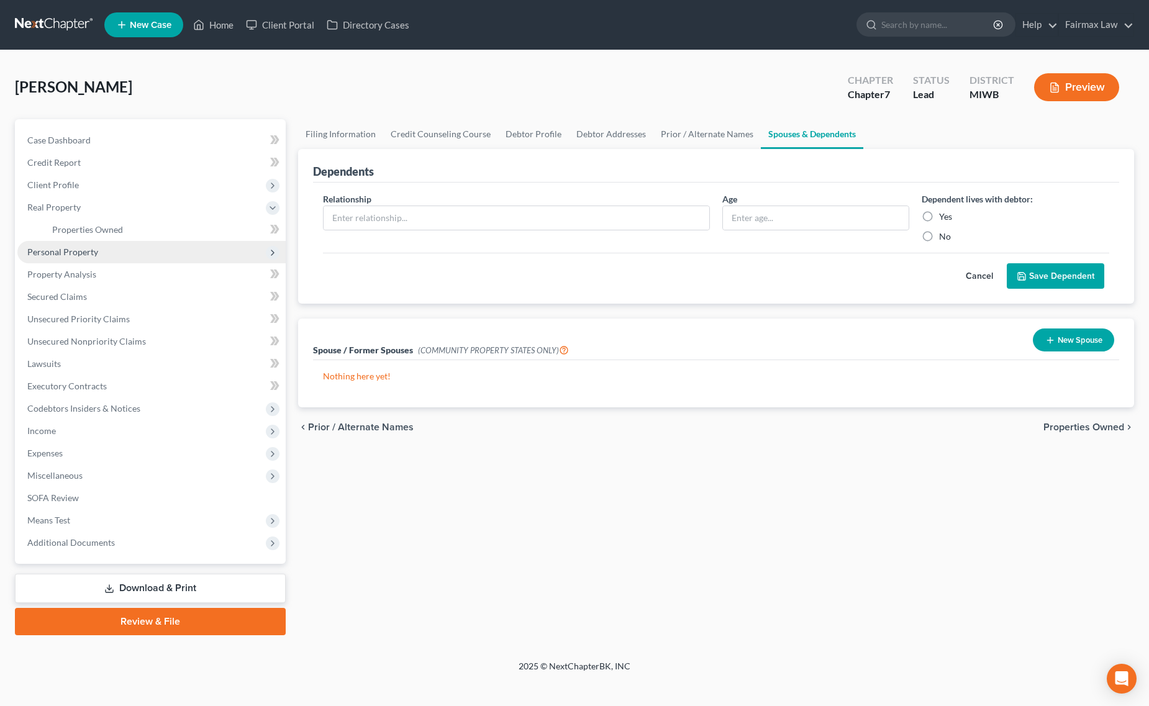
scroll to position [0, 0]
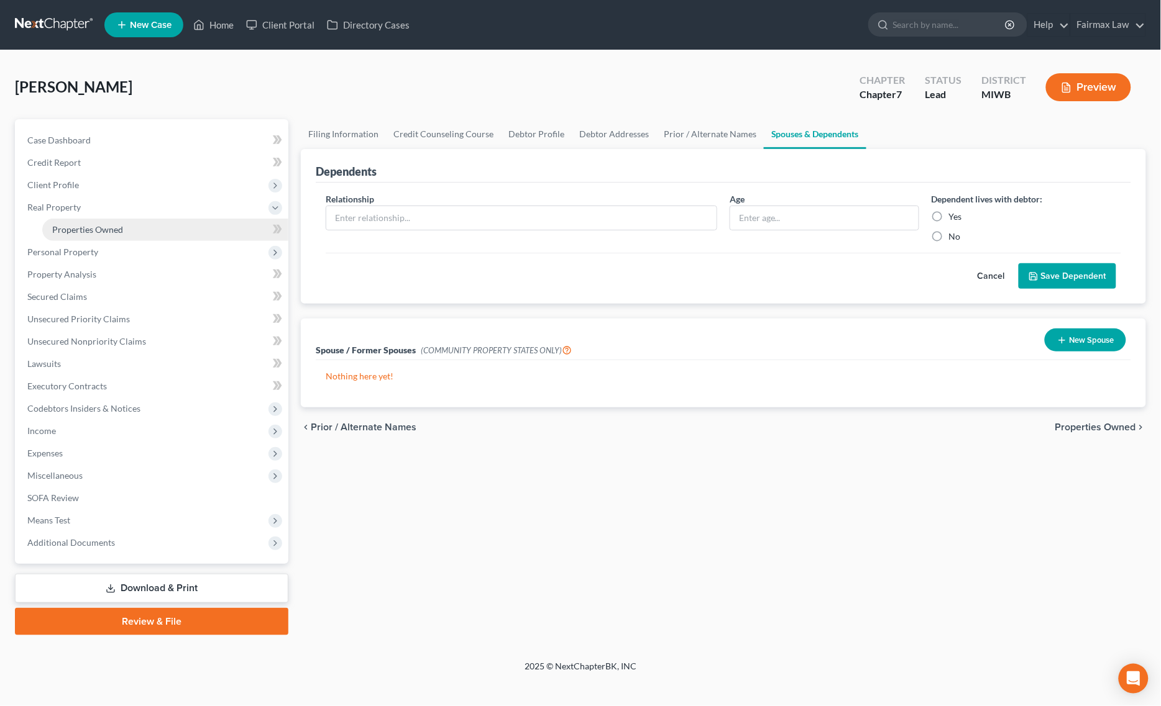
click at [135, 227] on link "Properties Owned" at bounding box center [165, 230] width 246 height 22
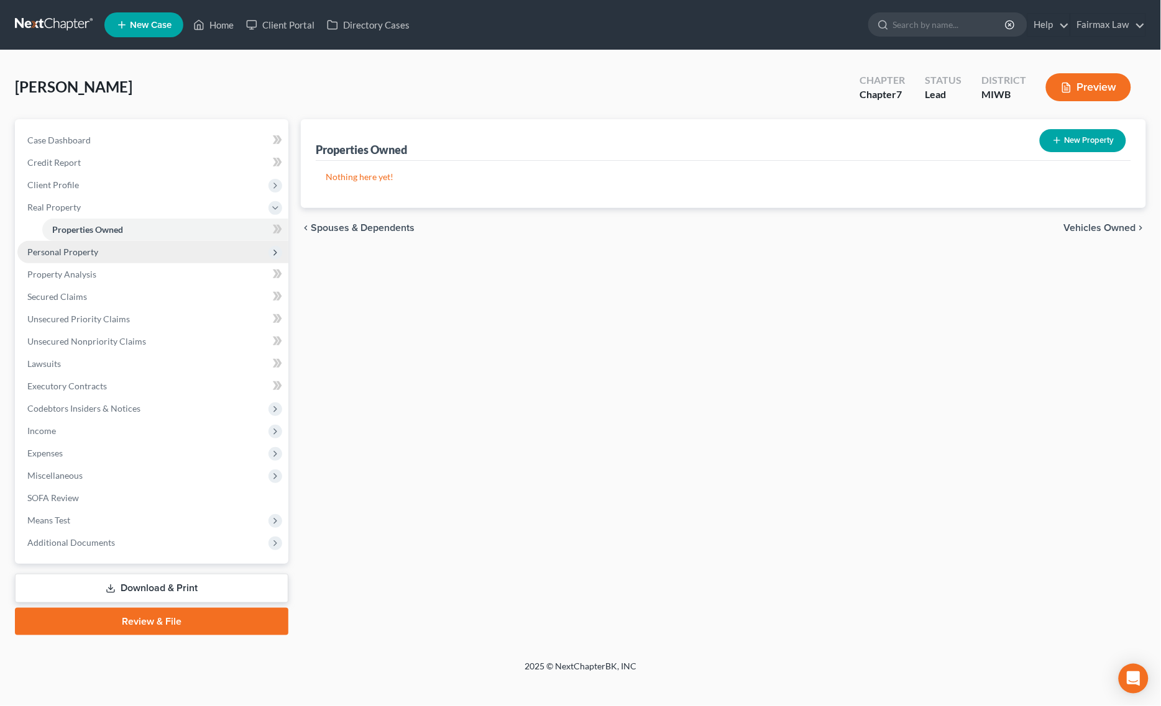
click at [132, 249] on span "Personal Property" at bounding box center [152, 252] width 271 height 22
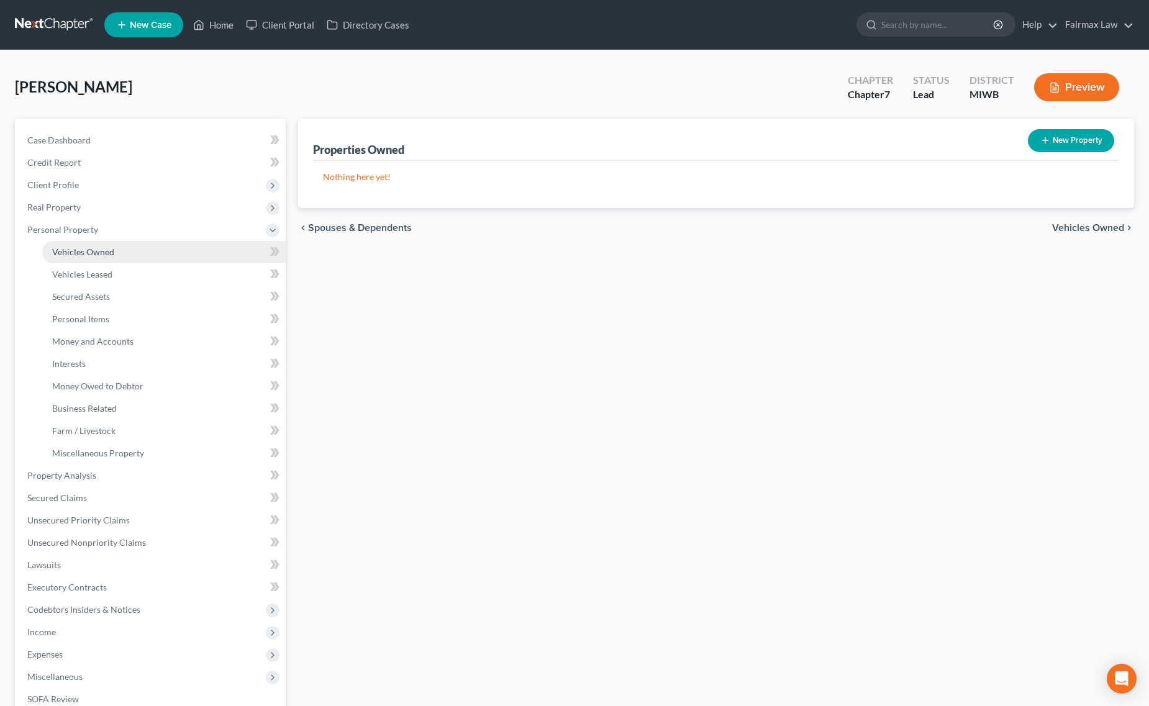
click at [107, 249] on span "Vehicles Owned" at bounding box center [83, 252] width 62 height 11
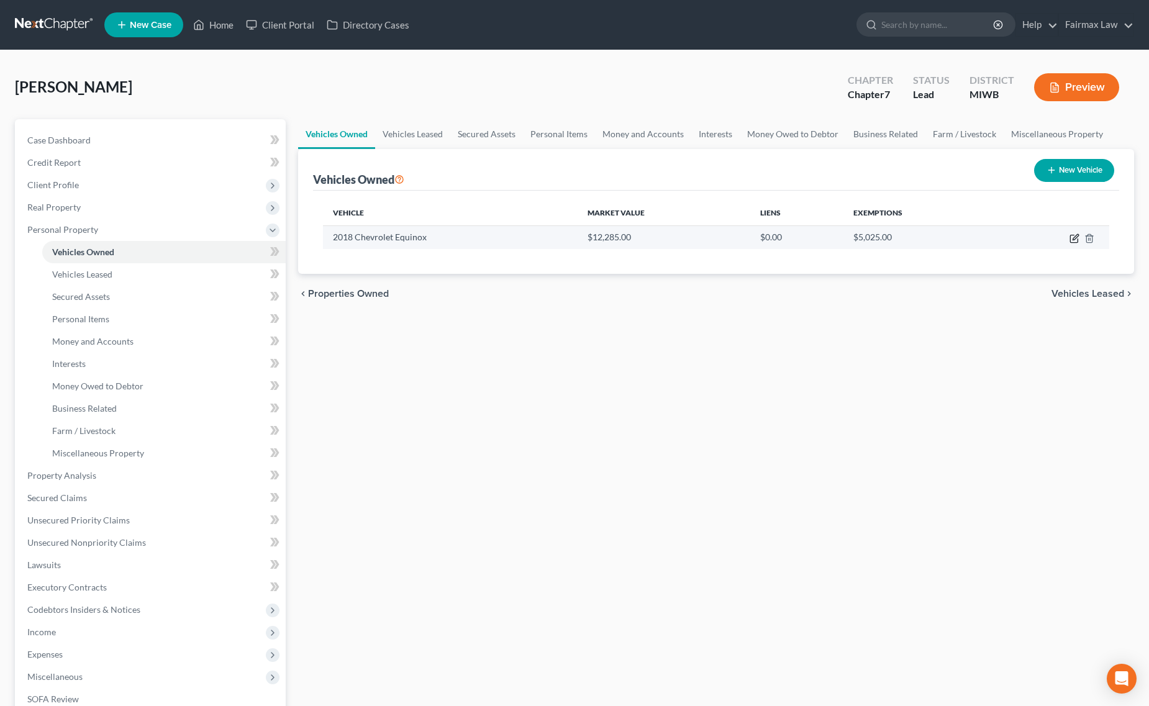
click at [1078, 238] on icon "button" at bounding box center [1073, 238] width 7 height 7
select select "0"
select select "8"
select select "2"
select select "0"
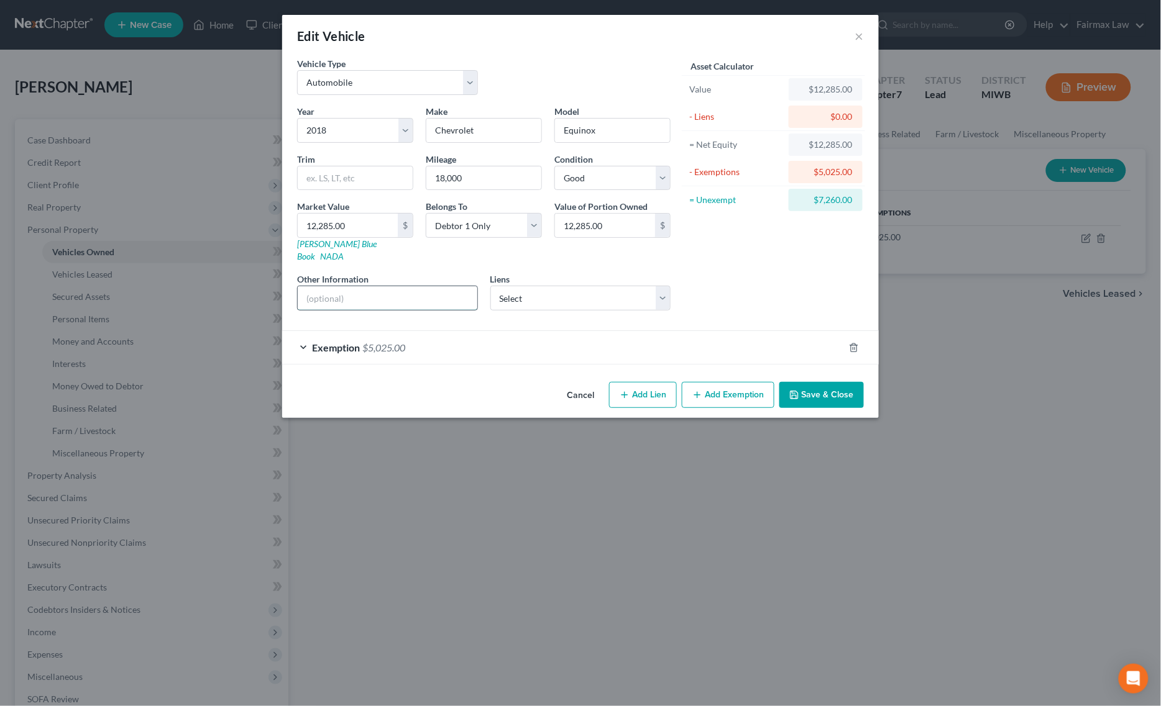
click at [386, 286] on input "text" at bounding box center [388, 298] width 180 height 24
click at [824, 385] on button "Save & Close" at bounding box center [821, 395] width 84 height 26
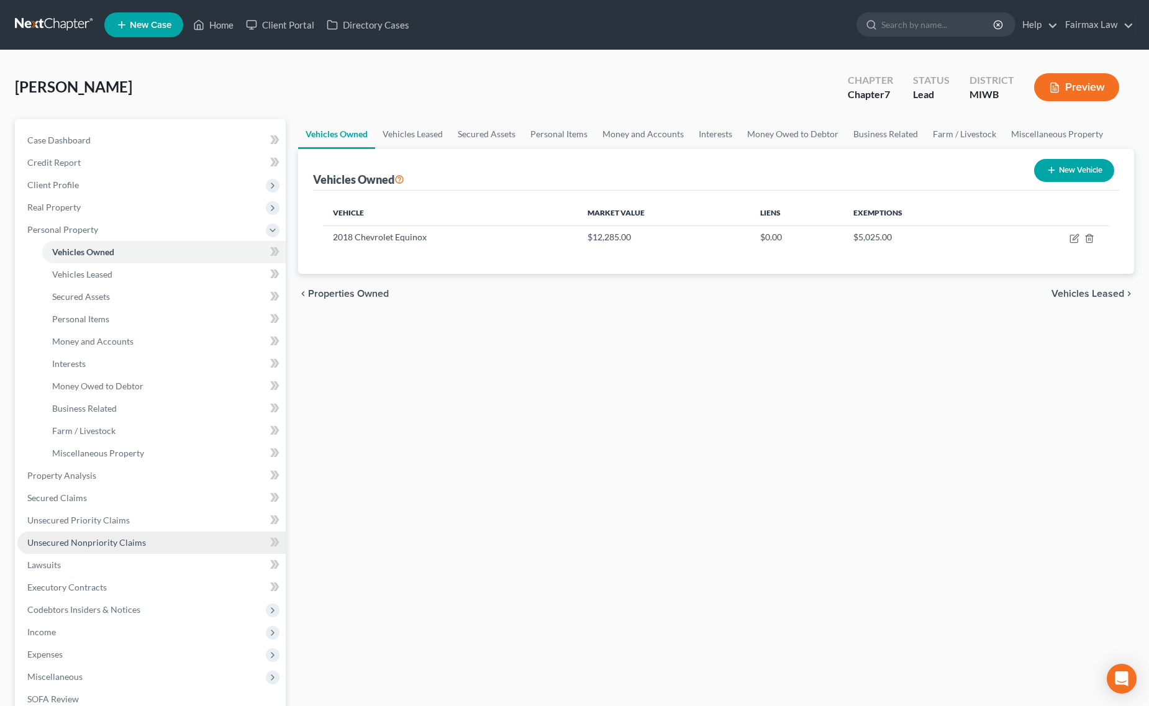
click at [126, 541] on span "Unsecured Nonpriority Claims" at bounding box center [86, 542] width 119 height 11
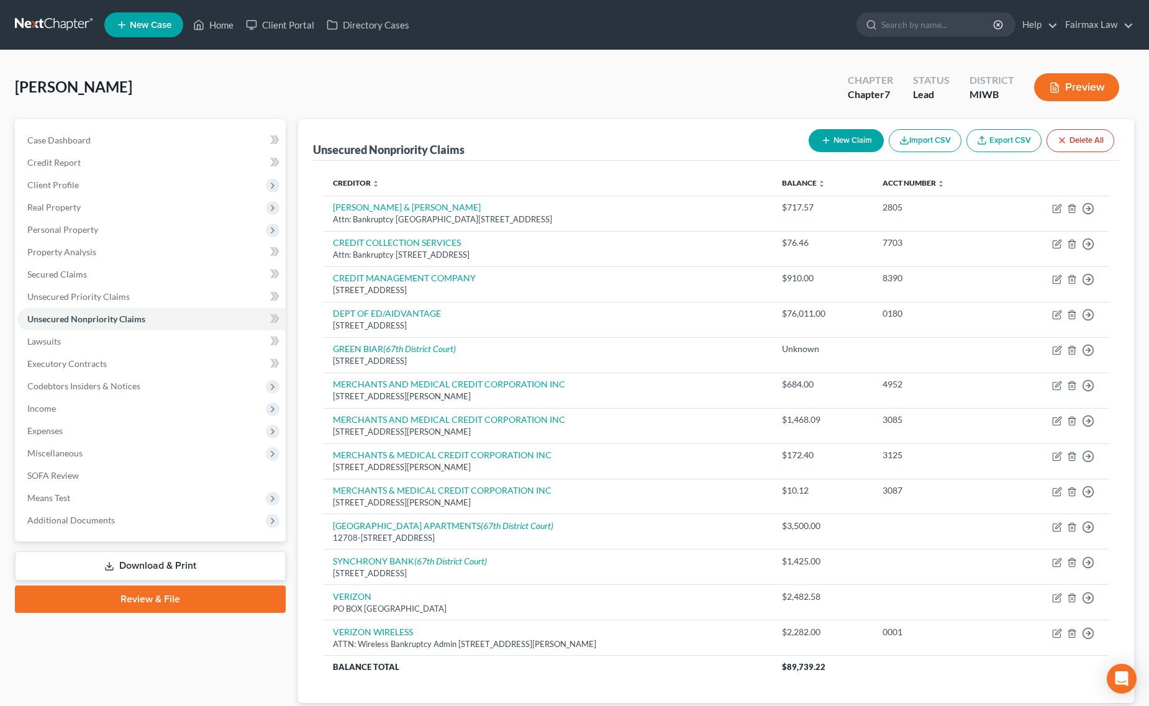
click at [609, 78] on div "Browning, Sarah Upgraded Chapter Chapter 7 Status Lead District MIWB Preview" at bounding box center [575, 92] width 1120 height 54
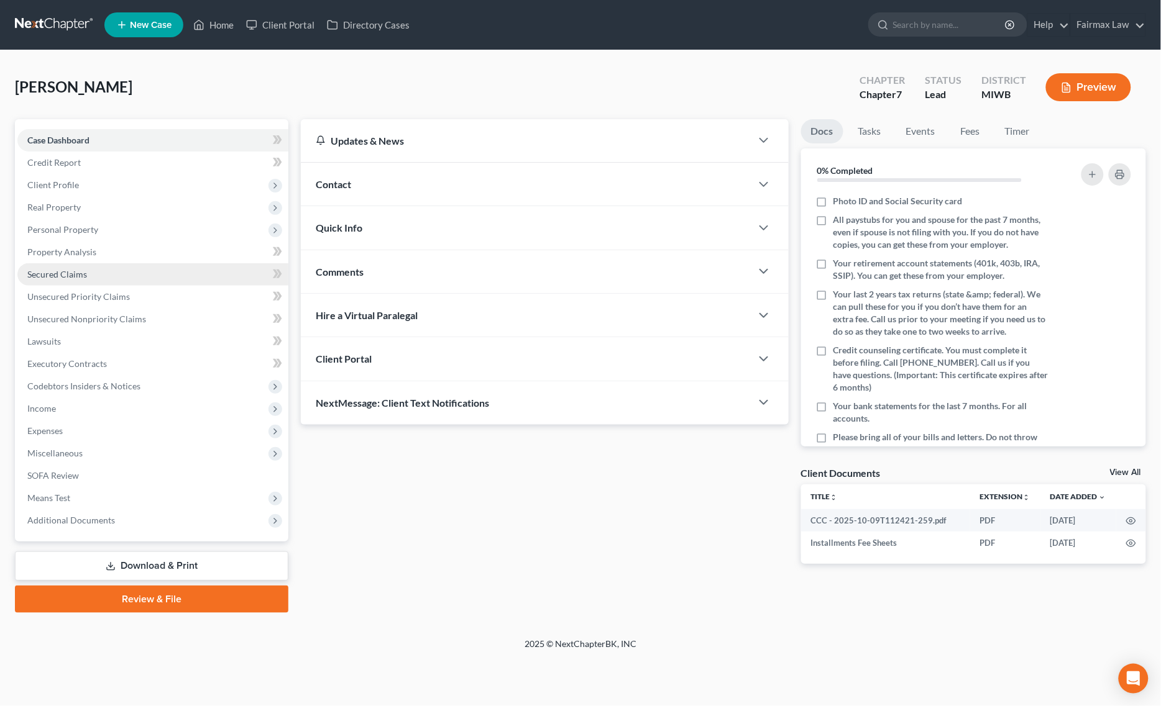
click at [70, 265] on link "Secured Claims" at bounding box center [152, 274] width 271 height 22
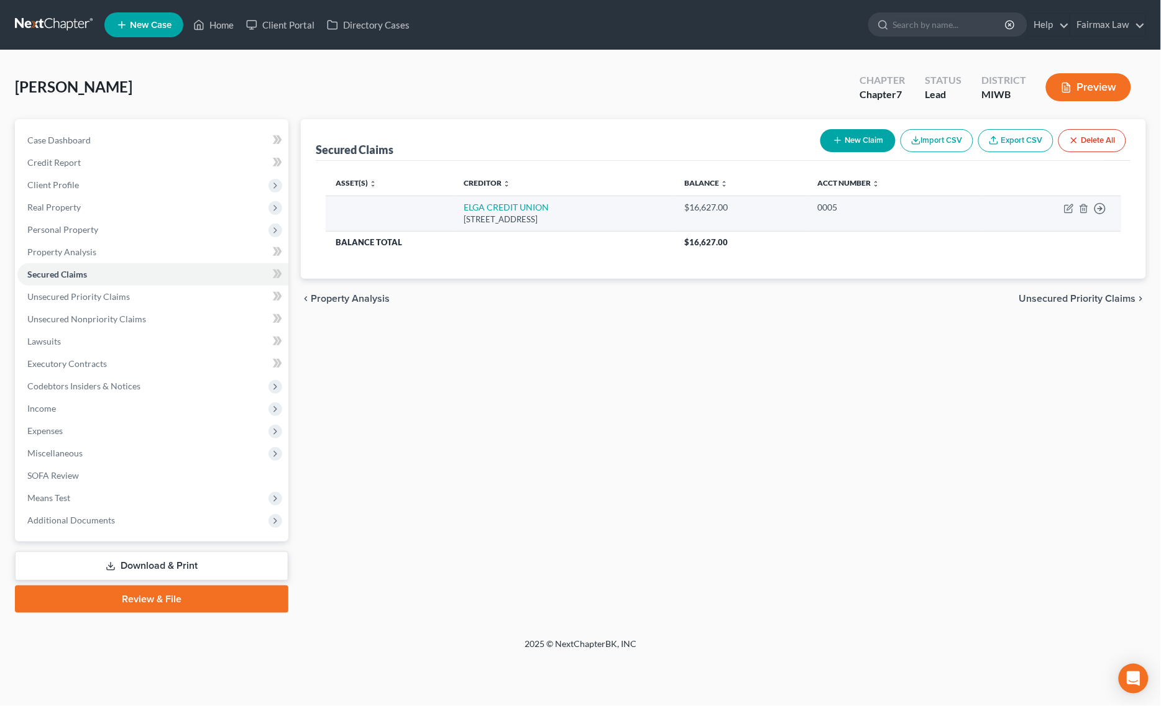
click at [1066, 202] on td "Move to E Move to F Move to G Move to Notice Only" at bounding box center [1050, 213] width 141 height 35
click at [1066, 207] on icon "button" at bounding box center [1069, 209] width 10 height 10
select select "23"
select select "0"
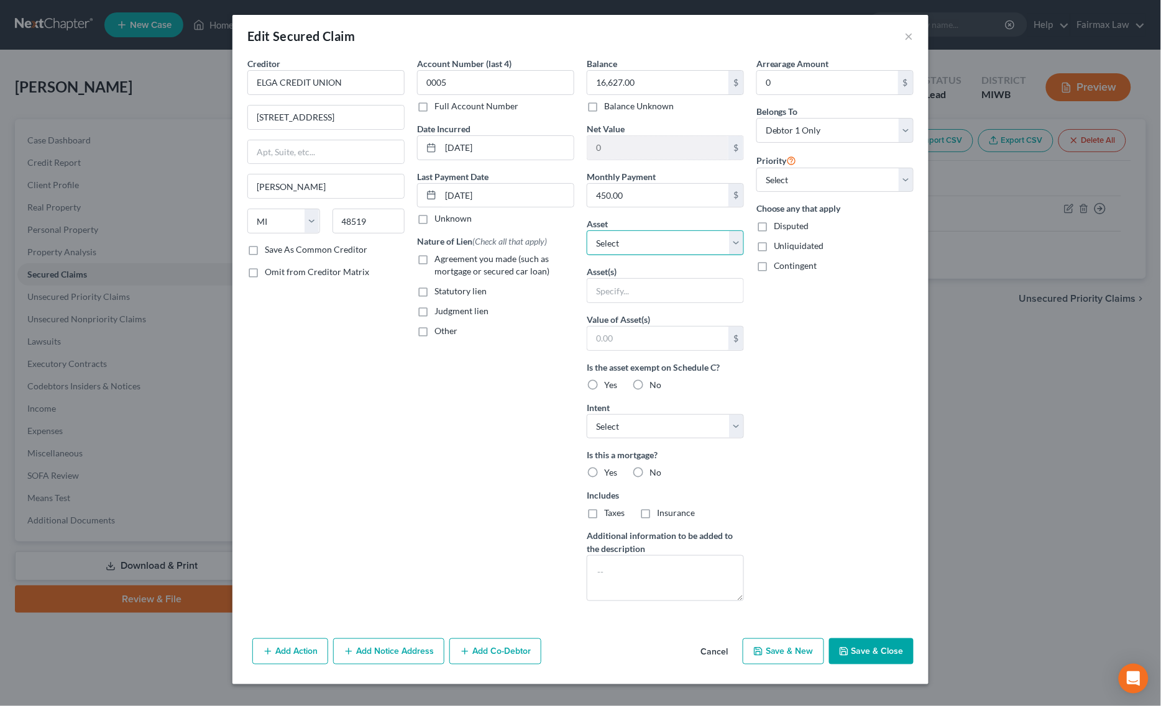
click at [631, 240] on select "Select Other Multiple Assets Cash on Hand (Cash on Hand) - $40.0 Clothing - Eve…" at bounding box center [665, 243] width 157 height 25
select select "6"
click at [587, 231] on select "Select Other Multiple Assets Cash on Hand (Cash on Hand) - $40.0 Clothing - Eve…" at bounding box center [665, 243] width 157 height 25
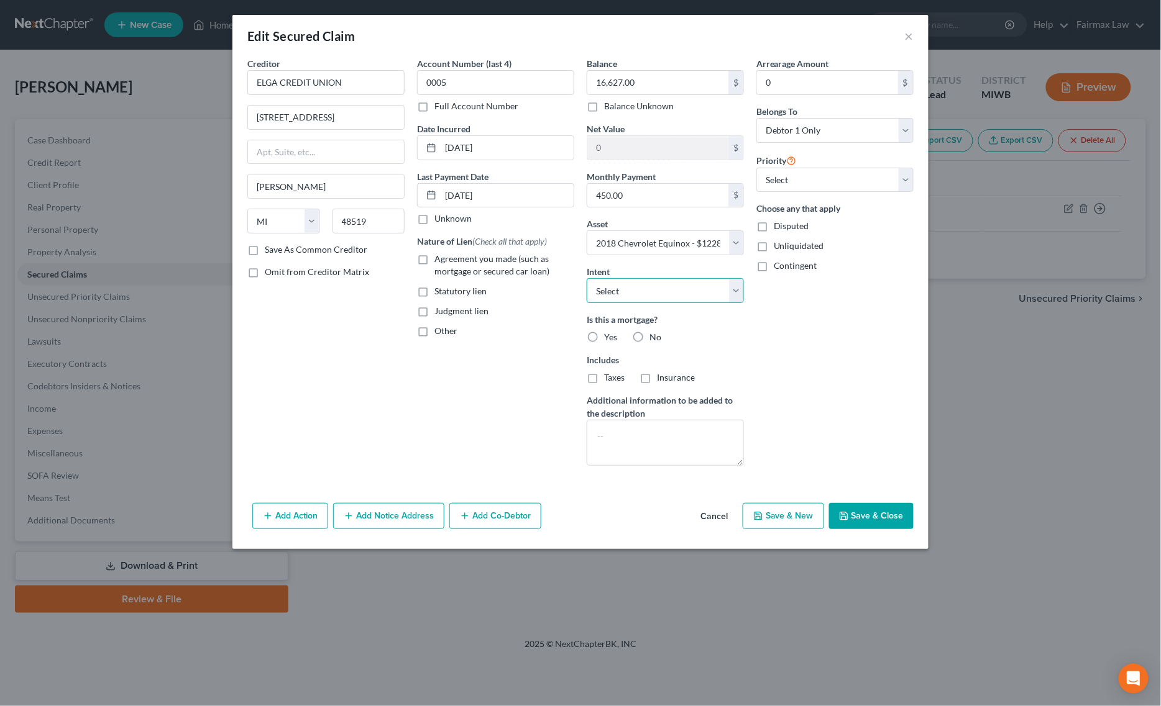
click at [644, 280] on select "Select Surrender Redeem Reaffirm Avoid Other" at bounding box center [665, 290] width 157 height 25
select select "2"
click at [587, 280] on select "Select Surrender Redeem Reaffirm Avoid Other" at bounding box center [665, 290] width 157 height 25
click at [780, 182] on select "Select 1st 2nd 3rd 4th 5th 6th 7th 8th 9th 10th 11th 12th 13th 14th 15th 16th 1…" at bounding box center [834, 180] width 157 height 25
select select "0"
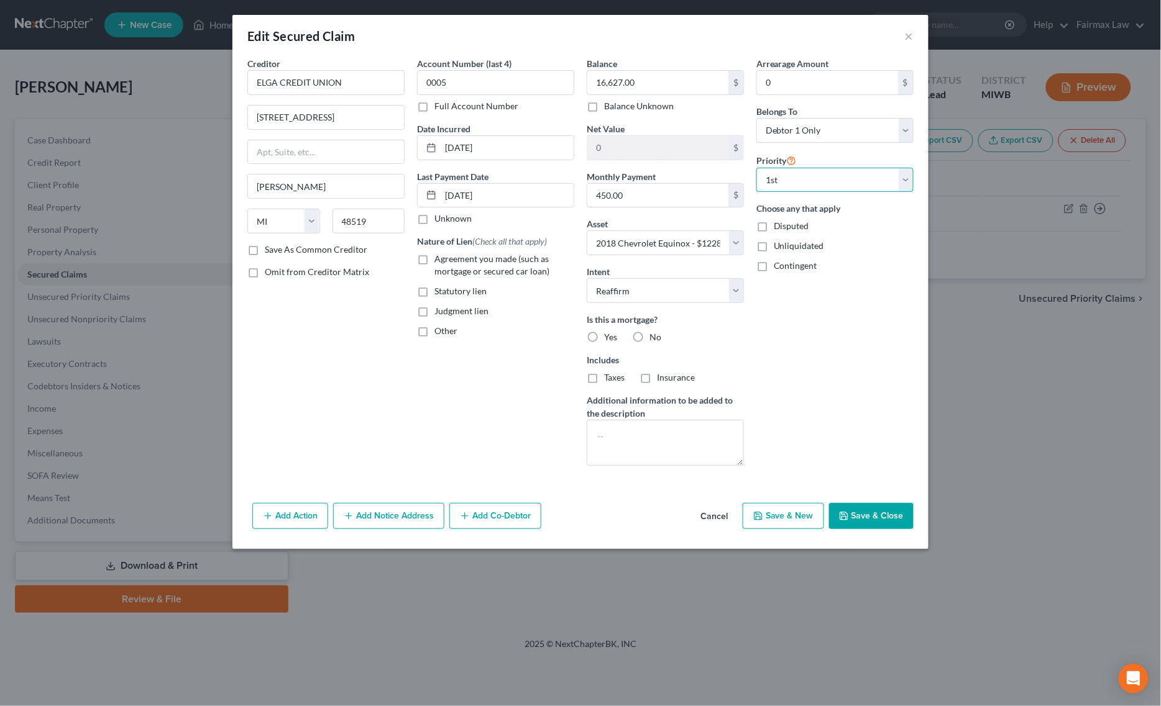
click at [756, 168] on select "Select 1st 2nd 3rd 4th 5th 6th 7th 8th 9th 10th 11th 12th 13th 14th 15th 16th 1…" at bounding box center [834, 180] width 157 height 25
click at [862, 525] on button "Save & Close" at bounding box center [871, 516] width 84 height 26
select select
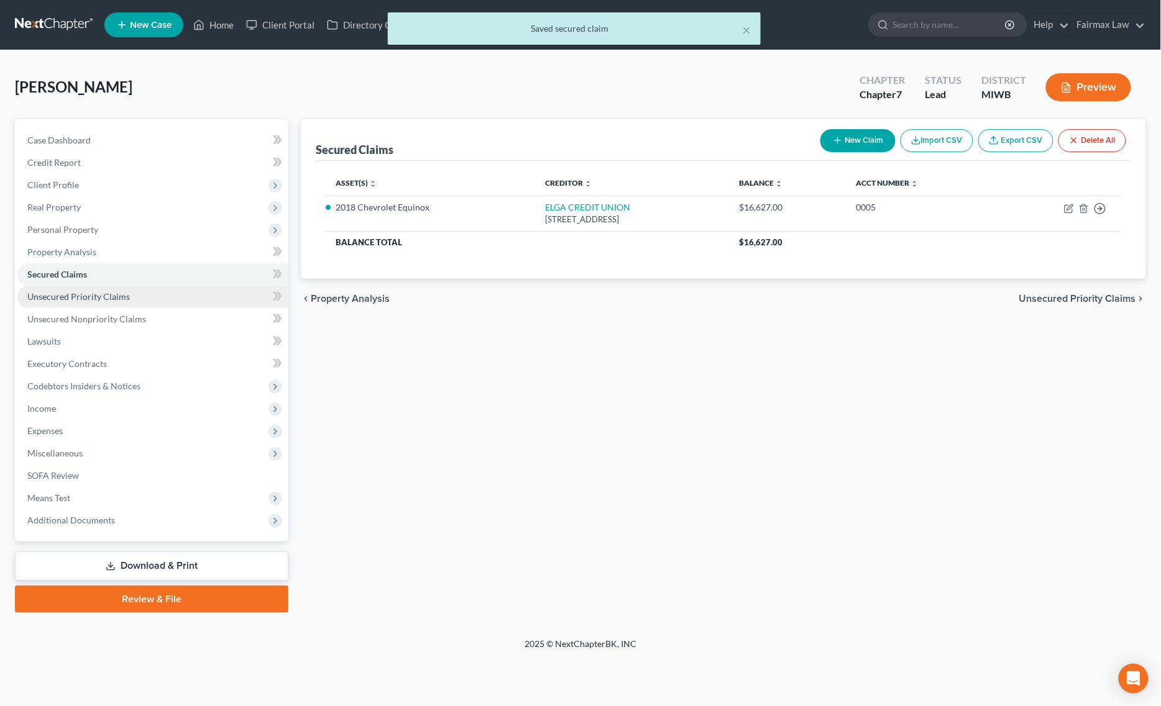
click at [78, 294] on span "Unsecured Priority Claims" at bounding box center [78, 296] width 103 height 11
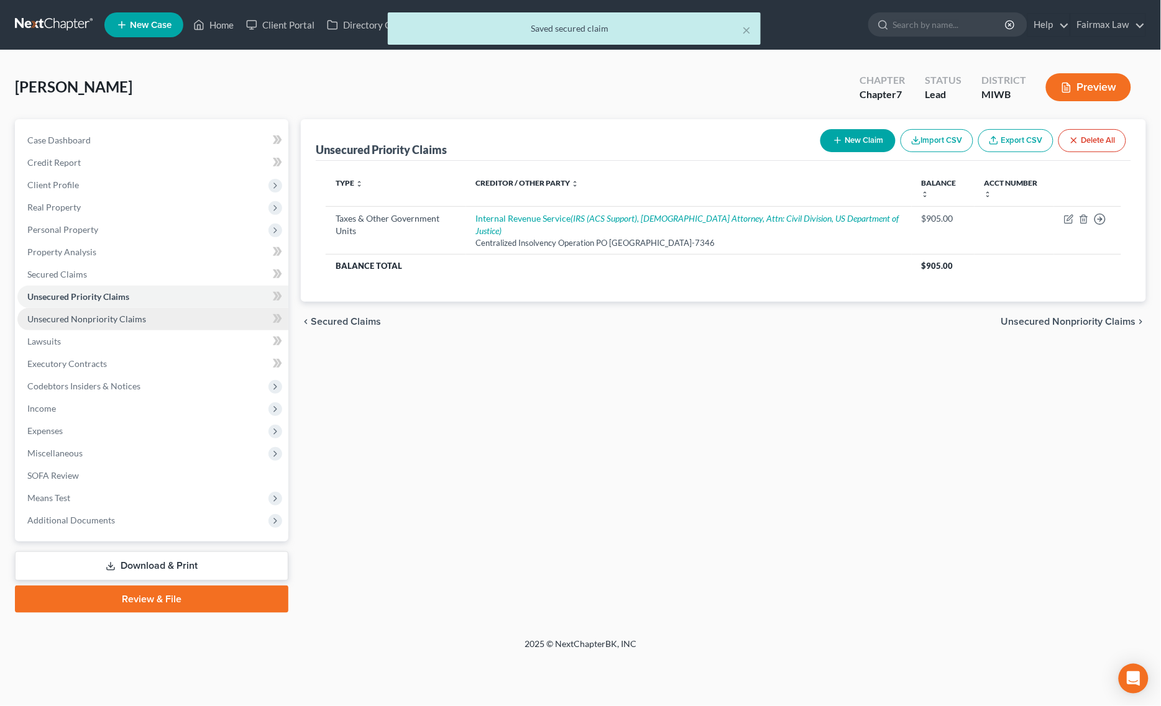
click at [91, 317] on span "Unsecured Nonpriority Claims" at bounding box center [86, 319] width 119 height 11
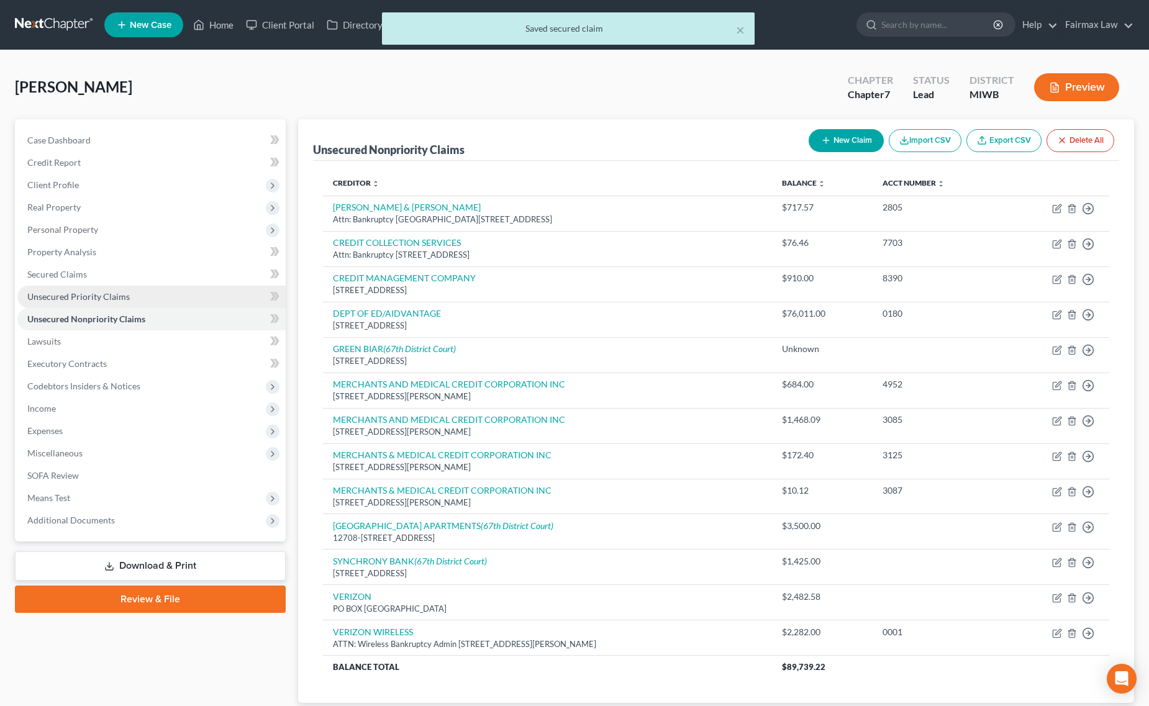
click at [100, 295] on span "Unsecured Priority Claims" at bounding box center [78, 296] width 103 height 11
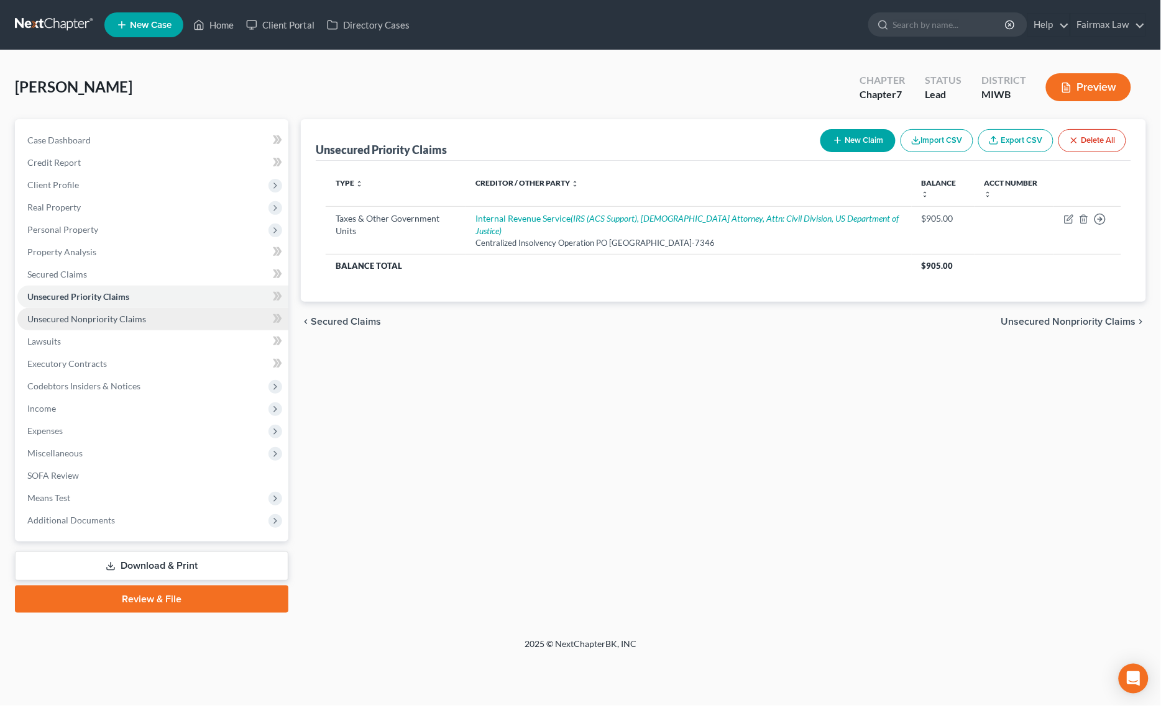
click at [142, 314] on span "Unsecured Nonpriority Claims" at bounding box center [86, 319] width 119 height 11
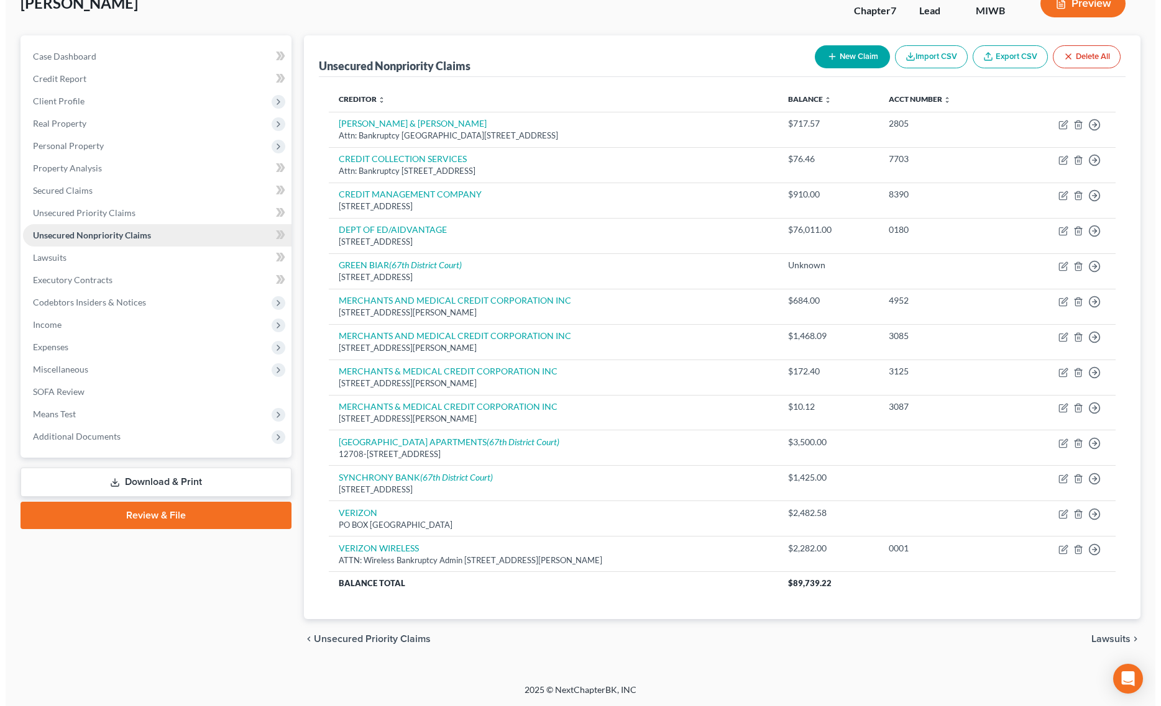
scroll to position [86, 0]
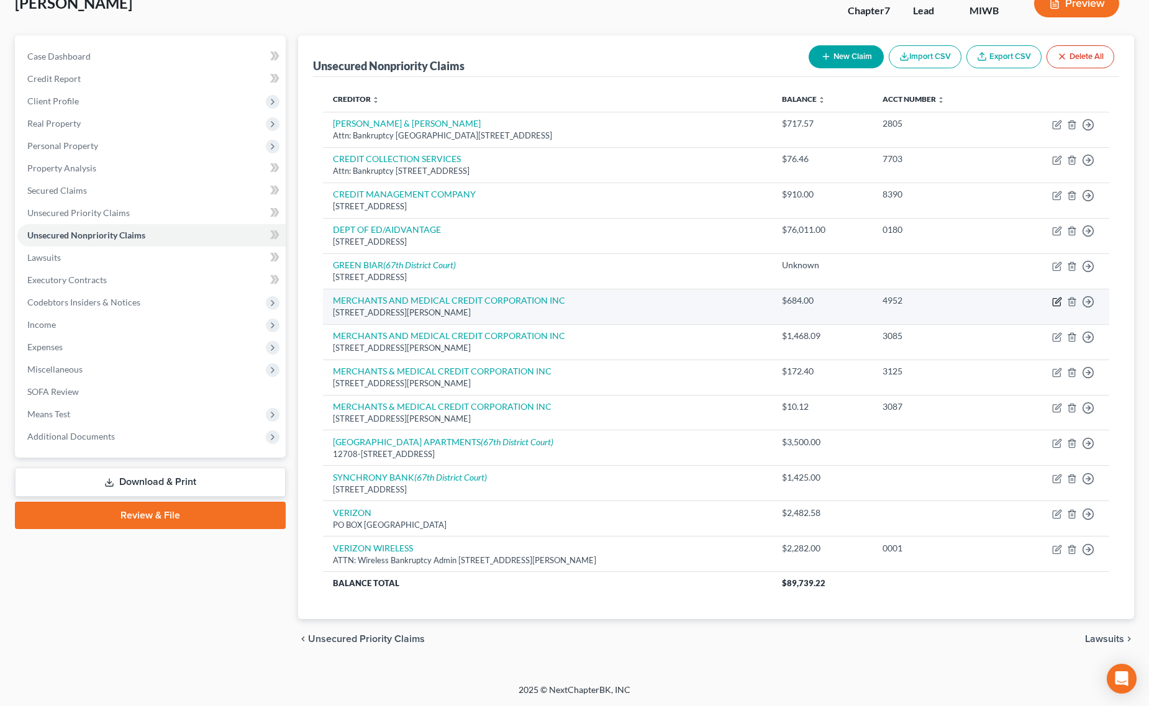
click at [1061, 300] on icon "button" at bounding box center [1056, 301] width 7 height 7
select select "23"
select select "9"
select select "0"
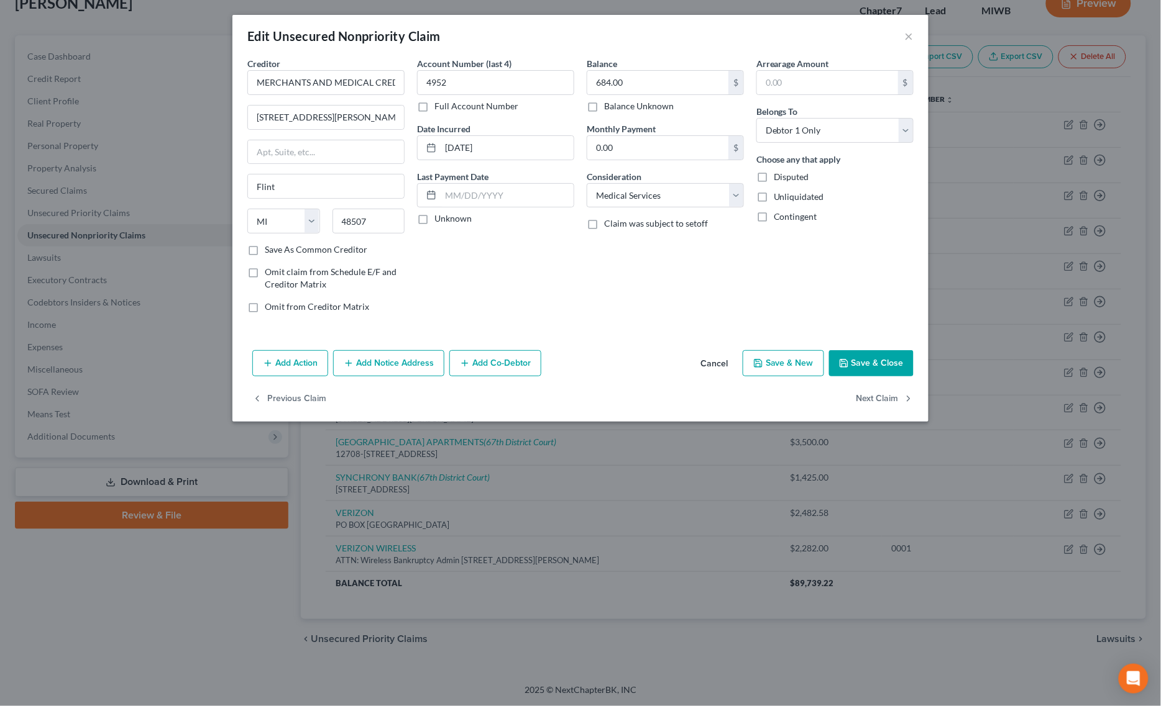
click at [880, 367] on button "Save & Close" at bounding box center [871, 363] width 84 height 26
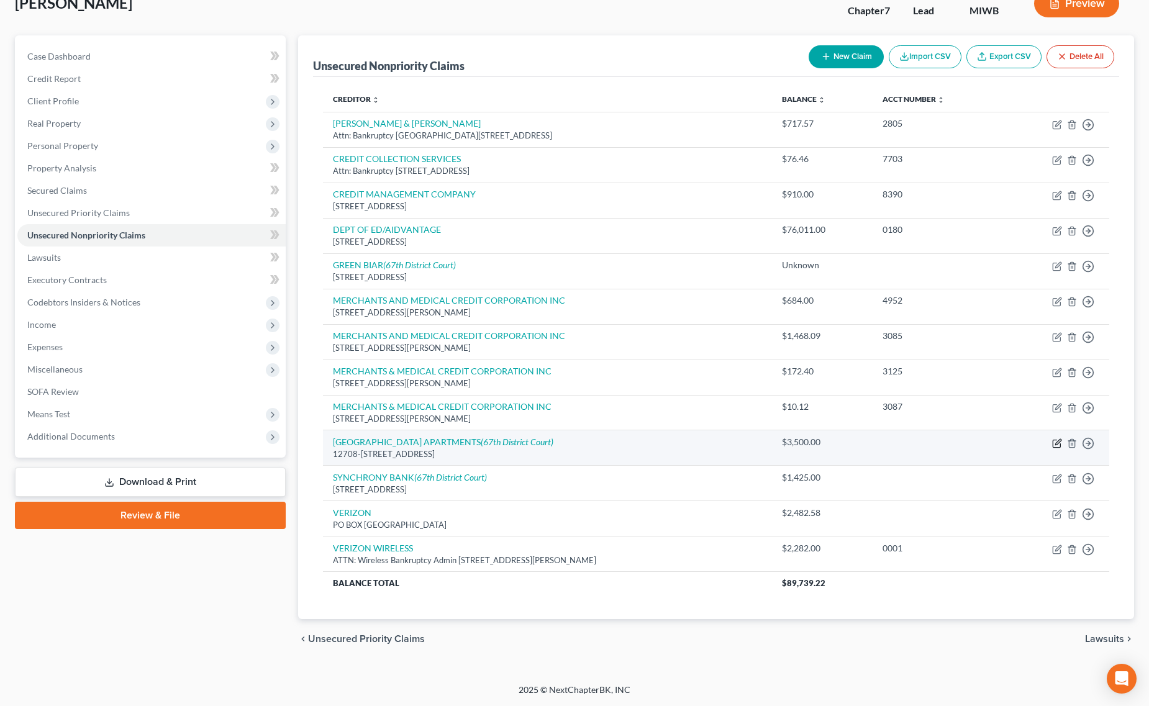
click at [1056, 440] on icon "button" at bounding box center [1057, 444] width 10 height 10
select select "50"
select select "1"
select select "0"
select select "4"
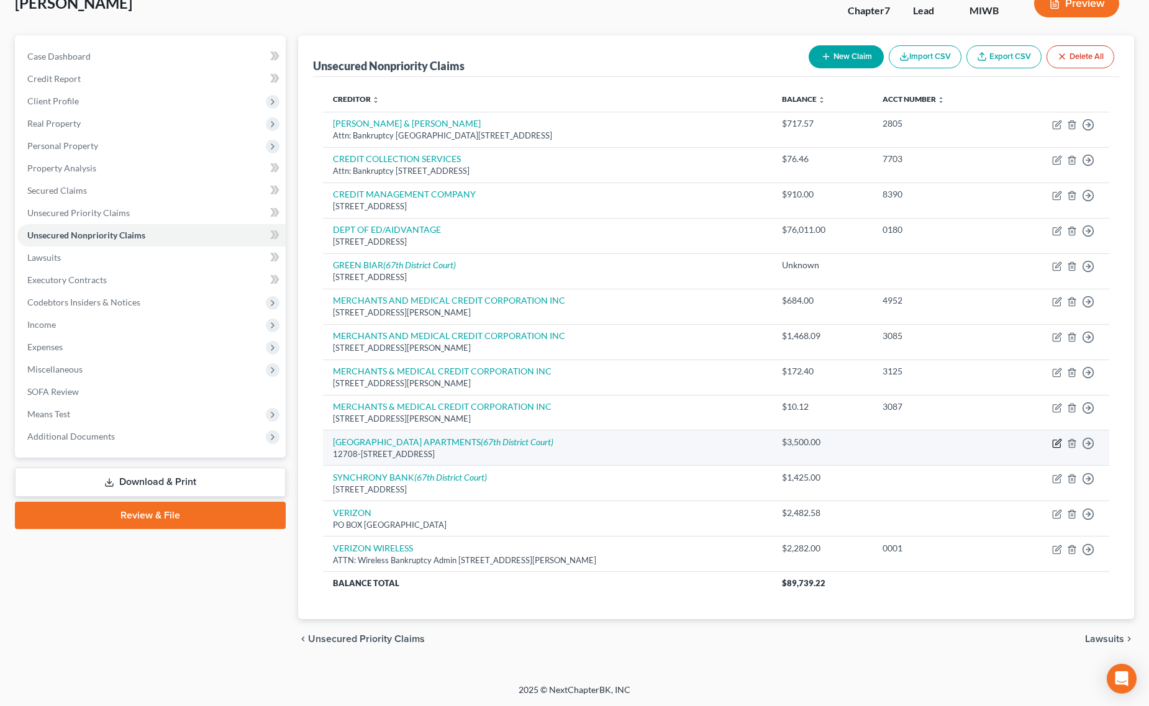
select select "23"
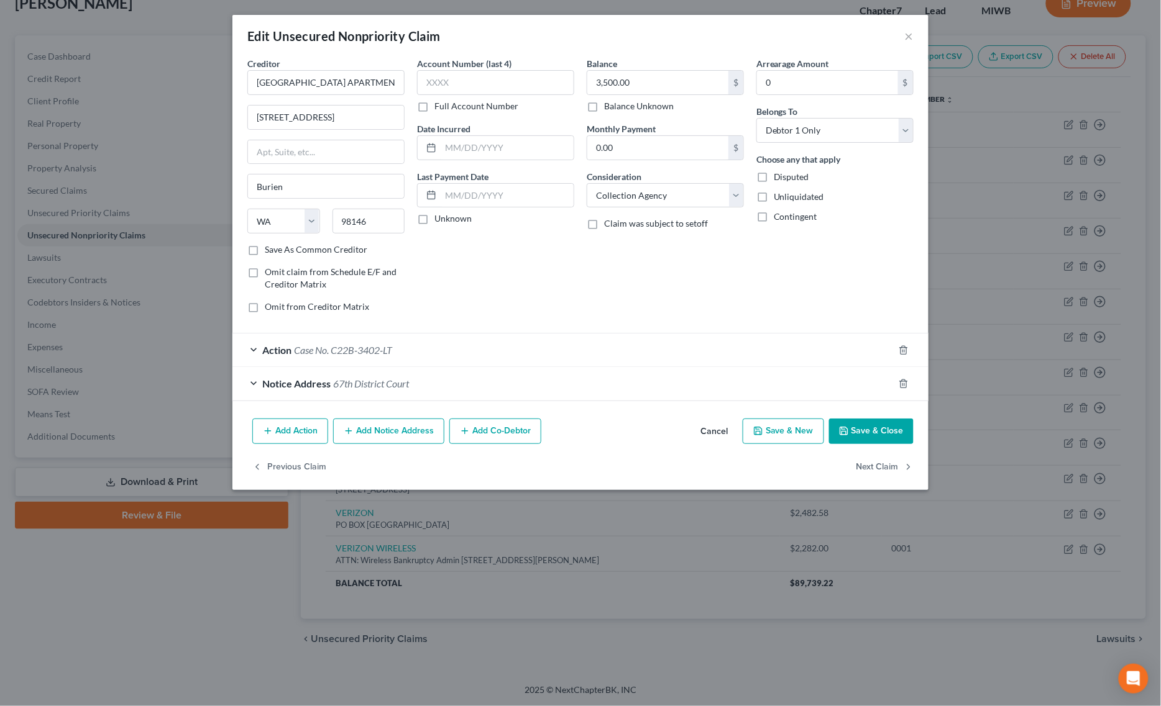
click at [455, 355] on div "Action Case No. C22B-3402-LT" at bounding box center [562, 350] width 661 height 33
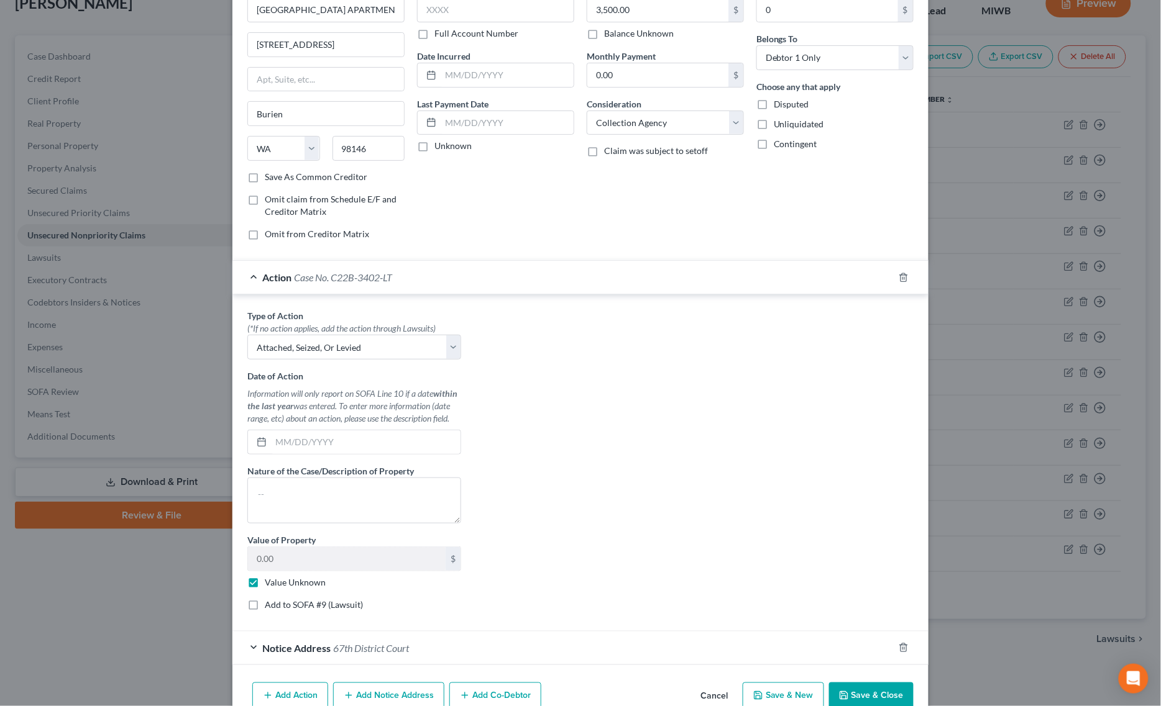
scroll to position [139, 0]
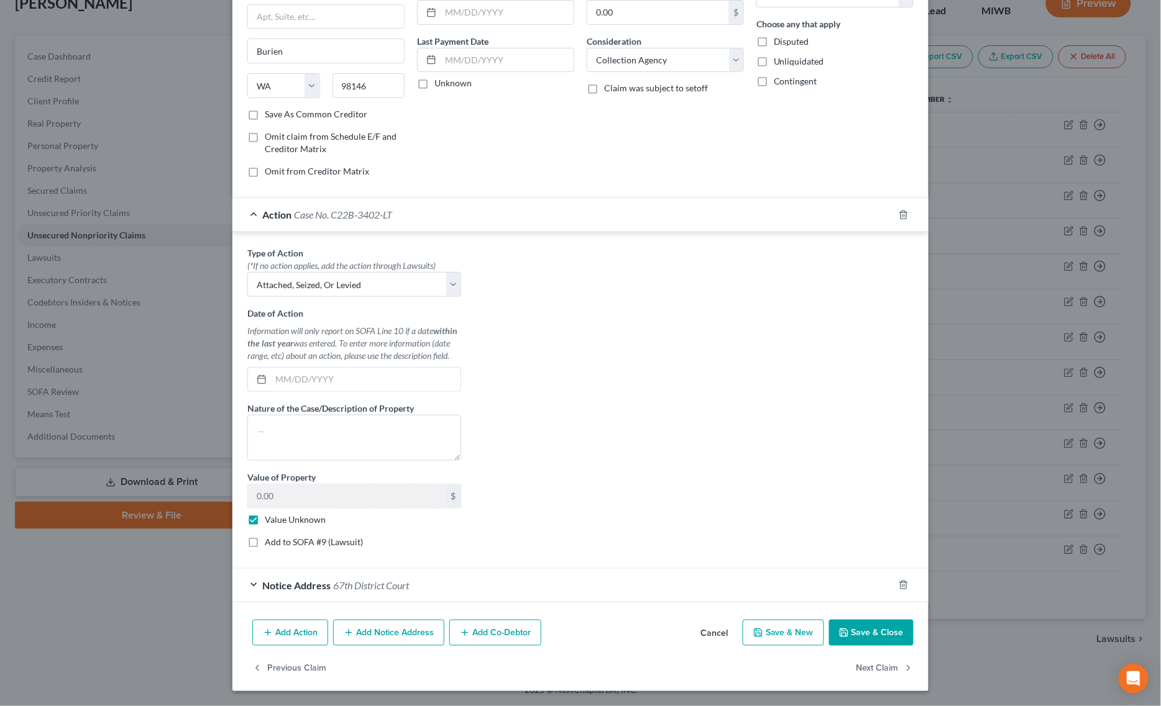
click at [355, 588] on span "67th District Court" at bounding box center [371, 586] width 76 height 12
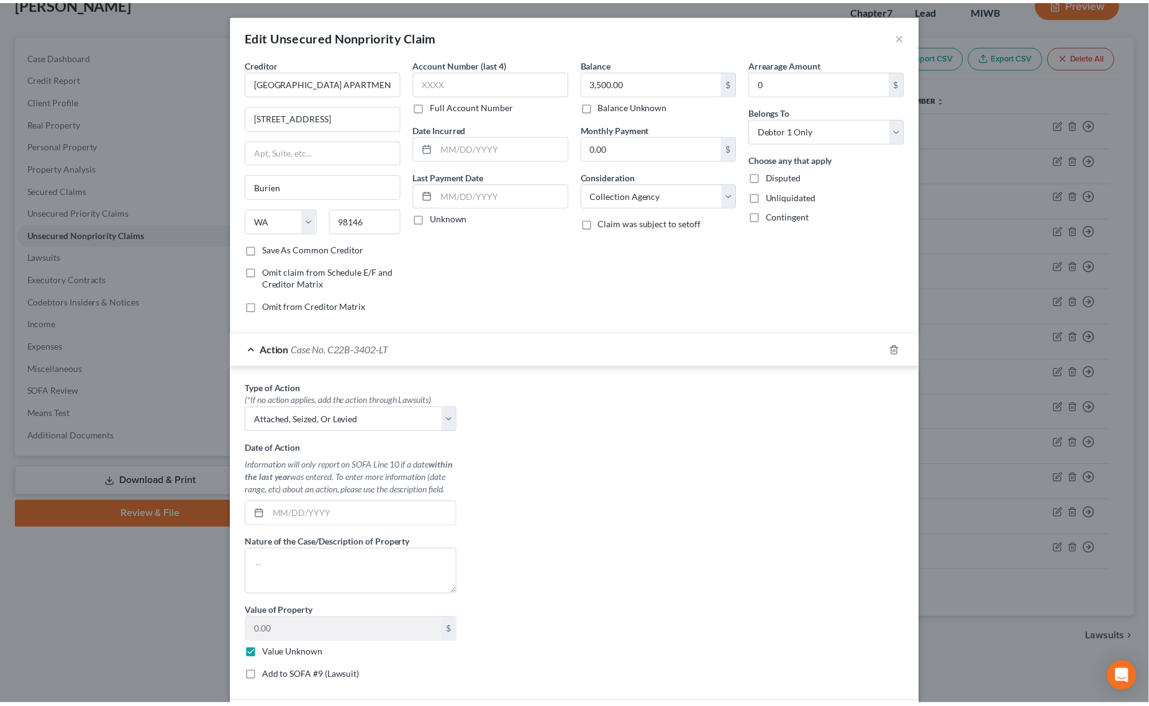
scroll to position [373, 0]
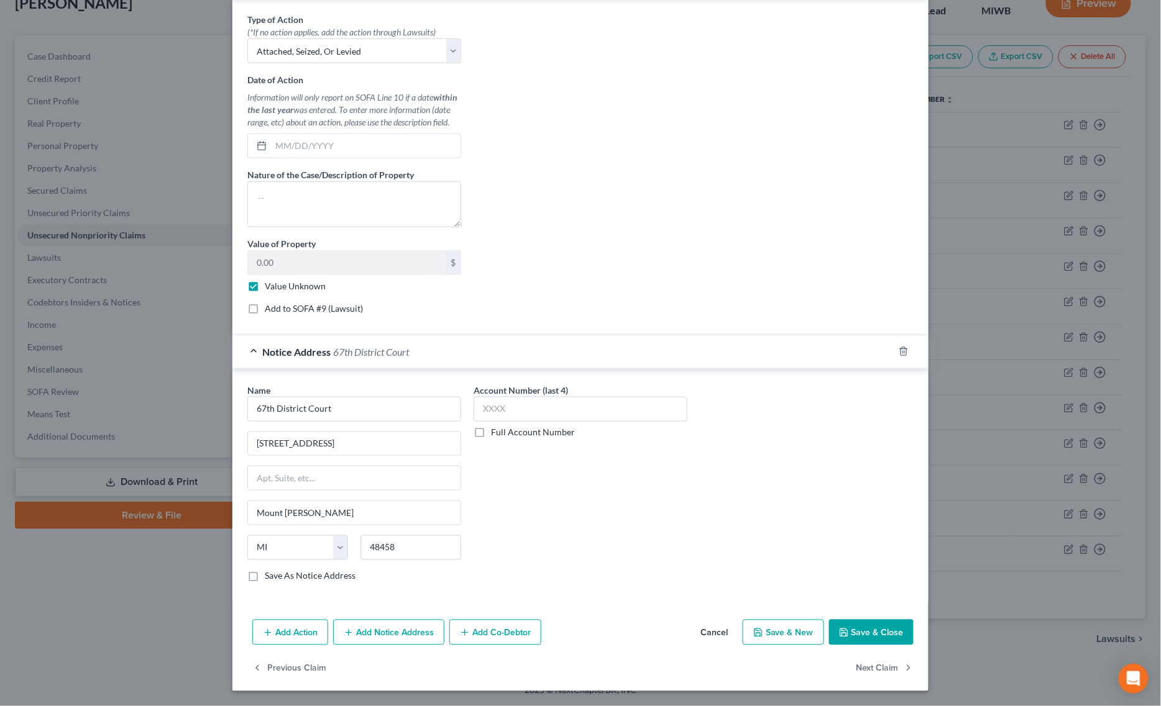
click at [865, 624] on button "Save & Close" at bounding box center [871, 633] width 84 height 26
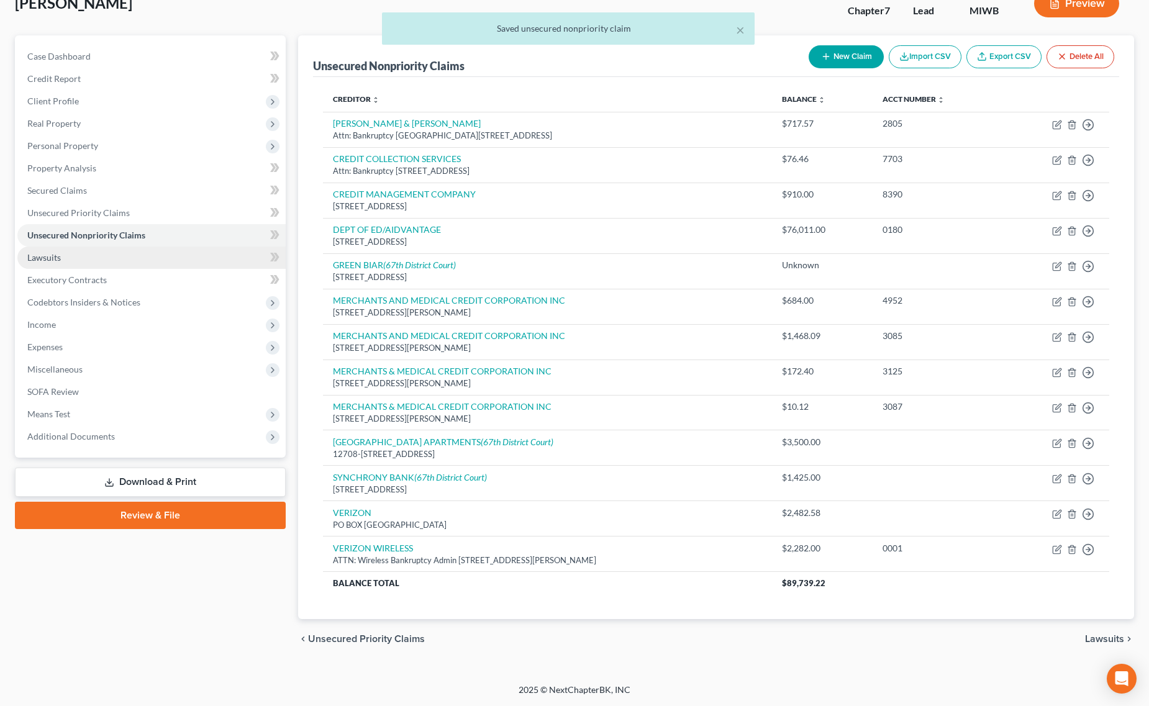
click at [129, 256] on link "Lawsuits" at bounding box center [151, 258] width 268 height 22
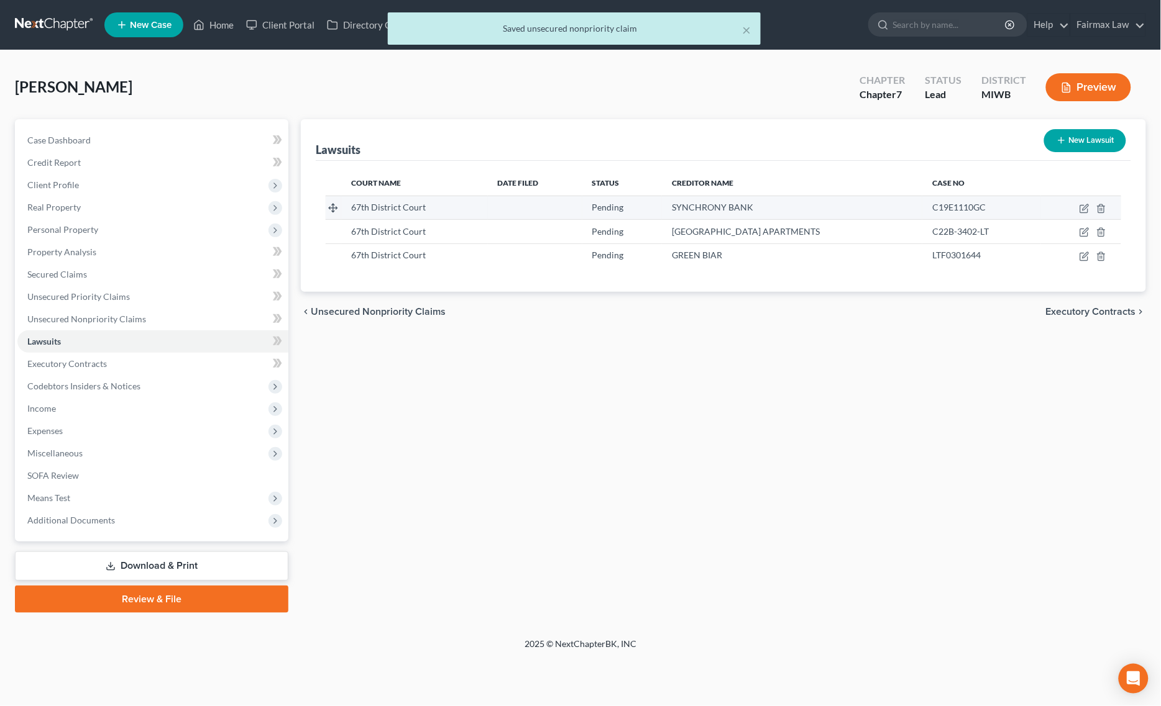
click at [1082, 200] on td at bounding box center [1081, 208] width 80 height 24
click at [1079, 202] on td at bounding box center [1081, 208] width 80 height 24
click at [1083, 208] on icon "button" at bounding box center [1085, 207] width 6 height 6
select select "23"
select select "0"
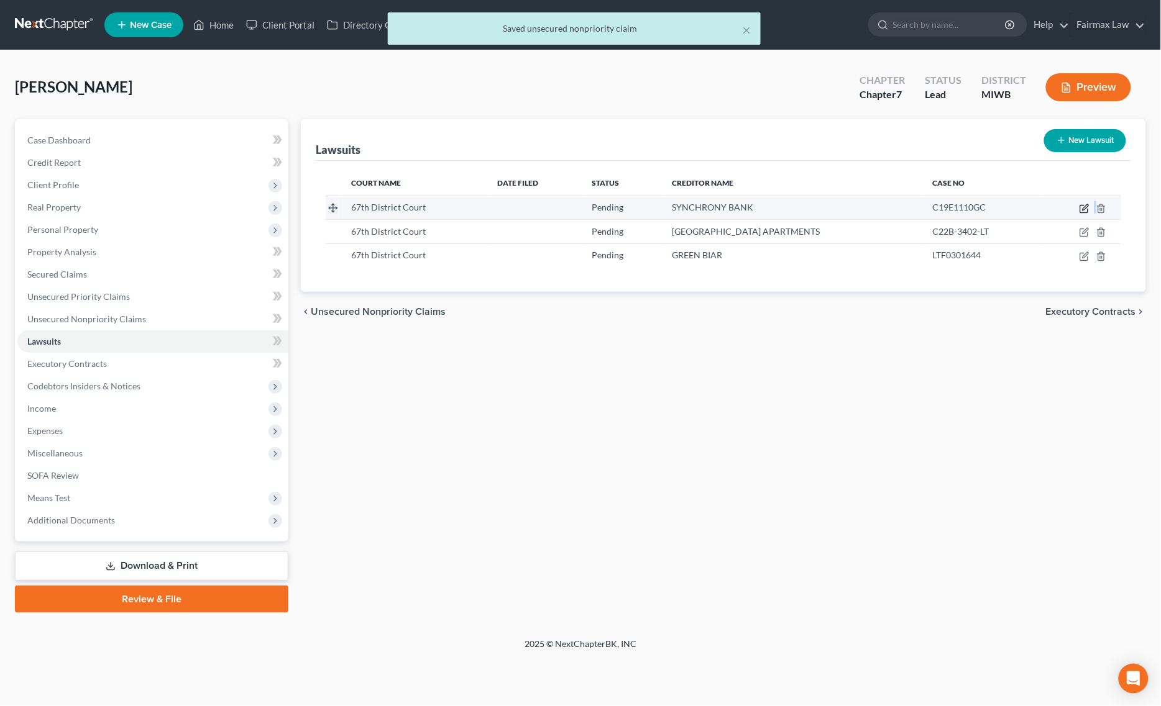
select select "3"
select select "45"
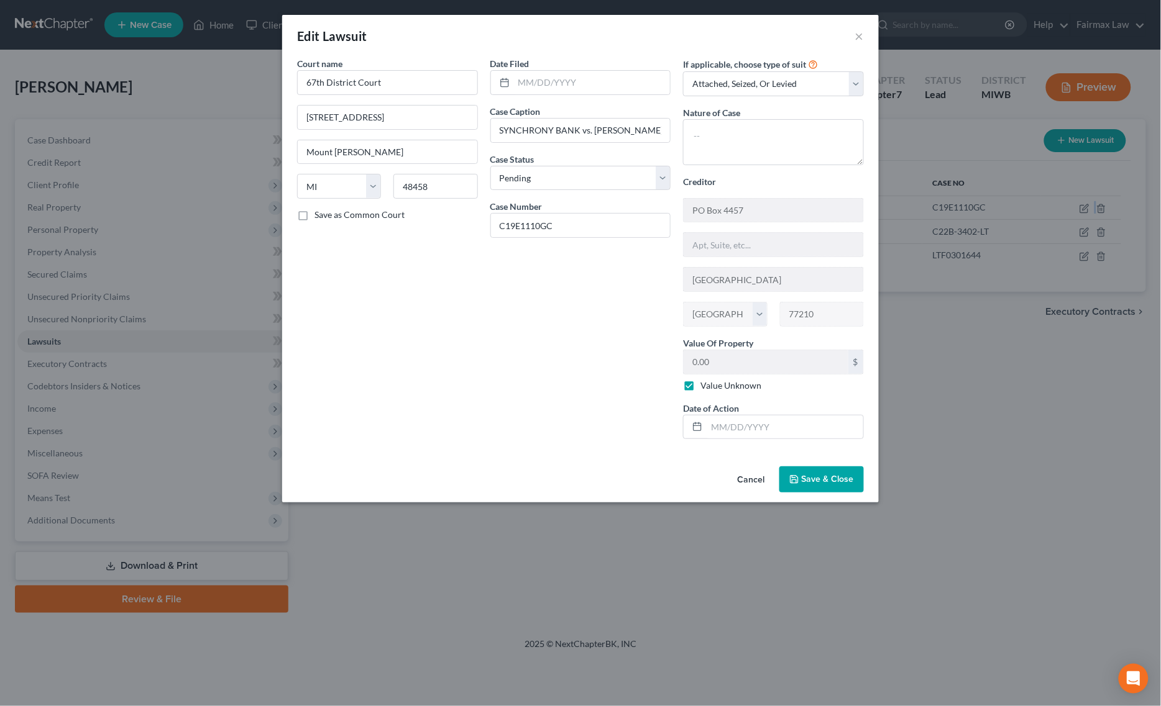
click at [827, 470] on button "Save & Close" at bounding box center [821, 480] width 84 height 26
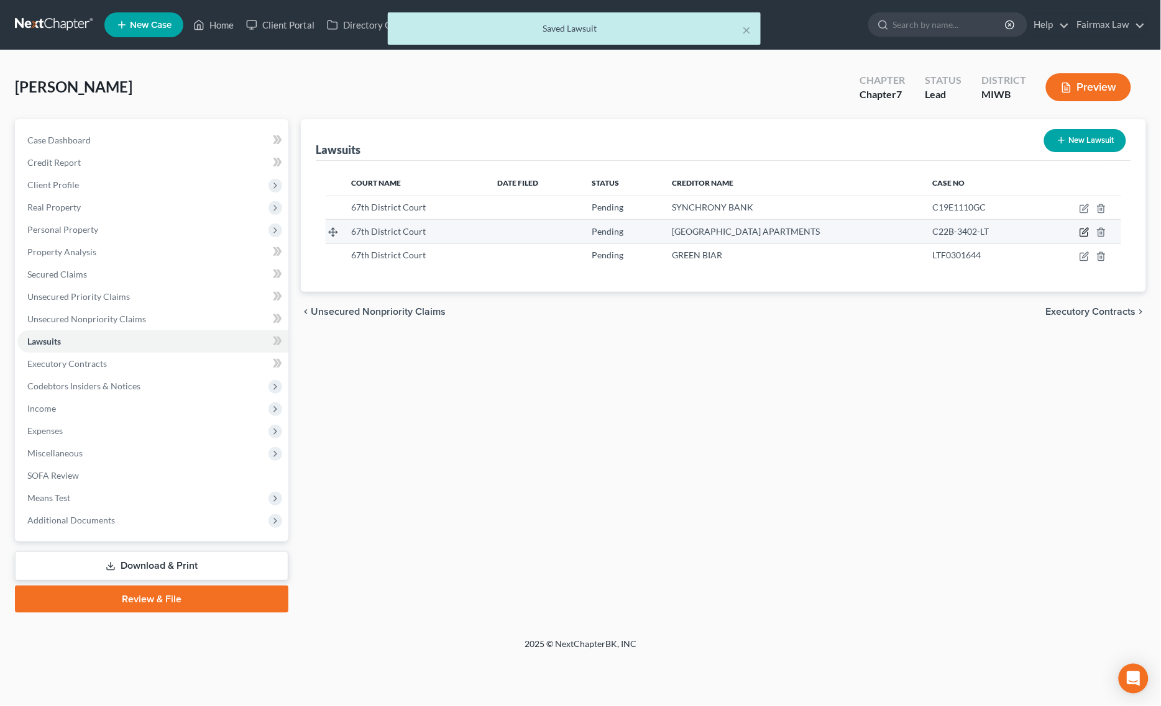
click at [1083, 234] on icon "button" at bounding box center [1085, 232] width 6 height 6
select select "23"
select select "0"
select select "3"
select select "50"
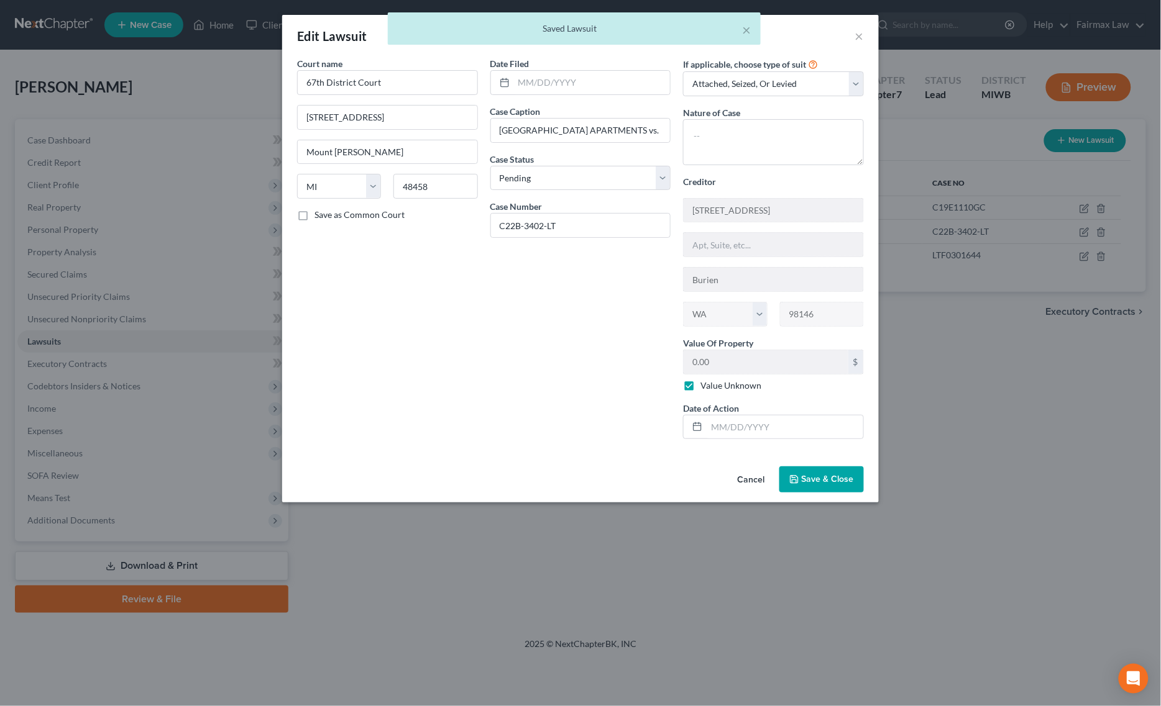
click at [837, 482] on span "Save & Close" at bounding box center [827, 479] width 52 height 11
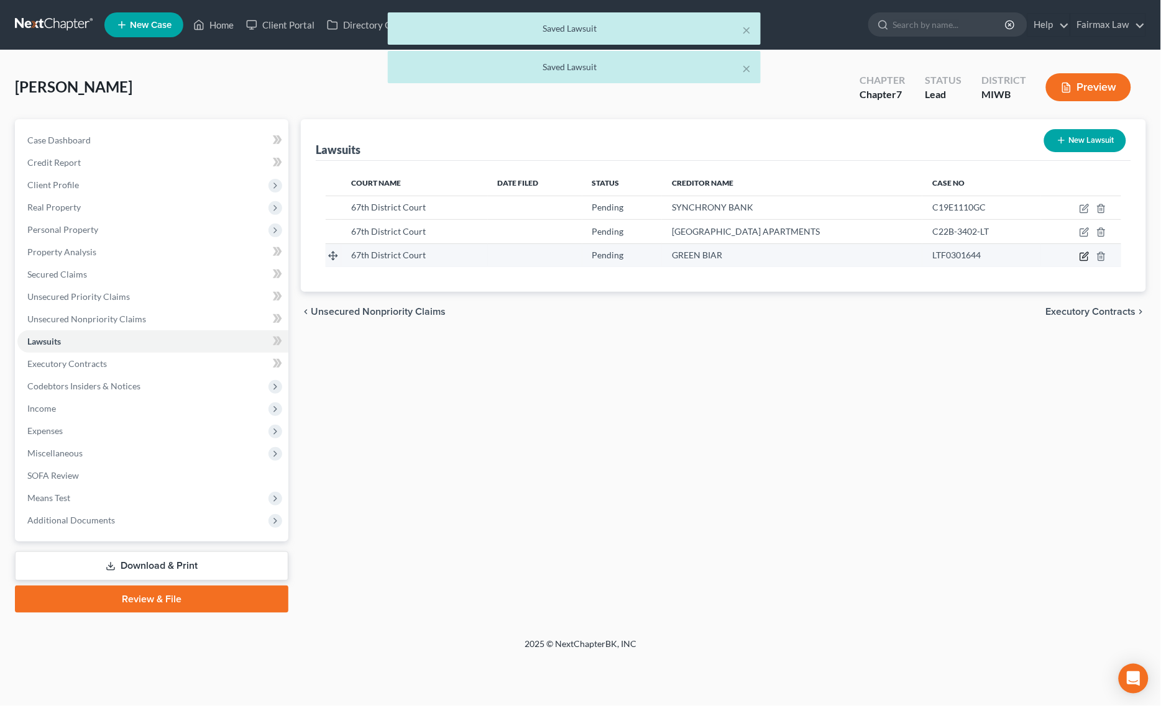
click at [1085, 255] on icon "button" at bounding box center [1084, 257] width 10 height 10
select select "23"
select select "0"
select select "3"
select select "51"
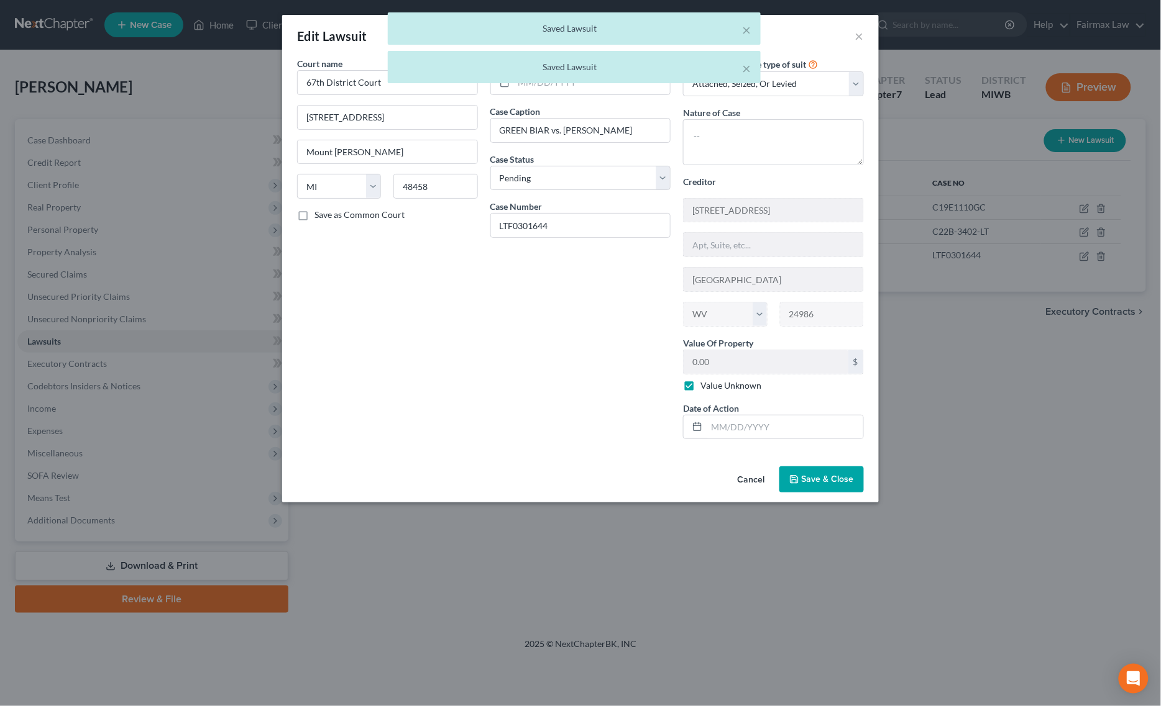
click at [806, 480] on span "Save & Close" at bounding box center [827, 479] width 52 height 11
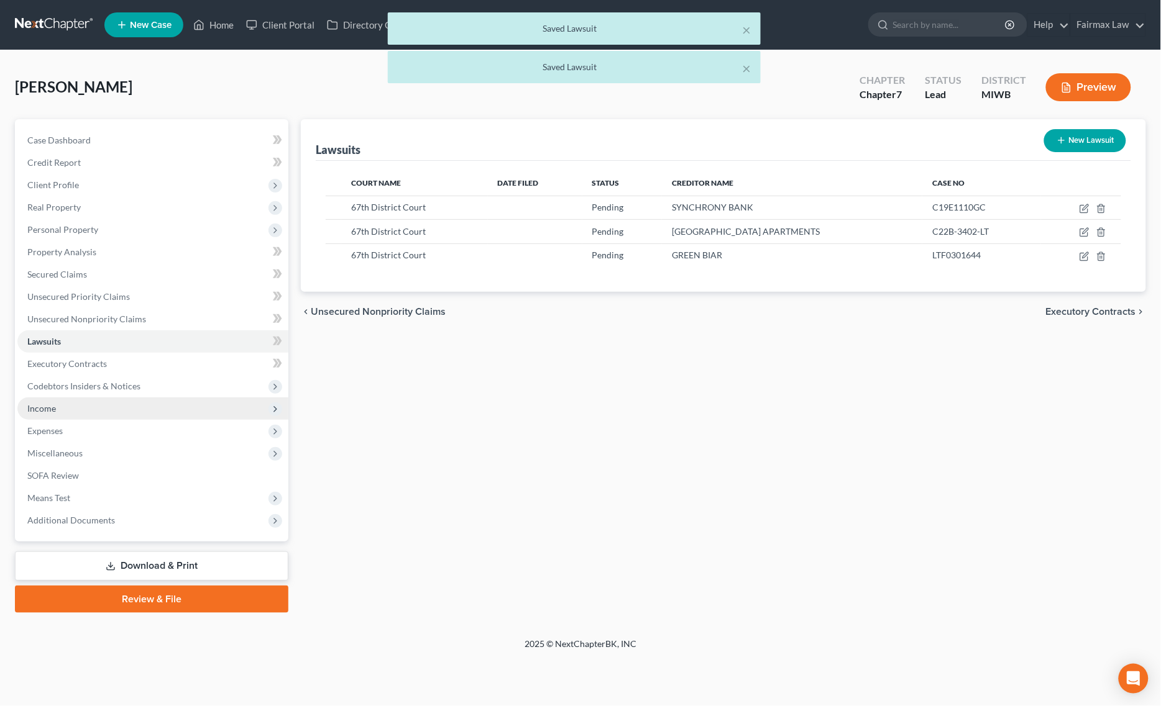
click at [73, 413] on span "Income" at bounding box center [152, 409] width 271 height 22
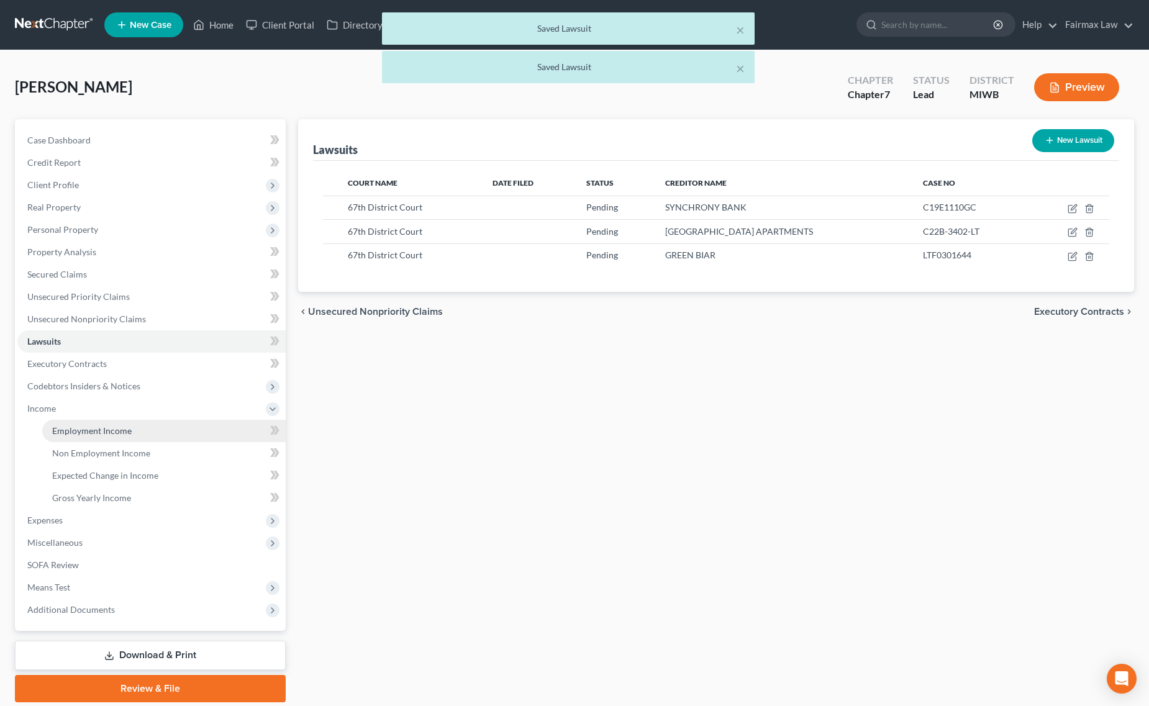
click at [78, 432] on span "Employment Income" at bounding box center [92, 431] width 80 height 11
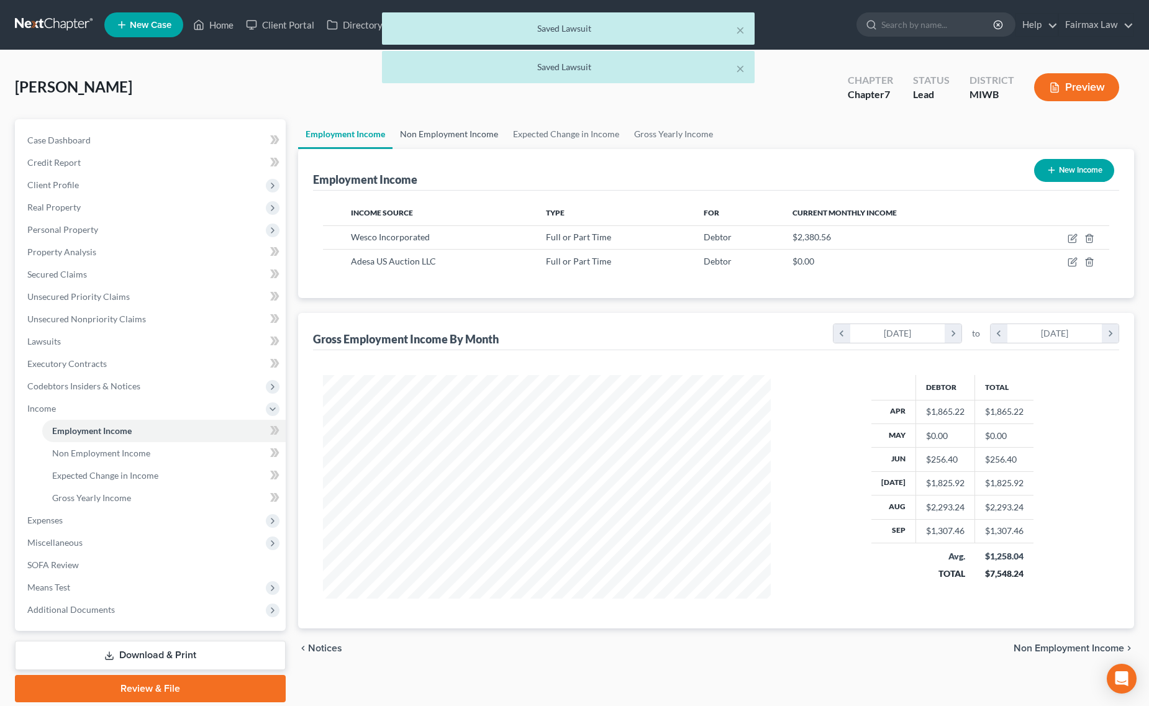
scroll to position [224, 473]
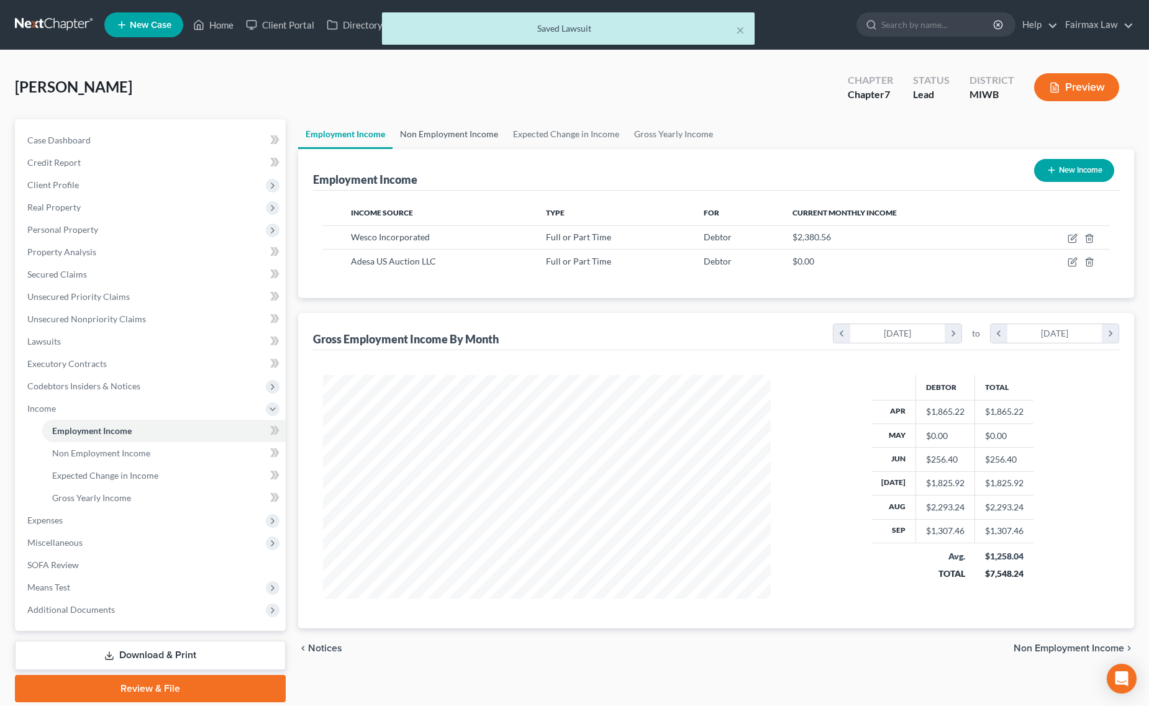
click at [455, 128] on link "Non Employment Income" at bounding box center [449, 134] width 113 height 30
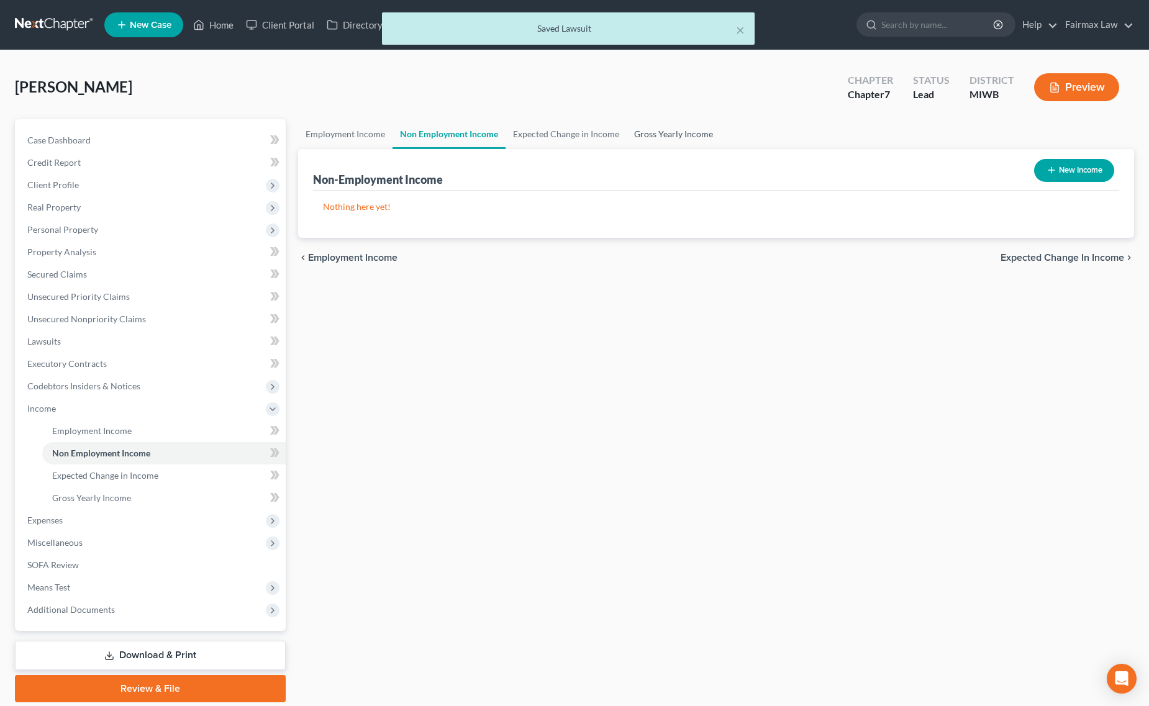
click at [678, 135] on link "Gross Yearly Income" at bounding box center [674, 134] width 94 height 30
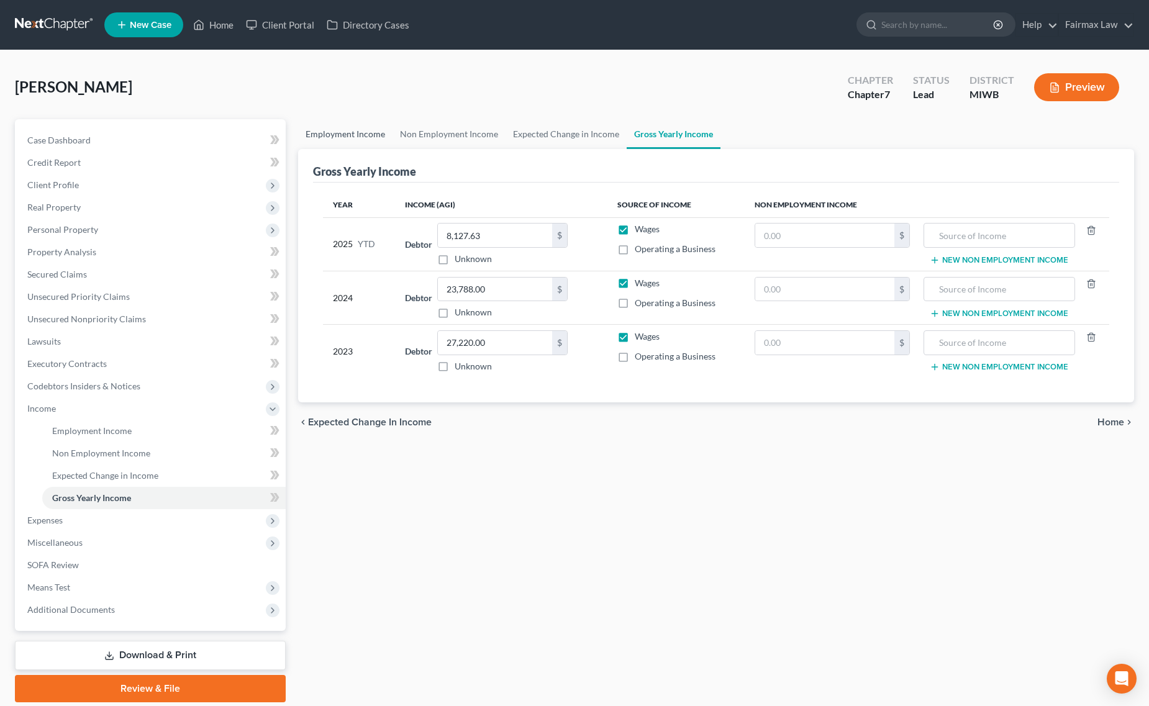
click at [342, 128] on link "Employment Income" at bounding box center [345, 134] width 94 height 30
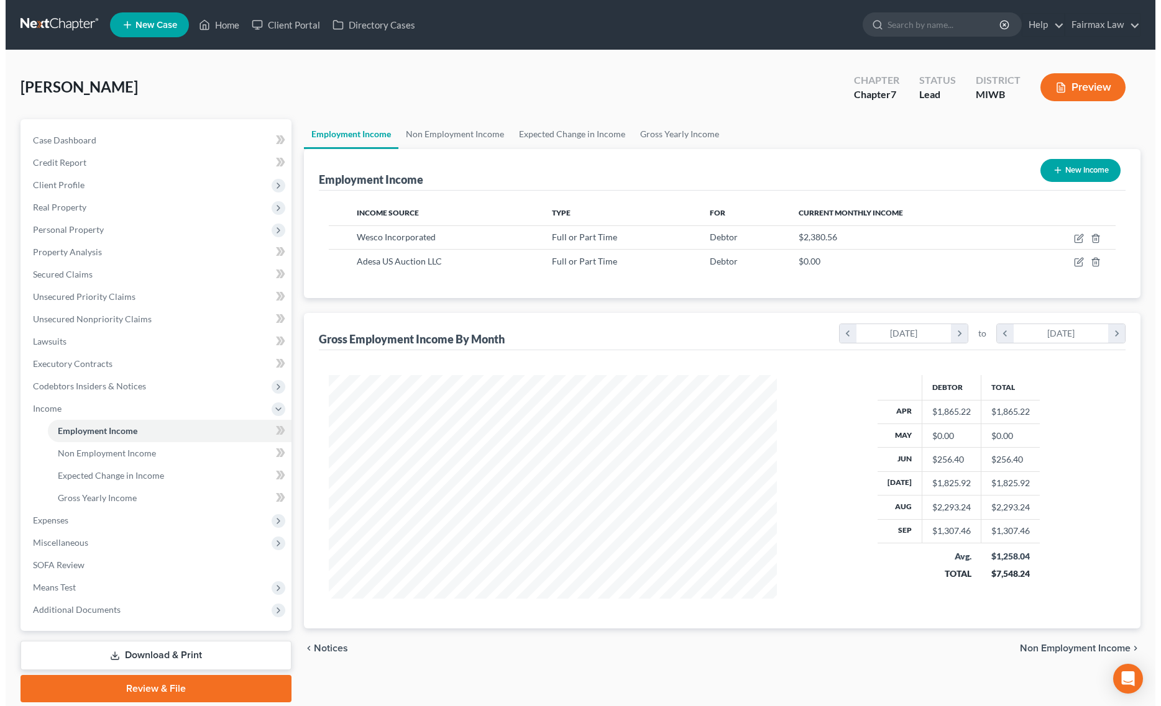
scroll to position [224, 473]
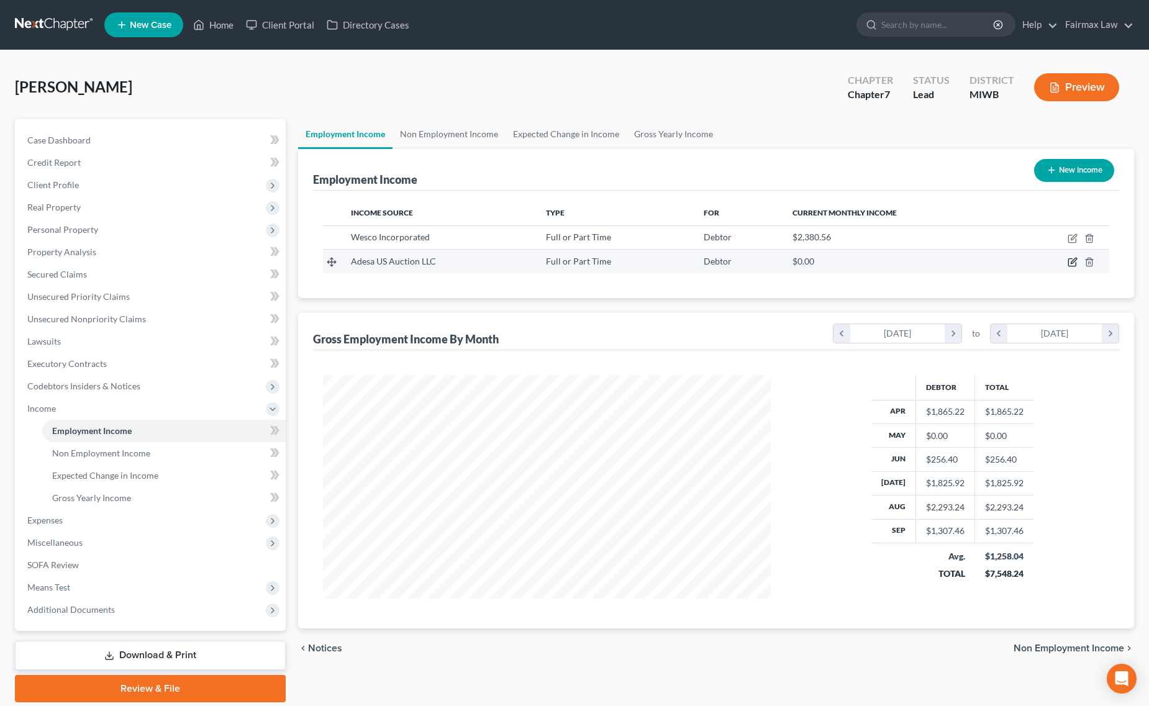
click at [1069, 258] on icon "button" at bounding box center [1073, 262] width 10 height 10
select select "0"
select select "23"
select select "2"
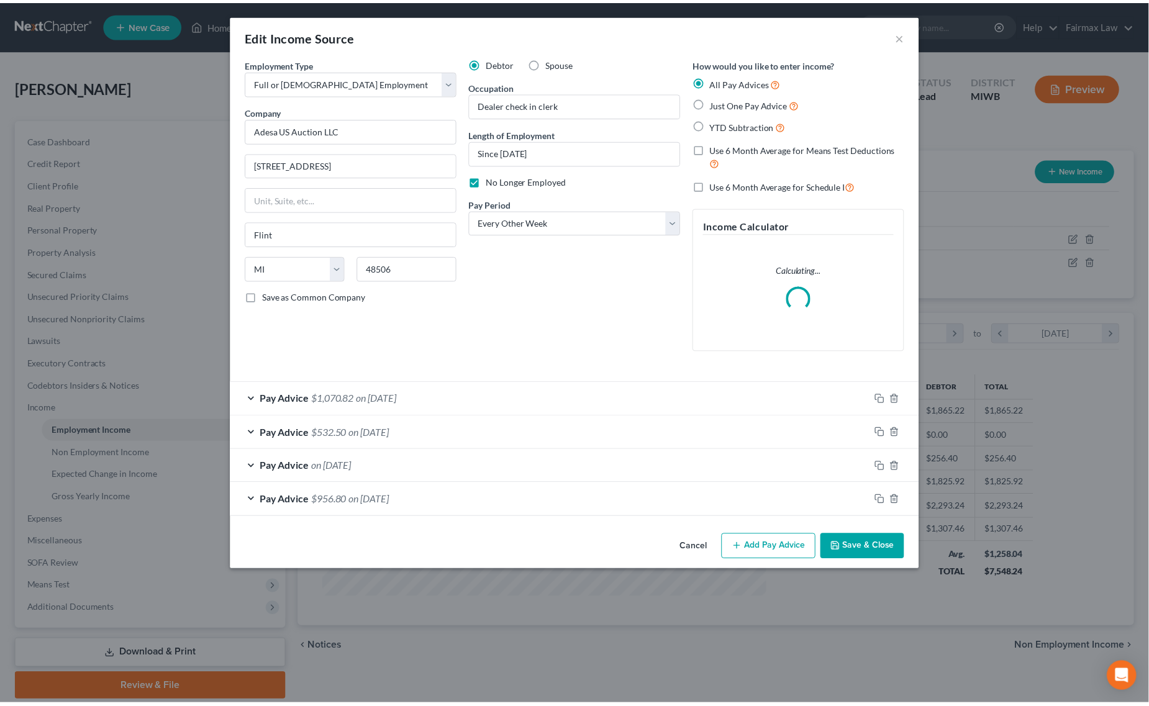
scroll to position [227, 479]
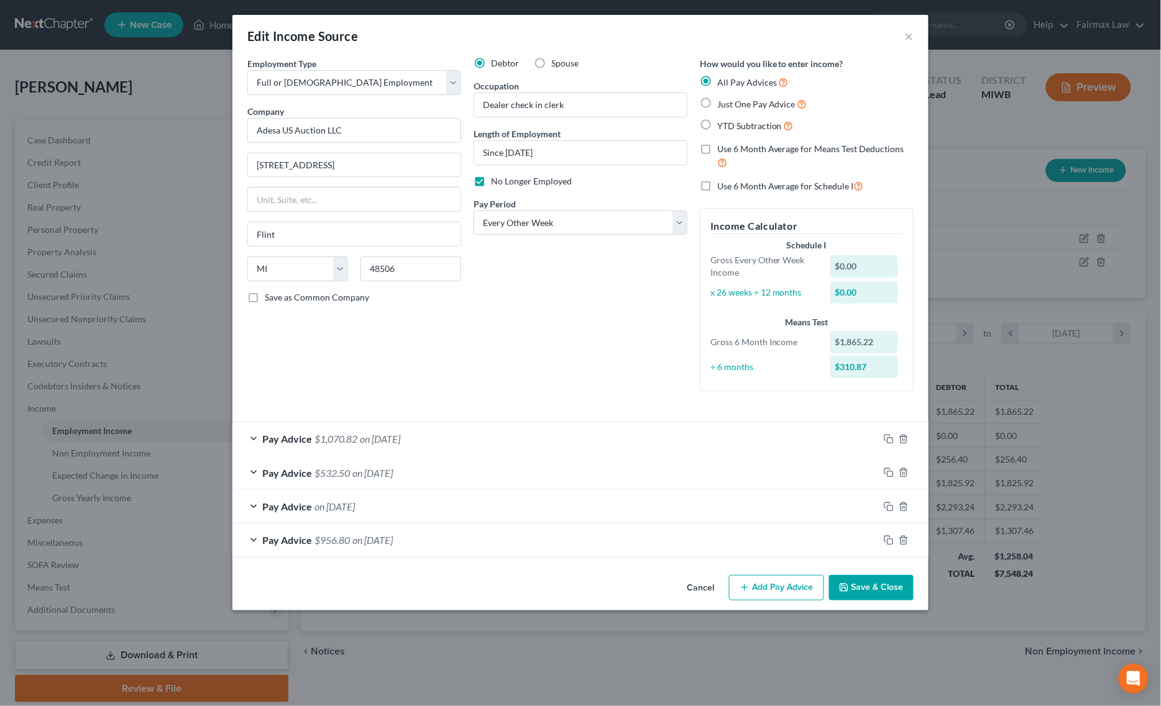
click at [862, 583] on button "Save & Close" at bounding box center [871, 588] width 84 height 26
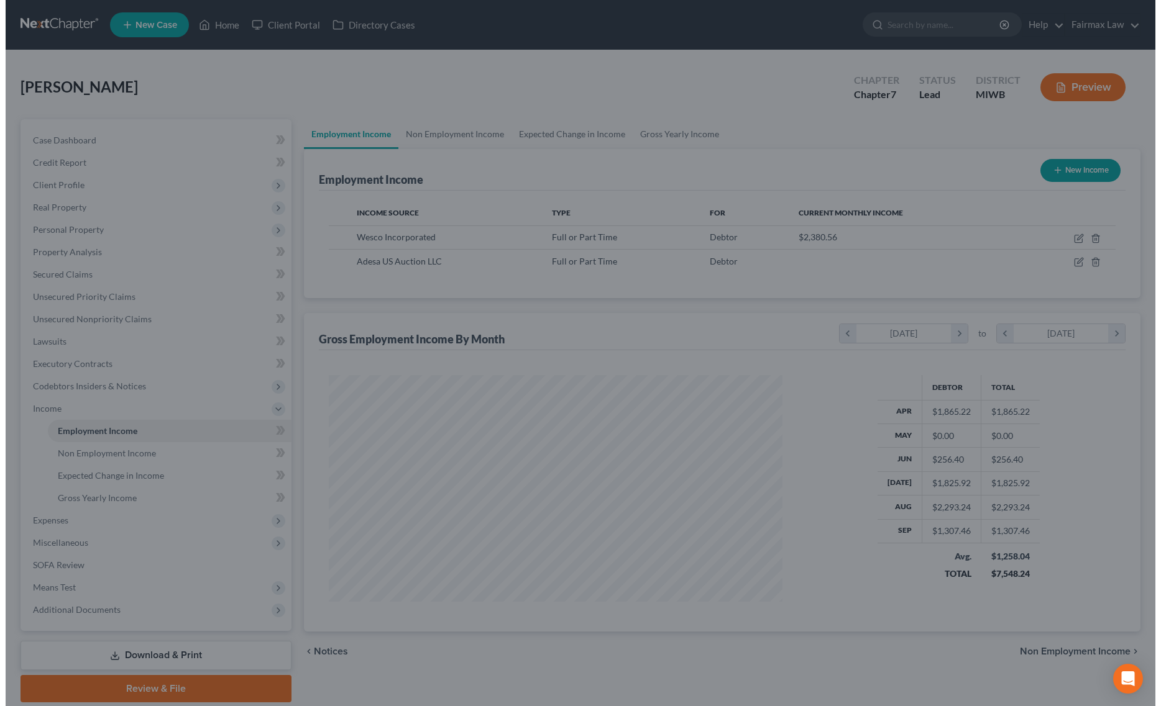
scroll to position [621073, 620823]
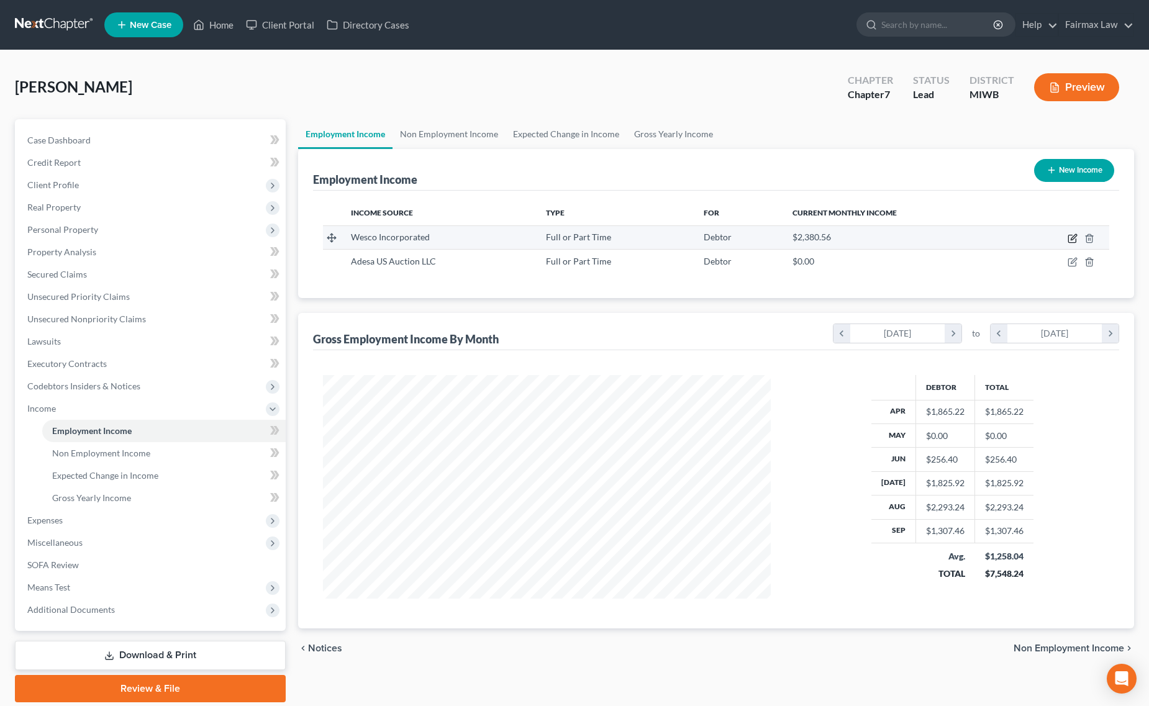
click at [1074, 239] on icon "button" at bounding box center [1073, 239] width 10 height 10
select select "0"
select select "23"
select select "3"
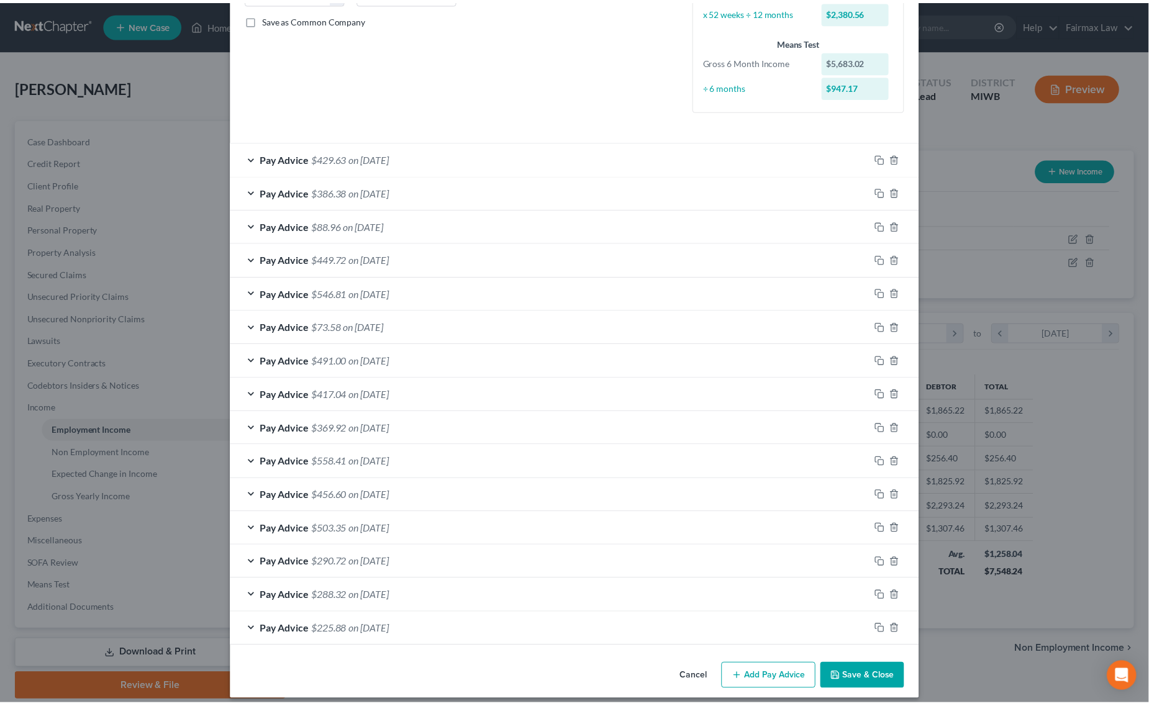
scroll to position [290, 0]
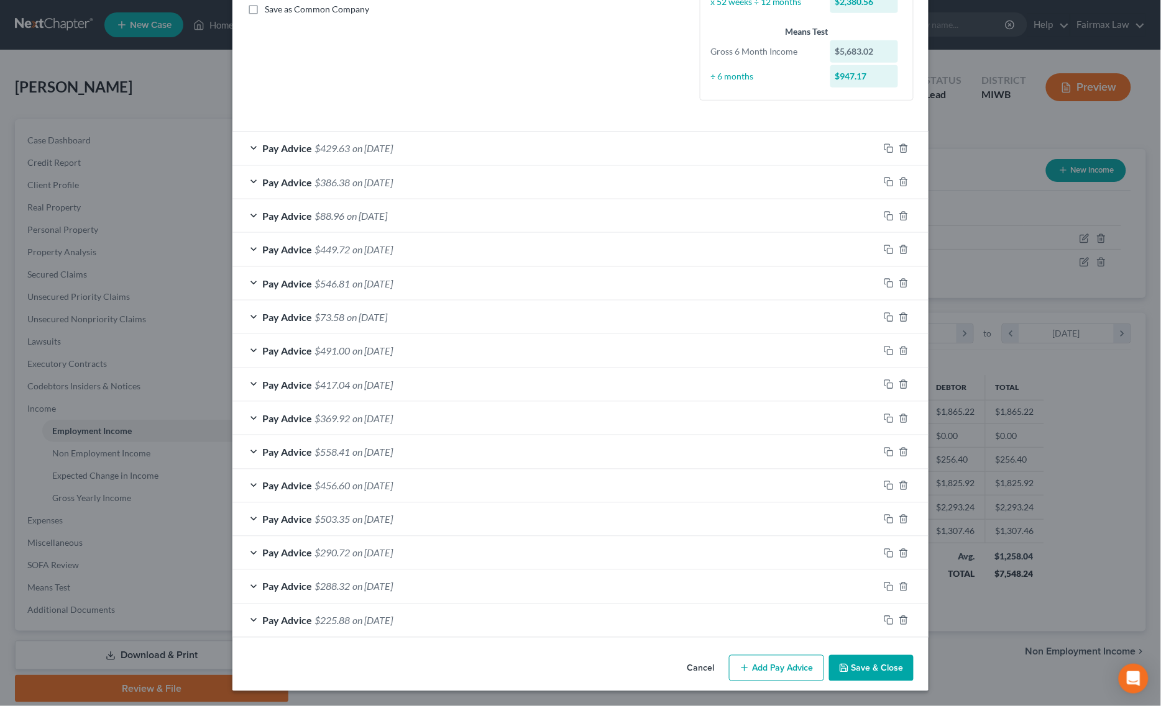
click at [856, 662] on button "Save & Close" at bounding box center [871, 668] width 84 height 26
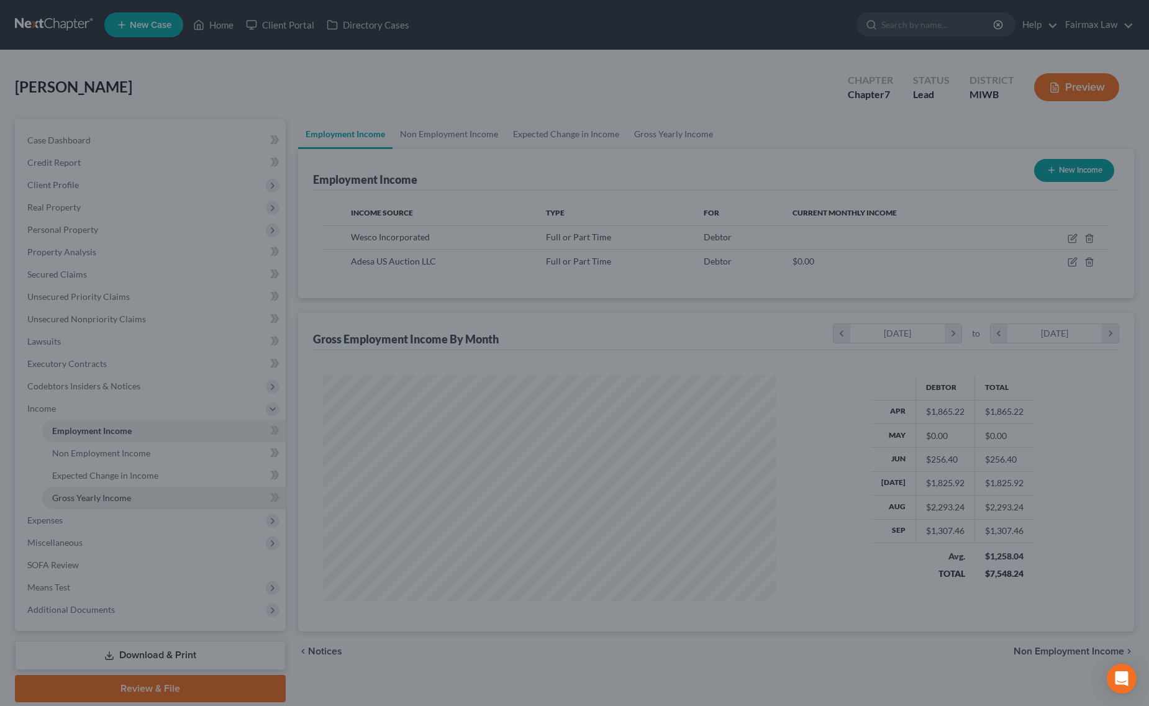
scroll to position [621073, 620823]
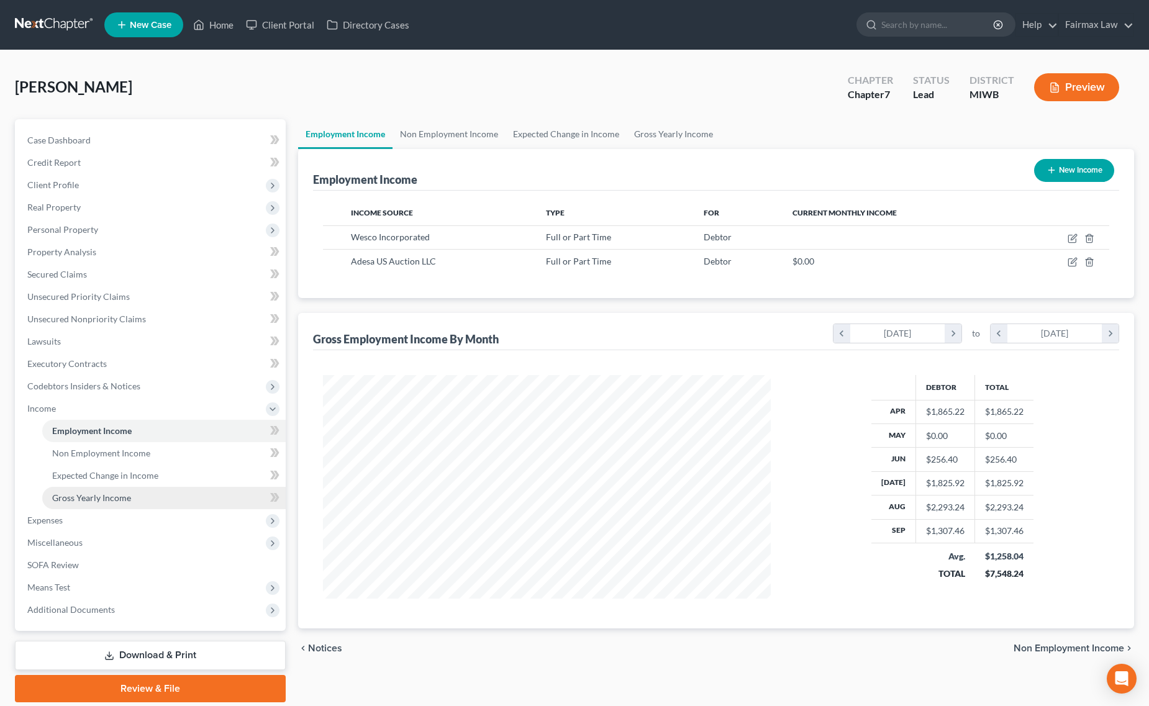
click at [107, 504] on link "Gross Yearly Income" at bounding box center [164, 498] width 244 height 22
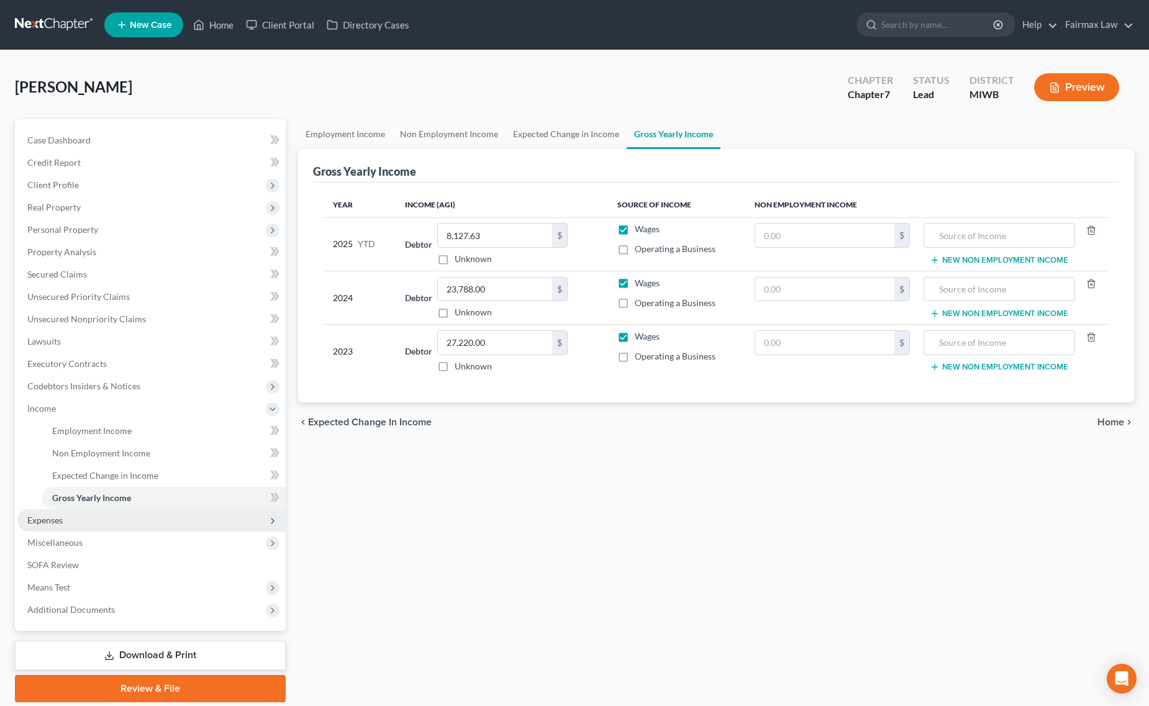
click at [86, 523] on span "Expenses" at bounding box center [151, 520] width 268 height 22
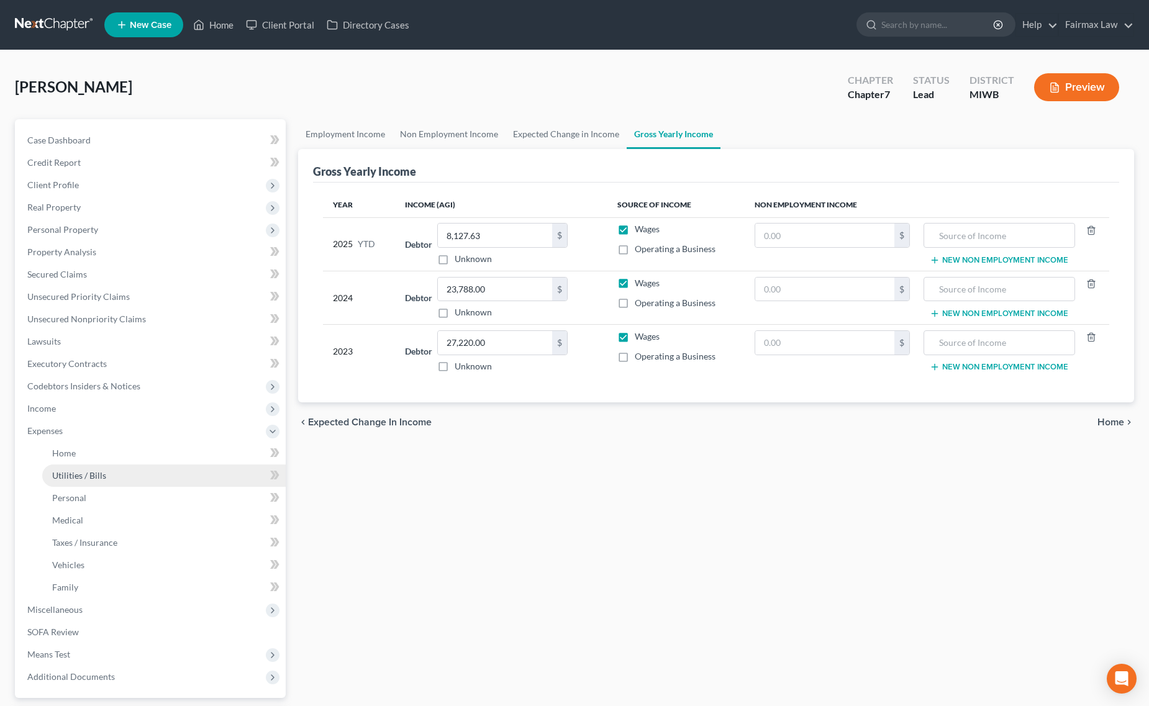
click at [104, 468] on link "Utilities / Bills" at bounding box center [164, 476] width 244 height 22
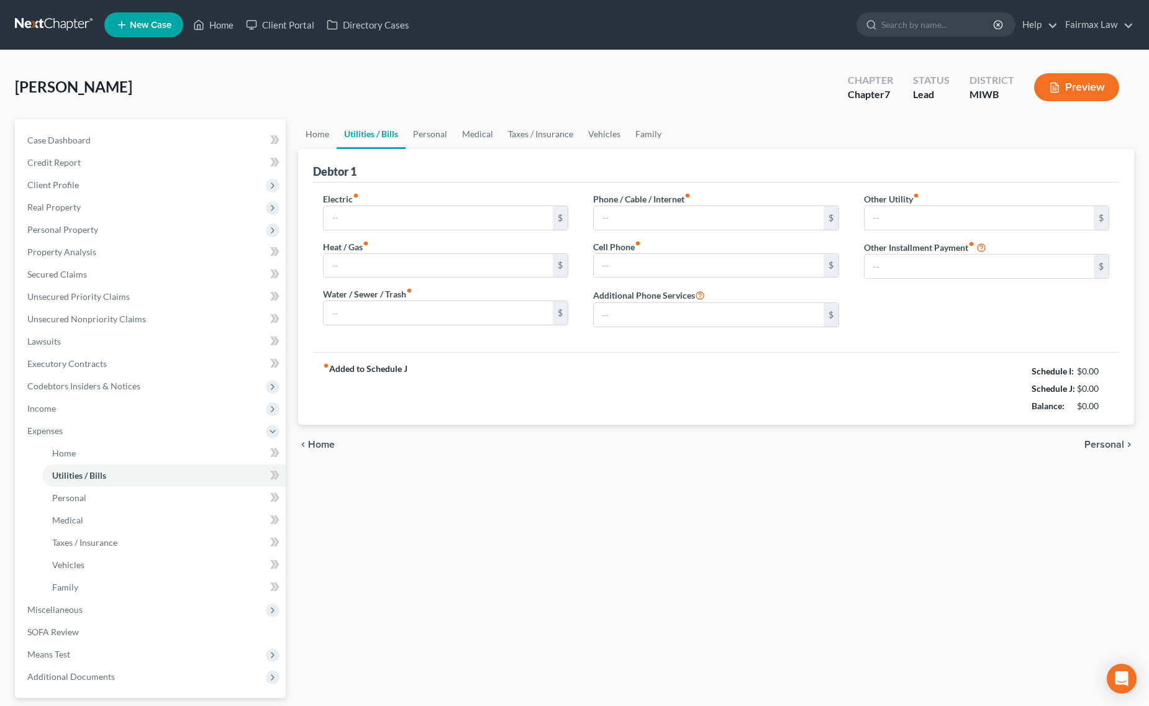
type input "166.00"
type input "60.00"
type input "100.00"
type input "0.00"
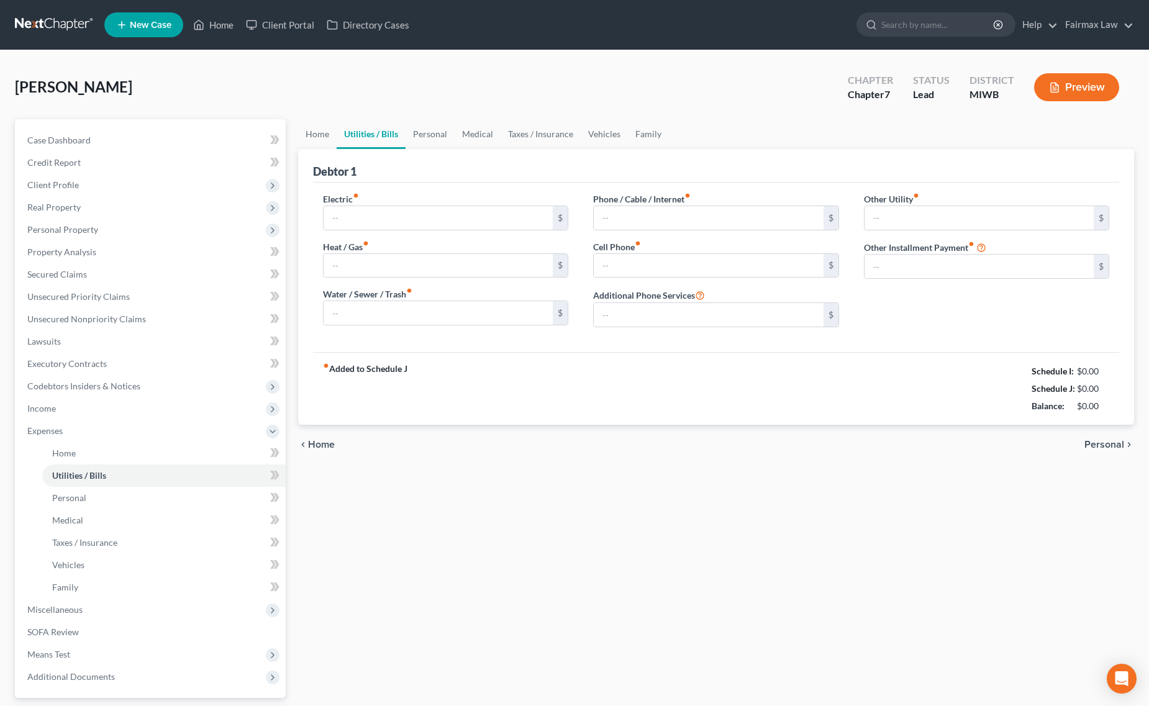
type input "0.00"
click at [380, 132] on link "Utilities / Bills" at bounding box center [371, 134] width 69 height 30
click at [411, 132] on link "Personal" at bounding box center [430, 134] width 49 height 30
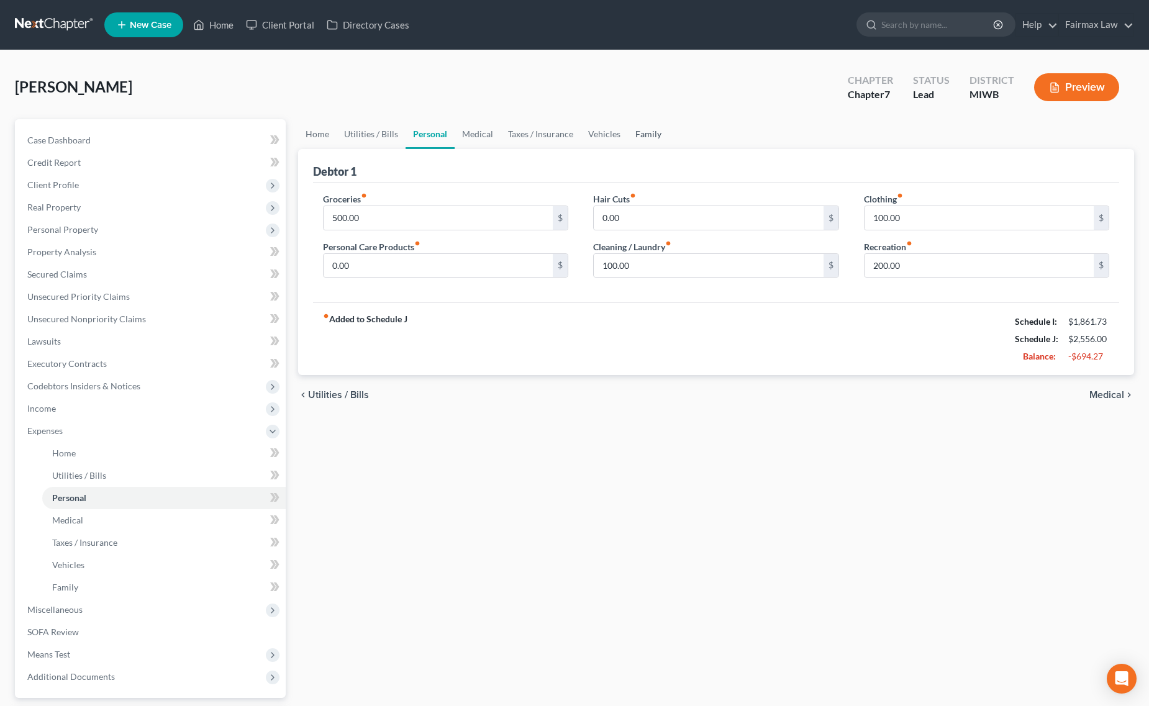
click at [656, 135] on link "Family" at bounding box center [648, 134] width 41 height 30
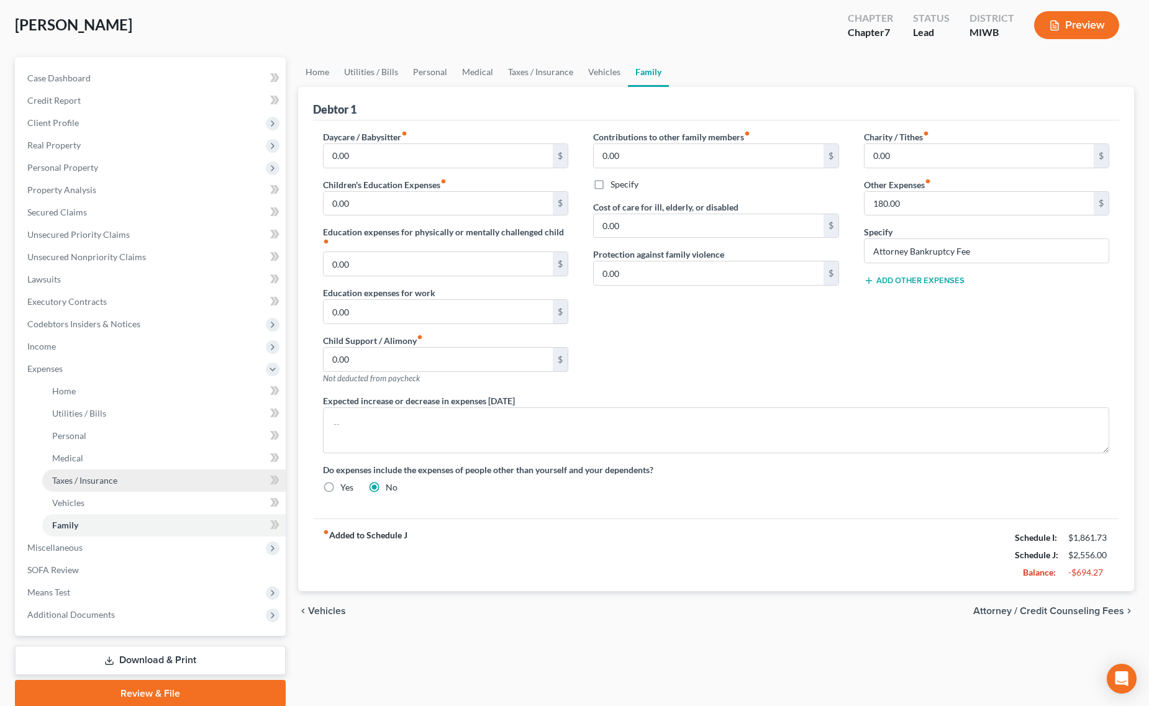
scroll to position [109, 0]
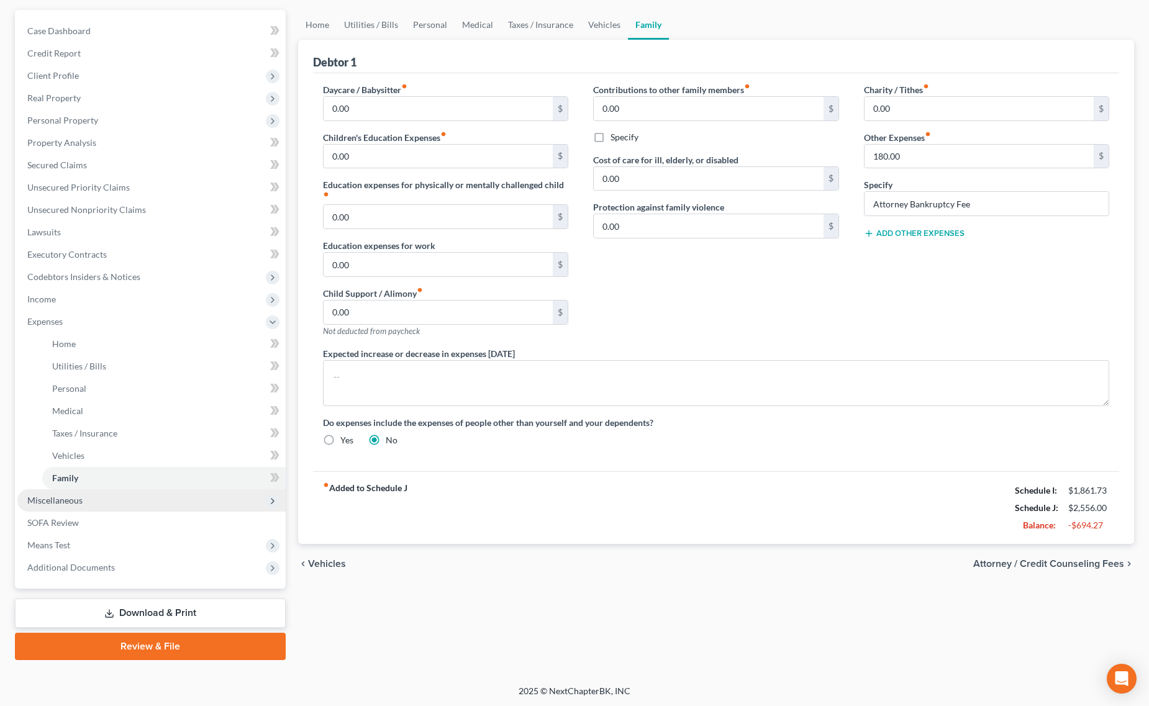
click at [174, 492] on span "Miscellaneous" at bounding box center [151, 501] width 268 height 22
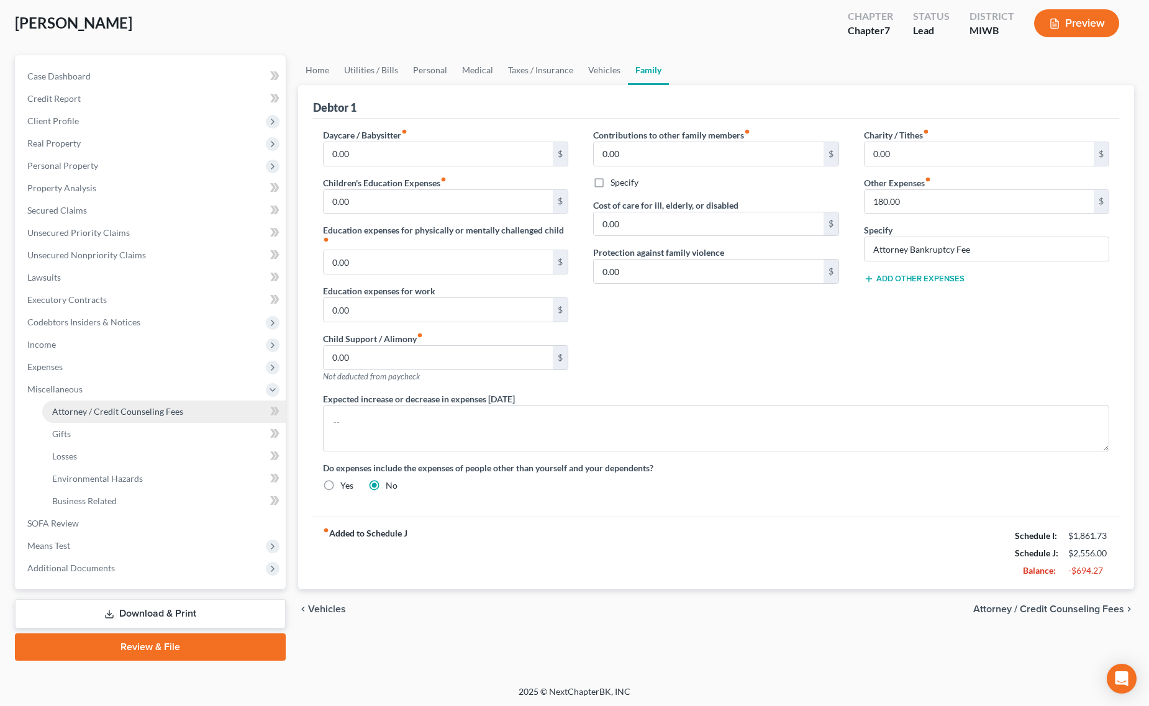
click at [171, 411] on span "Attorney / Credit Counseling Fees" at bounding box center [117, 411] width 131 height 11
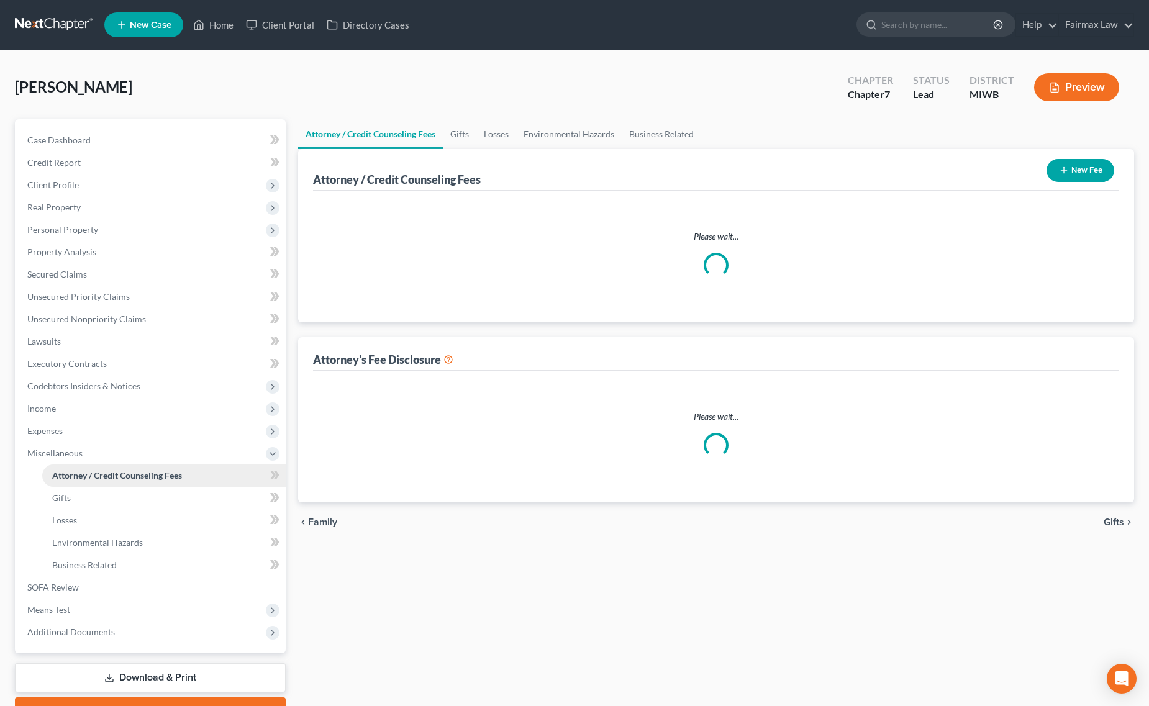
select select "2"
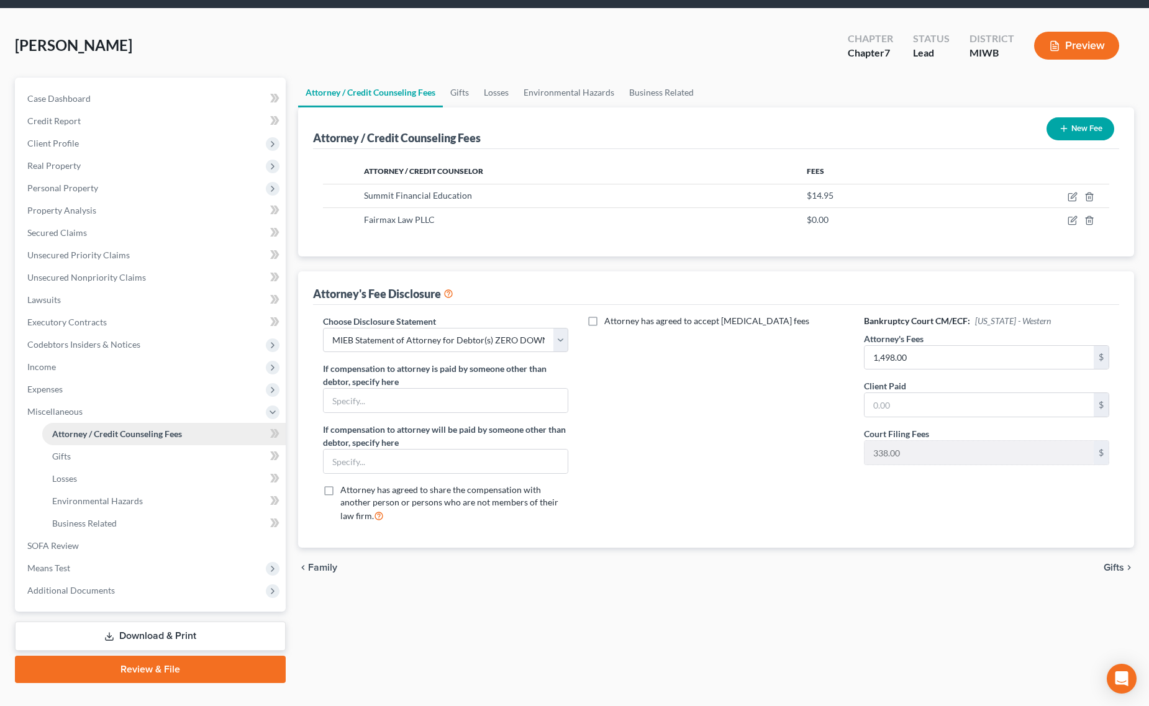
scroll to position [64, 0]
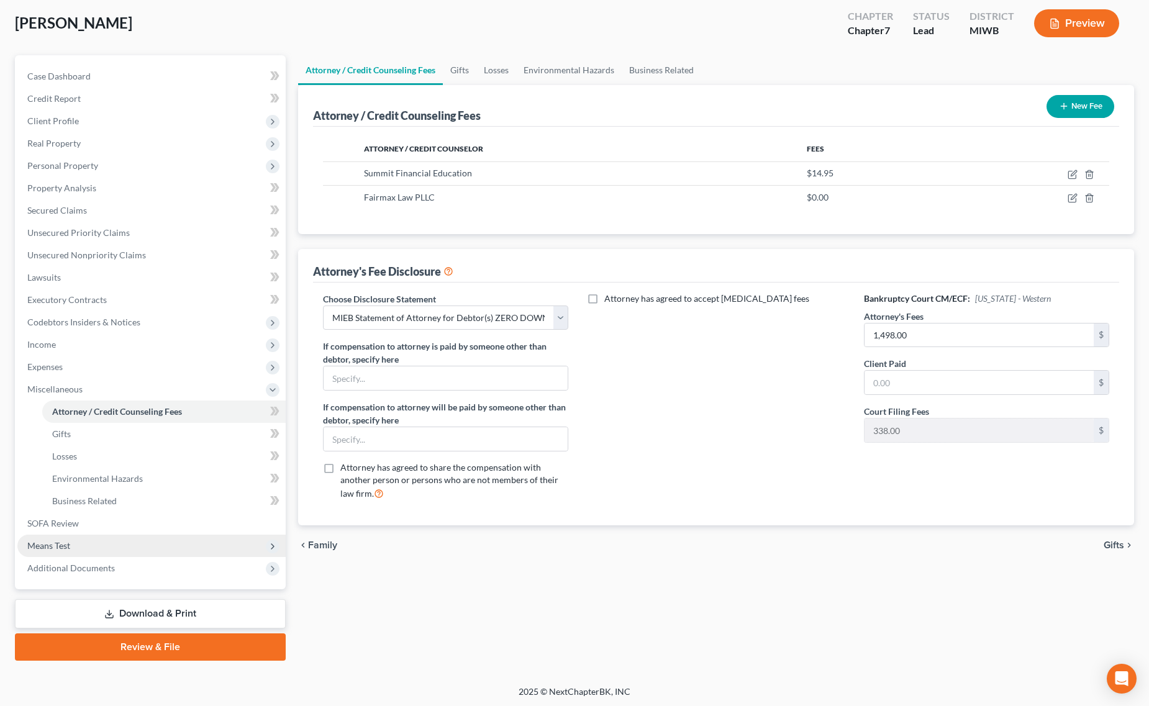
click at [87, 544] on span "Means Test" at bounding box center [151, 546] width 268 height 22
click at [137, 544] on span "Calculation and Presumption" at bounding box center [108, 546] width 113 height 11
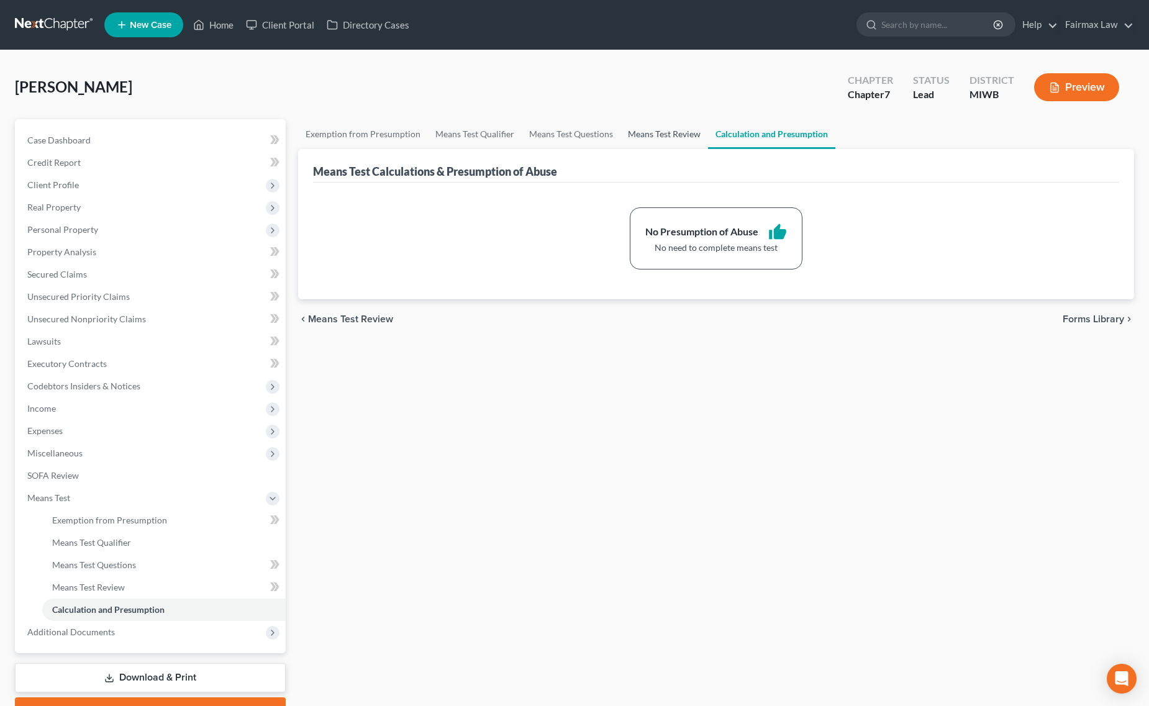
click at [648, 125] on link "Means Test Review" at bounding box center [665, 134] width 88 height 30
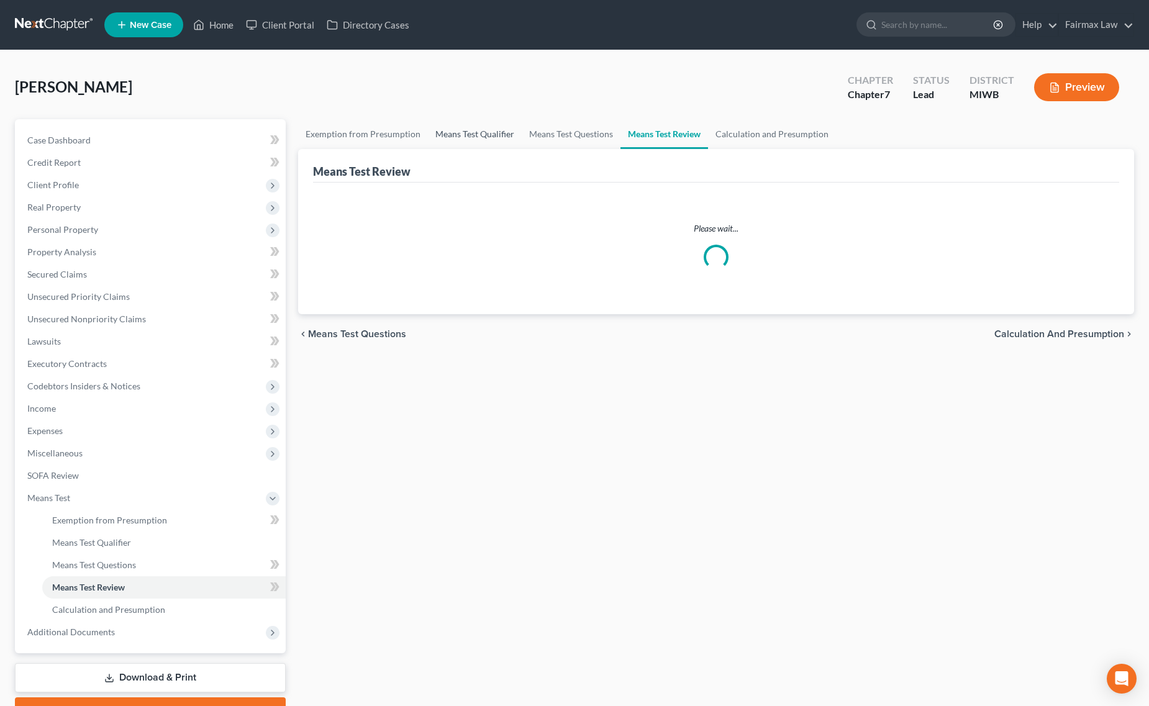
click at [454, 135] on link "Means Test Qualifier" at bounding box center [475, 134] width 94 height 30
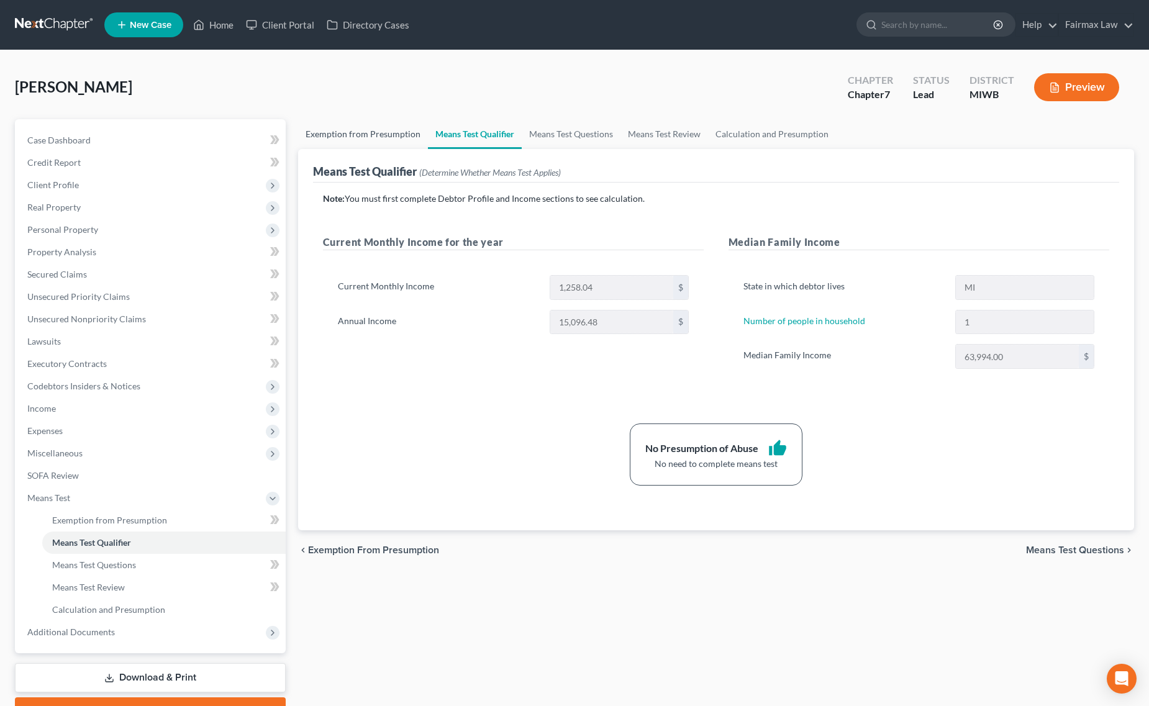
click at [360, 138] on link "Exemption from Presumption" at bounding box center [363, 134] width 130 height 30
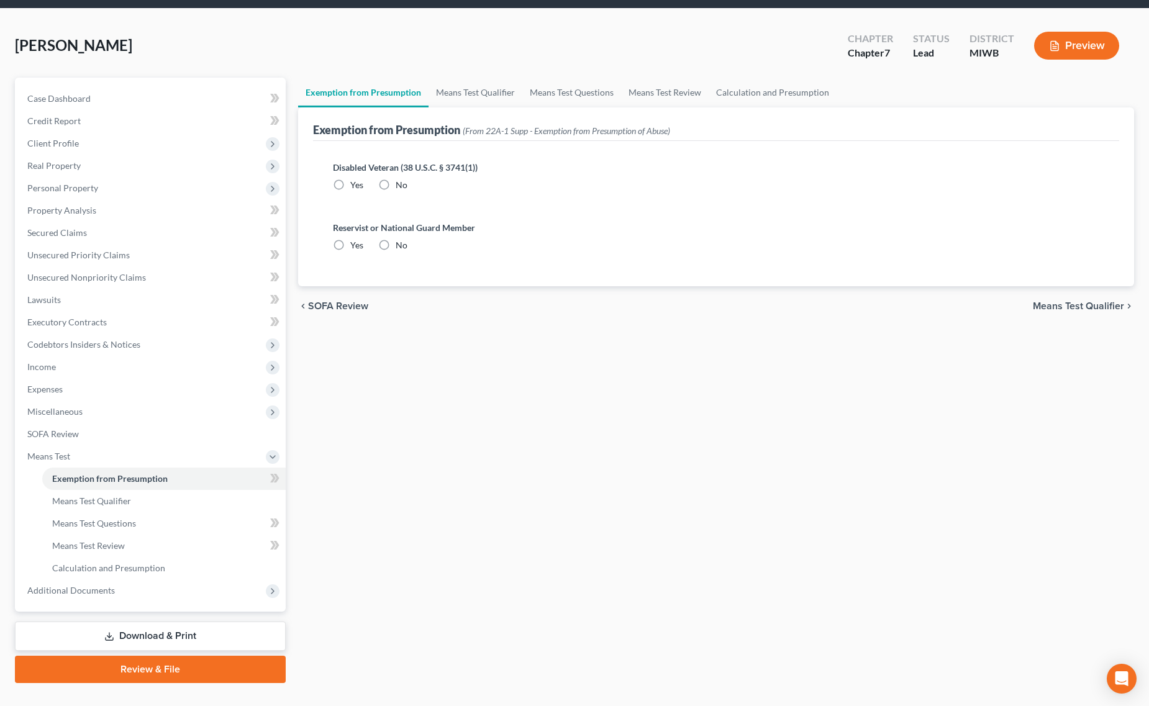
scroll to position [64, 0]
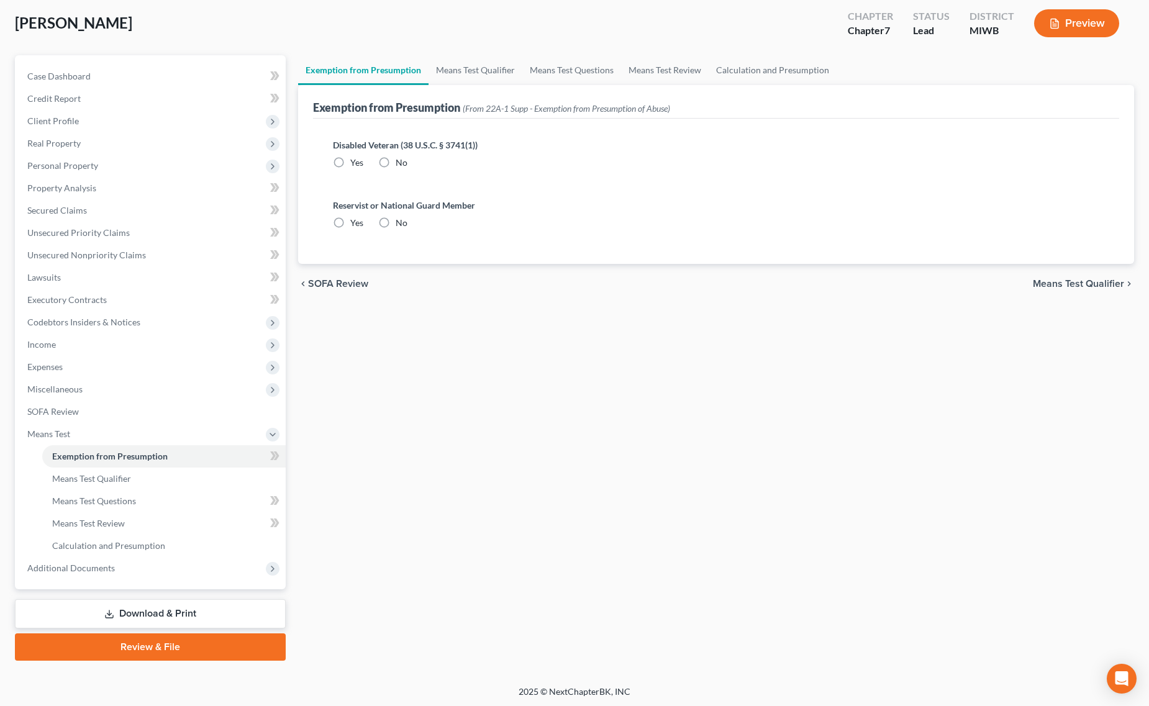
click at [147, 579] on div "Case Dashboard Payments Invoices Payments Payments Credit Report Client Profile…" at bounding box center [150, 322] width 271 height 534
click at [157, 572] on span "Additional Documents" at bounding box center [151, 568] width 268 height 22
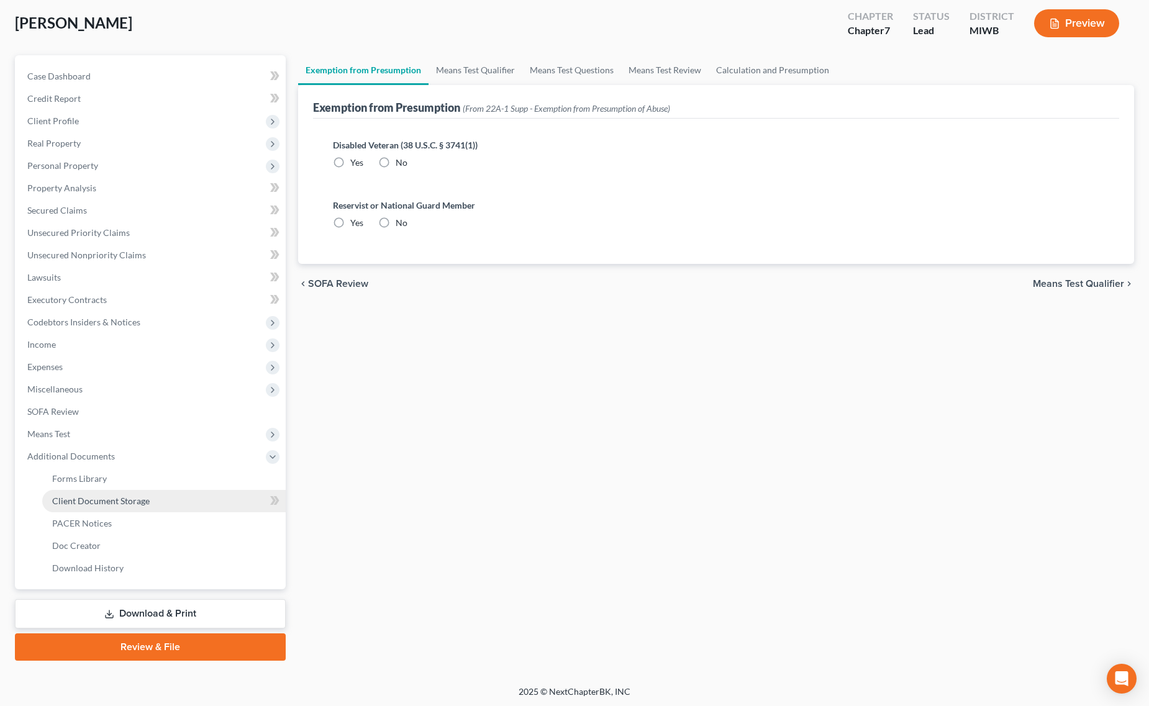
click at [185, 507] on link "Client Document Storage" at bounding box center [164, 501] width 244 height 22
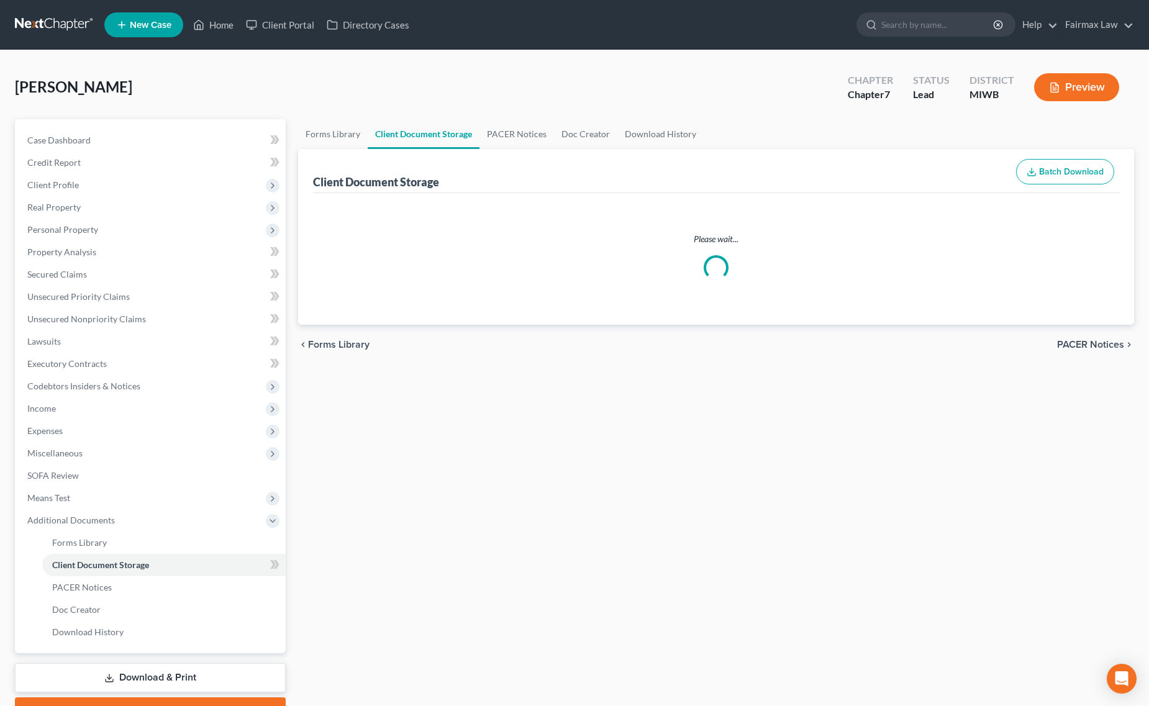
select select "4"
select select "1"
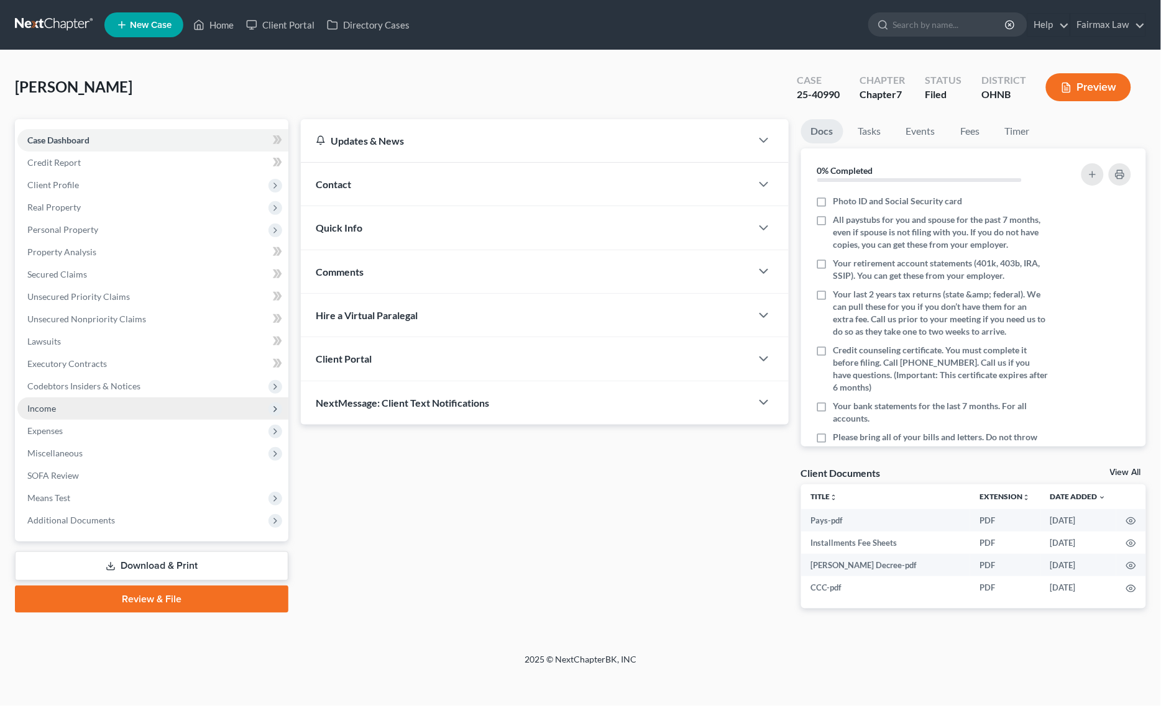
click at [168, 398] on span "Income" at bounding box center [152, 409] width 271 height 22
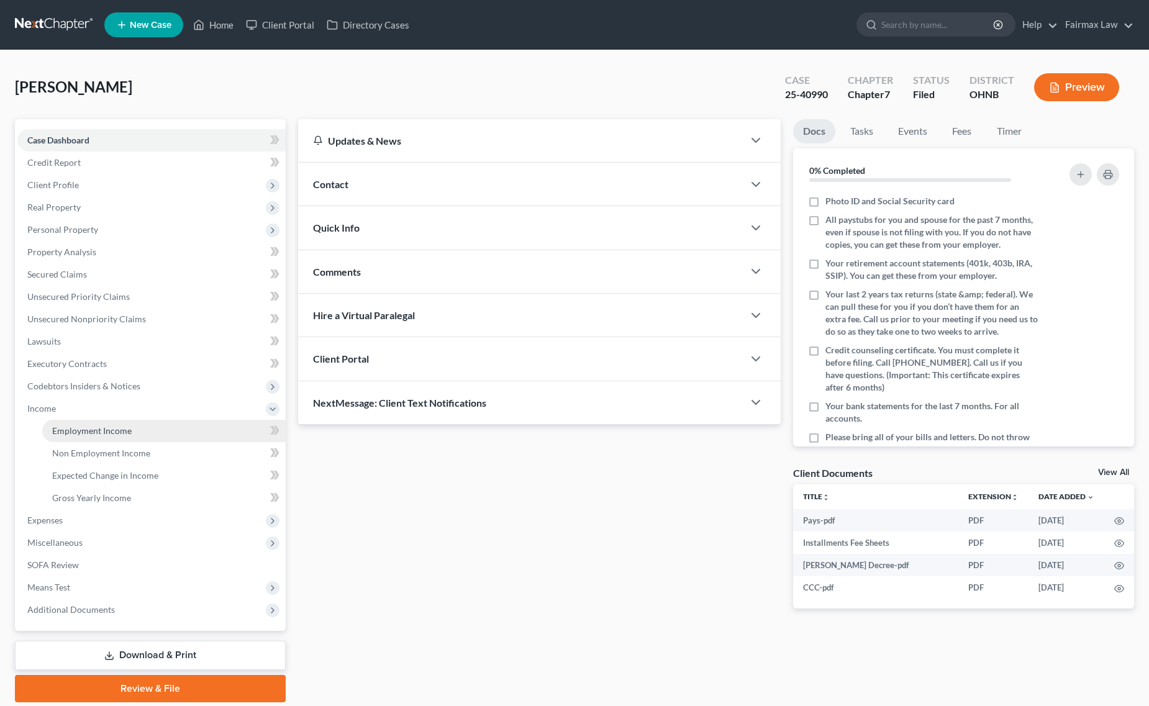
click at [124, 429] on span "Employment Income" at bounding box center [92, 431] width 80 height 11
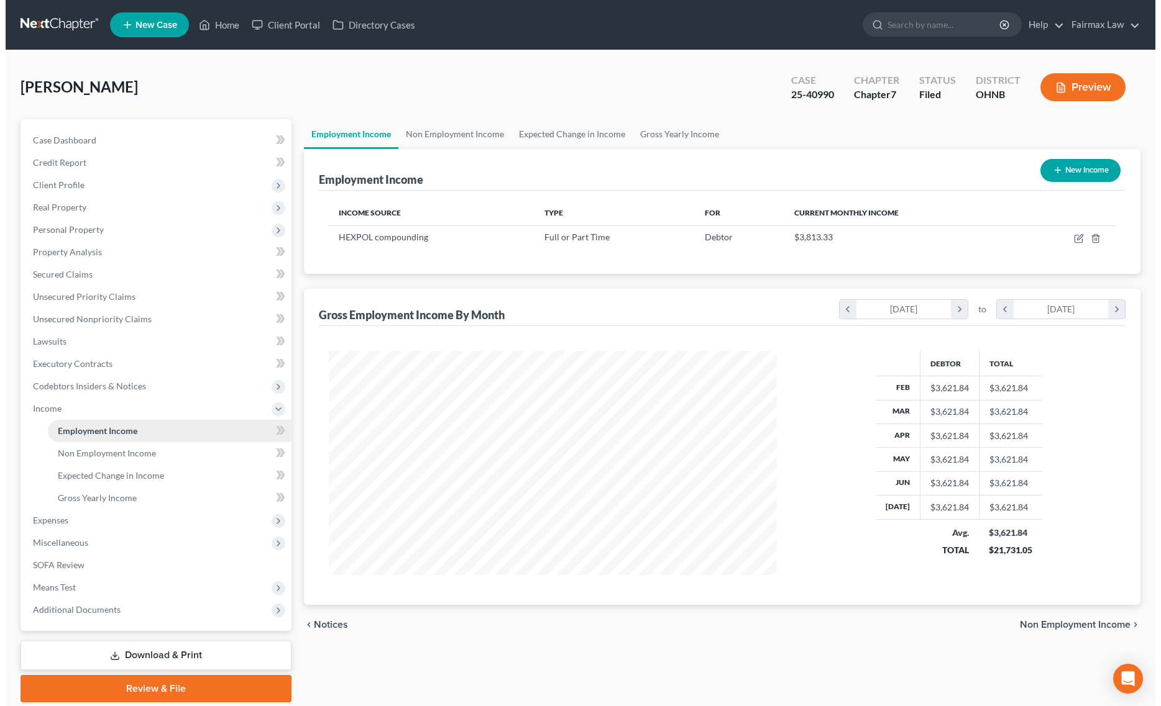
scroll to position [224, 473]
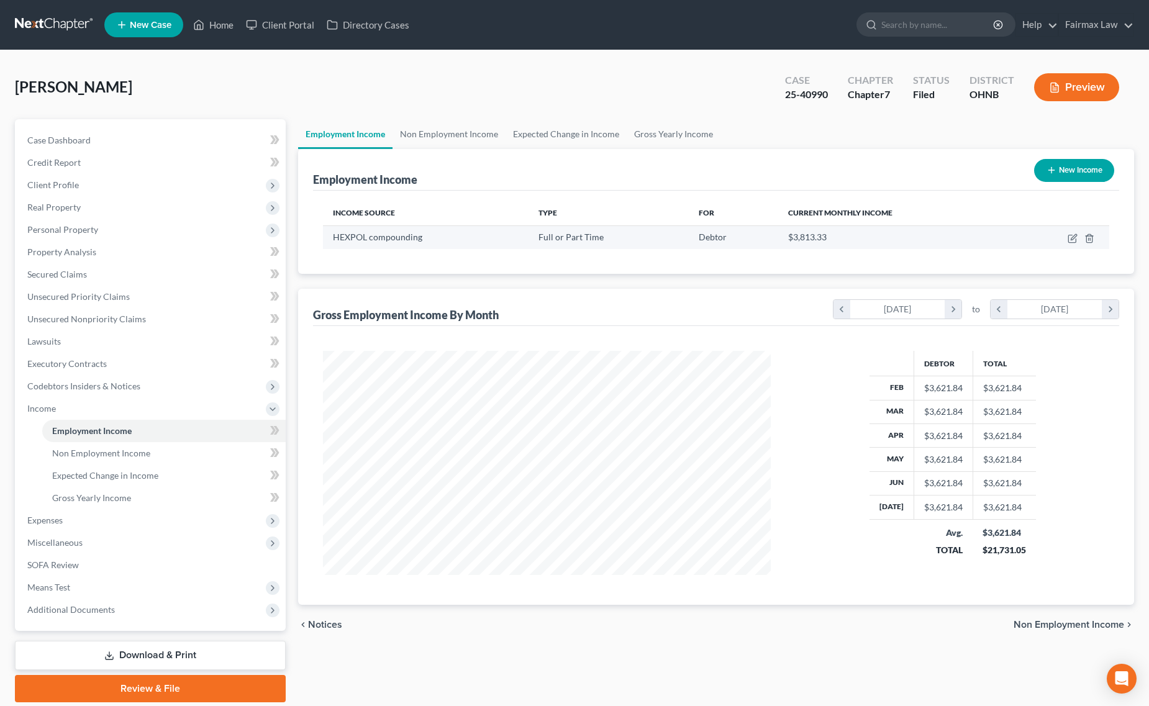
click at [1066, 236] on td at bounding box center [1061, 238] width 97 height 24
click at [1070, 240] on icon "button" at bounding box center [1073, 239] width 10 height 10
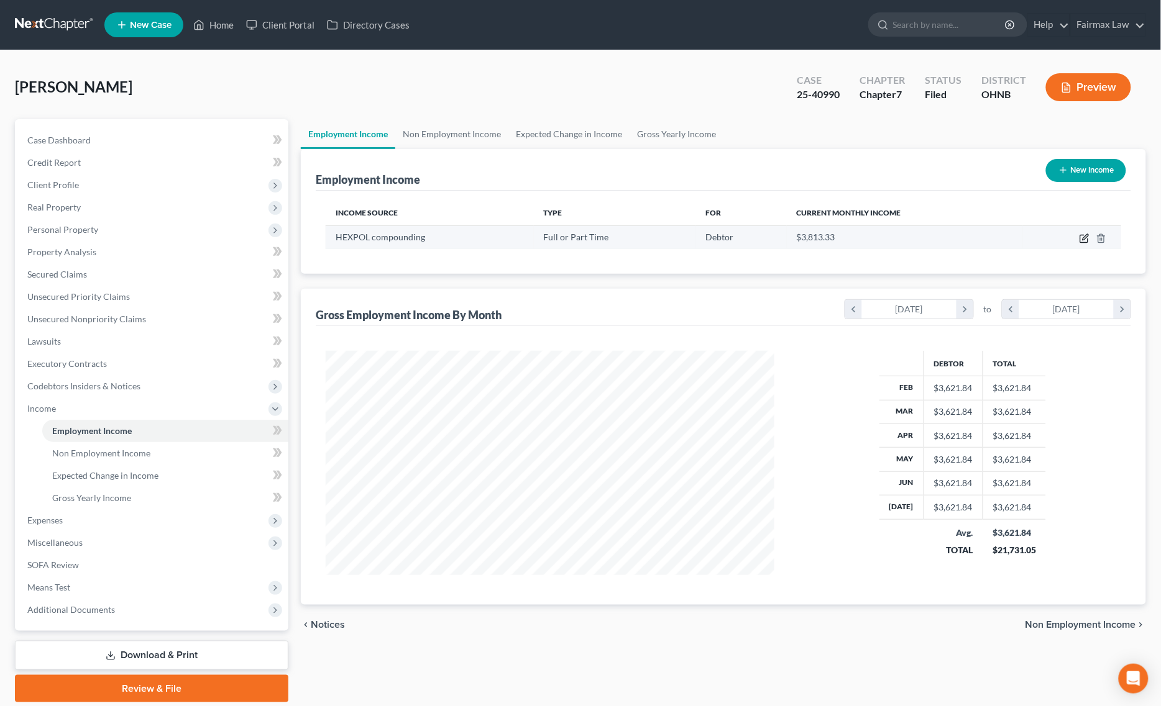
scroll to position [227, 479]
select select "0"
select select "36"
select select "2"
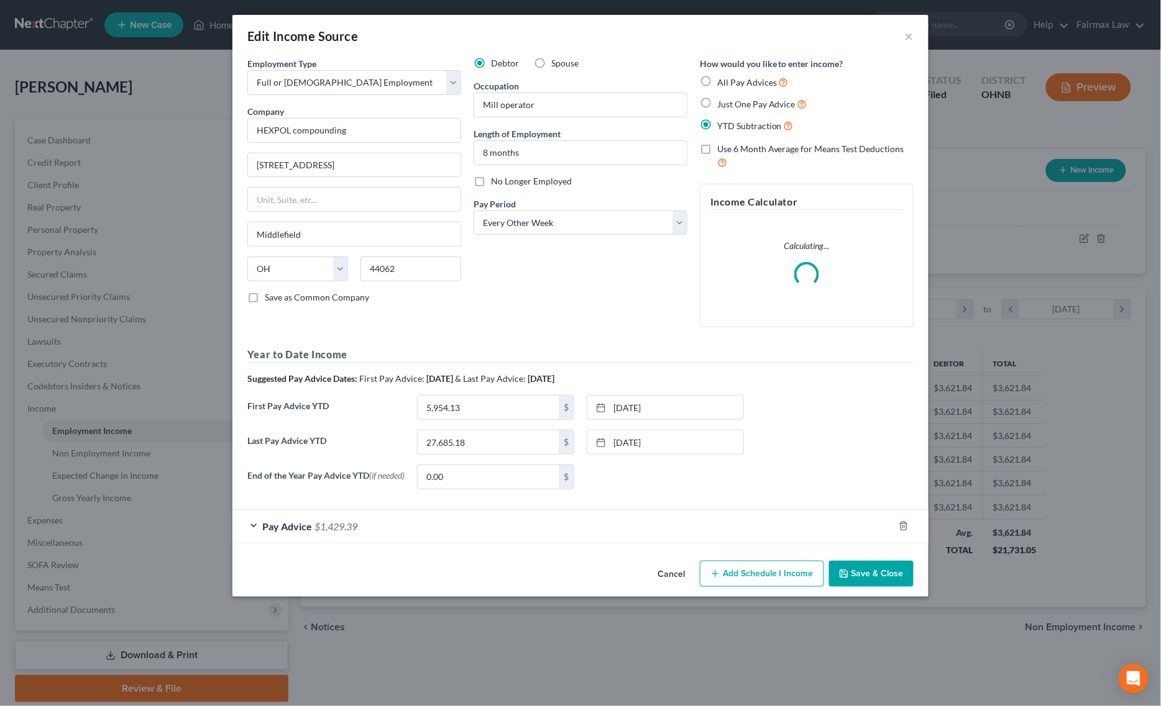
click at [507, 529] on div "Pay Advice $1,429.39" at bounding box center [562, 526] width 661 height 33
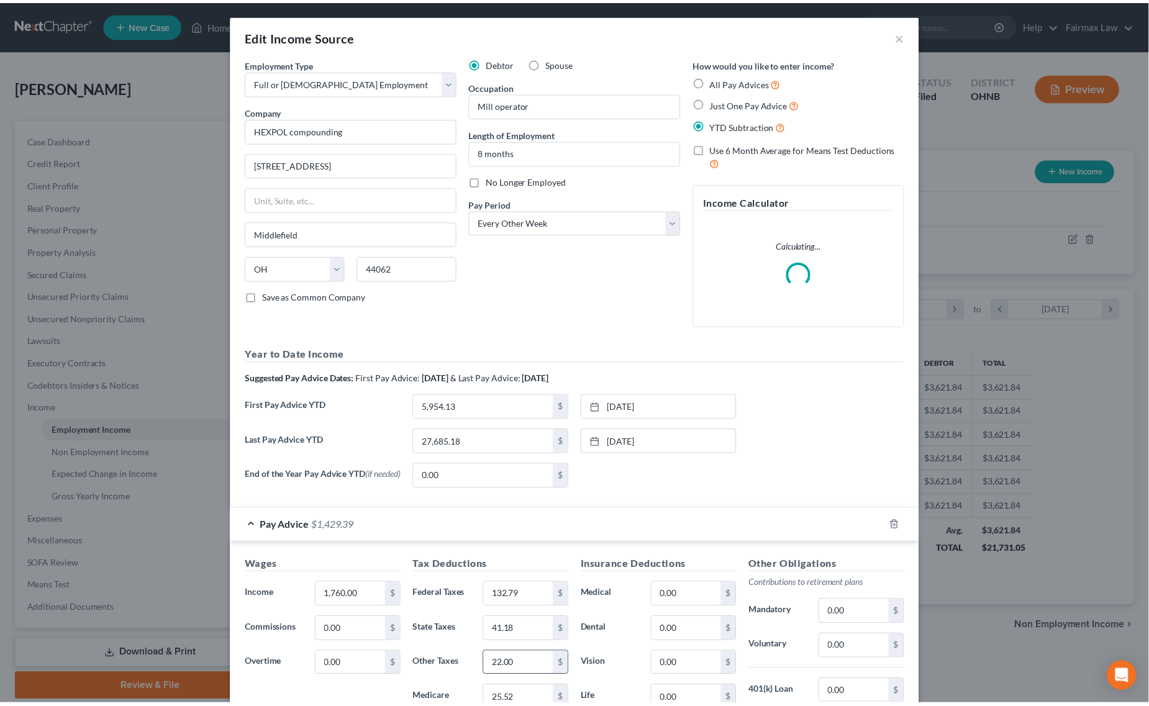
scroll to position [215, 0]
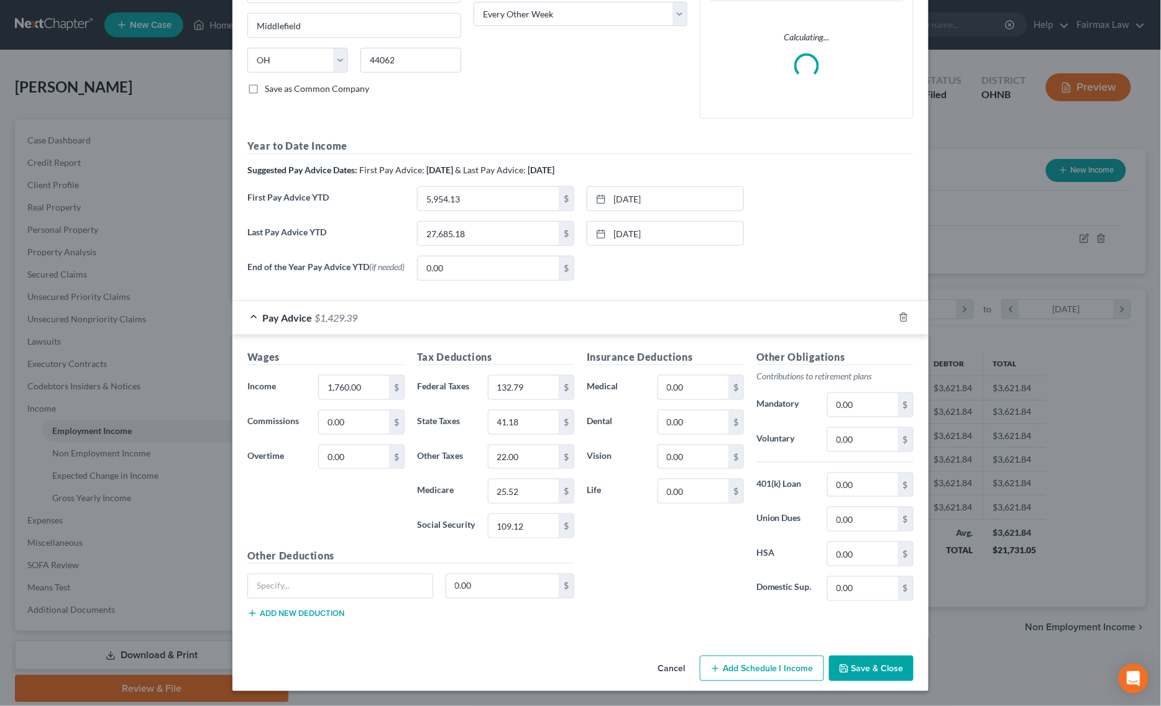
click at [889, 669] on button "Save & Close" at bounding box center [871, 669] width 84 height 26
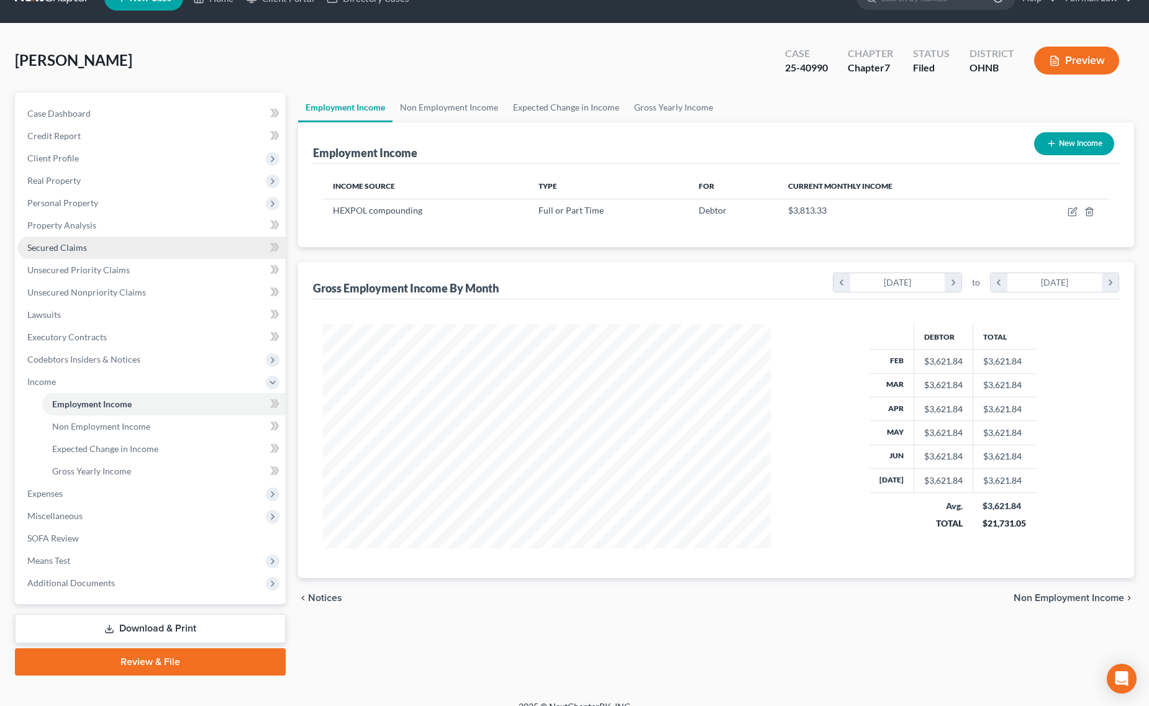
scroll to position [42, 0]
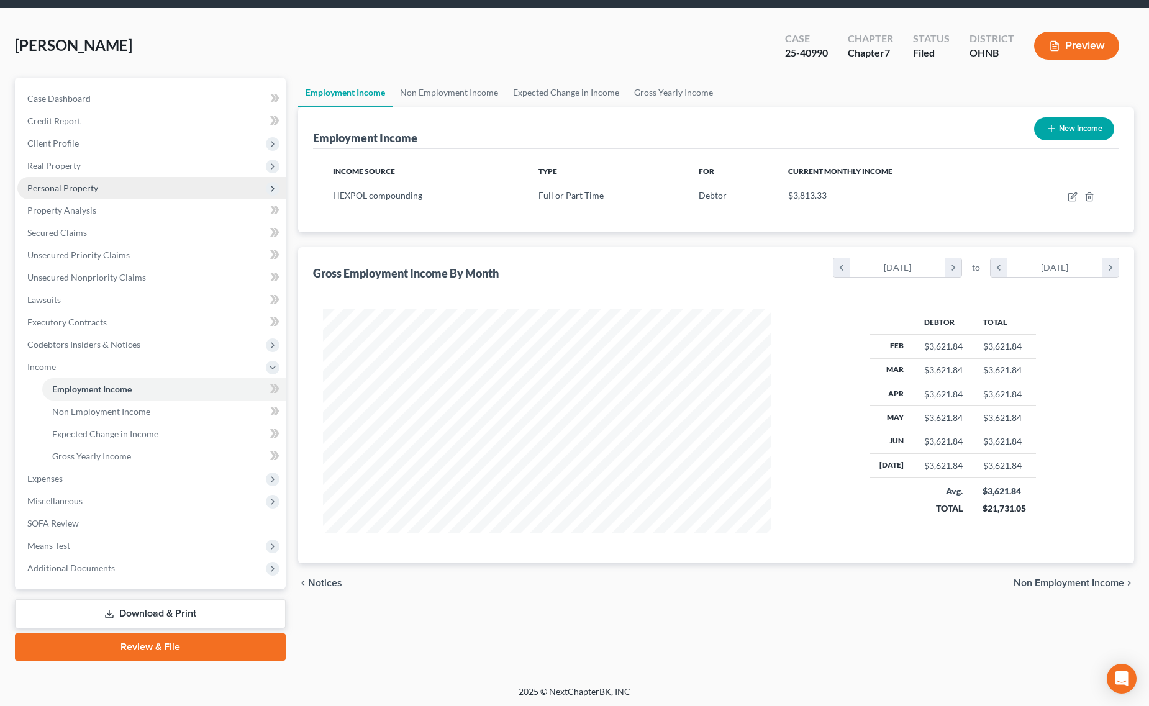
click at [132, 182] on span "Personal Property" at bounding box center [151, 188] width 268 height 22
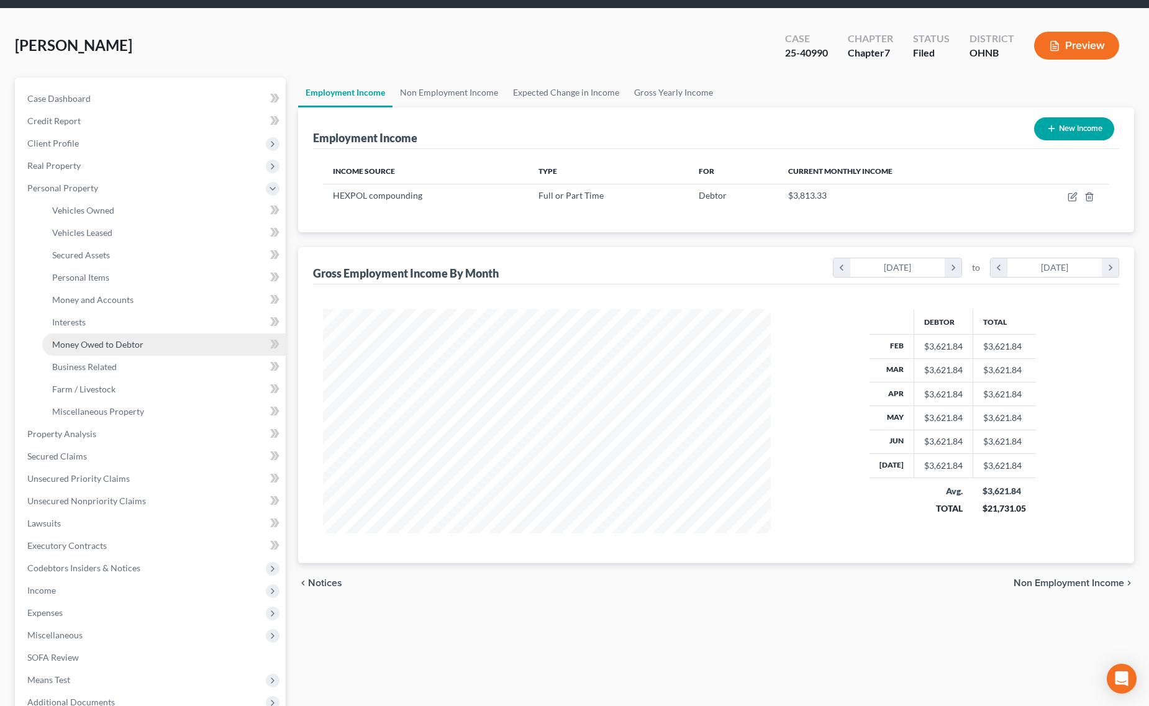
click at [153, 352] on link "Money Owed to Debtor" at bounding box center [164, 345] width 244 height 22
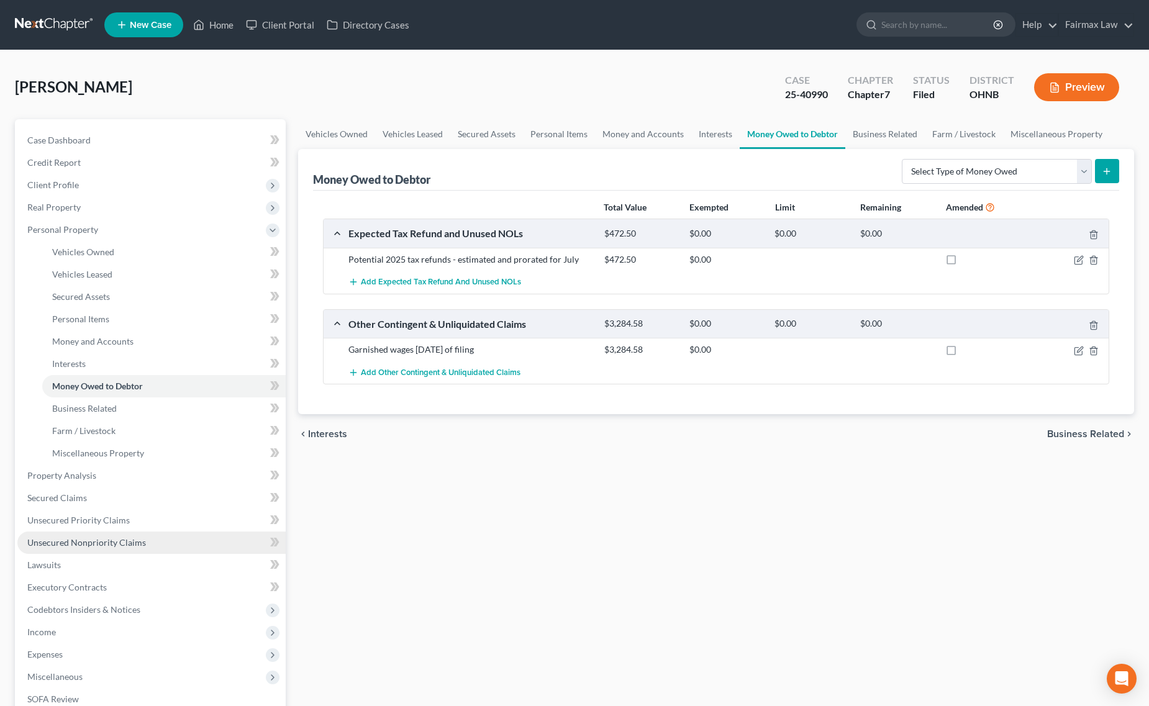
click at [126, 539] on span "Unsecured Nonpriority Claims" at bounding box center [86, 542] width 119 height 11
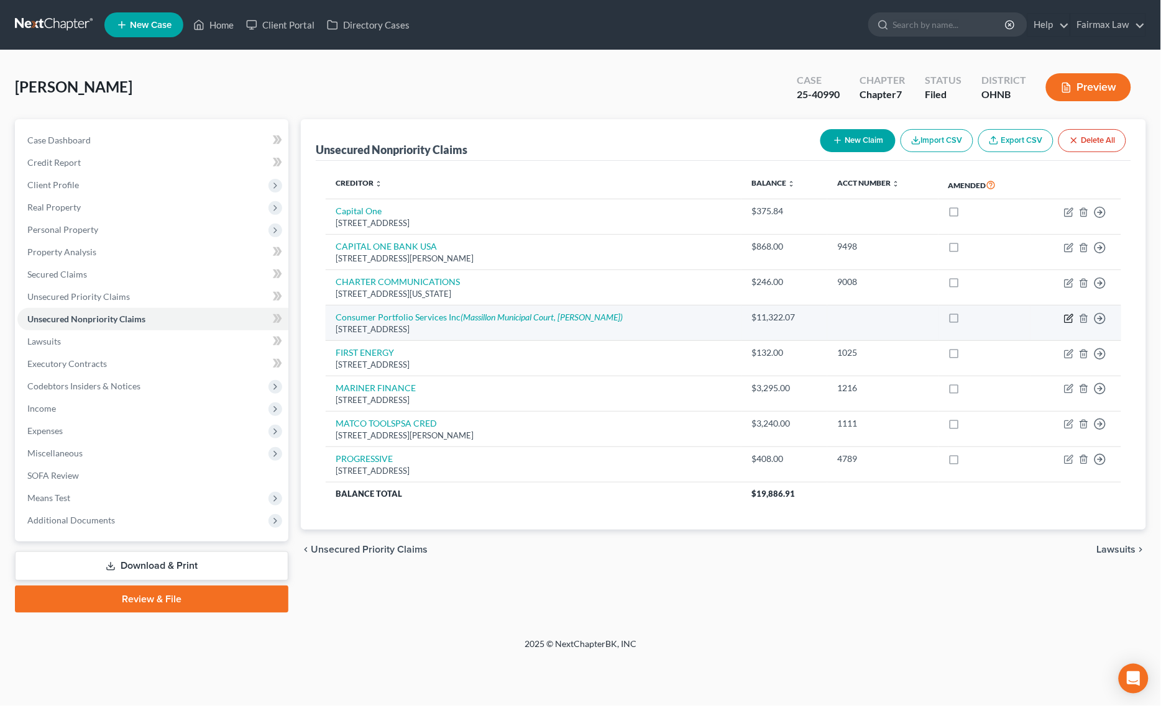
click at [1066, 317] on icon "button" at bounding box center [1069, 319] width 10 height 10
select select "4"
select select "1"
select select "0"
select select "1"
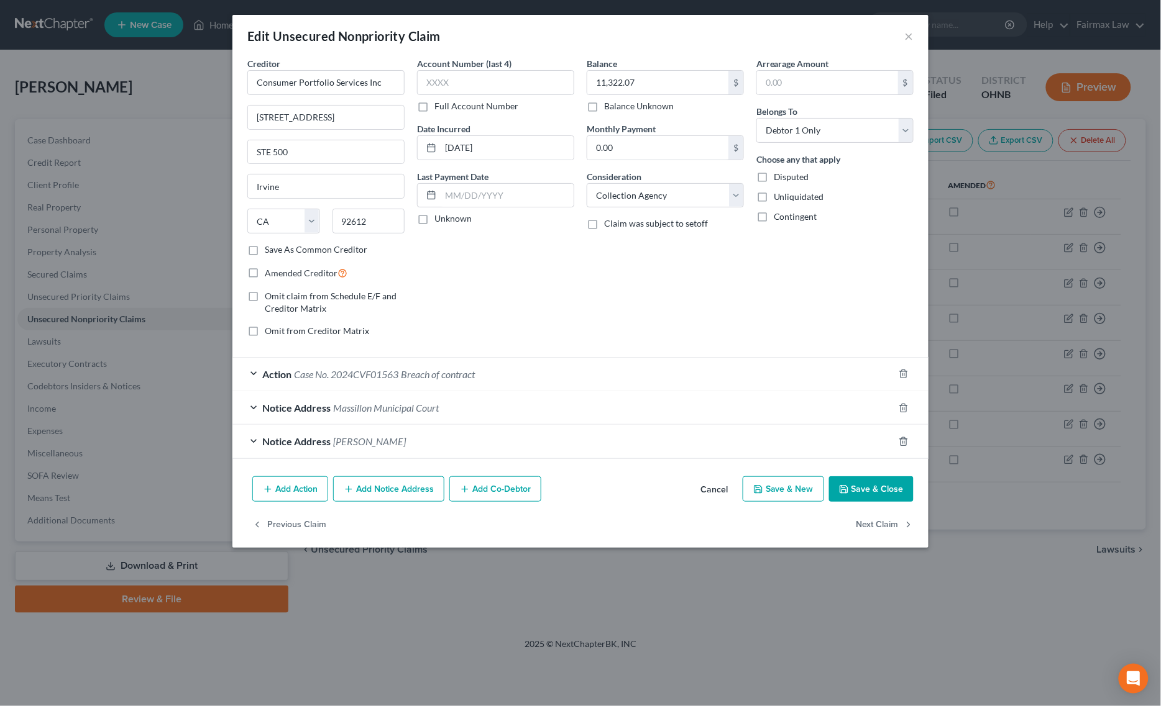
click at [414, 378] on span "Breach of contract" at bounding box center [438, 374] width 74 height 12
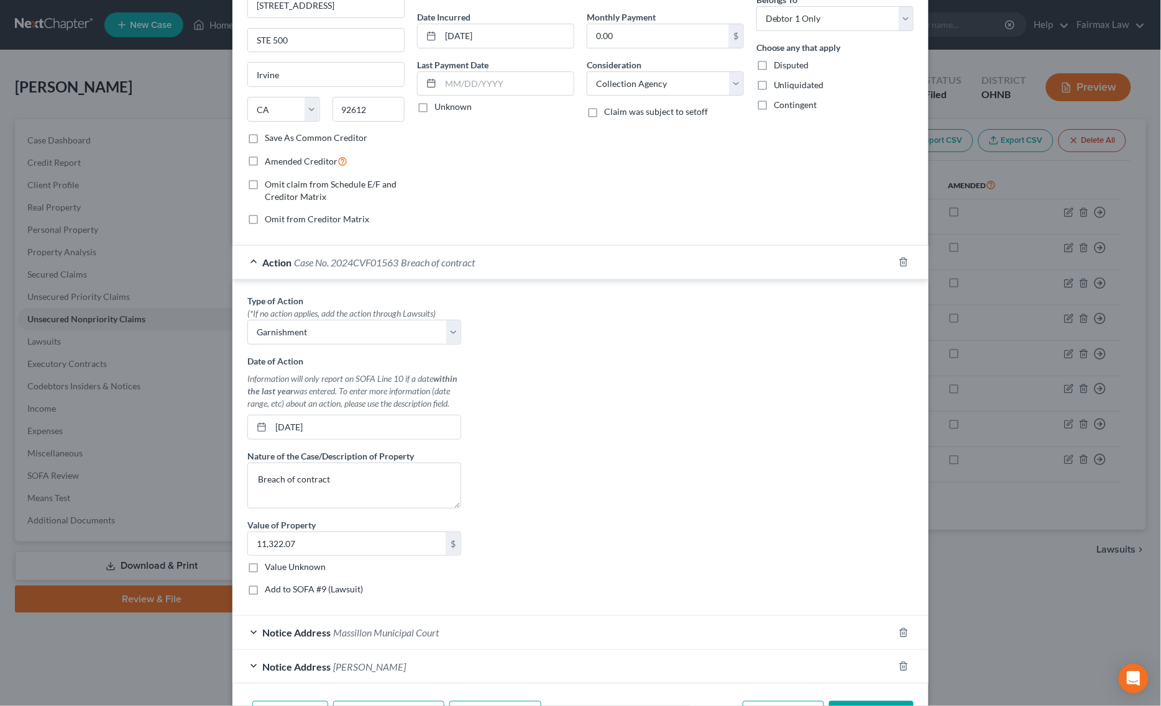
scroll to position [196, 0]
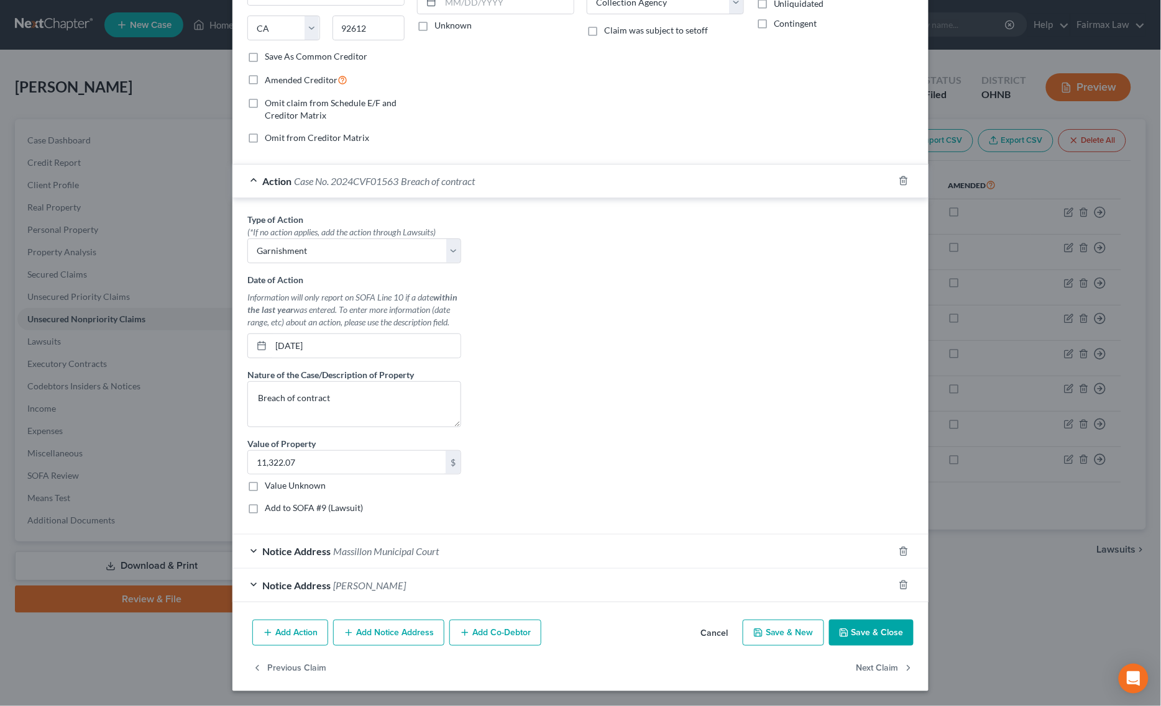
click at [859, 628] on button "Save & Close" at bounding box center [871, 633] width 84 height 26
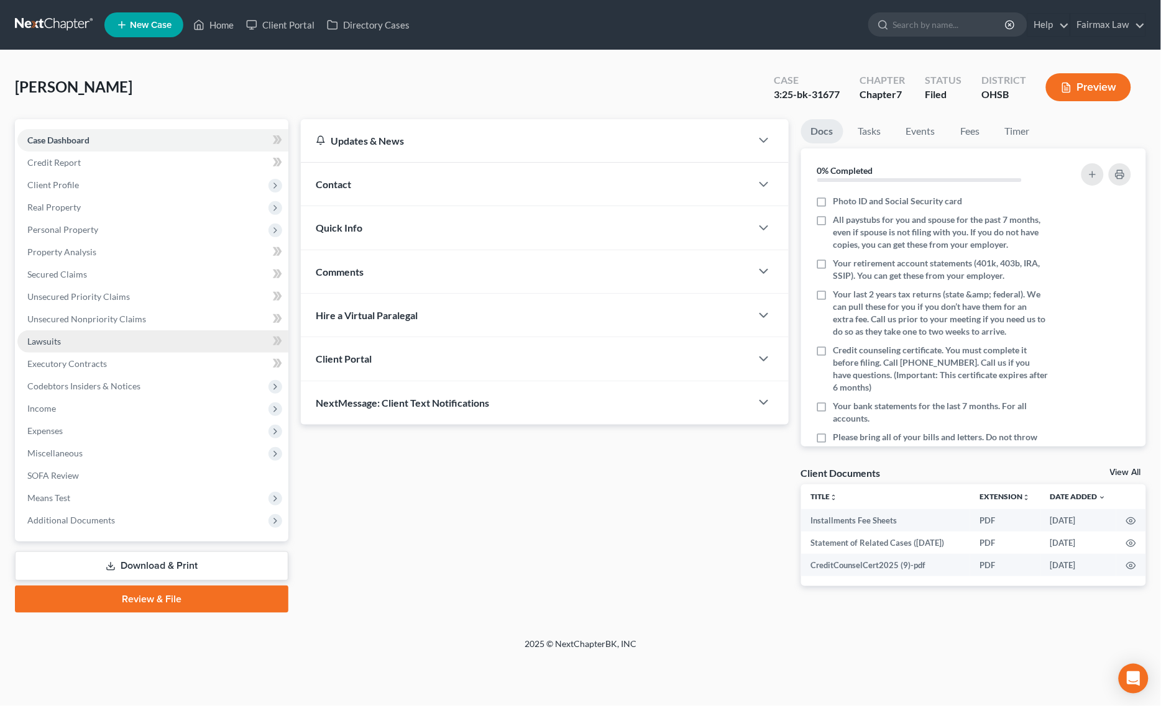
click at [75, 345] on link "Lawsuits" at bounding box center [152, 342] width 271 height 22
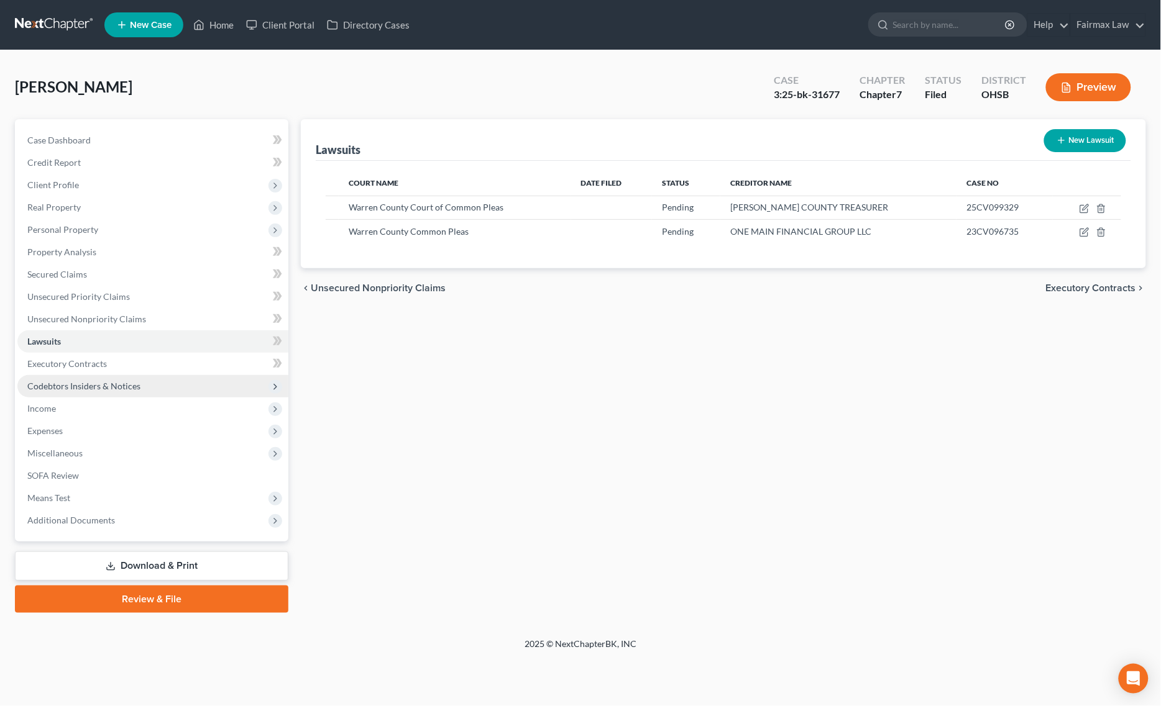
click at [103, 378] on span "Codebtors Insiders & Notices" at bounding box center [152, 386] width 271 height 22
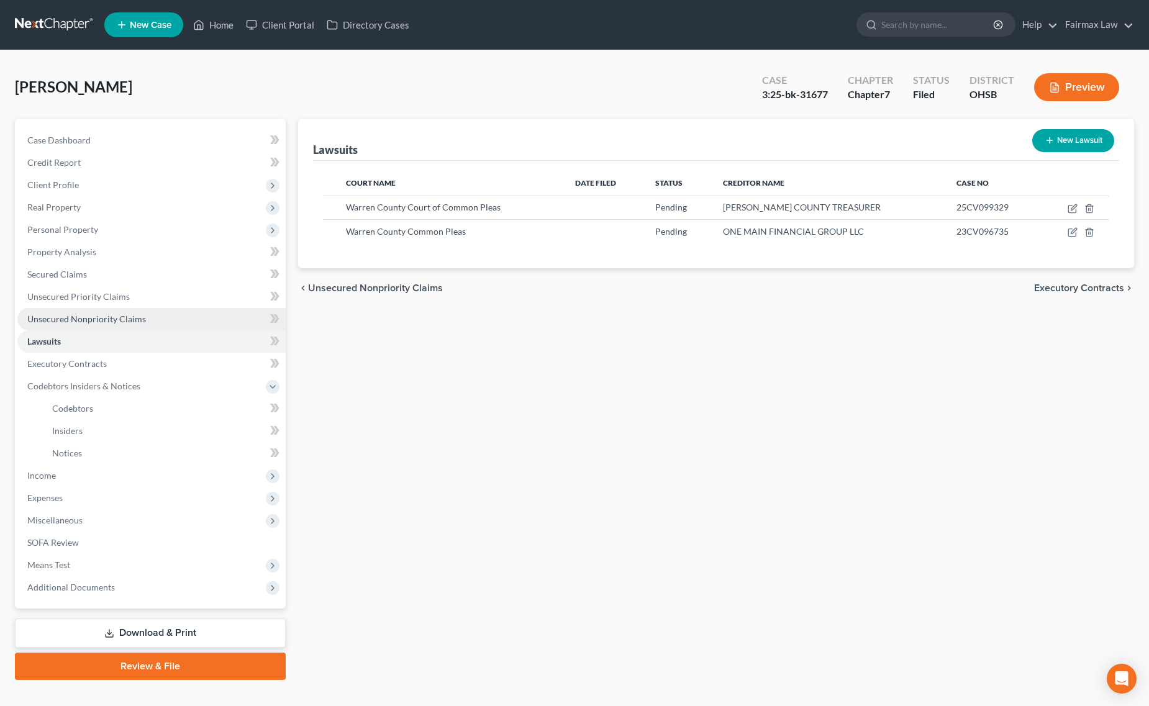
click at [140, 328] on link "Unsecured Nonpriority Claims" at bounding box center [151, 319] width 268 height 22
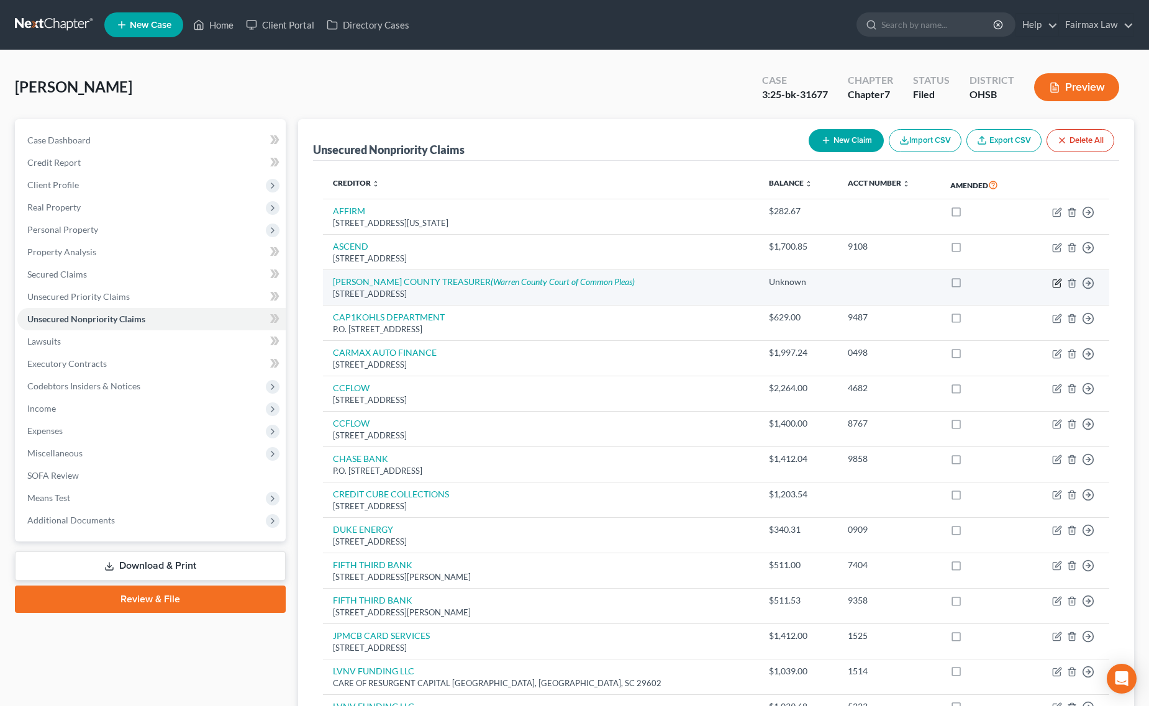
click at [1056, 281] on icon "button" at bounding box center [1057, 283] width 10 height 10
select select "36"
select select "14"
select select "0"
select select "4"
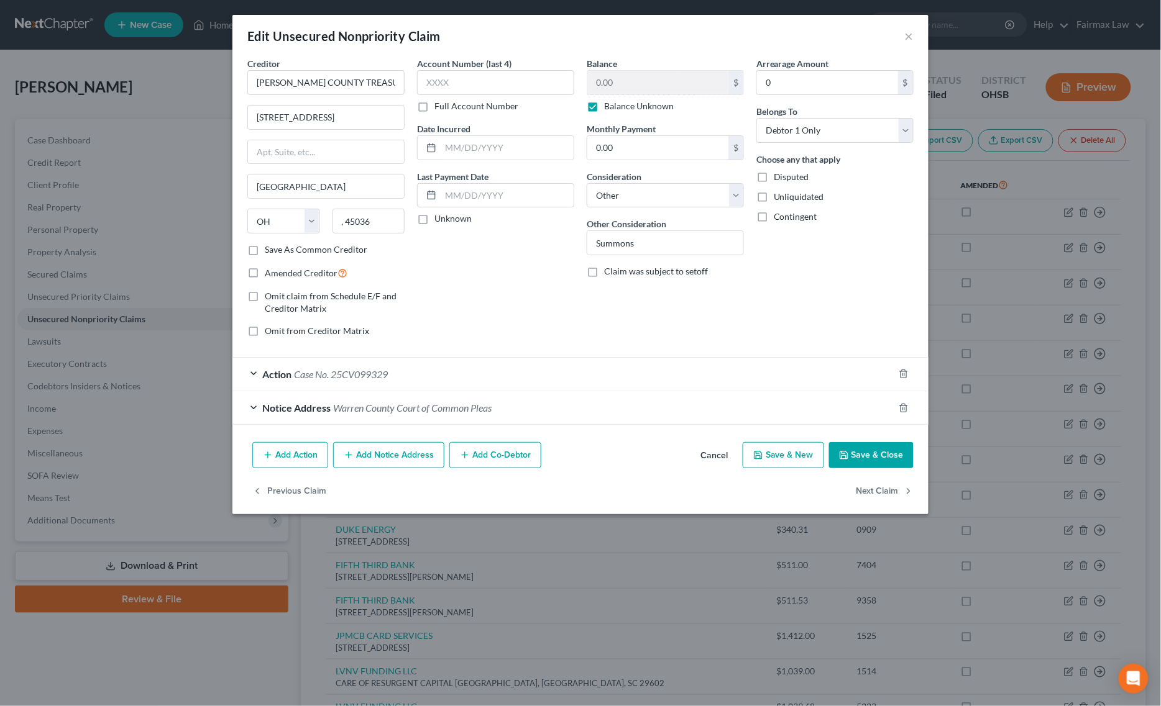
drag, startPoint x: 345, startPoint y: 367, endPoint x: 355, endPoint y: 372, distance: 11.4
click at [347, 368] on div "Action Case No. 25CV099329" at bounding box center [562, 374] width 661 height 33
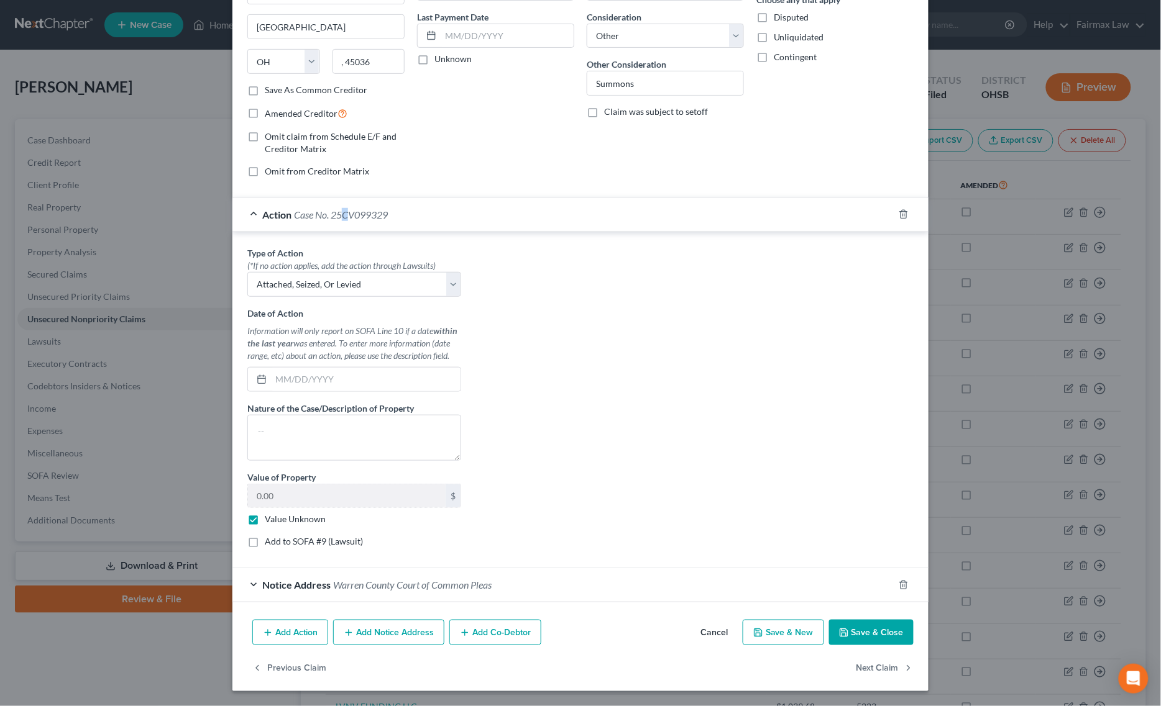
scroll to position [163, 0]
click at [265, 542] on label "Add to SOFA #9 (Lawsuit)" at bounding box center [314, 542] width 98 height 12
click at [270, 542] on input "Add to SOFA #9 (Lawsuit)" at bounding box center [274, 540] width 8 height 8
checkbox input "true"
select select "36"
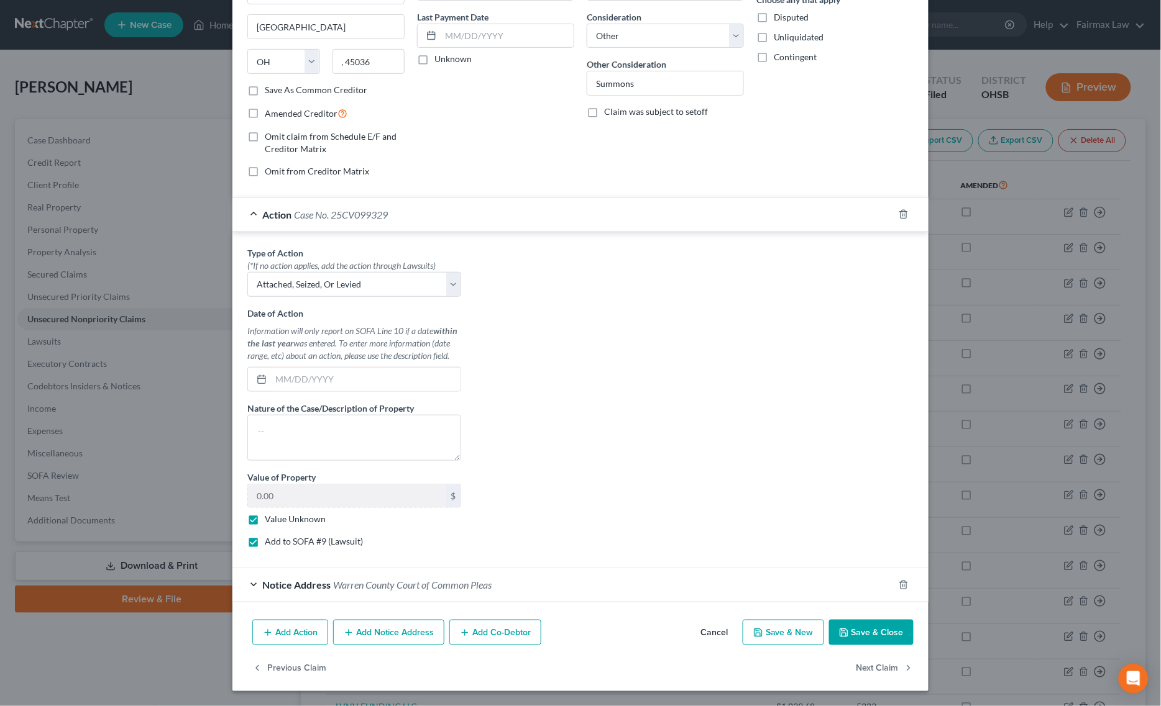
select select "0"
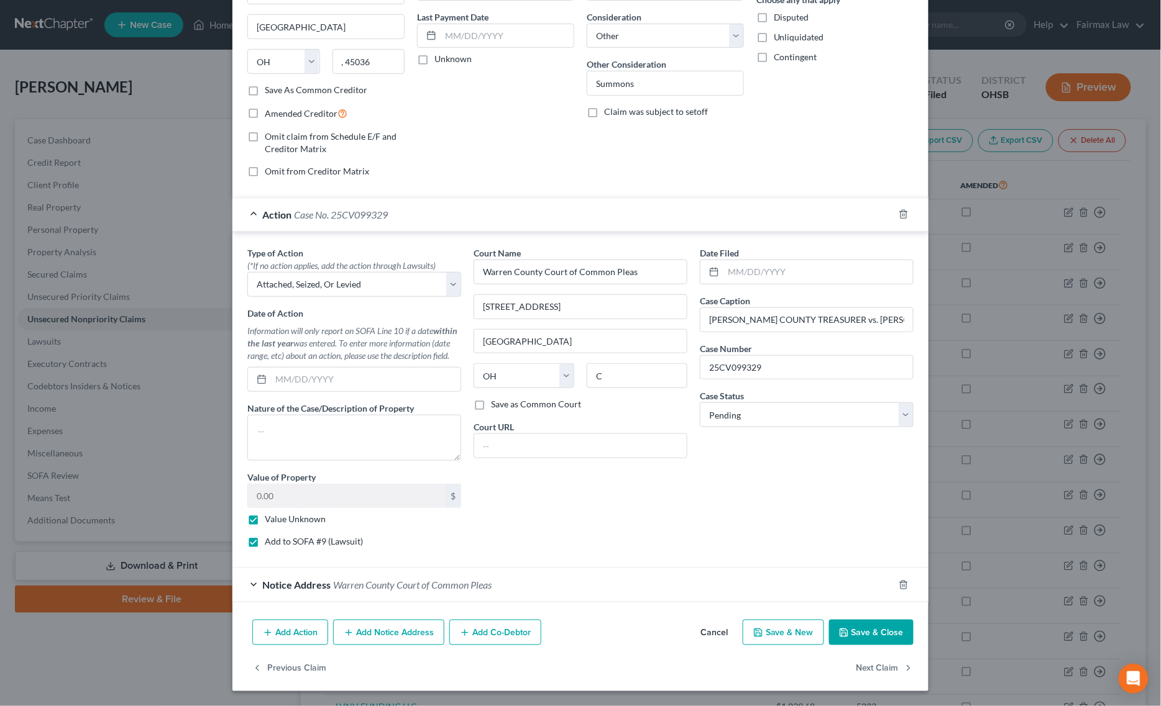
click at [887, 634] on button "Save & Close" at bounding box center [871, 633] width 84 height 26
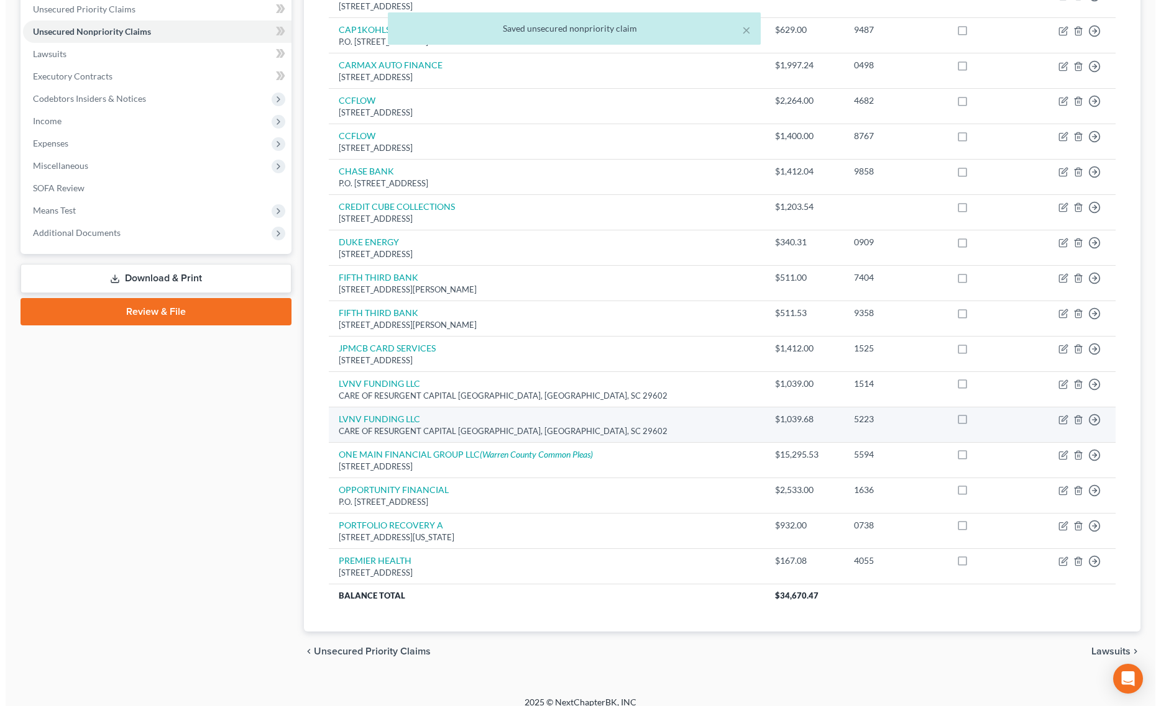
scroll to position [303, 0]
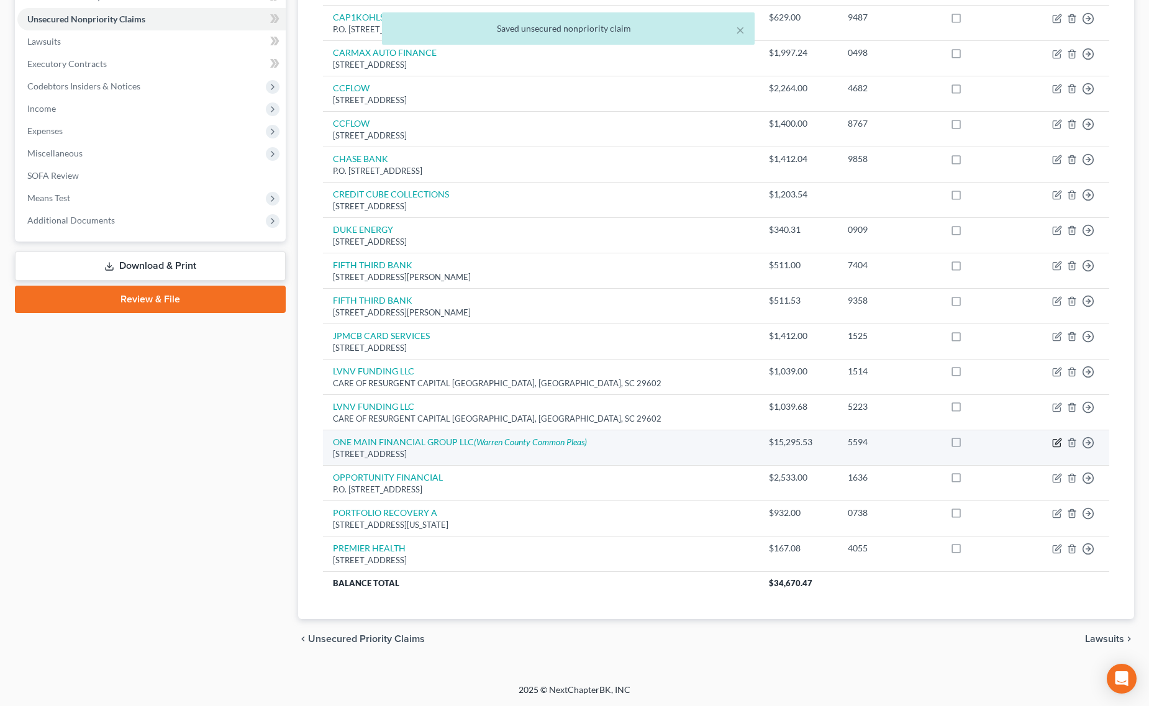
click at [1056, 442] on icon "button" at bounding box center [1057, 443] width 10 height 10
select select "50"
select select "2"
select select "0"
select select "1"
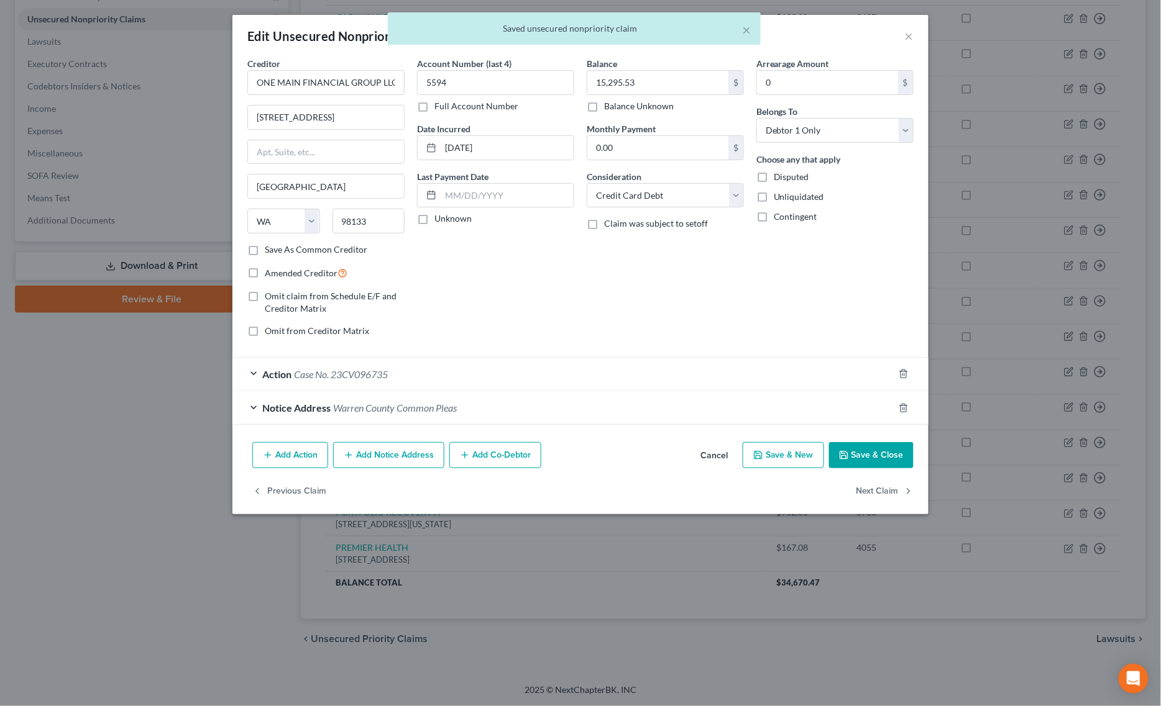
click at [395, 375] on div "Action Case No. 23CV096735" at bounding box center [562, 374] width 661 height 33
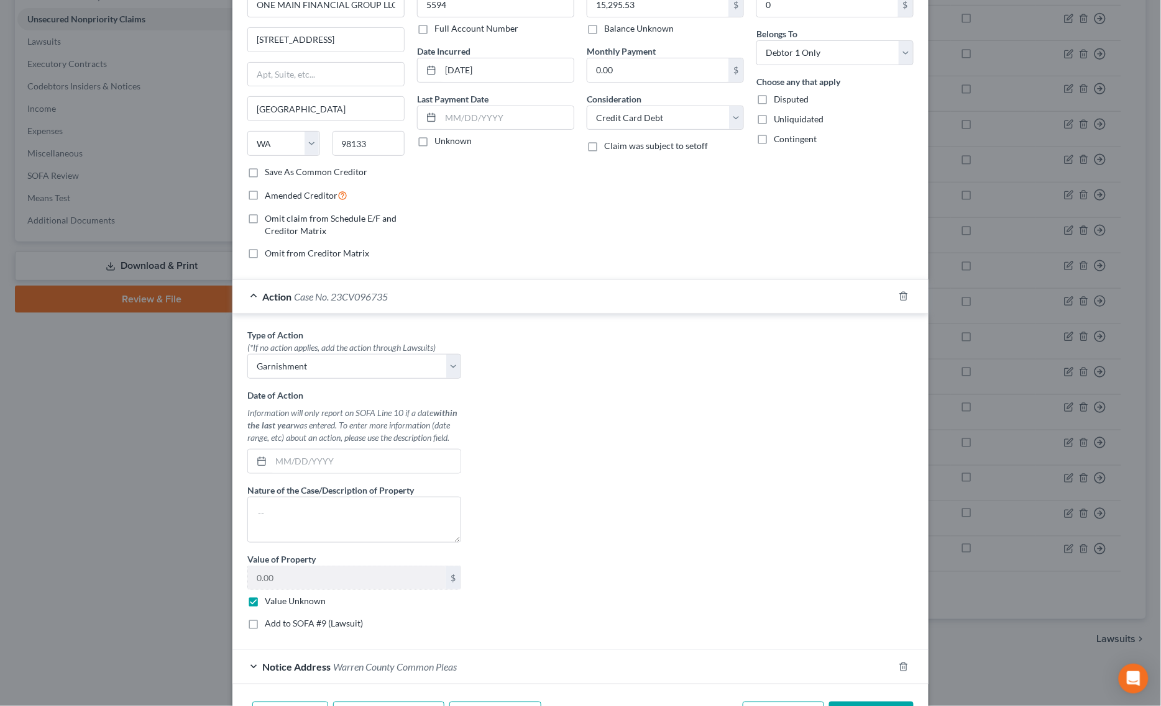
scroll to position [0, 0]
